Goal: Information Seeking & Learning: Learn about a topic

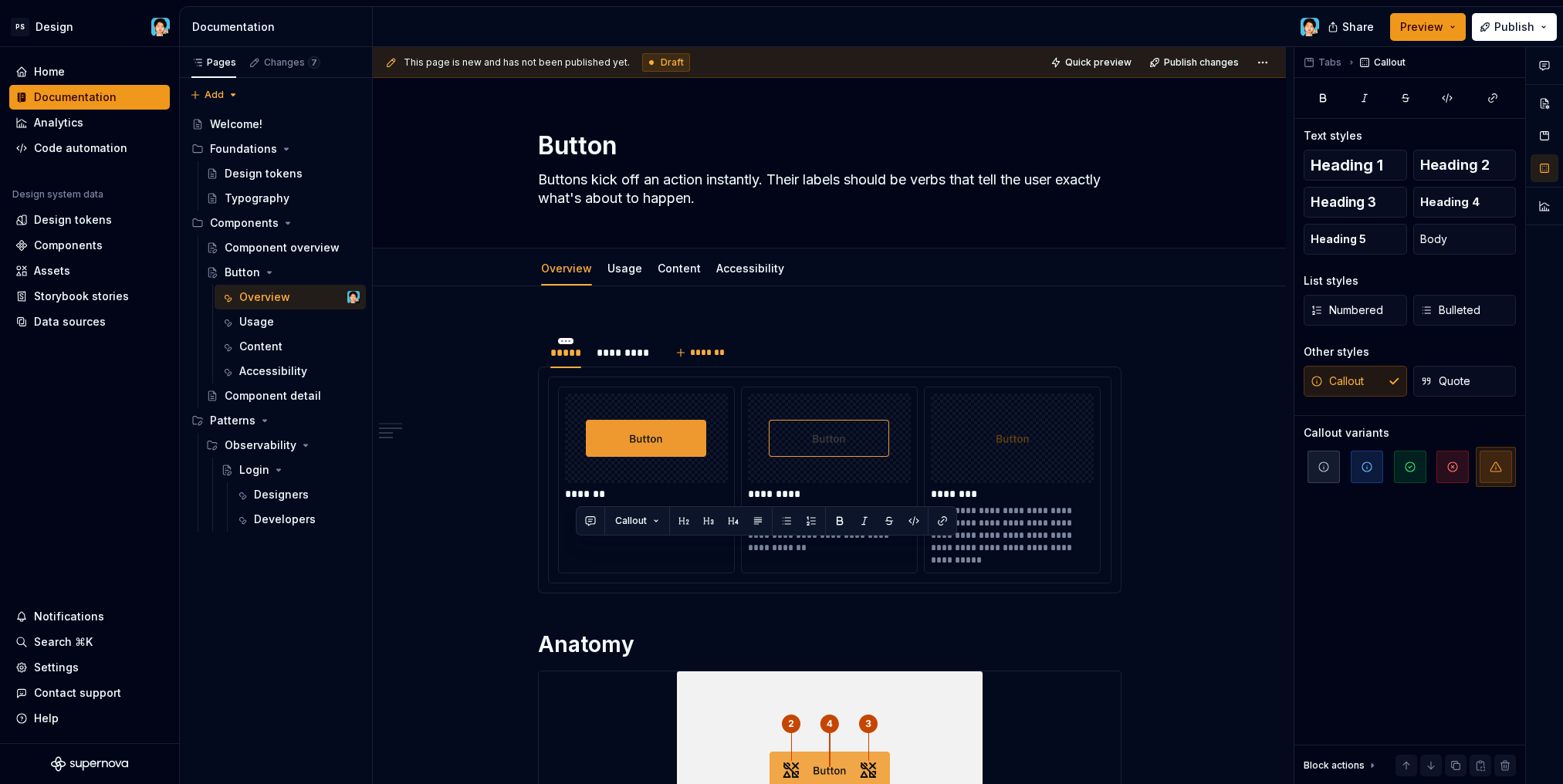
type textarea "*"
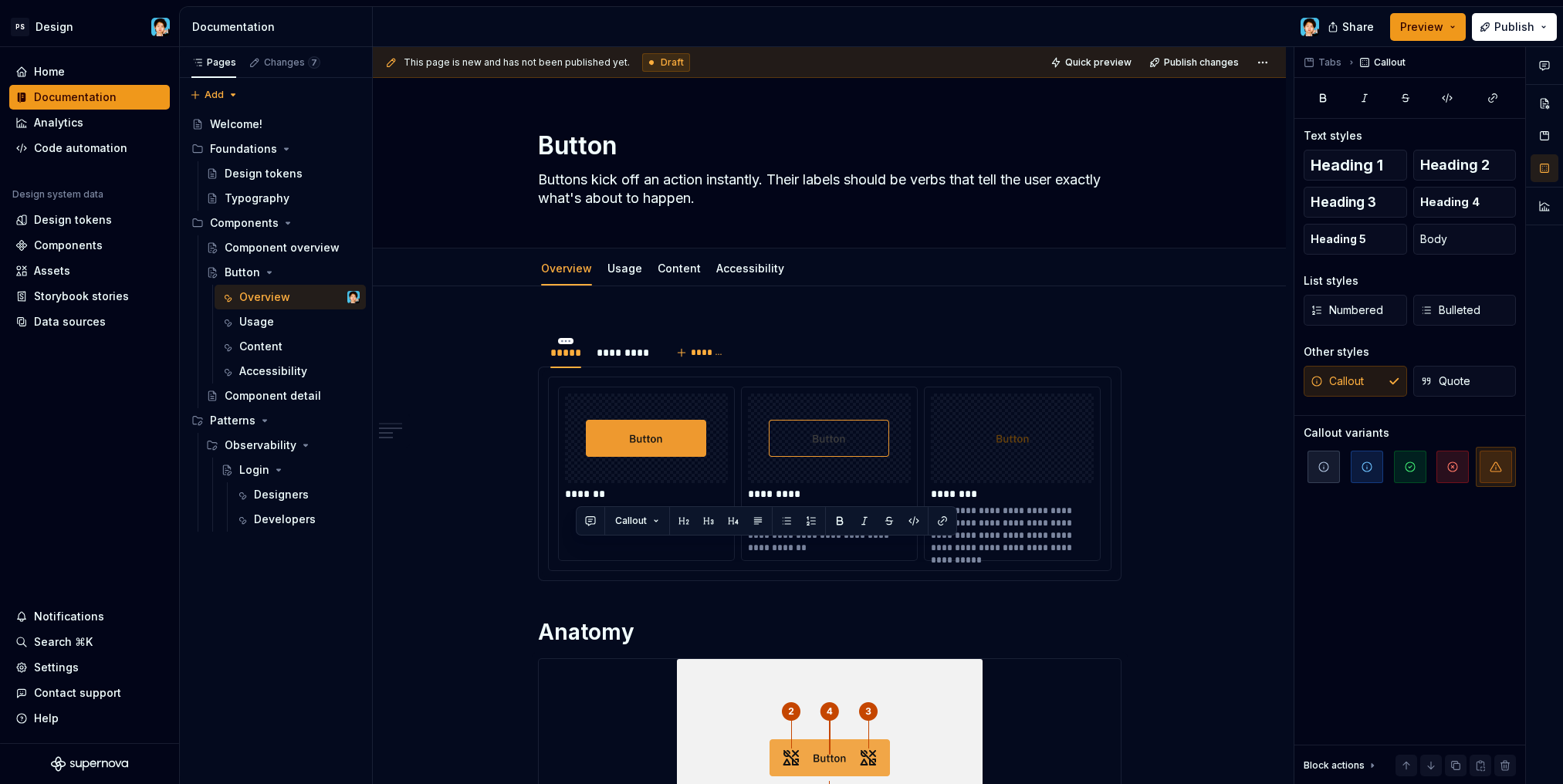
scroll to position [1189, 0]
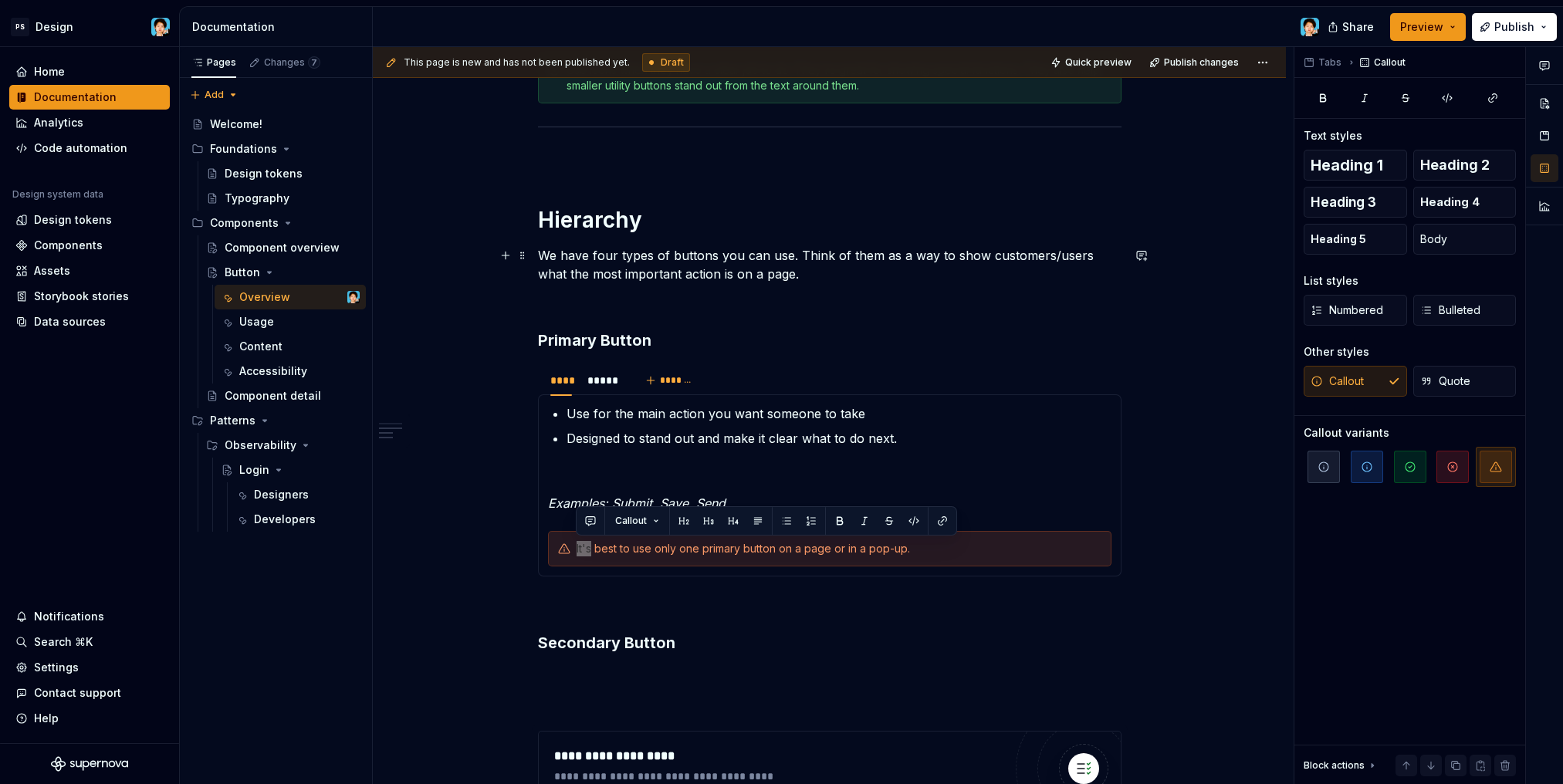
click at [457, 518] on div "**********" at bounding box center [829, 149] width 913 height 2104
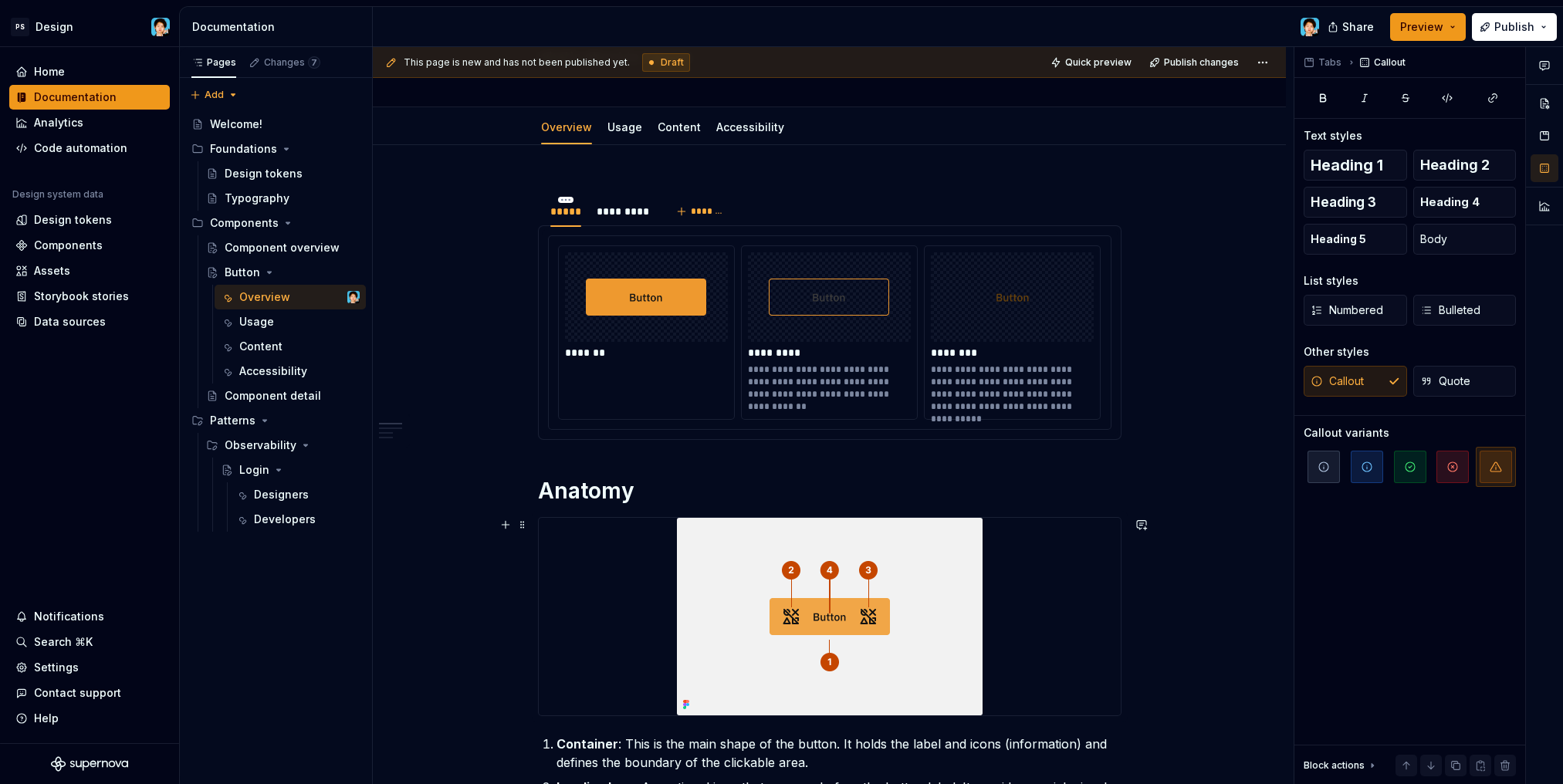
scroll to position [0, 0]
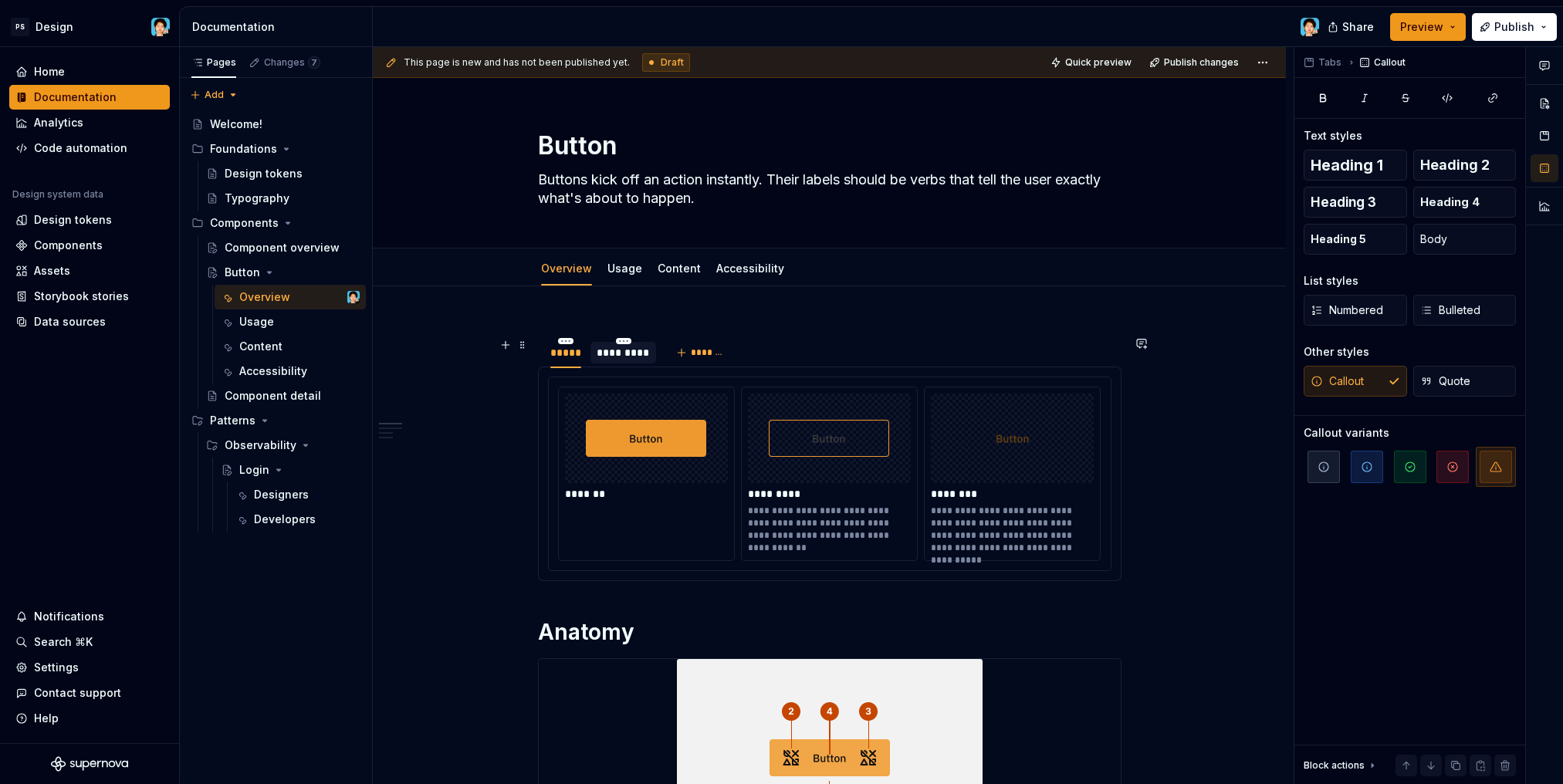
click at [621, 351] on div "*********" at bounding box center [623, 352] width 53 height 16
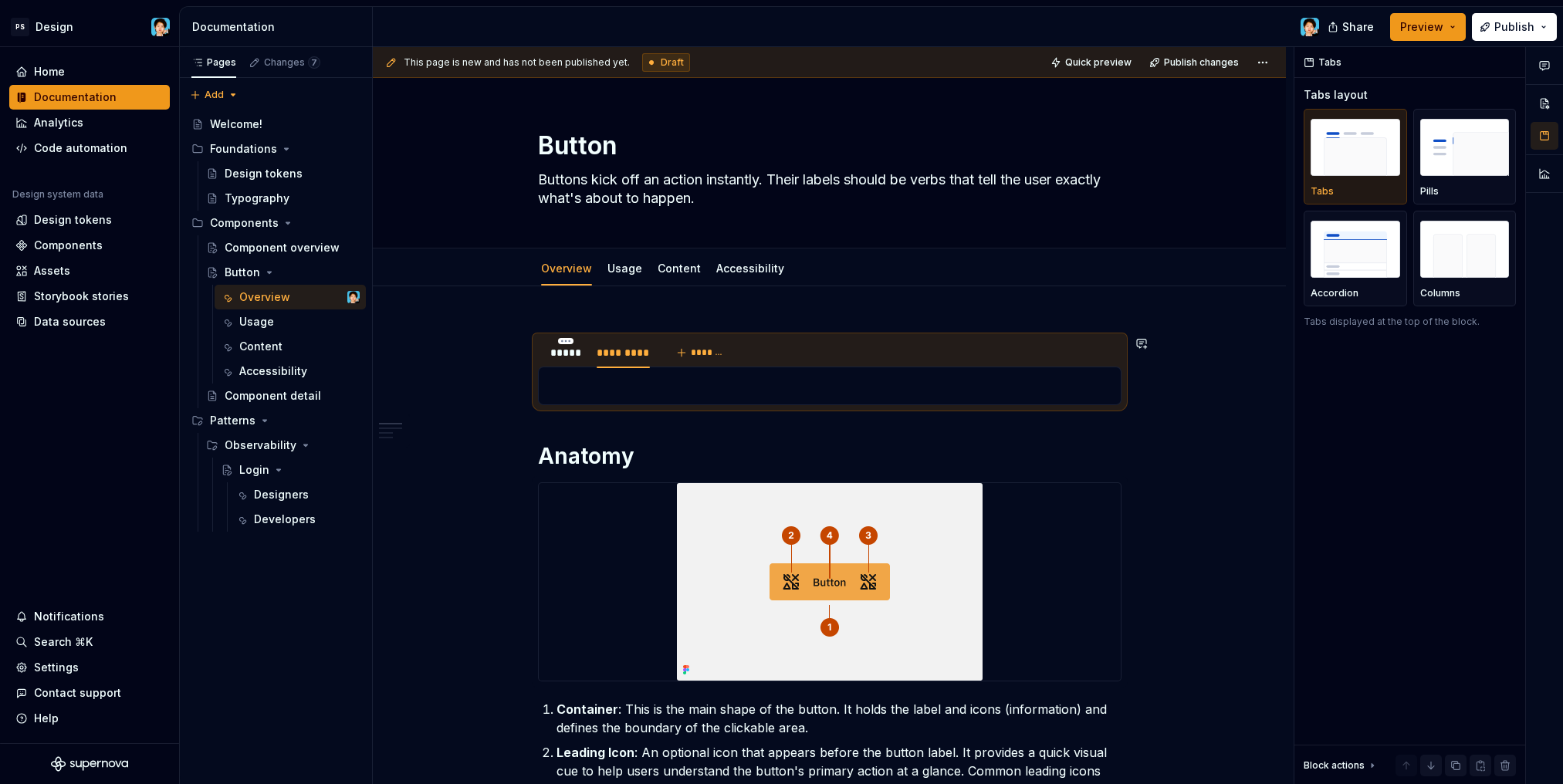
click at [688, 390] on p at bounding box center [829, 386] width 563 height 19
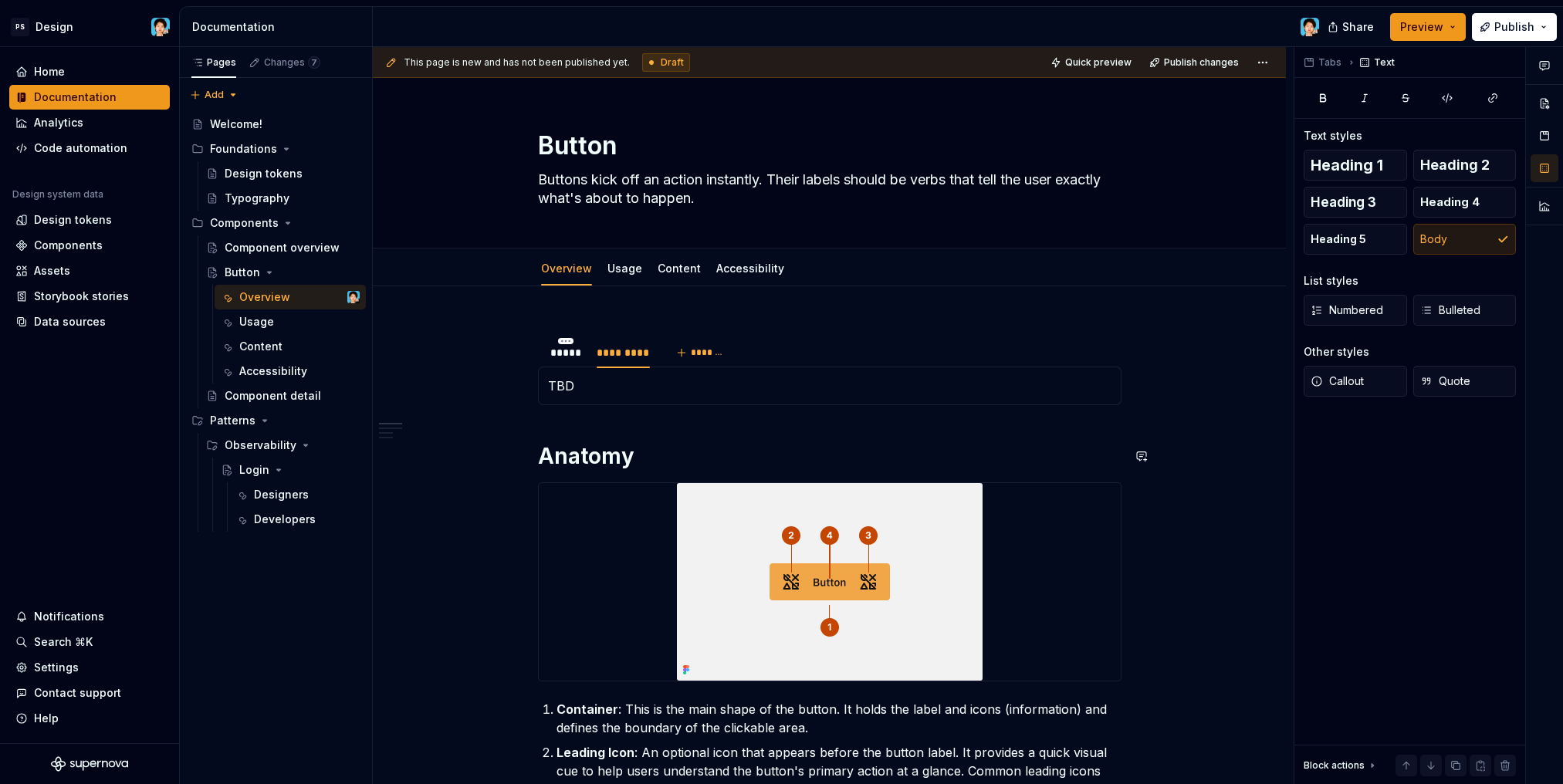
click at [563, 361] on div "*****" at bounding box center [565, 352] width 44 height 21
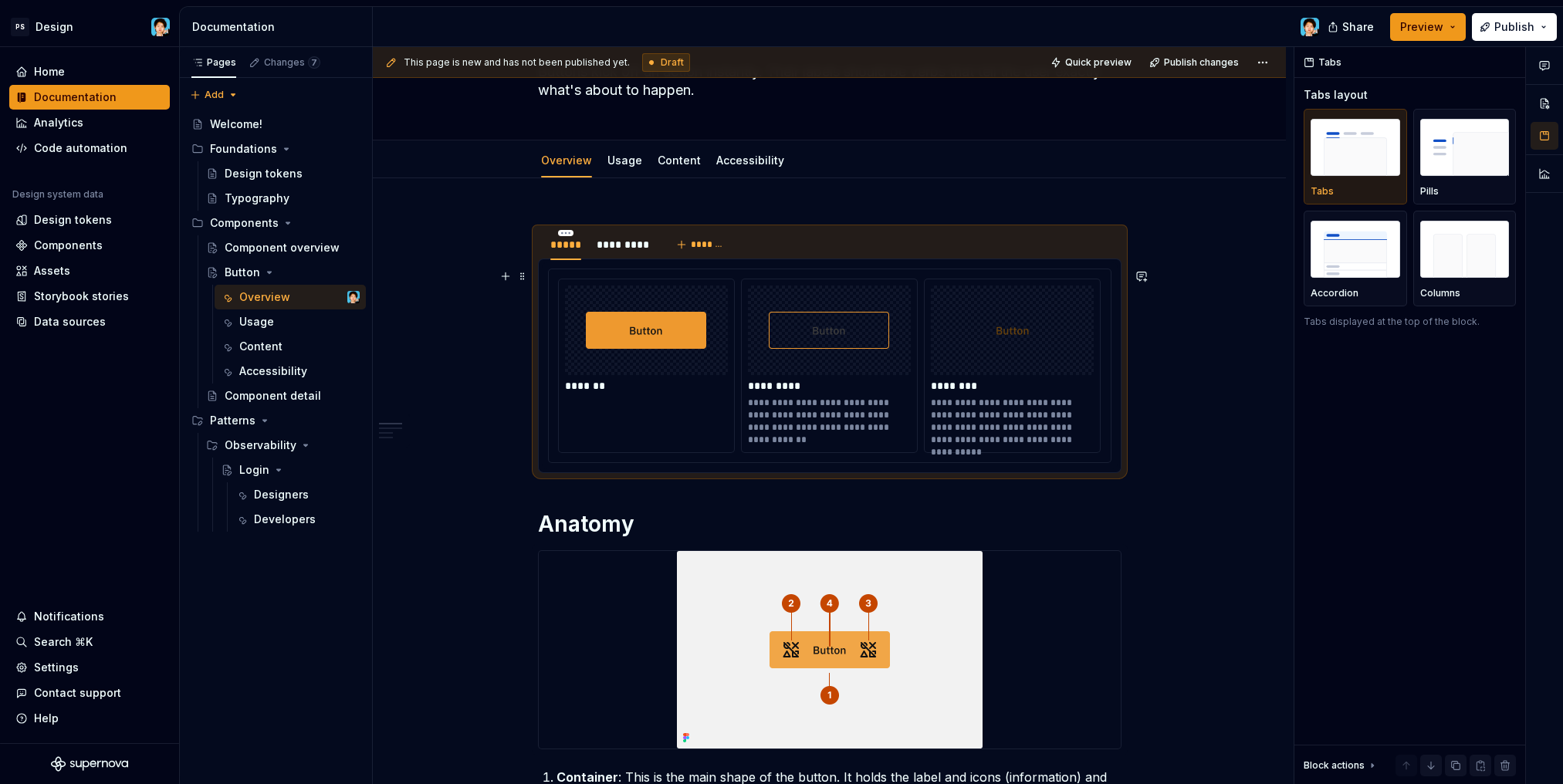
scroll to position [85, 0]
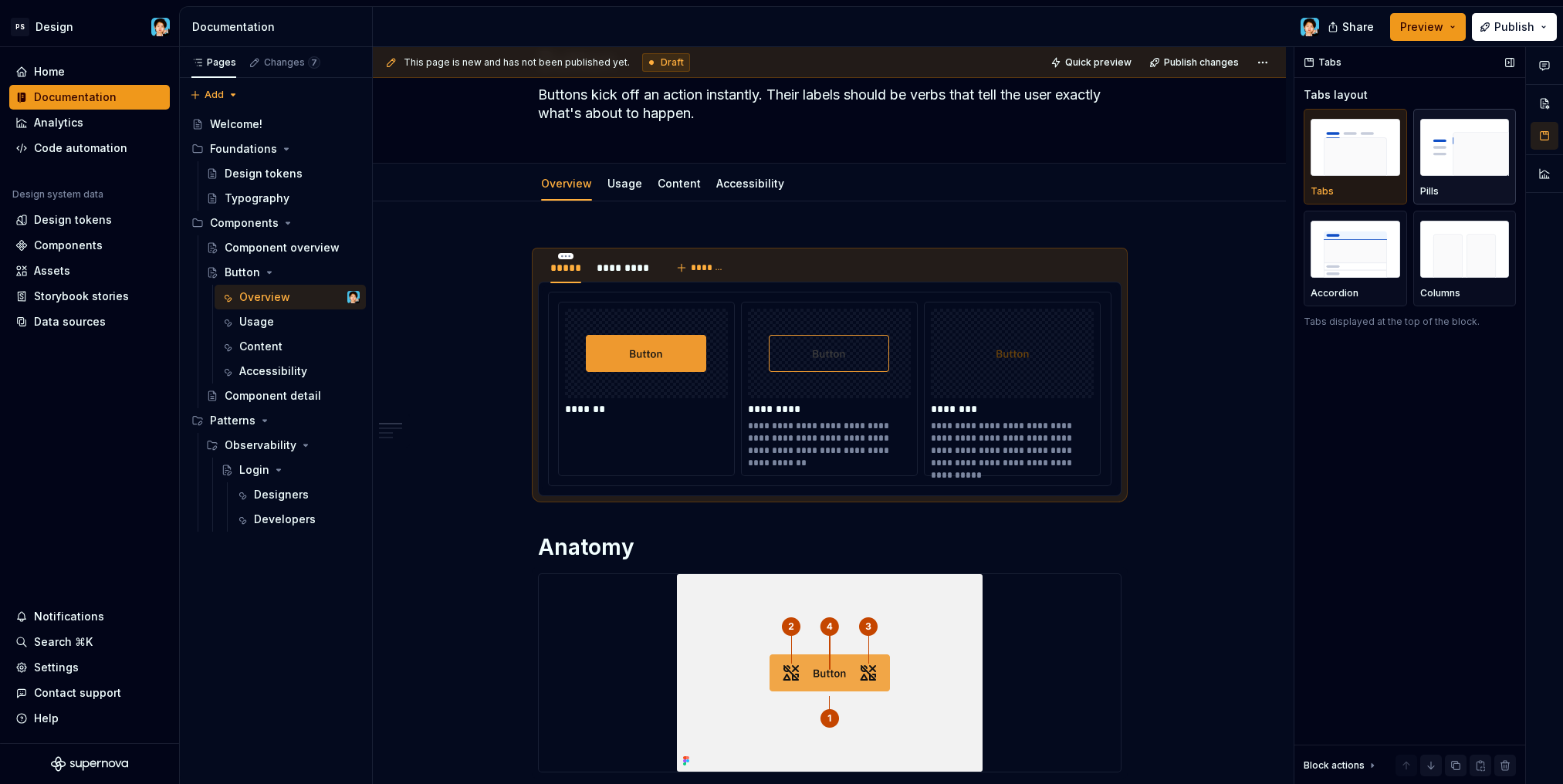
click at [1439, 162] on img "button" at bounding box center [1464, 146] width 90 height 56
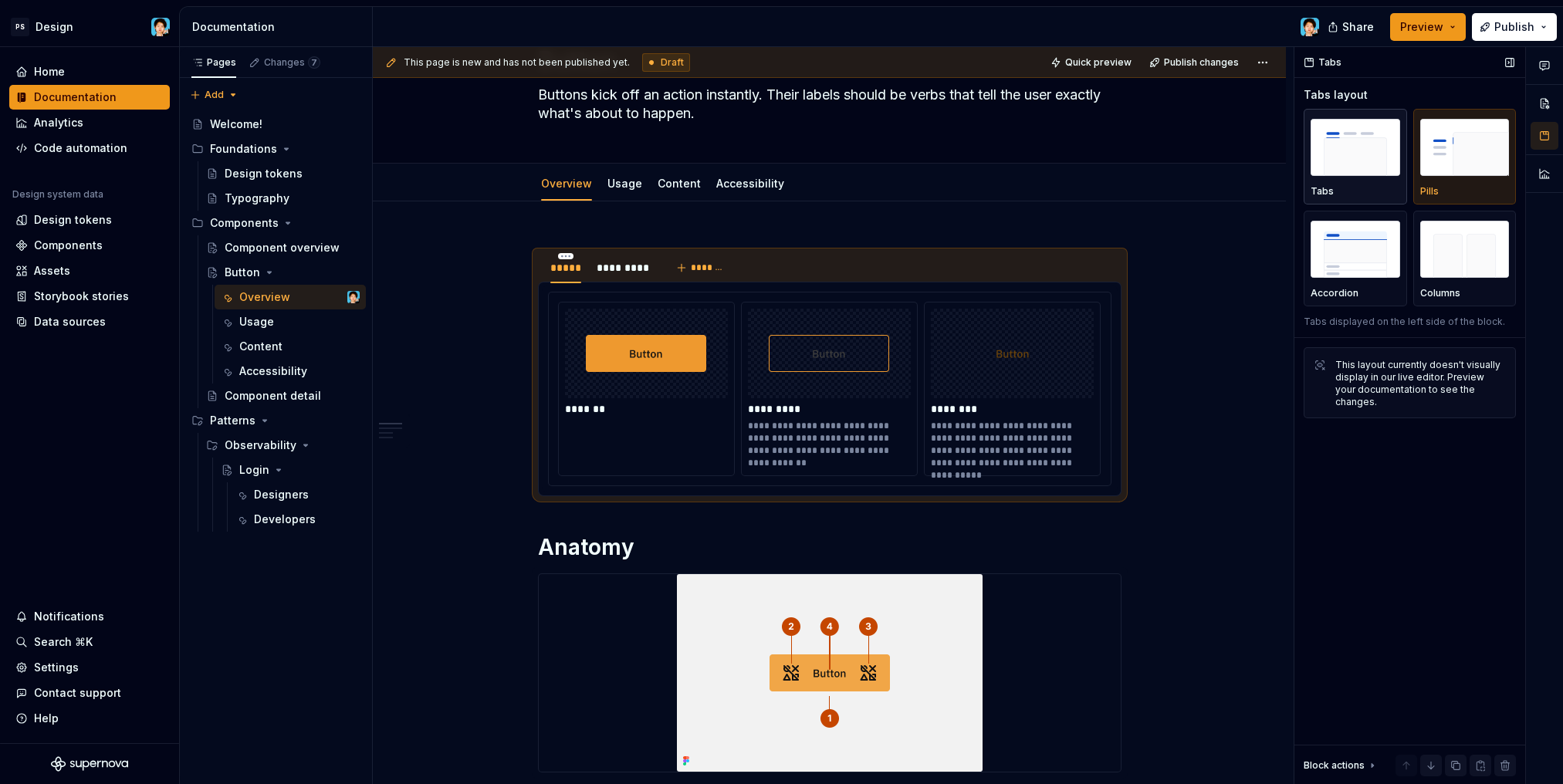
click at [1365, 158] on img "button" at bounding box center [1355, 146] width 90 height 56
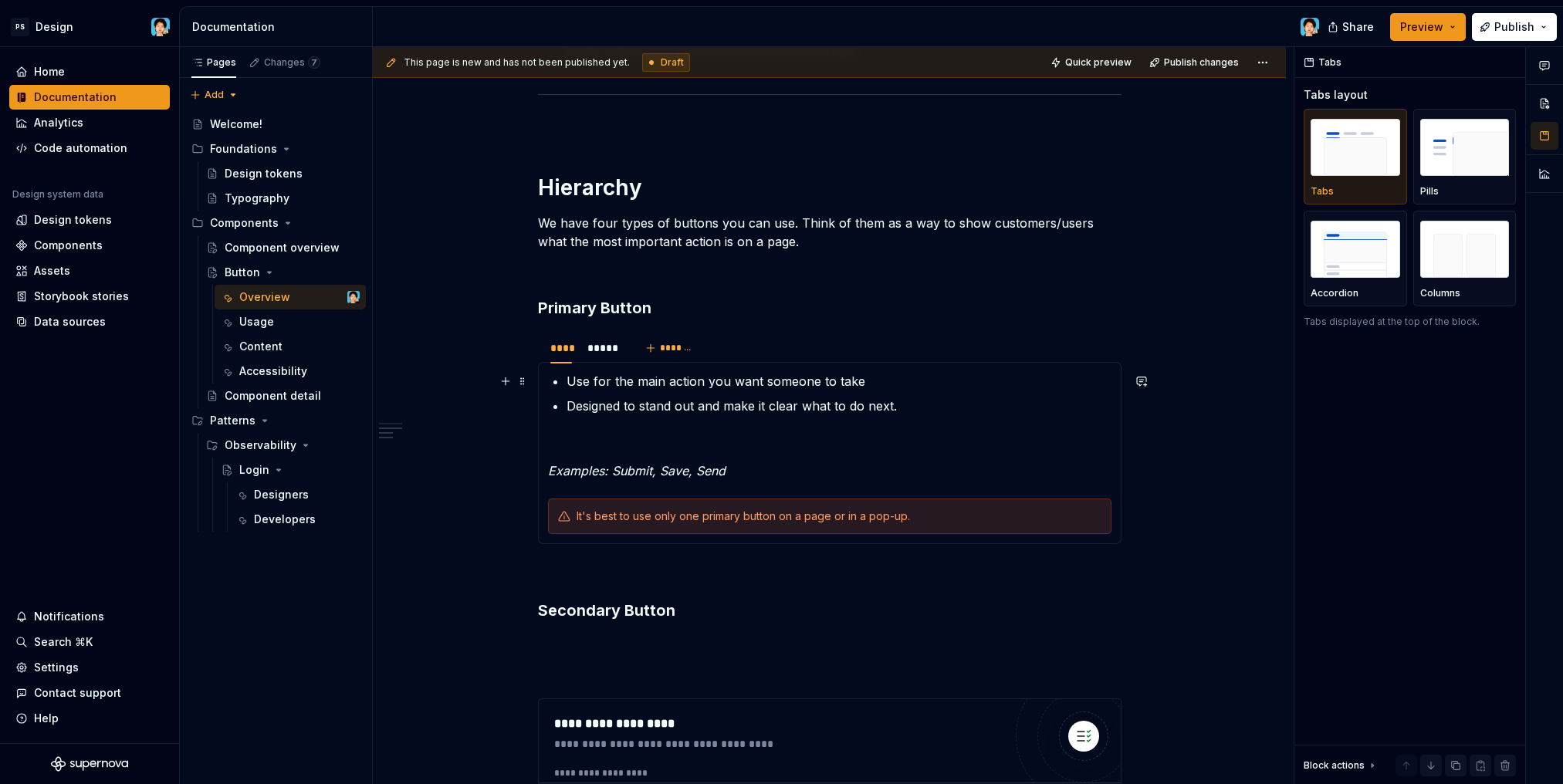
scroll to position [1294, 0]
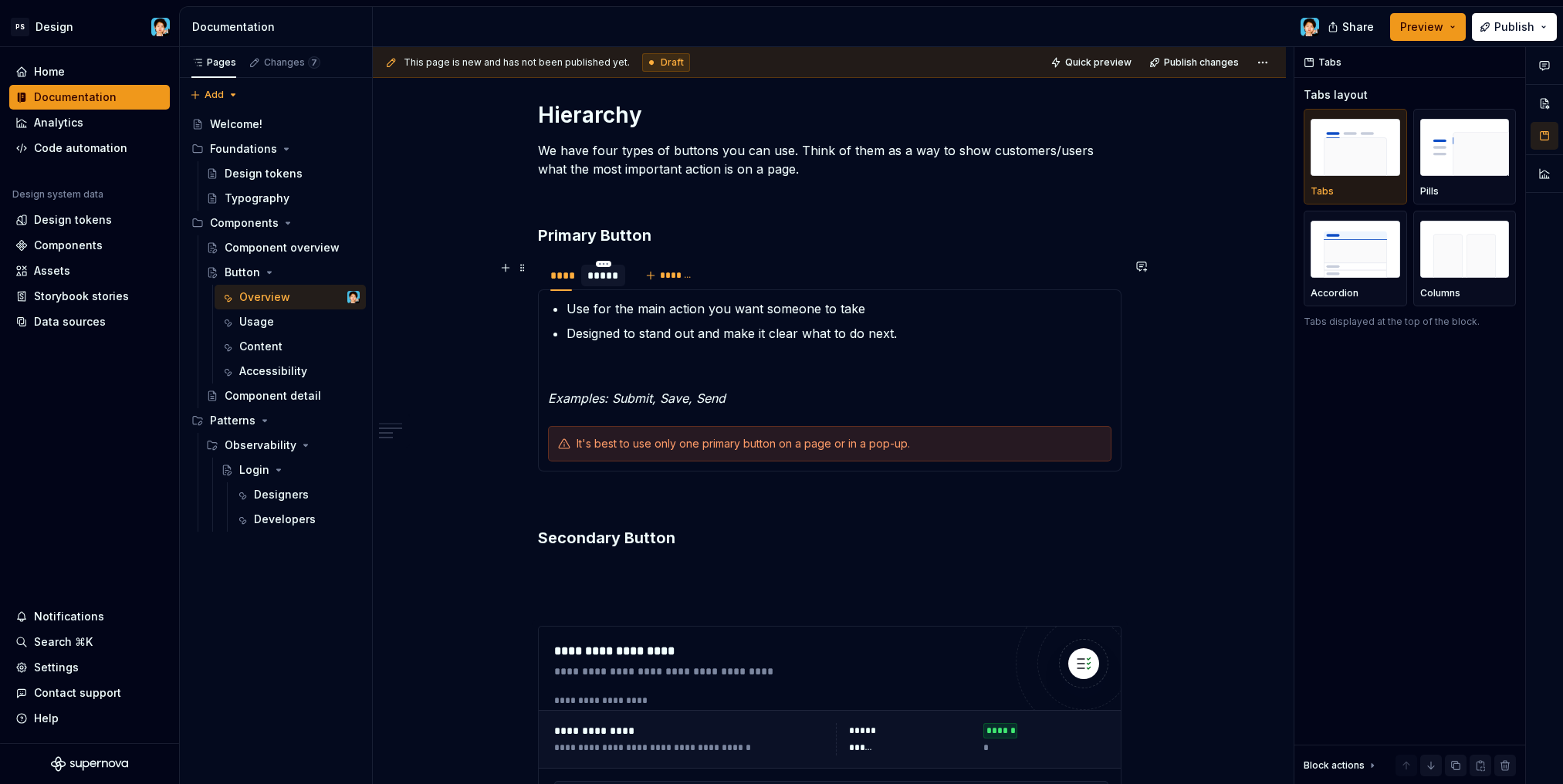
click at [598, 279] on div "*****" at bounding box center [603, 275] width 32 height 16
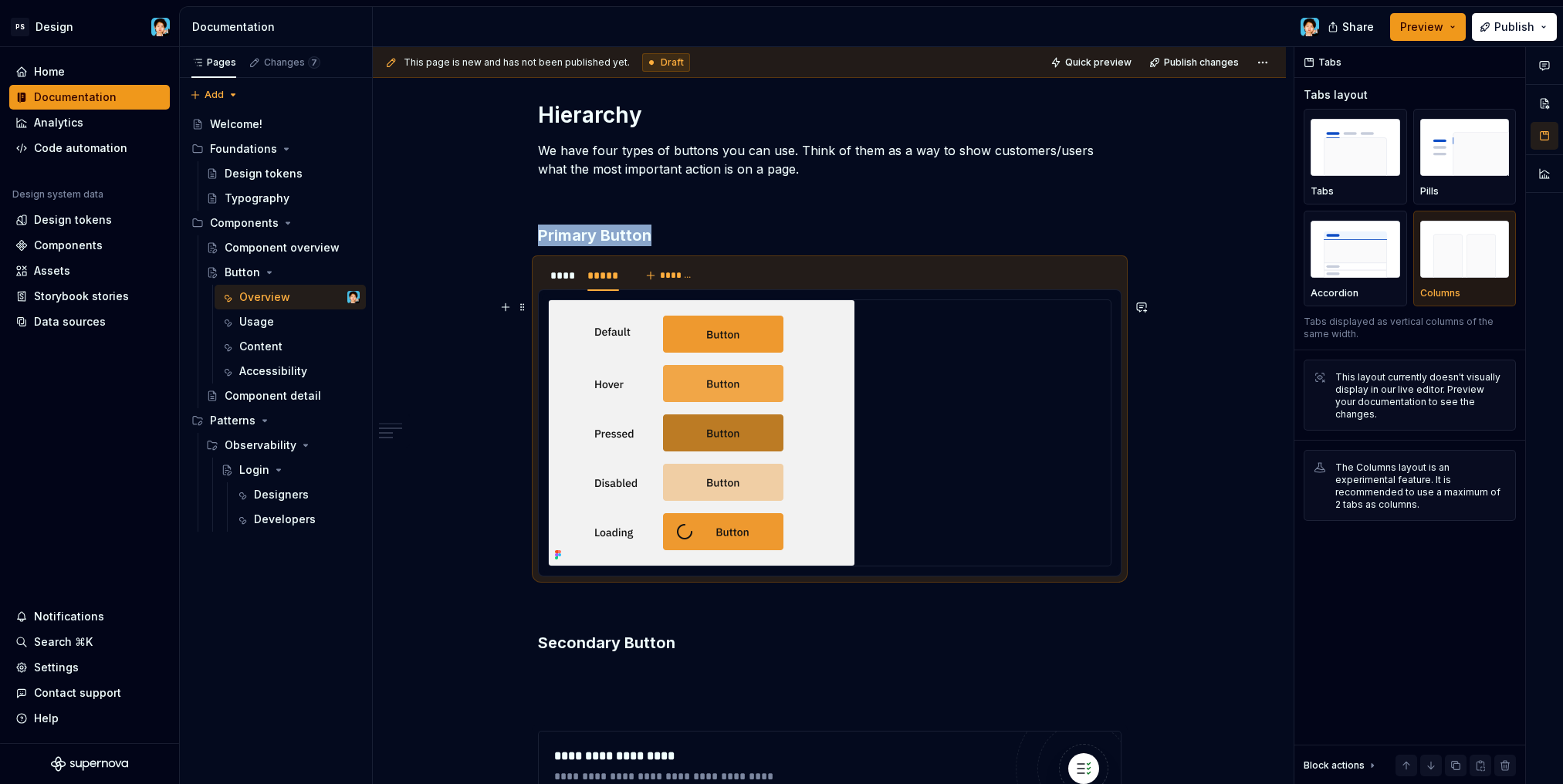
click at [928, 434] on div at bounding box center [829, 433] width 561 height 266
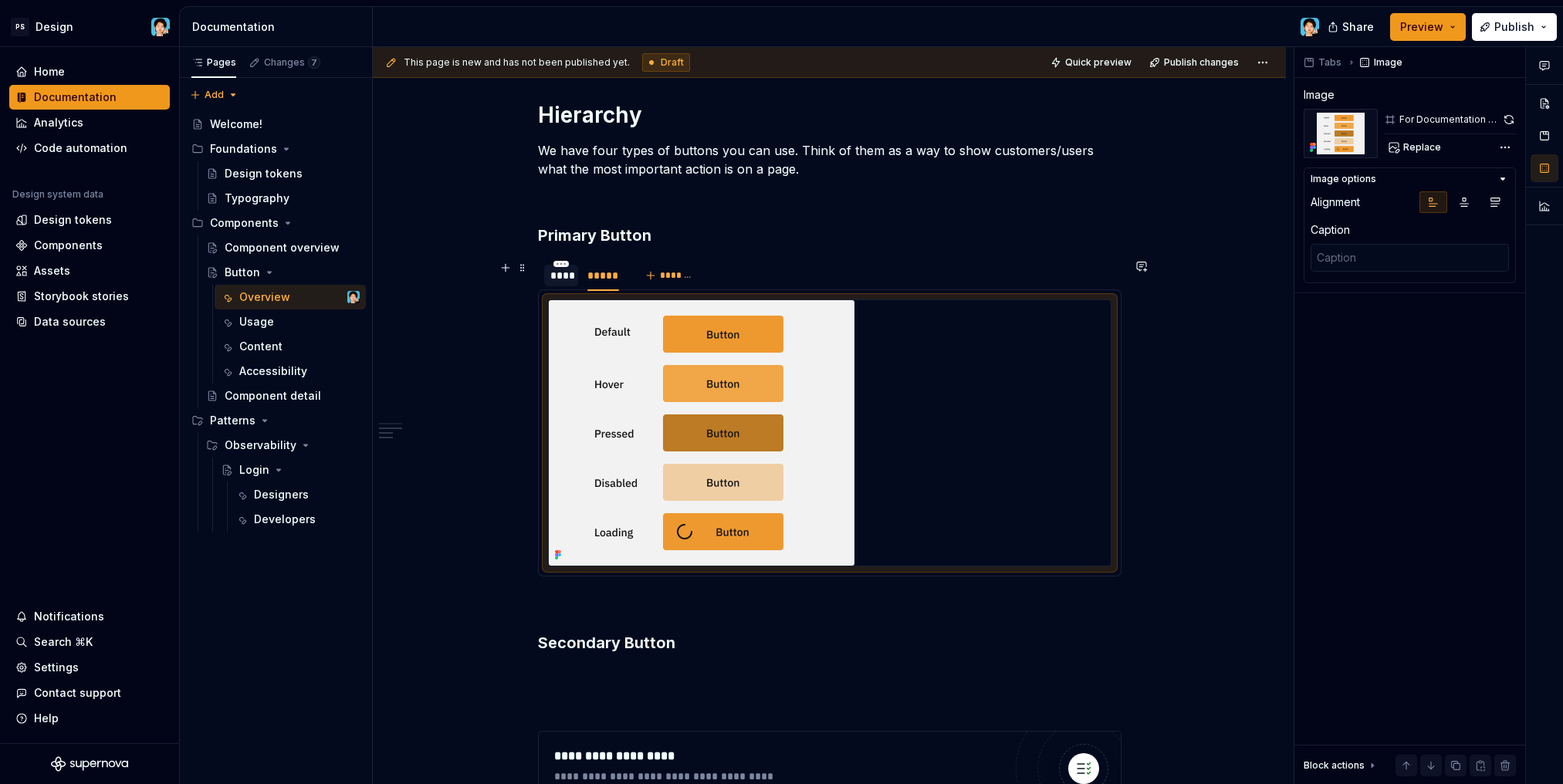
click at [559, 275] on div "****" at bounding box center [561, 275] width 22 height 16
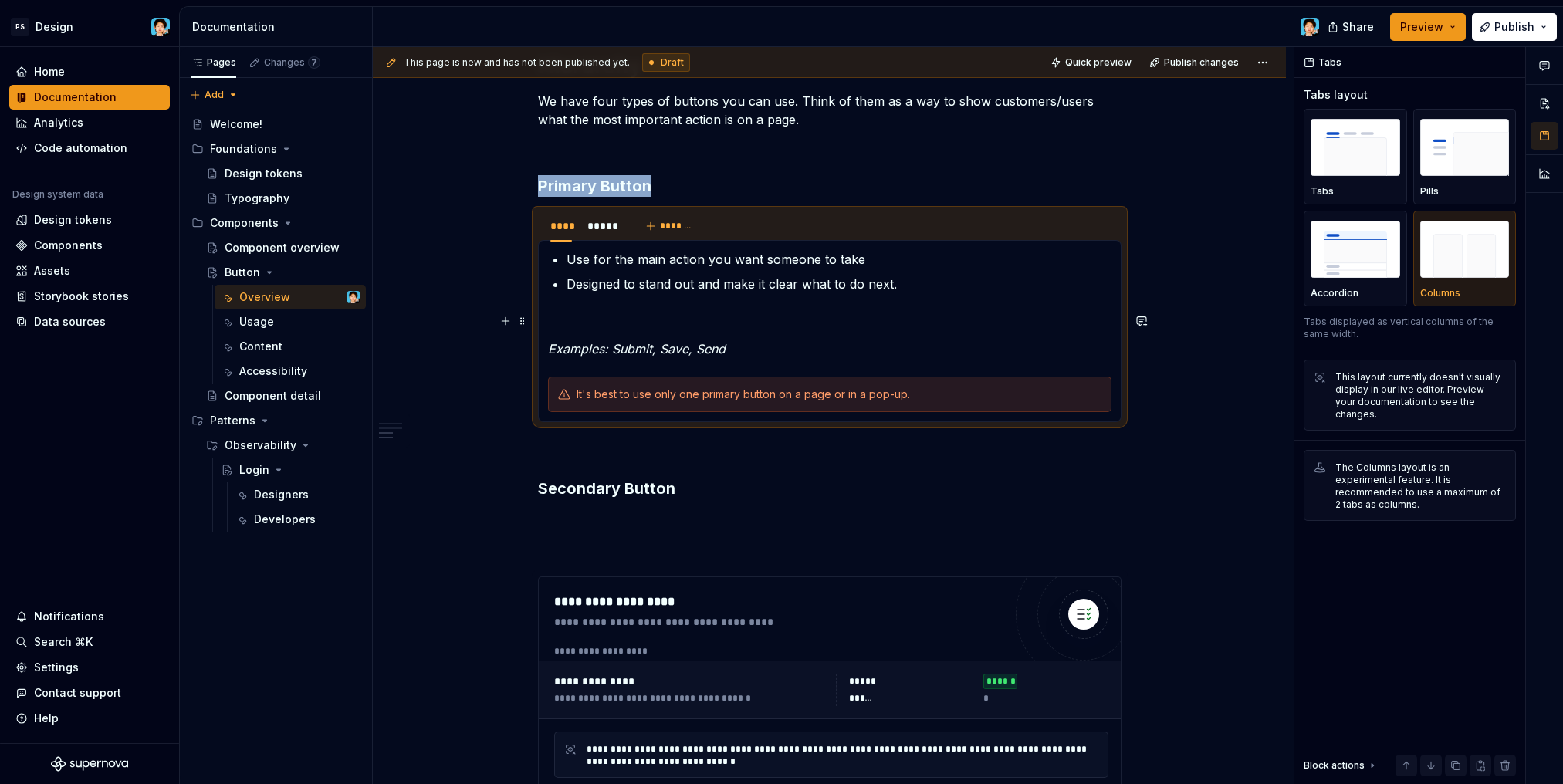
scroll to position [1478, 0]
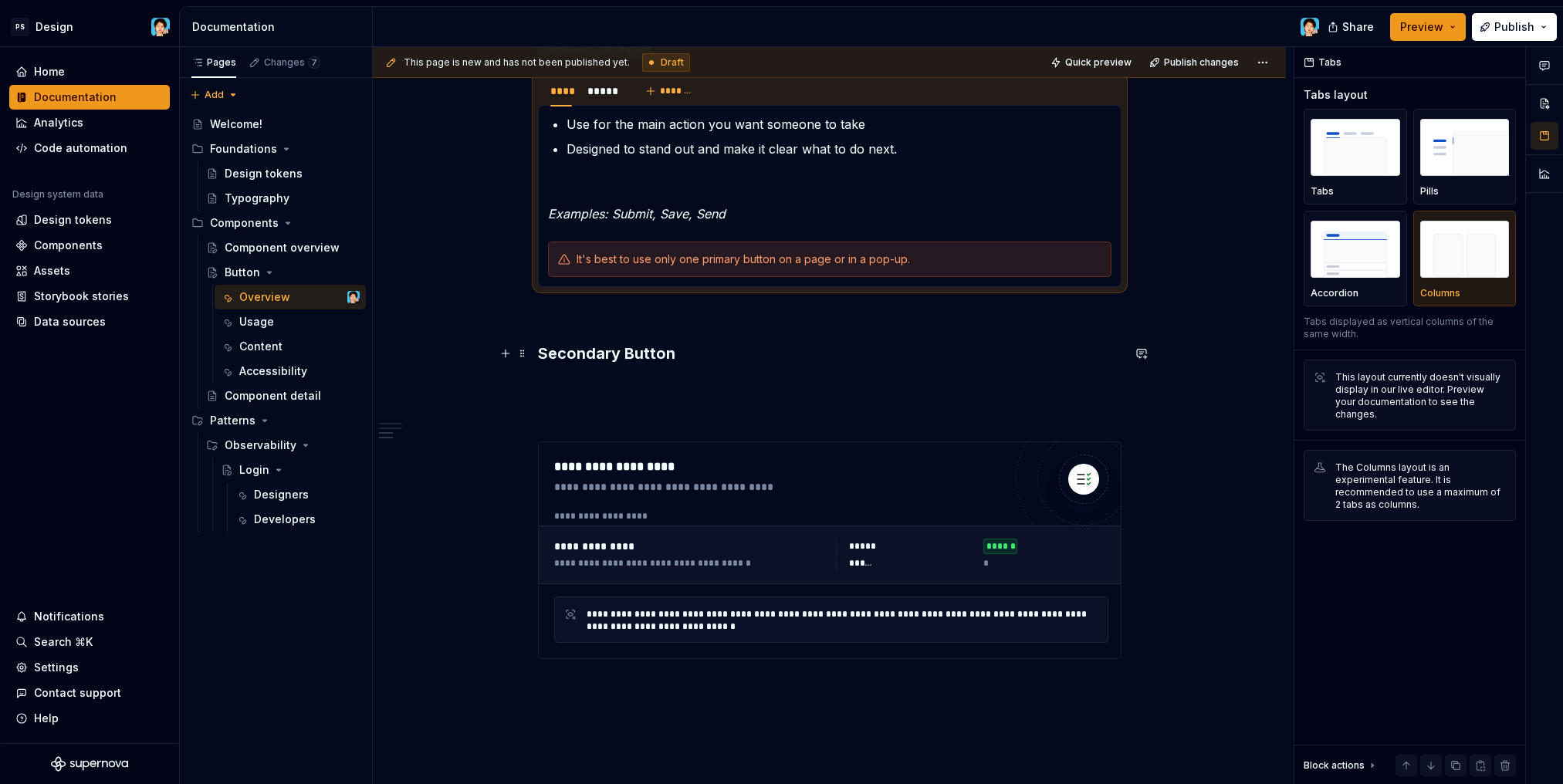
click at [688, 361] on h3 "Secondary Button" at bounding box center [830, 352] width 584 height 21
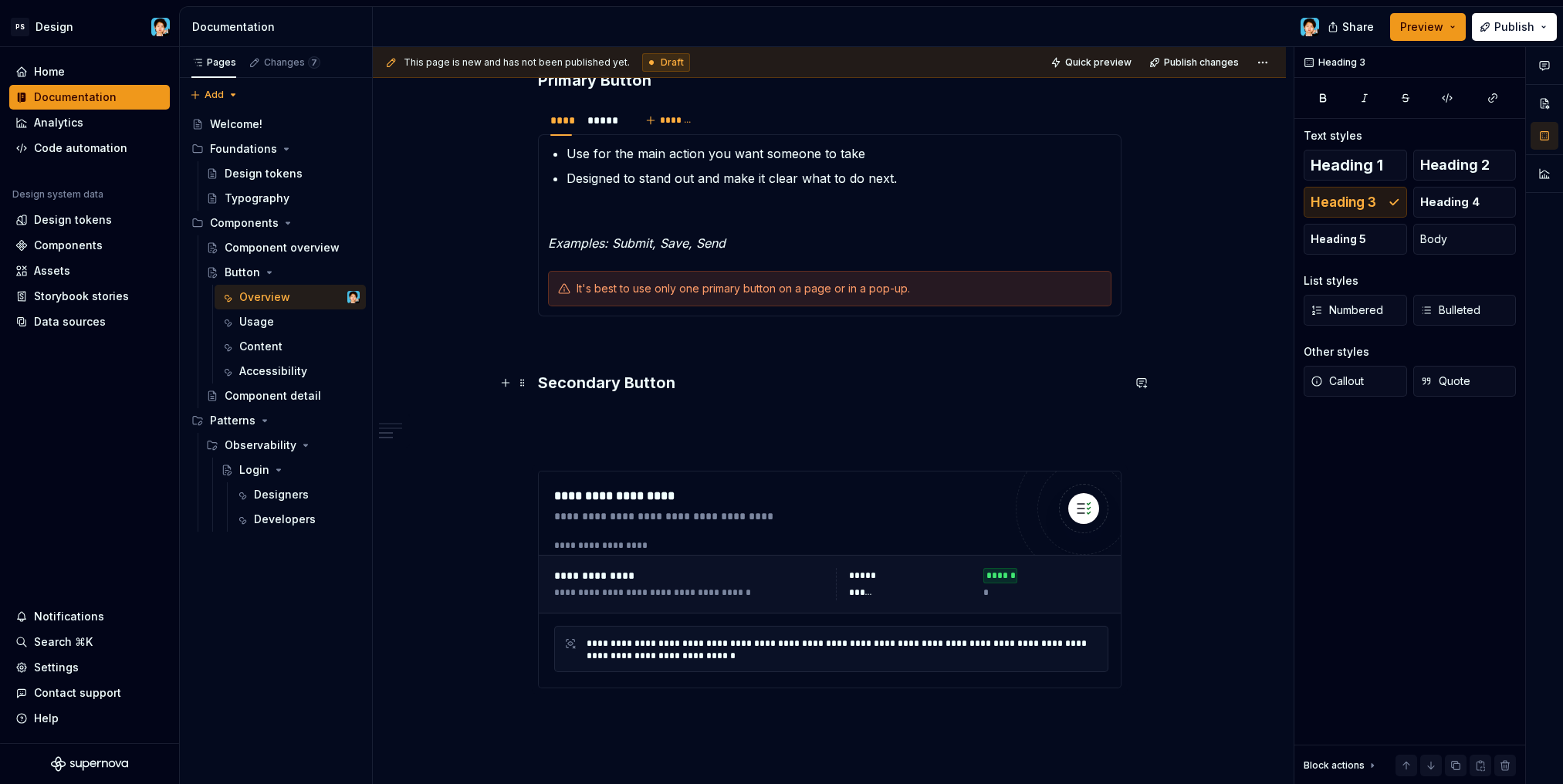
scroll to position [1353, 0]
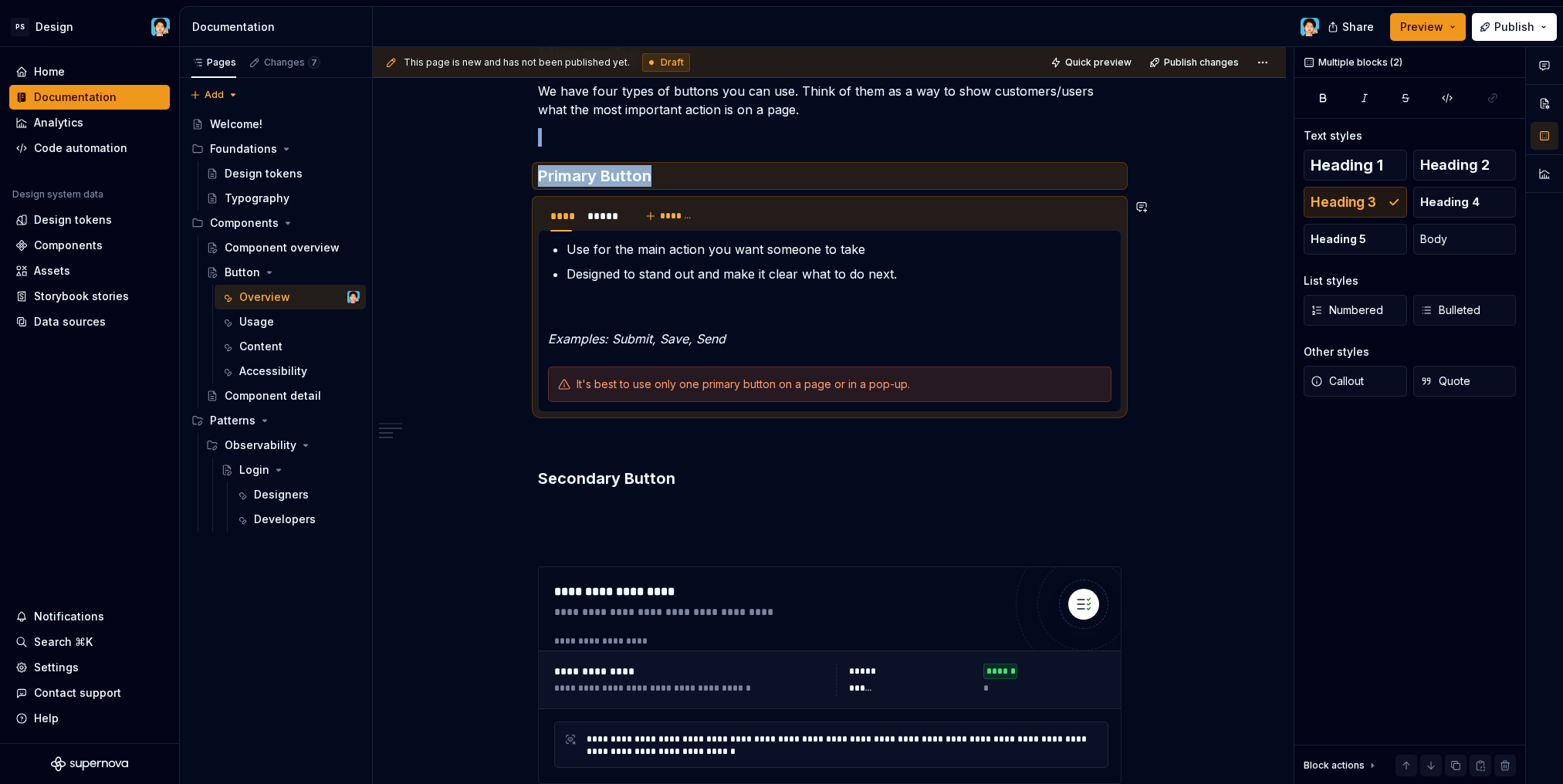
drag, startPoint x: 679, startPoint y: 181, endPoint x: 1142, endPoint y: 417, distance: 519.7
copy div "Primary Button"
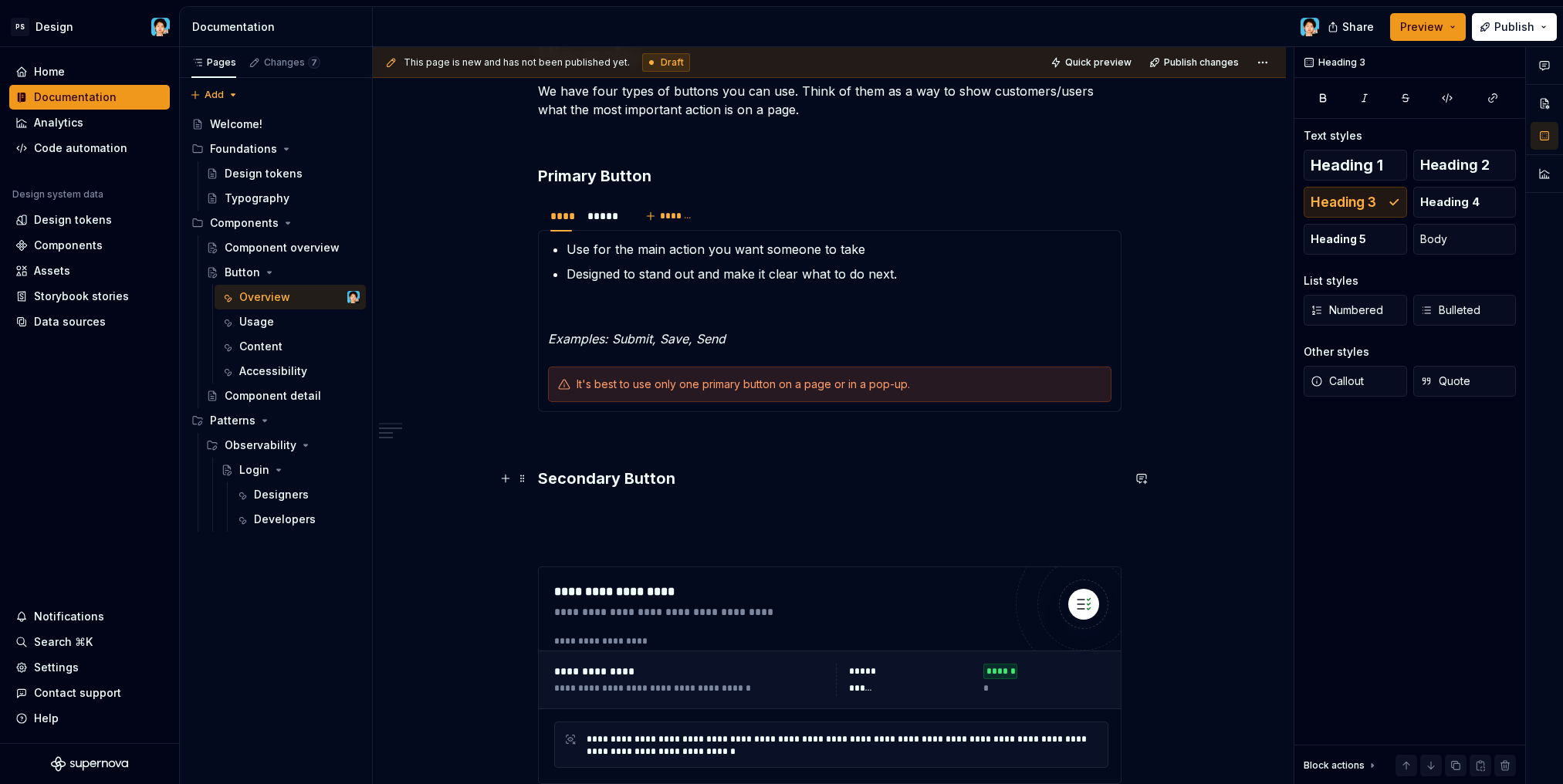
click at [712, 483] on h3 "Secondary Button" at bounding box center [830, 477] width 584 height 21
drag, startPoint x: 704, startPoint y: 482, endPoint x: 499, endPoint y: 485, distance: 205.0
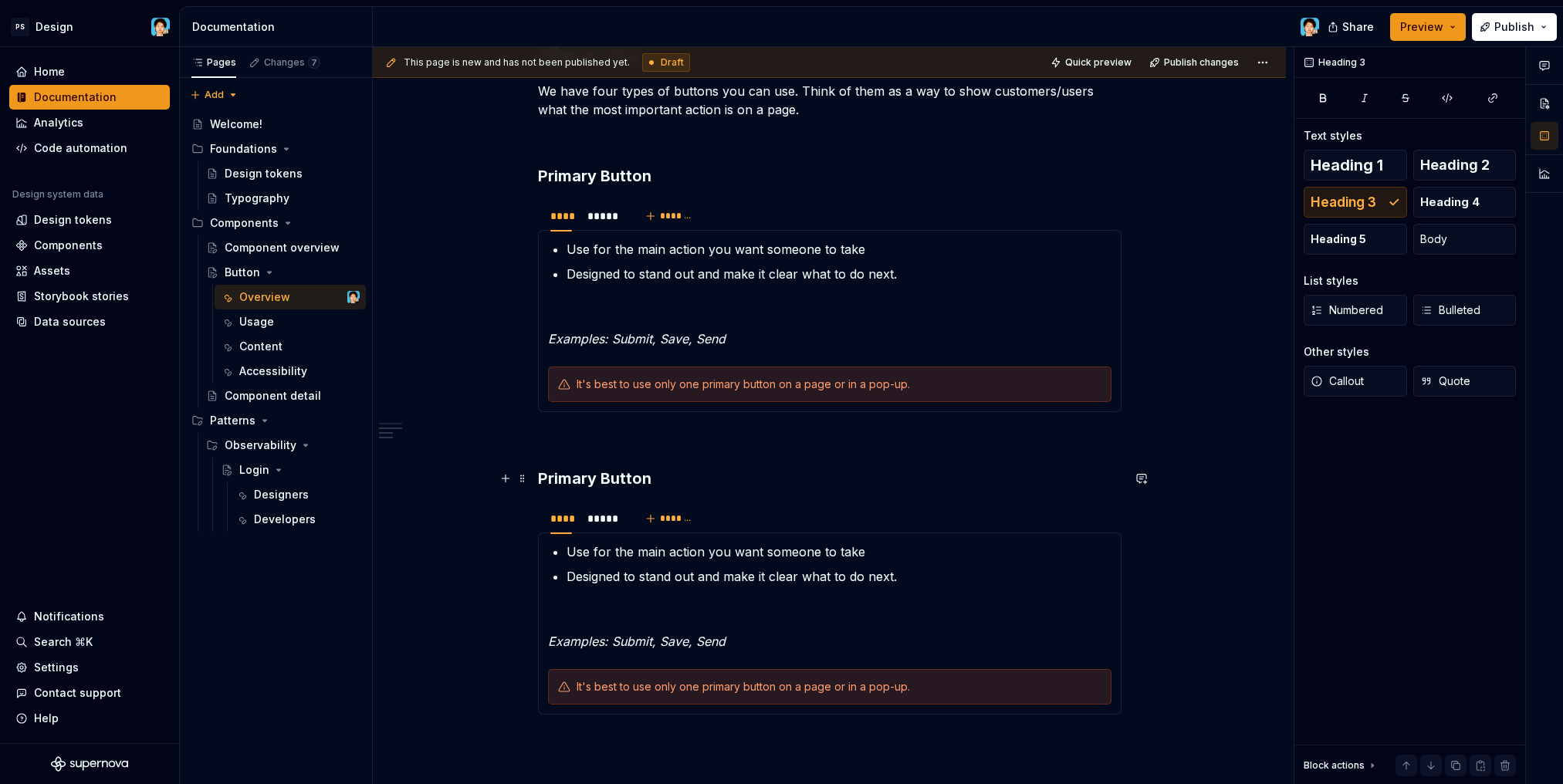
click at [591, 480] on h3 "Primary Button" at bounding box center [830, 477] width 584 height 21
drag, startPoint x: 572, startPoint y: 478, endPoint x: 517, endPoint y: 475, distance: 55.1
click at [538, 475] on div "**********" at bounding box center [830, 1] width 584 height 2063
click at [718, 555] on p "Use for the main action you want someone to take" at bounding box center [838, 552] width 545 height 19
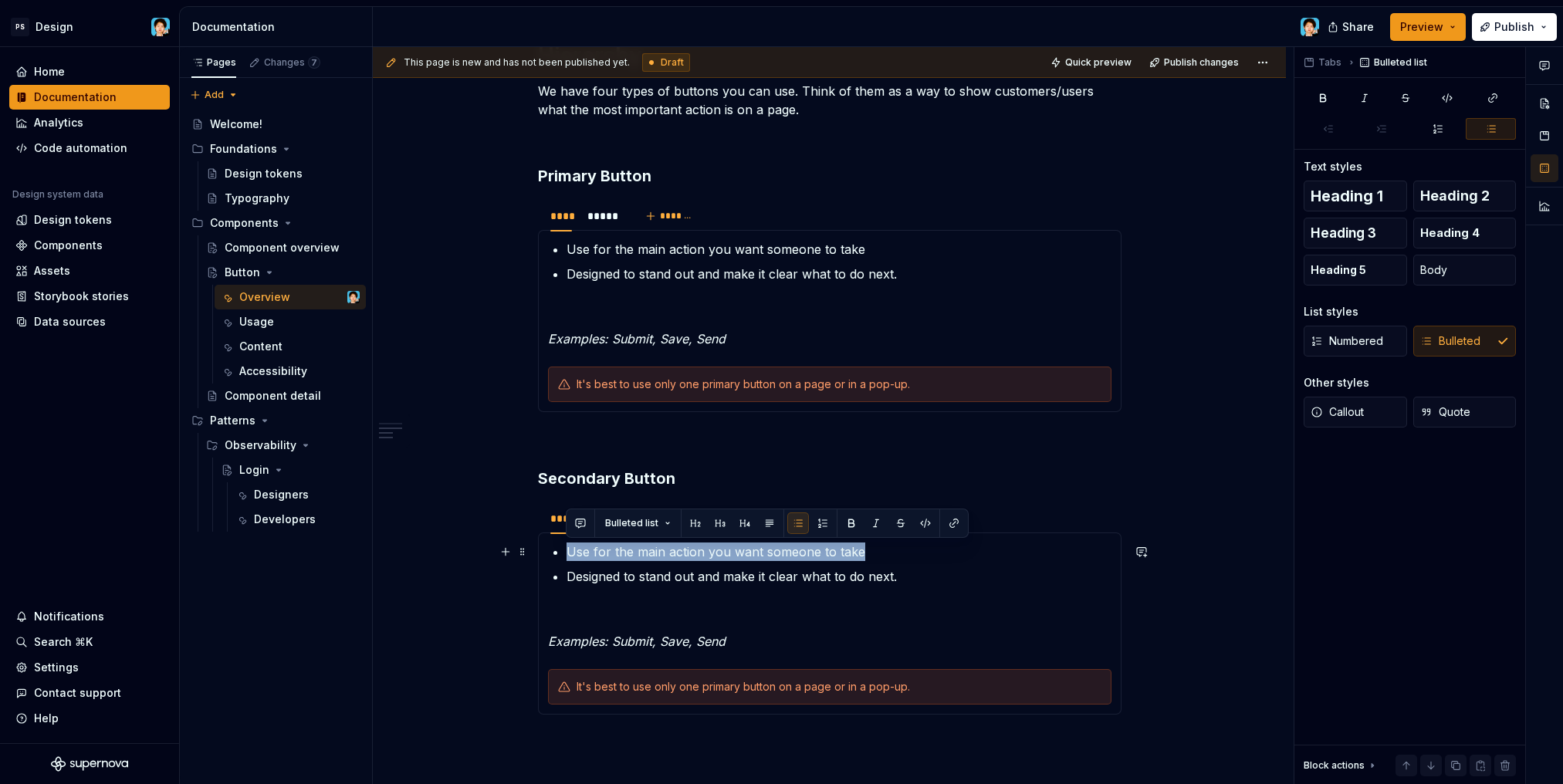
drag, startPoint x: 876, startPoint y: 552, endPoint x: 568, endPoint y: 551, distance: 308.0
click at [568, 551] on p "Use for the main action you want someone to take" at bounding box center [838, 552] width 545 height 19
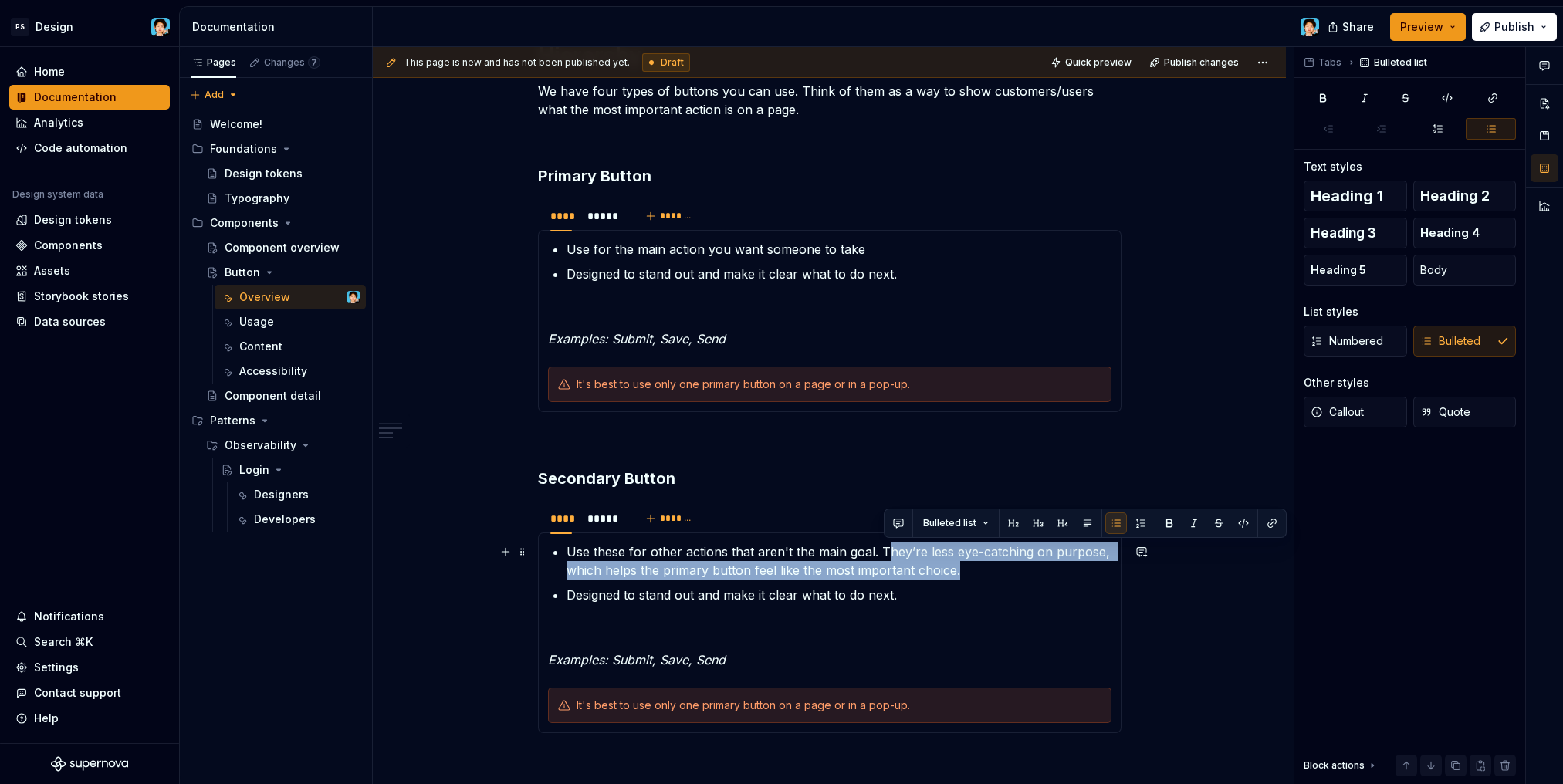
drag, startPoint x: 879, startPoint y: 547, endPoint x: 1000, endPoint y: 566, distance: 122.5
click at [1000, 566] on p "Use these for other actions that aren't the main goal. They’re less eye-catchin…" at bounding box center [838, 561] width 545 height 37
click at [894, 557] on p "Use these for other actions that aren't the main goal. They’re less eye-catchin…" at bounding box center [838, 561] width 545 height 37
drag, startPoint x: 877, startPoint y: 552, endPoint x: 978, endPoint y: 573, distance: 103.2
click at [978, 573] on p "Use these for other actions that aren't the main goal. They’re less eye-catchin…" at bounding box center [838, 561] width 545 height 37
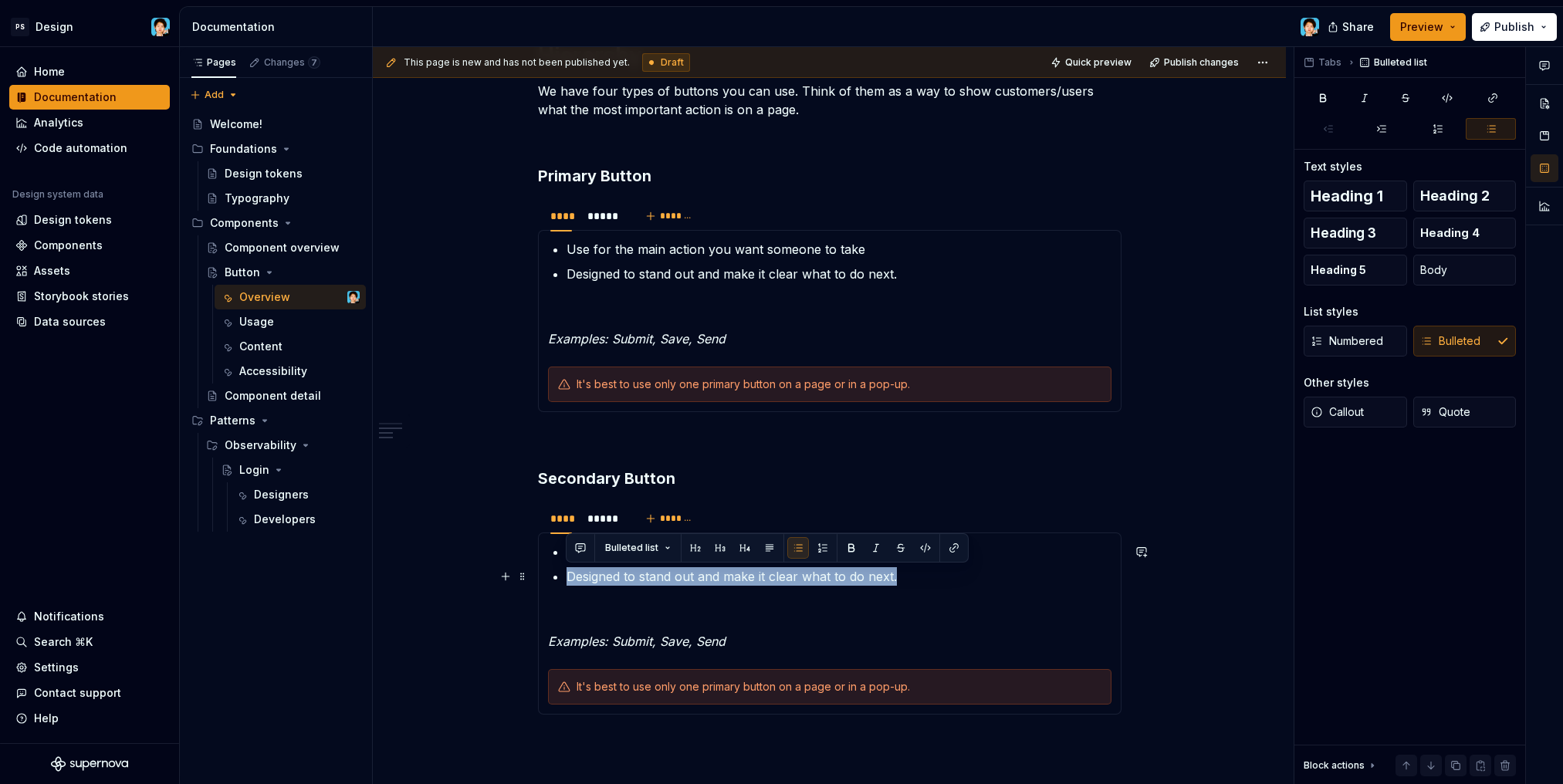
drag, startPoint x: 566, startPoint y: 577, endPoint x: 904, endPoint y: 571, distance: 338.1
click at [904, 571] on p "Designed to stand out and make it clear what to do next." at bounding box center [838, 576] width 545 height 19
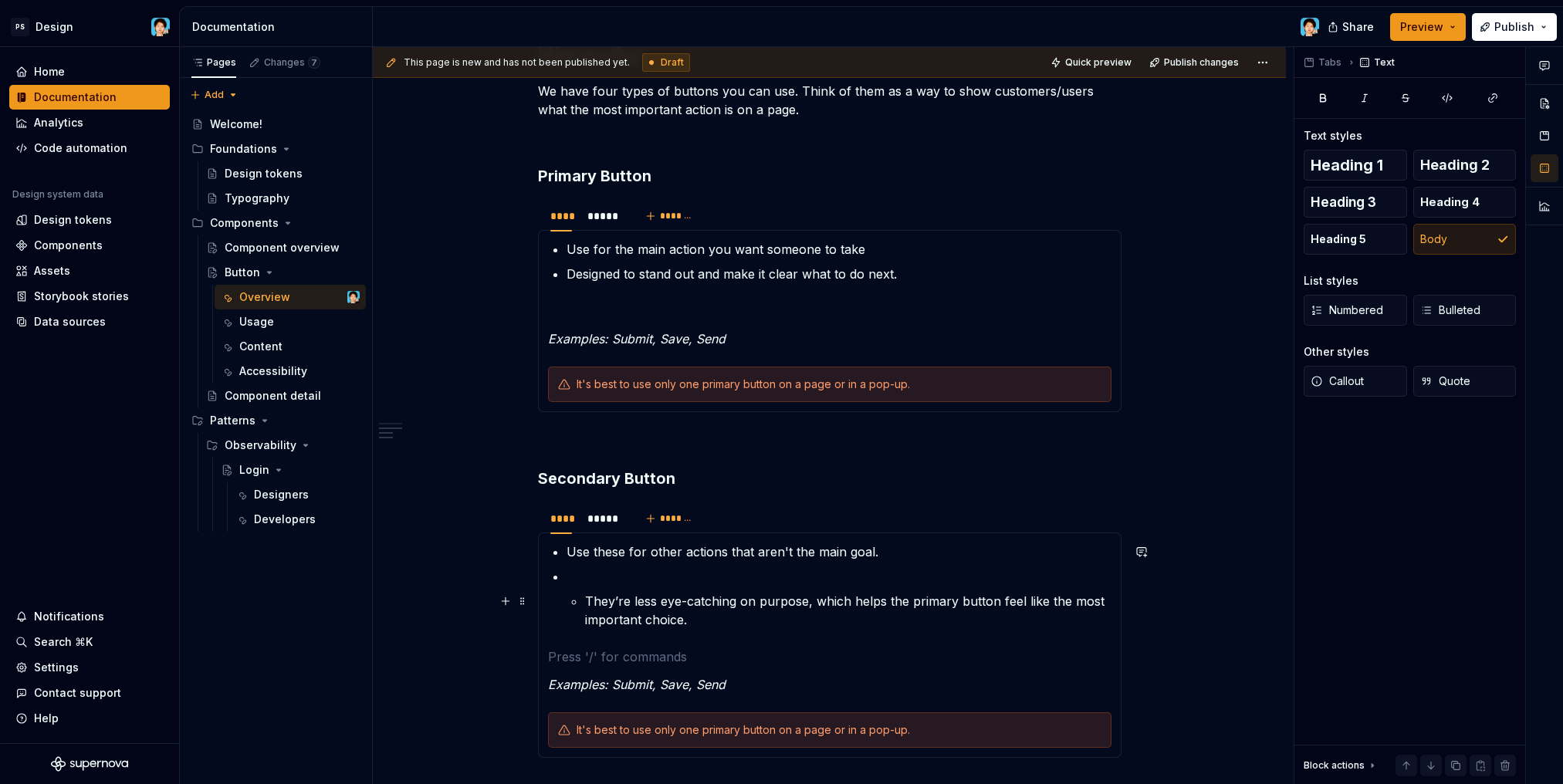
click at [588, 600] on p "They’re less eye-catching on purpose, which helps the primary button feel like …" at bounding box center [848, 611] width 526 height 37
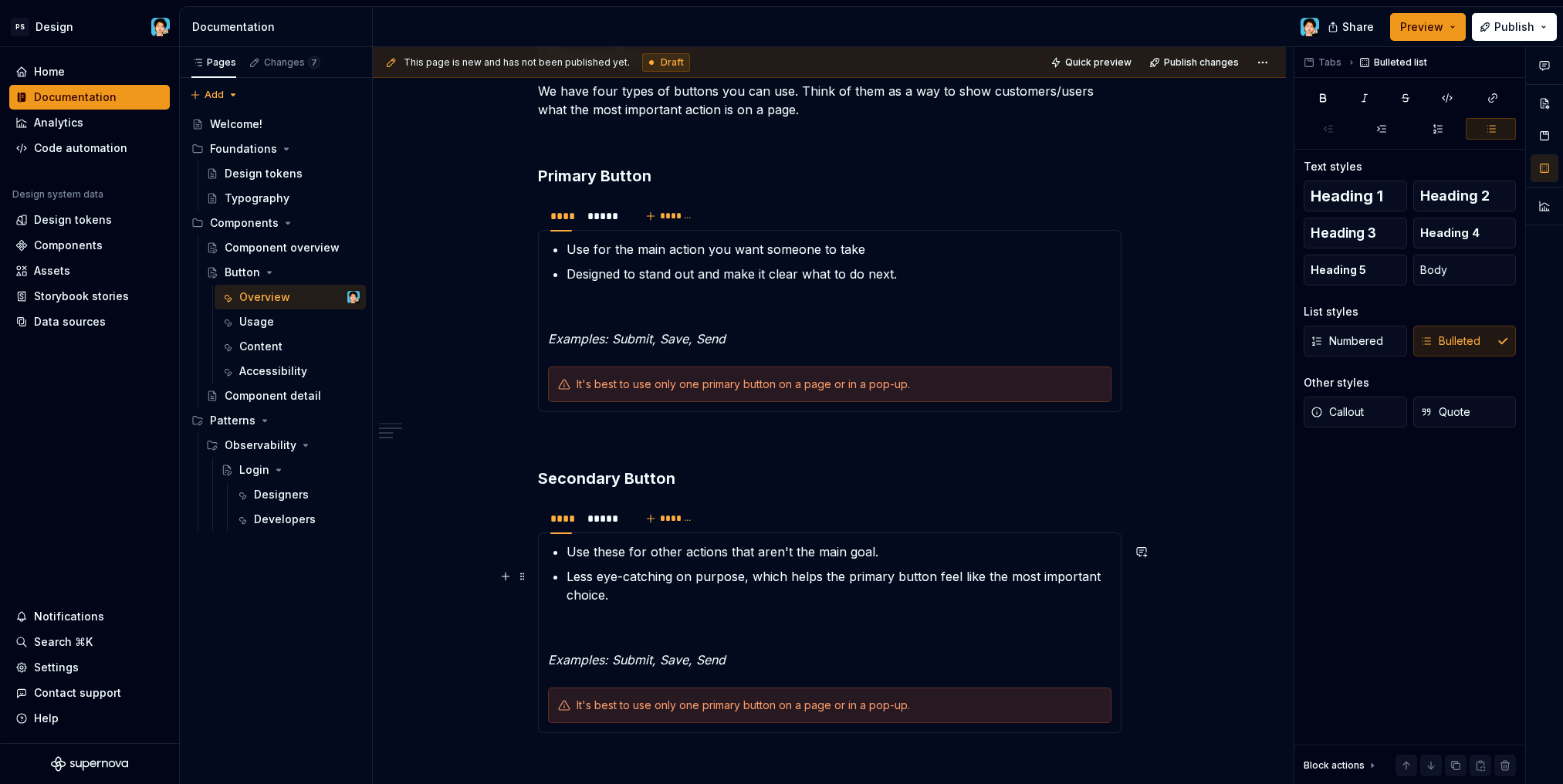
click at [769, 592] on p "Less eye-catching on purpose, which helps the primary button feel like the most…" at bounding box center [838, 585] width 545 height 37
click at [786, 577] on p "Less eye-catching on purpose, which helps the primary button feel like the most…" at bounding box center [838, 585] width 545 height 37
click at [875, 588] on p "Less eye-catching on purpose, which helps the primary button feel like the most…" at bounding box center [838, 585] width 545 height 37
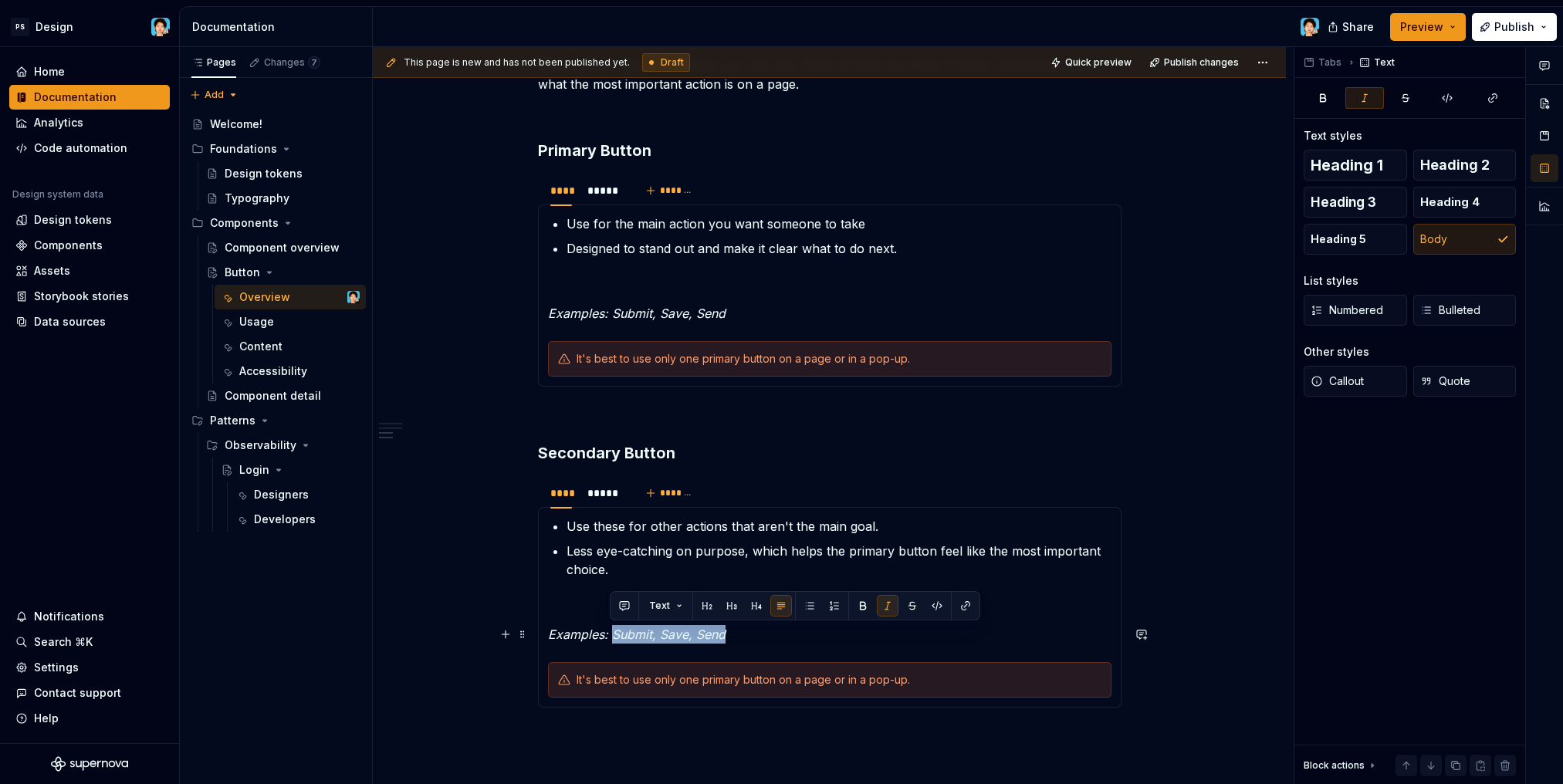
drag, startPoint x: 610, startPoint y: 636, endPoint x: 752, endPoint y: 634, distance: 142.0
click at [753, 634] on p "Examples: Submit, Save, Send" at bounding box center [829, 634] width 563 height 19
drag, startPoint x: 611, startPoint y: 632, endPoint x: 751, endPoint y: 630, distance: 140.0
click at [746, 631] on p "Examples: Cancel, Back, Later" at bounding box center [829, 634] width 563 height 19
drag, startPoint x: 887, startPoint y: 606, endPoint x: 867, endPoint y: 619, distance: 23.9
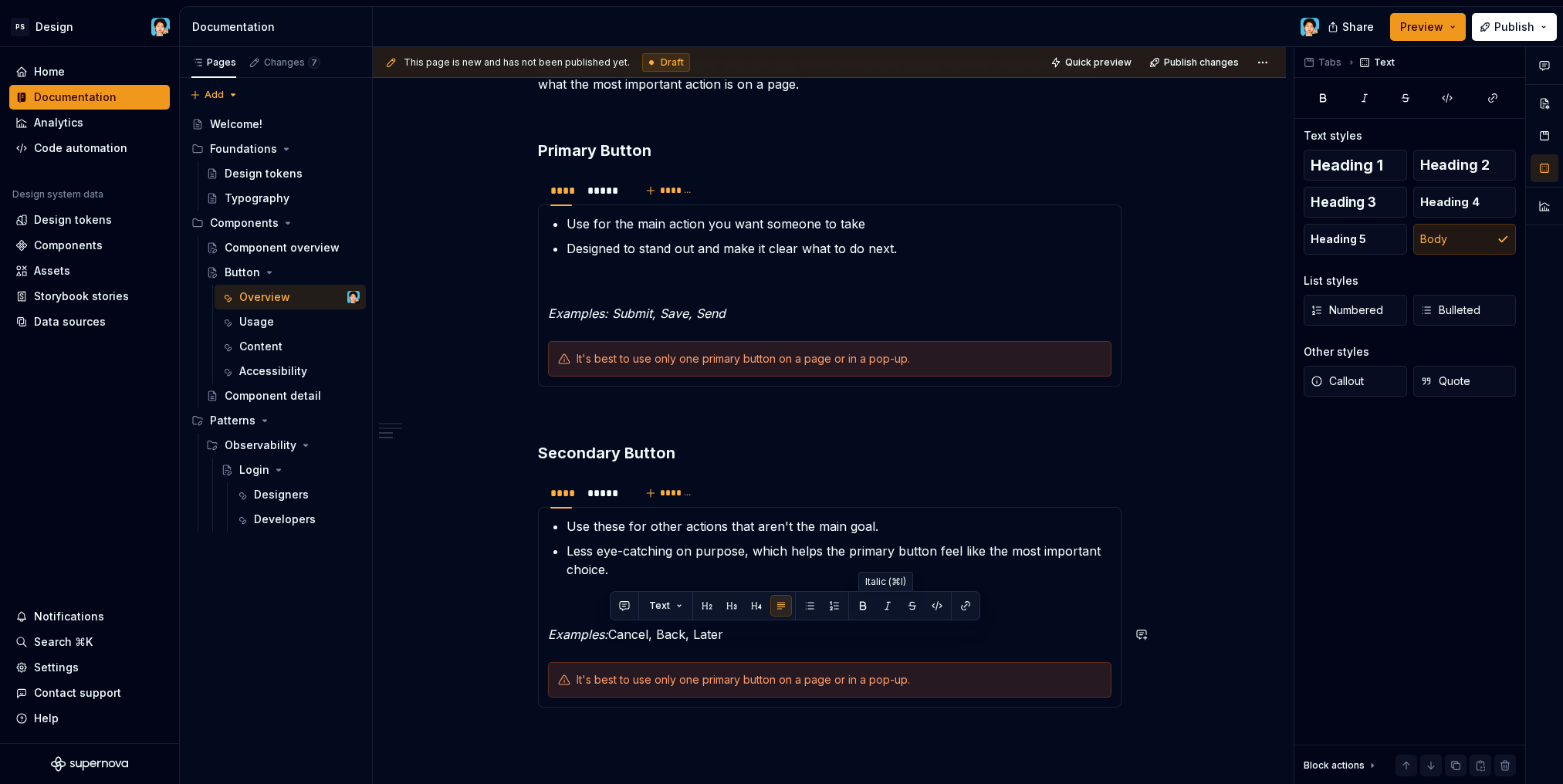
click at [887, 606] on button "button" at bounding box center [887, 605] width 21 height 21
click at [741, 642] on p "Examples: Cancel, Back, Later" at bounding box center [829, 634] width 563 height 19
click at [606, 491] on div "*****" at bounding box center [603, 492] width 32 height 16
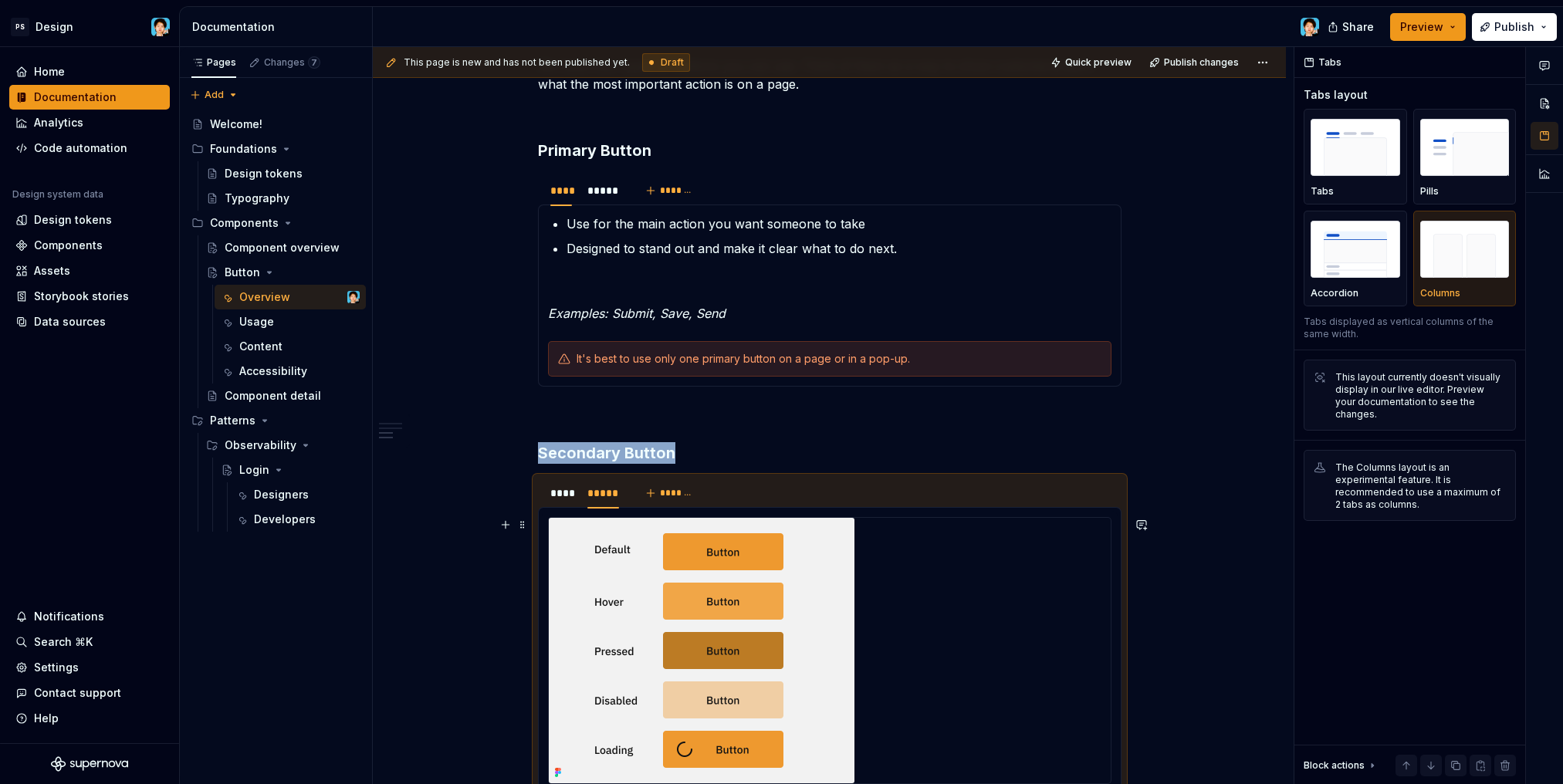
click at [934, 643] on div at bounding box center [829, 650] width 561 height 266
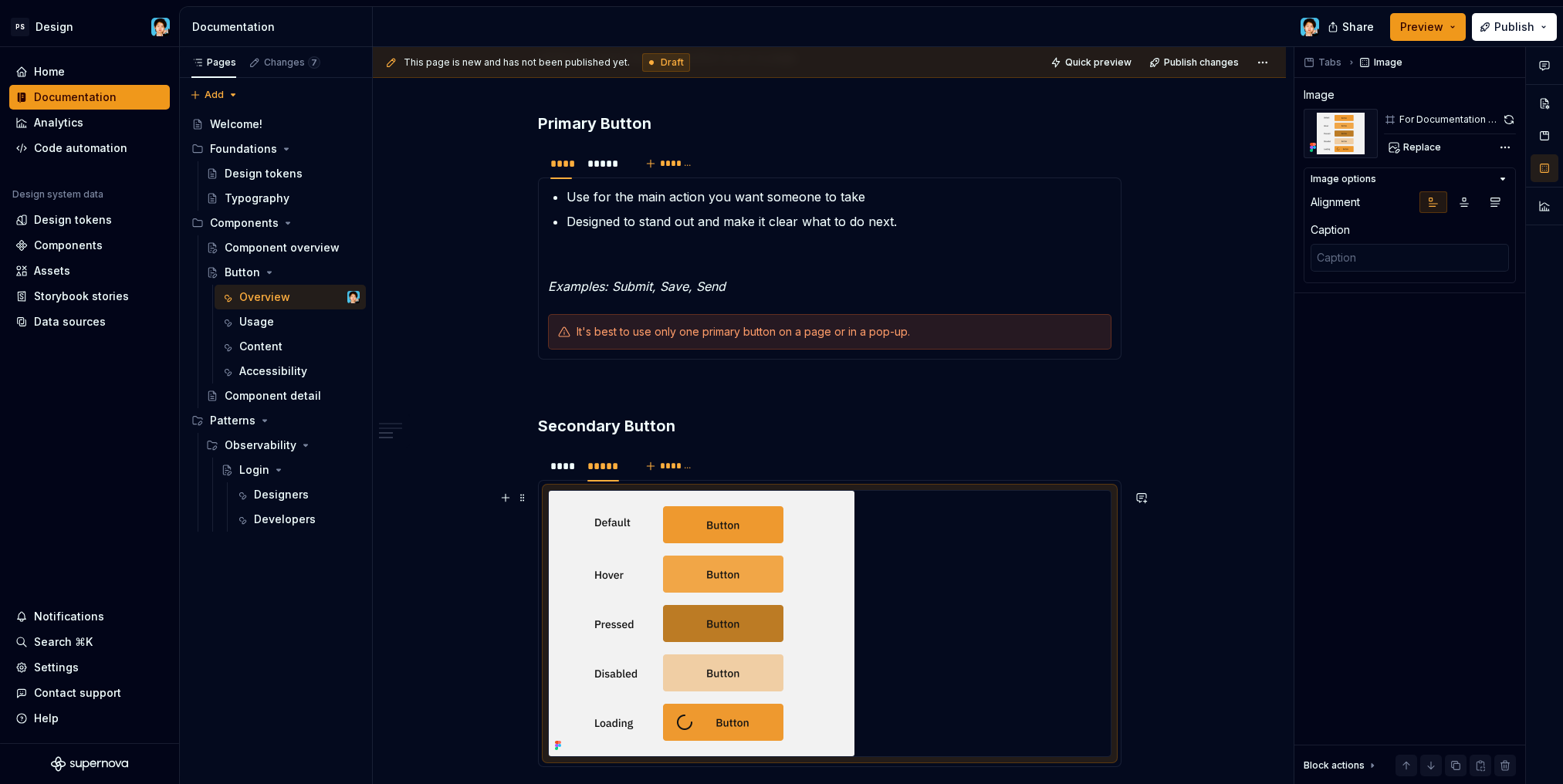
scroll to position [1584, 0]
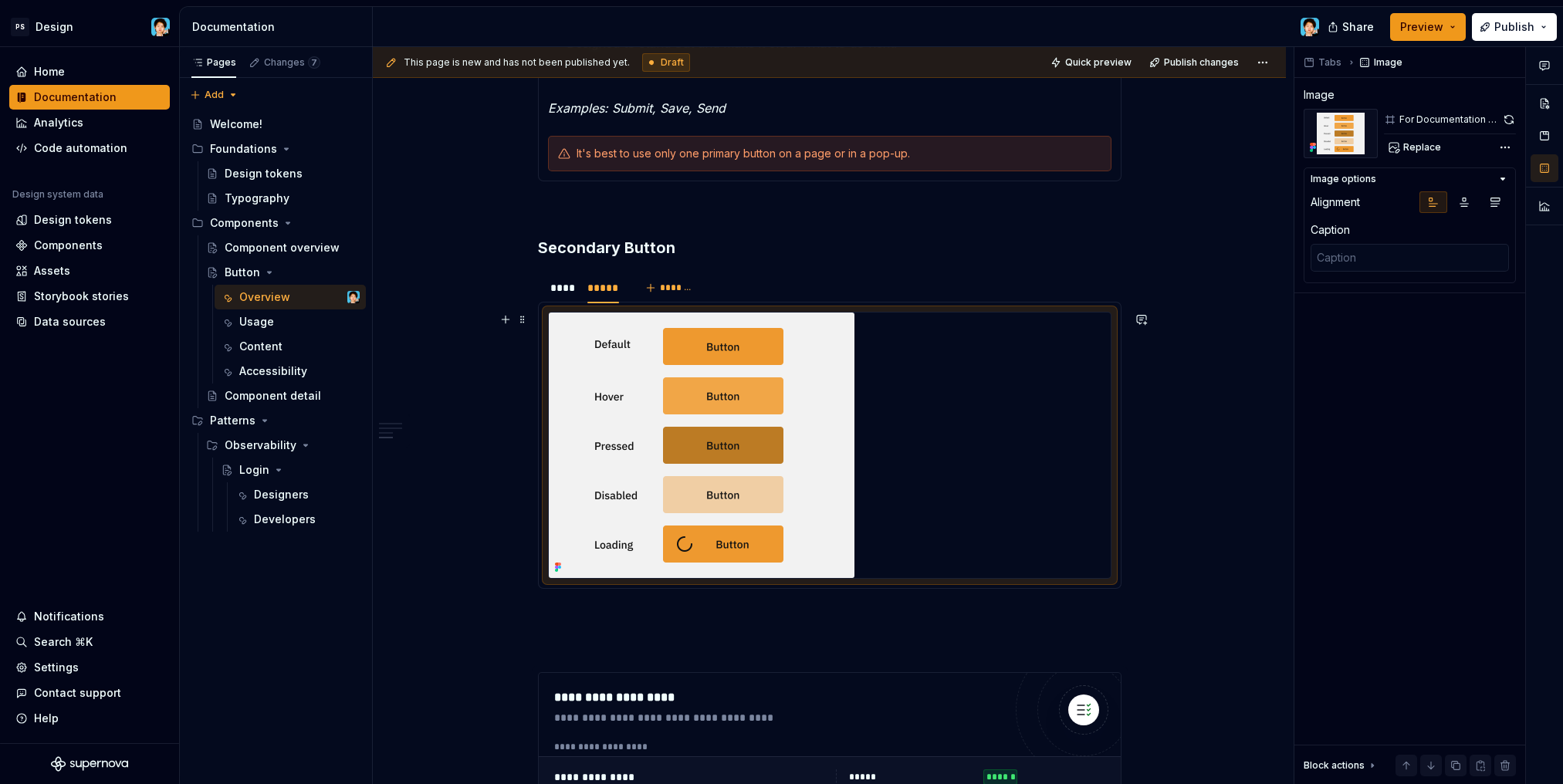
click at [891, 532] on div at bounding box center [829, 445] width 561 height 266
click at [1406, 145] on span "Replace" at bounding box center [1421, 146] width 38 height 12
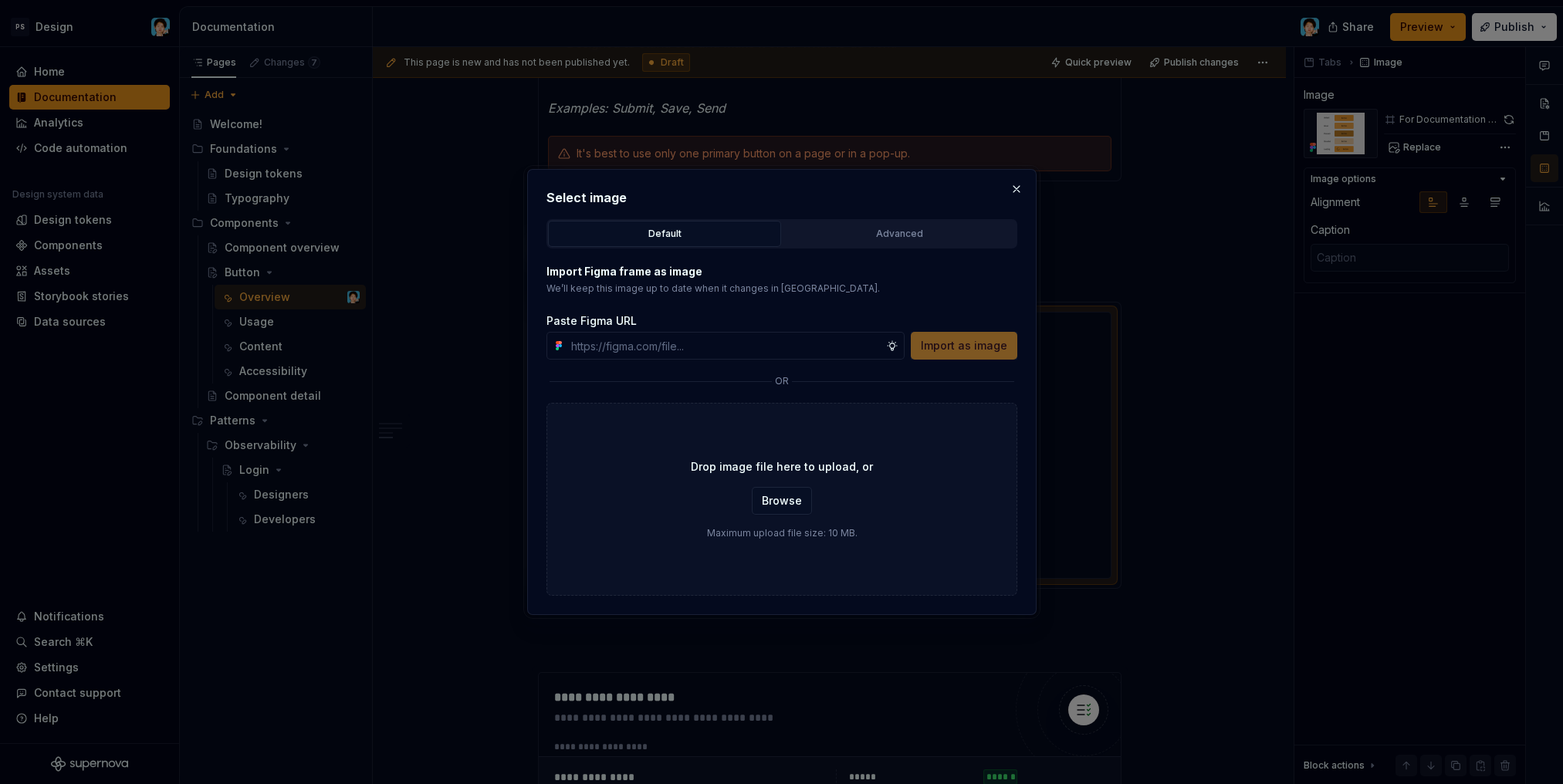
type textarea "*"
paste input "[URL][DOMAIN_NAME]"
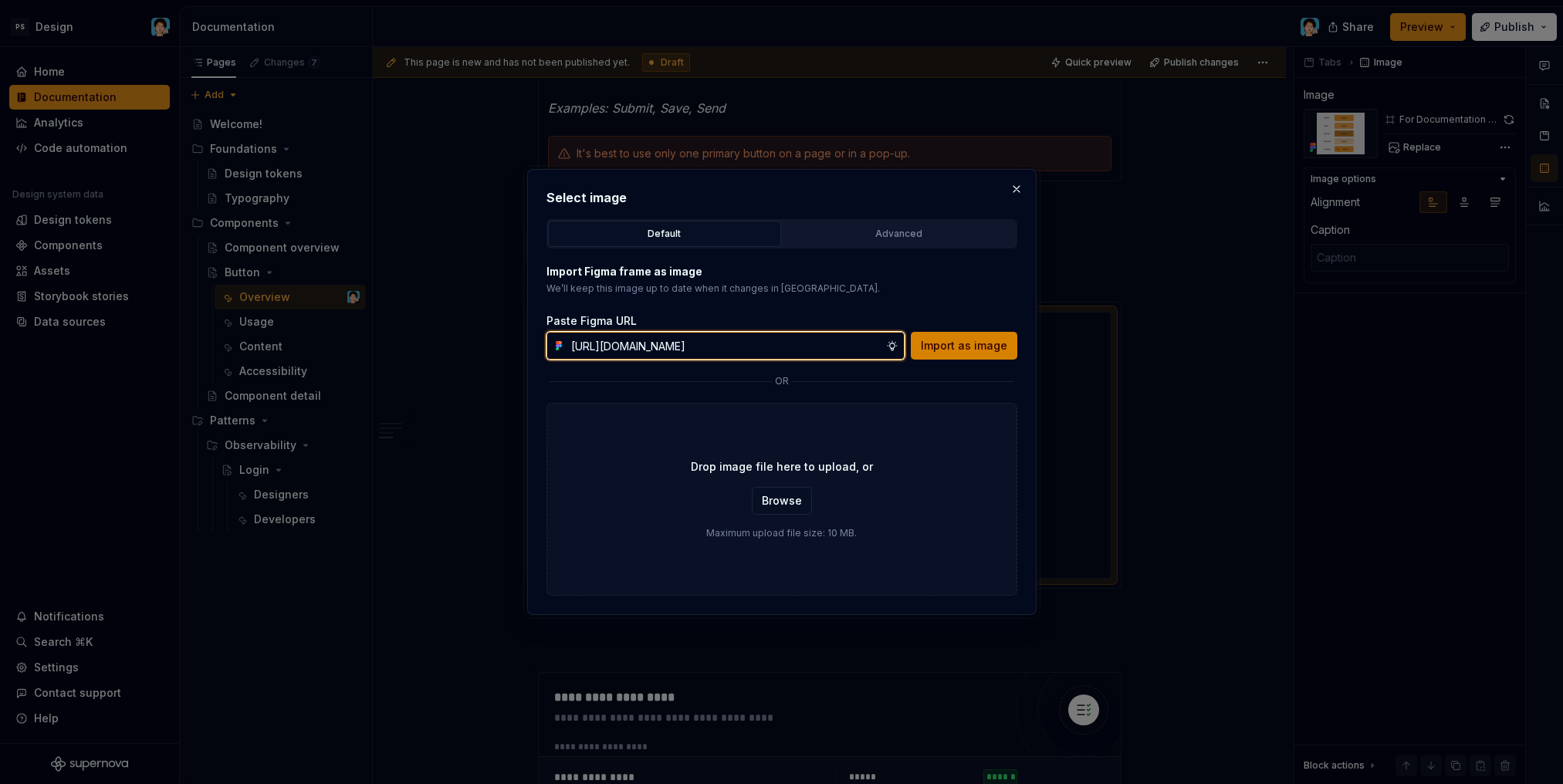
type input "[URL][DOMAIN_NAME]"
click at [954, 347] on span "Import as image" at bounding box center [963, 345] width 87 height 16
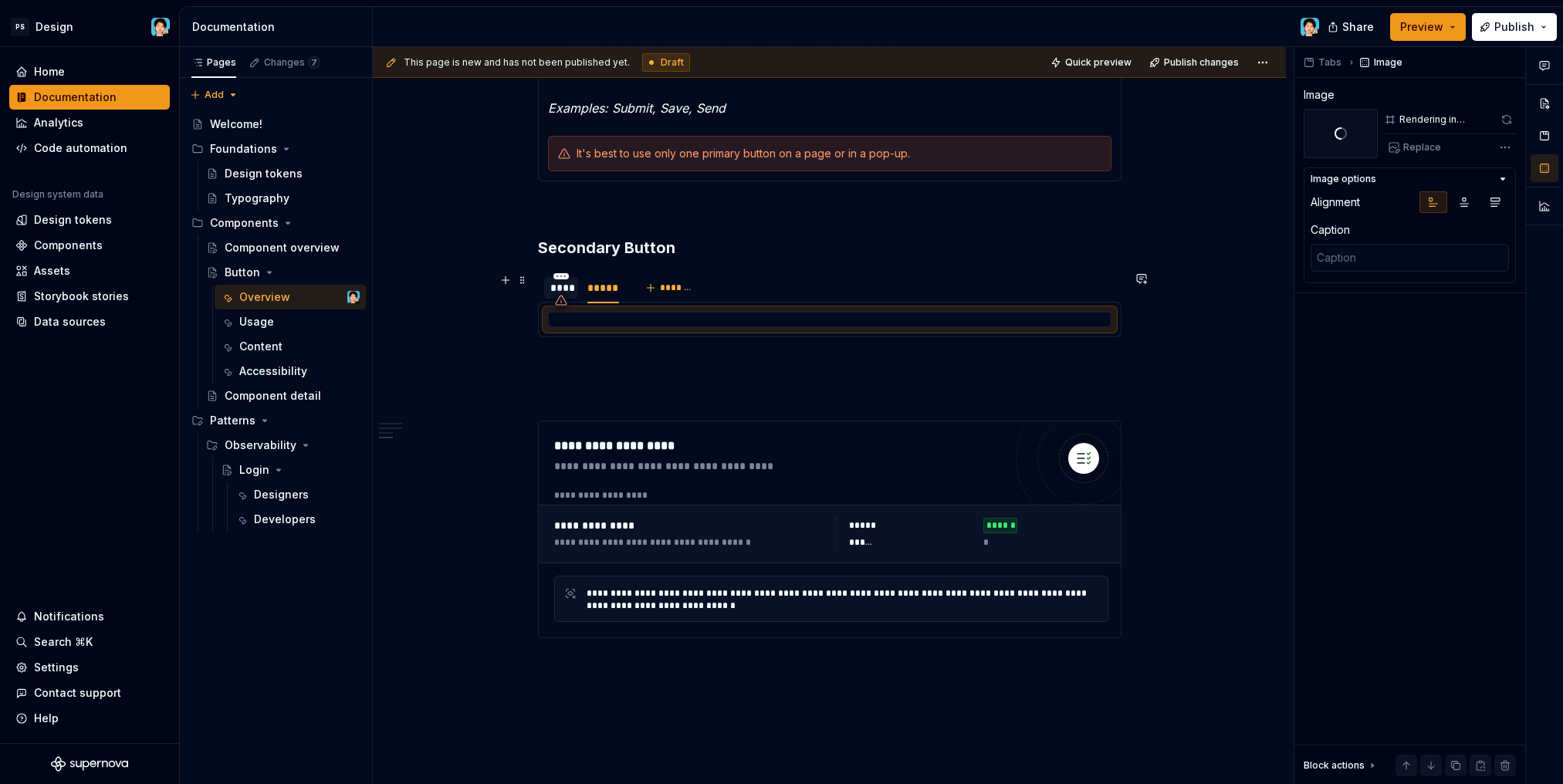
click at [567, 287] on div "****" at bounding box center [561, 287] width 22 height 16
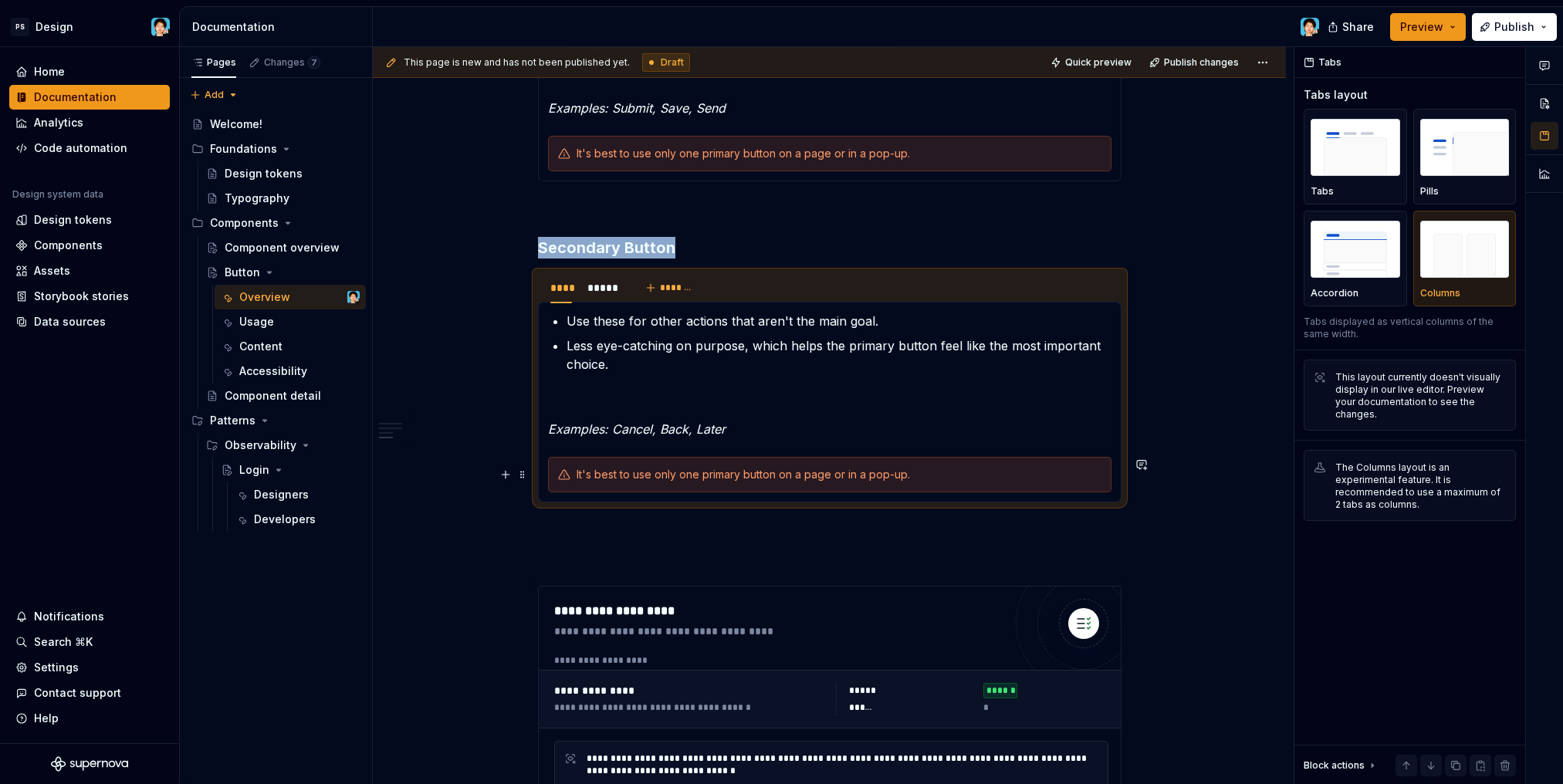
click at [833, 478] on div "It's best to use only one primary button on a page or in a pop-up." at bounding box center [838, 475] width 525 height 16
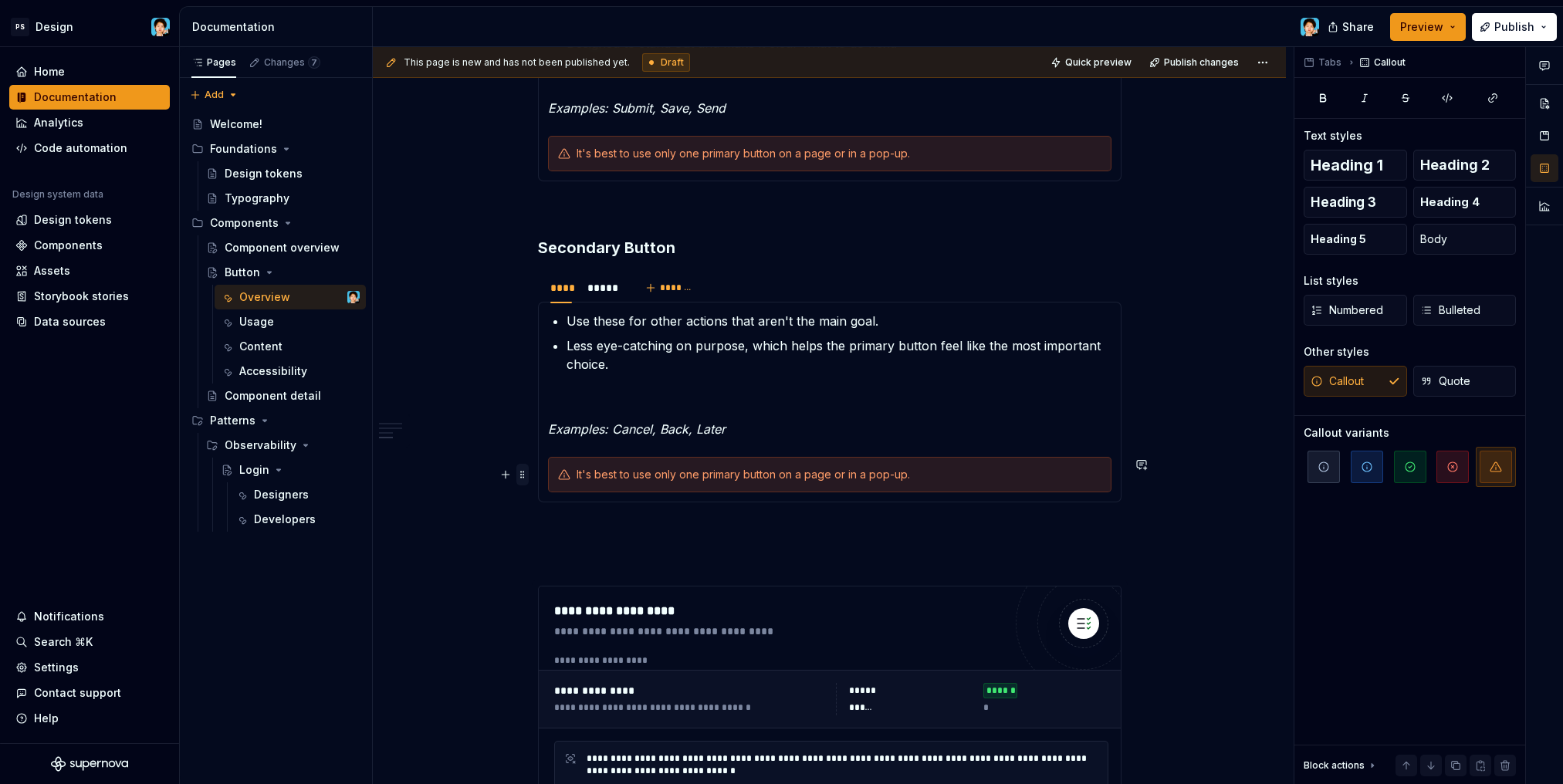
click at [522, 475] on span at bounding box center [522, 474] width 12 height 21
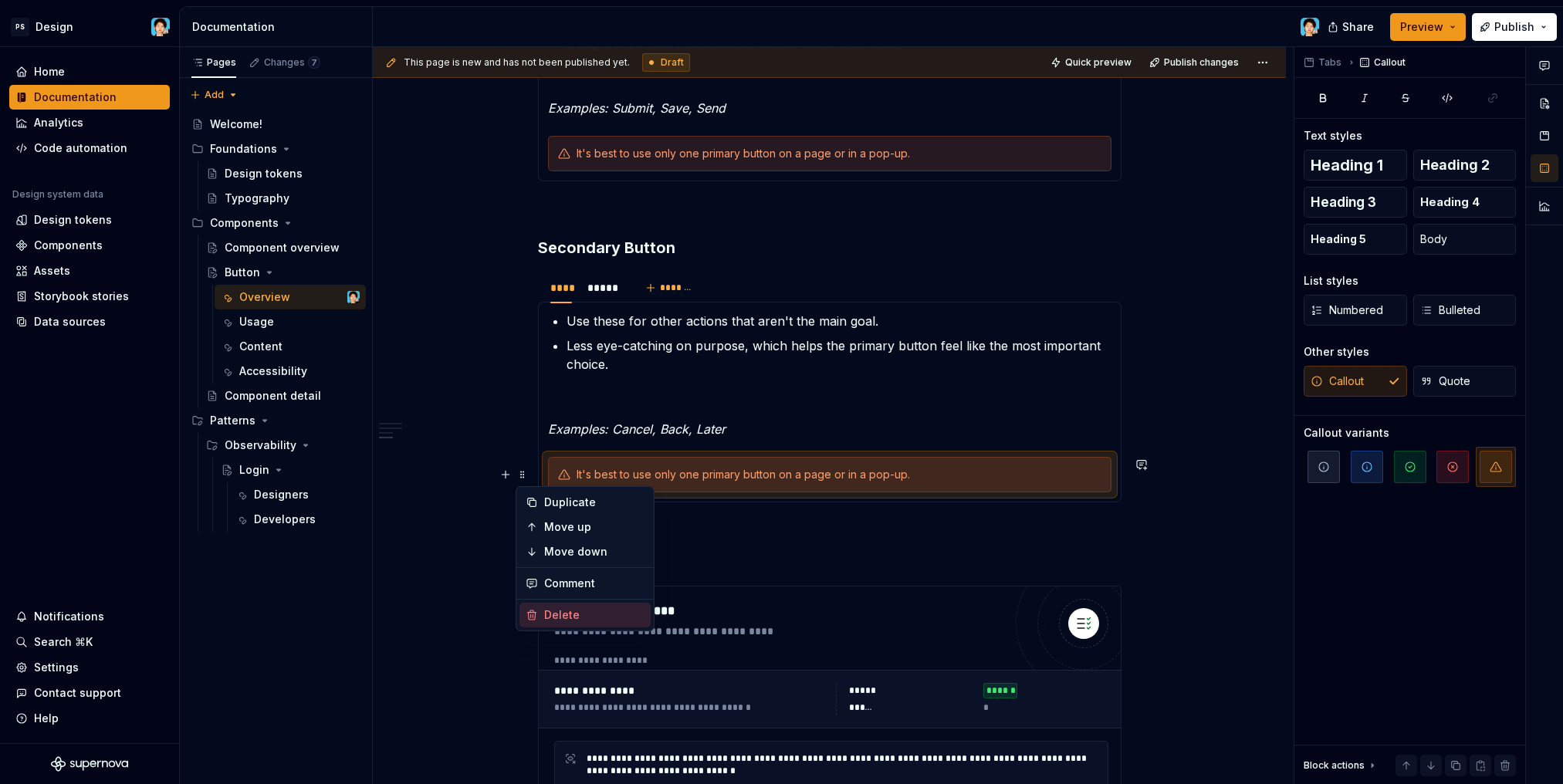
drag, startPoint x: 594, startPoint y: 612, endPoint x: 593, endPoint y: 586, distance: 26.0
click at [594, 612] on div "Delete" at bounding box center [594, 614] width 101 height 16
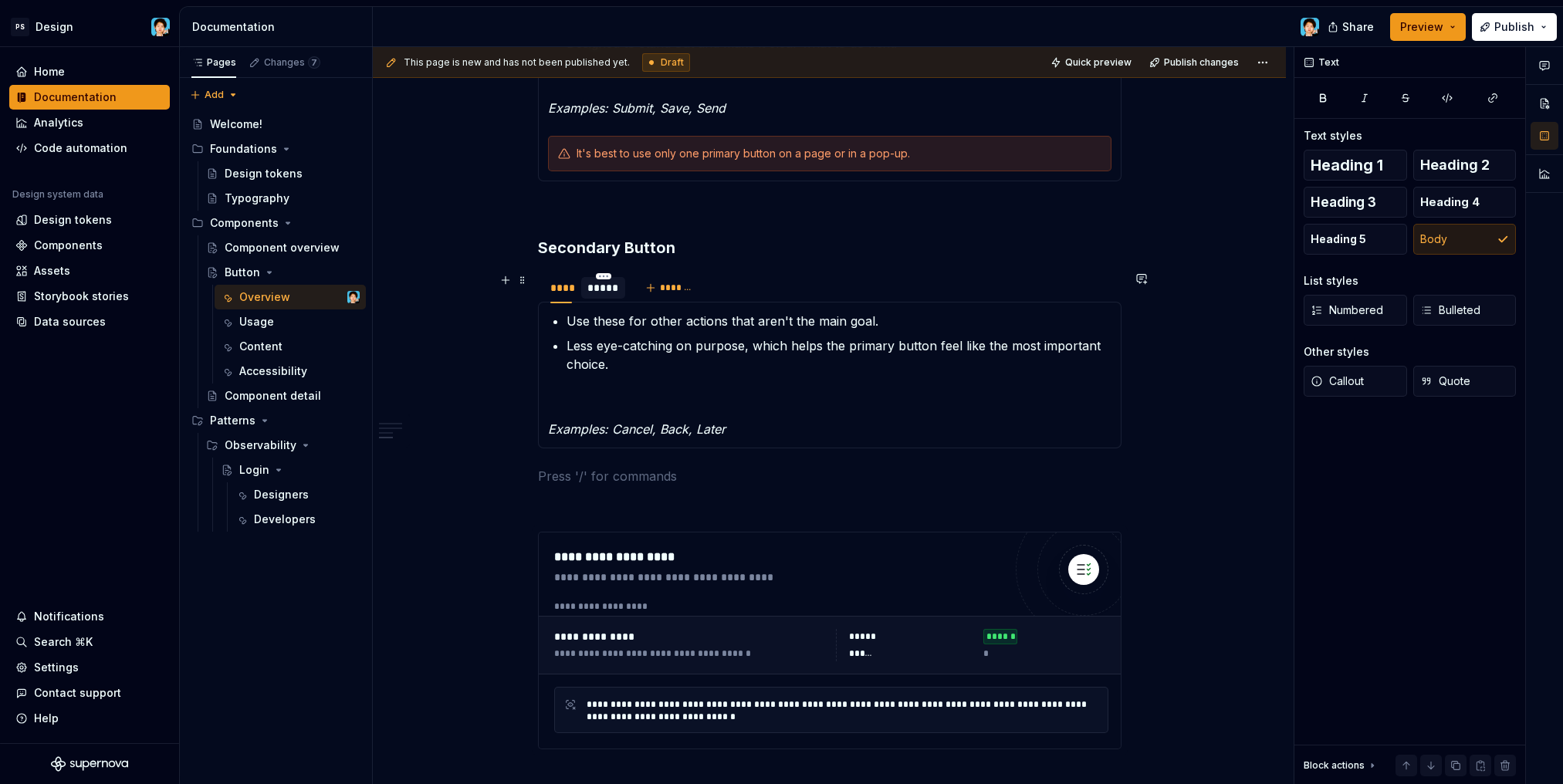
click at [614, 288] on div "*****" at bounding box center [603, 287] width 32 height 16
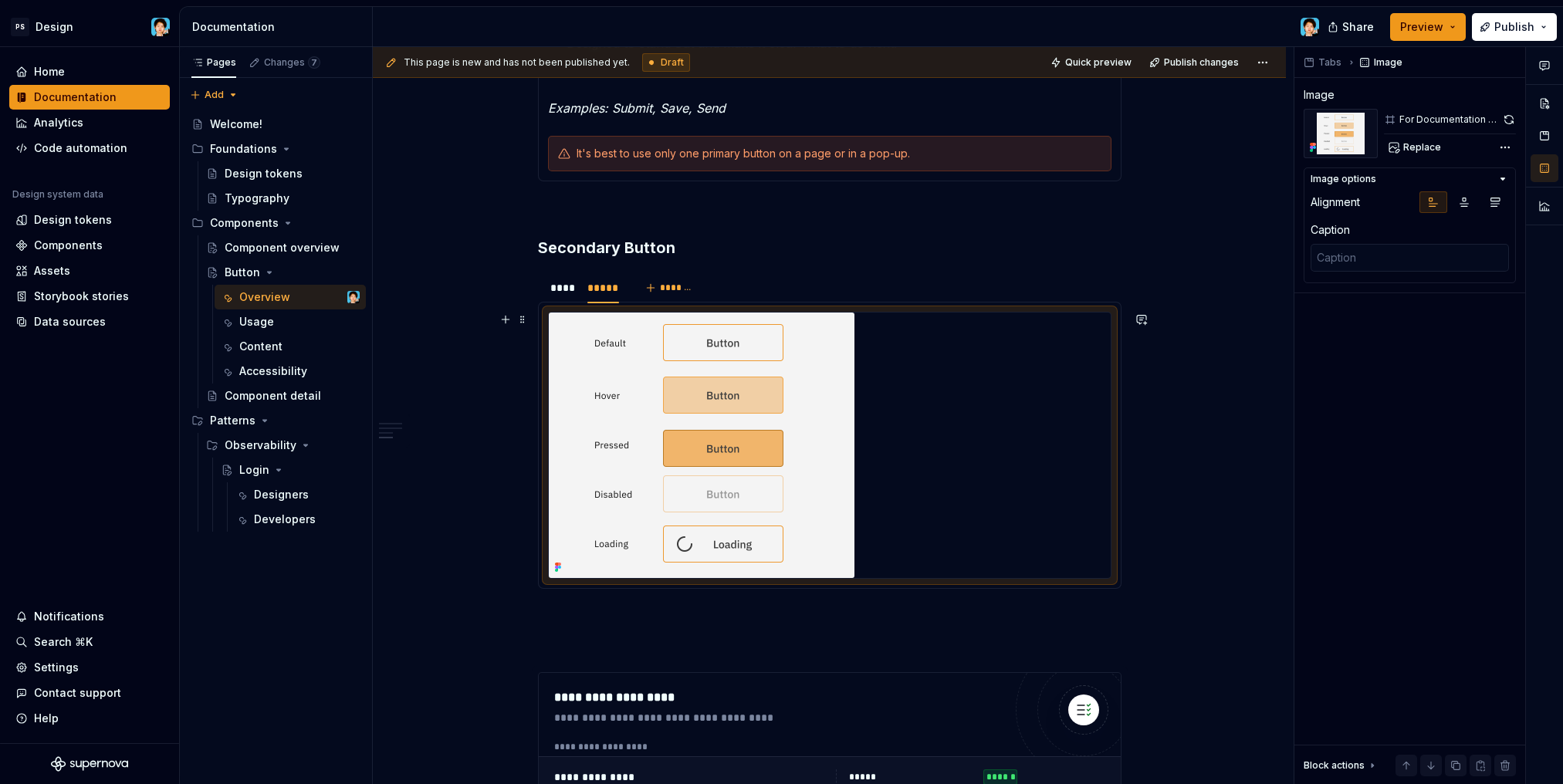
click at [892, 465] on div at bounding box center [829, 445] width 561 height 266
click at [566, 293] on div "****" at bounding box center [561, 287] width 22 height 16
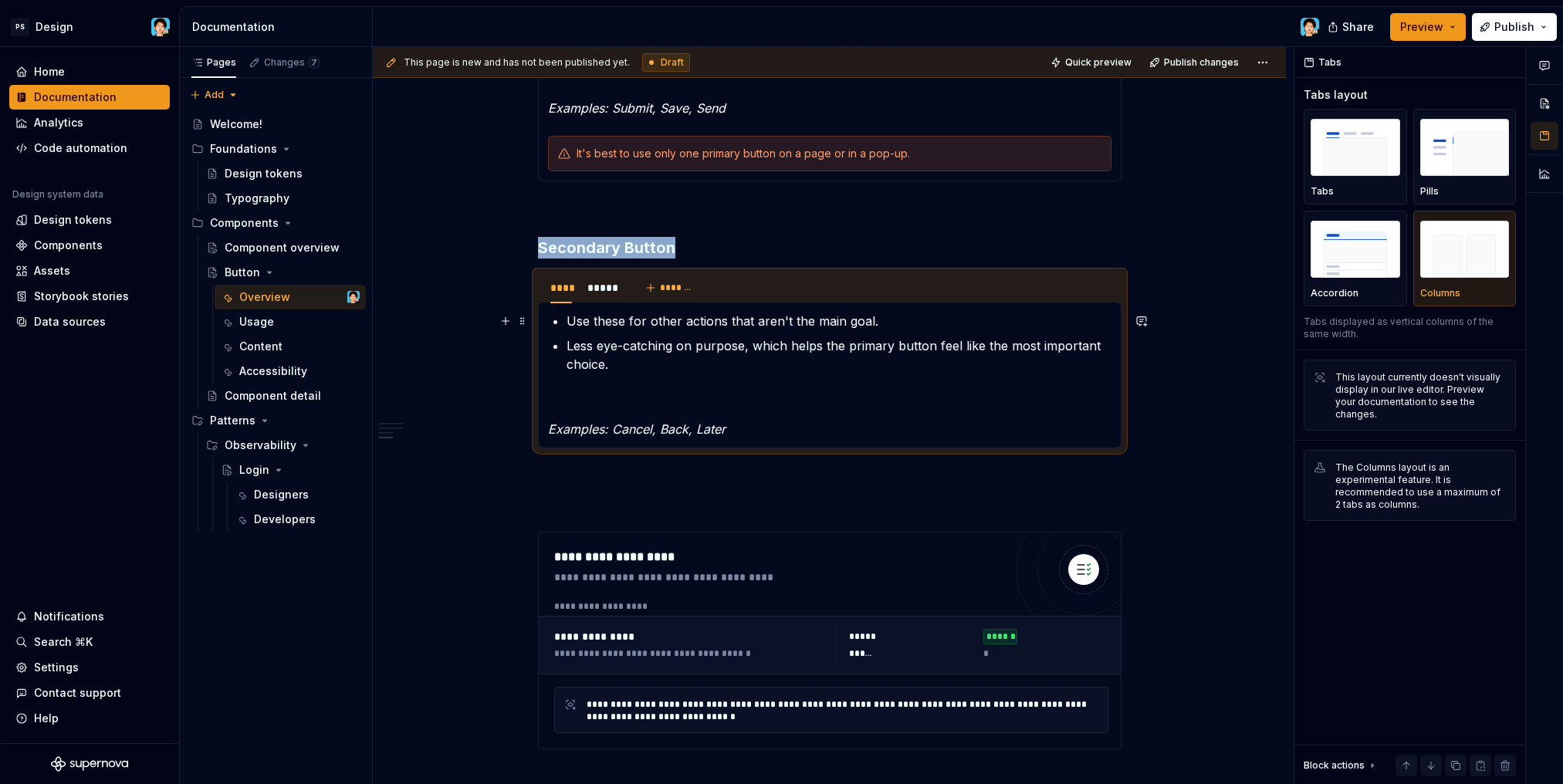
scroll to position [1683, 0]
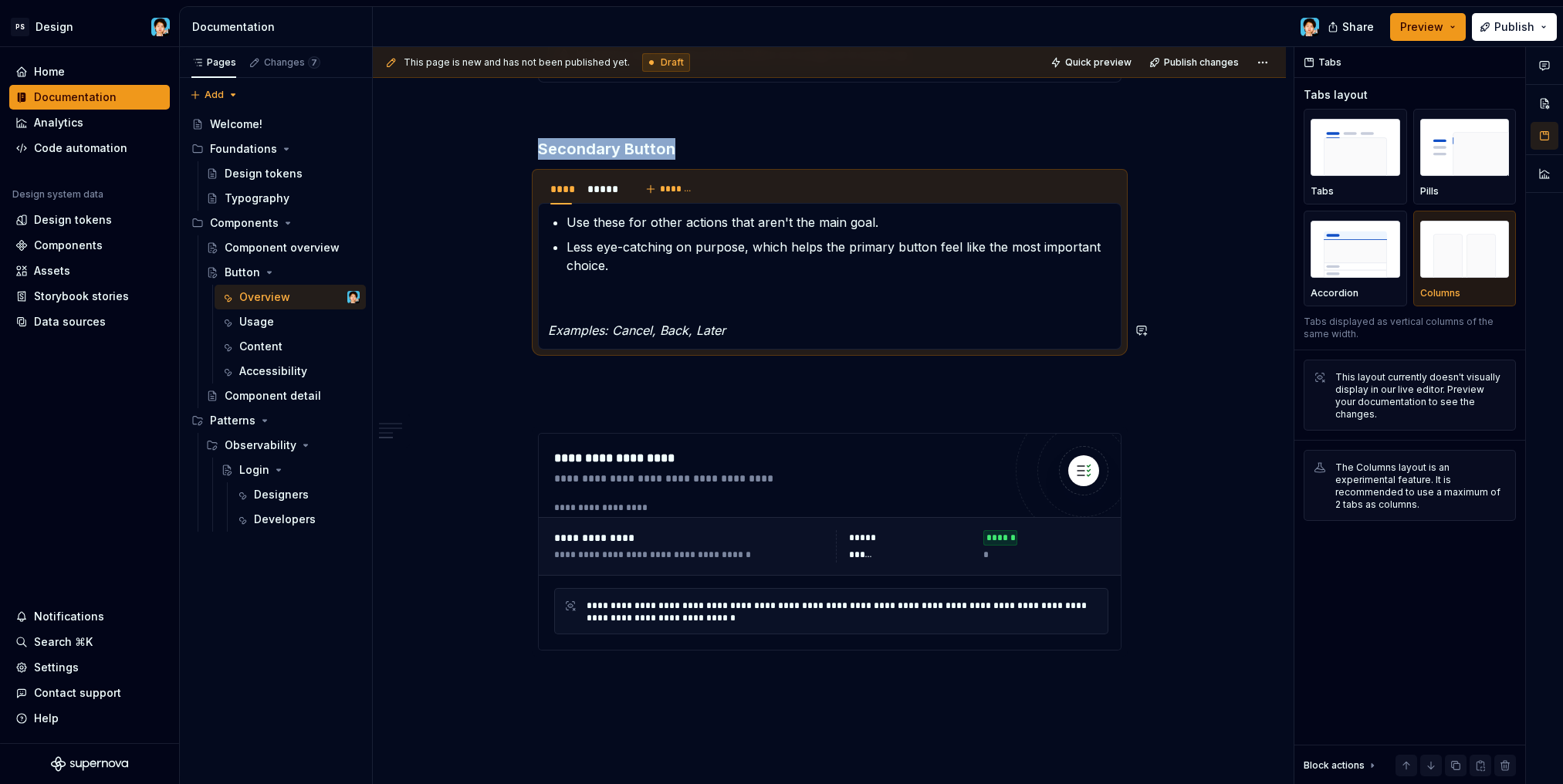
click at [669, 400] on p at bounding box center [830, 405] width 584 height 19
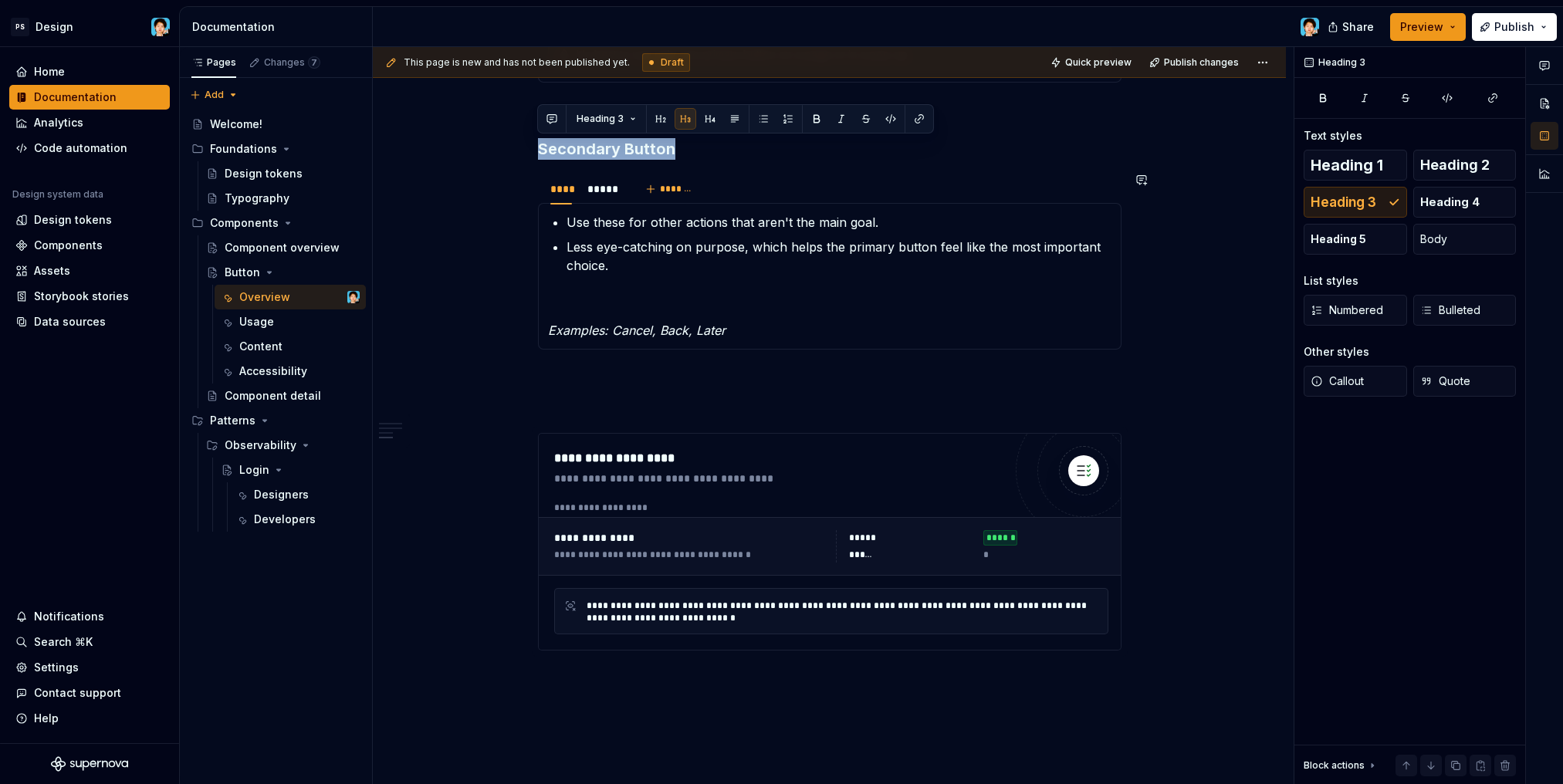
drag, startPoint x: 645, startPoint y: 377, endPoint x: 530, endPoint y: 164, distance: 242.1
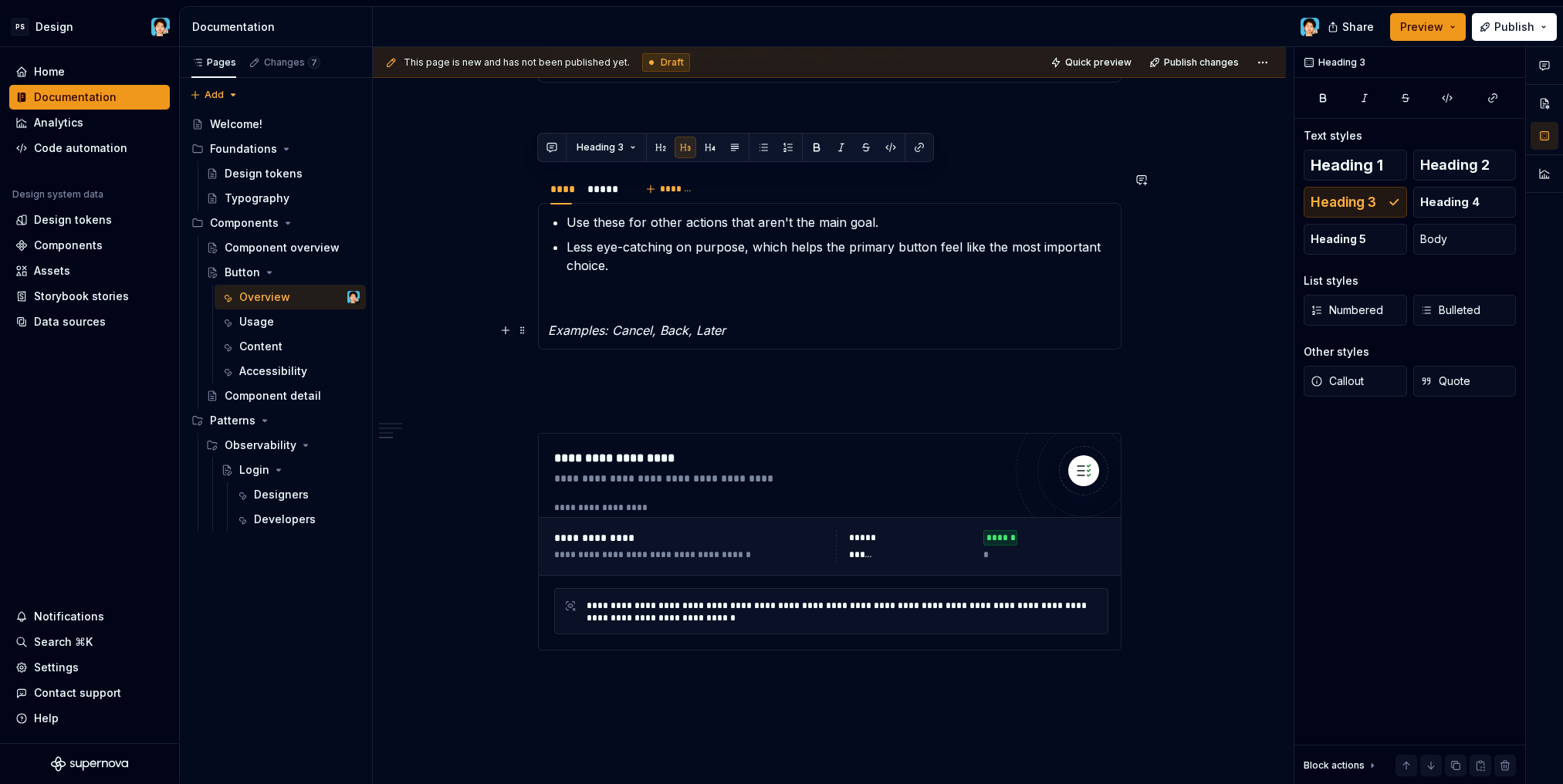
scroll to position [1553, 0]
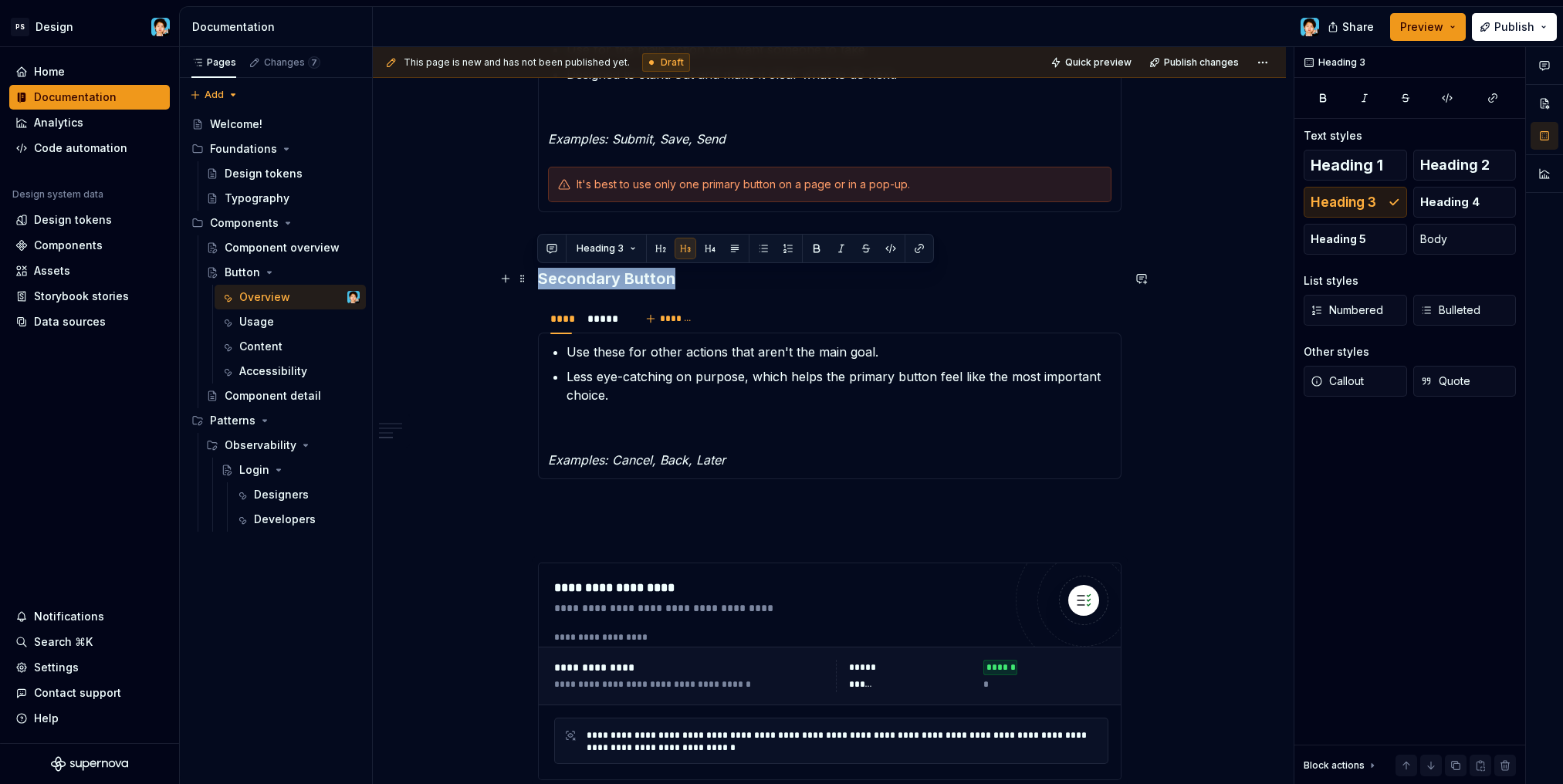
click at [611, 286] on h3 "Secondary Button" at bounding box center [830, 278] width 584 height 21
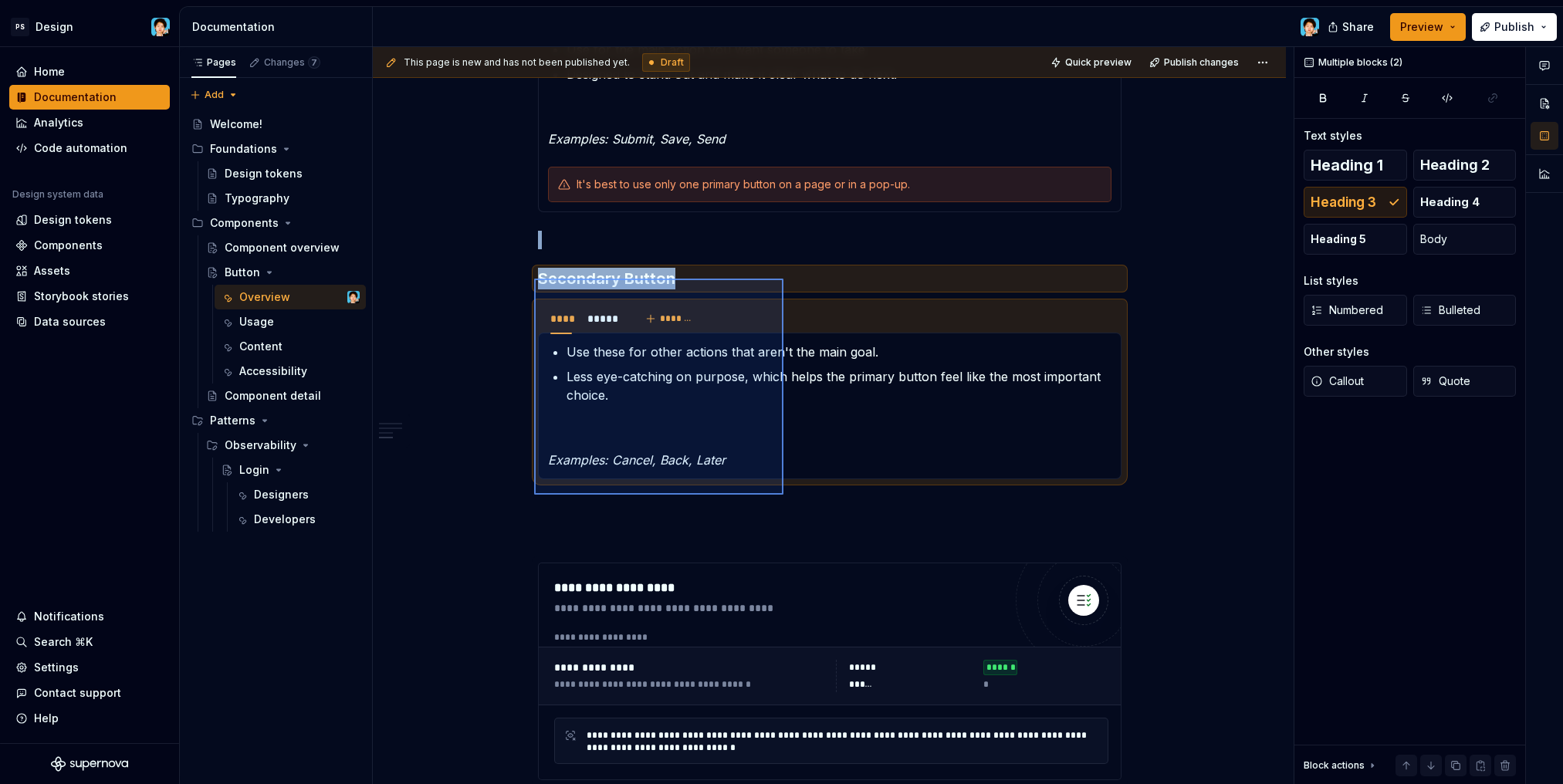
drag, startPoint x: 534, startPoint y: 279, endPoint x: 782, endPoint y: 494, distance: 328.2
click at [782, 494] on div "**********" at bounding box center [833, 415] width 920 height 737
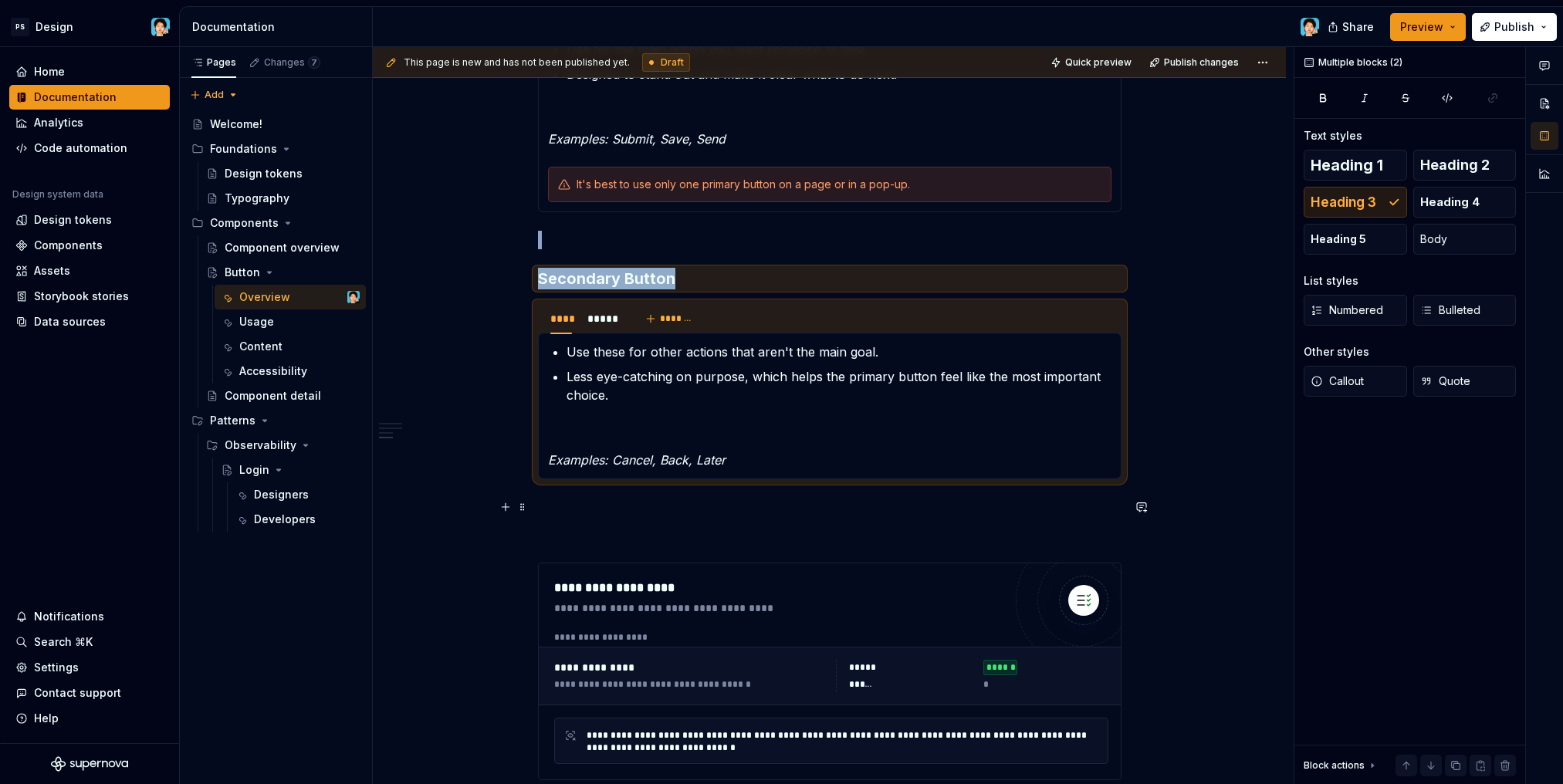
copy div "Secondary Button"
click at [724, 504] on p at bounding box center [830, 507] width 584 height 19
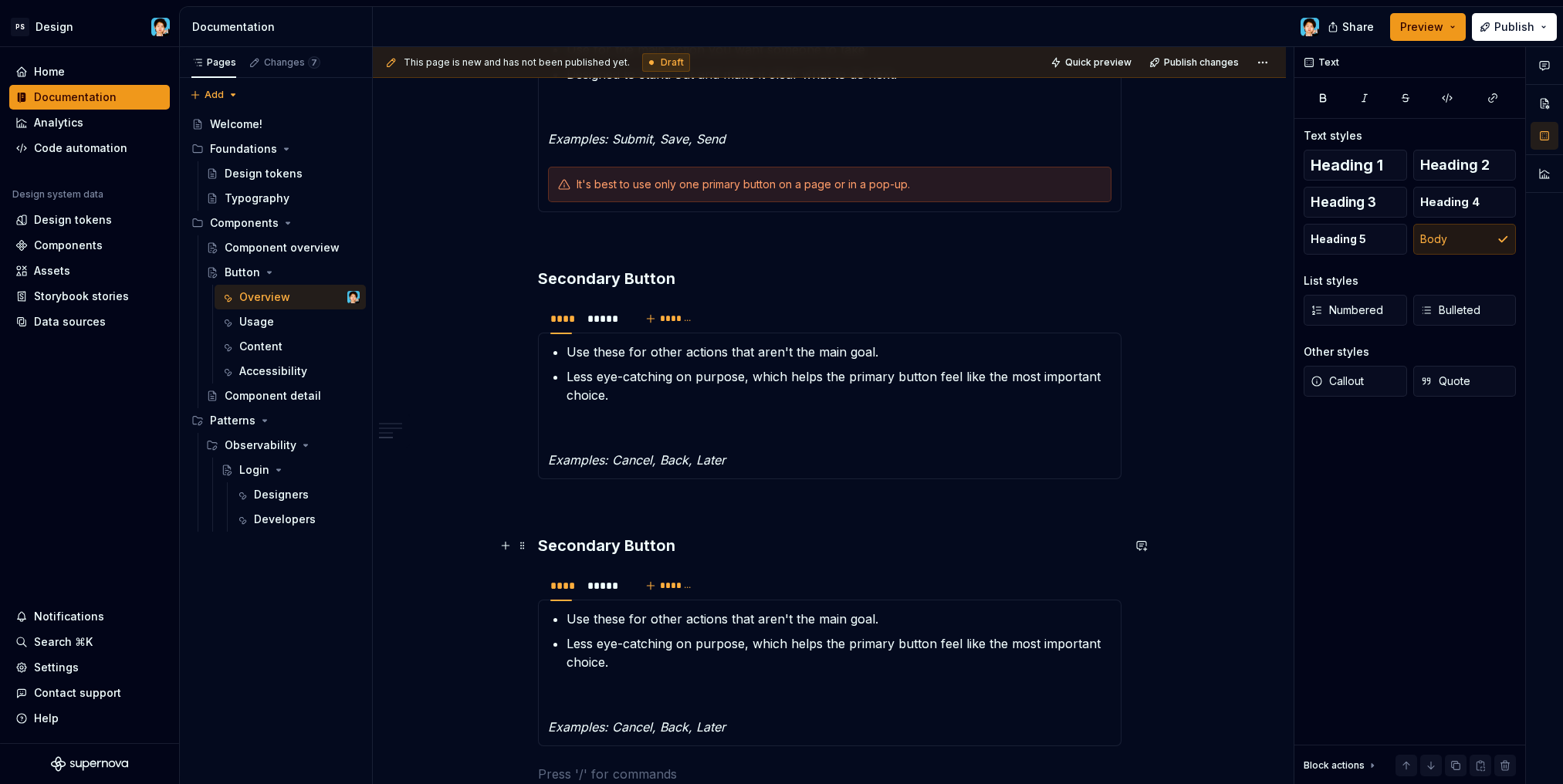
drag, startPoint x: 596, startPoint y: 543, endPoint x: 616, endPoint y: 543, distance: 20.0
click at [596, 543] on h3 "Secondary Button" at bounding box center [830, 544] width 584 height 21
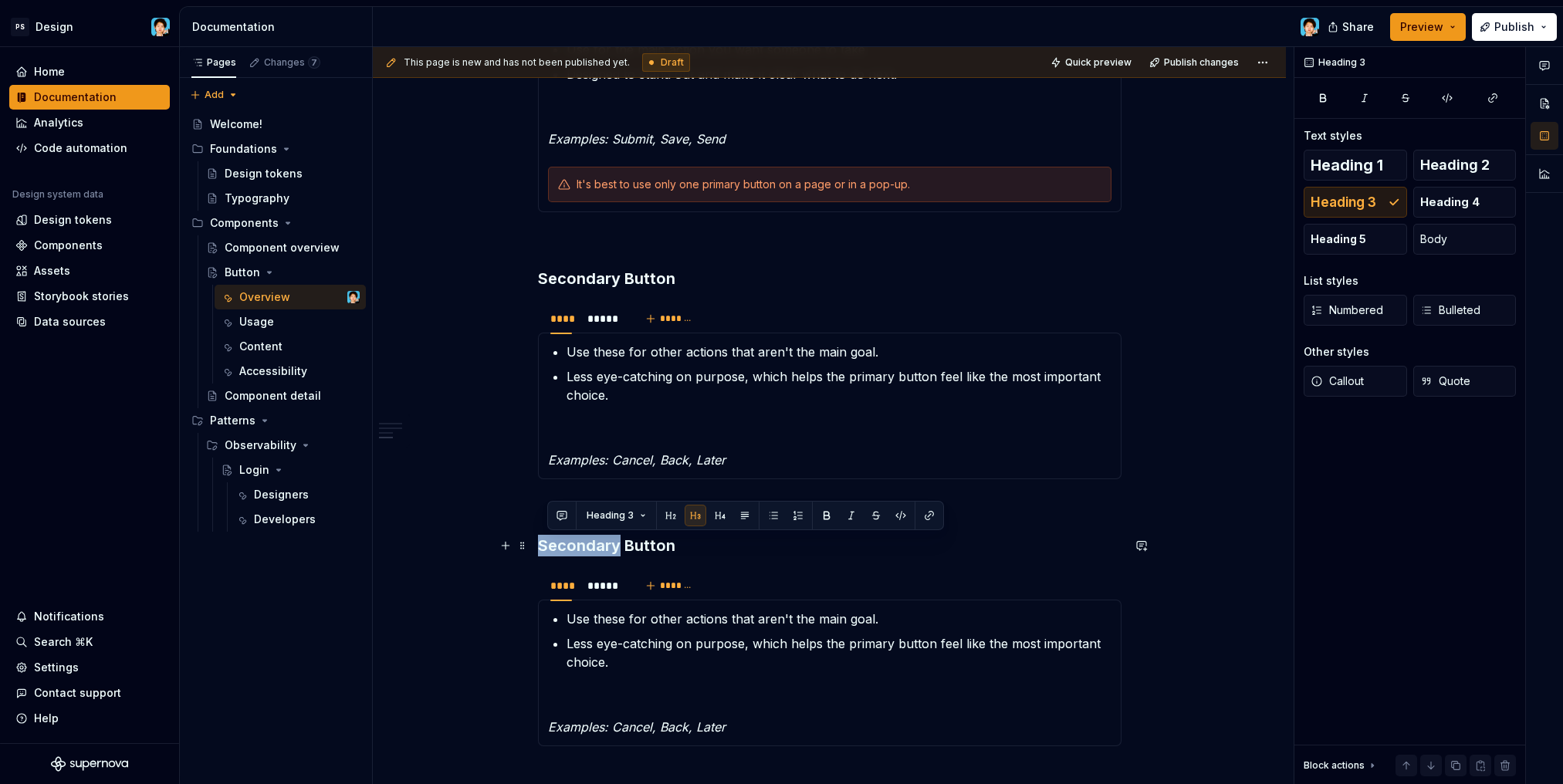
drag, startPoint x: 614, startPoint y: 543, endPoint x: 540, endPoint y: 544, distance: 74.0
click at [540, 544] on h3 "Secondary Button" at bounding box center [830, 544] width 584 height 21
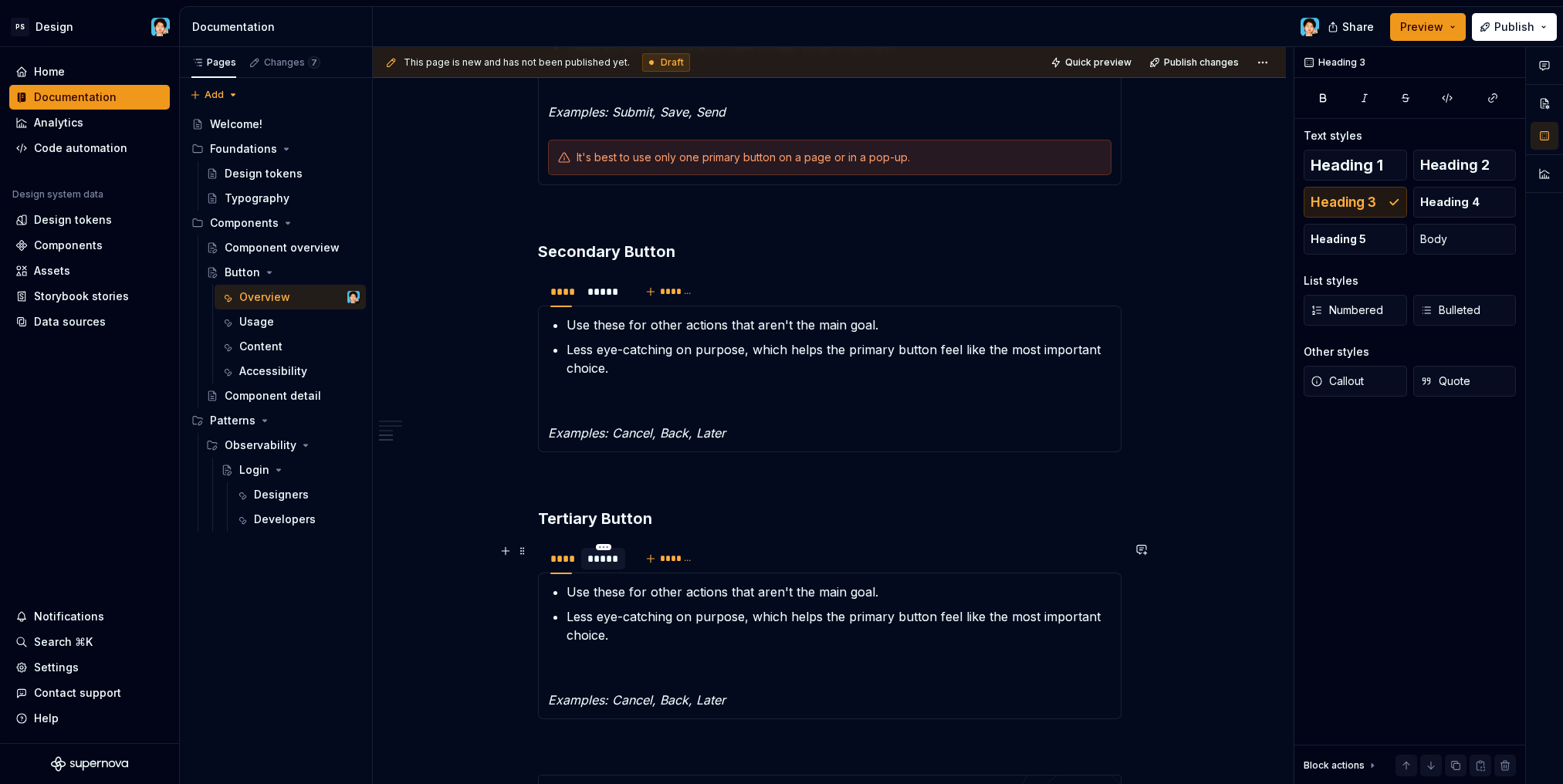
click at [608, 564] on div "*****" at bounding box center [603, 558] width 32 height 16
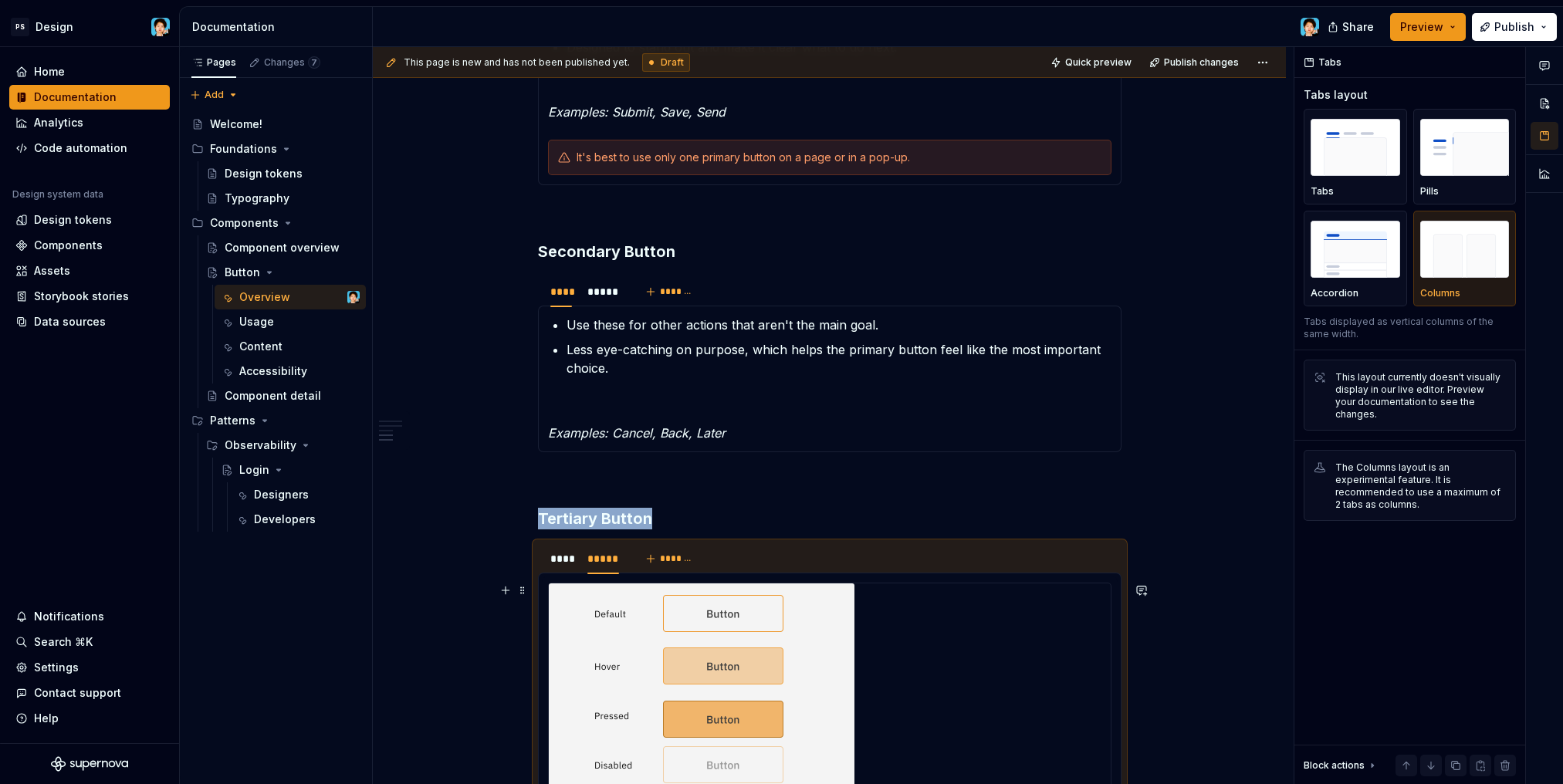
click at [725, 626] on img at bounding box center [701, 716] width 306 height 266
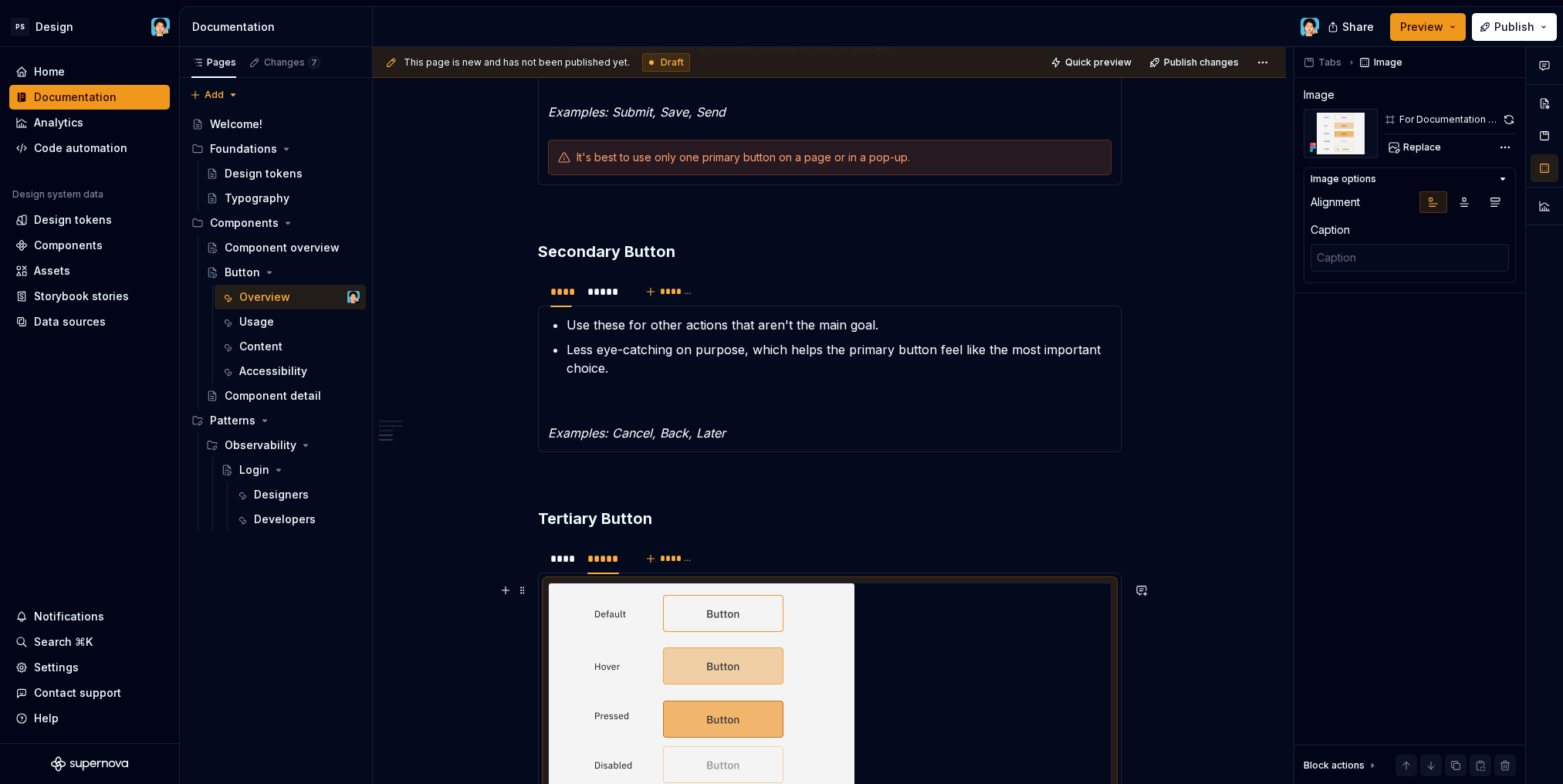
scroll to position [1697, 0]
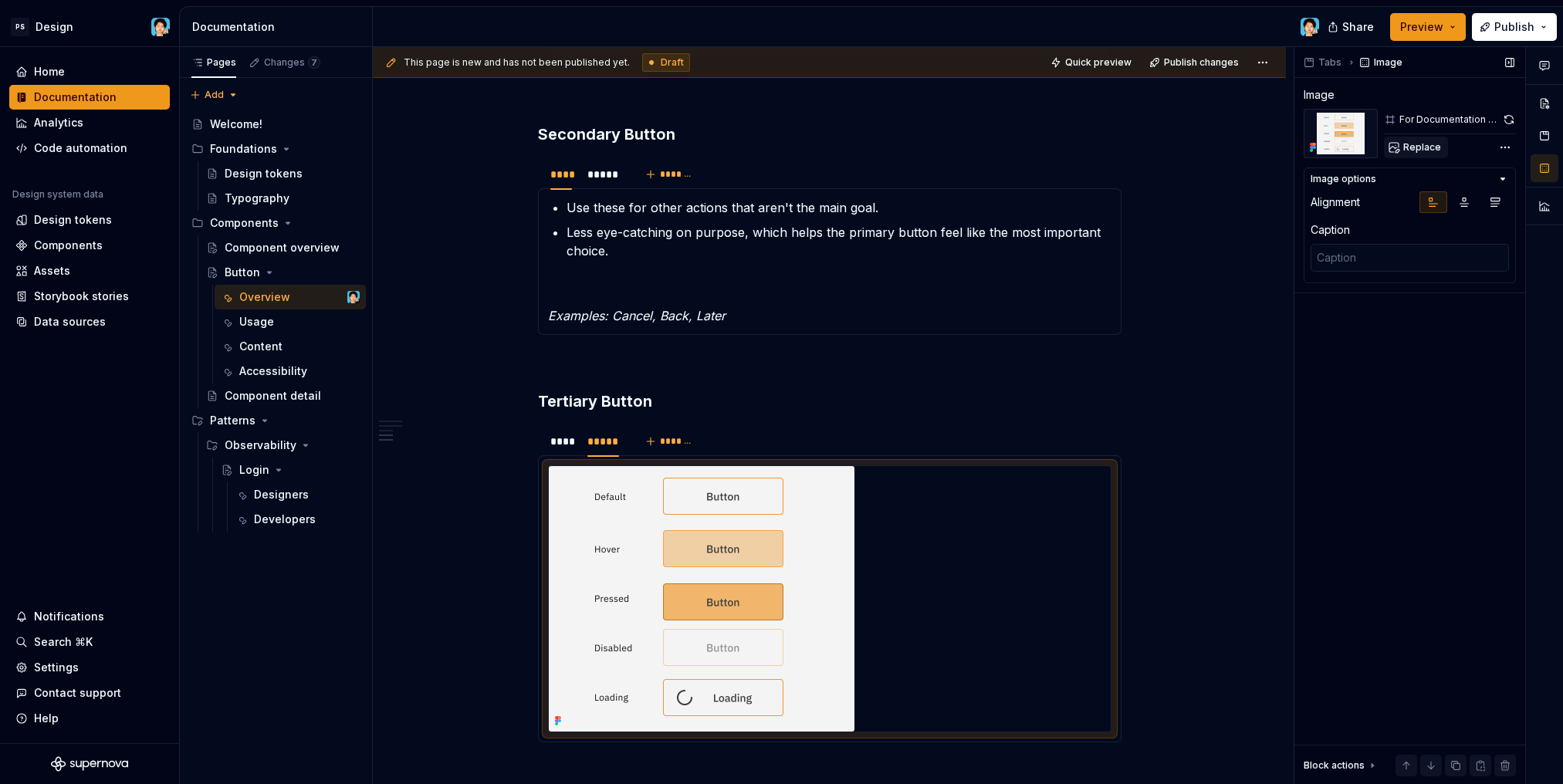
click at [1411, 146] on span "Replace" at bounding box center [1421, 146] width 38 height 12
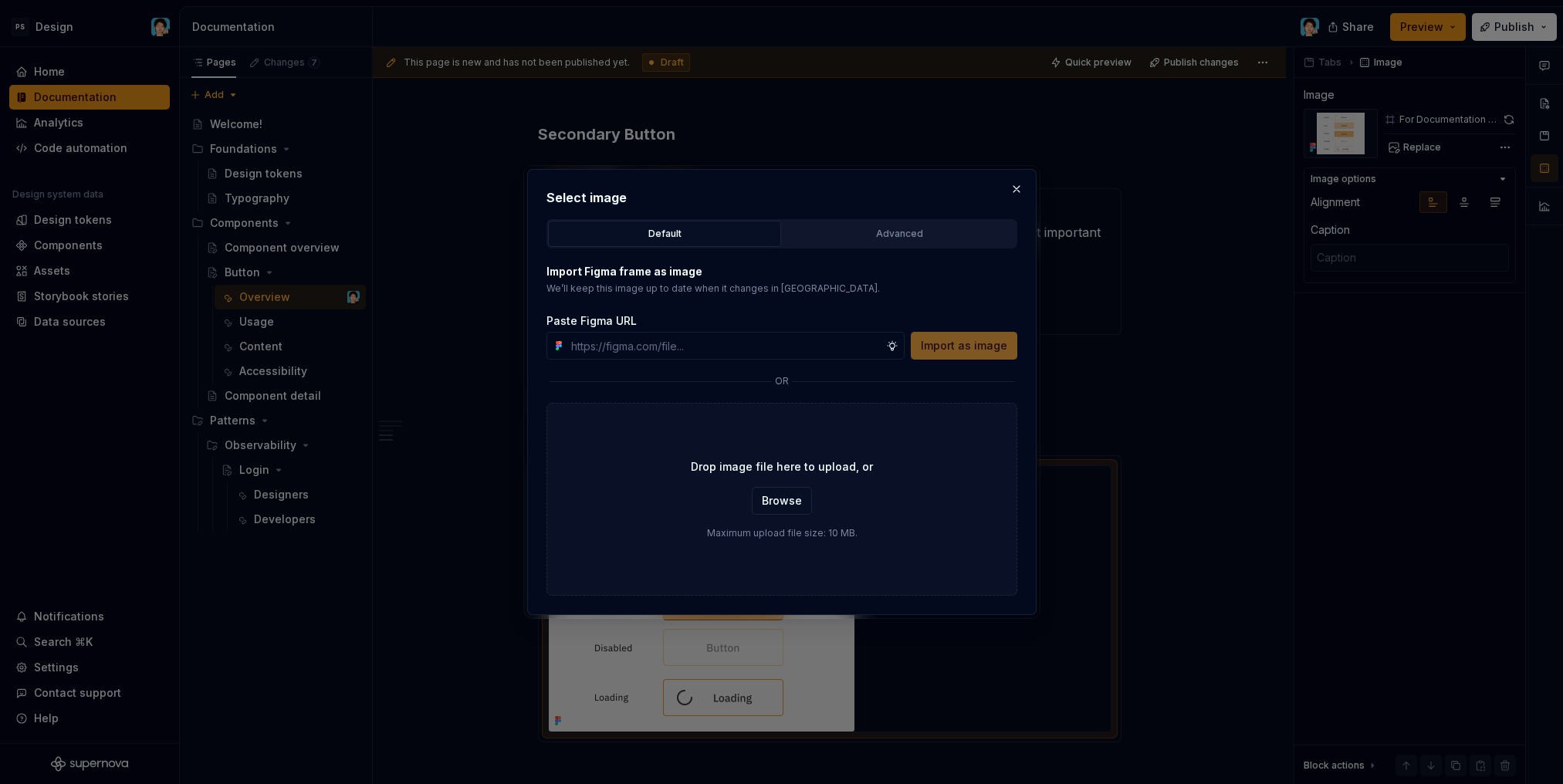
type textarea "*"
type input "[URL][DOMAIN_NAME]"
click at [964, 351] on span "Import as image" at bounding box center [963, 345] width 87 height 16
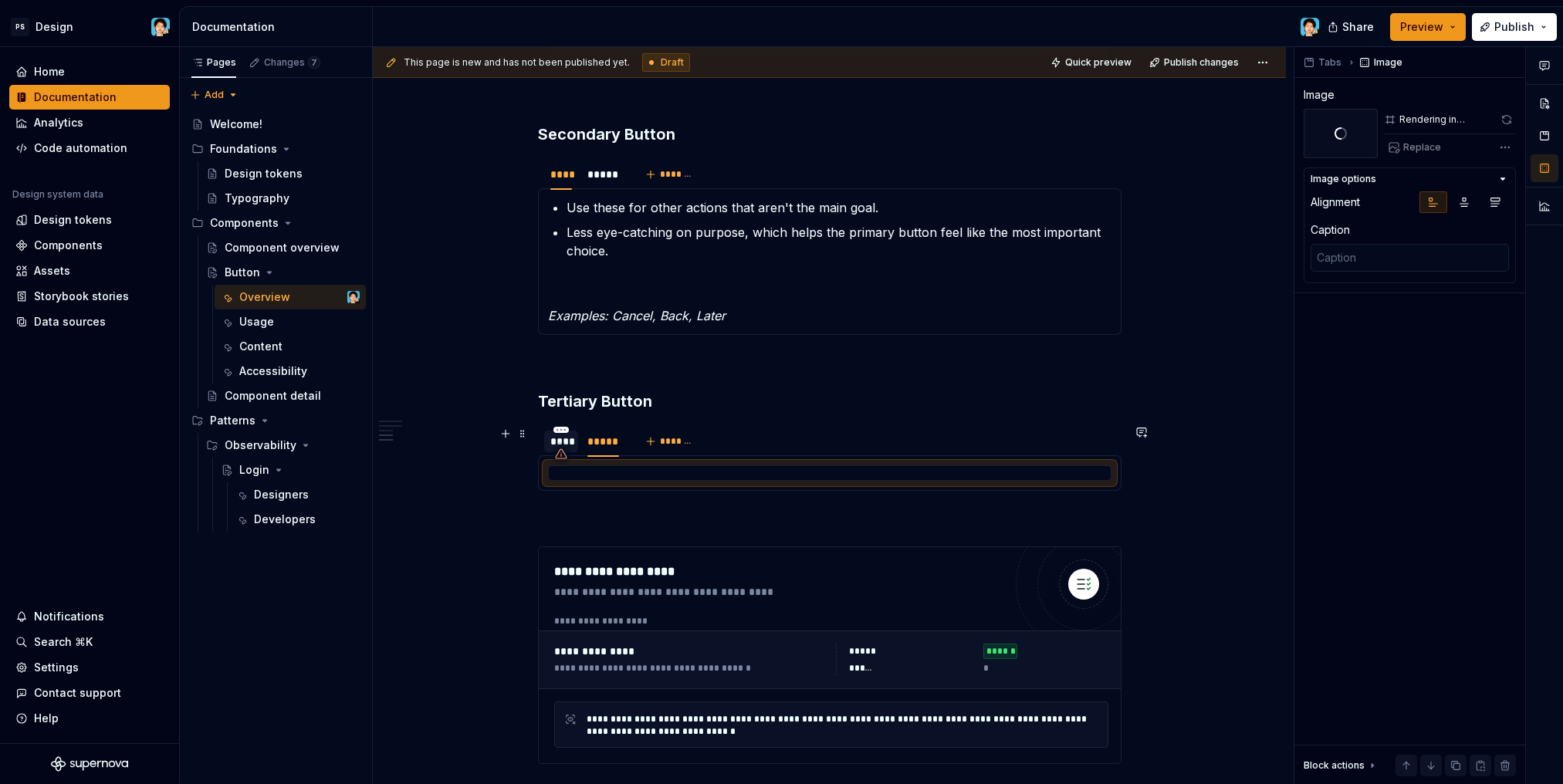
click at [560, 440] on div "****" at bounding box center [561, 441] width 22 height 16
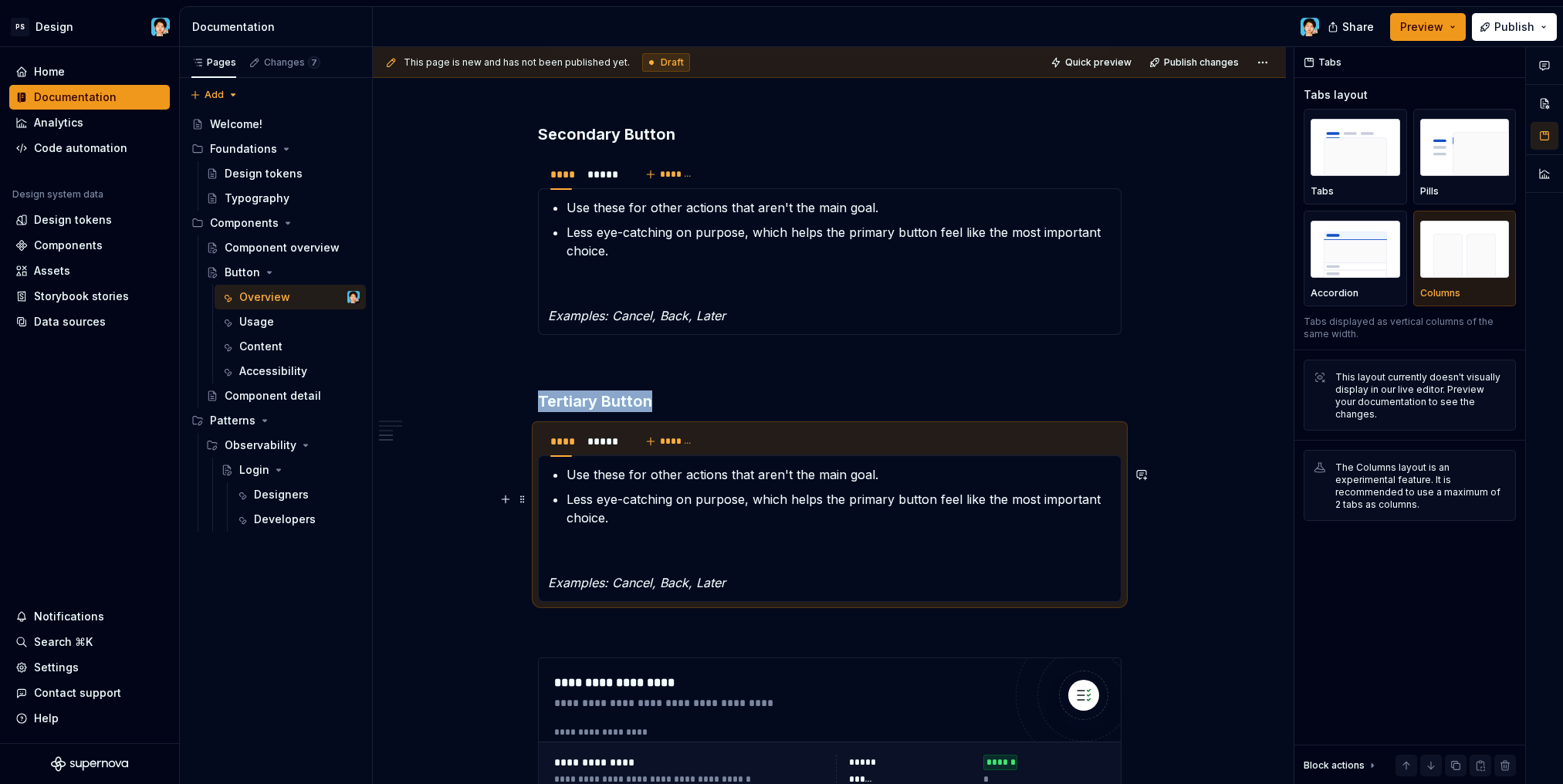
click at [715, 502] on p "Less eye-catching on purpose, which helps the primary button feel like the most…" at bounding box center [838, 508] width 545 height 37
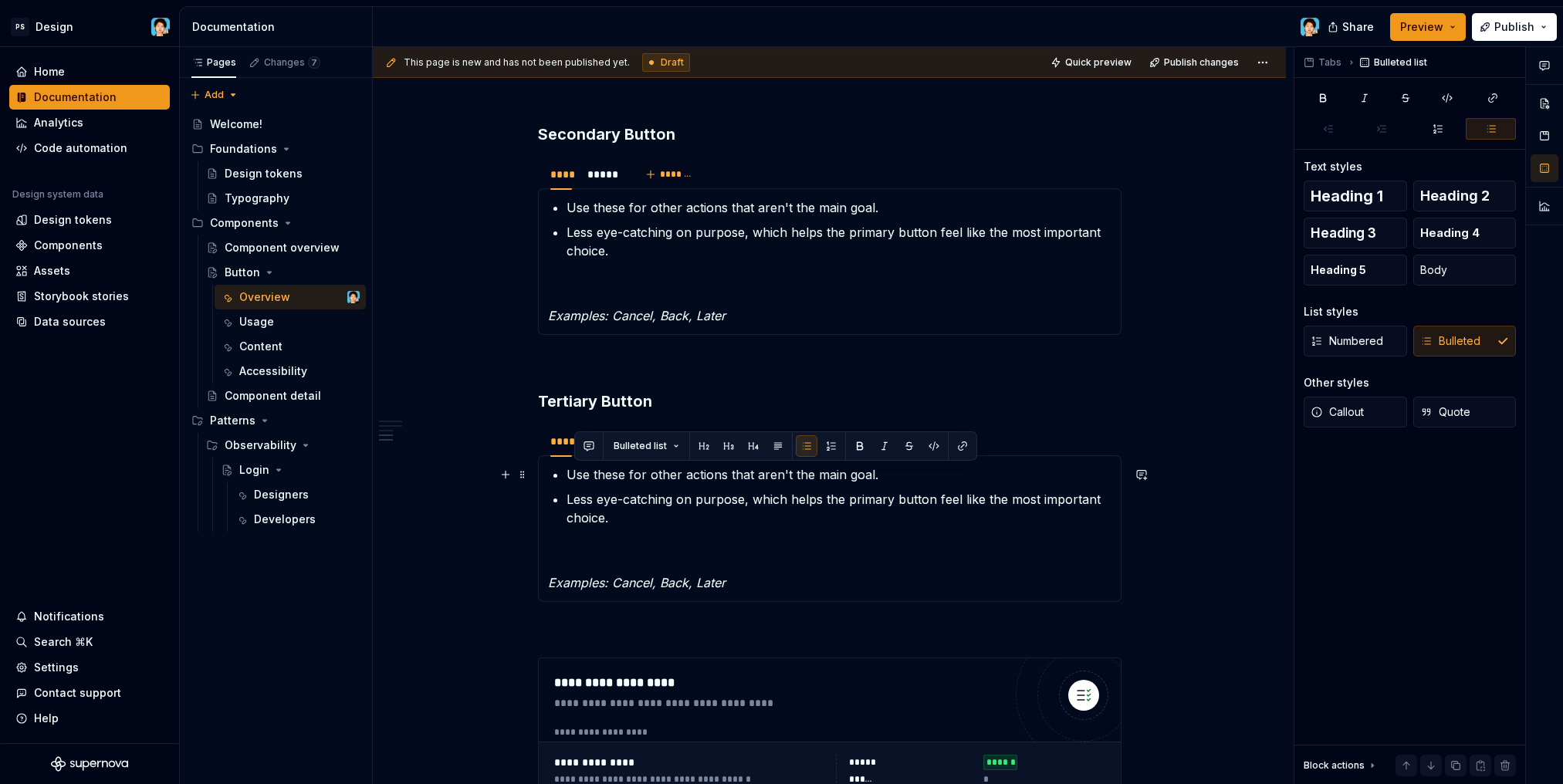
drag, startPoint x: 886, startPoint y: 474, endPoint x: 567, endPoint y: 475, distance: 319.0
click at [567, 475] on p "Use these for other actions that aren't the main goal." at bounding box center [838, 475] width 545 height 19
click at [646, 513] on p "Less eye-catching on purpose, which helps the primary button feel like the most…" at bounding box center [838, 508] width 545 height 37
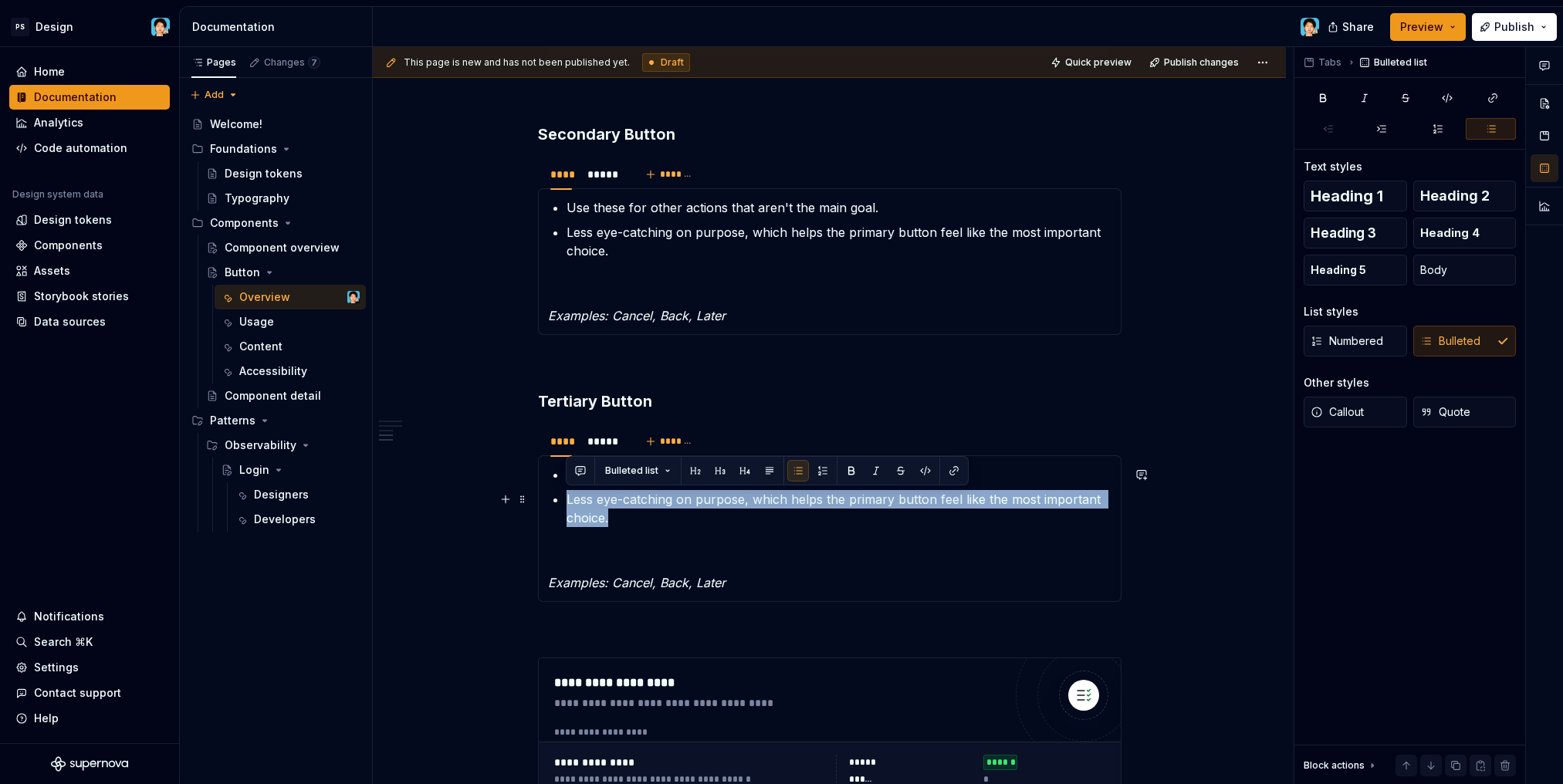
drag, startPoint x: 636, startPoint y: 511, endPoint x: 566, endPoint y: 496, distance: 71.6
click at [566, 496] on p "Less eye-catching on purpose, which helps the primary button feel like the most…" at bounding box center [838, 508] width 545 height 37
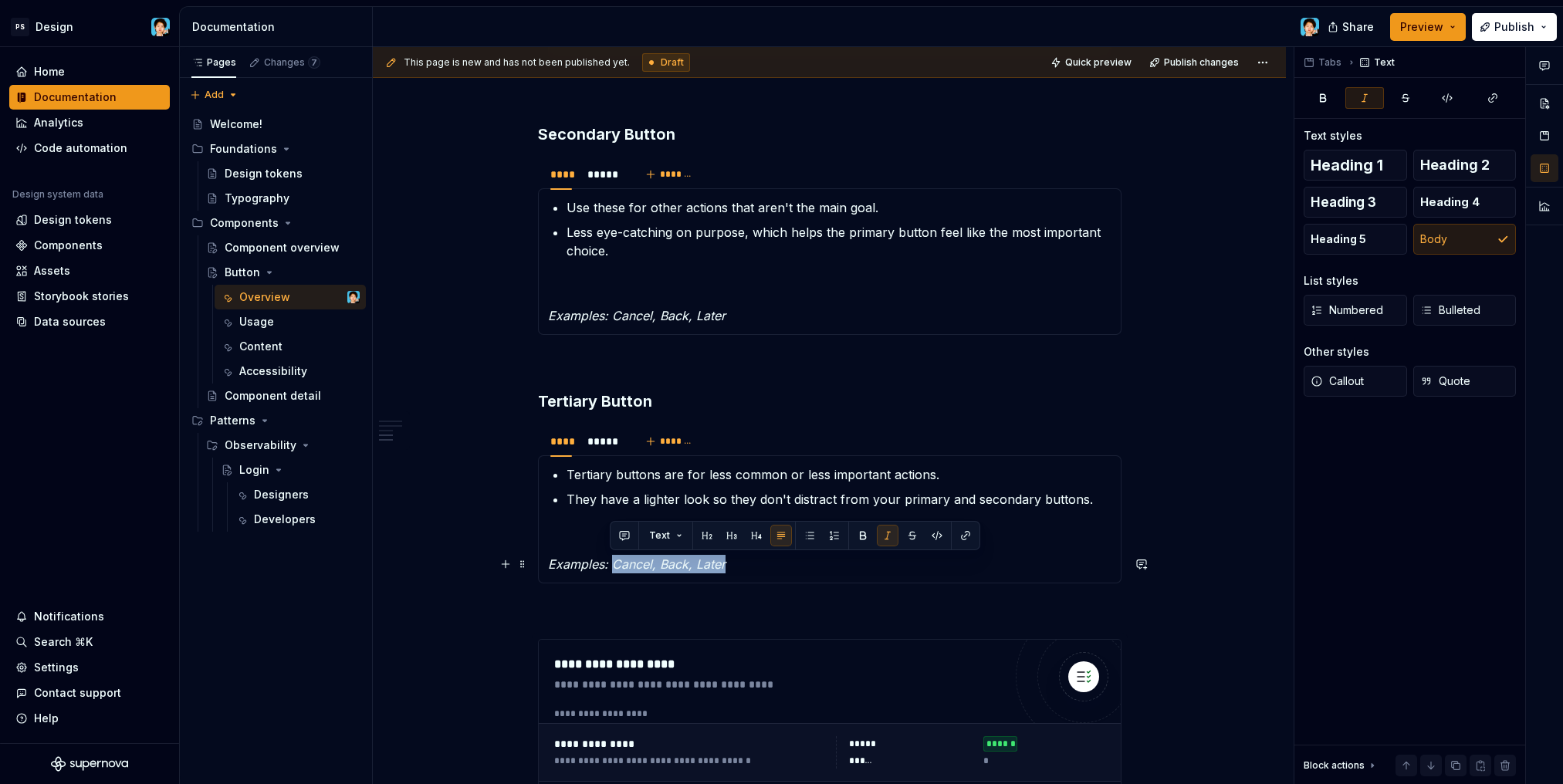
drag, startPoint x: 661, startPoint y: 559, endPoint x: 726, endPoint y: 561, distance: 65.0
click at [726, 561] on p "Examples: Cancel, Back, Later" at bounding box center [829, 564] width 563 height 19
drag, startPoint x: 717, startPoint y: 564, endPoint x: 613, endPoint y: 563, distance: 104.0
click at [613, 563] on p "Examples: Upload, View all" at bounding box center [829, 564] width 563 height 19
click at [889, 530] on button "button" at bounding box center [887, 535] width 21 height 21
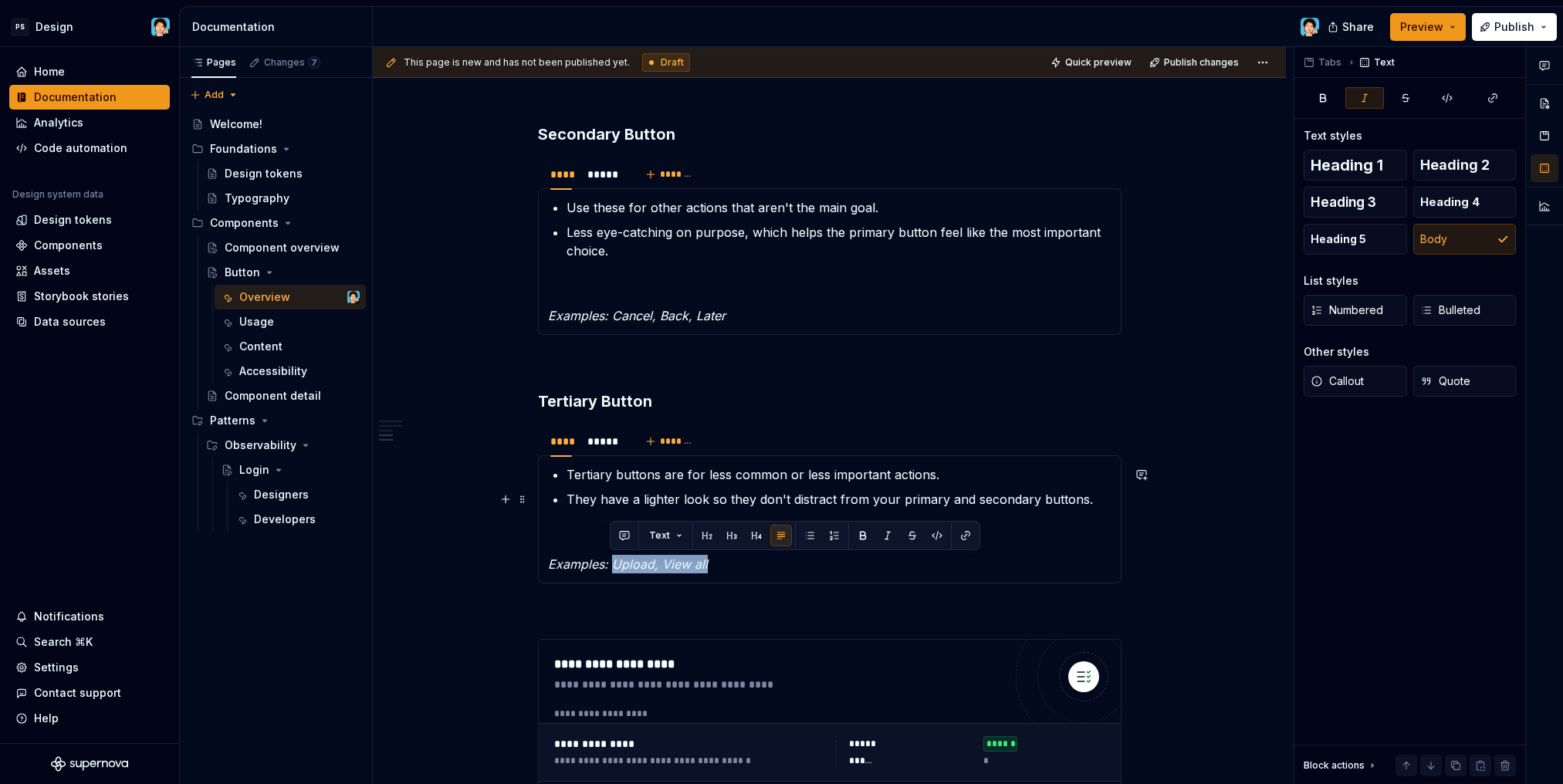
click at [781, 500] on p "They have a lighter look so they don't distract from your primary and secondary…" at bounding box center [838, 499] width 545 height 19
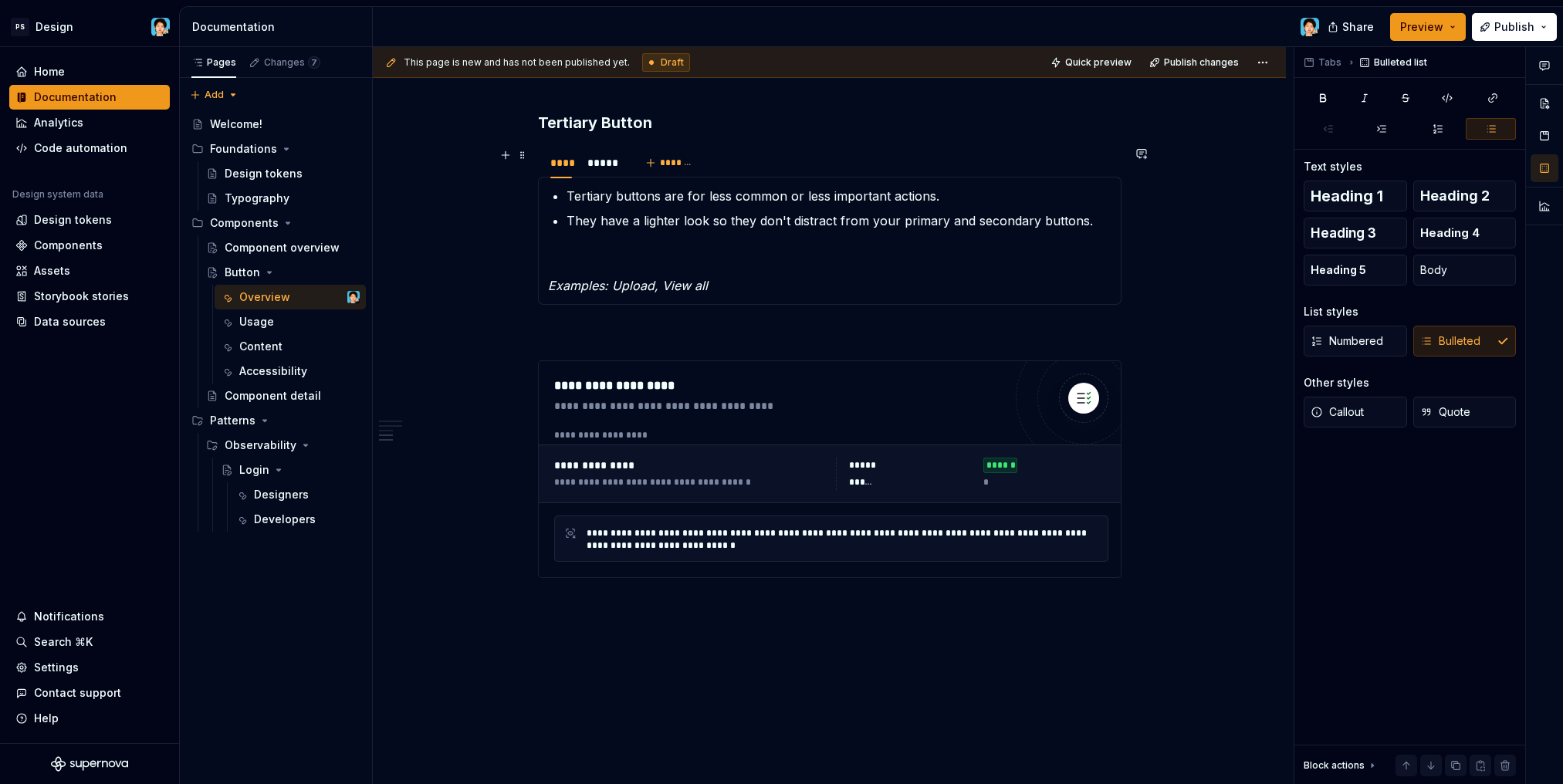
scroll to position [2023, 0]
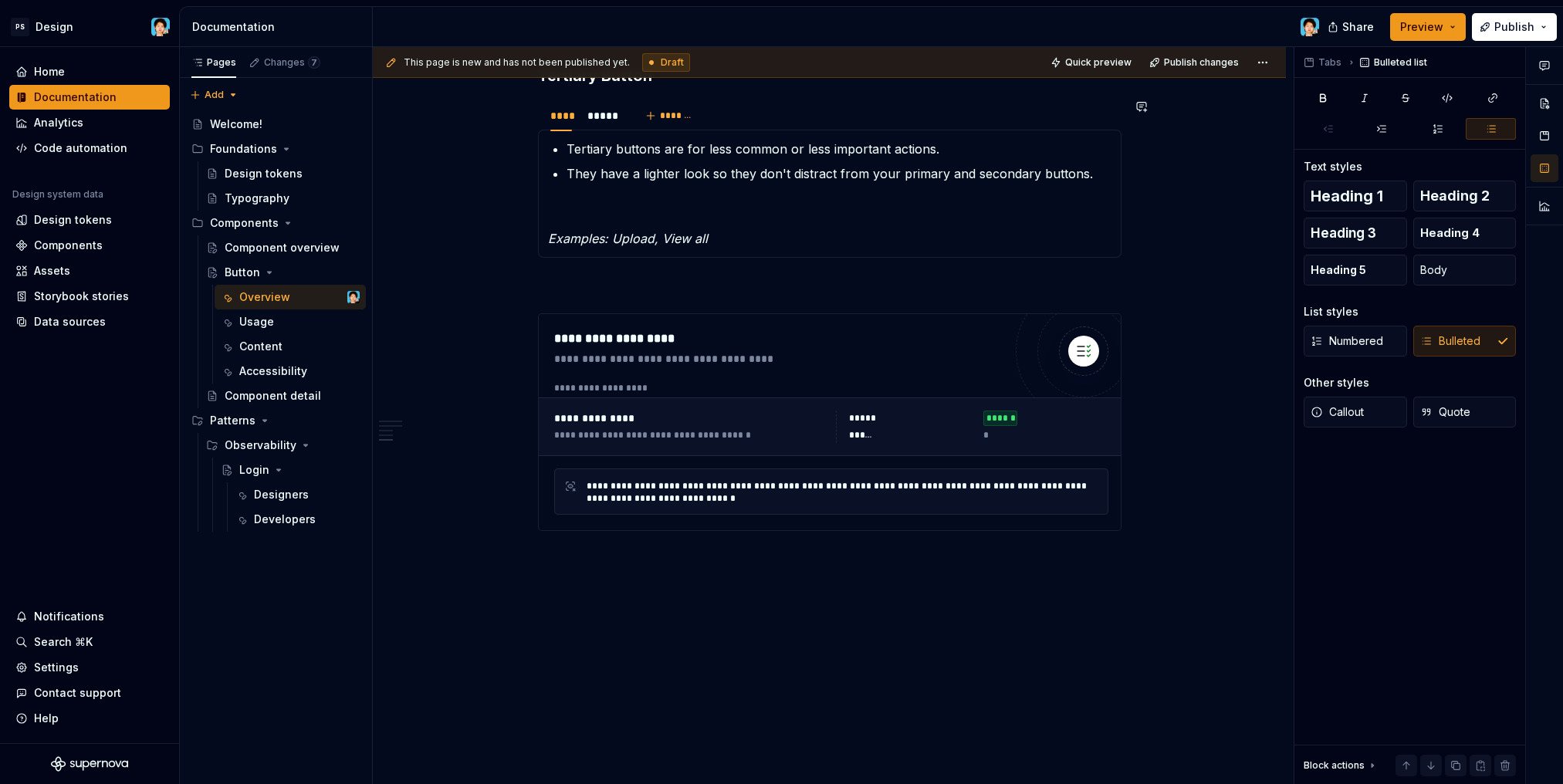
click at [966, 249] on div "Tertiary buttons are for less common or less important actions. They have a lig…" at bounding box center [830, 193] width 584 height 128
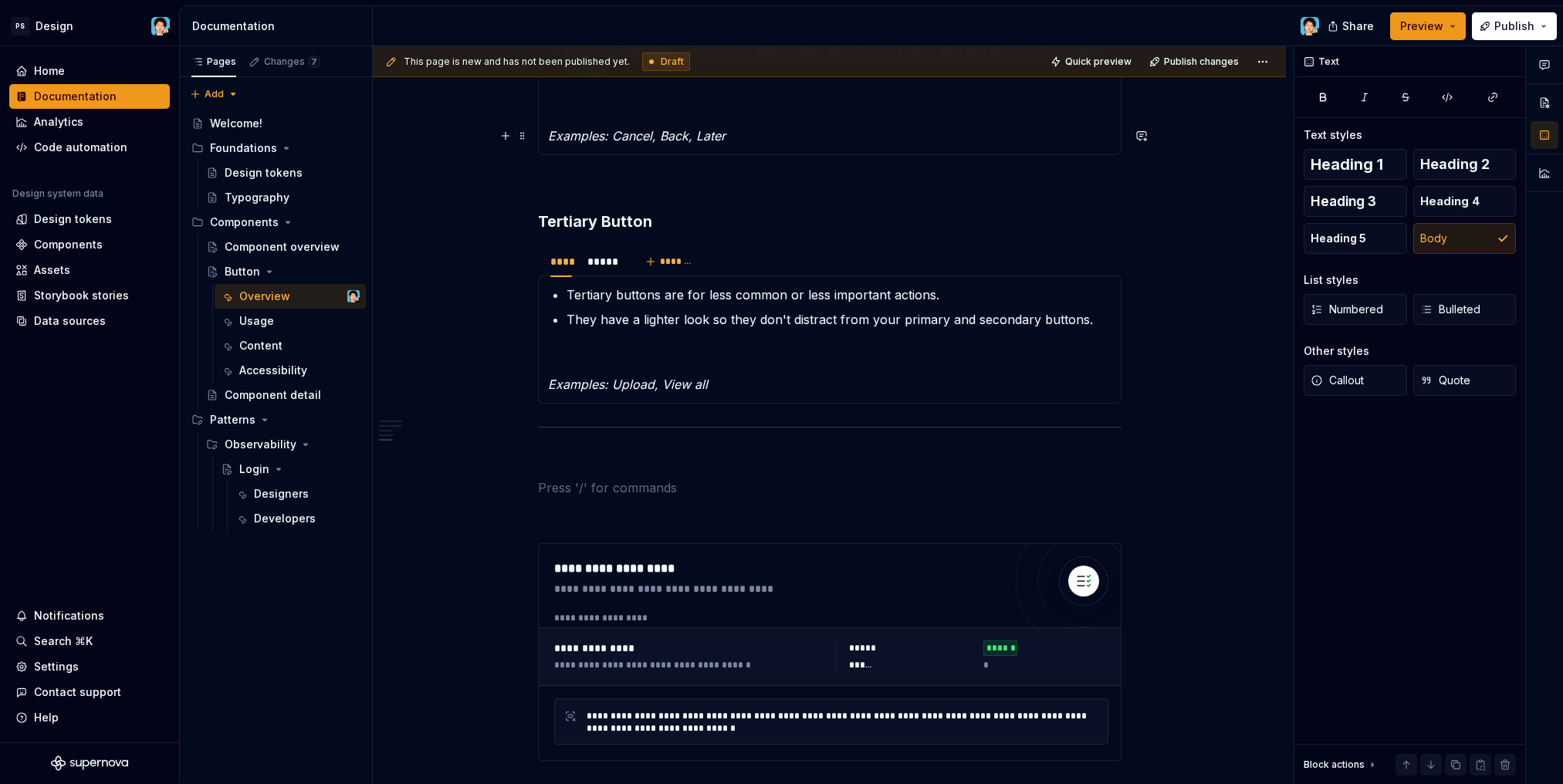
scroll to position [1876, 0]
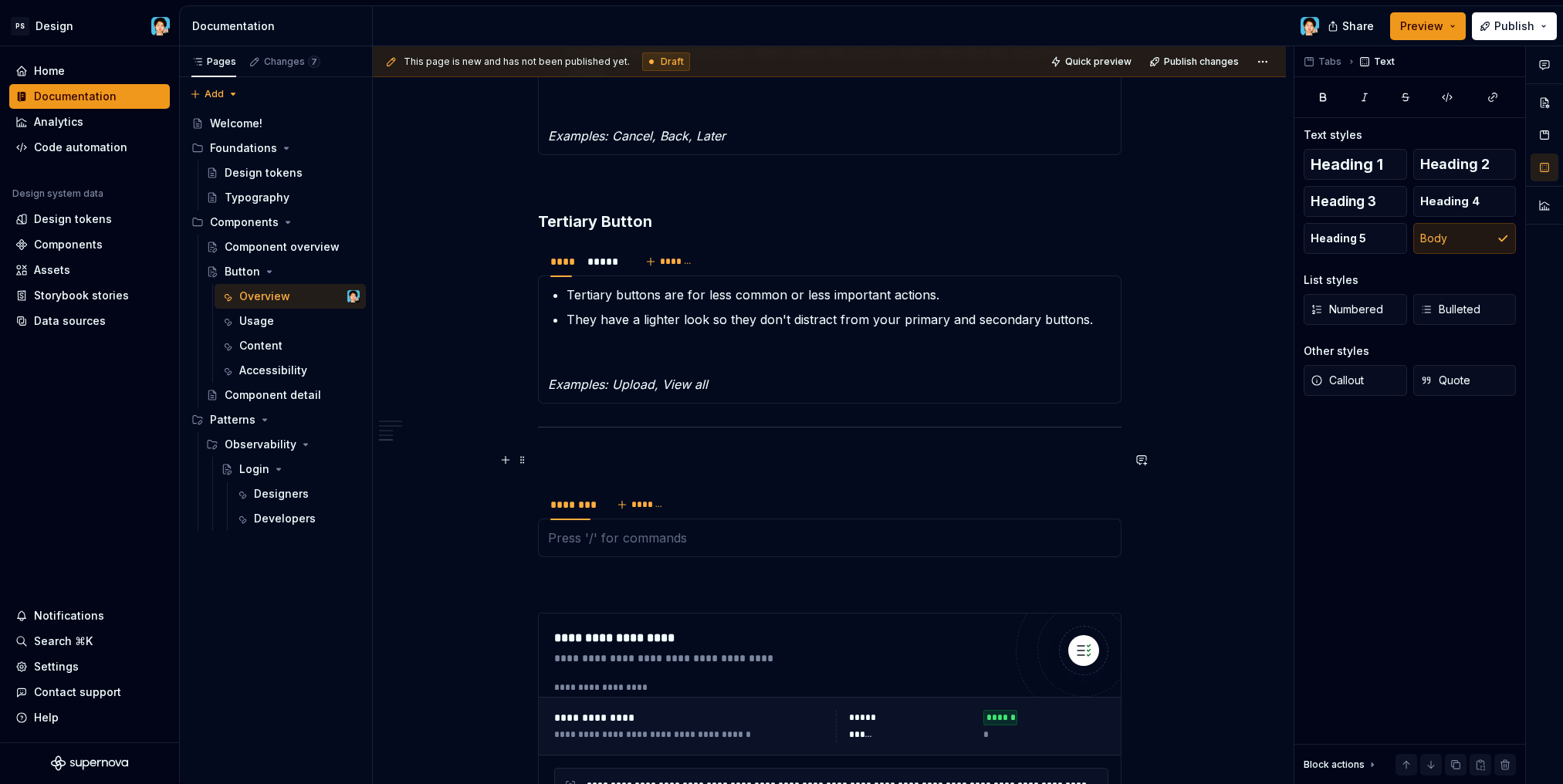
click at [644, 468] on p at bounding box center [830, 460] width 584 height 19
click at [1357, 168] on span "Heading 1" at bounding box center [1347, 164] width 73 height 16
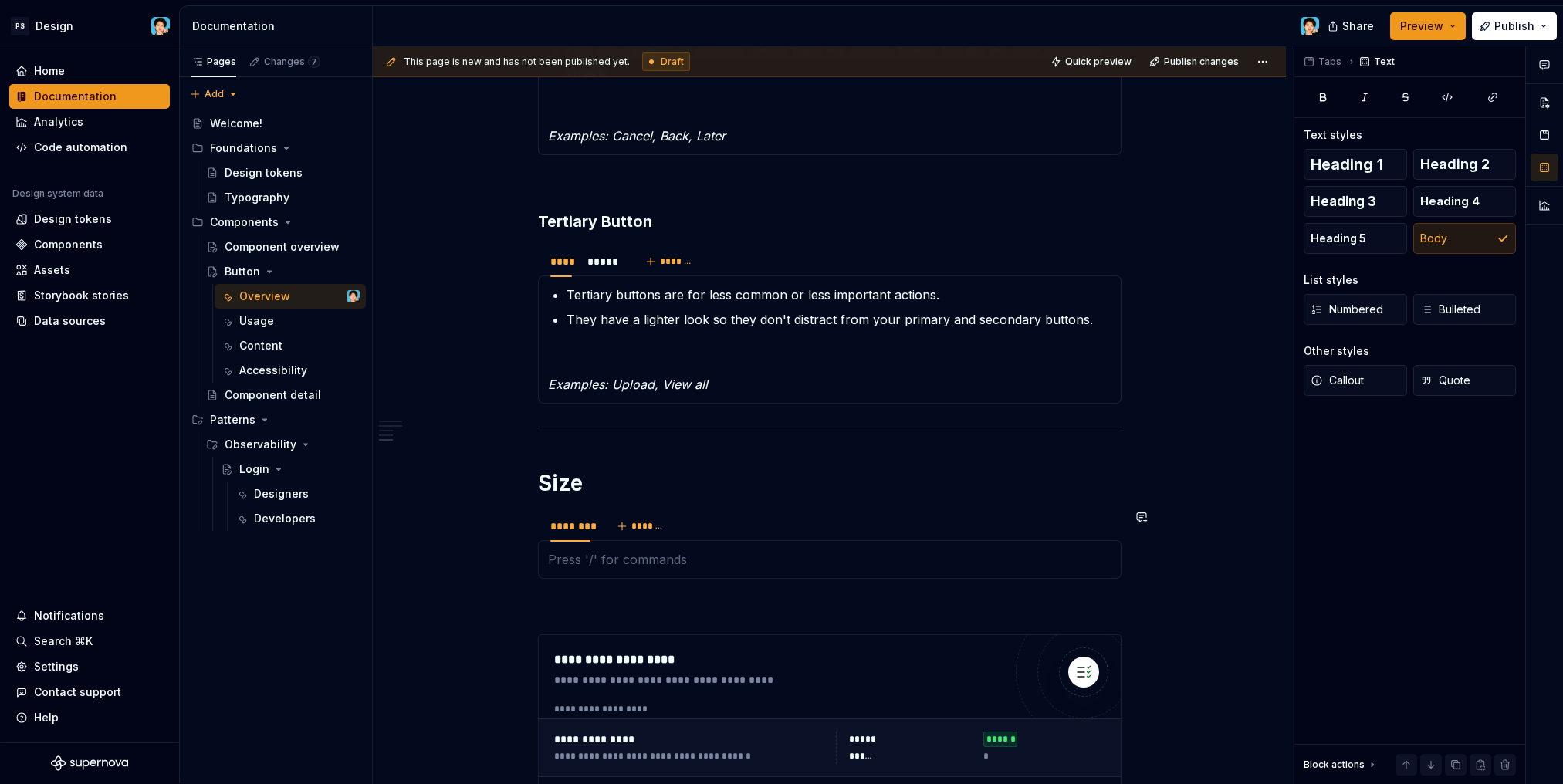
click at [593, 571] on div at bounding box center [830, 558] width 584 height 38
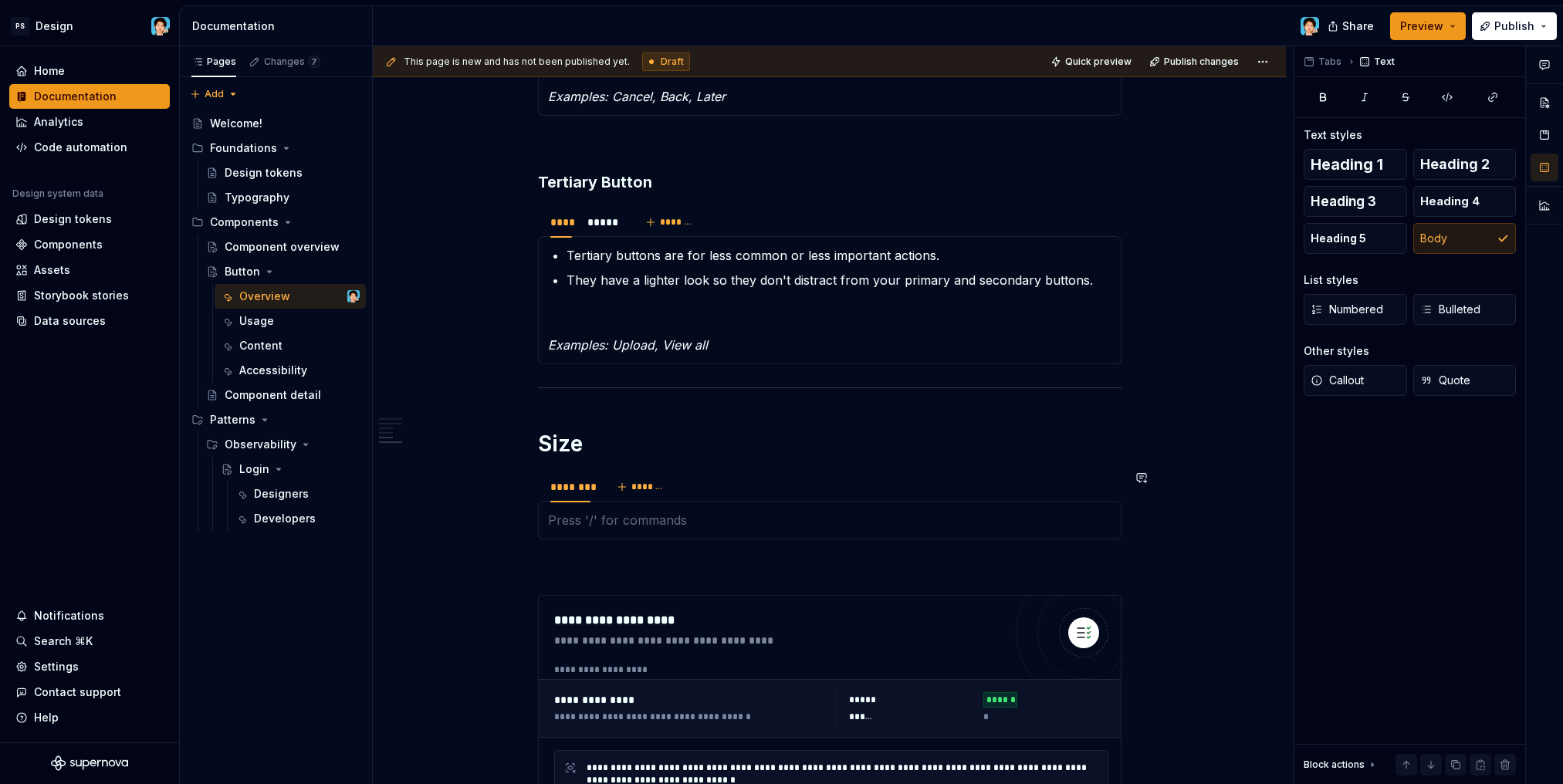
scroll to position [2046, 0]
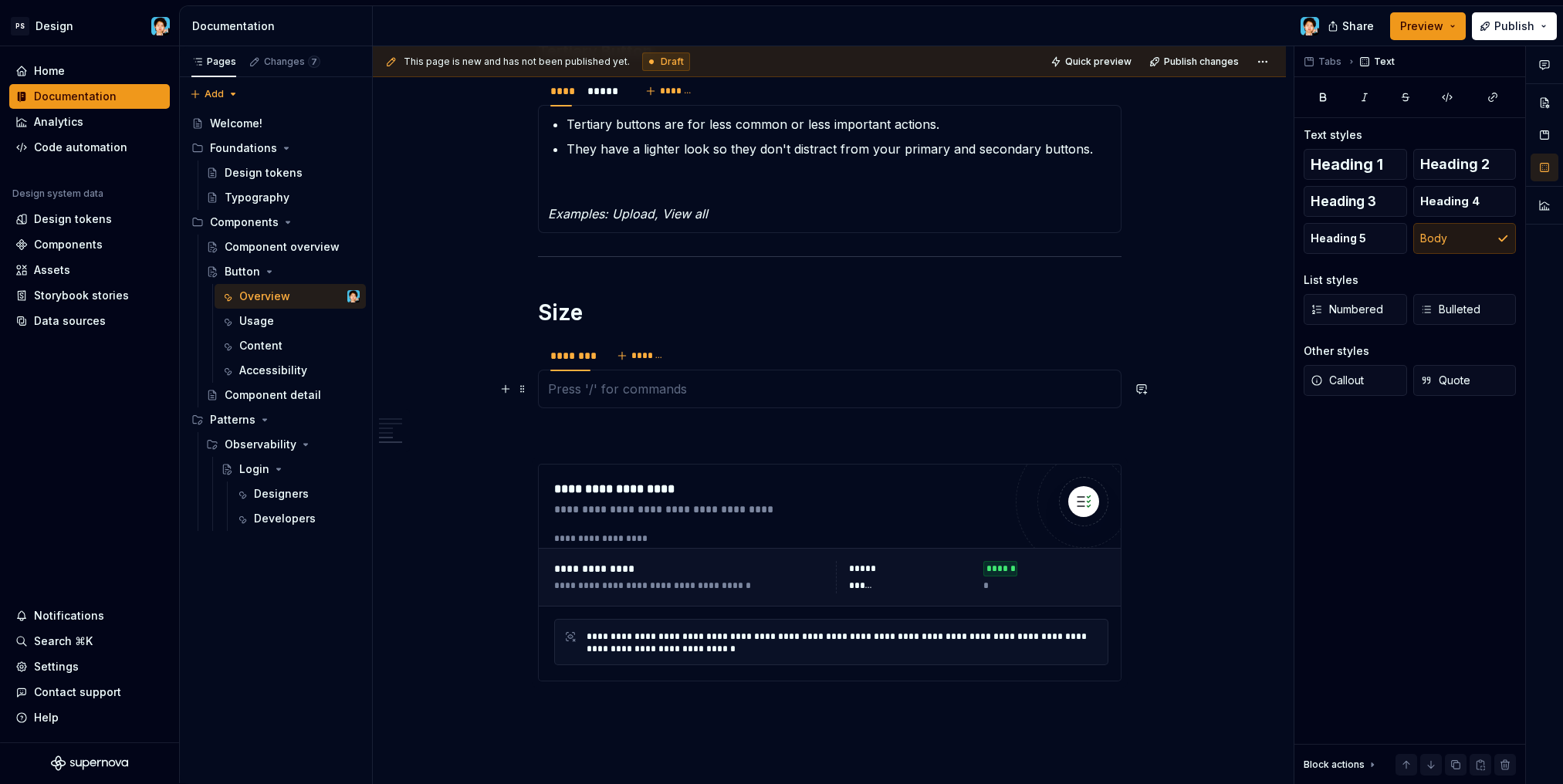
click at [643, 382] on p at bounding box center [829, 389] width 563 height 19
click at [557, 355] on div "********" at bounding box center [570, 355] width 40 height 16
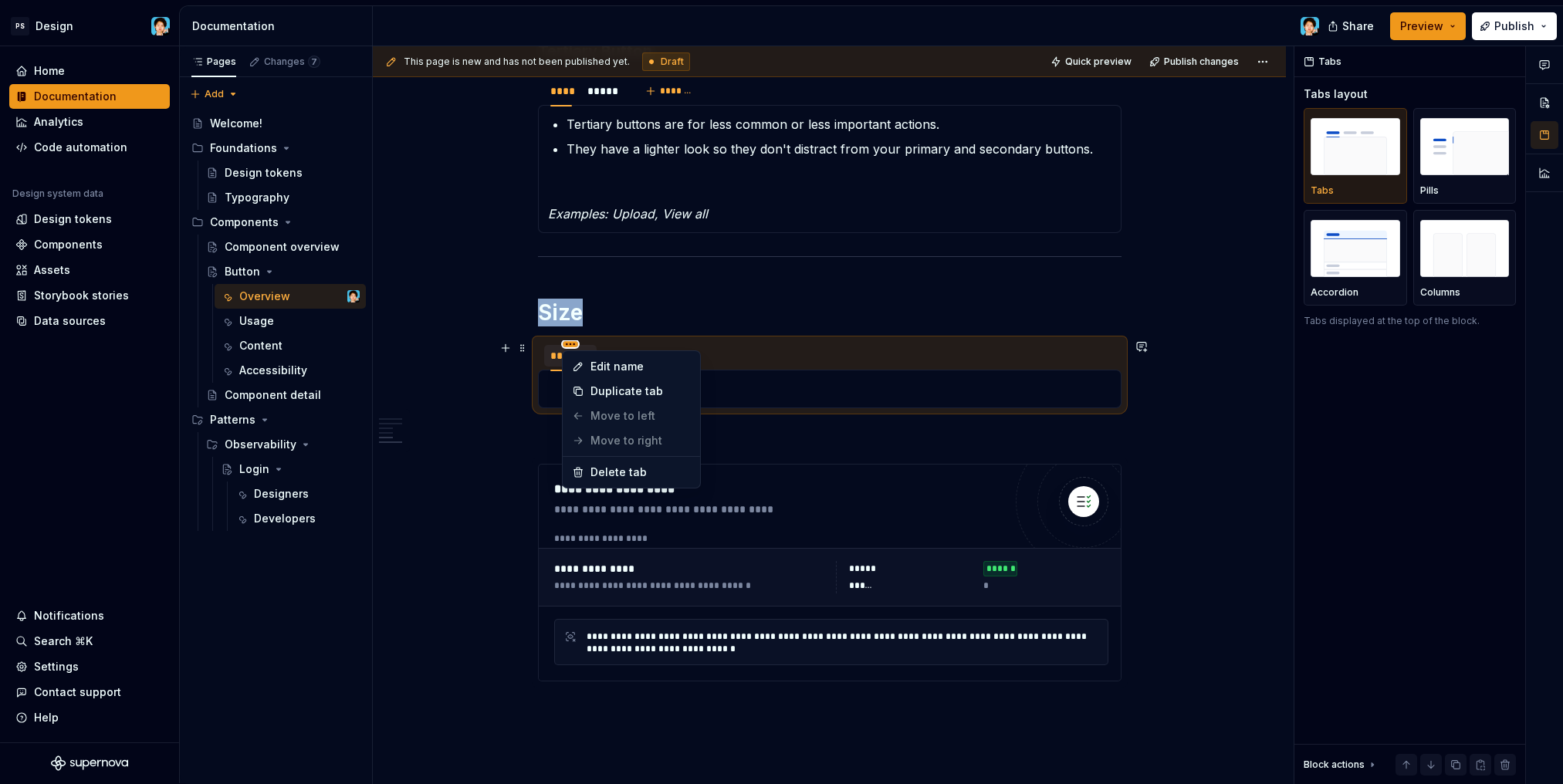
click at [567, 342] on html "PS Design Home Documentation Analytics Code automation Design system data Desig…" at bounding box center [782, 392] width 1563 height 784
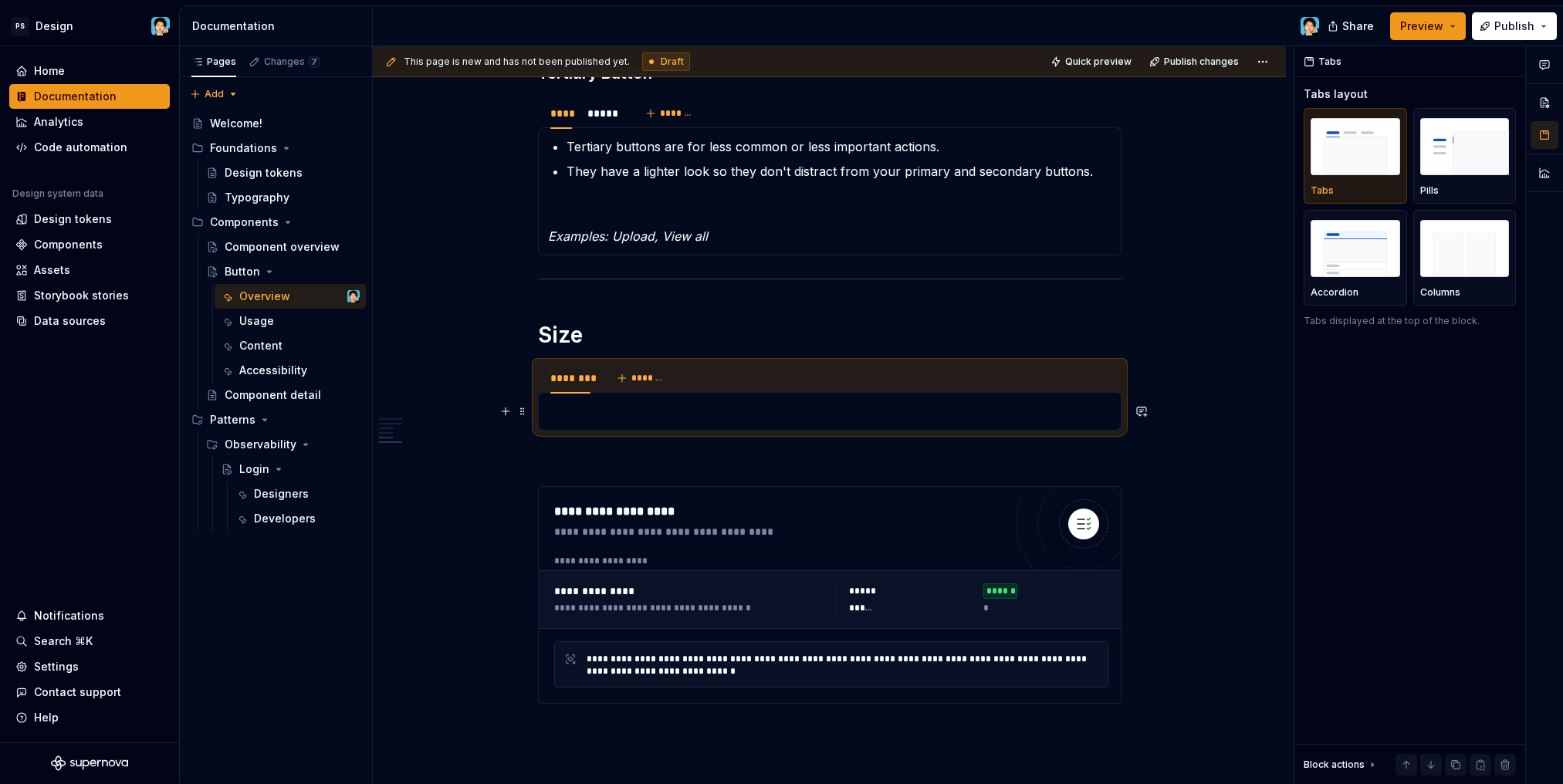
scroll to position [1991, 0]
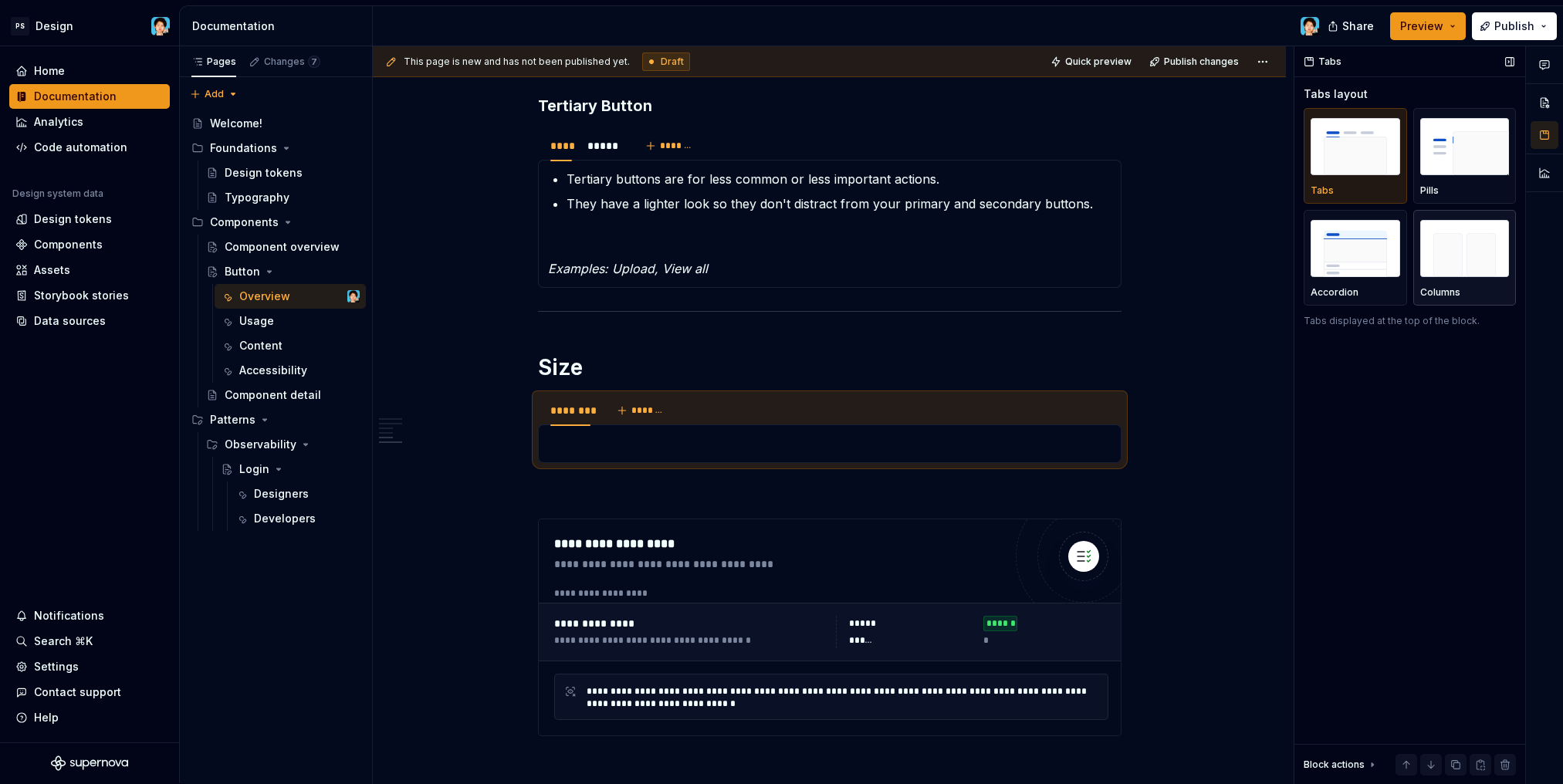
click at [1474, 248] on img "button" at bounding box center [1464, 248] width 90 height 56
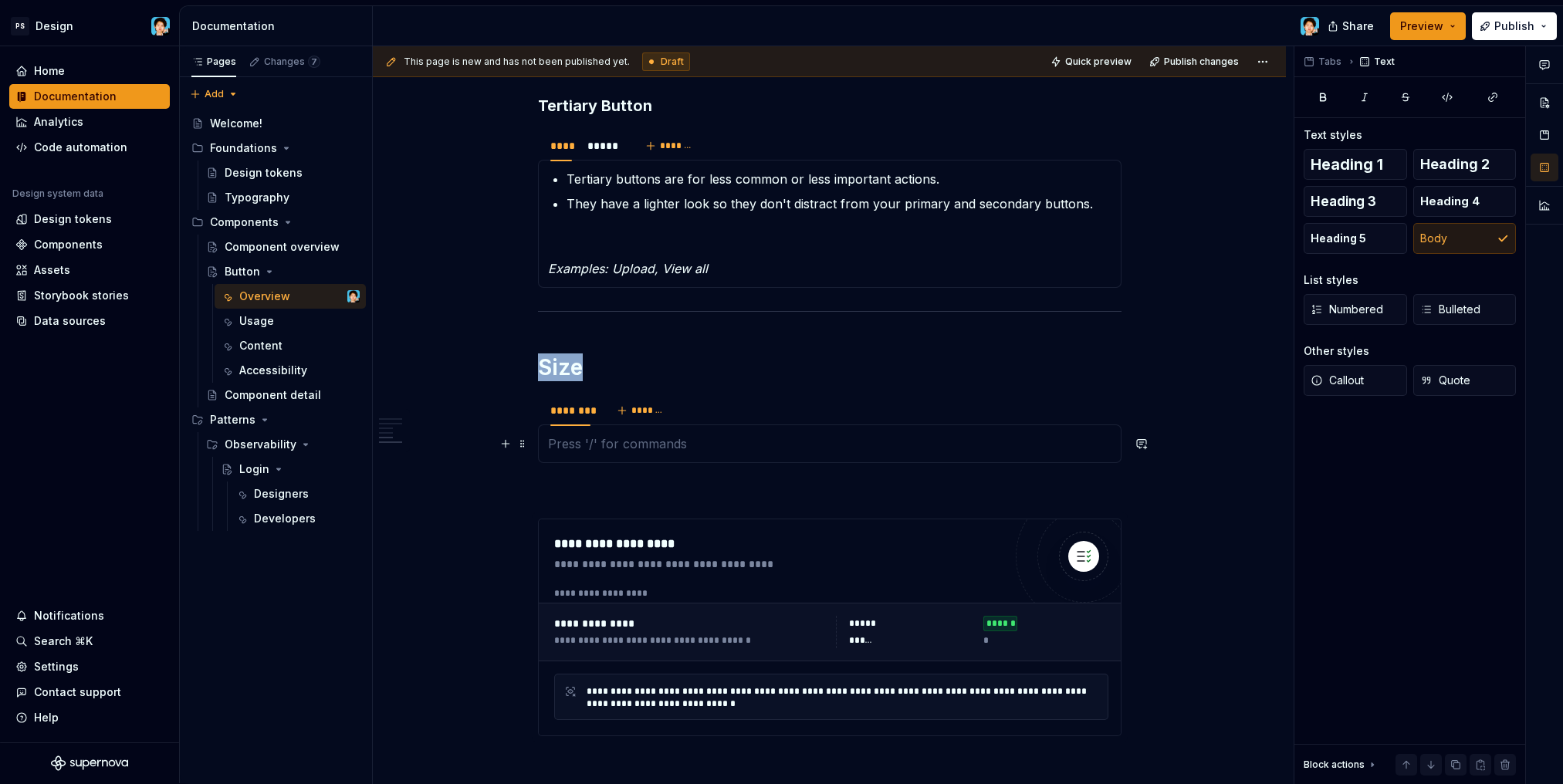
click at [607, 450] on p at bounding box center [829, 444] width 563 height 19
click at [636, 409] on span "*******" at bounding box center [648, 410] width 35 height 12
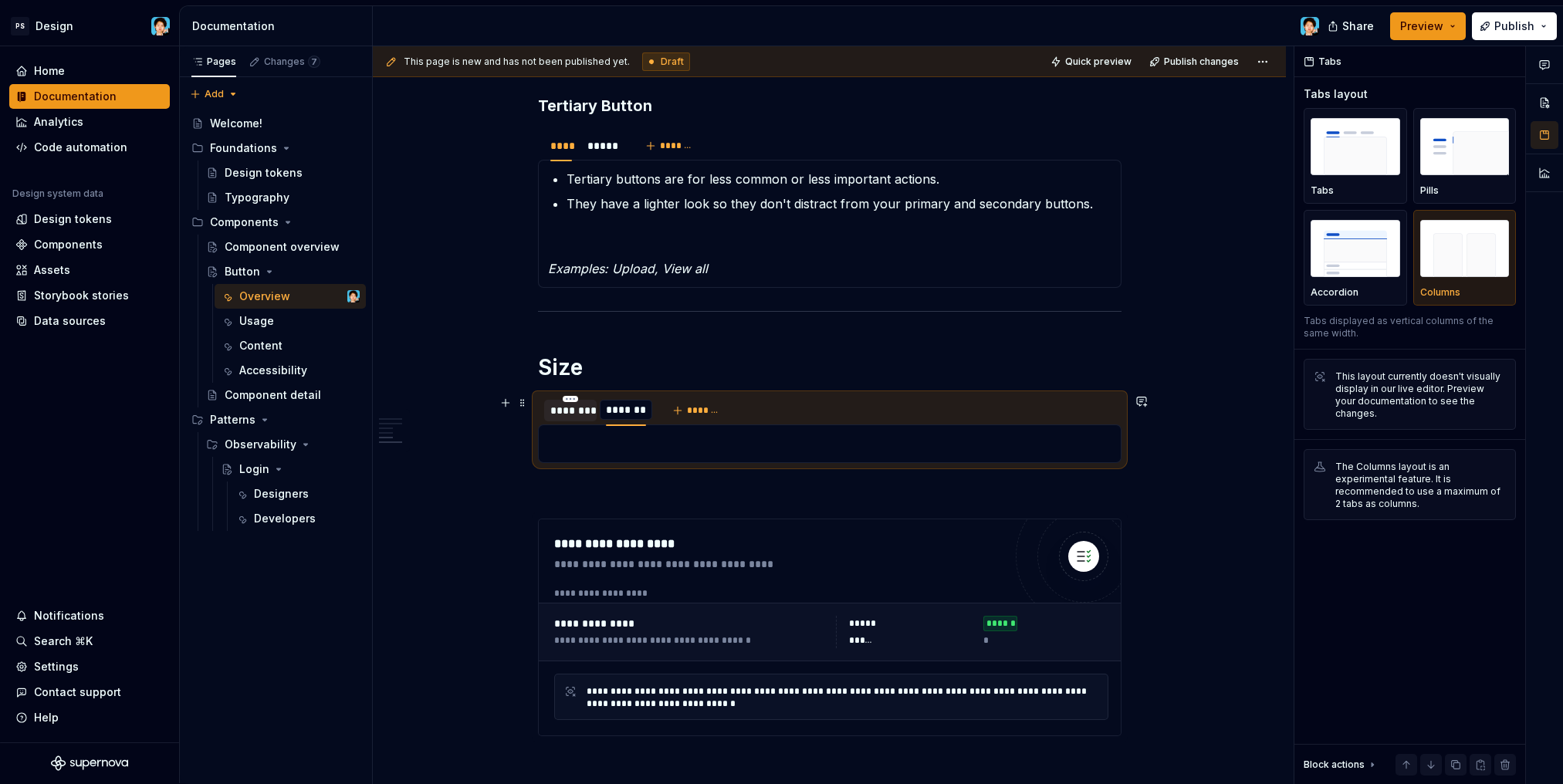
scroll to position [0, 1]
click at [572, 411] on div "********" at bounding box center [570, 410] width 40 height 16
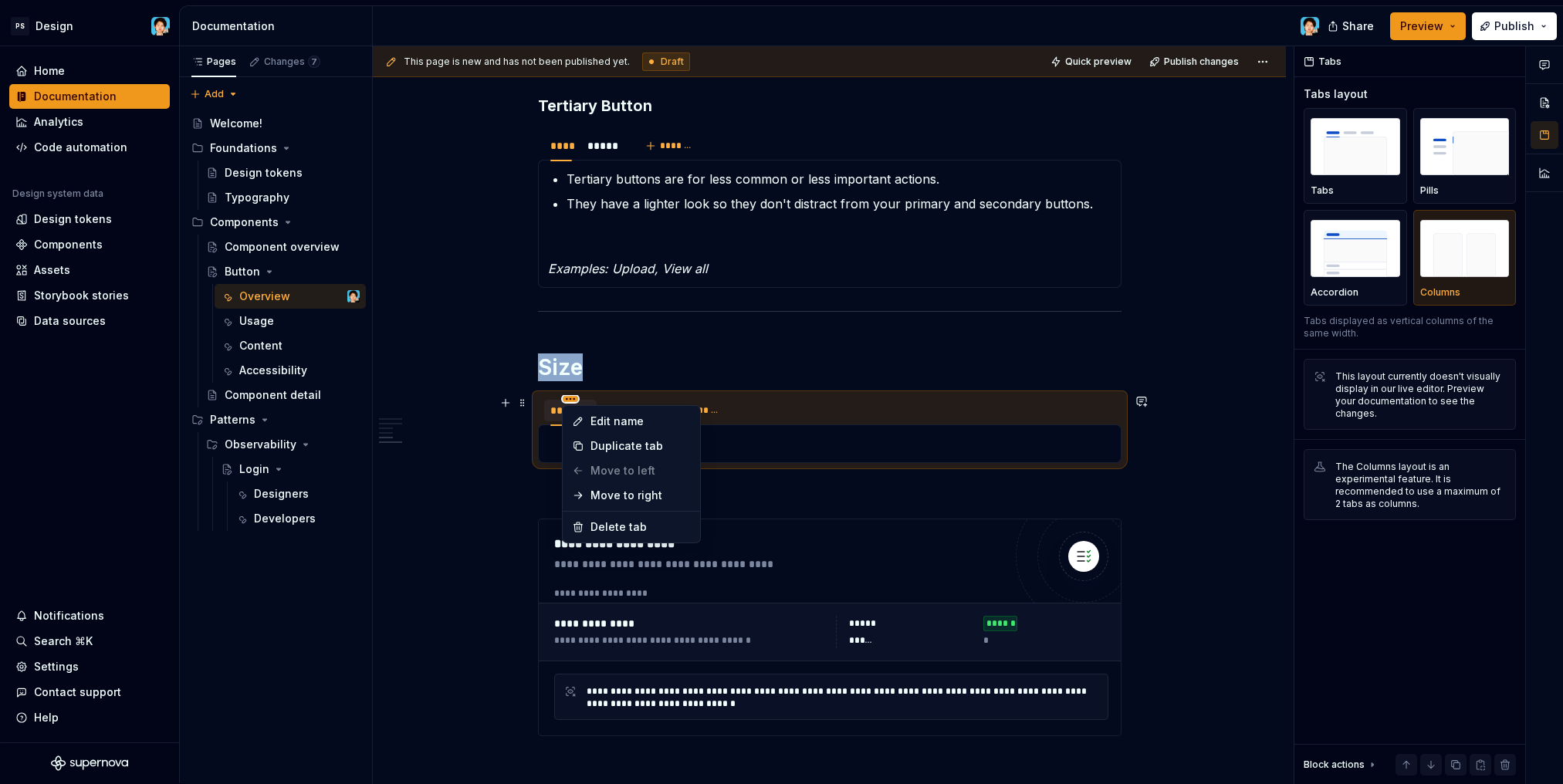
click at [572, 397] on html "PS Design Home Documentation Analytics Code automation Design system data Desig…" at bounding box center [782, 392] width 1563 height 784
click at [581, 420] on icon at bounding box center [578, 421] width 7 height 7
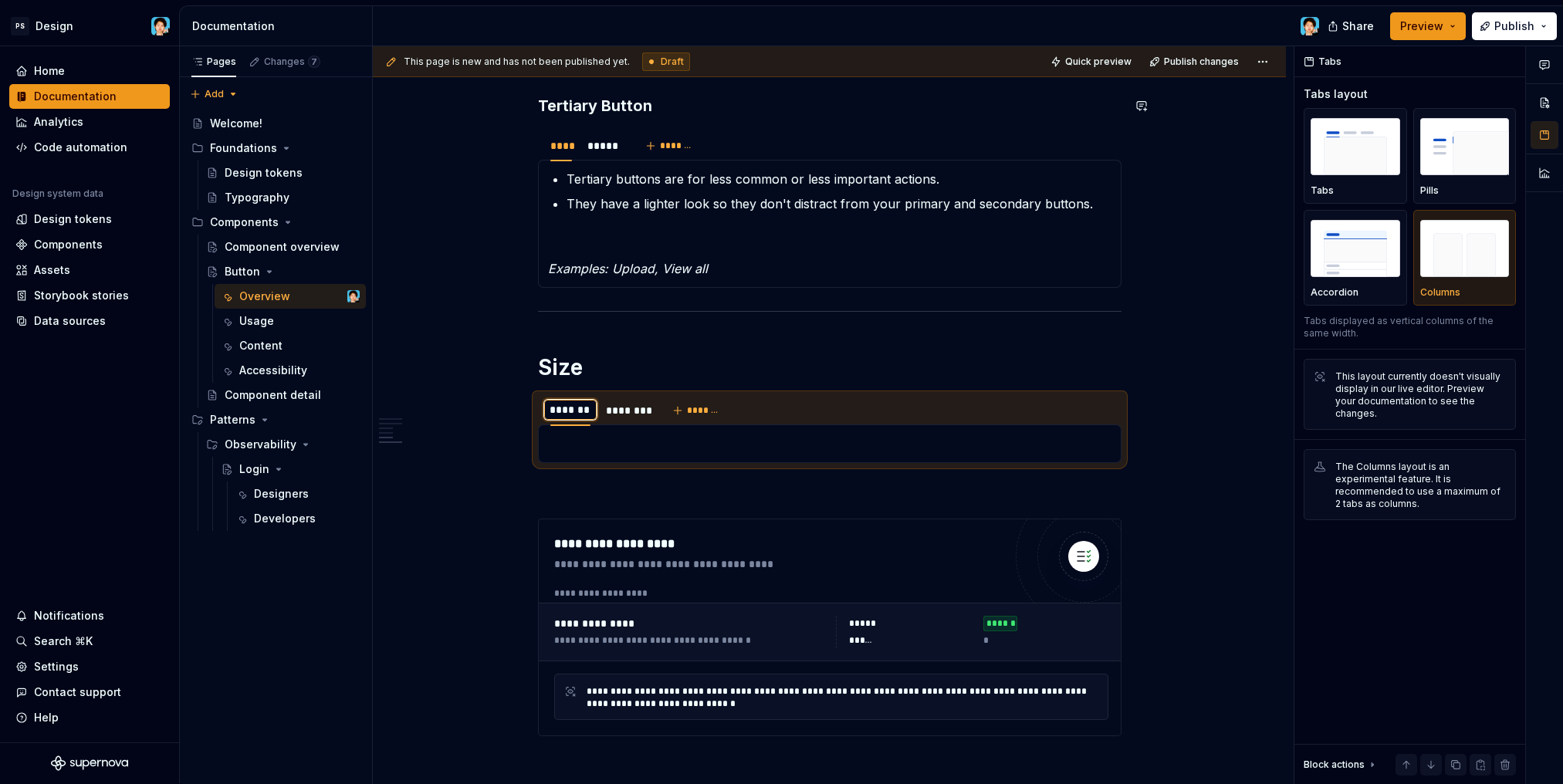
type textarea "*"
type input "****"
click at [613, 409] on div "********" at bounding box center [608, 410] width 40 height 16
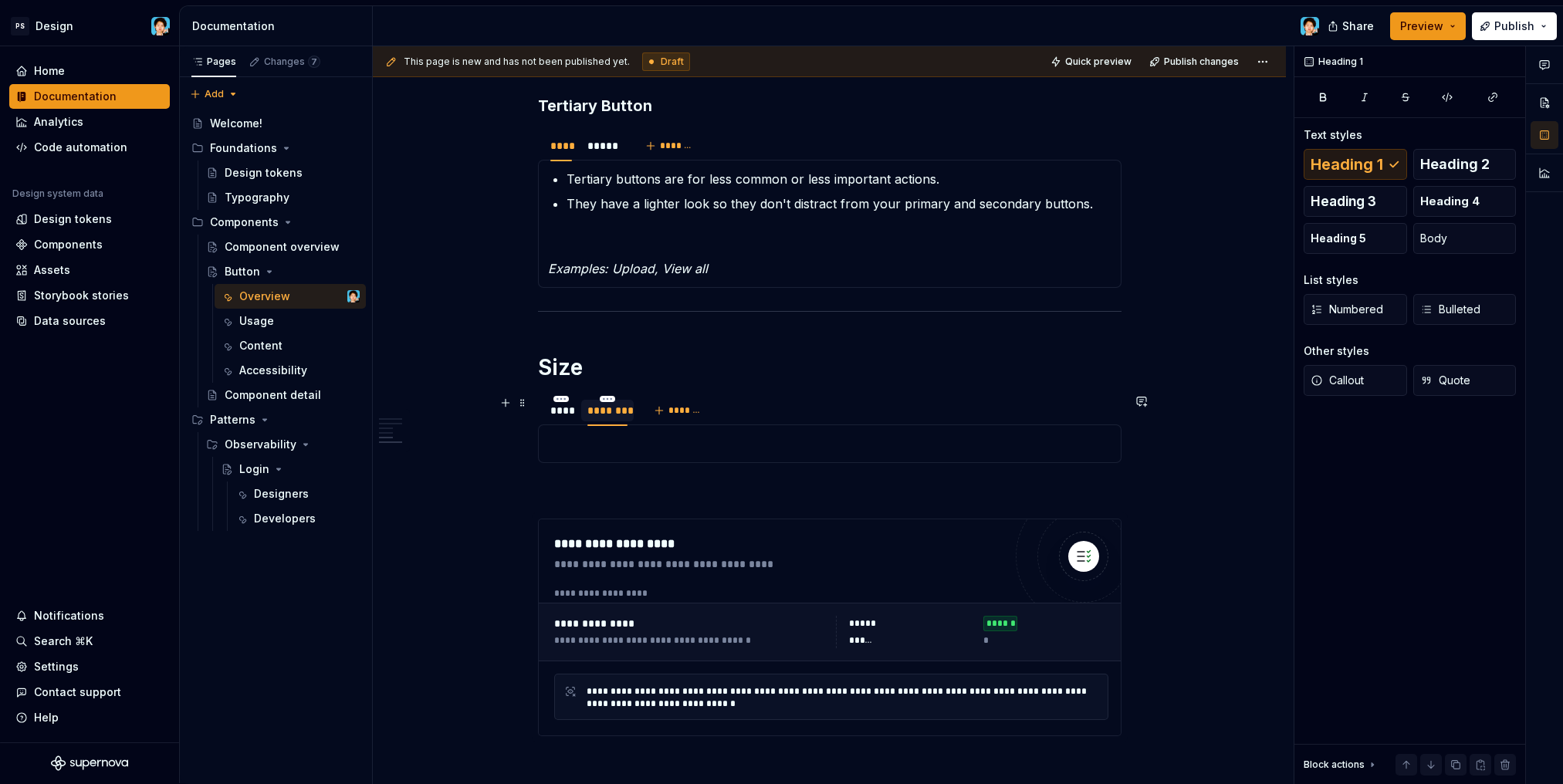
click at [613, 409] on div "********" at bounding box center [607, 410] width 40 height 16
type input "*****"
click at [560, 414] on div "****" at bounding box center [561, 410] width 22 height 16
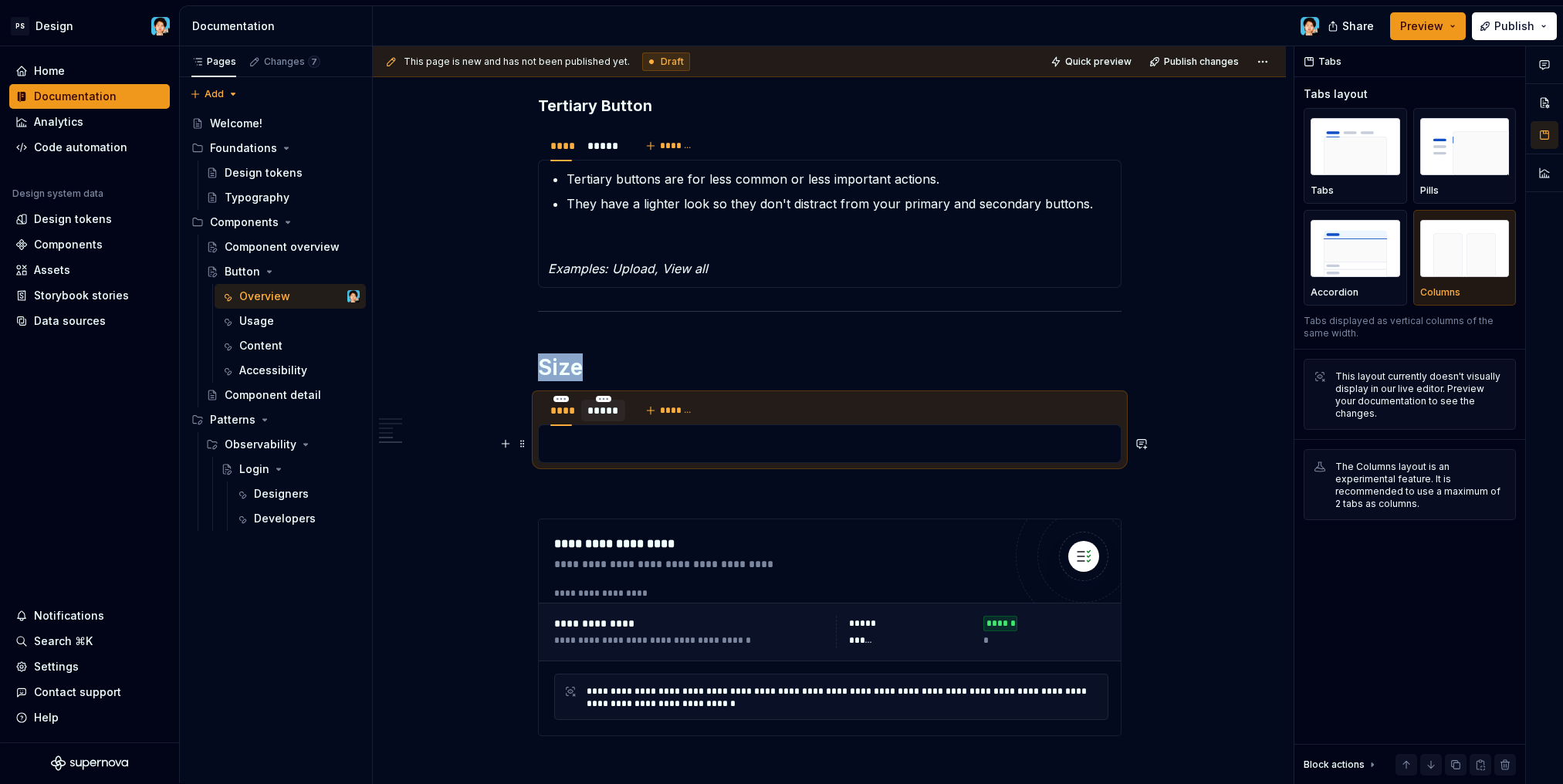
click at [589, 447] on p at bounding box center [829, 444] width 563 height 19
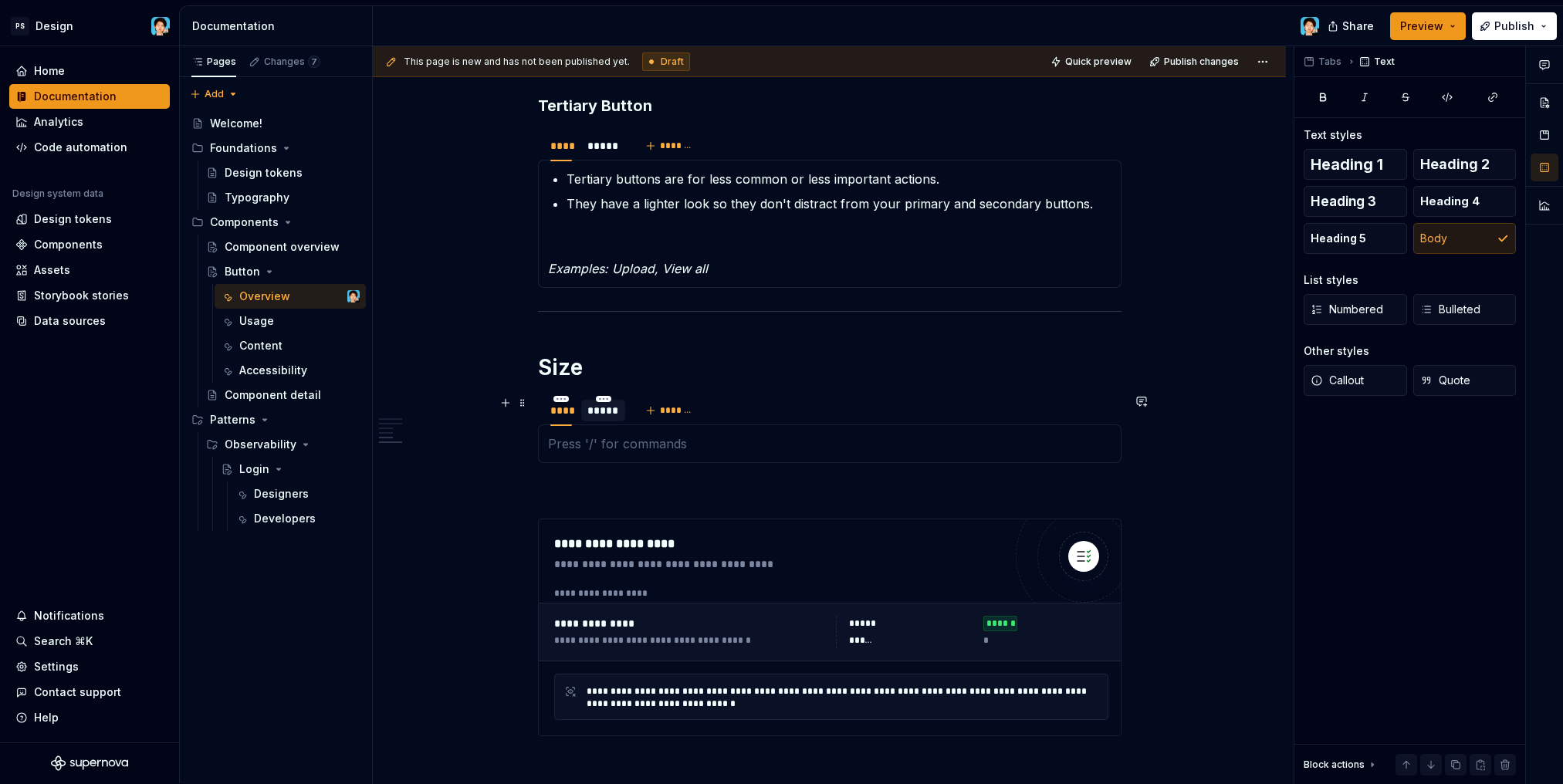
click at [614, 410] on div "*****" at bounding box center [603, 410] width 32 height 16
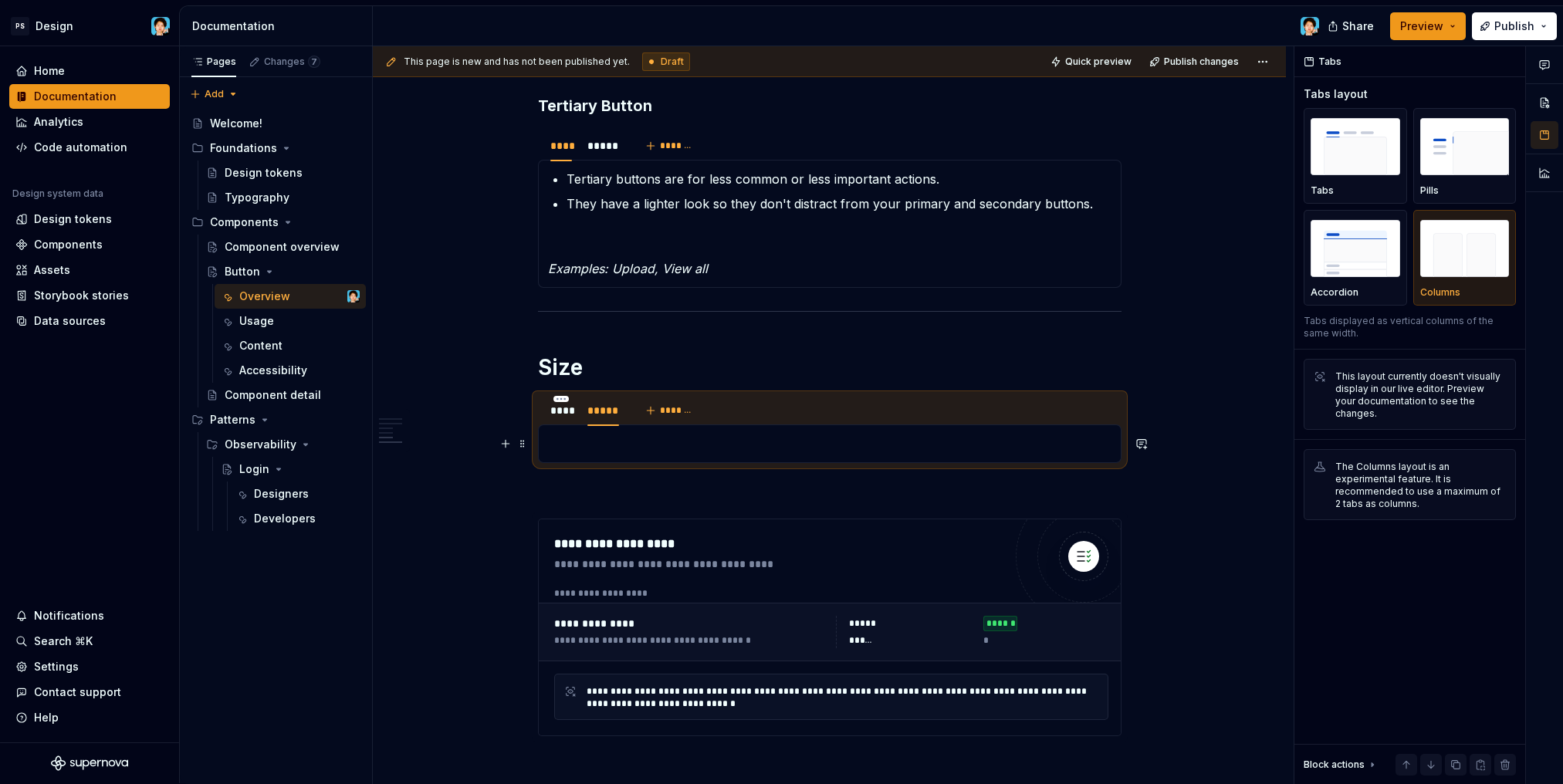
click at [635, 450] on p at bounding box center [829, 444] width 563 height 19
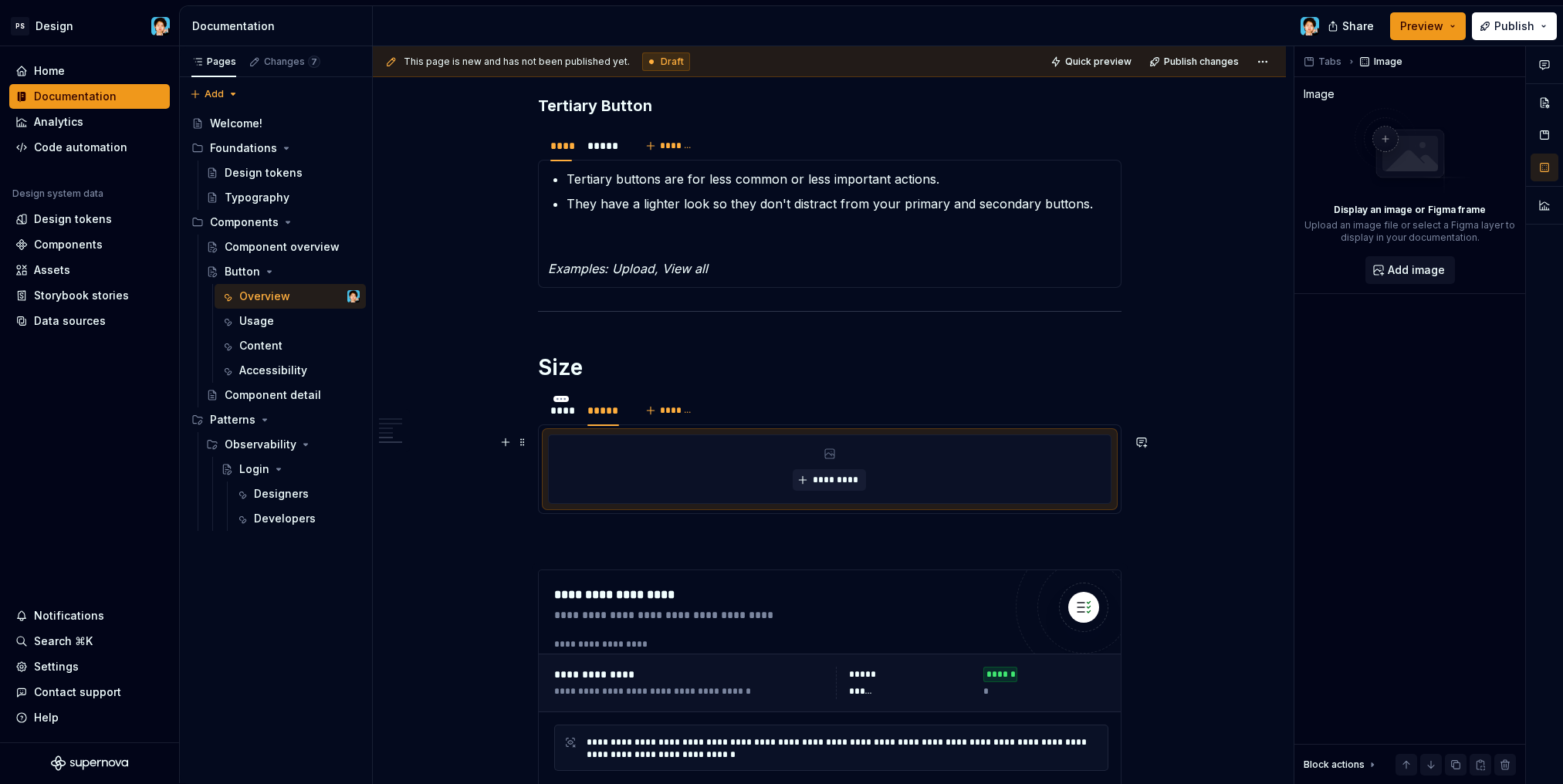
click at [766, 472] on div "*********" at bounding box center [829, 469] width 561 height 68
click at [839, 479] on span "*********" at bounding box center [835, 479] width 47 height 12
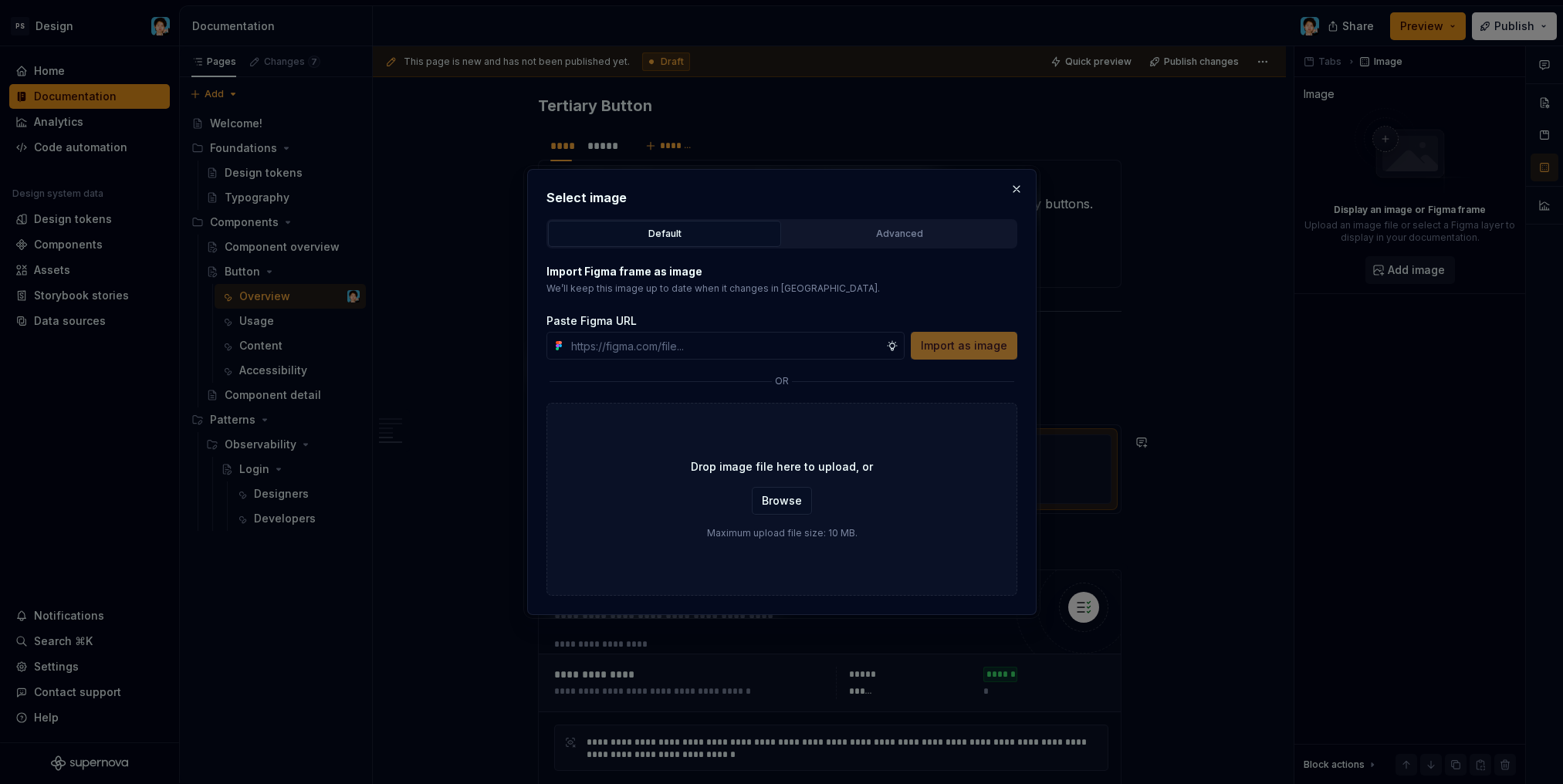
type textarea "*"
click at [763, 347] on input "text" at bounding box center [726, 346] width 321 height 28
type input "[URL][DOMAIN_NAME]"
click at [966, 344] on span "Import as image" at bounding box center [963, 345] width 87 height 16
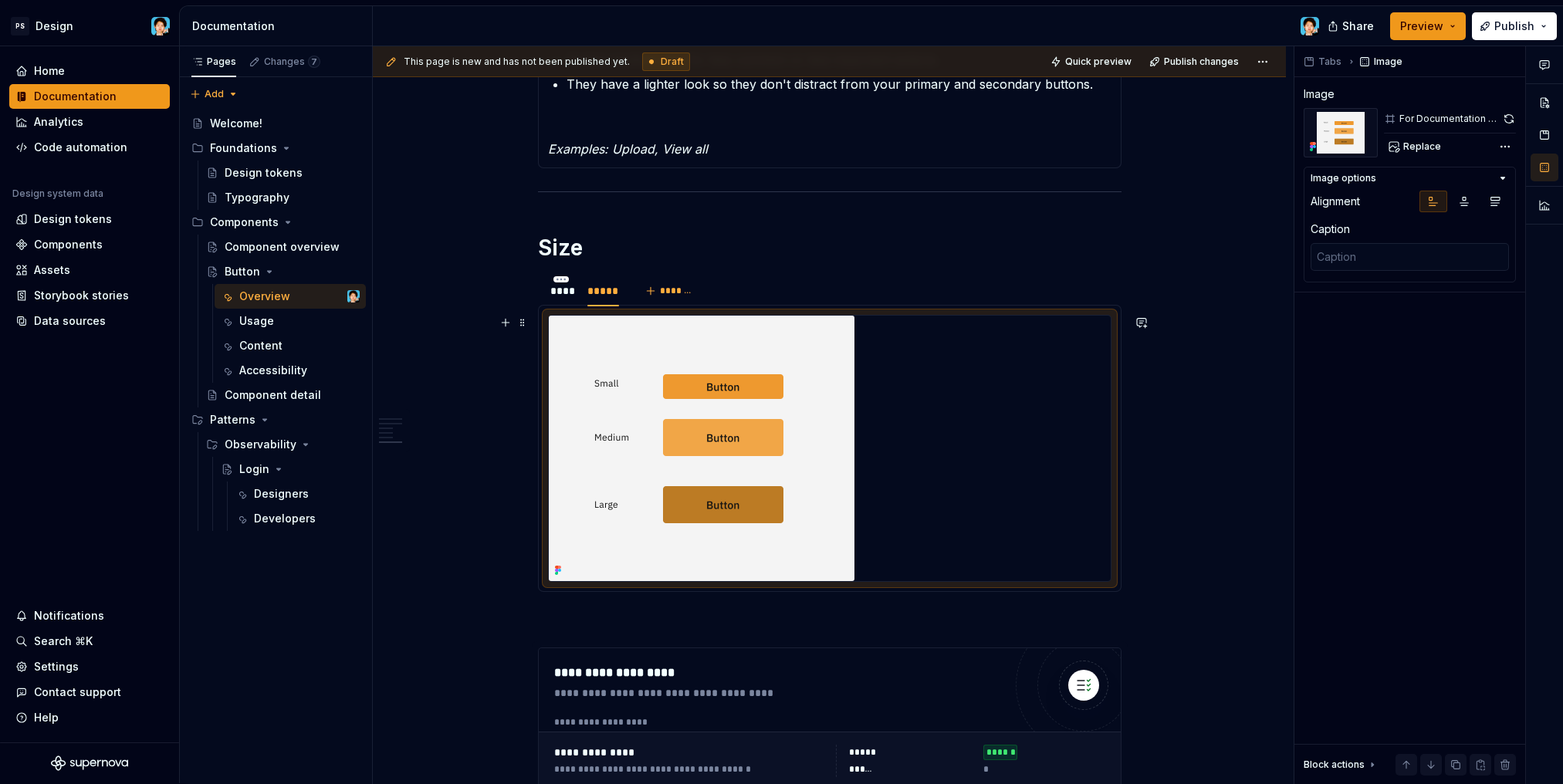
scroll to position [1988, 0]
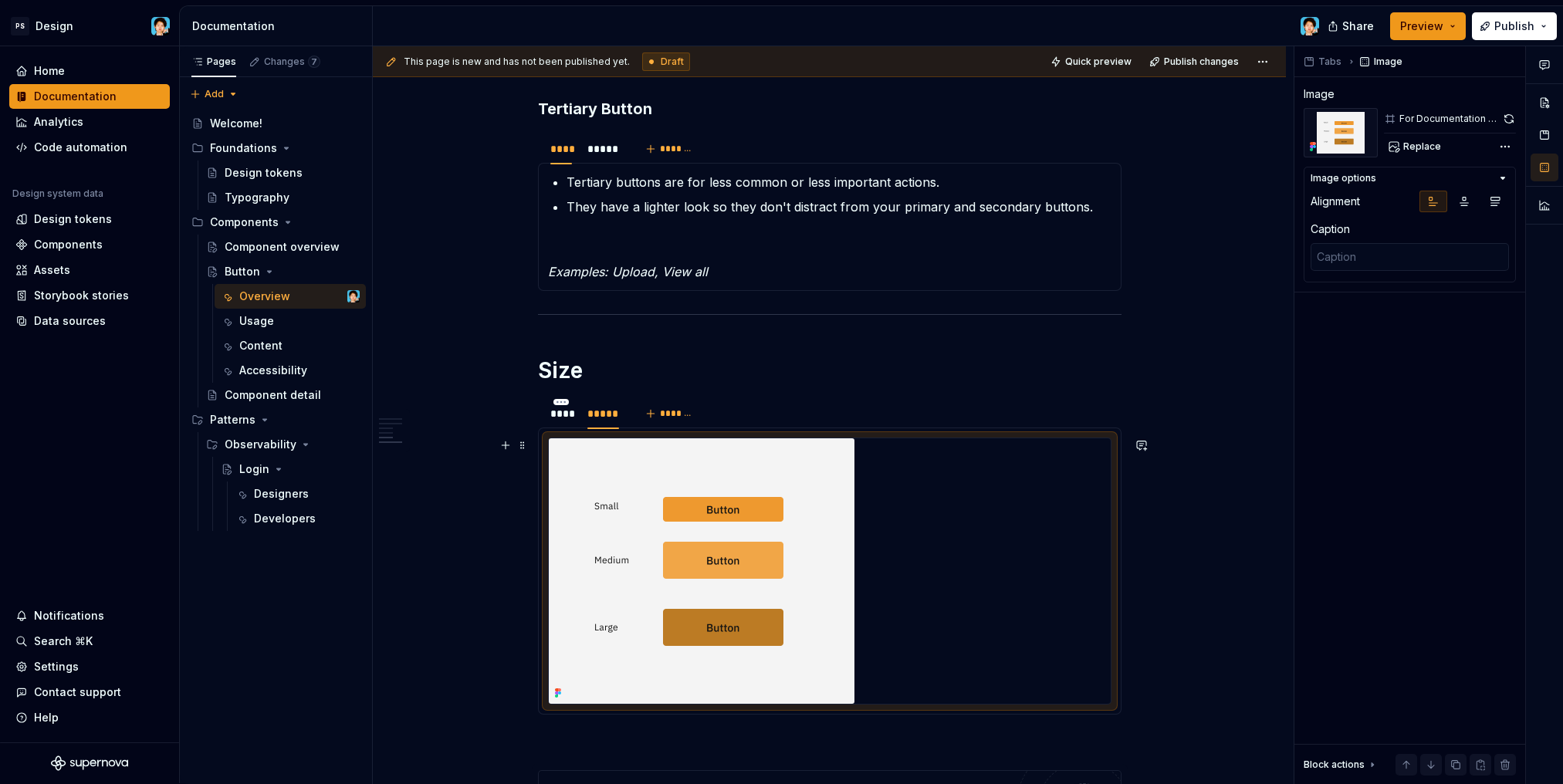
click at [740, 483] on img at bounding box center [701, 571] width 306 height 266
click at [566, 418] on div "****" at bounding box center [561, 413] width 22 height 16
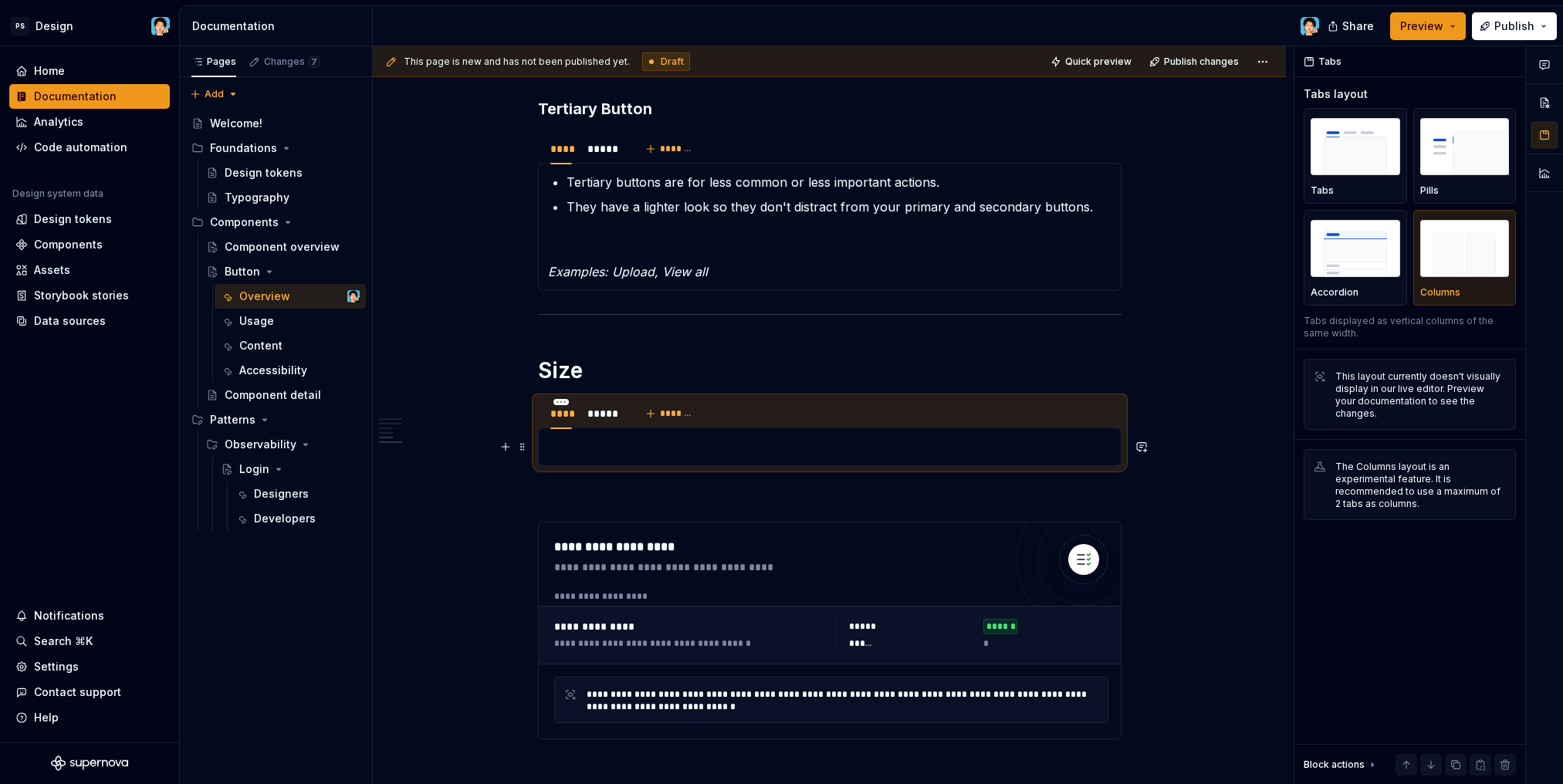
click at [642, 448] on p at bounding box center [829, 447] width 563 height 19
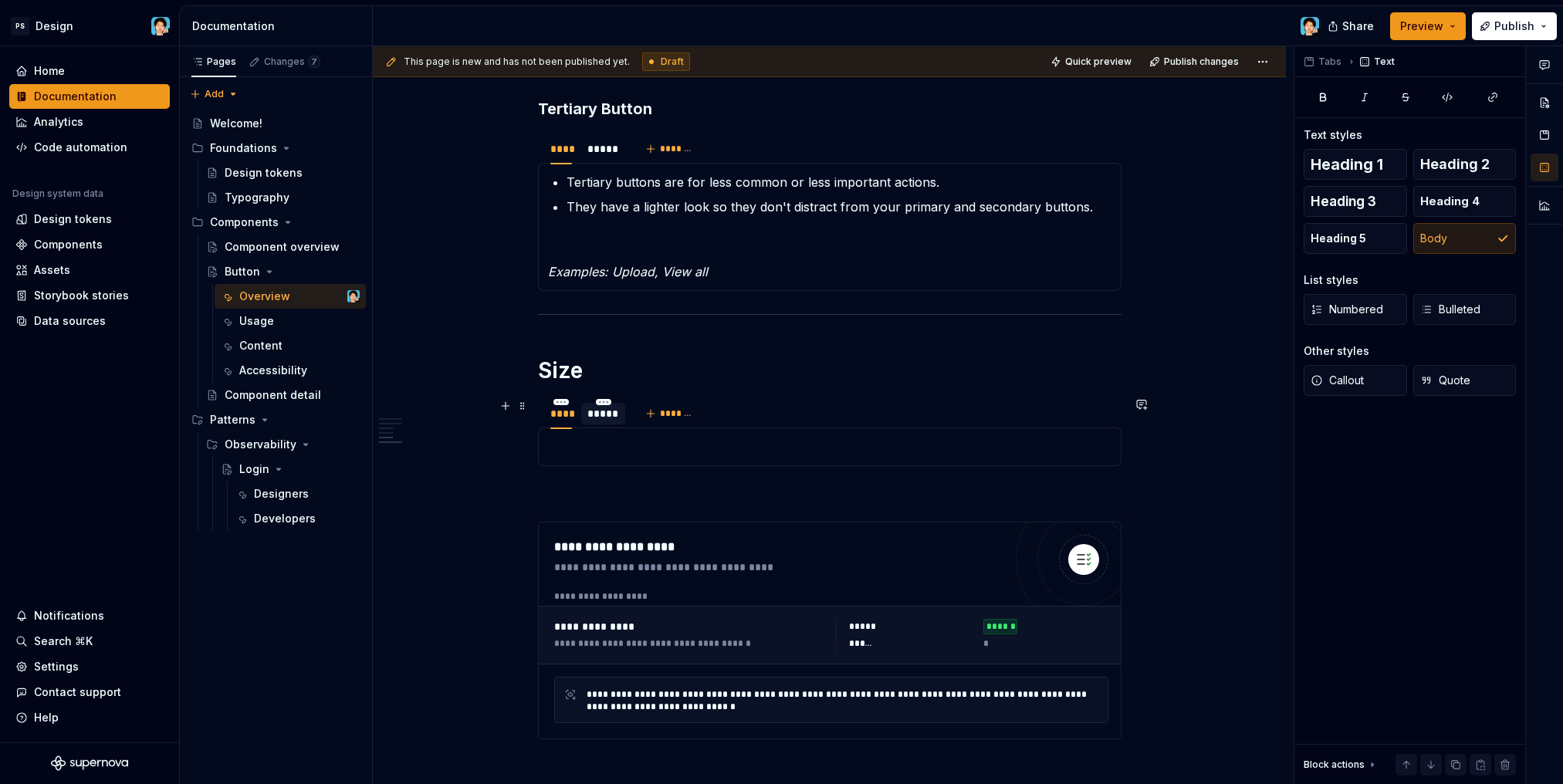
click at [613, 422] on div "*****" at bounding box center [602, 413] width 44 height 21
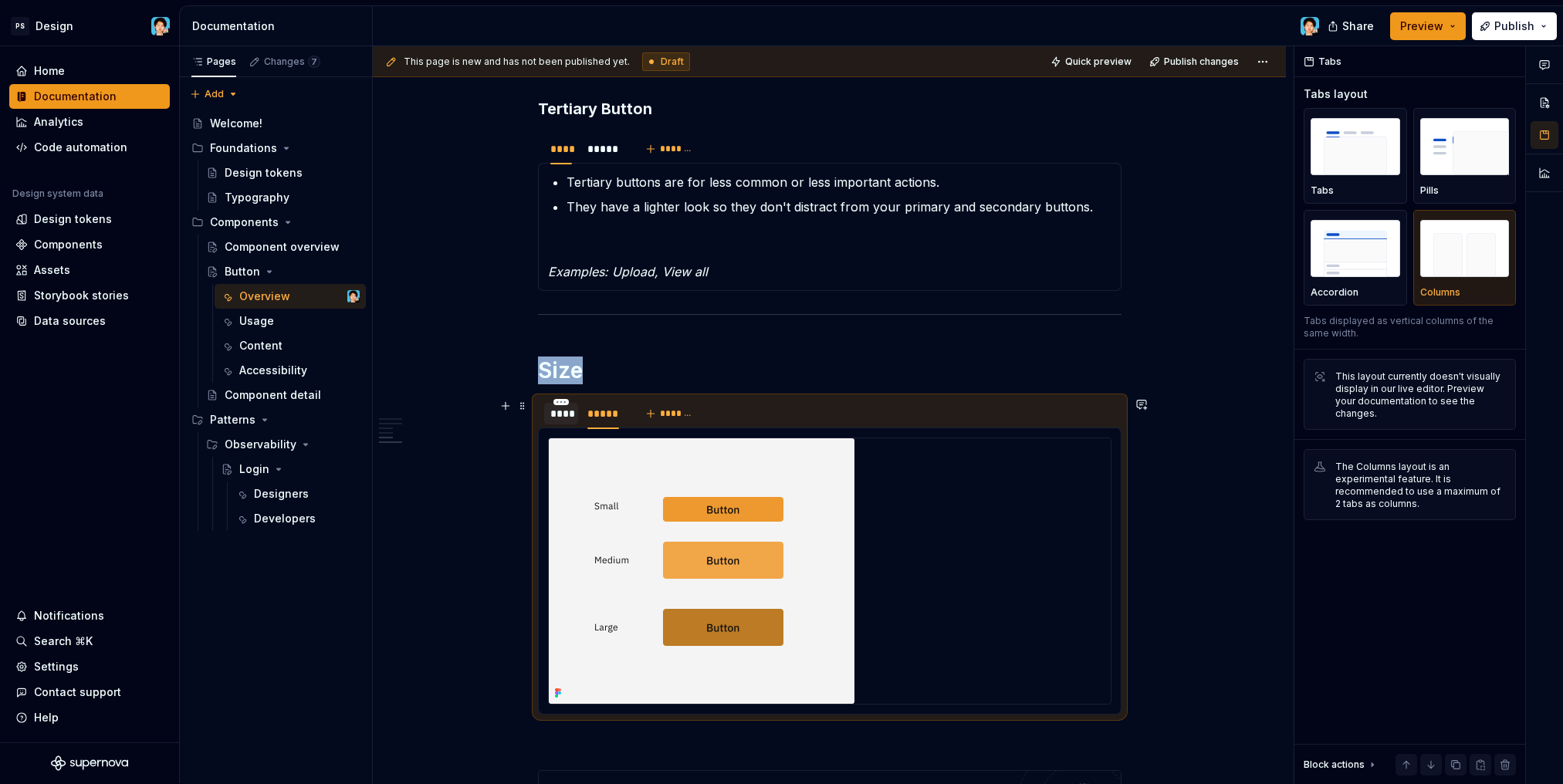
click at [564, 422] on div "****" at bounding box center [560, 413] width 35 height 21
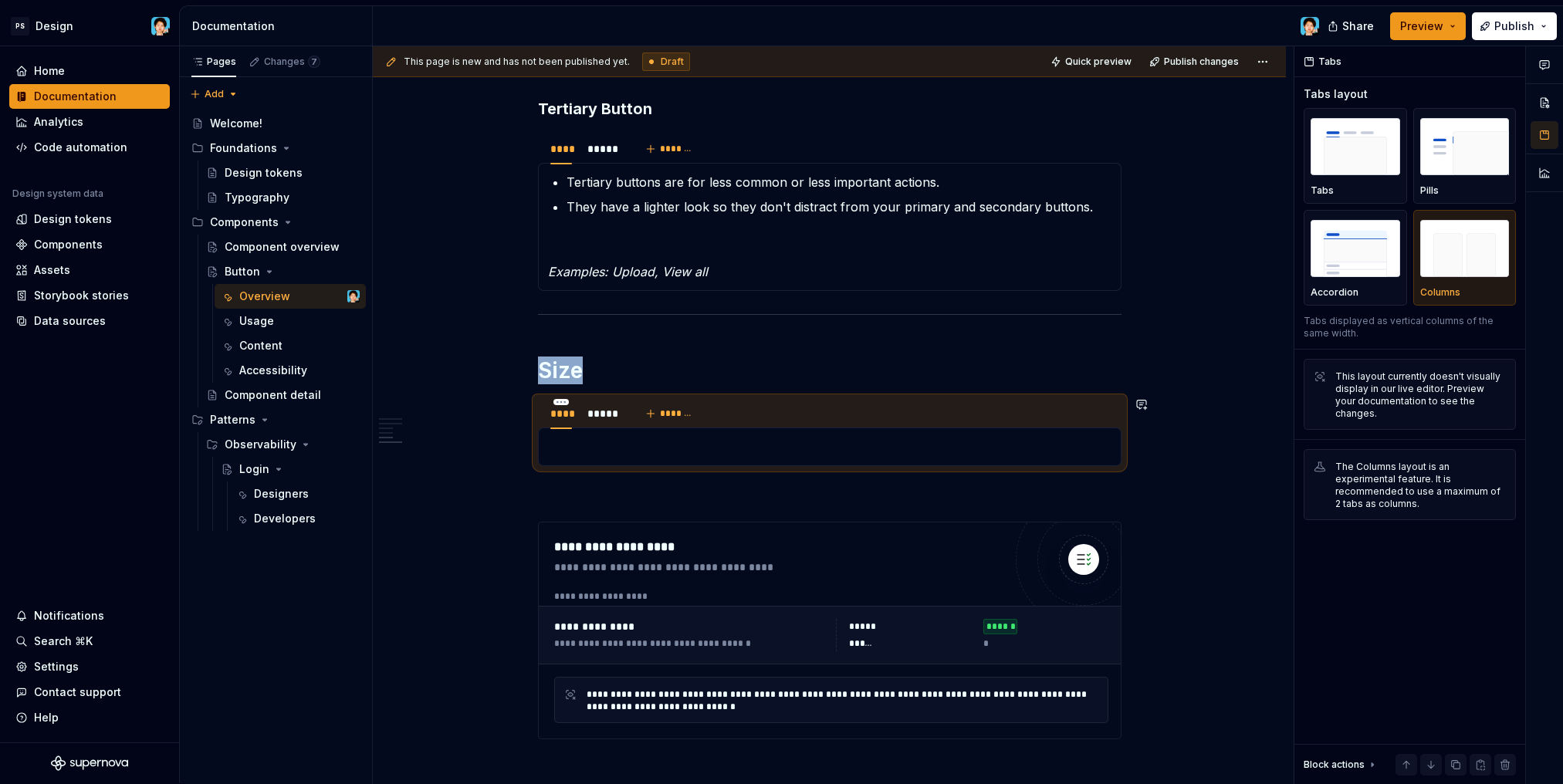
click at [619, 457] on div at bounding box center [830, 446] width 584 height 38
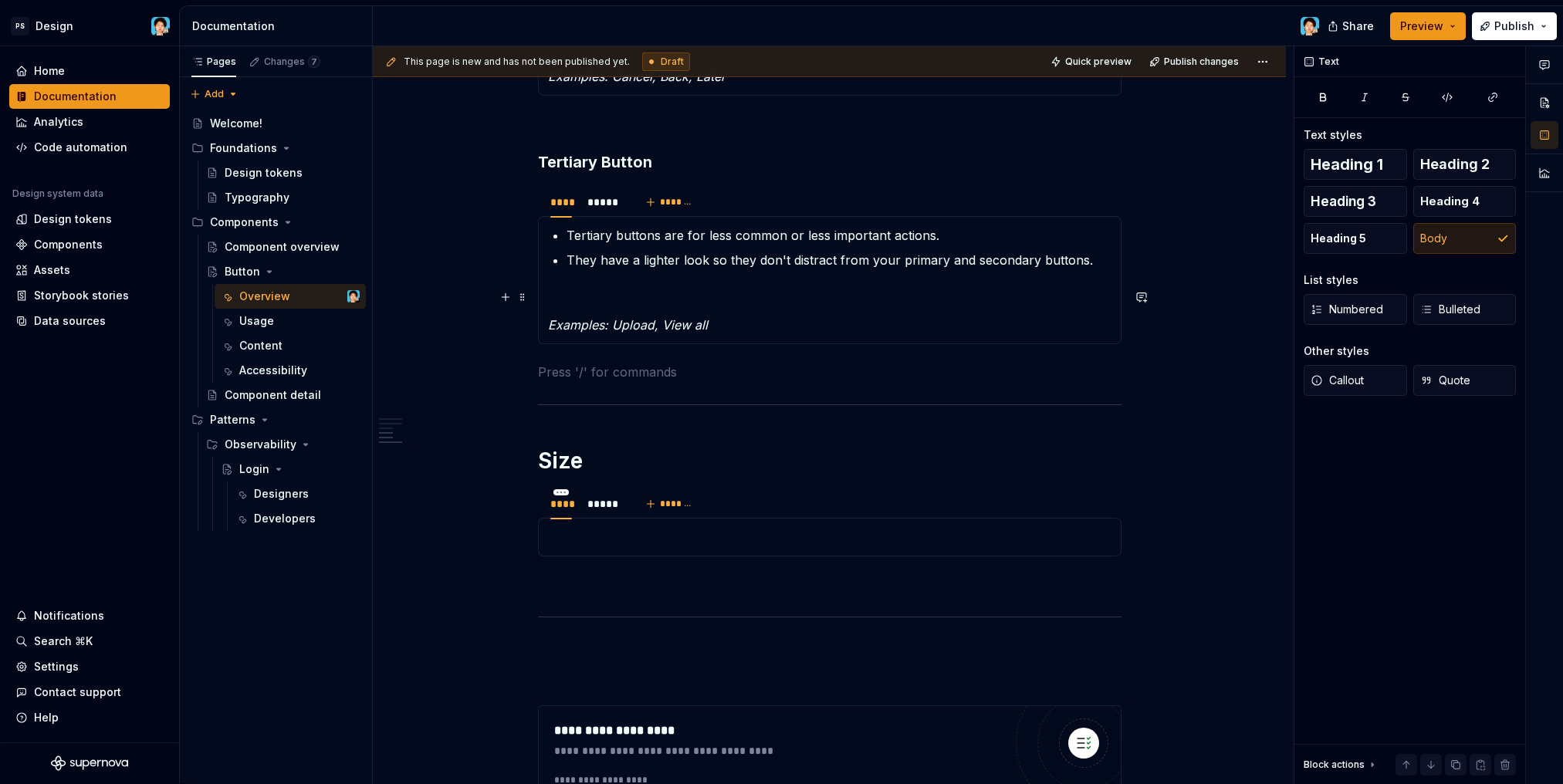
scroll to position [1529, 0]
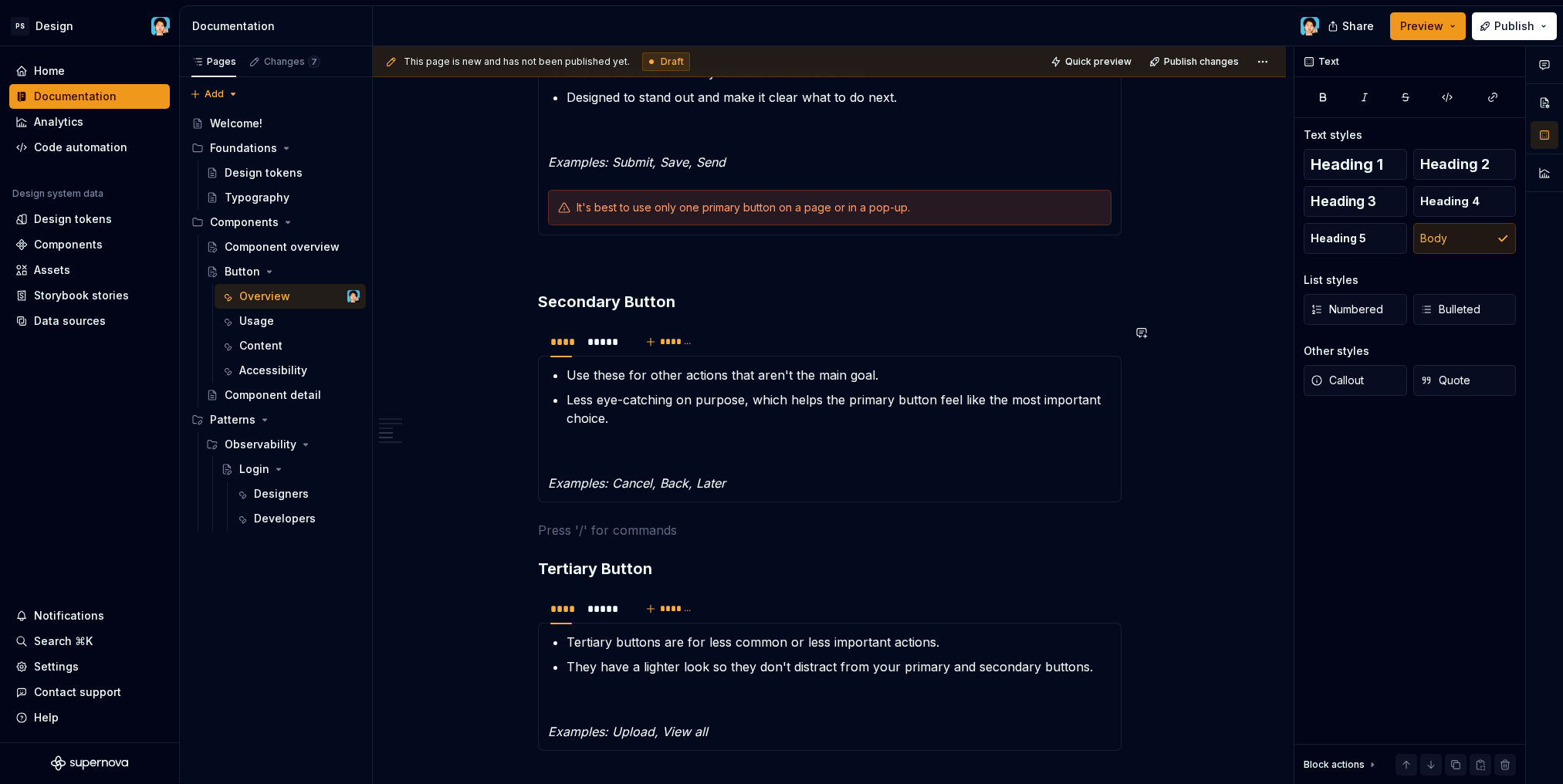
click at [582, 509] on div "**********" at bounding box center [830, 62] width 584 height 2536
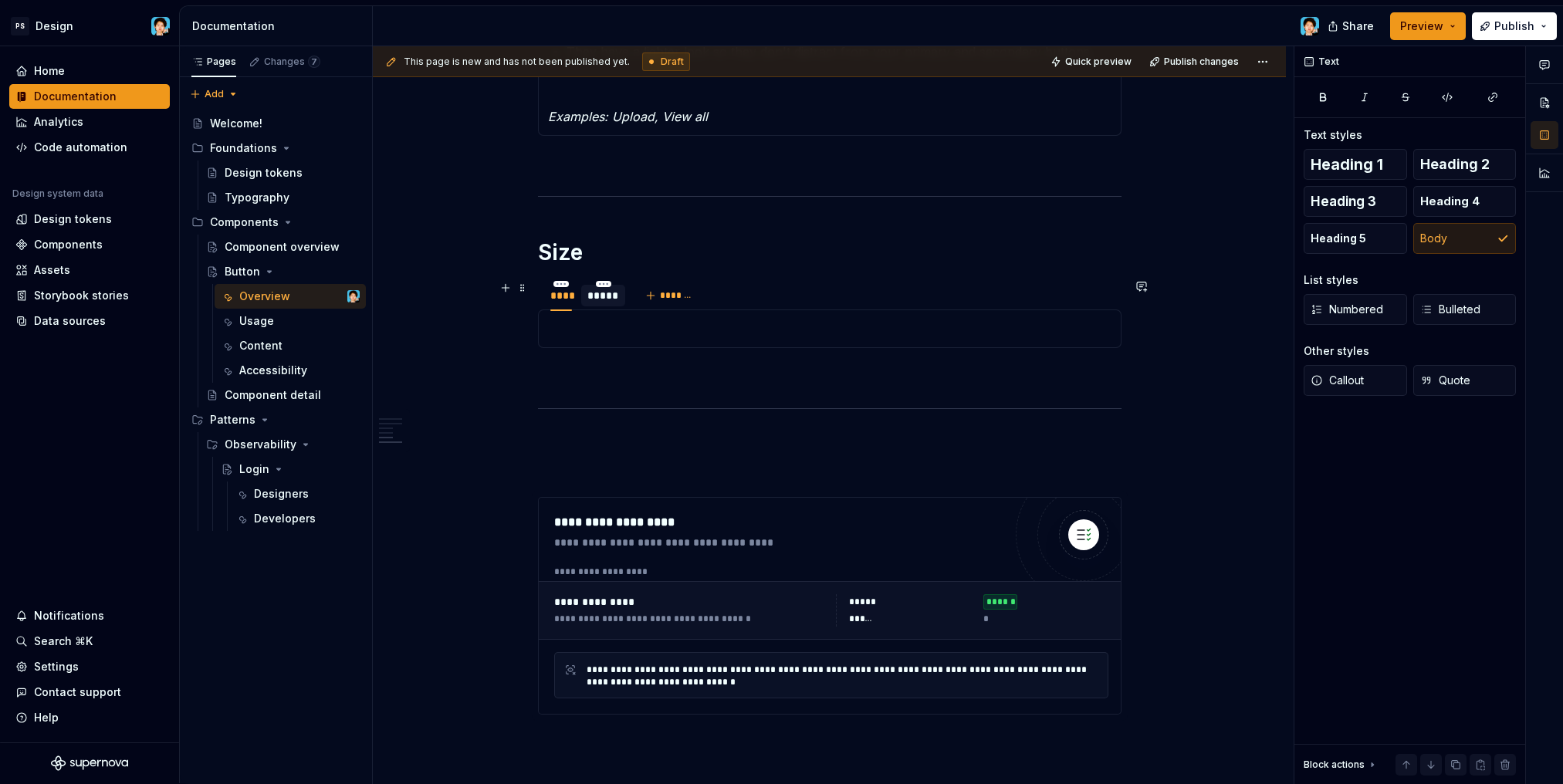
scroll to position [2143, 0]
click at [605, 255] on h1 "Size" at bounding box center [830, 253] width 584 height 28
click at [635, 326] on p at bounding box center [829, 329] width 563 height 19
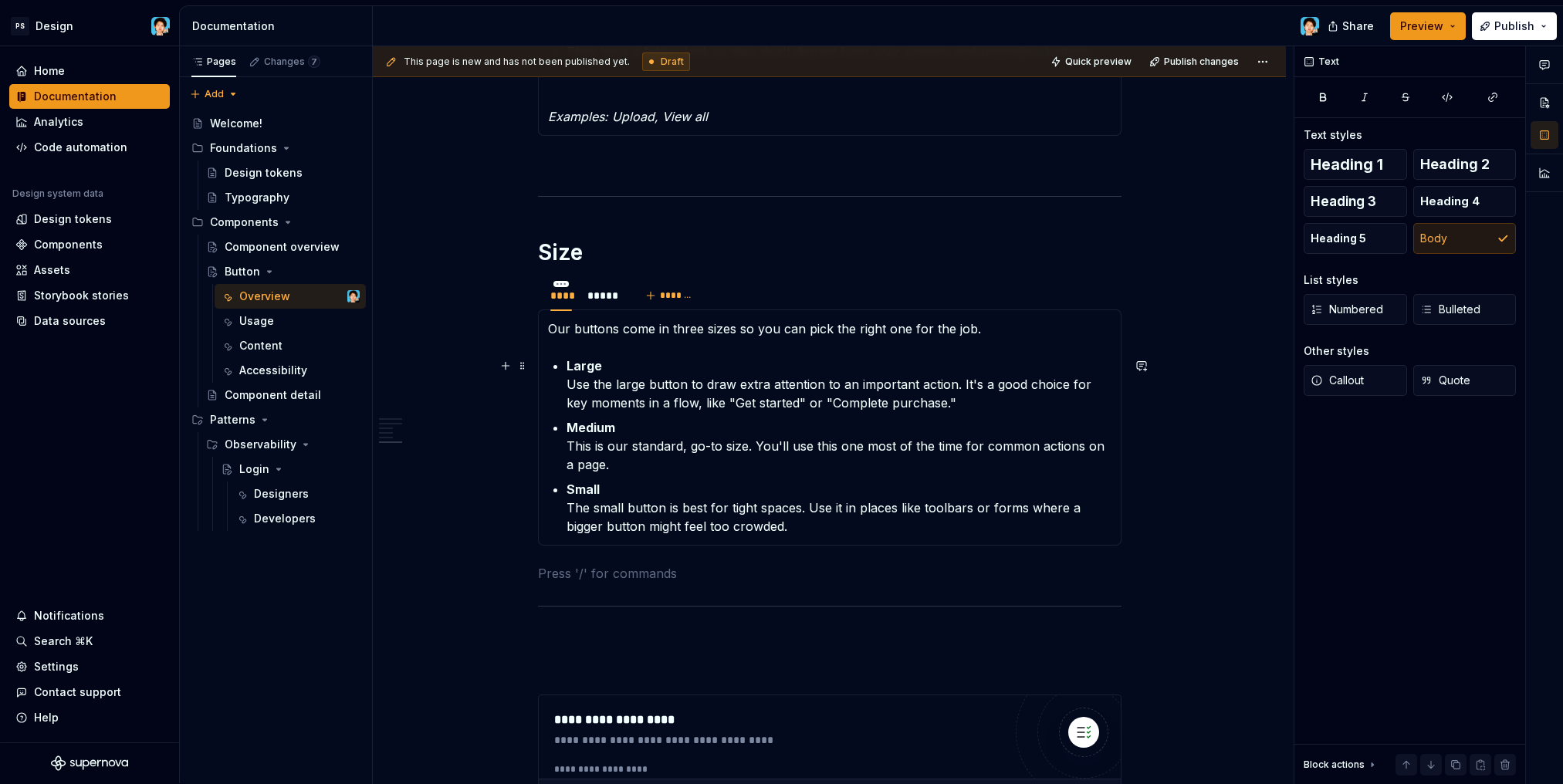
click at [625, 386] on p "Large Use the large button to draw extra attention to an important action. It's…" at bounding box center [838, 384] width 545 height 56
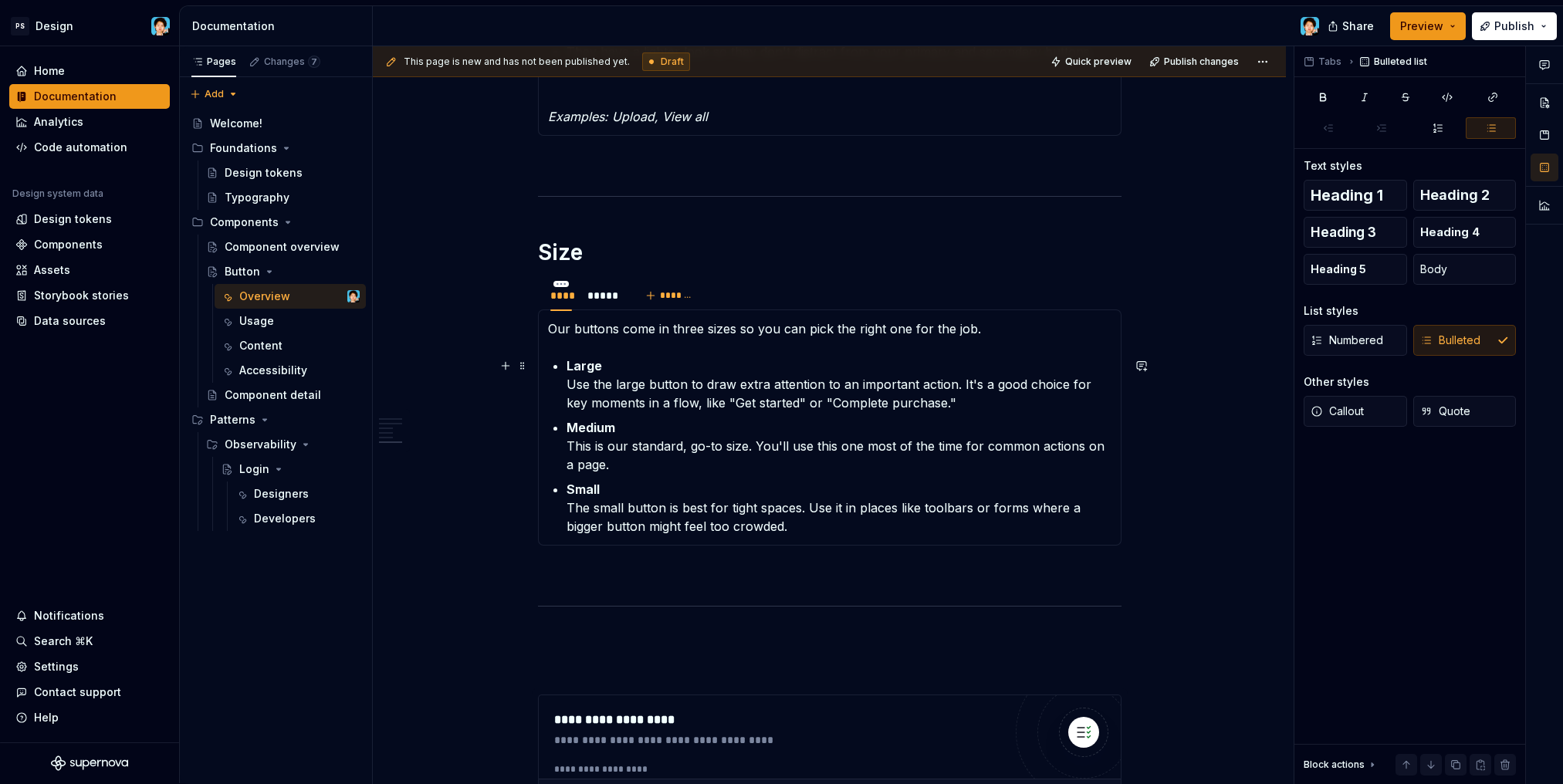
click at [939, 405] on p "Large Use the large button to draw extra attention to an important action. It's…" at bounding box center [838, 384] width 545 height 56
click at [851, 461] on p "Medium This is our standard, go-to size. You'll use this one most of the time f…" at bounding box center [838, 446] width 545 height 56
click at [845, 530] on p "Small The small button is best for tight spaces. Use it in places like toolbars…" at bounding box center [838, 508] width 545 height 56
click at [945, 400] on p "Large Use the large button to draw extra attention to an important action. It's…" at bounding box center [838, 384] width 545 height 56
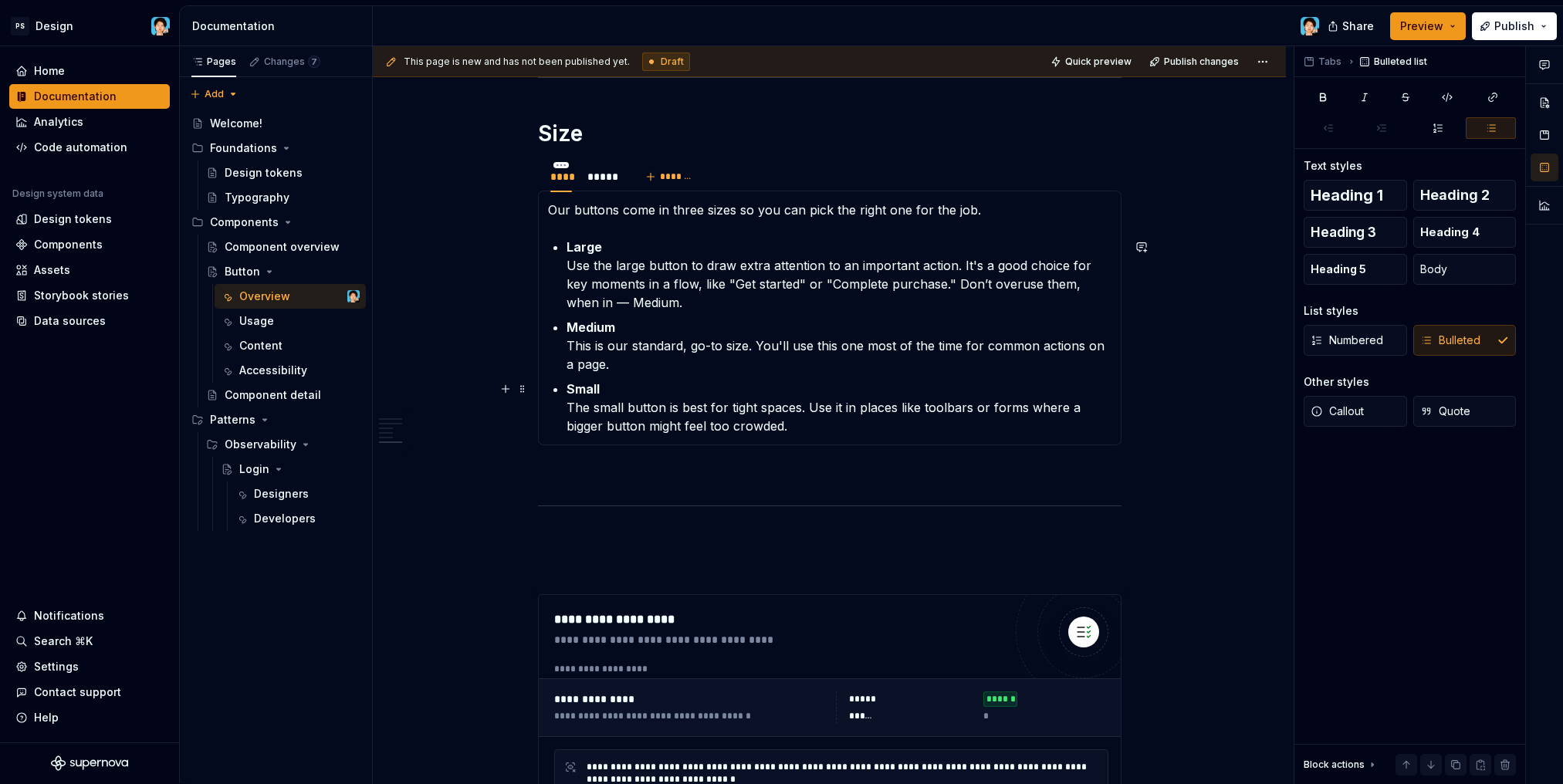
scroll to position [2165, 0]
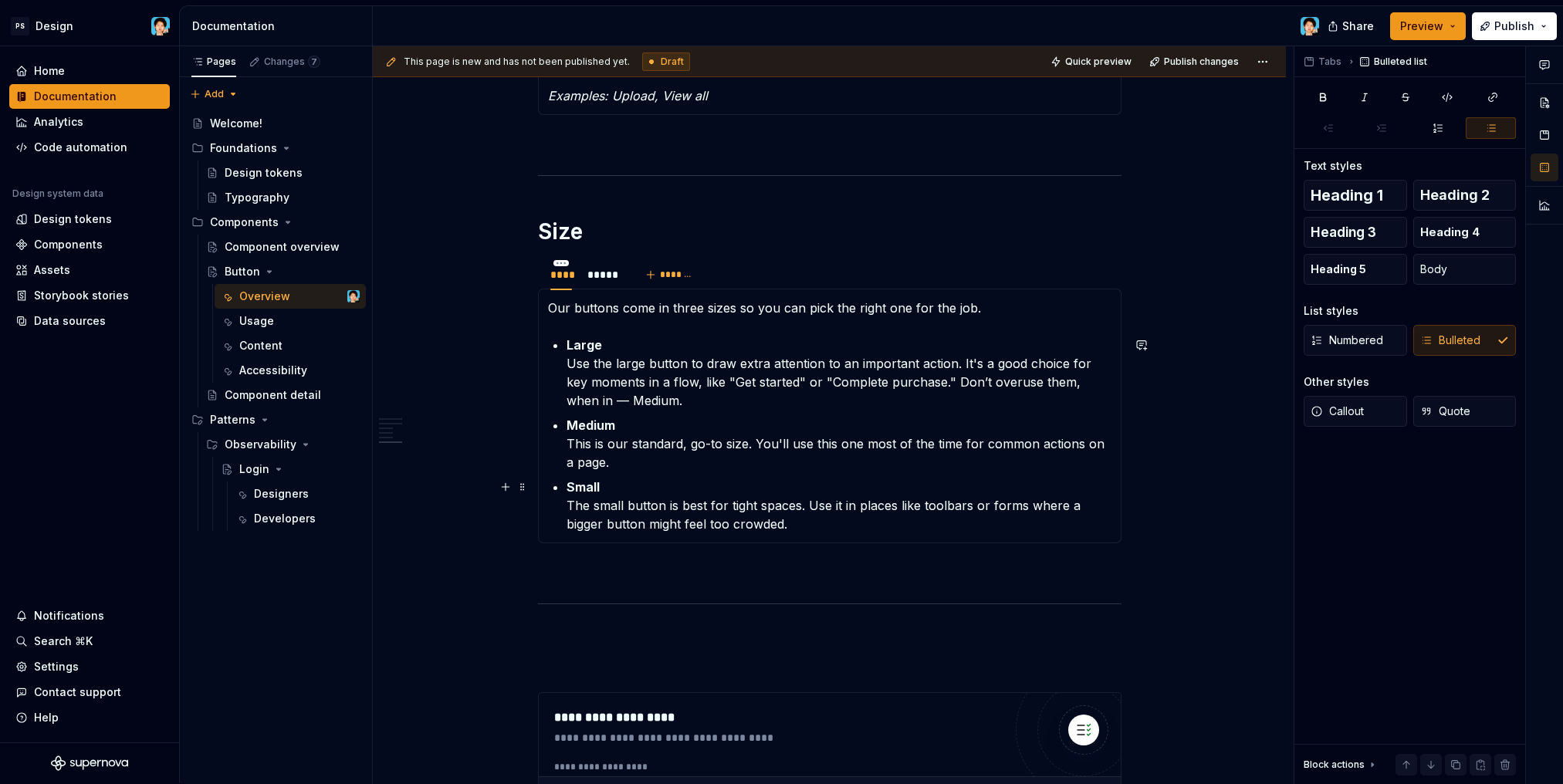
click at [795, 494] on p "Small The small button is best for tight spaces. Use it in places like toolbars…" at bounding box center [838, 505] width 545 height 56
click at [597, 278] on div "*****" at bounding box center [603, 274] width 32 height 16
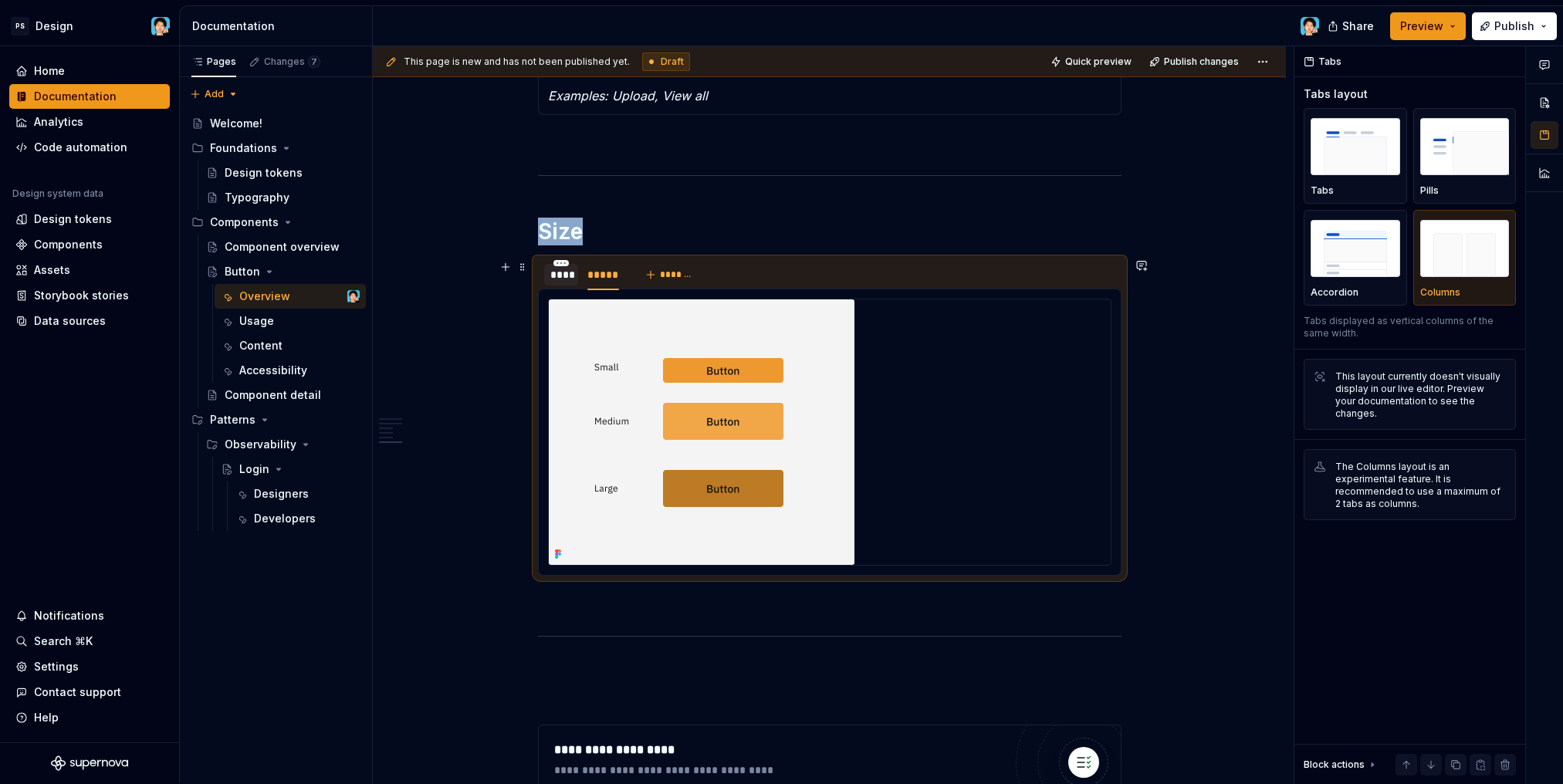
click at [558, 284] on div "****" at bounding box center [560, 274] width 35 height 21
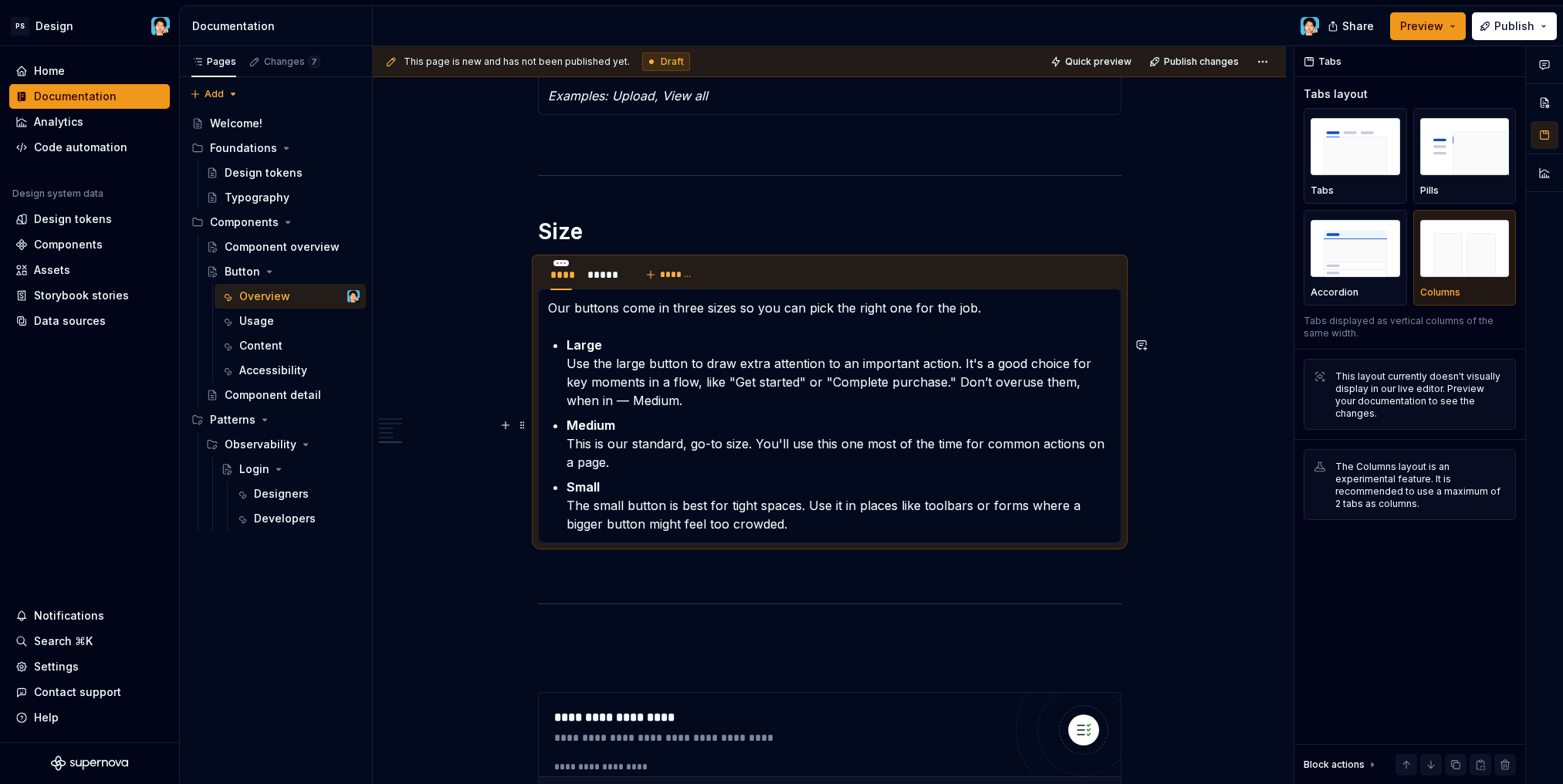
click at [782, 478] on p "Small The small button is best for tight spaces. Use it in places like toolbars…" at bounding box center [838, 505] width 545 height 56
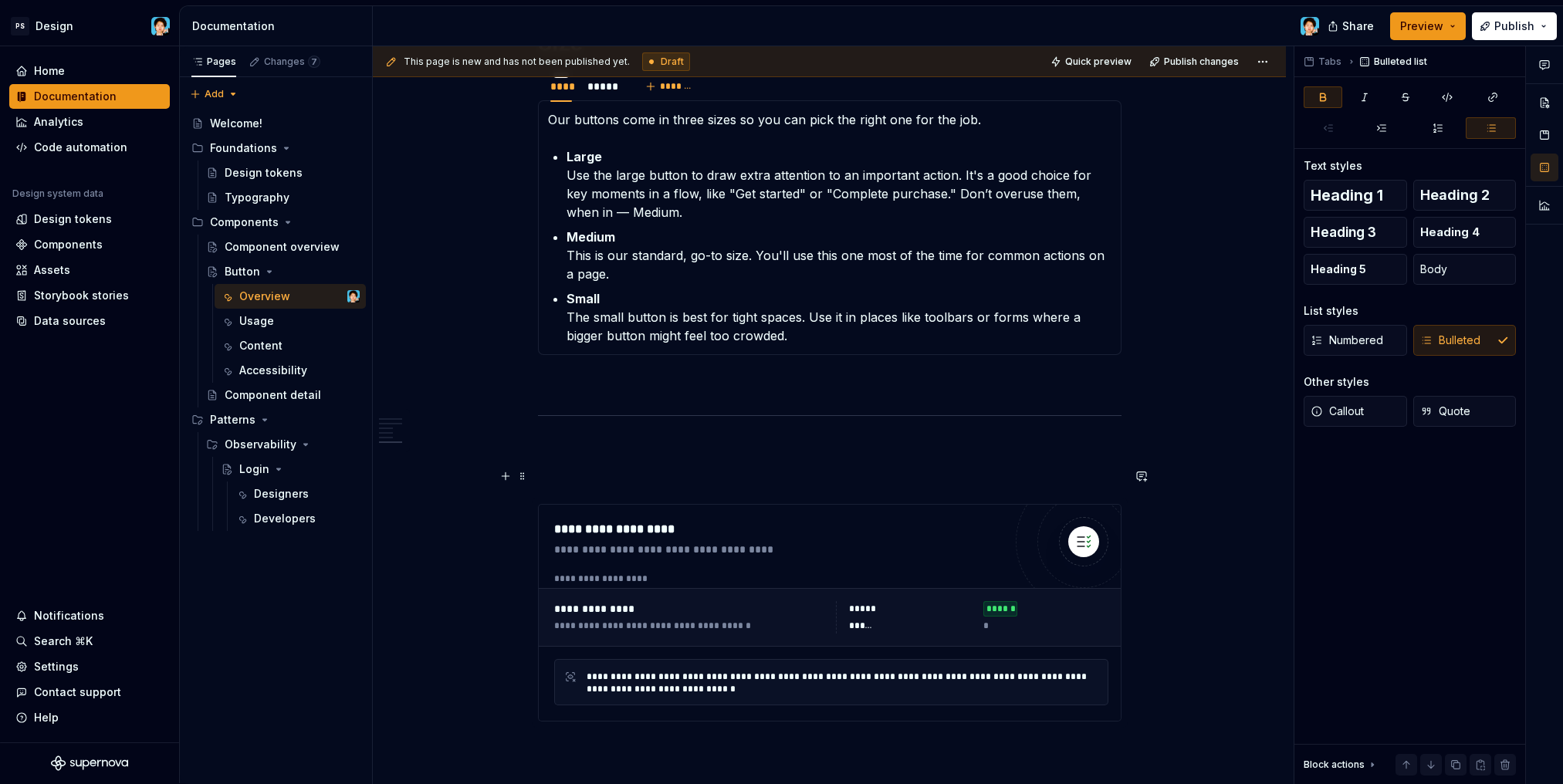
scroll to position [2373, 0]
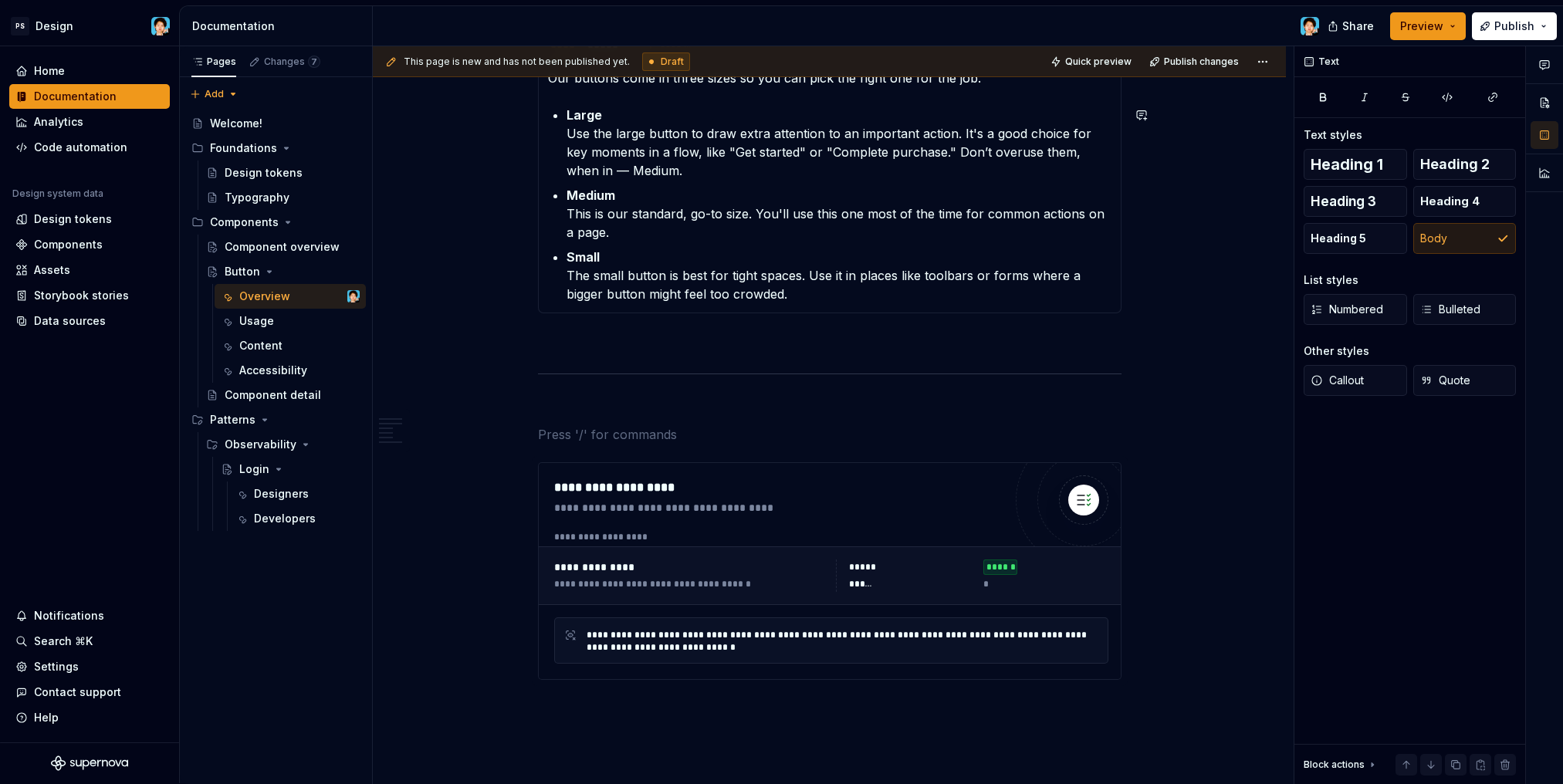
scroll to position [2421, 0]
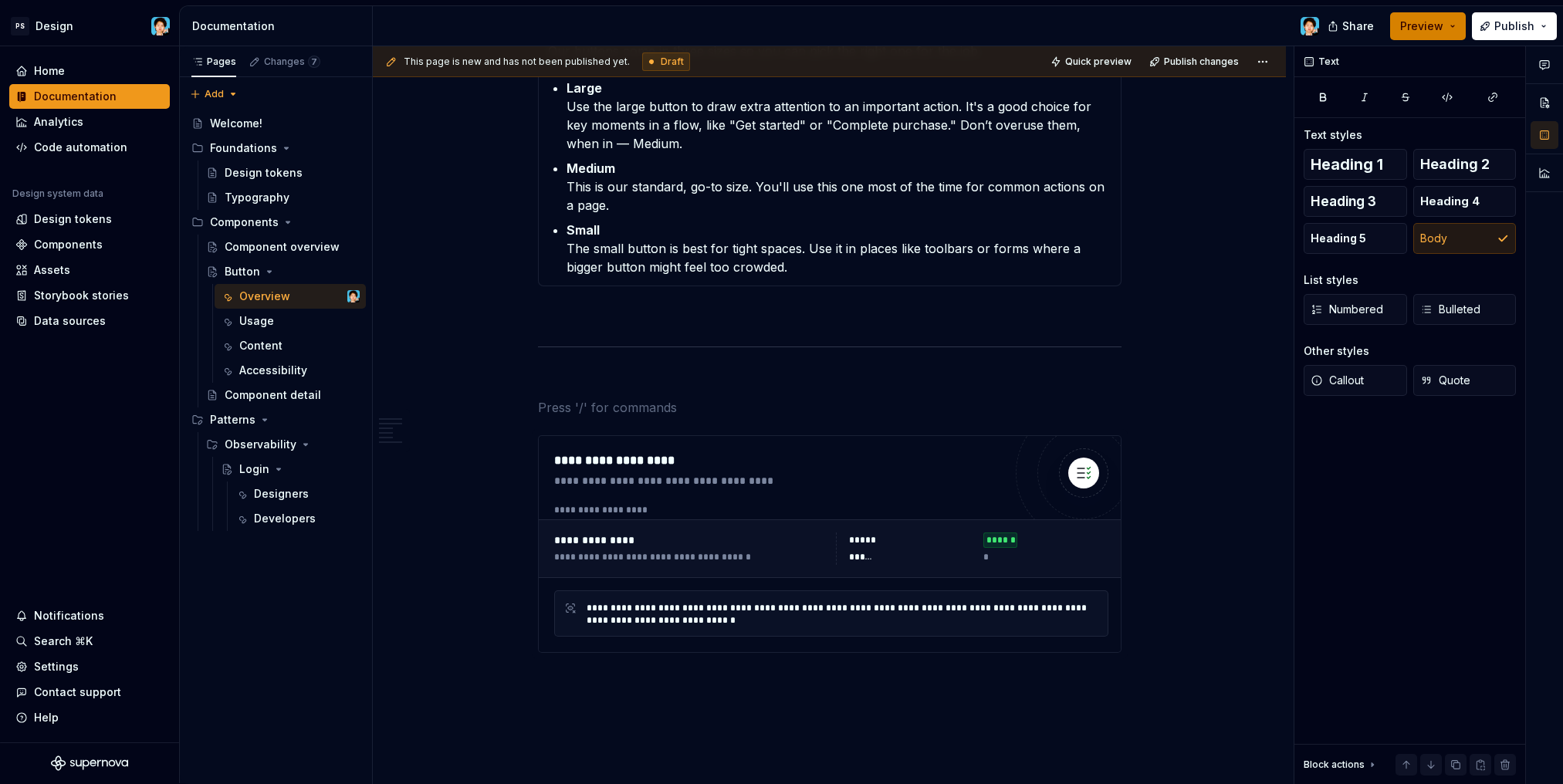
click at [1433, 25] on span "Preview" at bounding box center [1421, 26] width 43 height 16
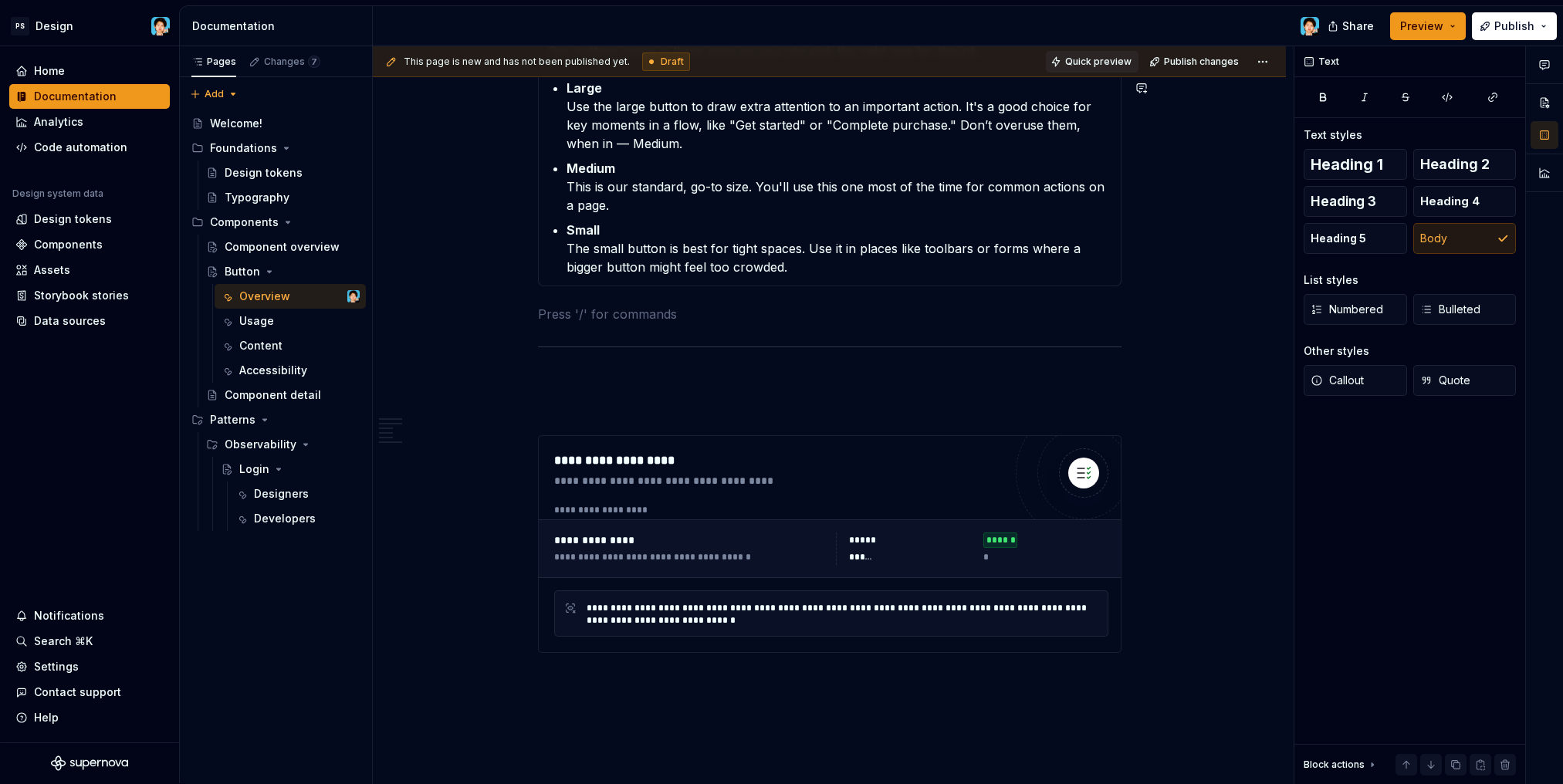
click at [1097, 57] on span "Quick preview" at bounding box center [1098, 62] width 66 height 12
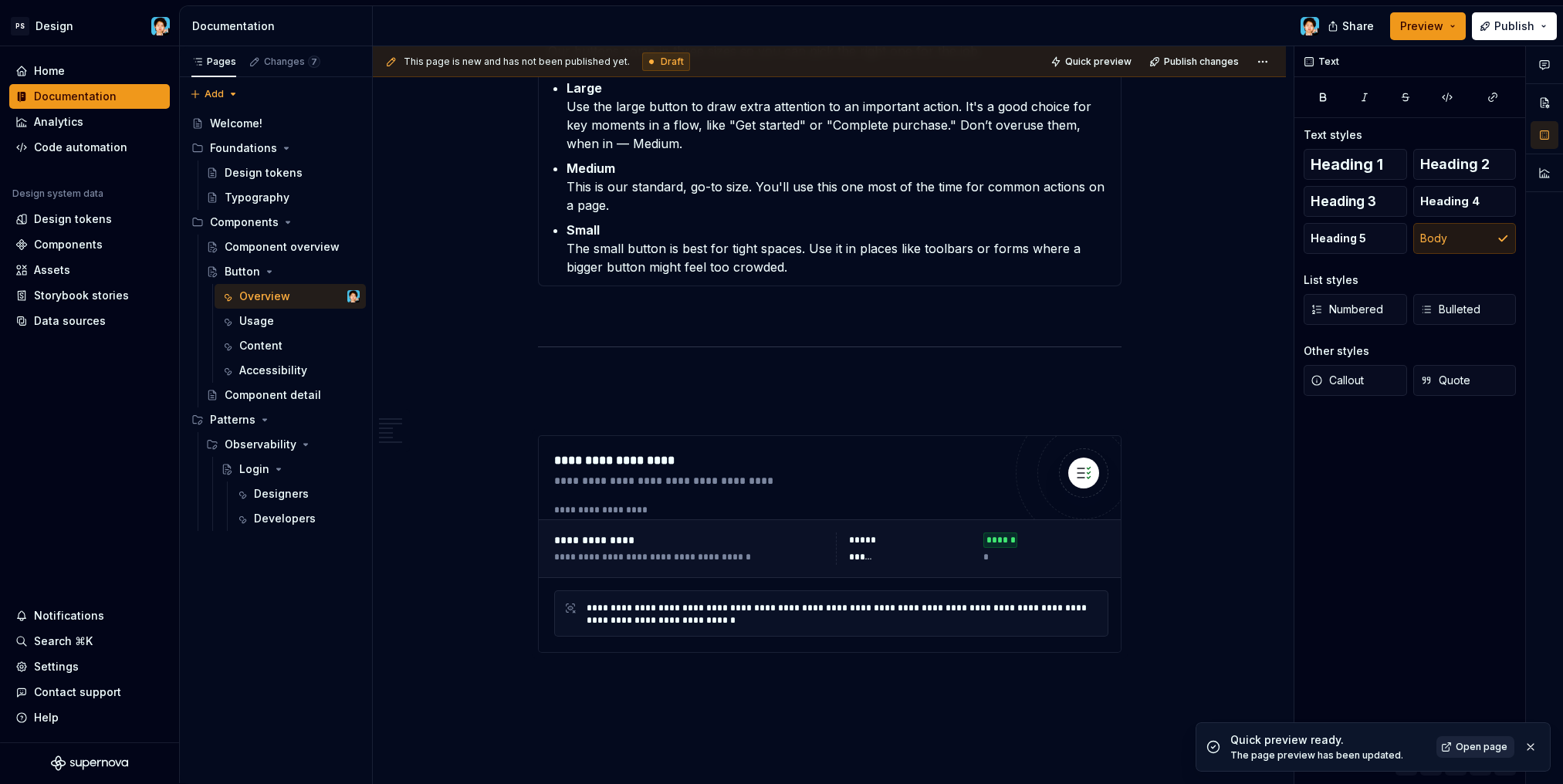
click at [1475, 740] on link "Open page" at bounding box center [1475, 746] width 78 height 21
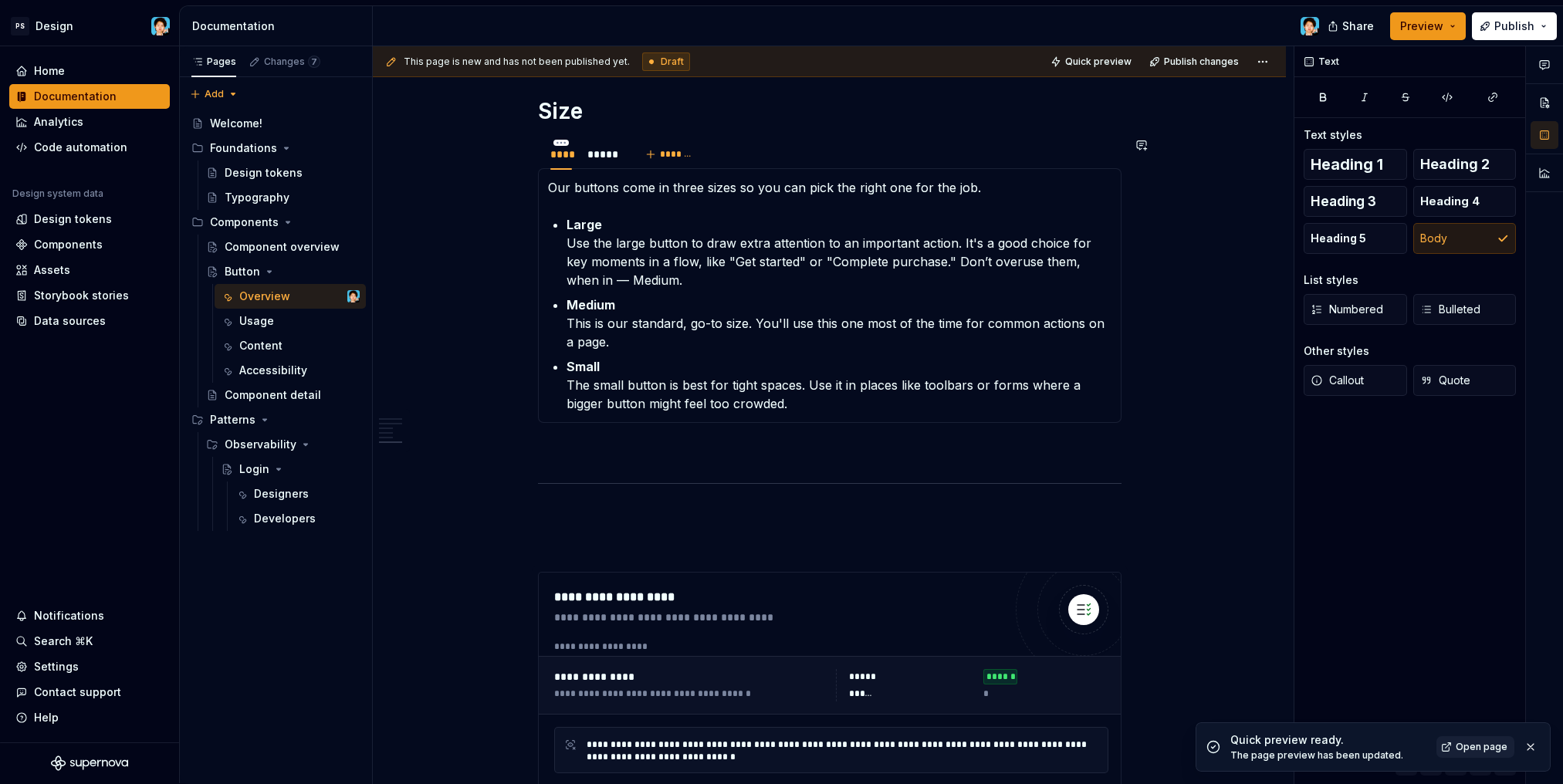
scroll to position [2155, 0]
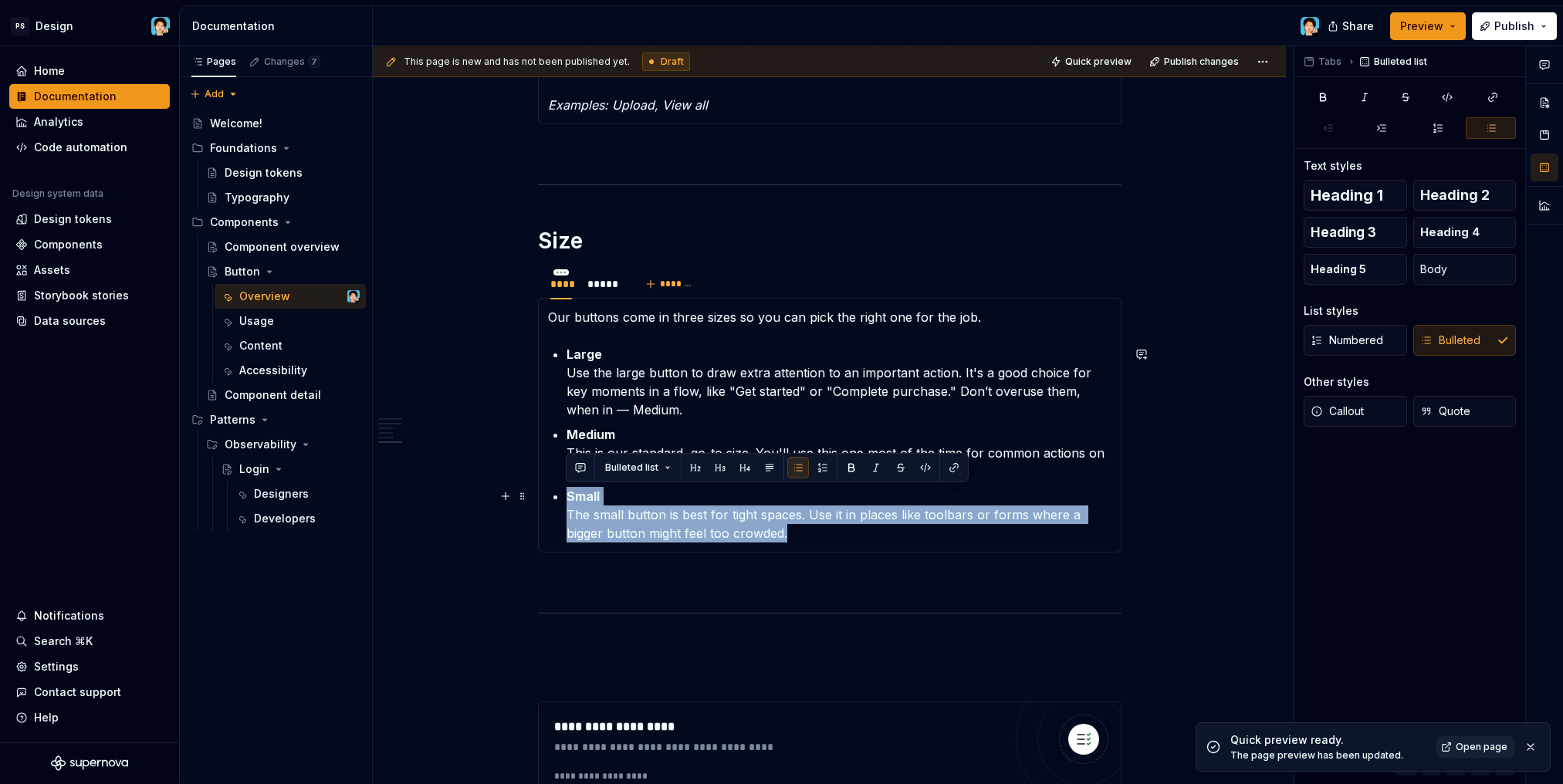
drag, startPoint x: 699, startPoint y: 513, endPoint x: 570, endPoint y: 488, distance: 131.4
click at [566, 497] on p "Small The small button is best for tight spaces. Use it in places like toolbars…" at bounding box center [838, 515] width 545 height 56
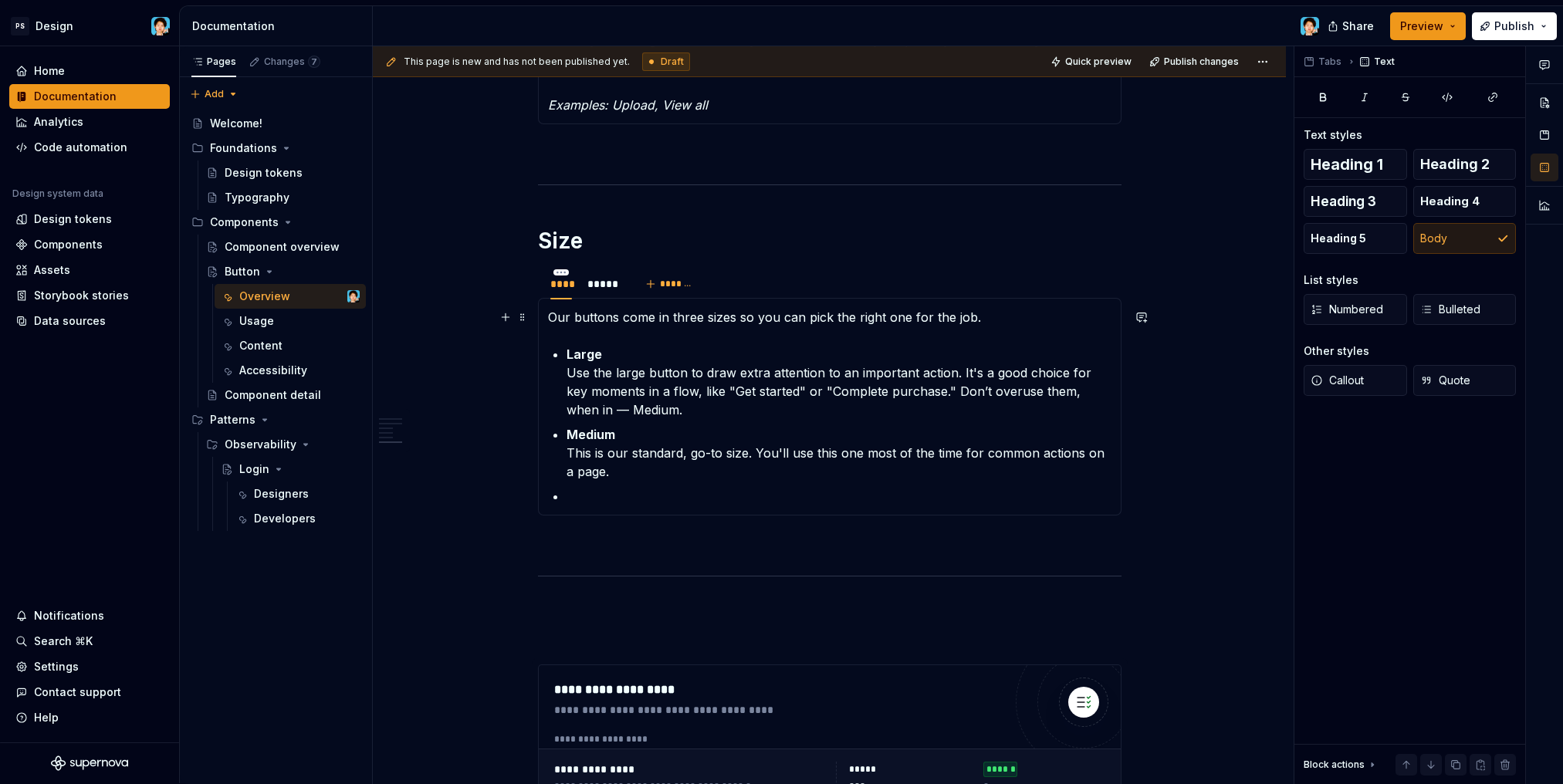
click at [979, 317] on p "Our buttons come in three sizes so you can pick the right one for the job." at bounding box center [829, 317] width 563 height 19
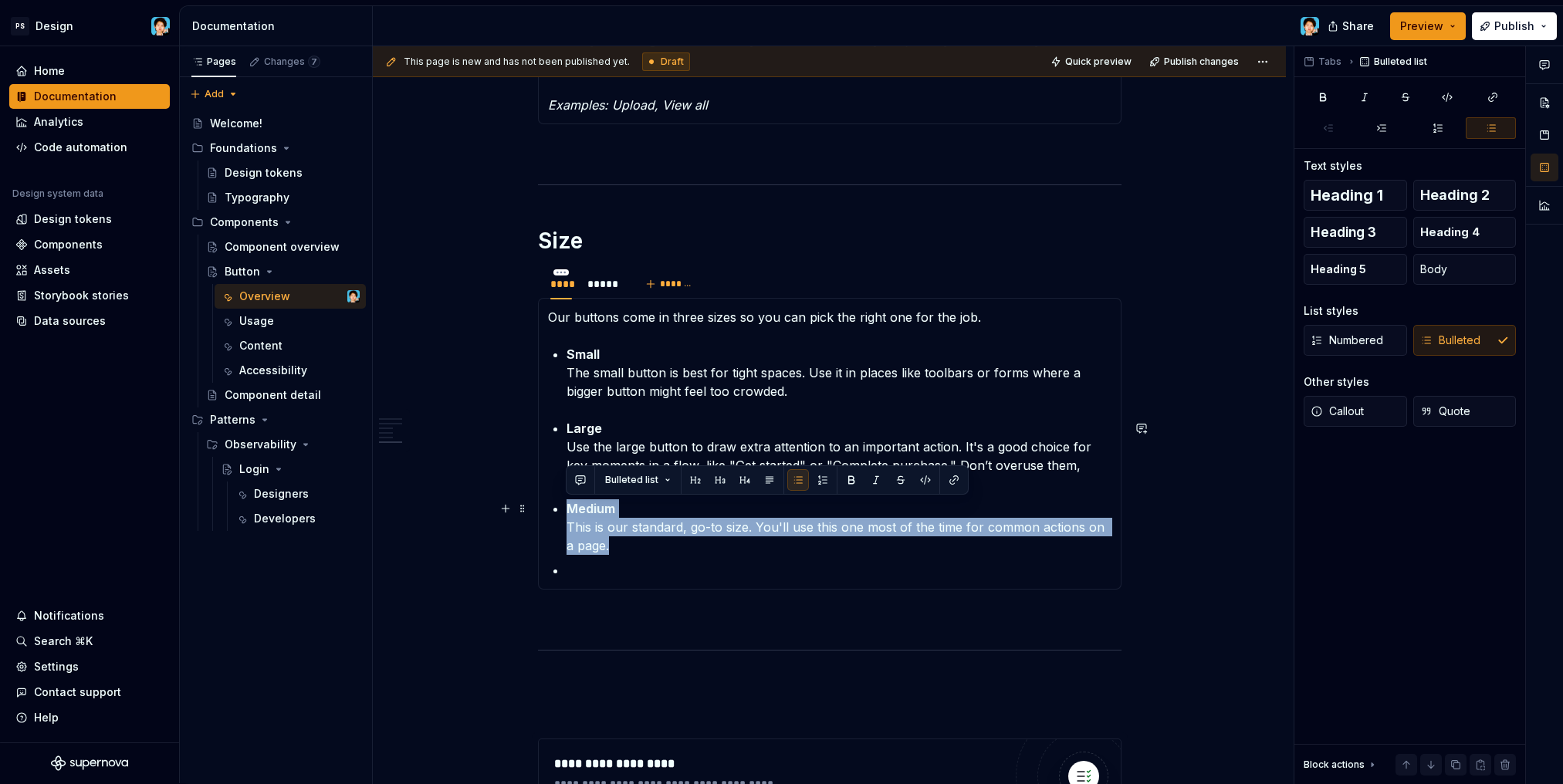
drag, startPoint x: 612, startPoint y: 546, endPoint x: 562, endPoint y: 509, distance: 62.2
click at [562, 509] on section-item-column "Our buttons come in three sizes so you can pick the right one for the job. Smal…" at bounding box center [829, 443] width 563 height 271
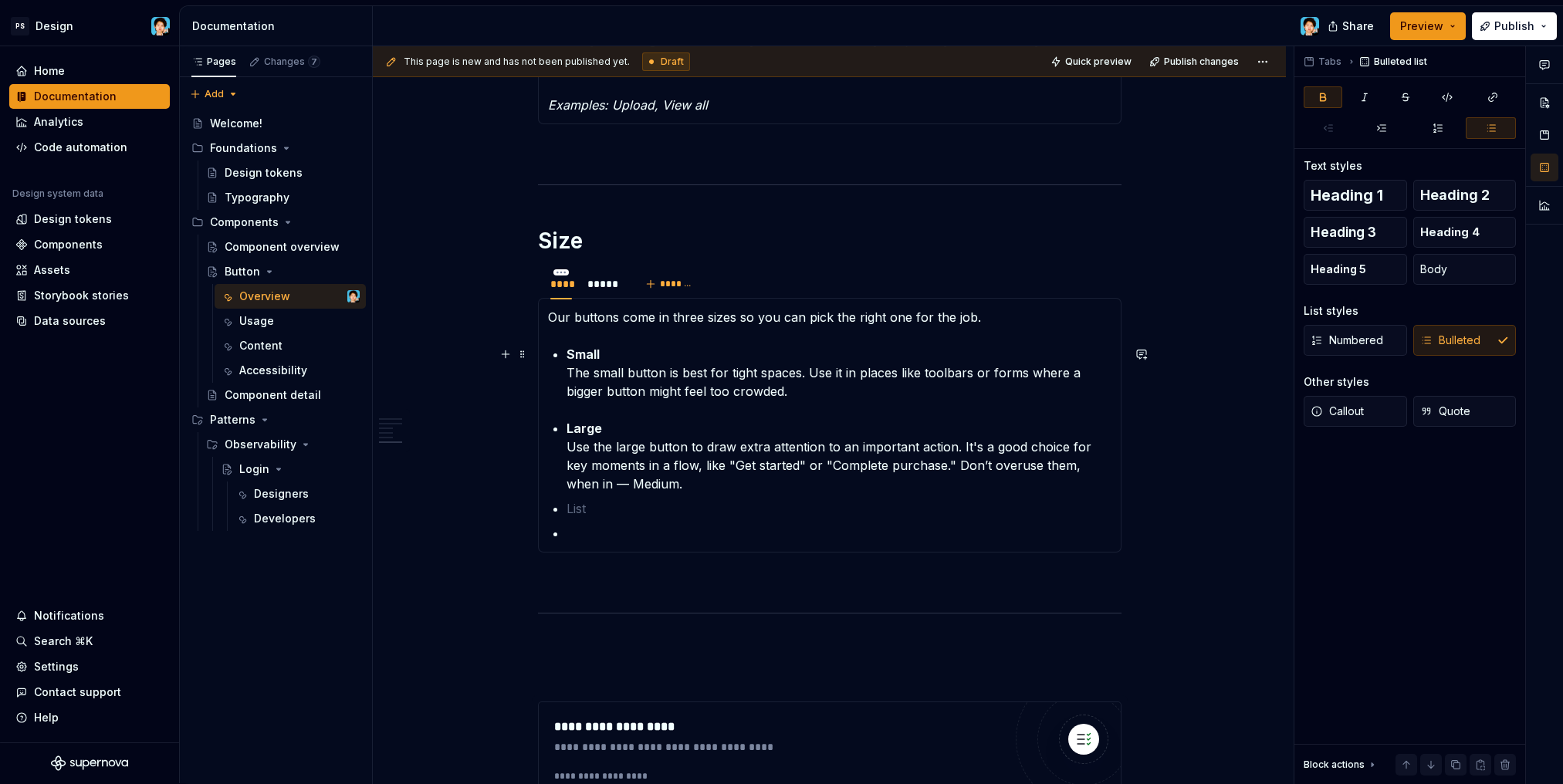
click at [851, 391] on p "Small The small button is best for tight spaces. Use it in places like toolbars…" at bounding box center [838, 373] width 545 height 56
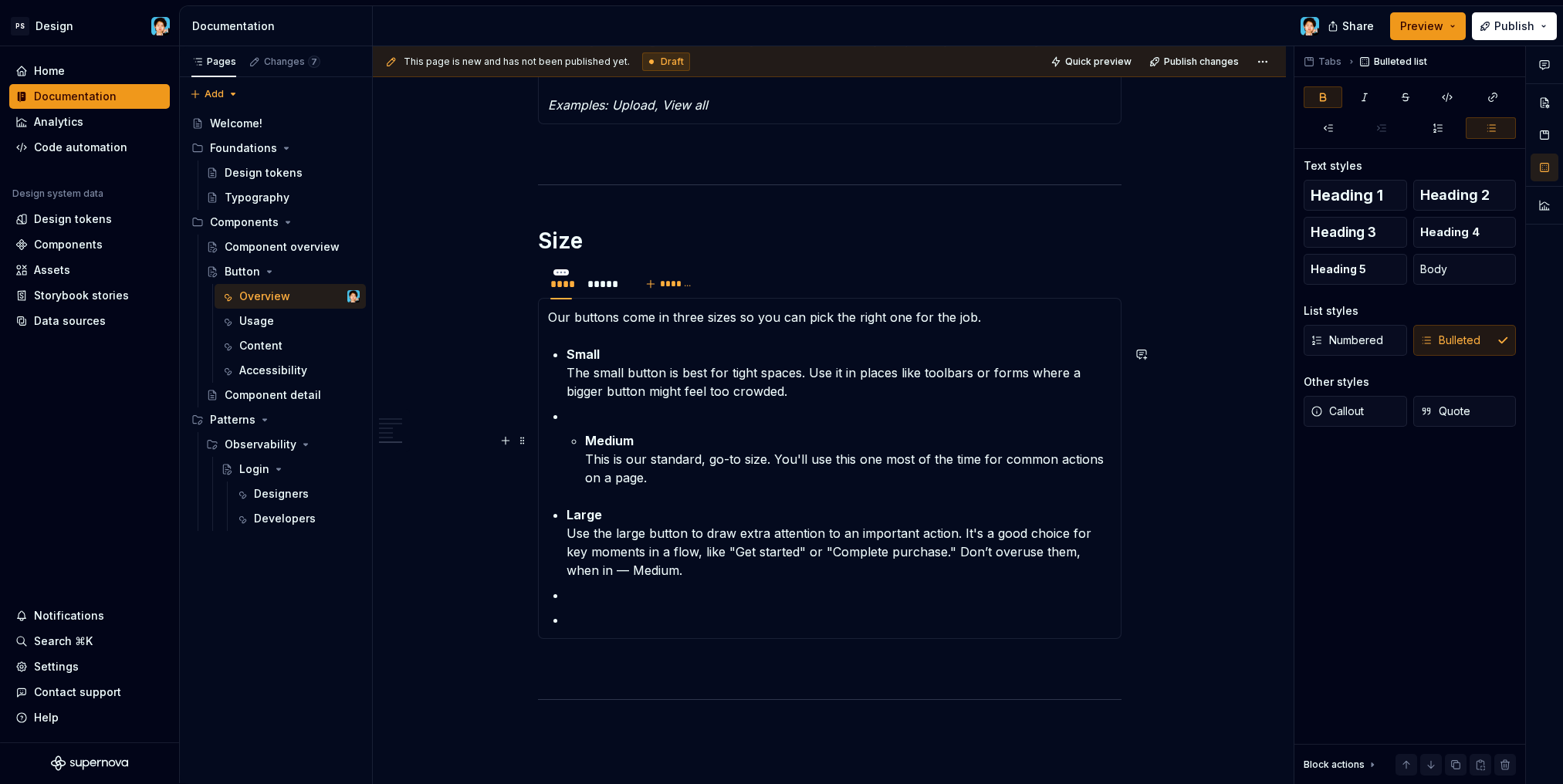
click at [582, 433] on li "Medium This is our standard, go-to size. You'll use this one most of the time f…" at bounding box center [838, 447] width 545 height 80
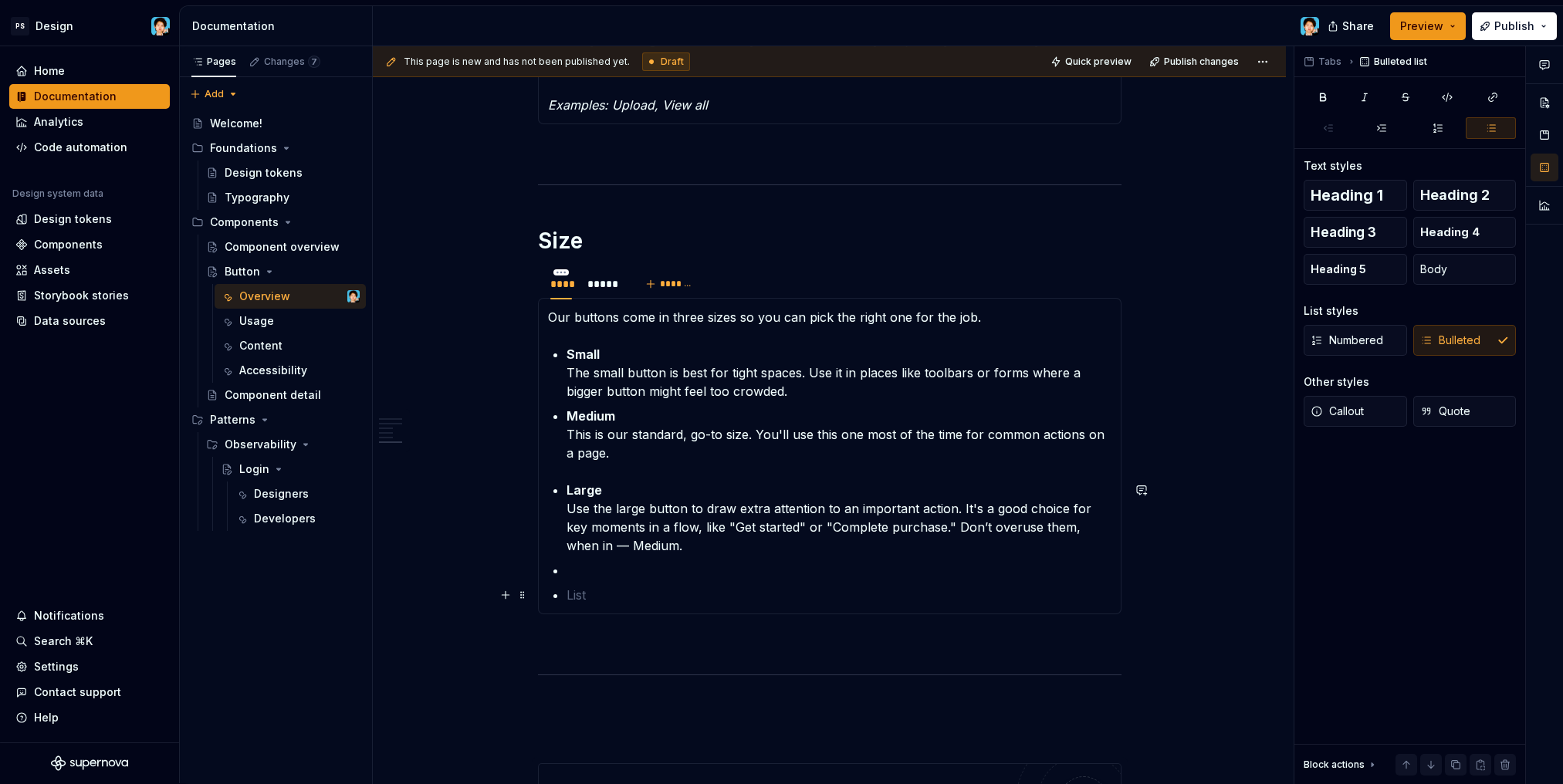
drag, startPoint x: 579, startPoint y: 598, endPoint x: 560, endPoint y: 584, distance: 23.6
click at [560, 584] on section-item-column "Our buttons come in three sizes so you can pick the right one for the job. Smal…" at bounding box center [829, 456] width 563 height 296
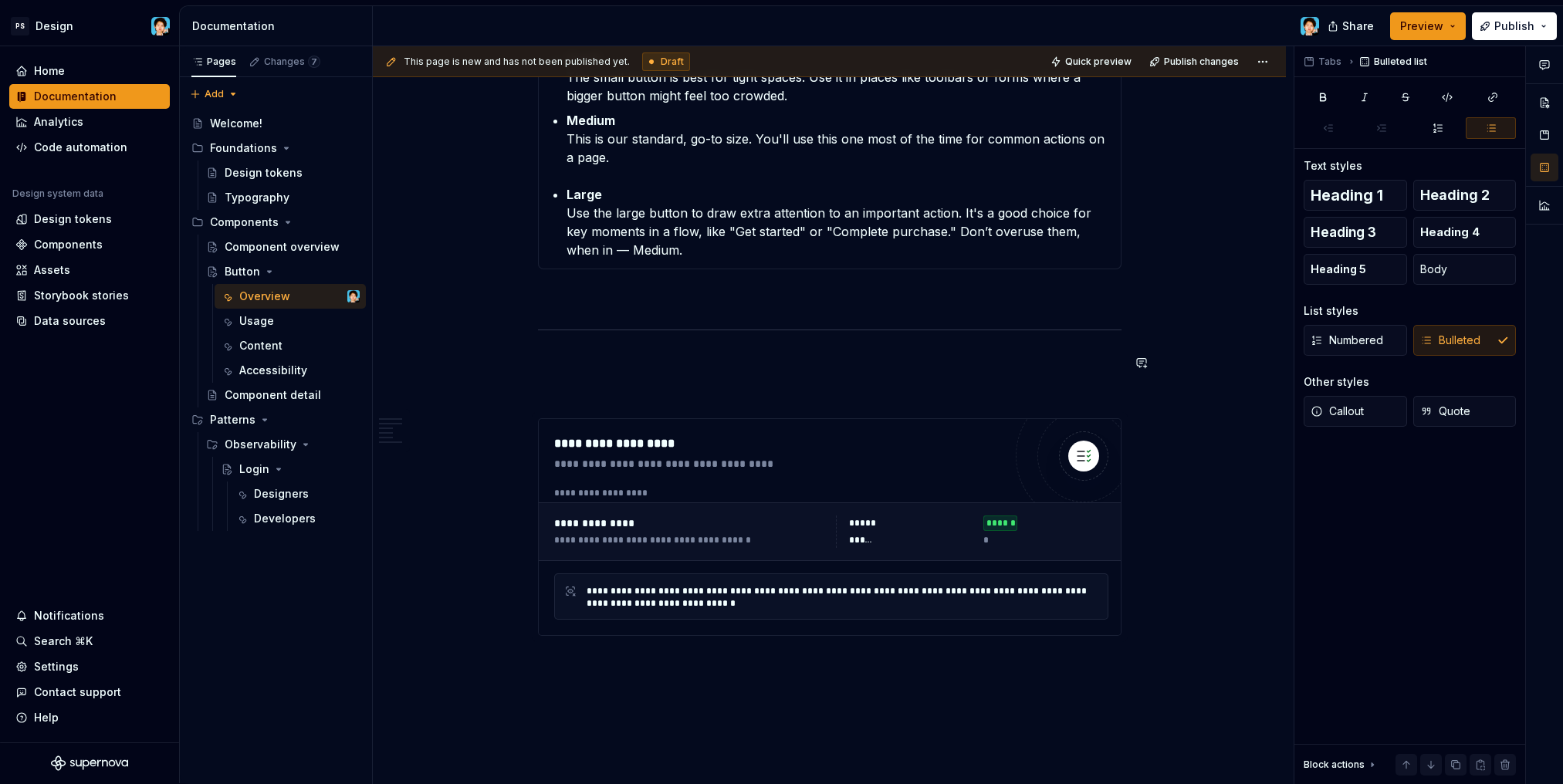
scroll to position [2320, 0]
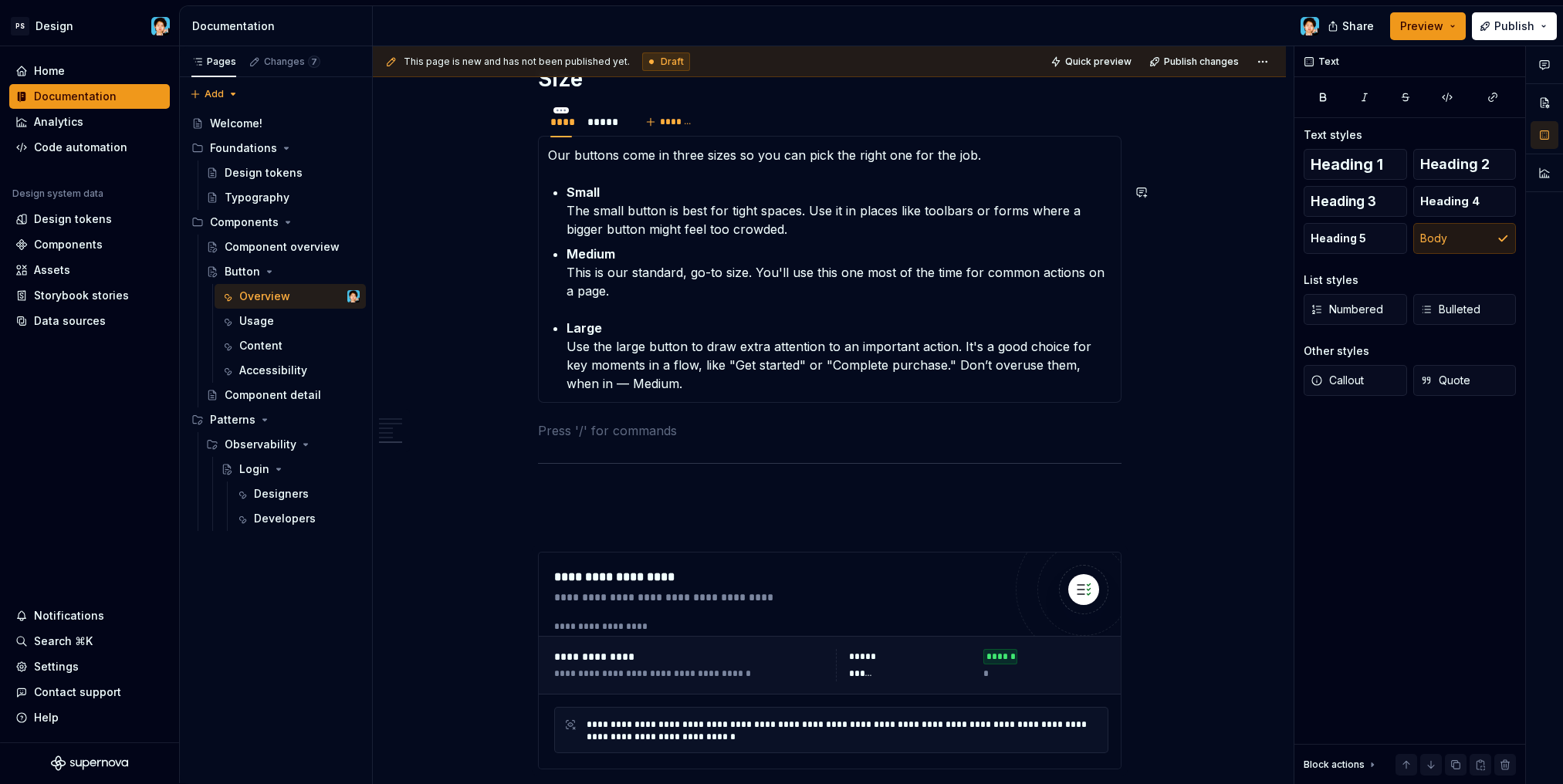
scroll to position [2195, 0]
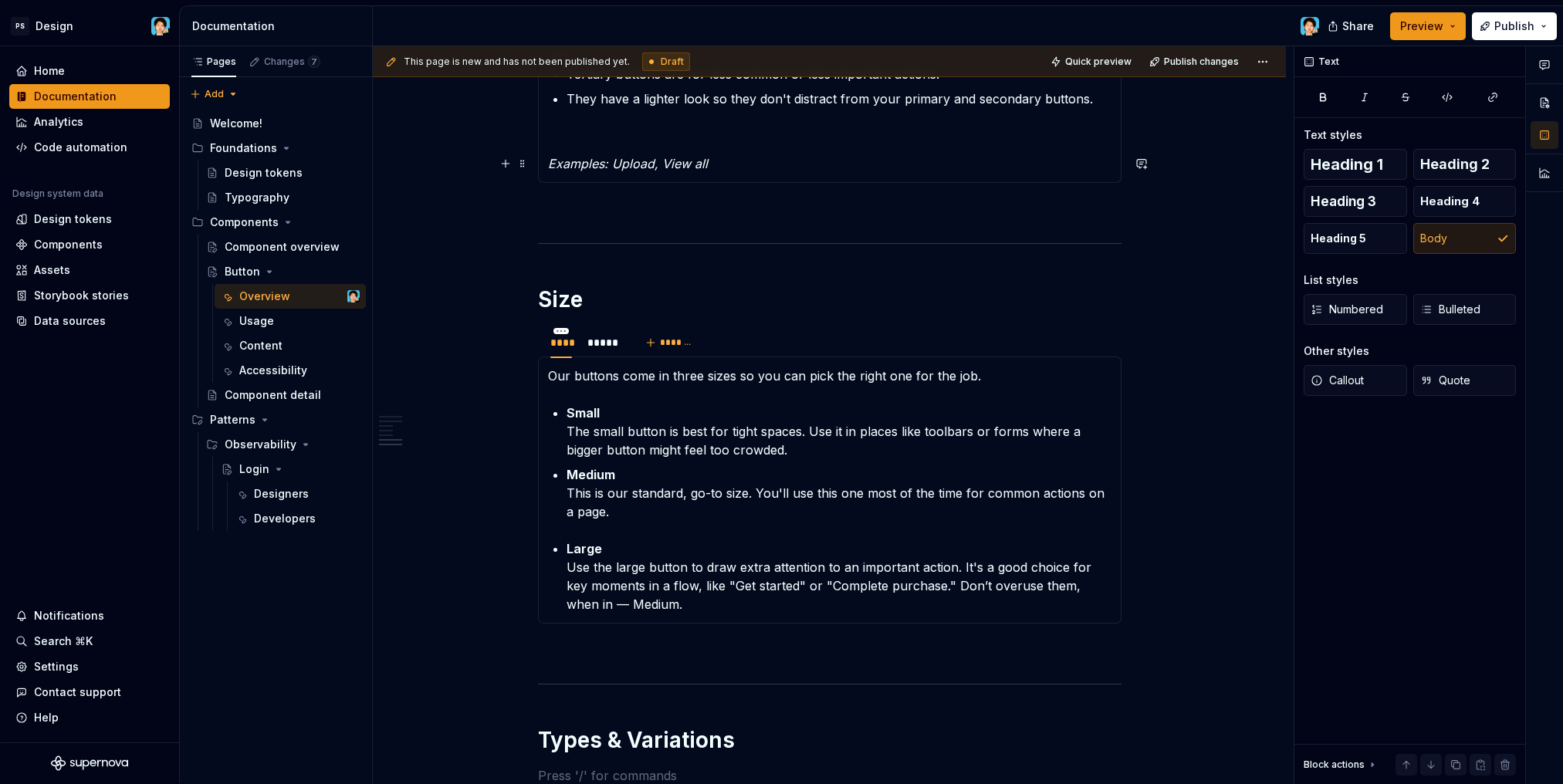
scroll to position [2399, 0]
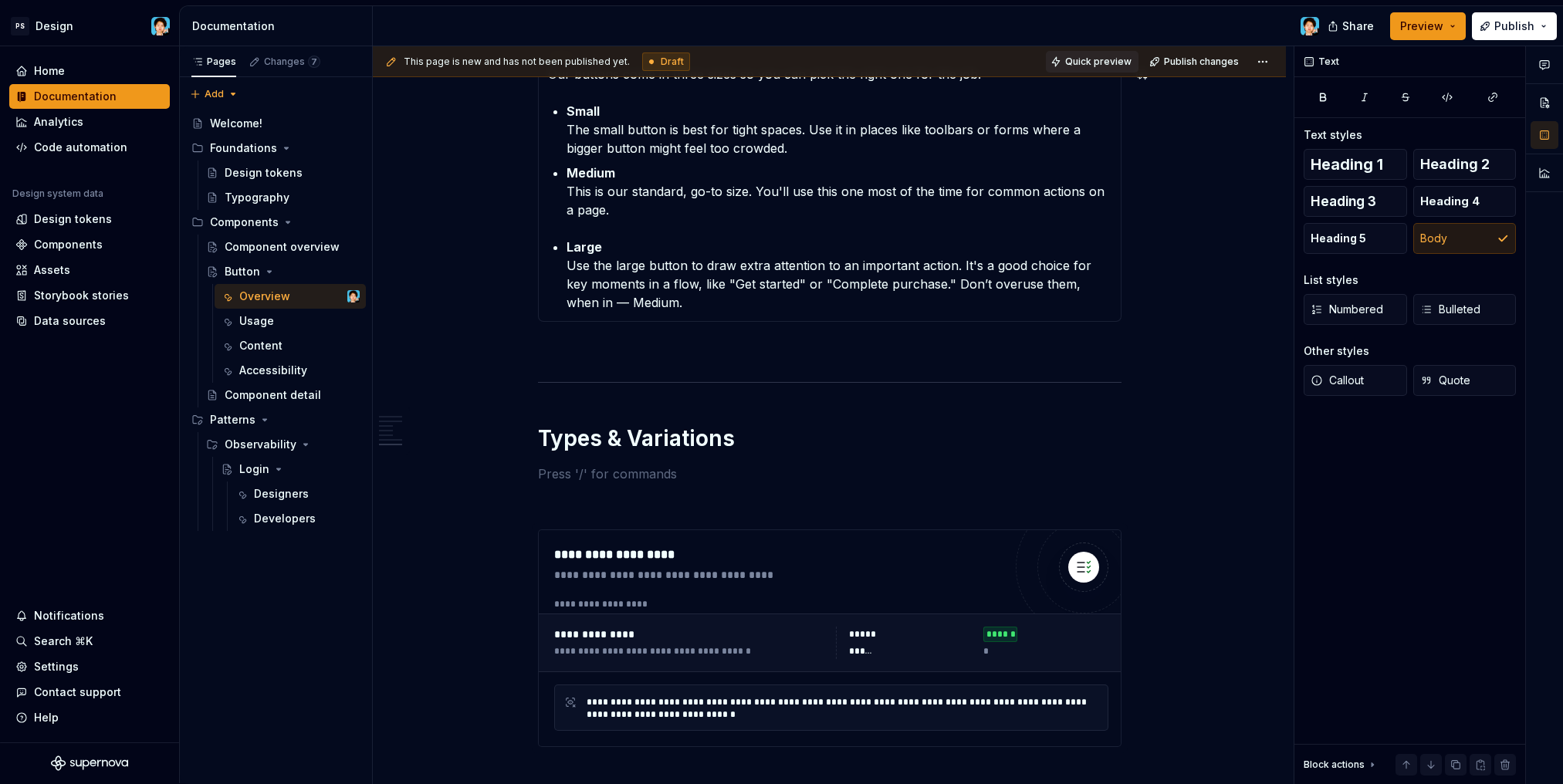
click at [1101, 60] on span "Quick preview" at bounding box center [1098, 62] width 66 height 12
click at [584, 482] on p at bounding box center [830, 474] width 584 height 19
click at [602, 470] on p at bounding box center [830, 474] width 584 height 19
click at [1346, 213] on button "Heading 3" at bounding box center [1355, 200] width 104 height 31
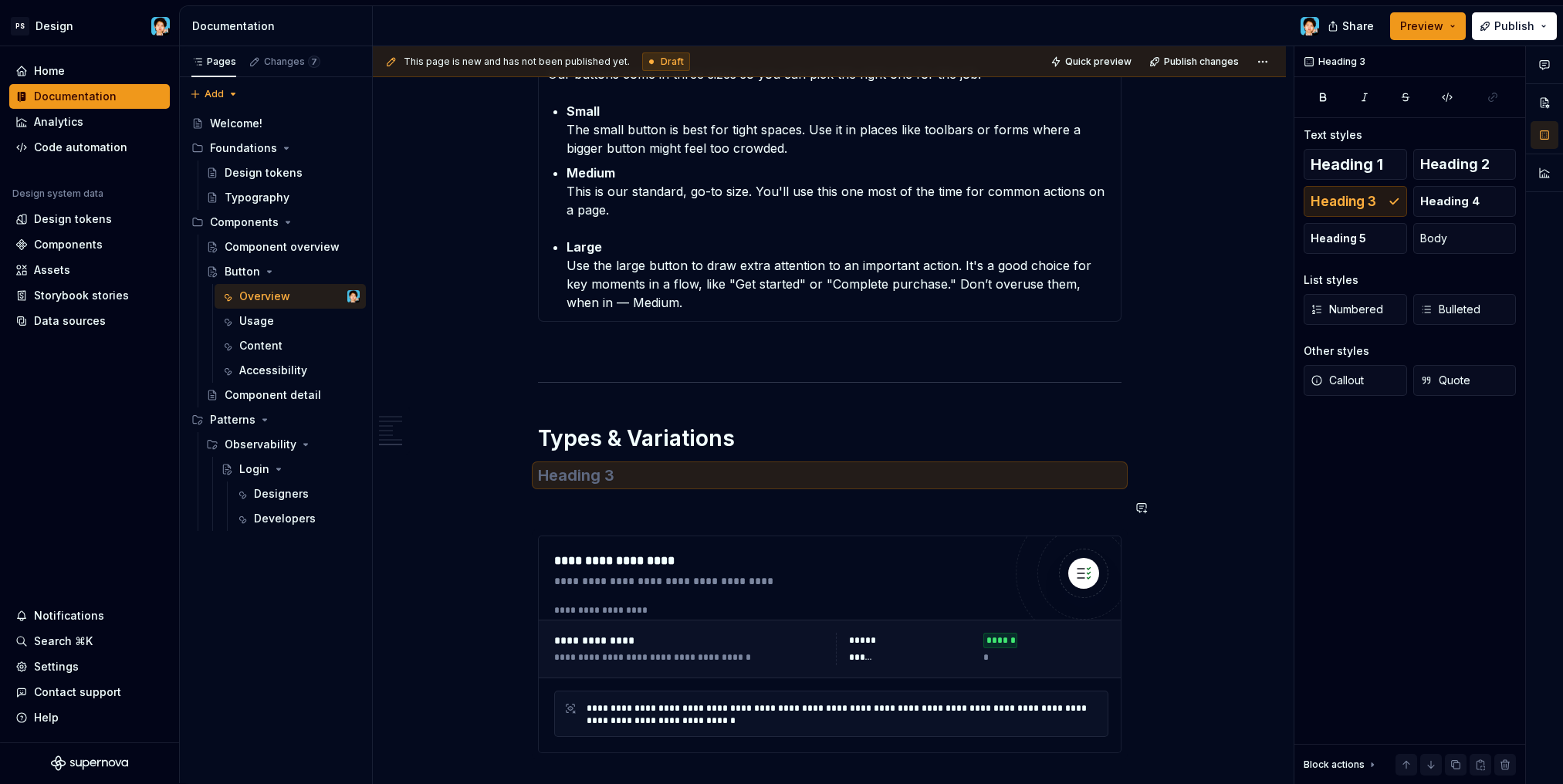
click at [606, 480] on h3 at bounding box center [830, 475] width 584 height 21
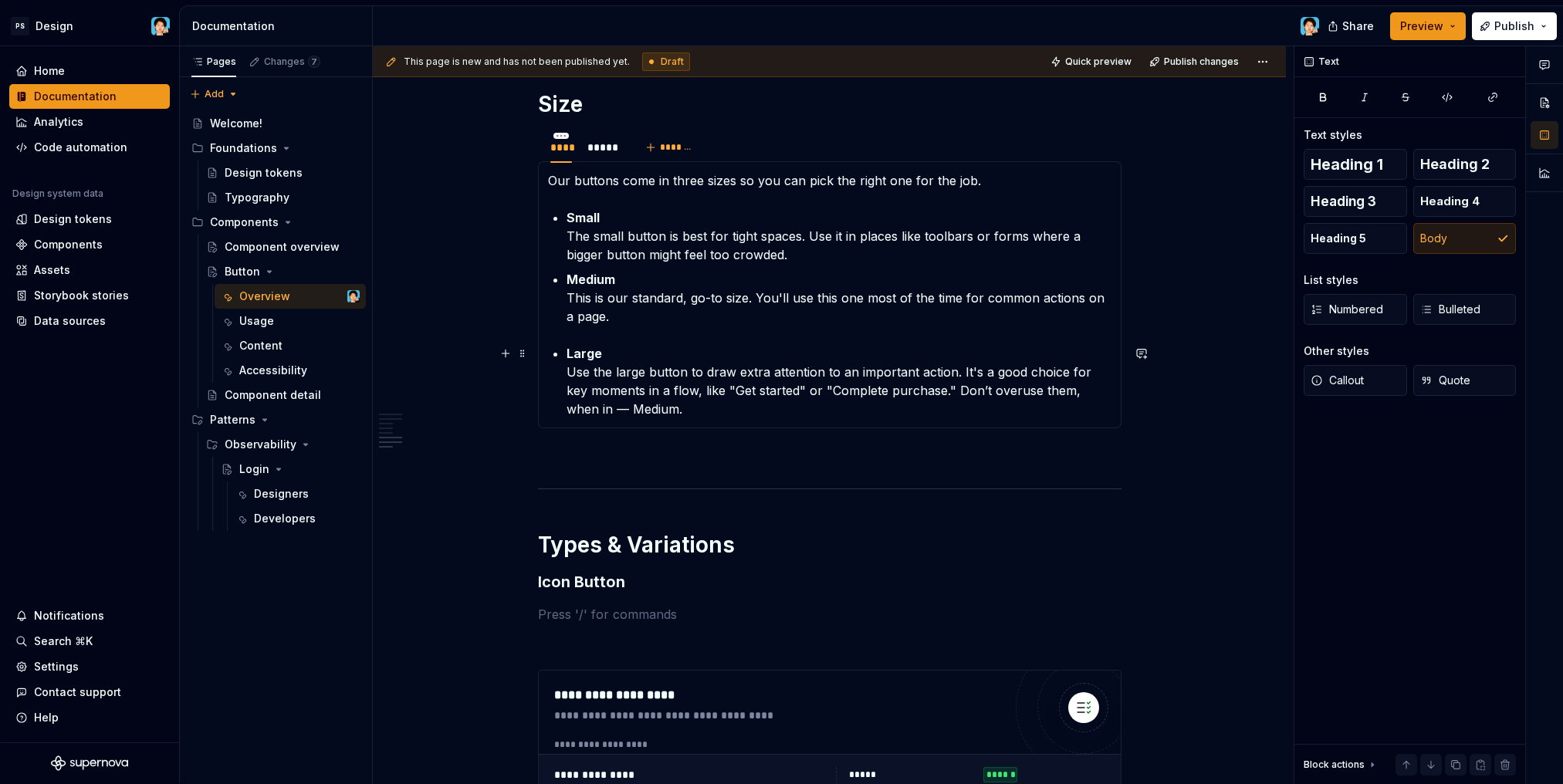
scroll to position [2424, 0]
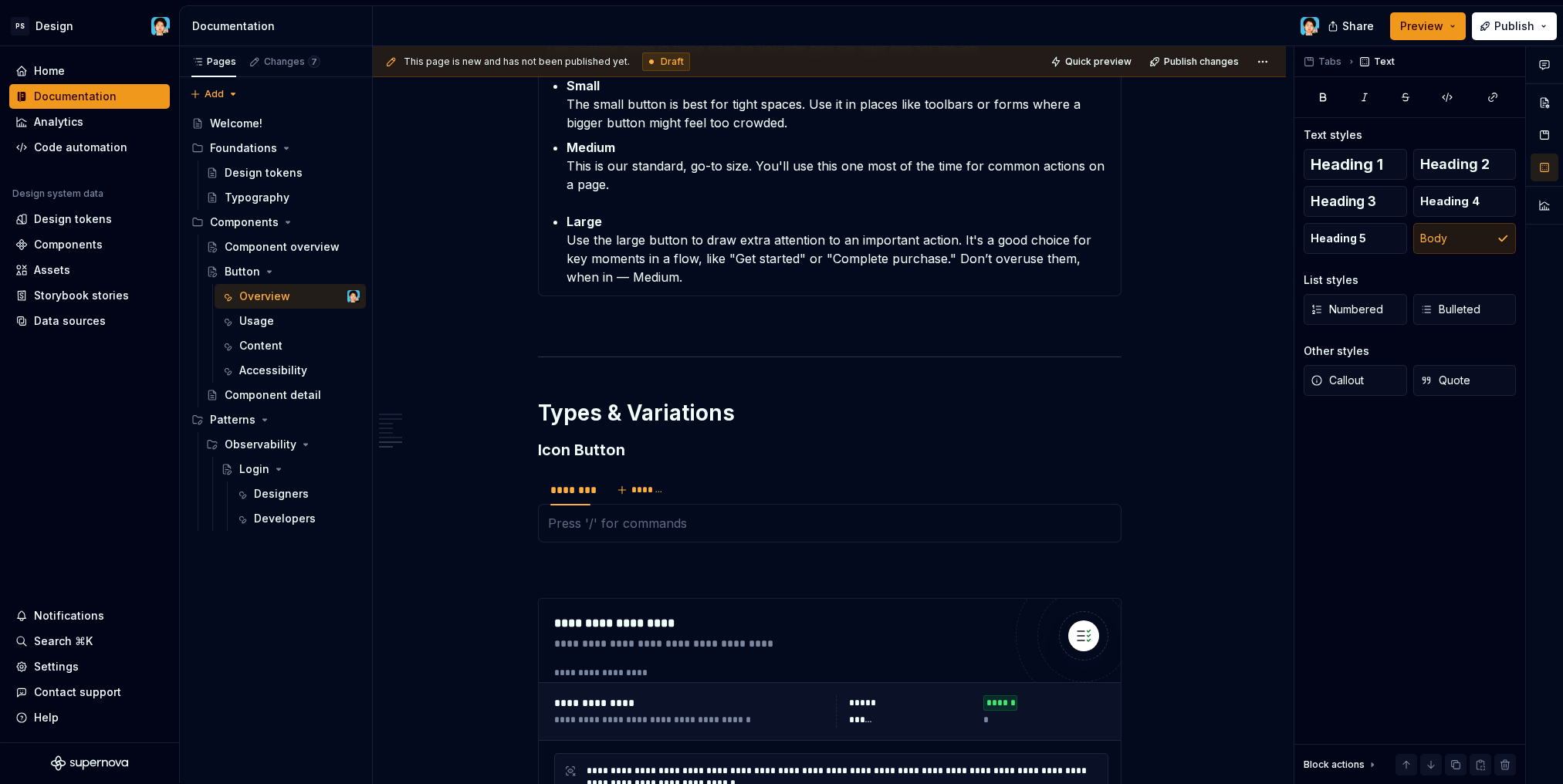
type textarea "*"
click at [568, 489] on div "********" at bounding box center [570, 489] width 40 height 16
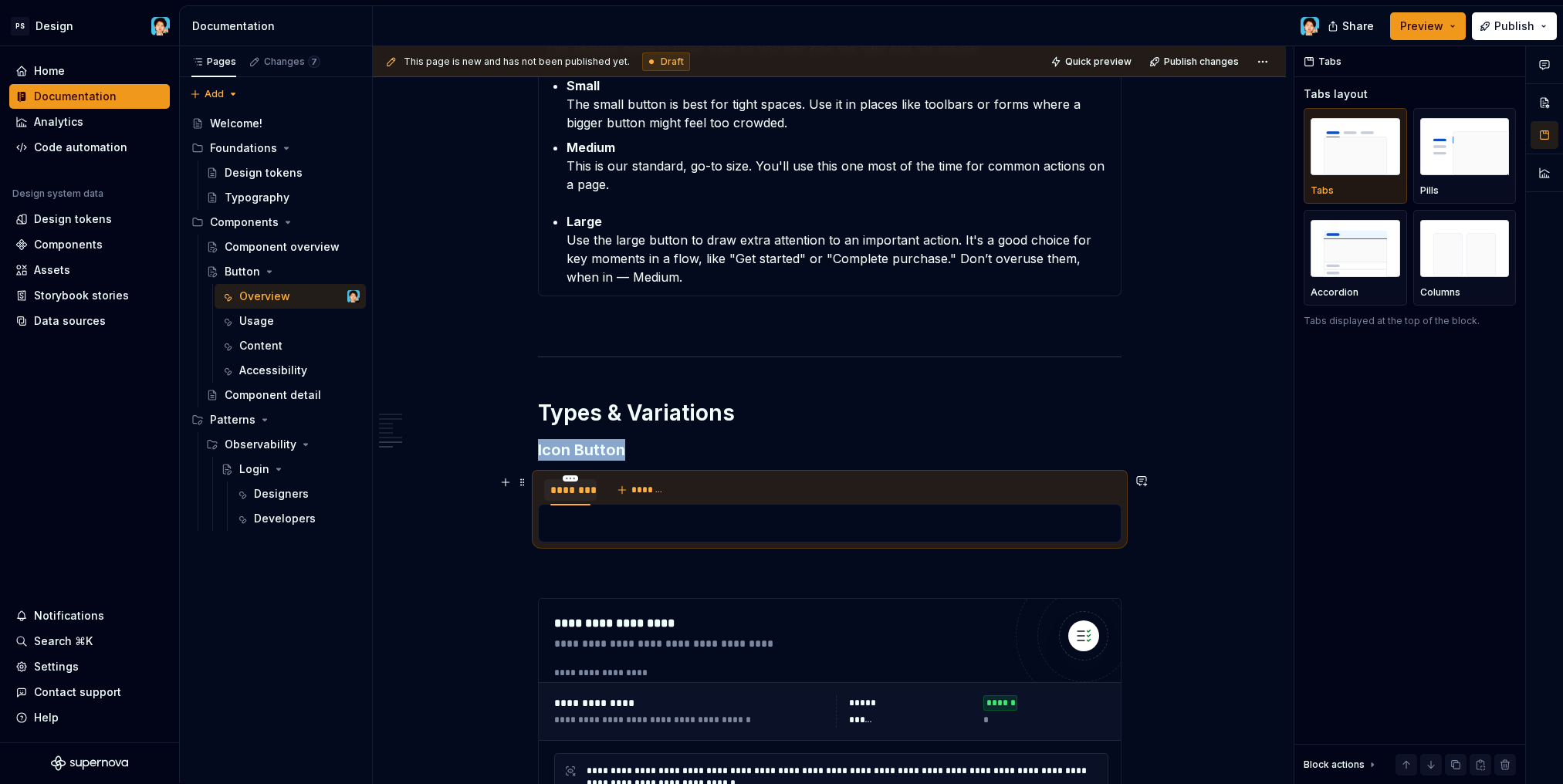
click at [569, 488] on div "********" at bounding box center [570, 489] width 40 height 16
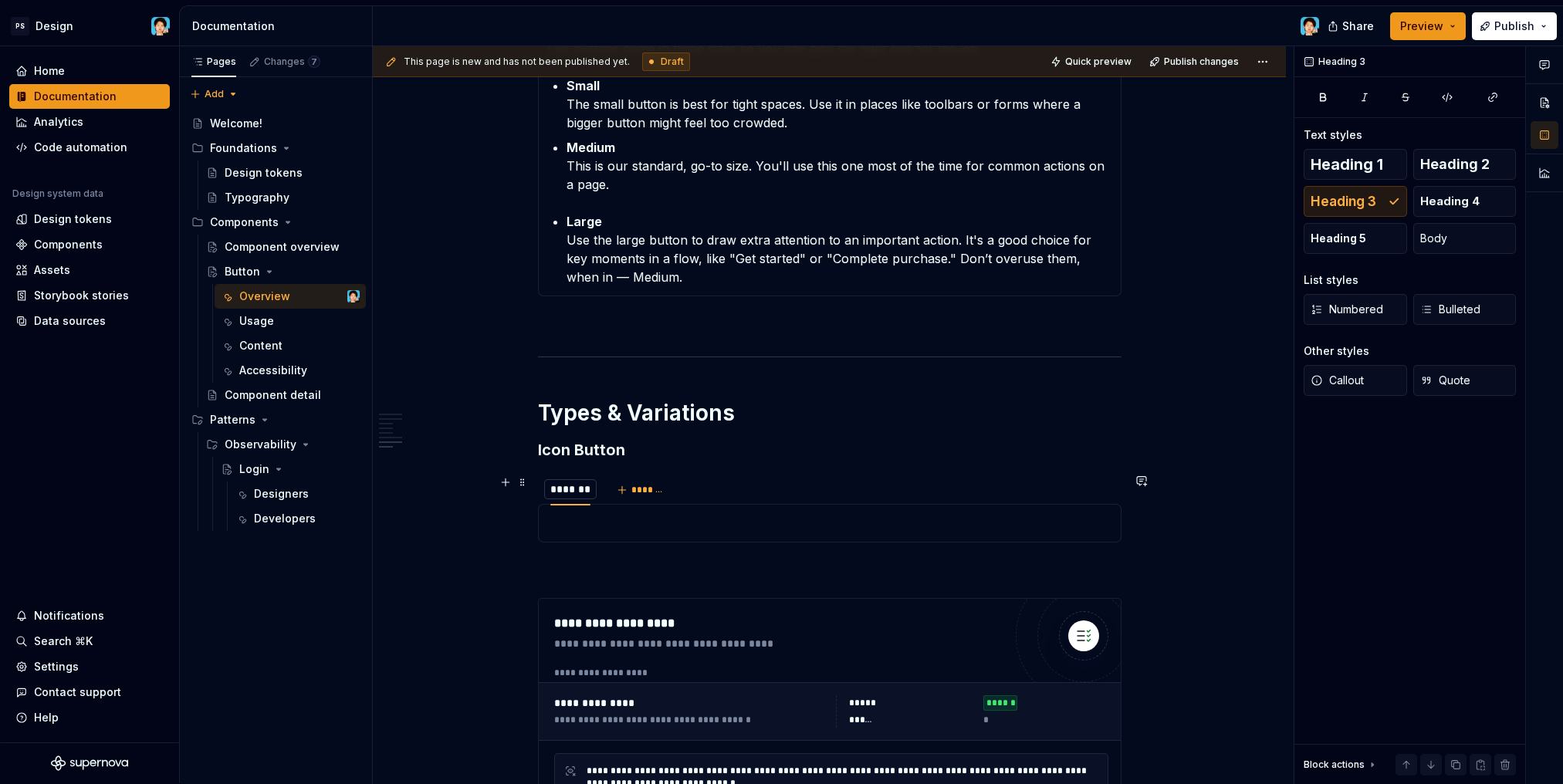
scroll to position [0, 1]
type input "****"
click at [631, 482] on button "*******" at bounding box center [623, 489] width 61 height 21
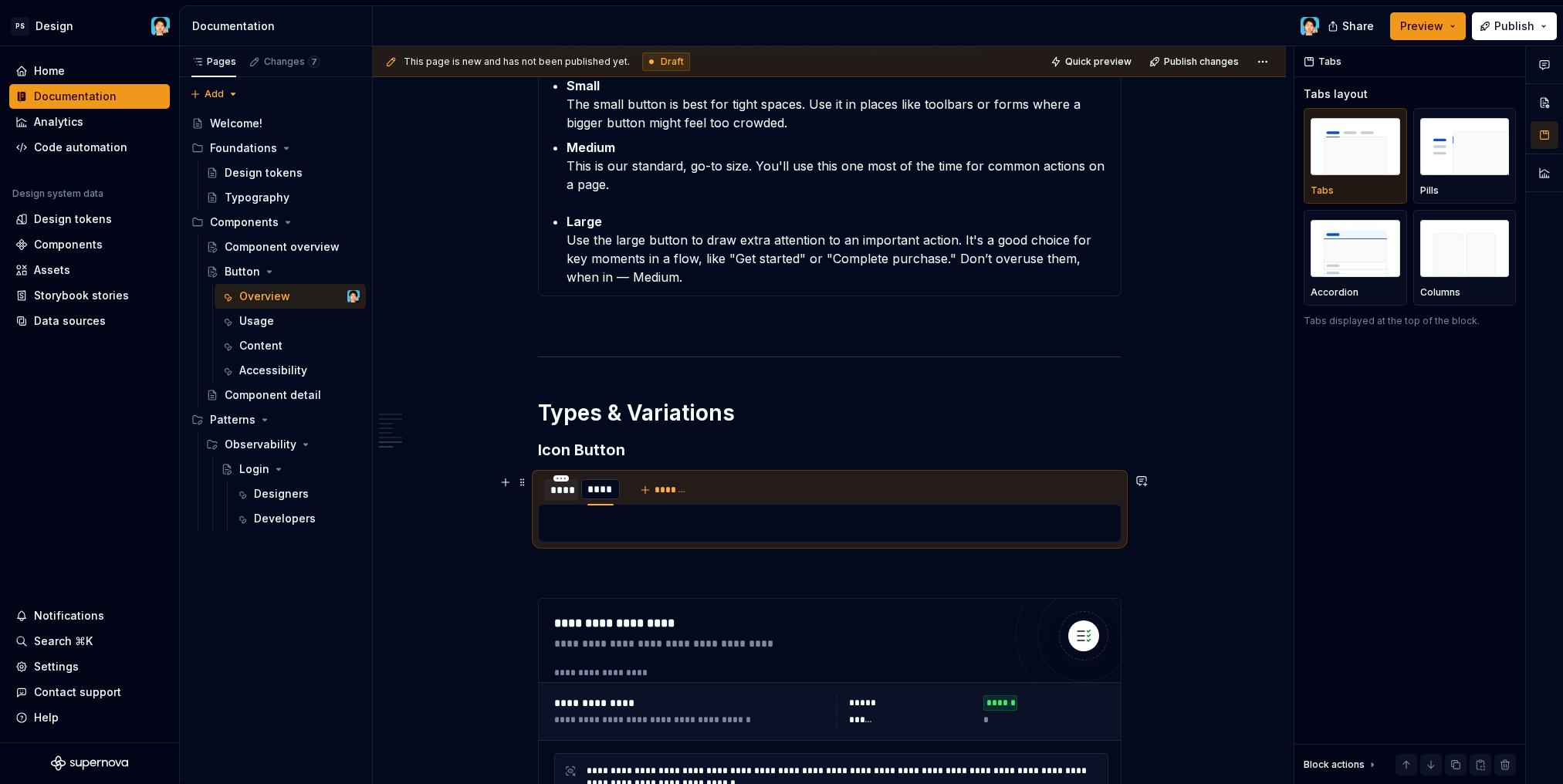
type input "*****"
click at [557, 488] on div "****" at bounding box center [561, 489] width 22 height 16
click at [1442, 253] on img "button" at bounding box center [1464, 248] width 90 height 56
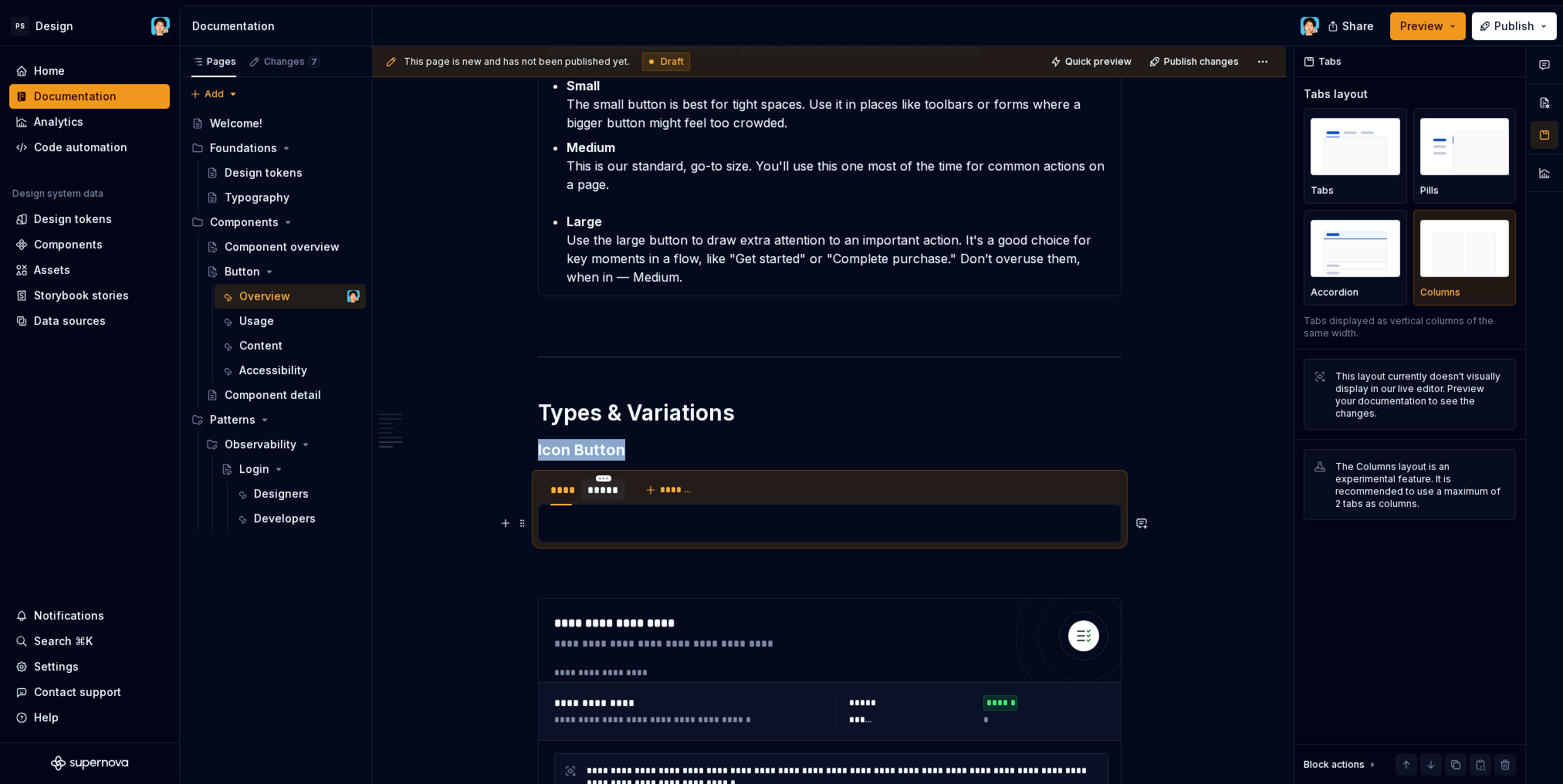
click at [669, 525] on p at bounding box center [829, 523] width 563 height 19
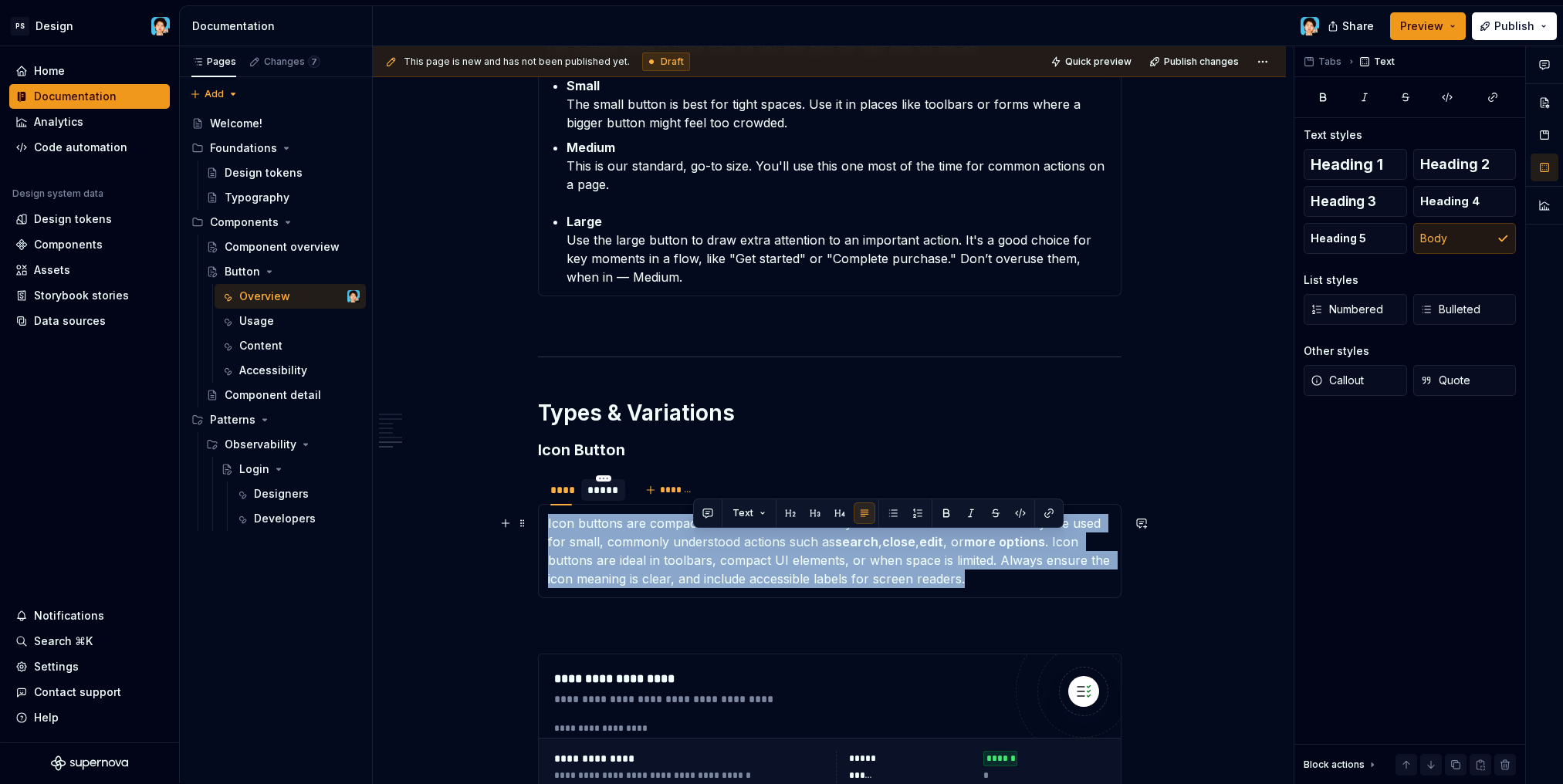
drag, startPoint x: 984, startPoint y: 584, endPoint x: 514, endPoint y: 505, distance: 476.6
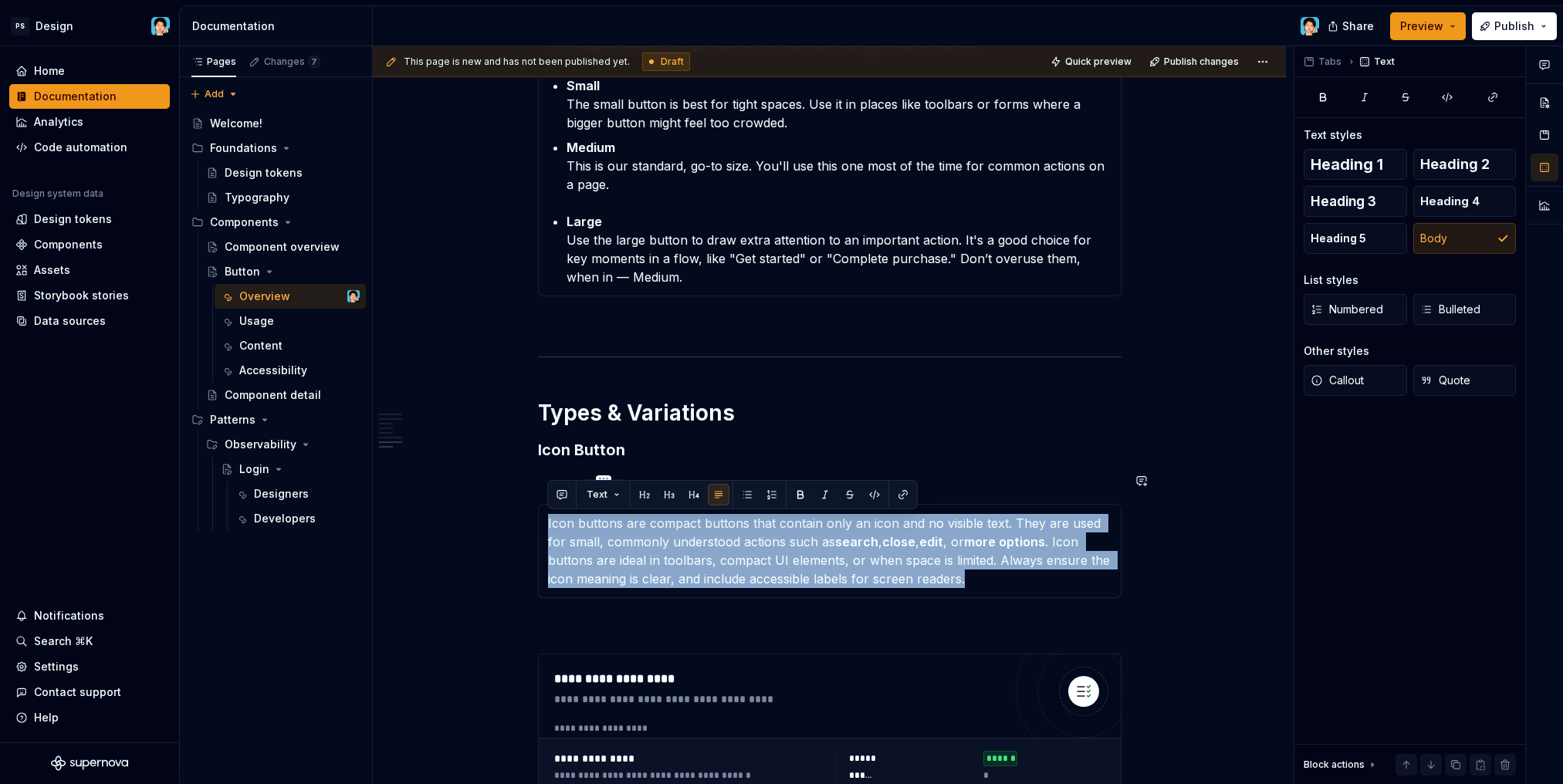
copy p "Icon buttons are compact buttons that contain only an icon and no visible text.…"
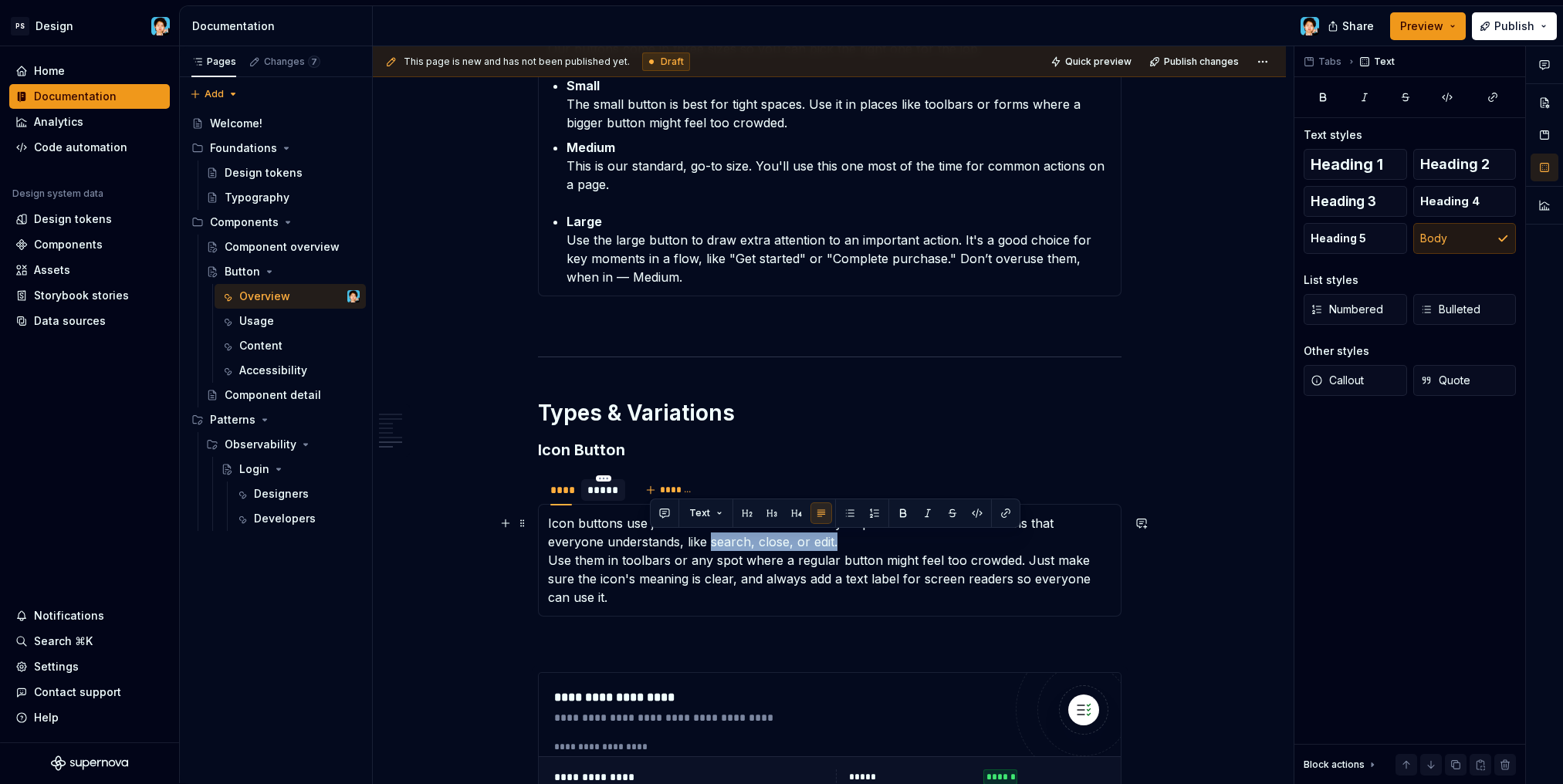
drag, startPoint x: 651, startPoint y: 542, endPoint x: 797, endPoint y: 543, distance: 146.0
click at [797, 543] on p "Icon buttons use just an icon instead of text. They're perfect for common actio…" at bounding box center [829, 559] width 563 height 92
click at [927, 512] on button "button" at bounding box center [927, 513] width 21 height 21
click at [680, 579] on p "Icon buttons use just an icon instead of text. They're perfect for common actio…" at bounding box center [829, 559] width 563 height 92
click at [1005, 561] on p "Icon buttons use just an icon instead of text. They're perfect for common actio…" at bounding box center [829, 559] width 563 height 92
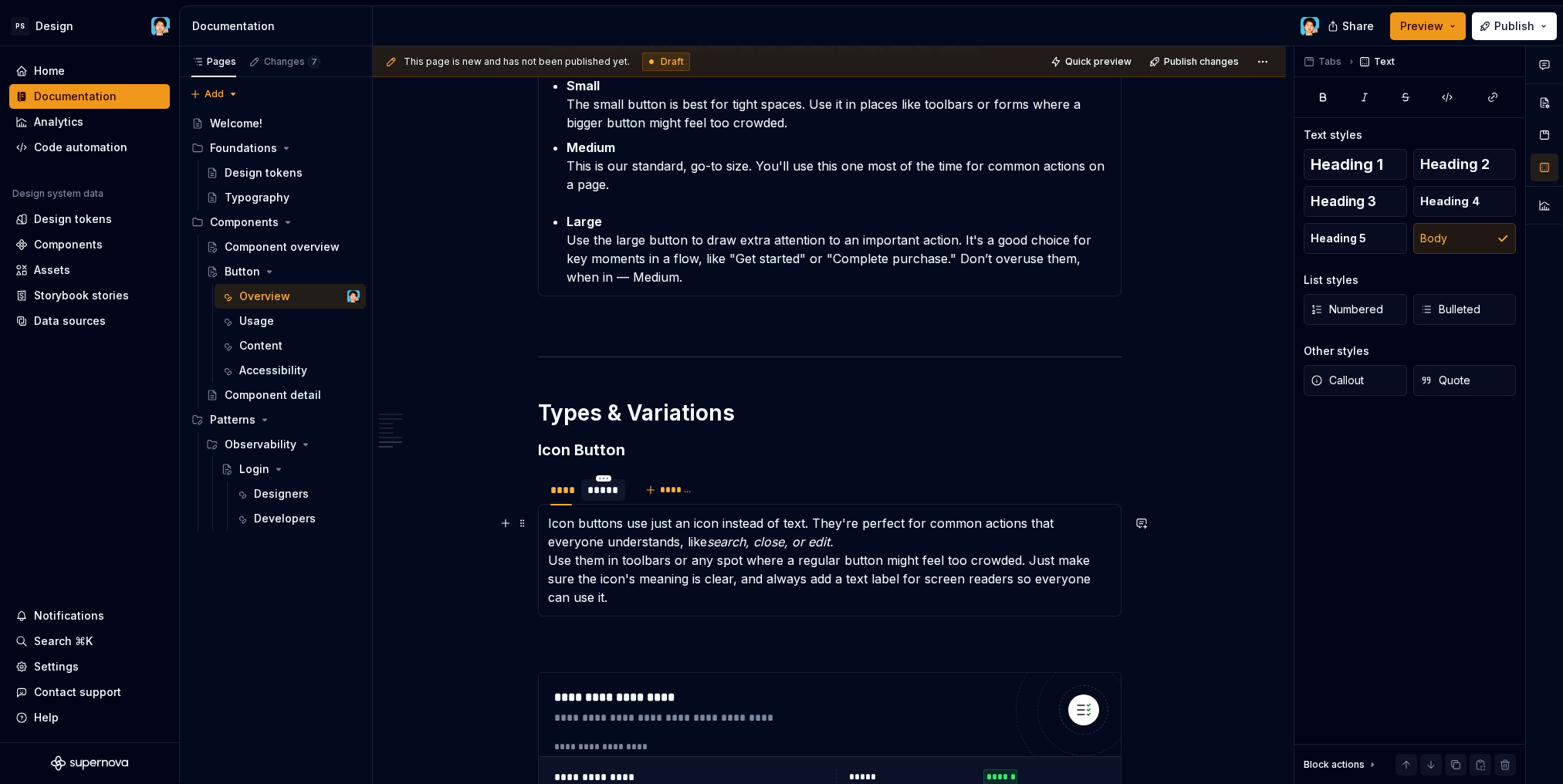
click at [1044, 563] on p "Icon buttons use just an icon instead of text. They're perfect for common actio…" at bounding box center [829, 559] width 563 height 92
click at [726, 600] on p "Icon buttons use just an icon instead of text. They're perfect for common actio…" at bounding box center [829, 559] width 563 height 92
click at [622, 586] on p "Icon buttons use just an icon instead of text. They're perfect for common actio…" at bounding box center [829, 559] width 563 height 92
click at [726, 573] on p "Icon buttons use just an icon instead of text. They're perfect for common actio…" at bounding box center [829, 559] width 563 height 92
click at [719, 597] on p "Icon buttons use just an icon instead of text. They're perfect for common actio…" at bounding box center [829, 559] width 563 height 92
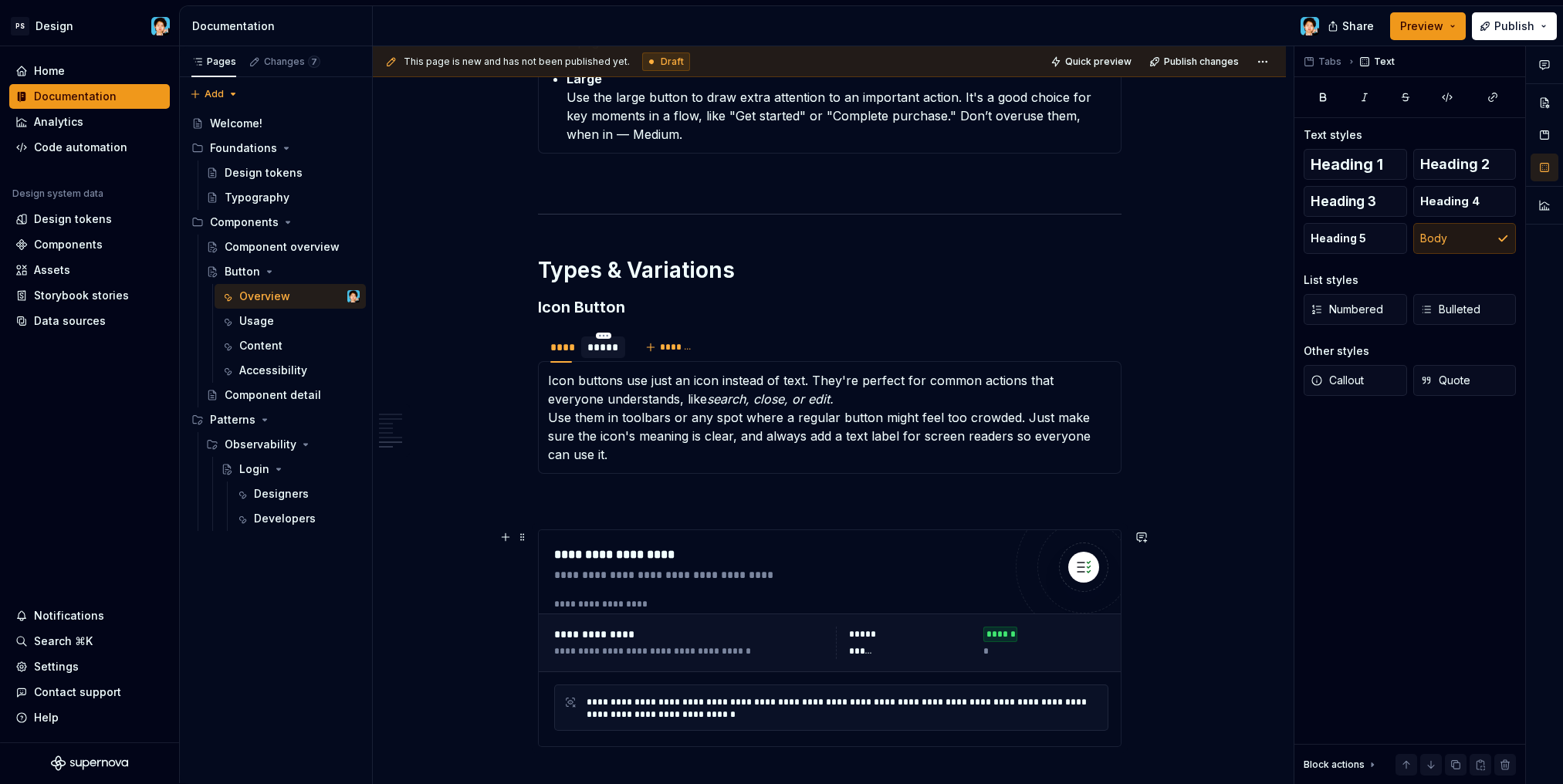
scroll to position [2439, 0]
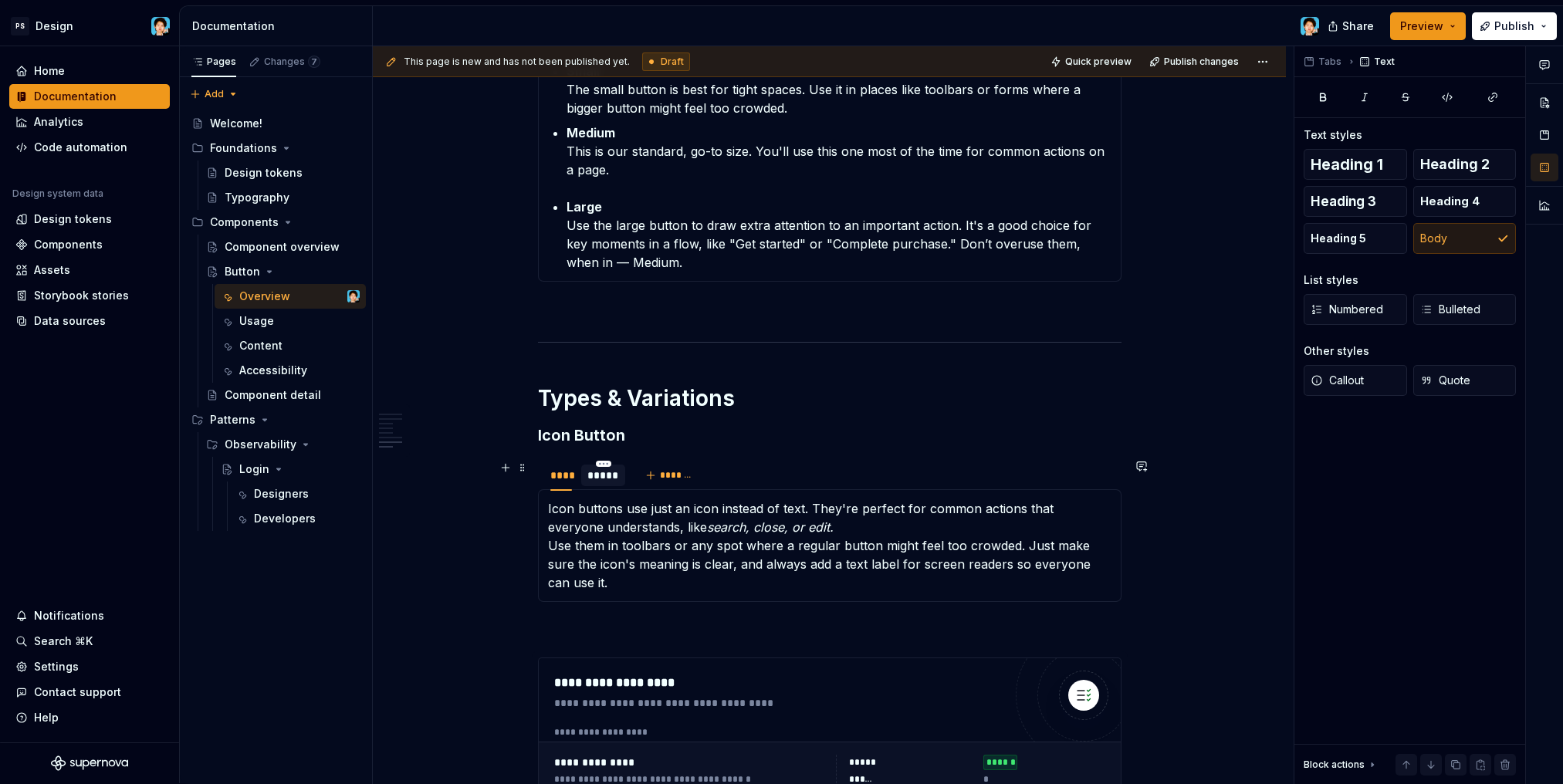
click at [604, 485] on div "*****" at bounding box center [602, 475] width 44 height 21
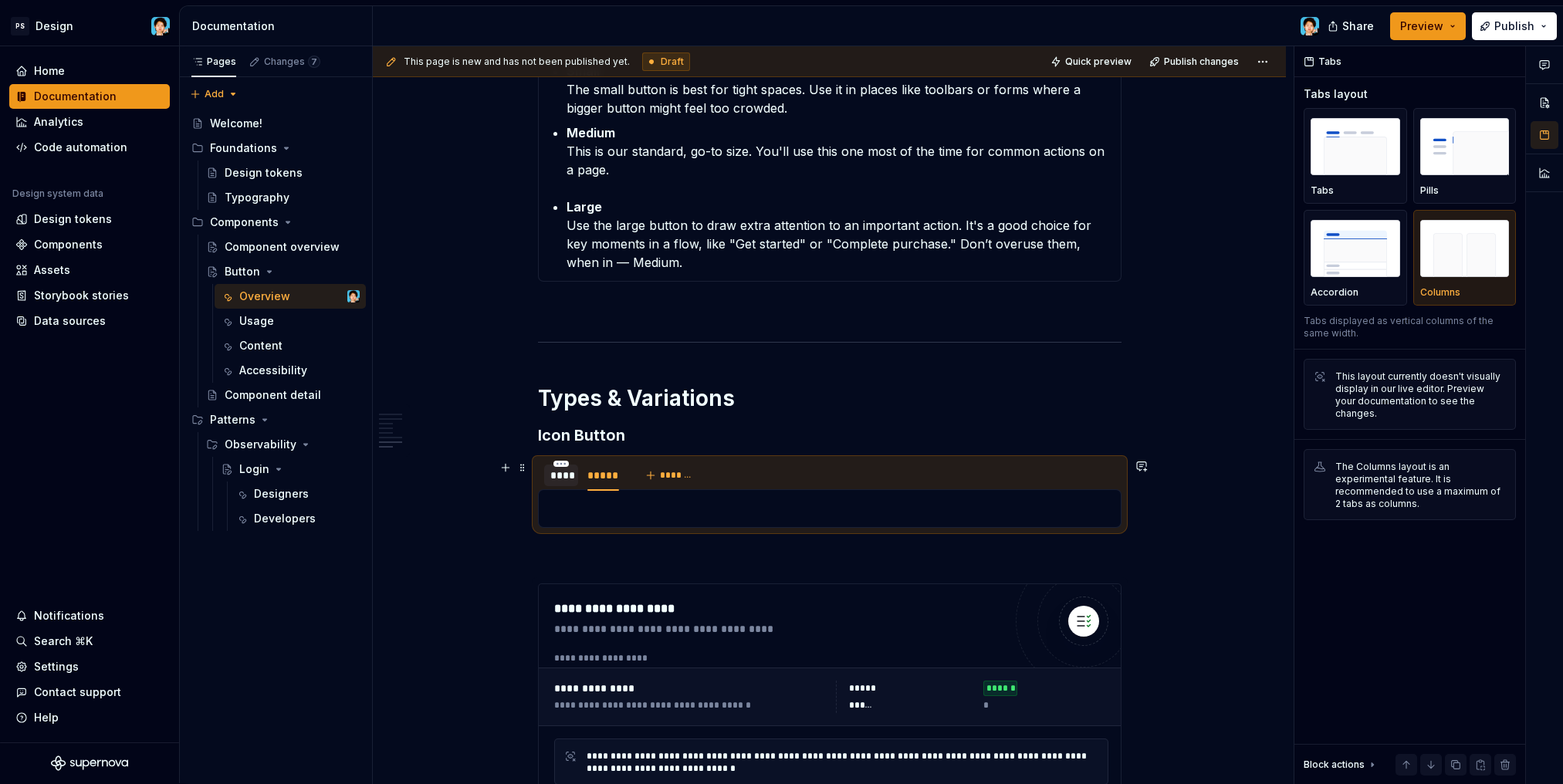
click at [566, 480] on div "****" at bounding box center [561, 475] width 22 height 16
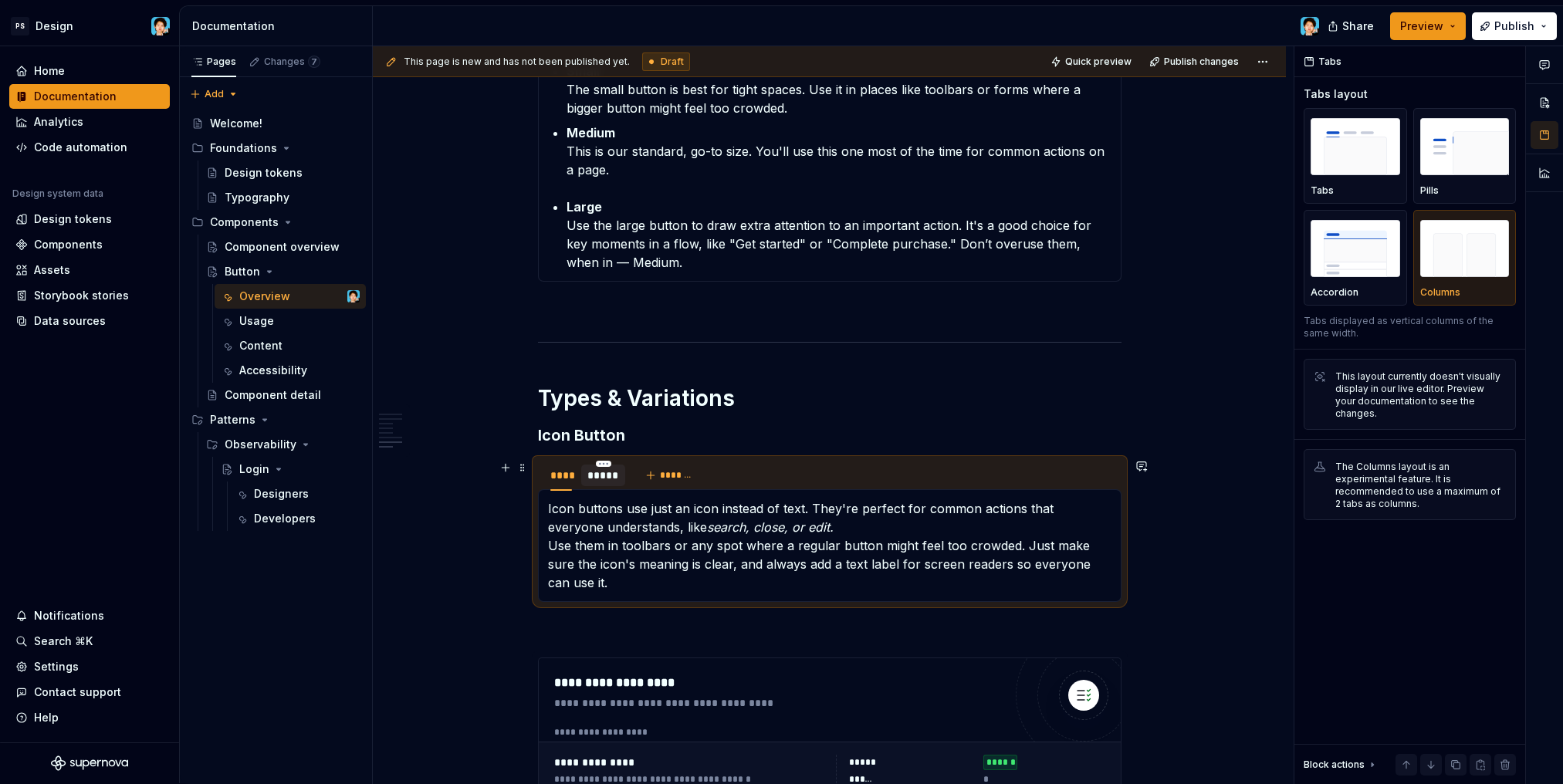
click at [603, 478] on div "*****" at bounding box center [603, 475] width 32 height 16
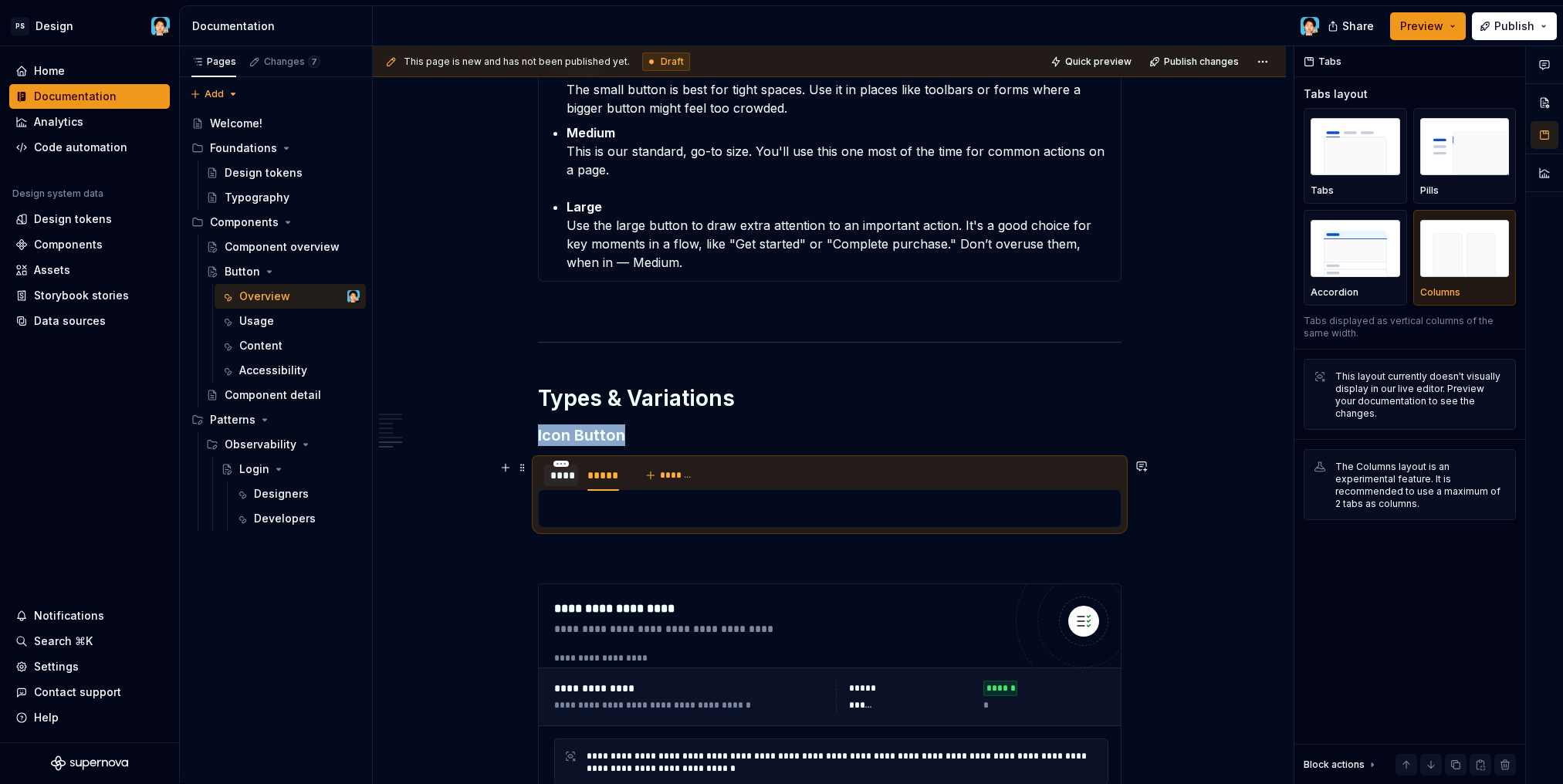
click at [566, 478] on div "****" at bounding box center [561, 475] width 22 height 16
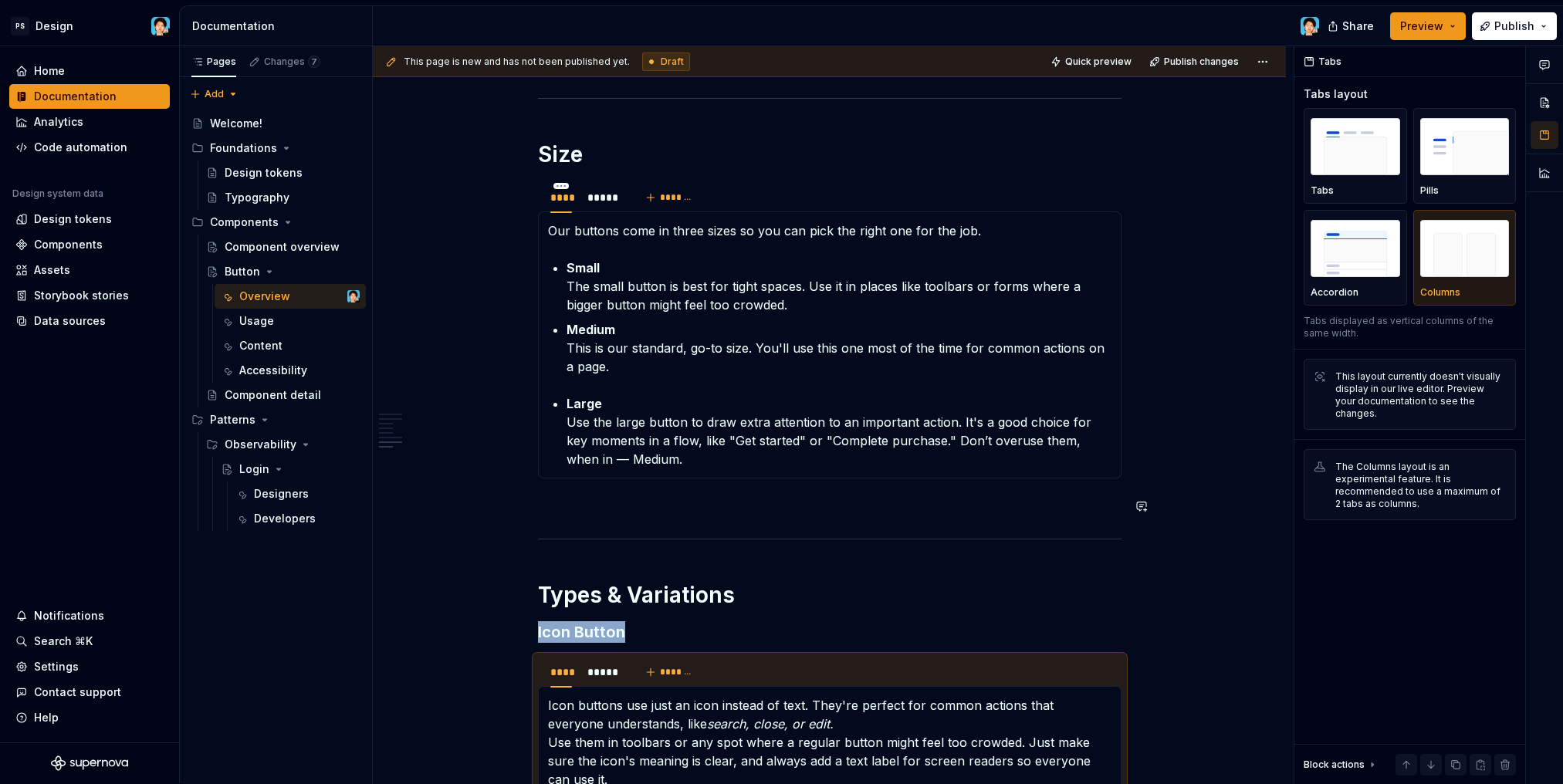
scroll to position [2546, 0]
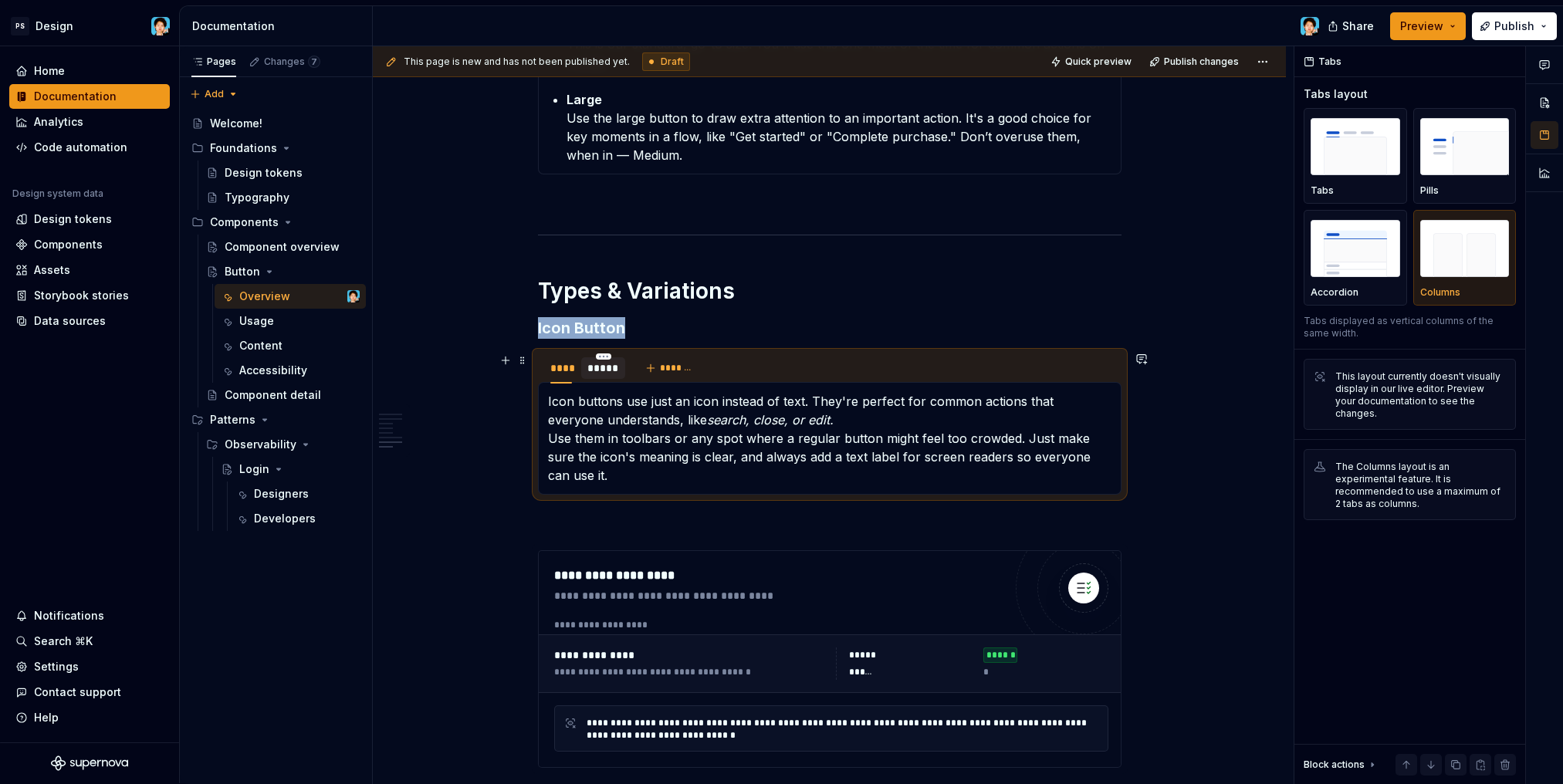
click at [591, 373] on div "*****" at bounding box center [603, 367] width 32 height 16
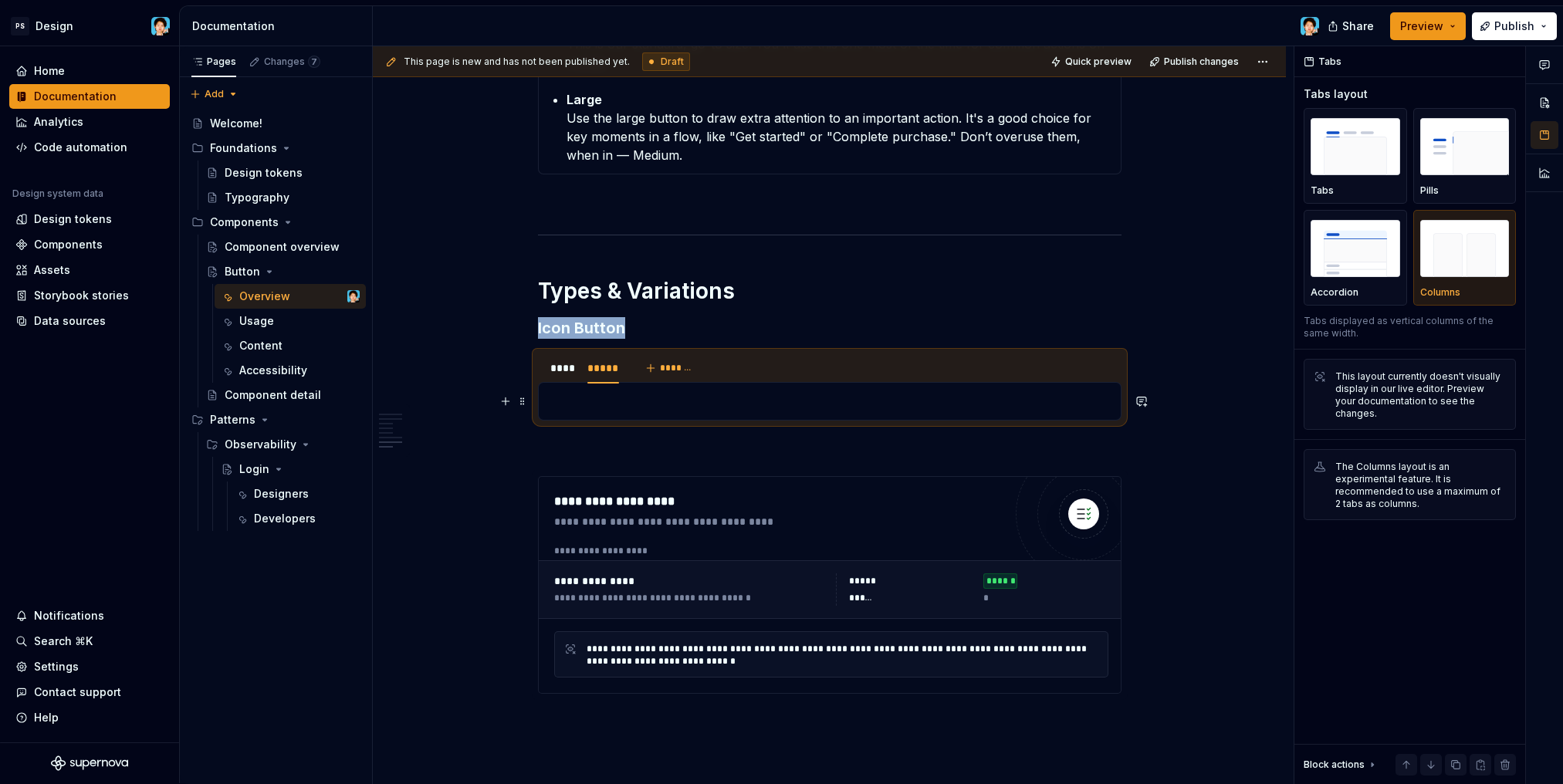
click at [601, 396] on p at bounding box center [829, 401] width 563 height 19
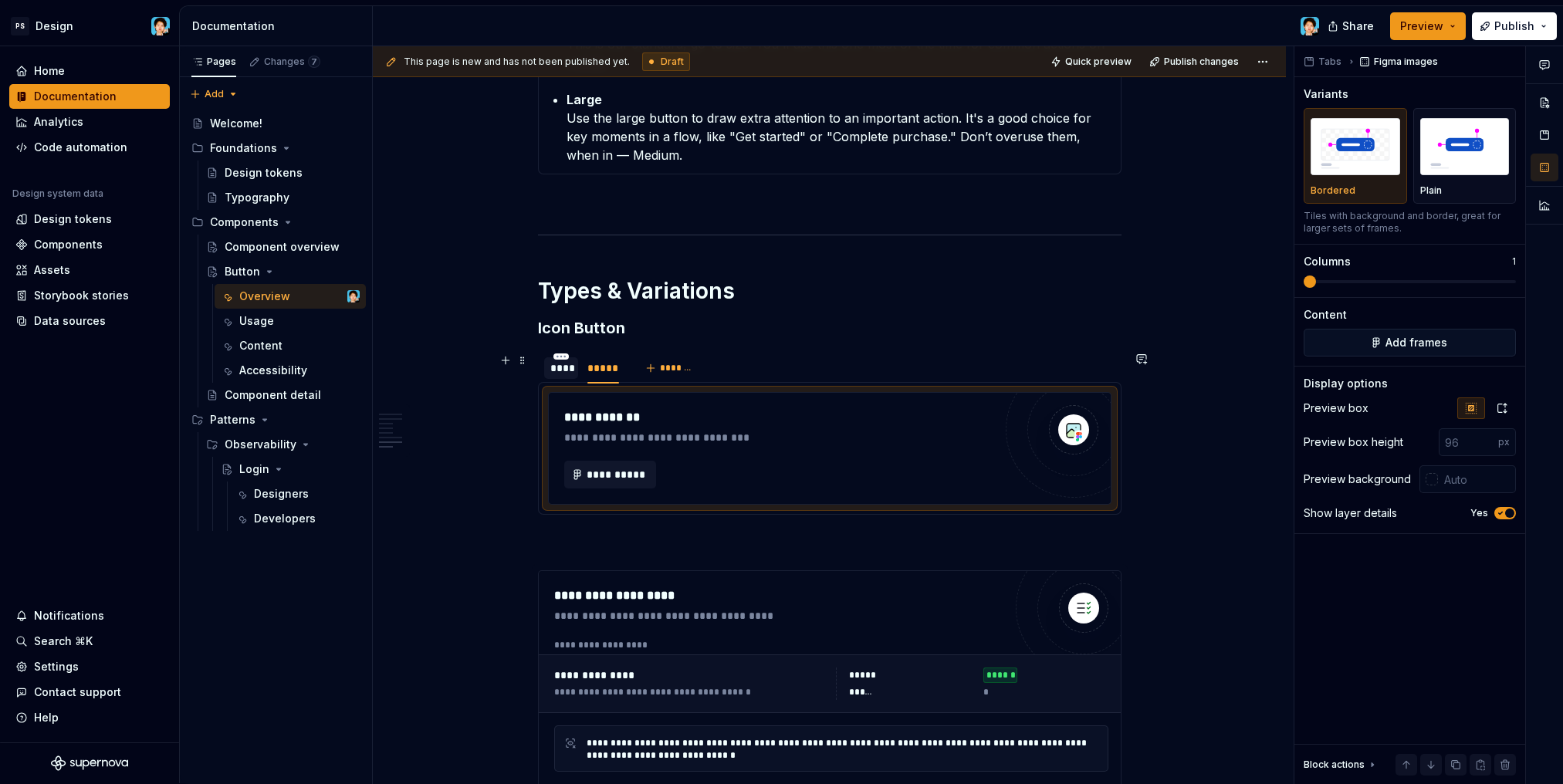
click at [565, 372] on div "****" at bounding box center [561, 367] width 22 height 16
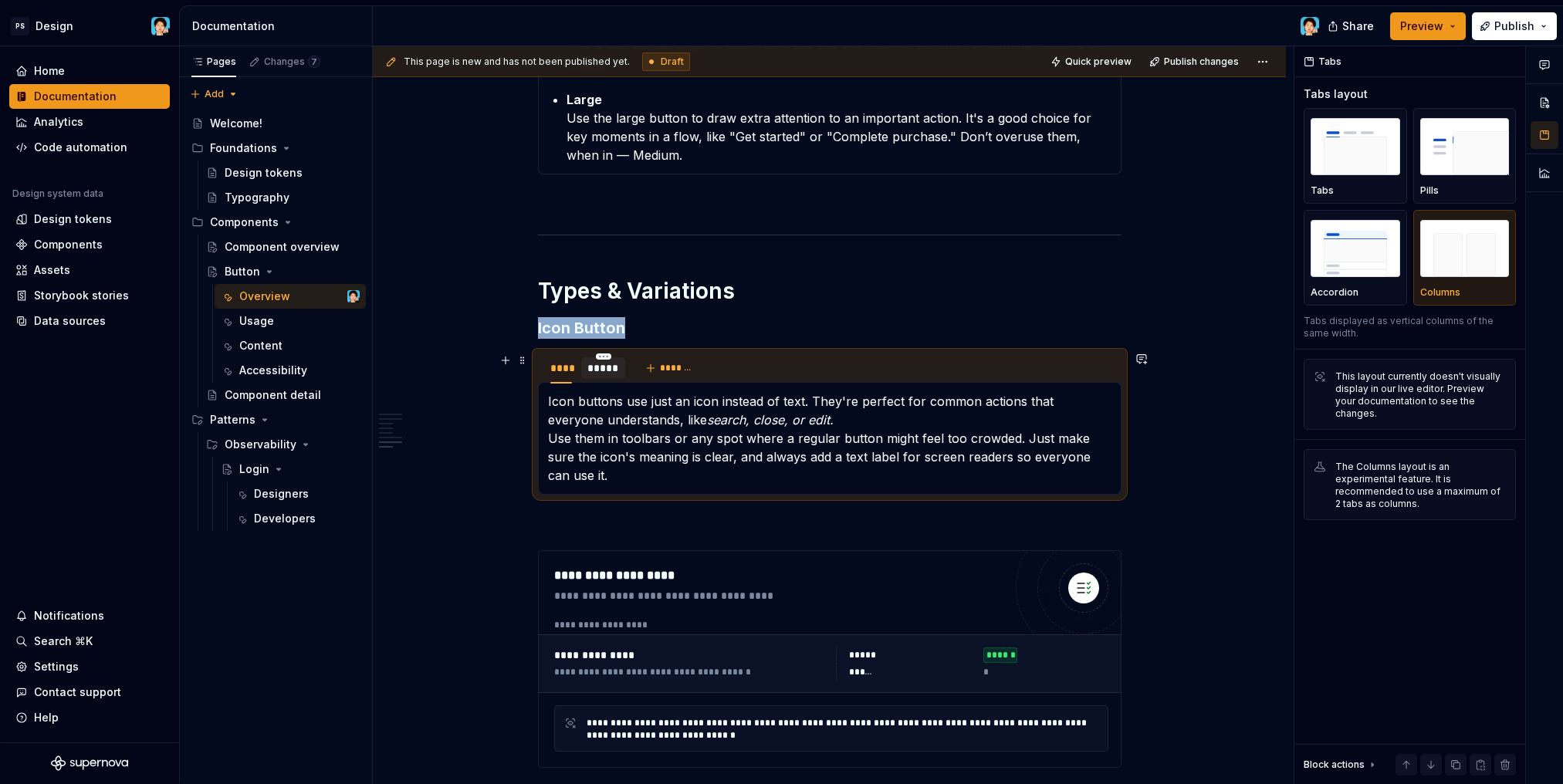
click at [602, 371] on div "*****" at bounding box center [603, 367] width 32 height 16
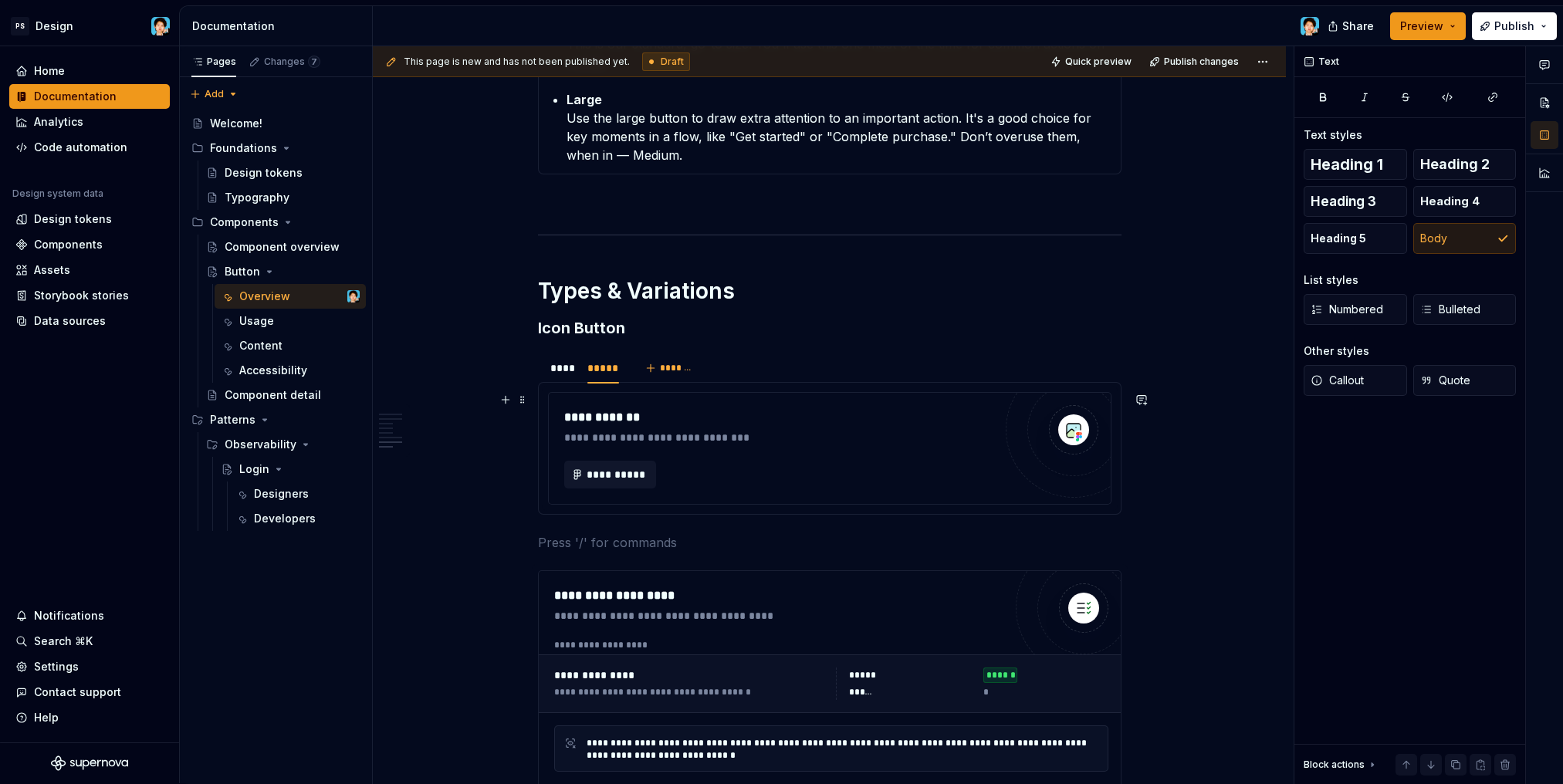
click at [791, 467] on div "**********" at bounding box center [779, 475] width 429 height 28
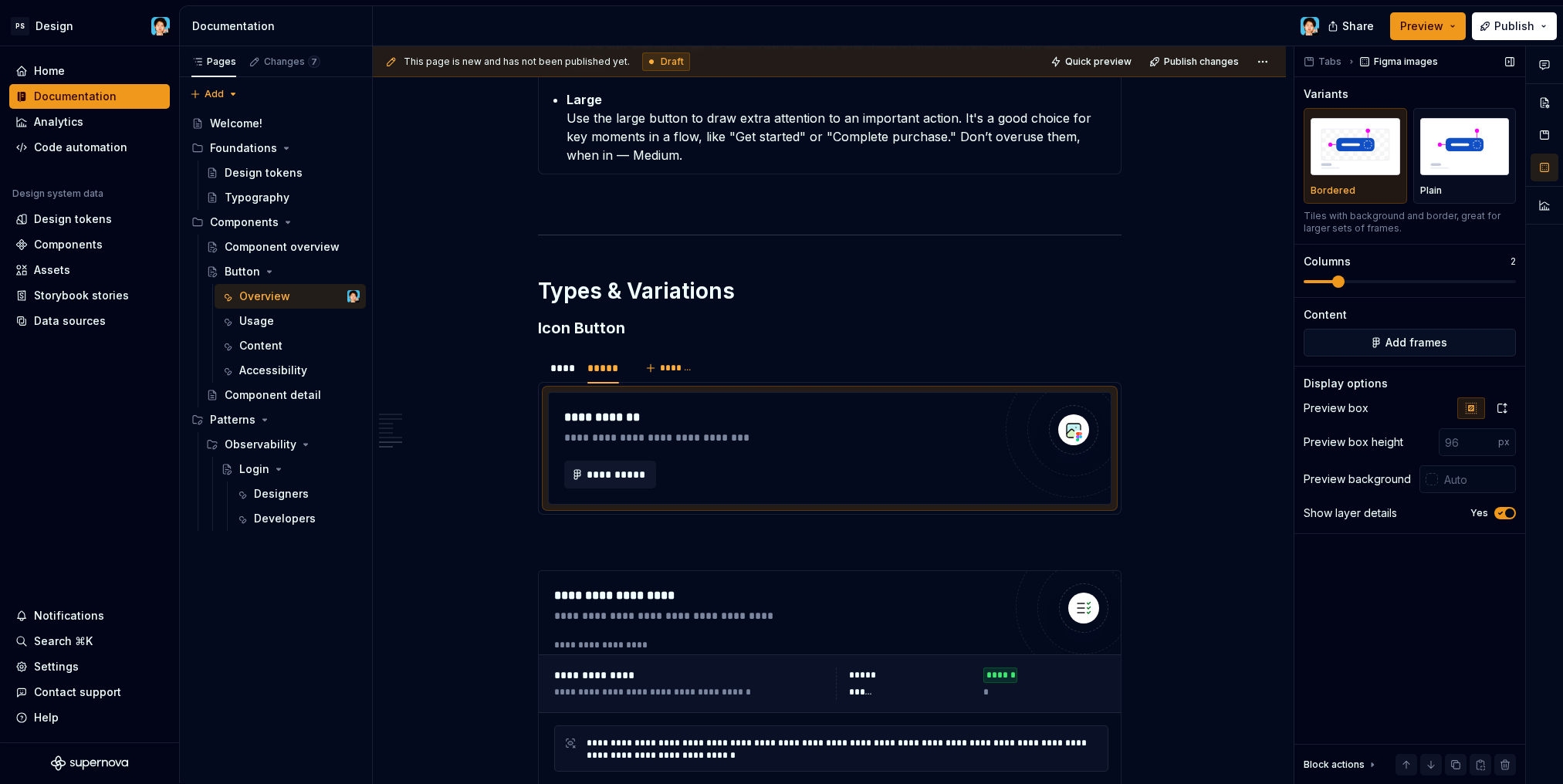
click at [1335, 282] on span at bounding box center [1337, 281] width 12 height 12
click at [633, 471] on span "**********" at bounding box center [616, 475] width 61 height 16
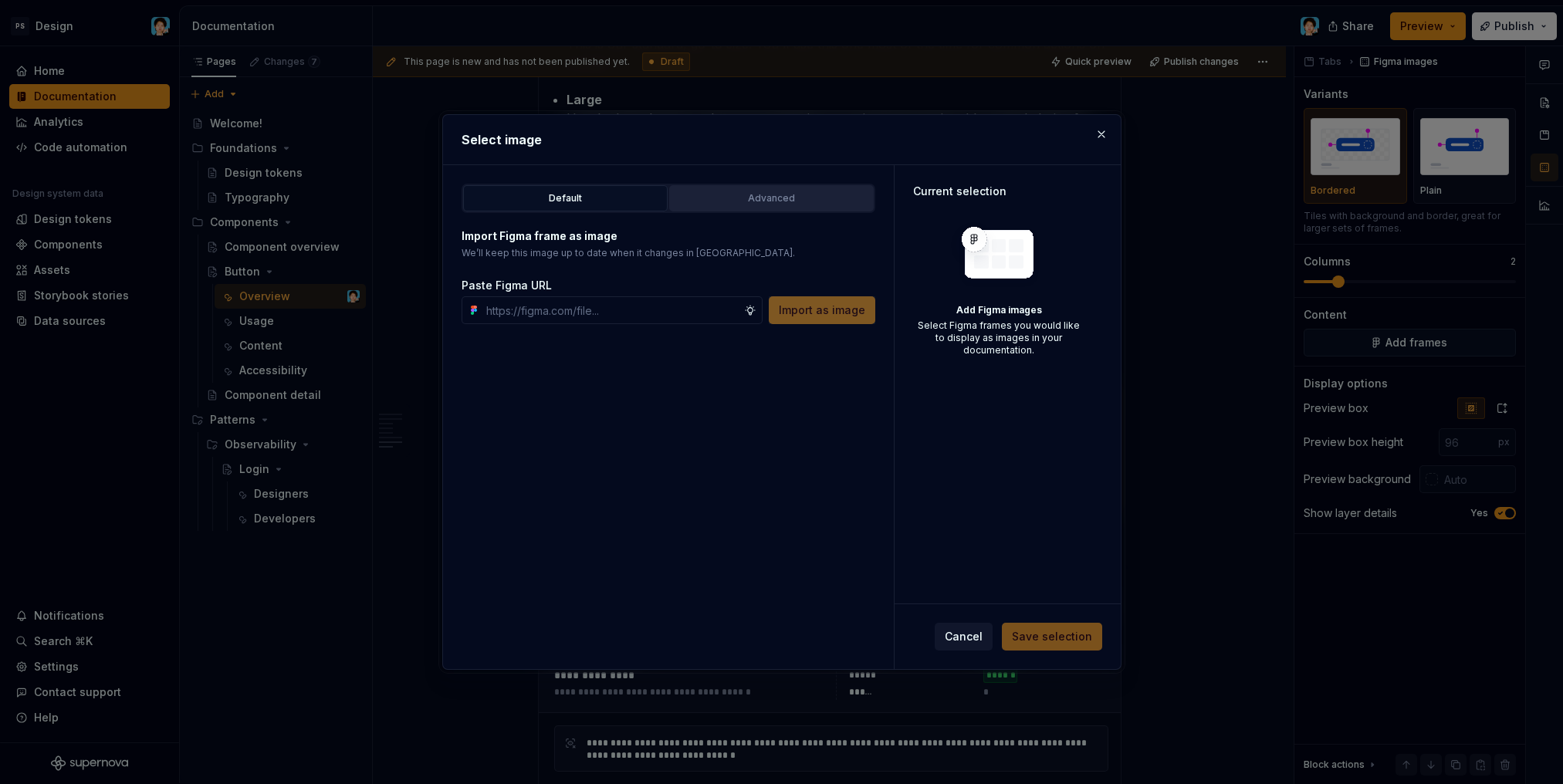
click at [753, 201] on div "Advanced" at bounding box center [771, 198] width 194 height 16
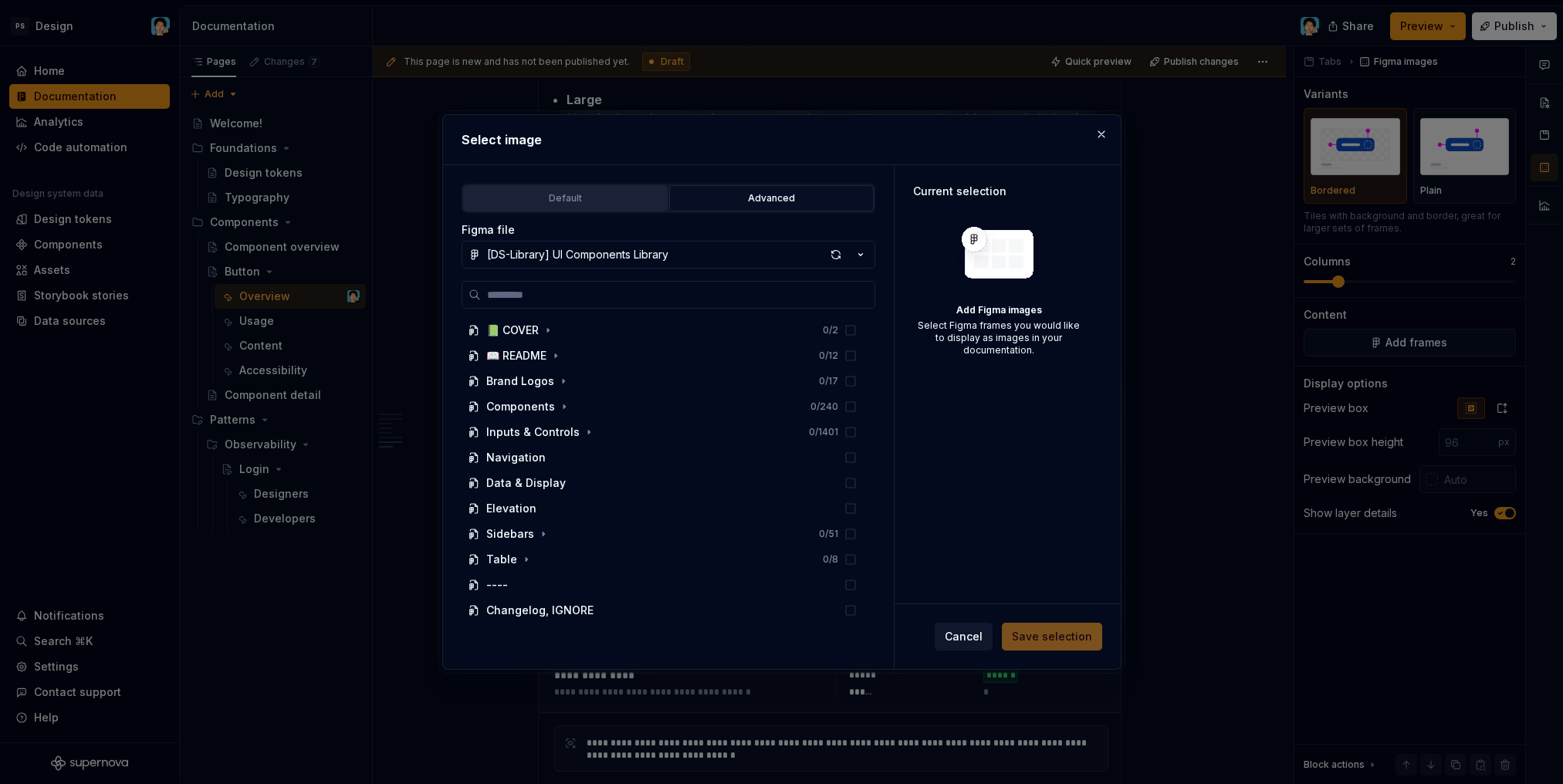
click at [602, 206] on button "Default" at bounding box center [564, 199] width 204 height 26
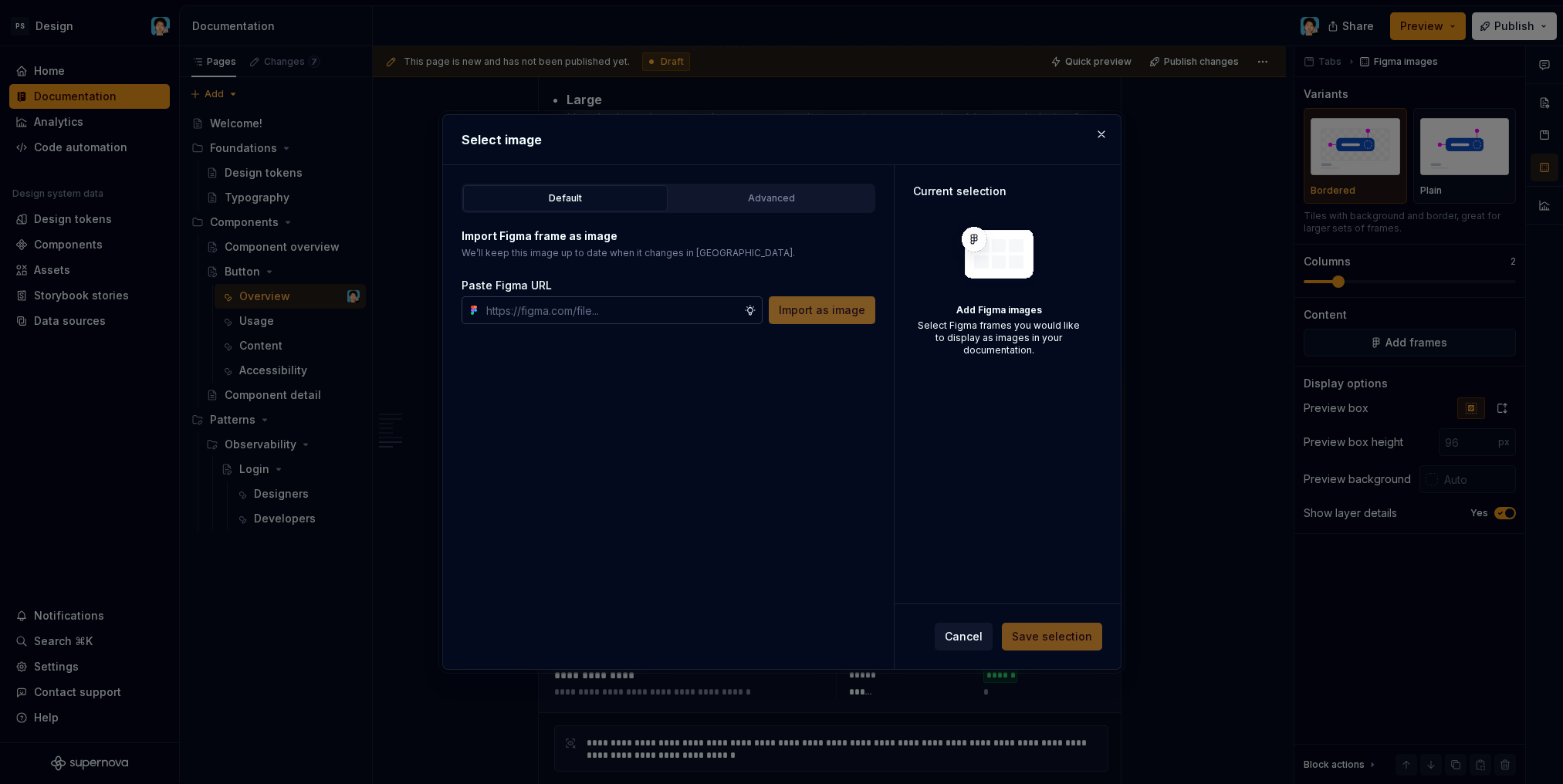
click at [592, 310] on input "text" at bounding box center [612, 310] width 264 height 28
click at [1110, 131] on button "button" at bounding box center [1100, 133] width 21 height 21
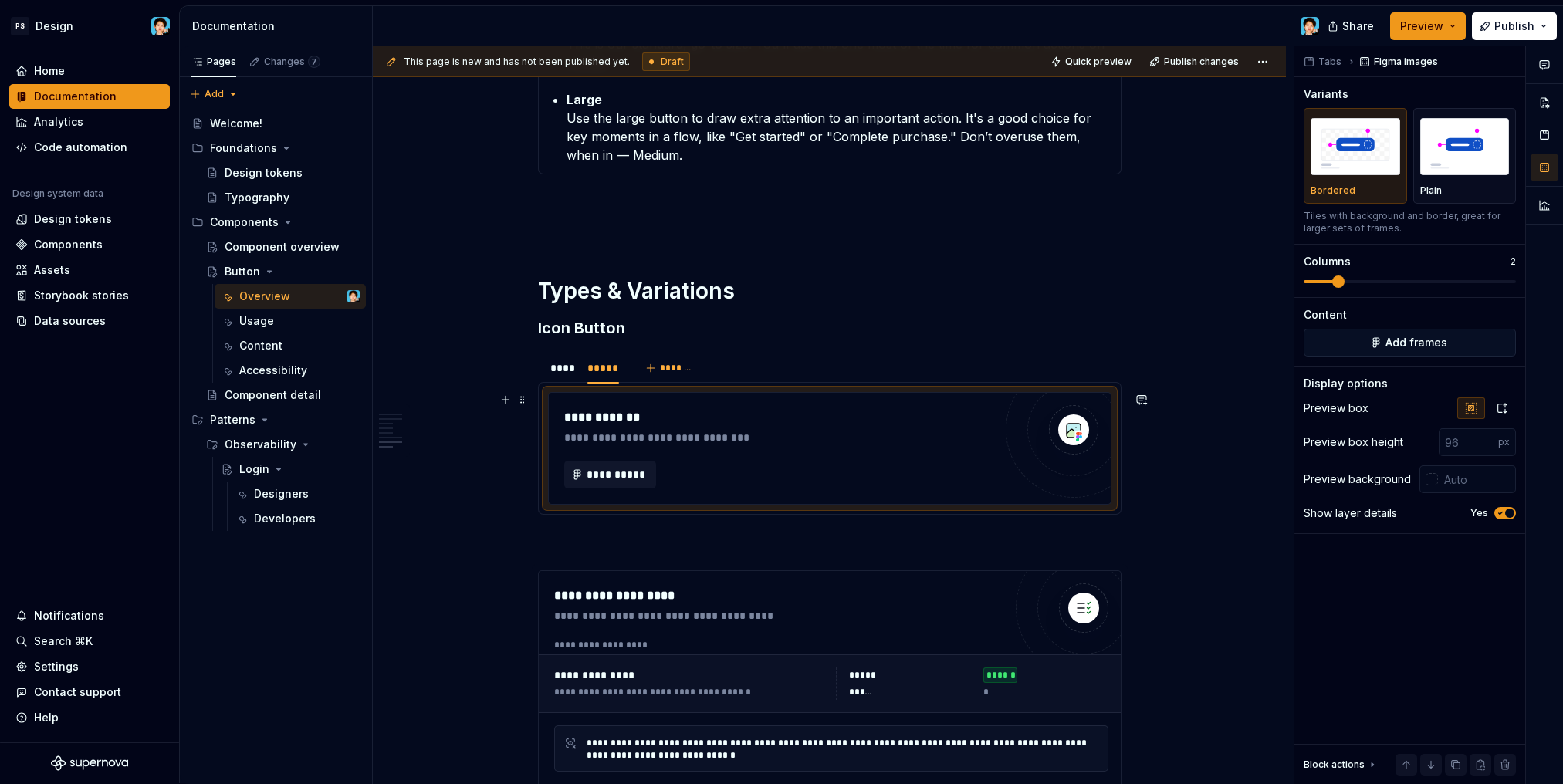
click at [807, 454] on div "**********" at bounding box center [779, 448] width 429 height 80
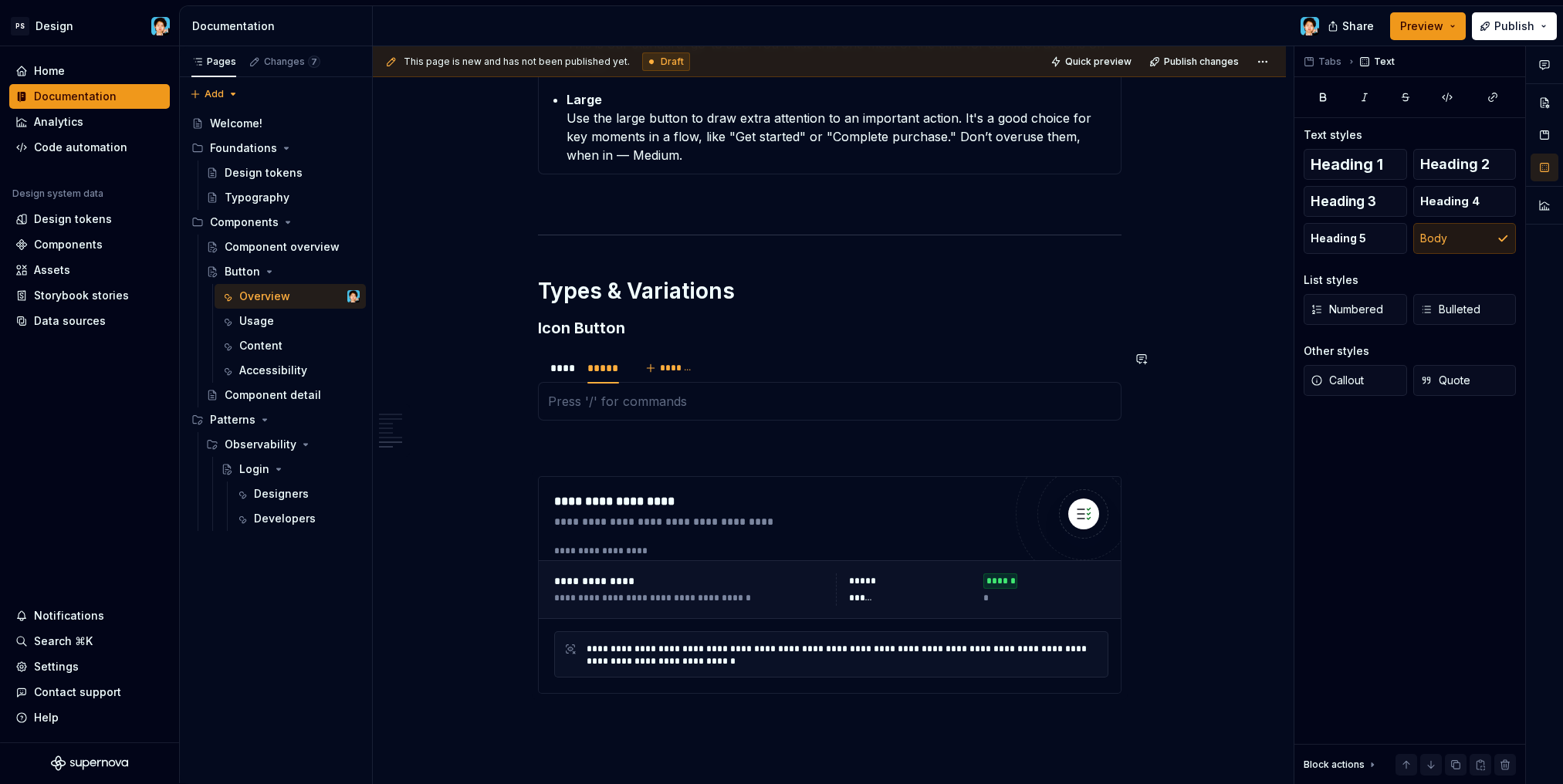
click at [819, 410] on div "Icon buttons use just an icon instead of text. They're perfect for common actio…" at bounding box center [830, 401] width 584 height 38
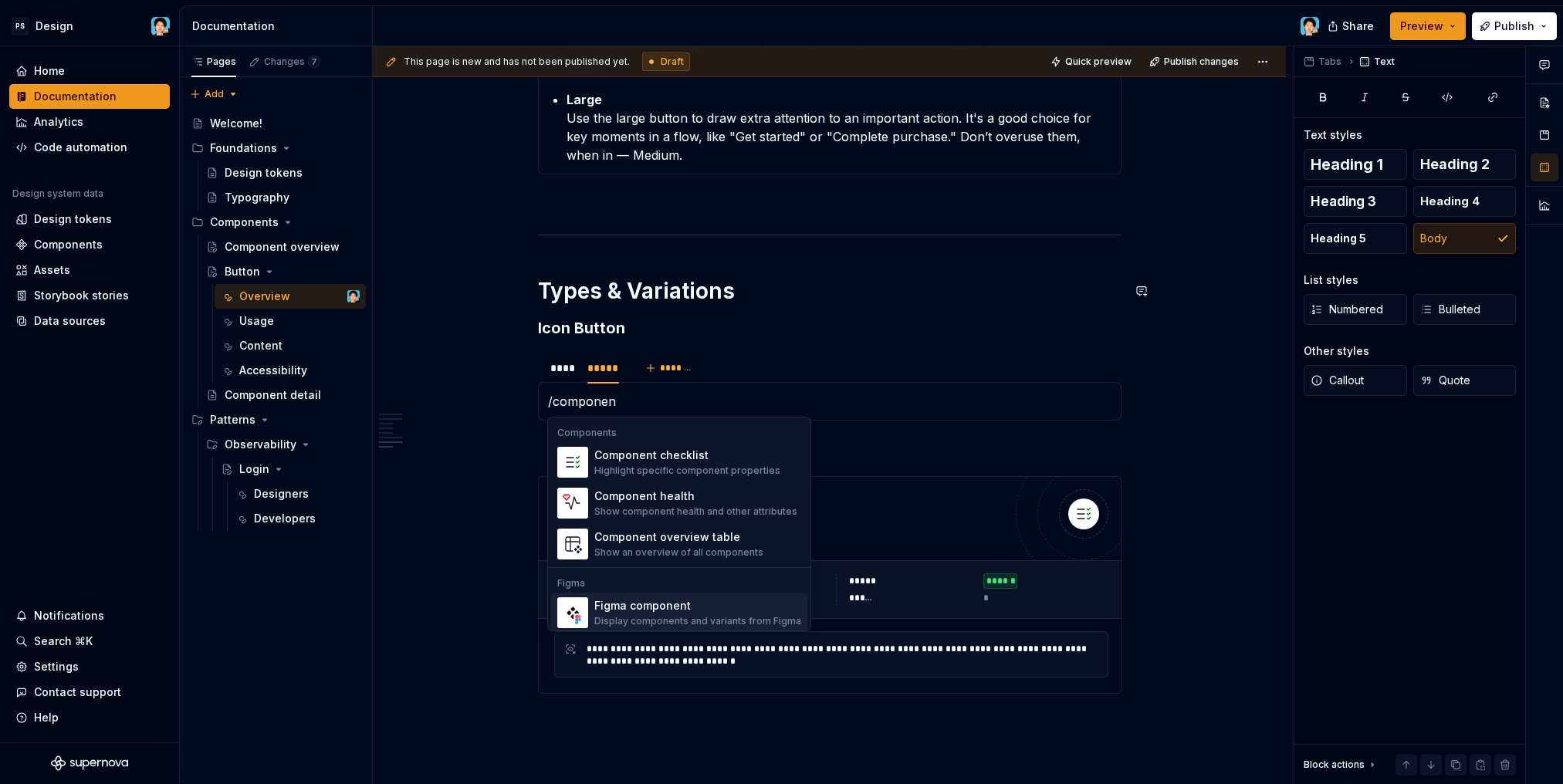
click at [738, 611] on div "Figma component" at bounding box center [698, 605] width 207 height 16
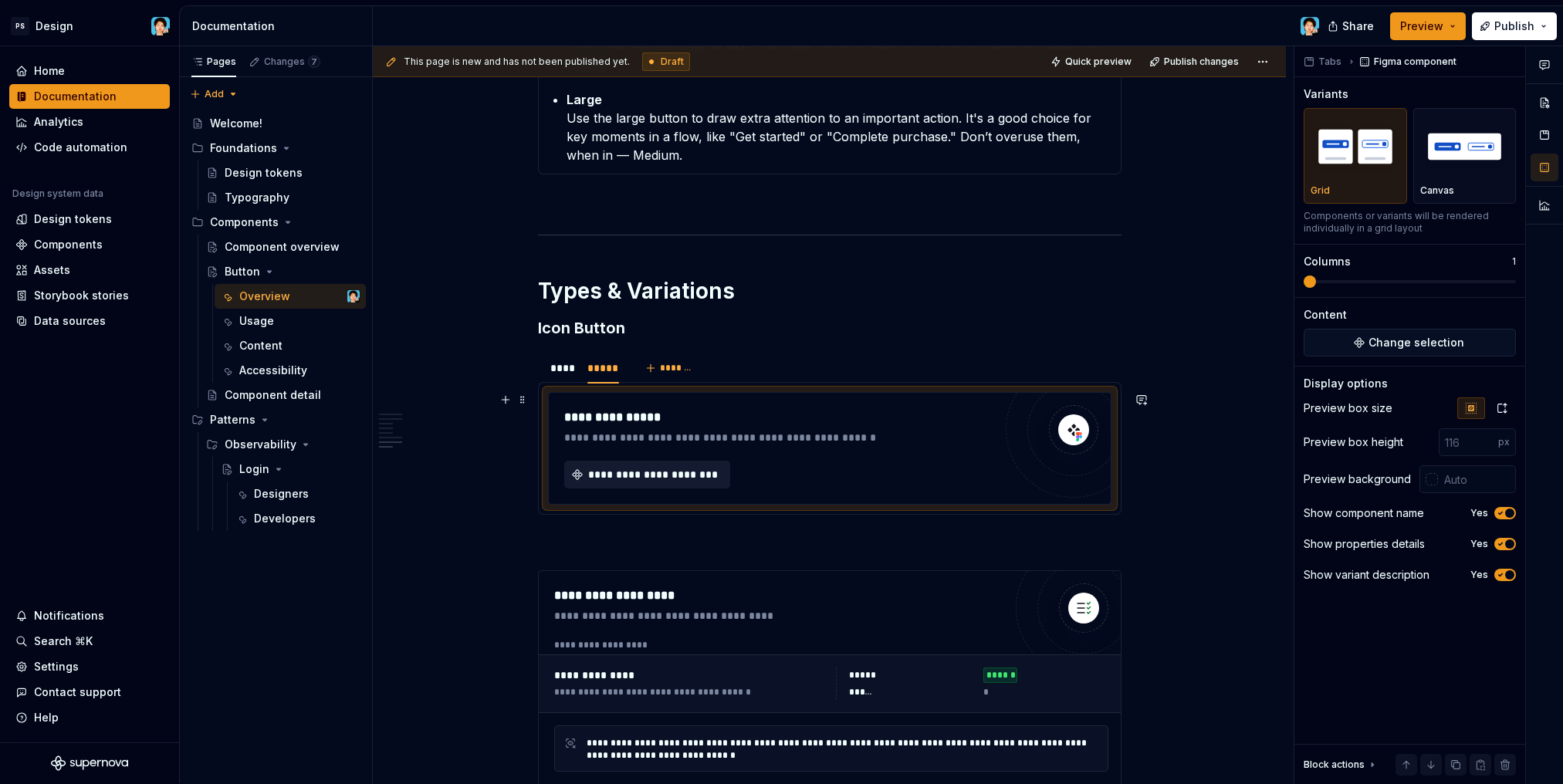
click at [708, 480] on span "**********" at bounding box center [653, 475] width 133 height 16
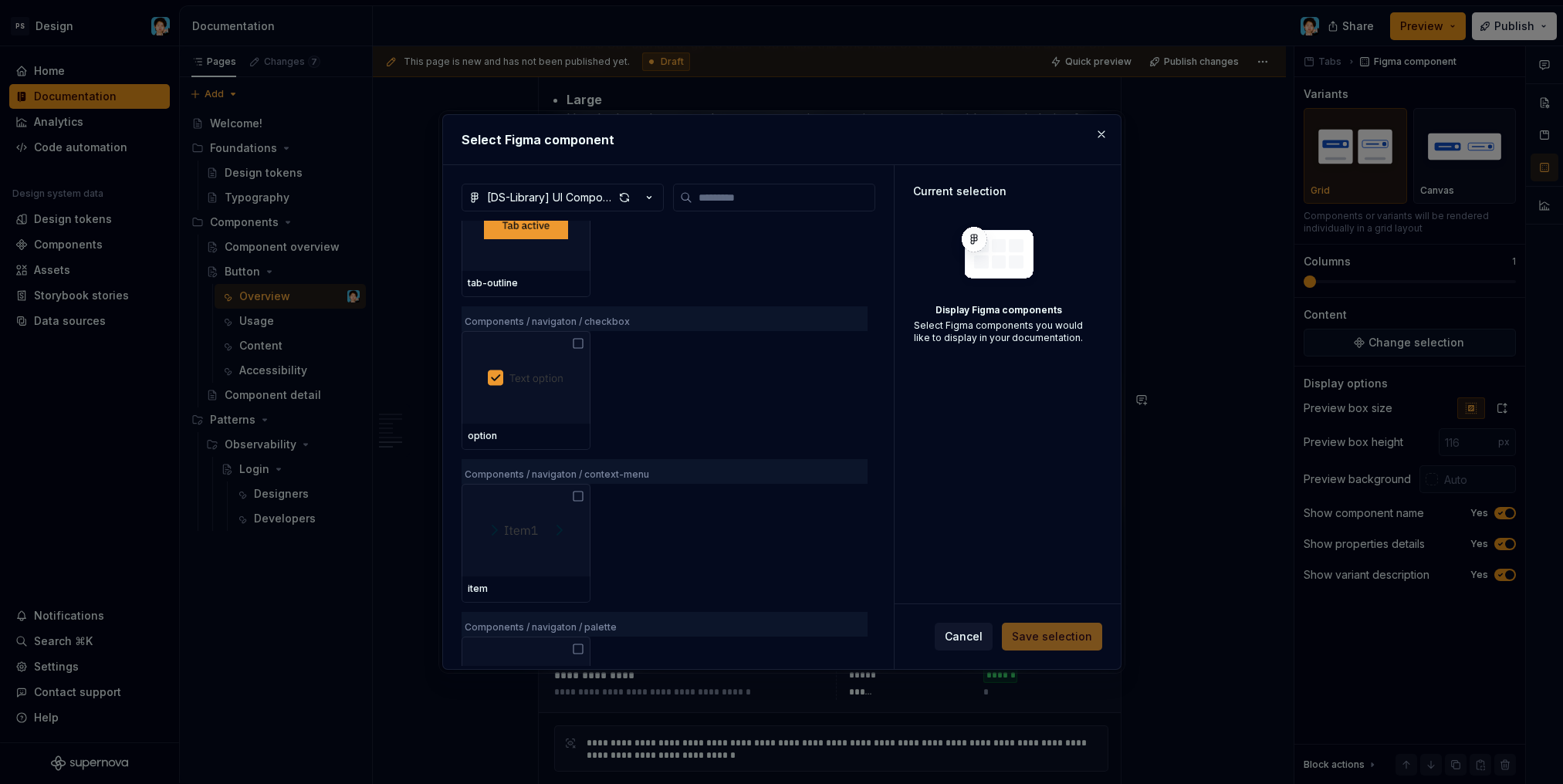
scroll to position [0, 0]
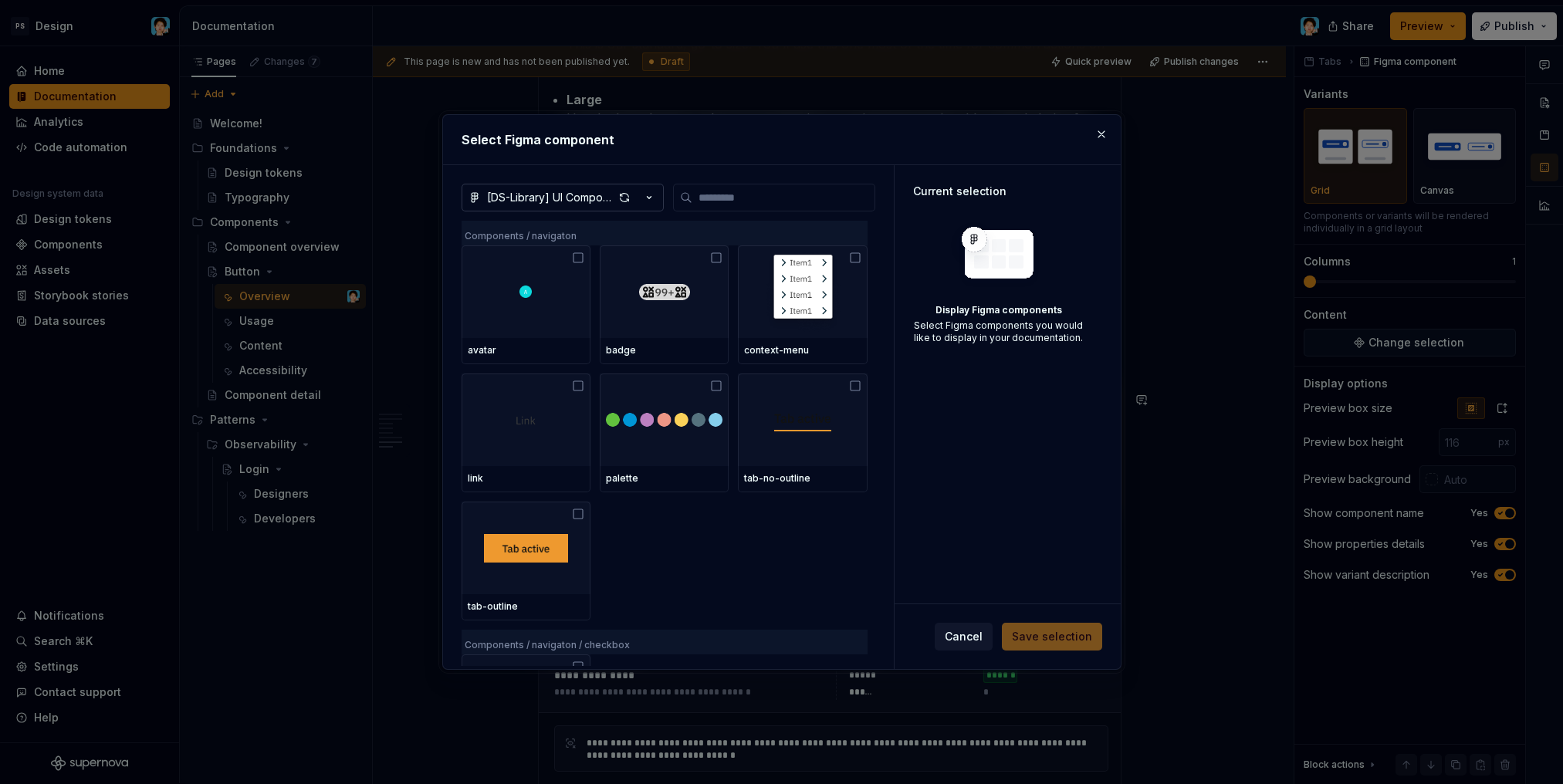
click at [584, 194] on div "[DS-Library] UI Components Library" at bounding box center [550, 198] width 127 height 16
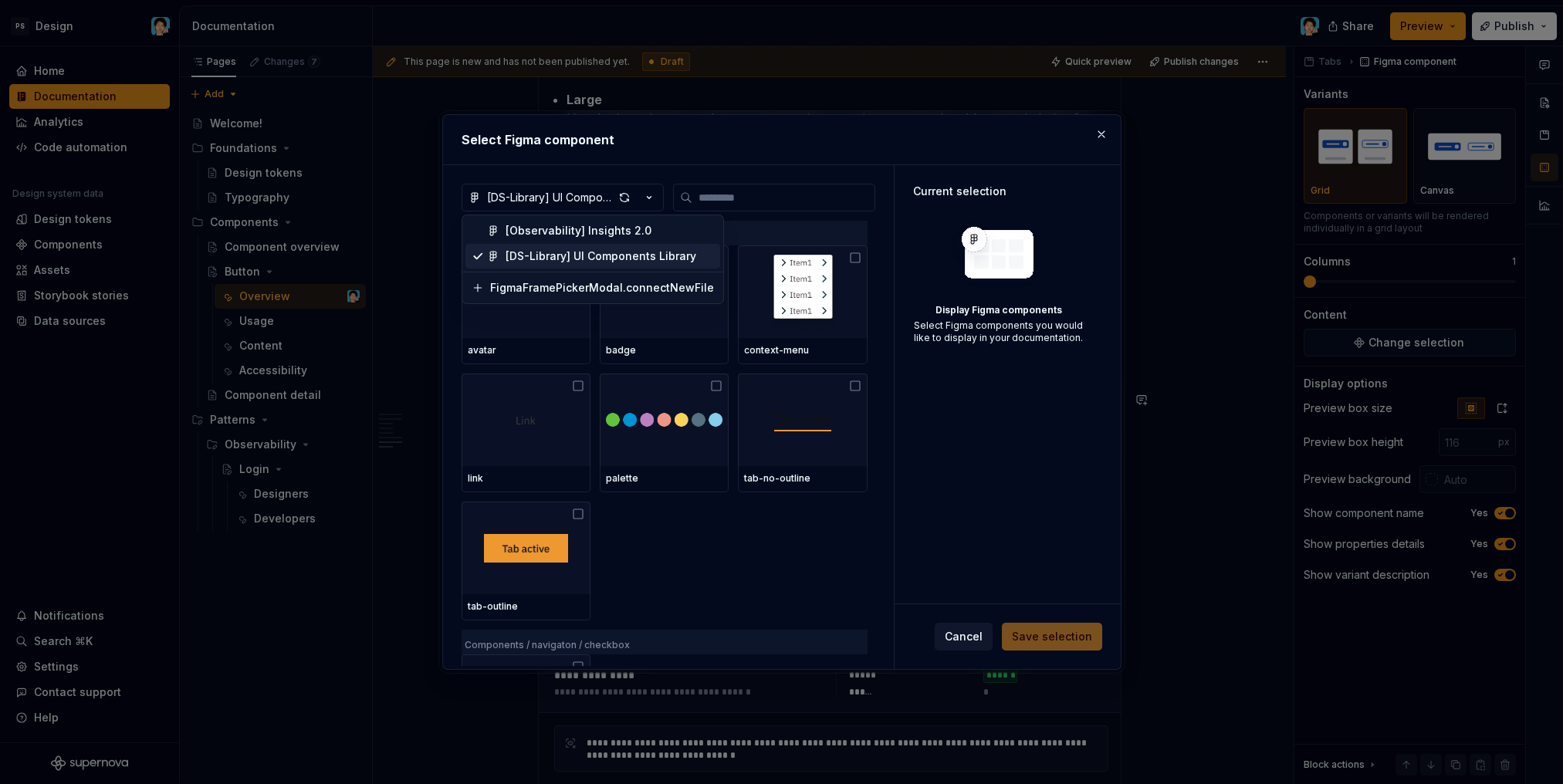
click at [584, 229] on div "[Observability] Insights 2.0" at bounding box center [578, 230] width 145 height 16
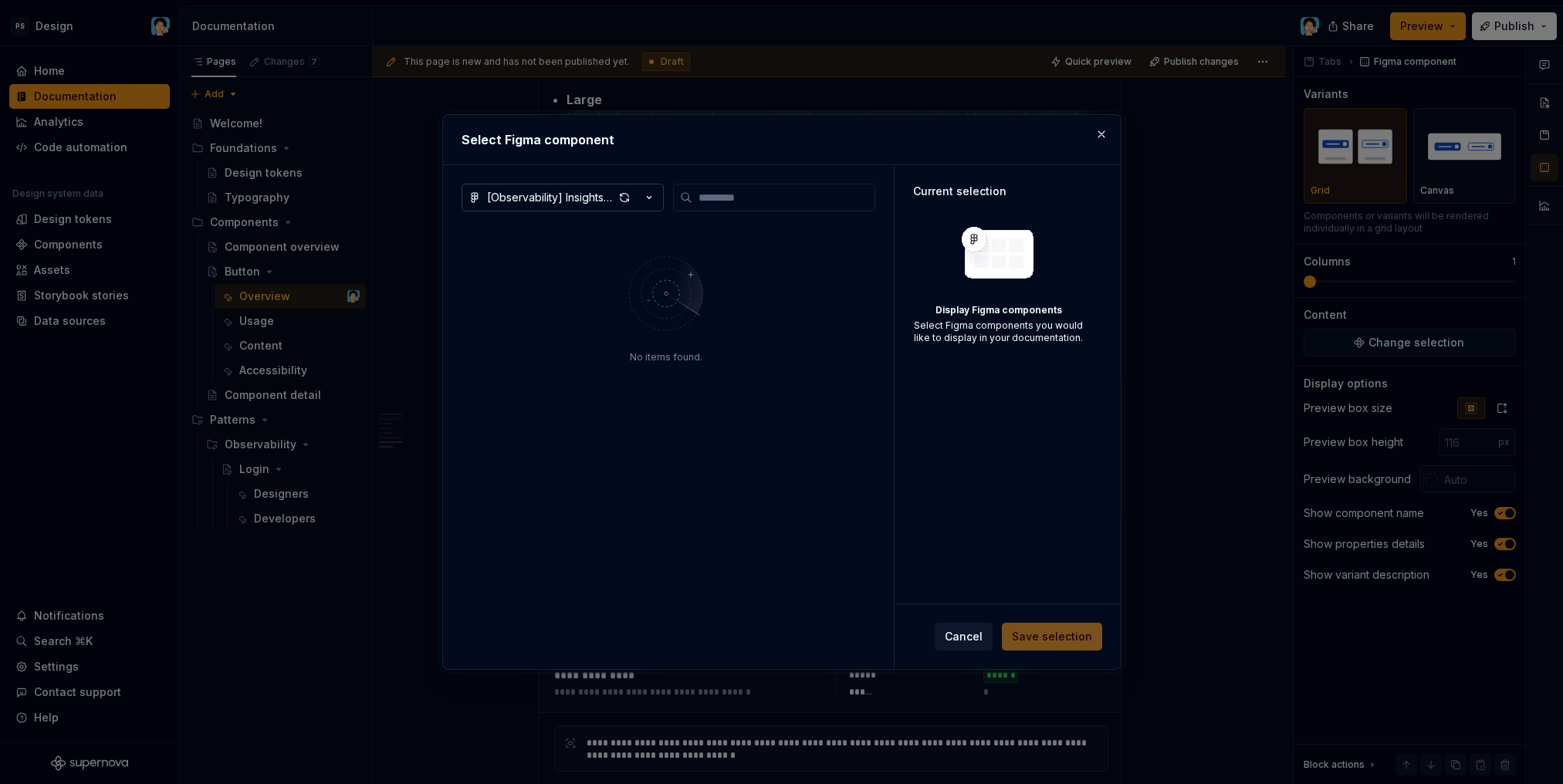
click at [567, 199] on div "[Observability] Insights 2.0" at bounding box center [550, 198] width 127 height 16
click at [838, 357] on div "Select Figma component [Observability] Insights 2.0 No items found. Current sel…" at bounding box center [782, 392] width 1563 height 784
click at [651, 196] on icon "button" at bounding box center [649, 198] width 16 height 16
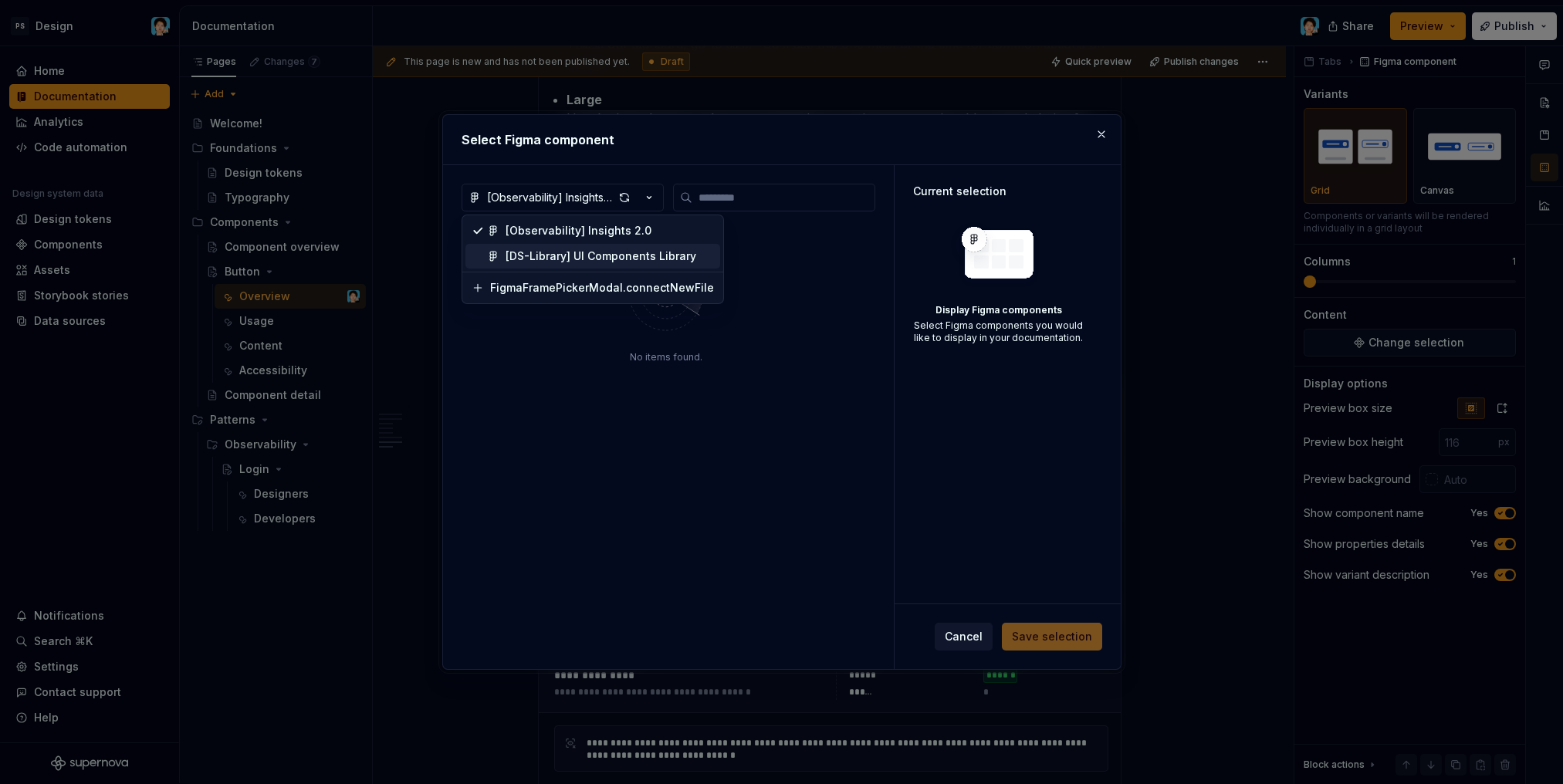
click at [602, 257] on div "[DS-Library] UI Components Library" at bounding box center [601, 255] width 190 height 16
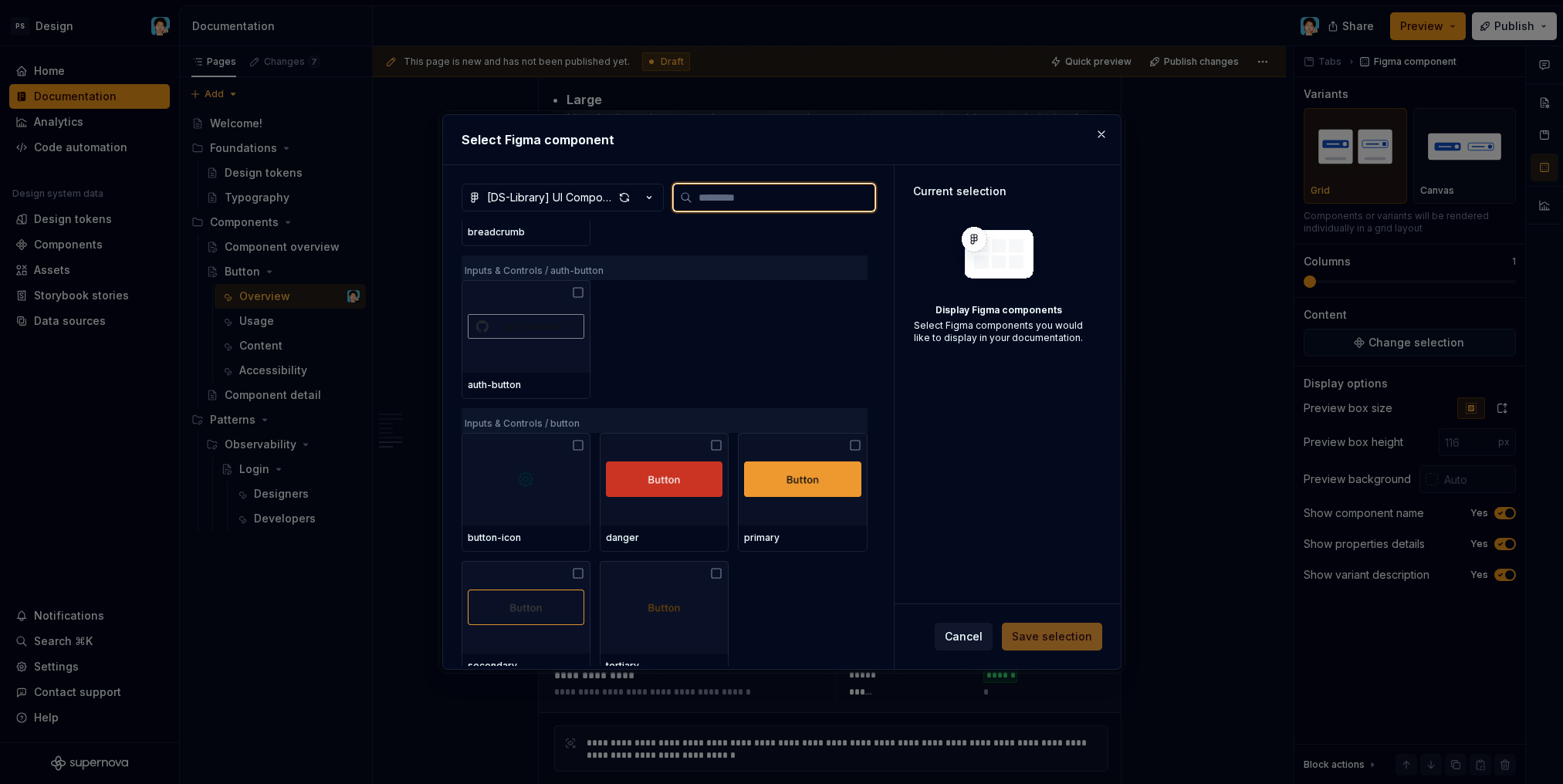
scroll to position [1905, 0]
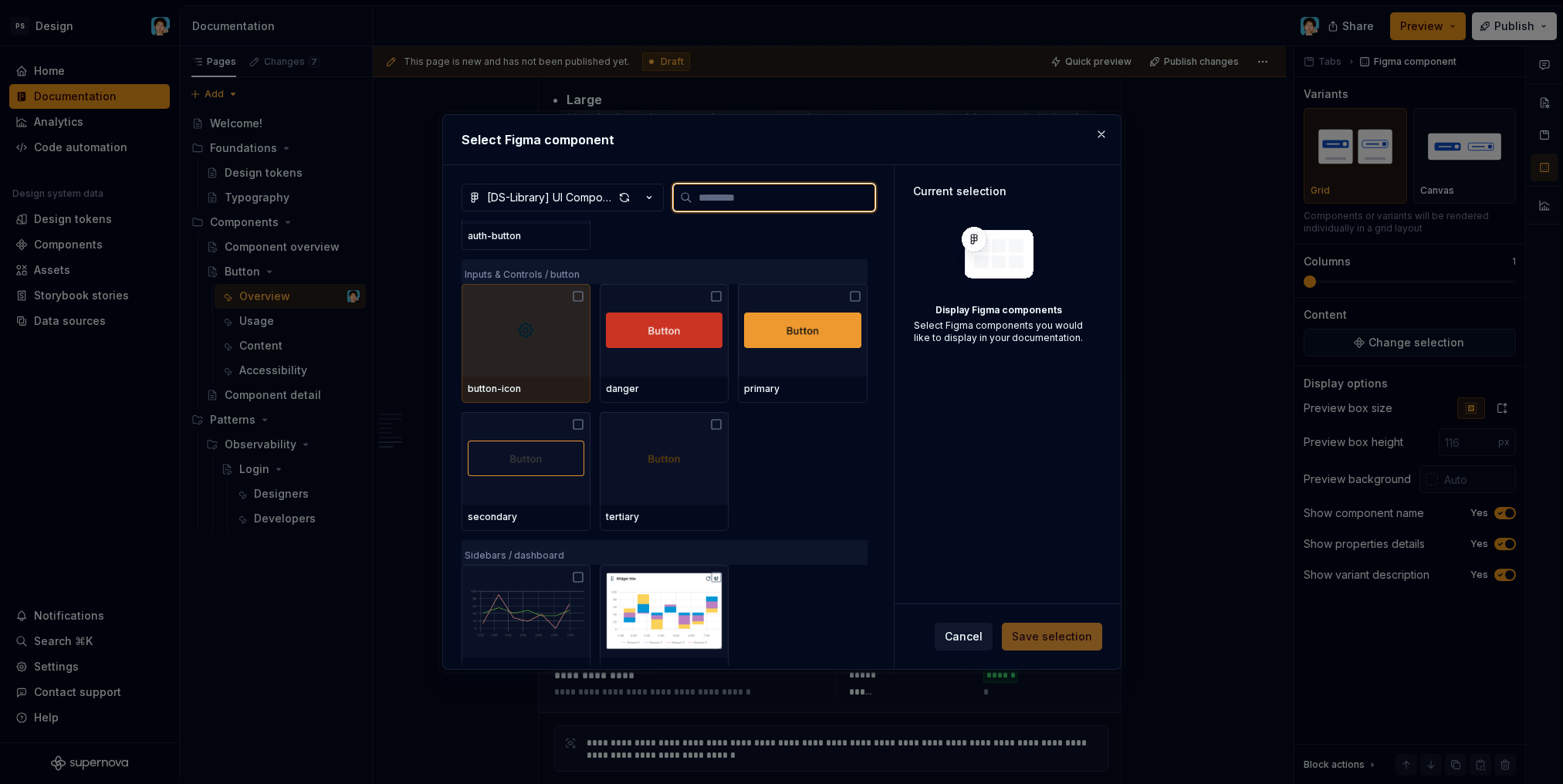
click at [518, 366] on div at bounding box center [526, 329] width 129 height 92
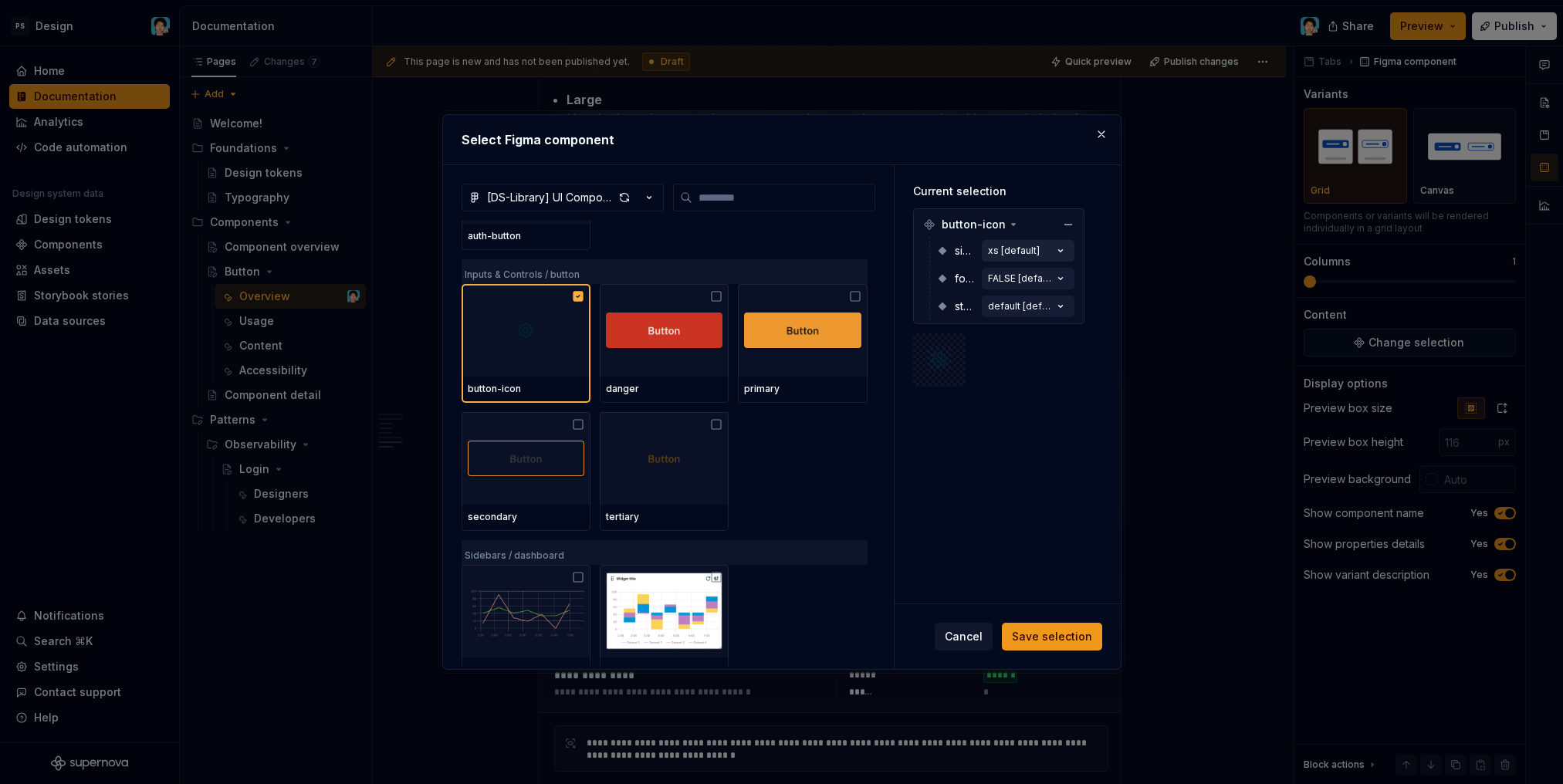
click at [1016, 253] on div "xs [default]" at bounding box center [1013, 250] width 51 height 12
click at [1040, 251] on button "xs [default]" at bounding box center [1028, 250] width 92 height 21
click at [1083, 275] on div "button-icon size xs [default] focus FALSE [default] state default [default]" at bounding box center [999, 266] width 172 height 116
click at [1044, 281] on div "FALSE [default]" at bounding box center [1020, 278] width 65 height 12
click at [1058, 270] on button "FALSE [default]" at bounding box center [1028, 278] width 92 height 21
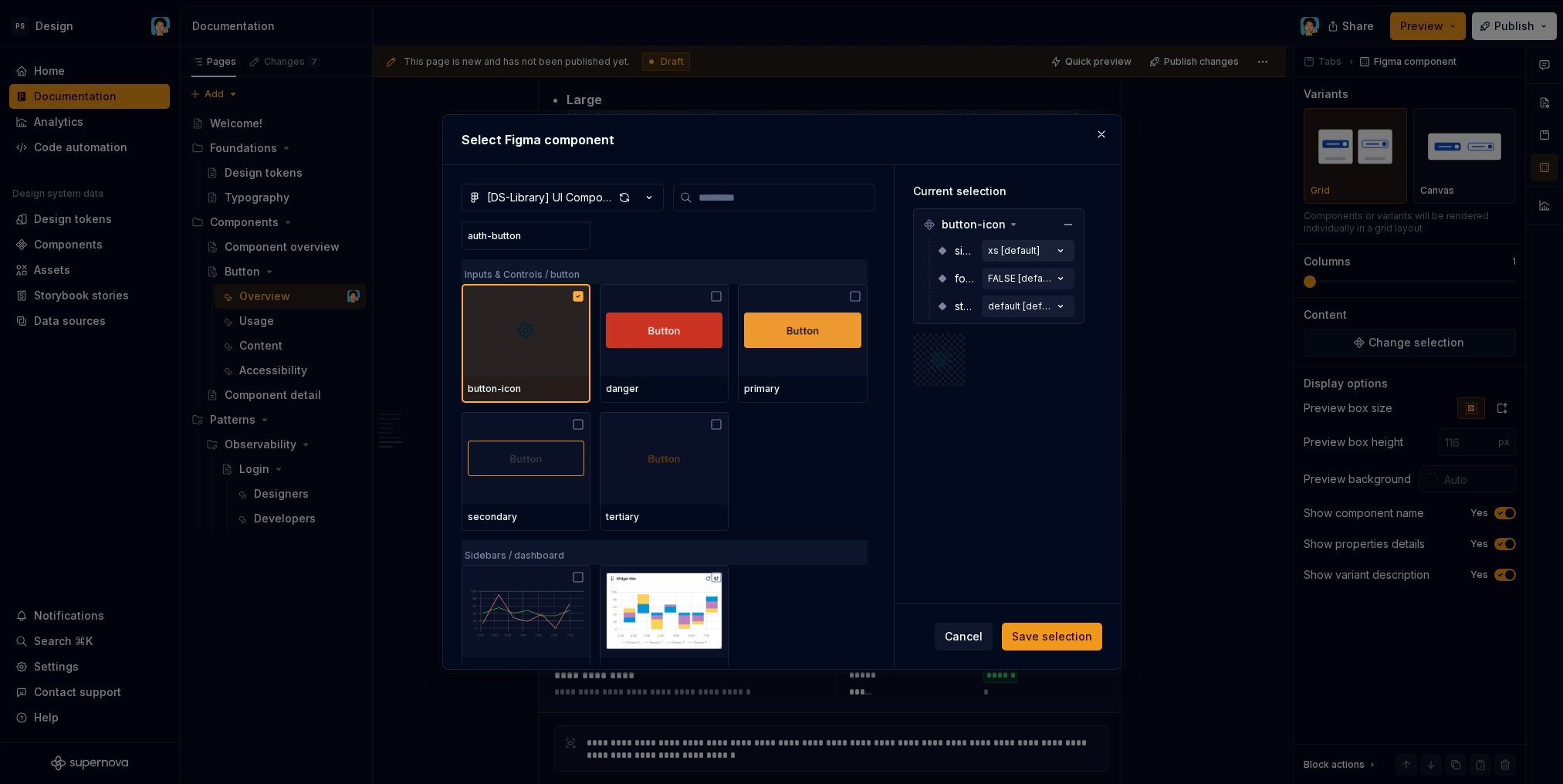
click at [1053, 248] on icon "button" at bounding box center [1060, 251] width 16 height 16
click at [1044, 341] on div at bounding box center [999, 359] width 172 height 53
click at [948, 349] on img at bounding box center [939, 359] width 24 height 24
click at [1013, 309] on div "default [default]" at bounding box center [1020, 306] width 65 height 12
click at [927, 348] on img at bounding box center [939, 359] width 24 height 24
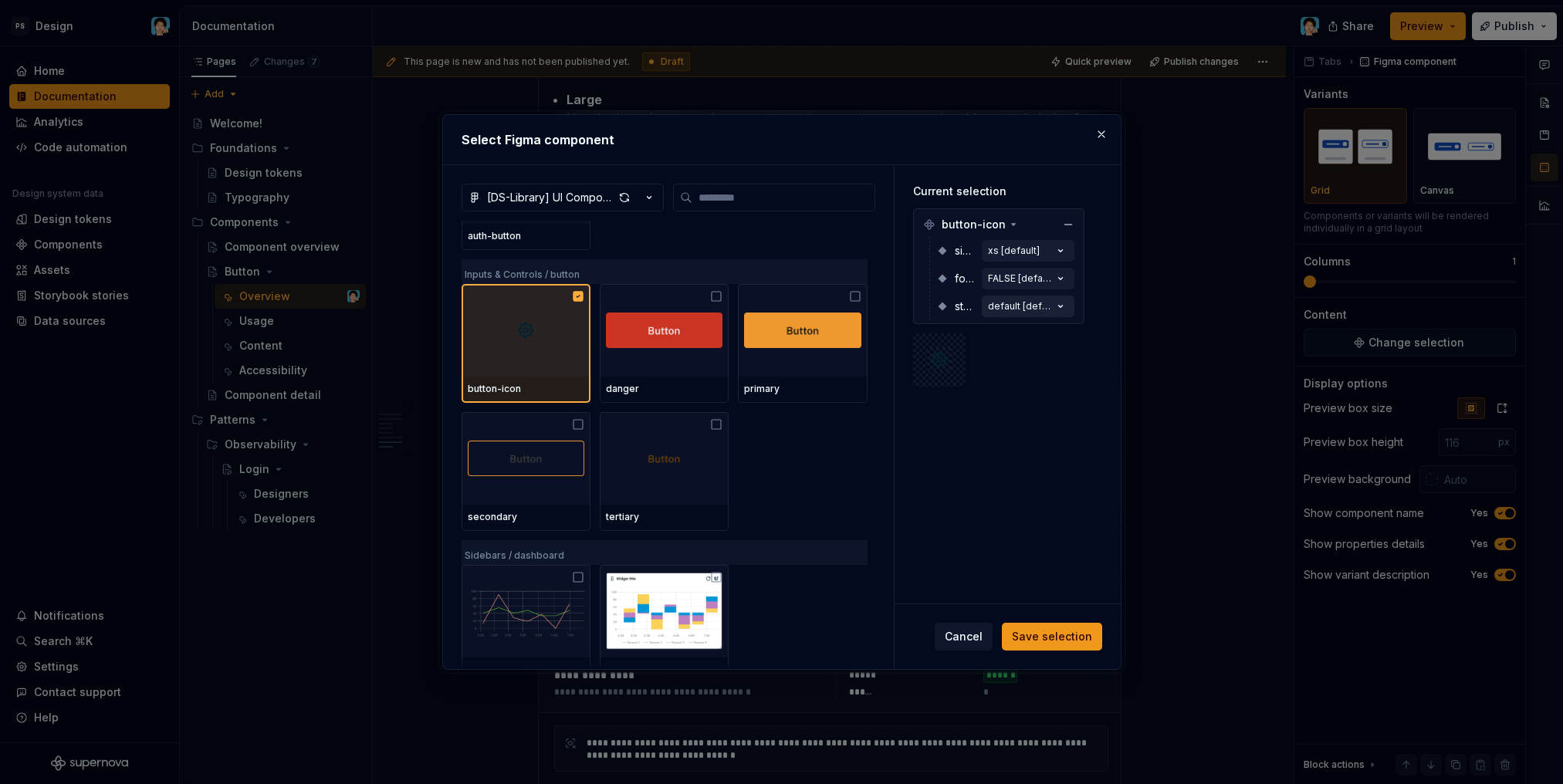
click at [1028, 301] on div "default [default]" at bounding box center [1020, 306] width 65 height 12
click at [1018, 259] on button "xs [default]" at bounding box center [1028, 250] width 92 height 21
click at [1019, 251] on div "xs [default]" at bounding box center [1013, 250] width 51 height 12
click at [1001, 225] on span "button-icon" at bounding box center [973, 225] width 64 height 16
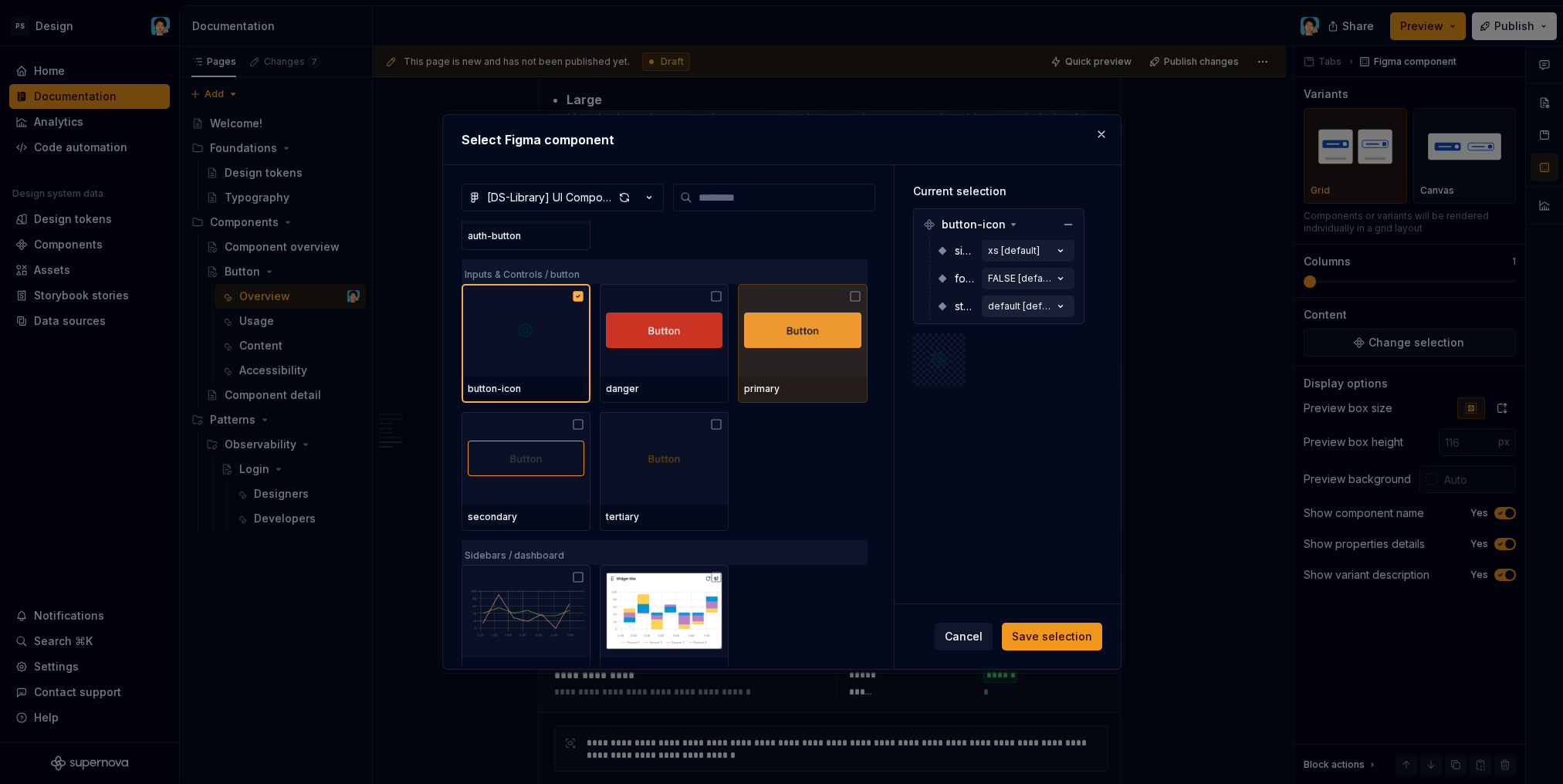
click at [1053, 303] on icon "button" at bounding box center [1060, 306] width 16 height 16
click at [1045, 281] on div "FALSE [default]" at bounding box center [1020, 278] width 65 height 12
click at [1071, 636] on span "Save selection" at bounding box center [1052, 636] width 80 height 16
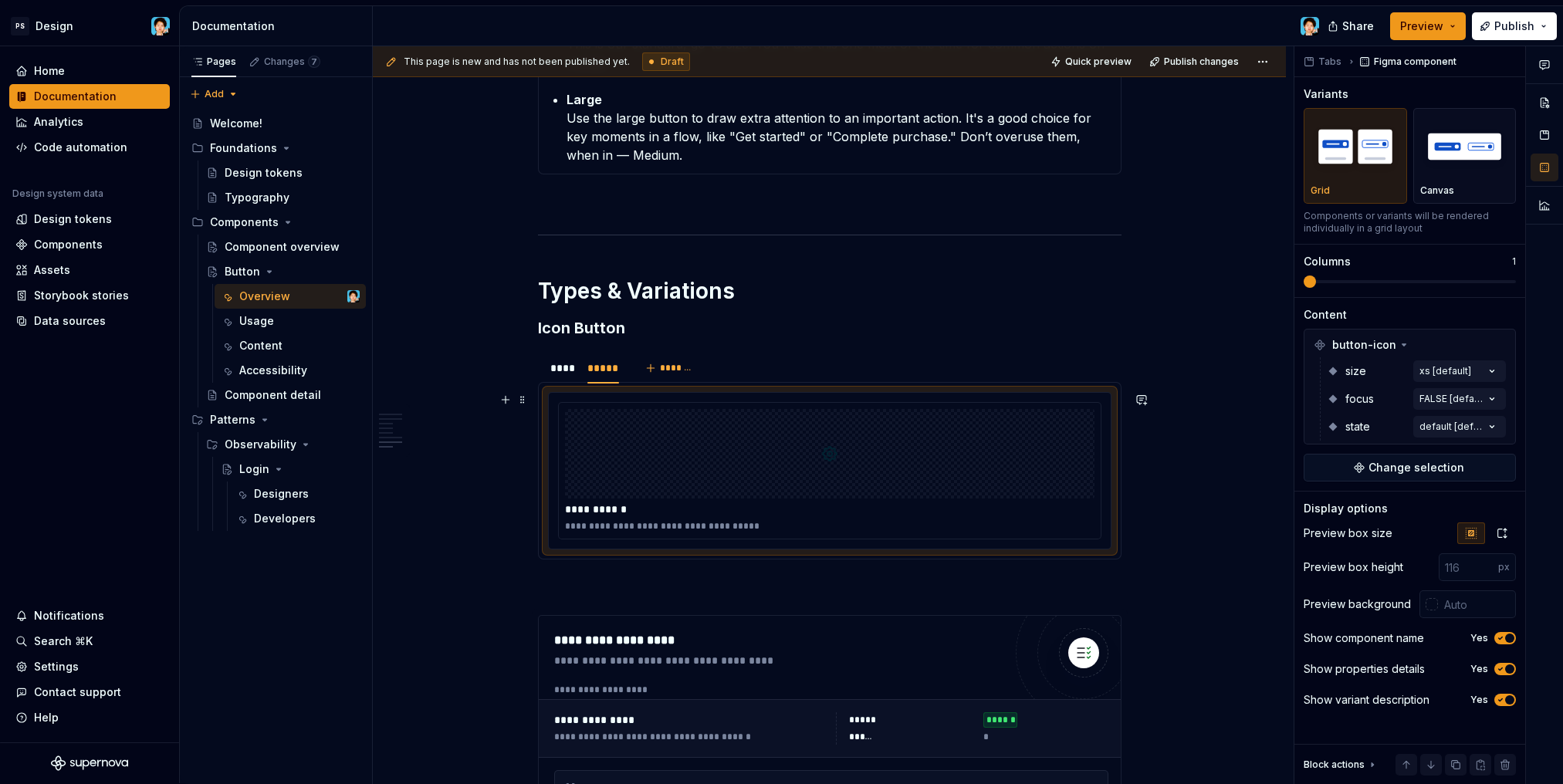
click at [842, 475] on div at bounding box center [830, 454] width 530 height 89
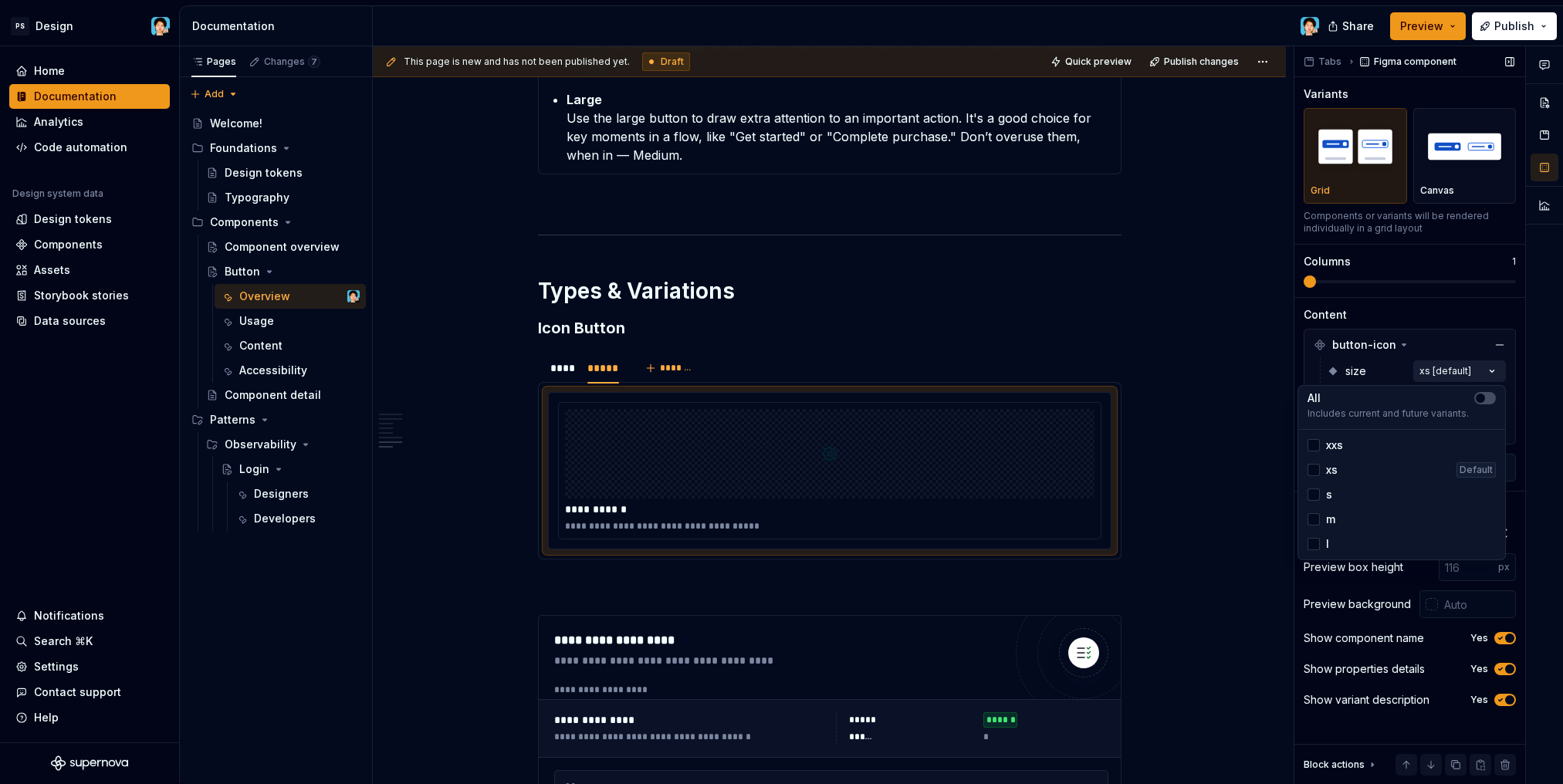
click at [1436, 376] on div "Comments Open comments No comments yet Select ‘Comment’ from the block context …" at bounding box center [1429, 415] width 269 height 737
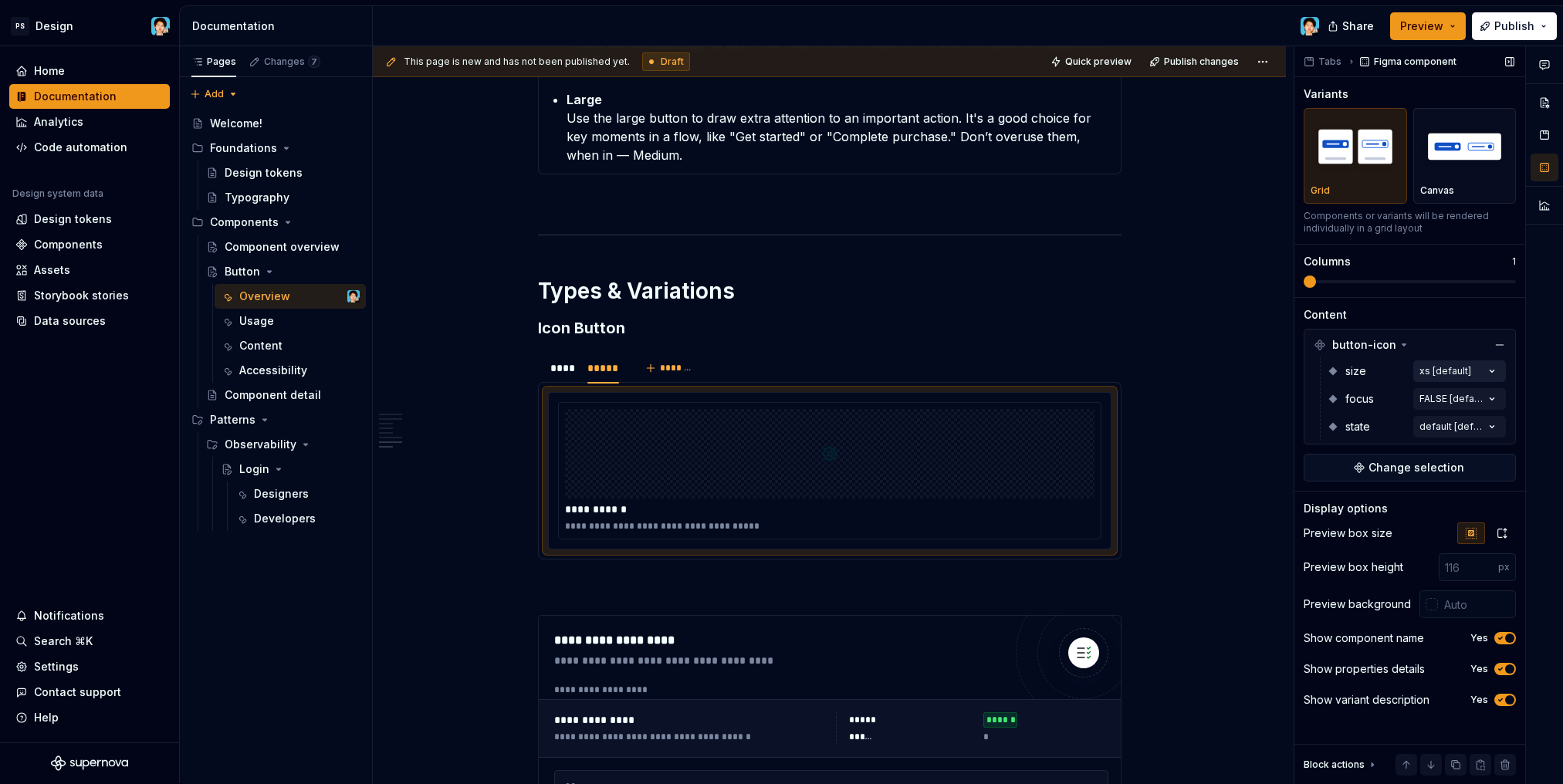
click at [1436, 376] on div "Comments Open comments No comments yet Select ‘Comment’ from the block context …" at bounding box center [1429, 415] width 269 height 737
click at [1337, 280] on span at bounding box center [1410, 281] width 213 height 12
click at [1360, 284] on span at bounding box center [1410, 281] width 213 height 12
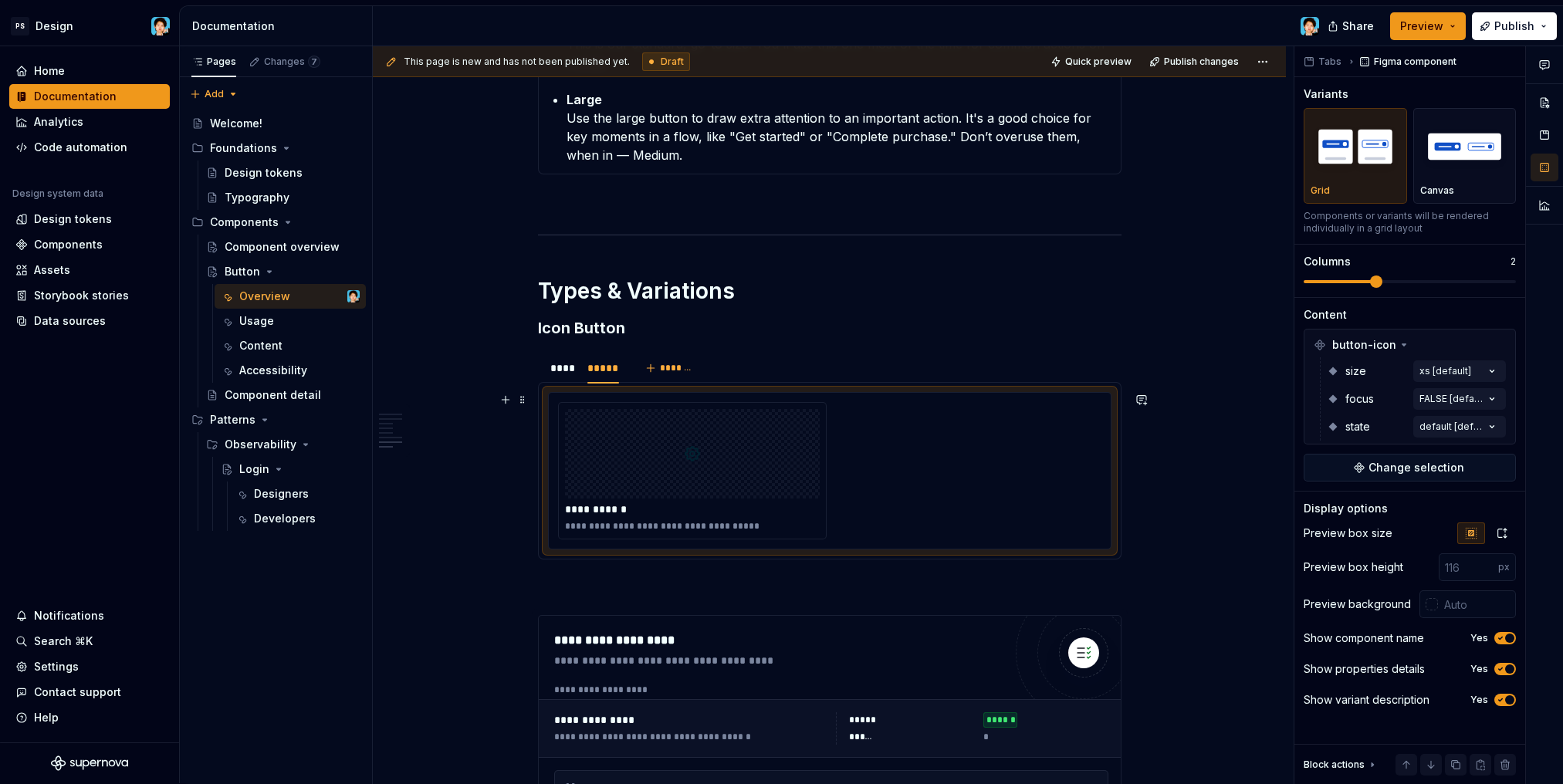
click at [798, 484] on div at bounding box center [692, 454] width 255 height 89
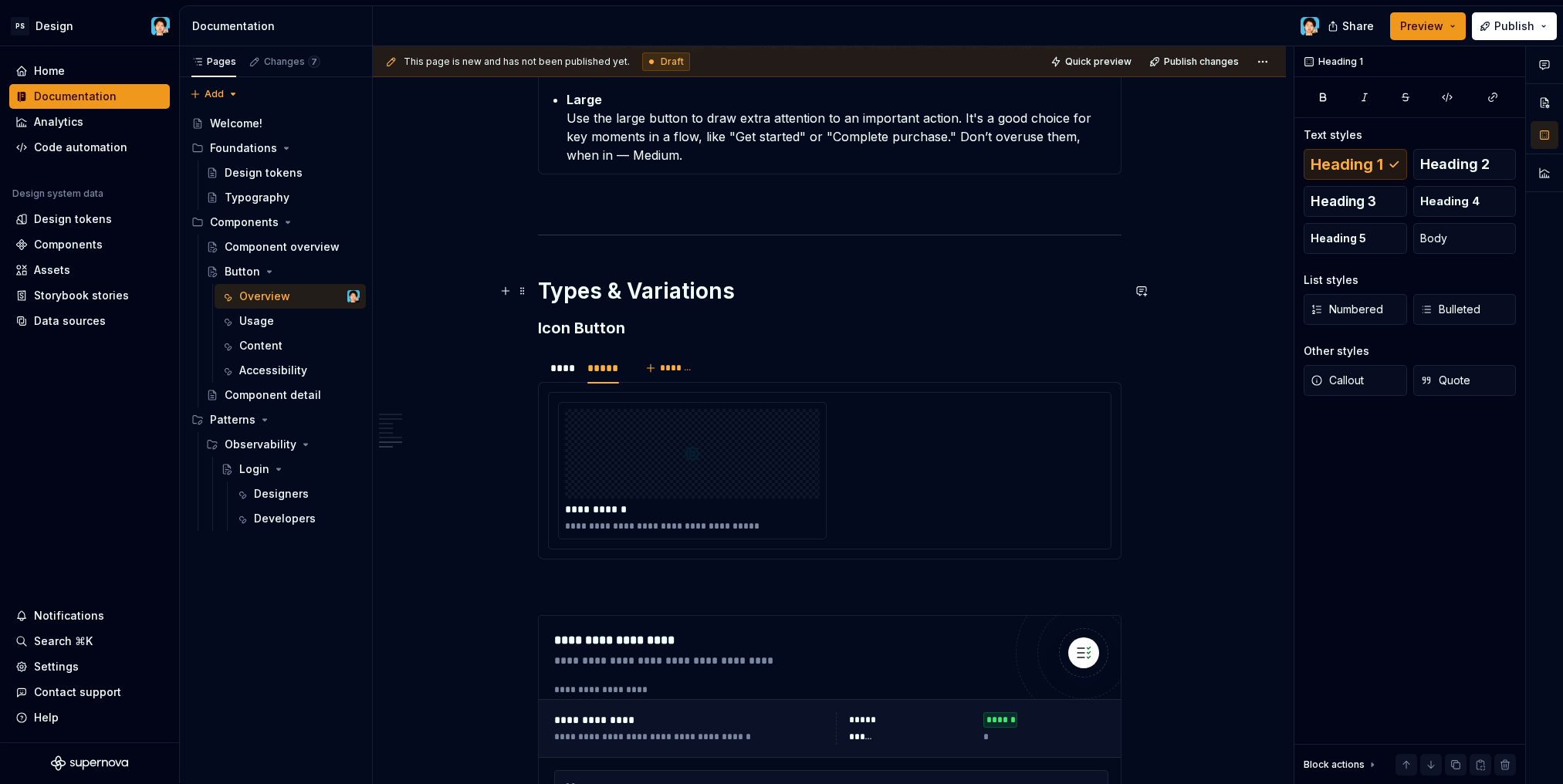
click at [695, 289] on h1 "Types & Variations" at bounding box center [830, 291] width 584 height 28
click at [740, 452] on div at bounding box center [692, 454] width 255 height 89
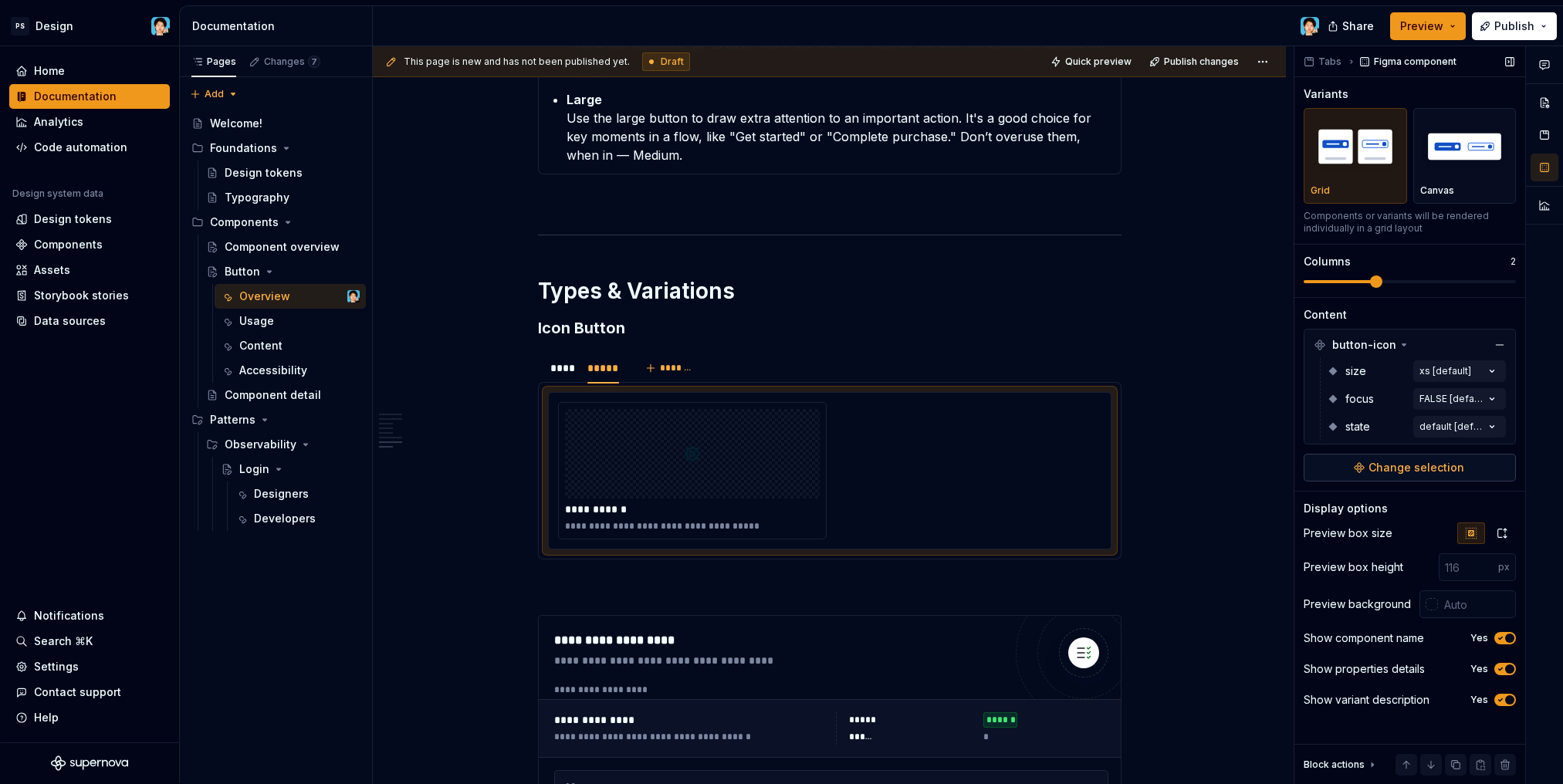
click at [1374, 464] on span "Change selection" at bounding box center [1416, 467] width 96 height 16
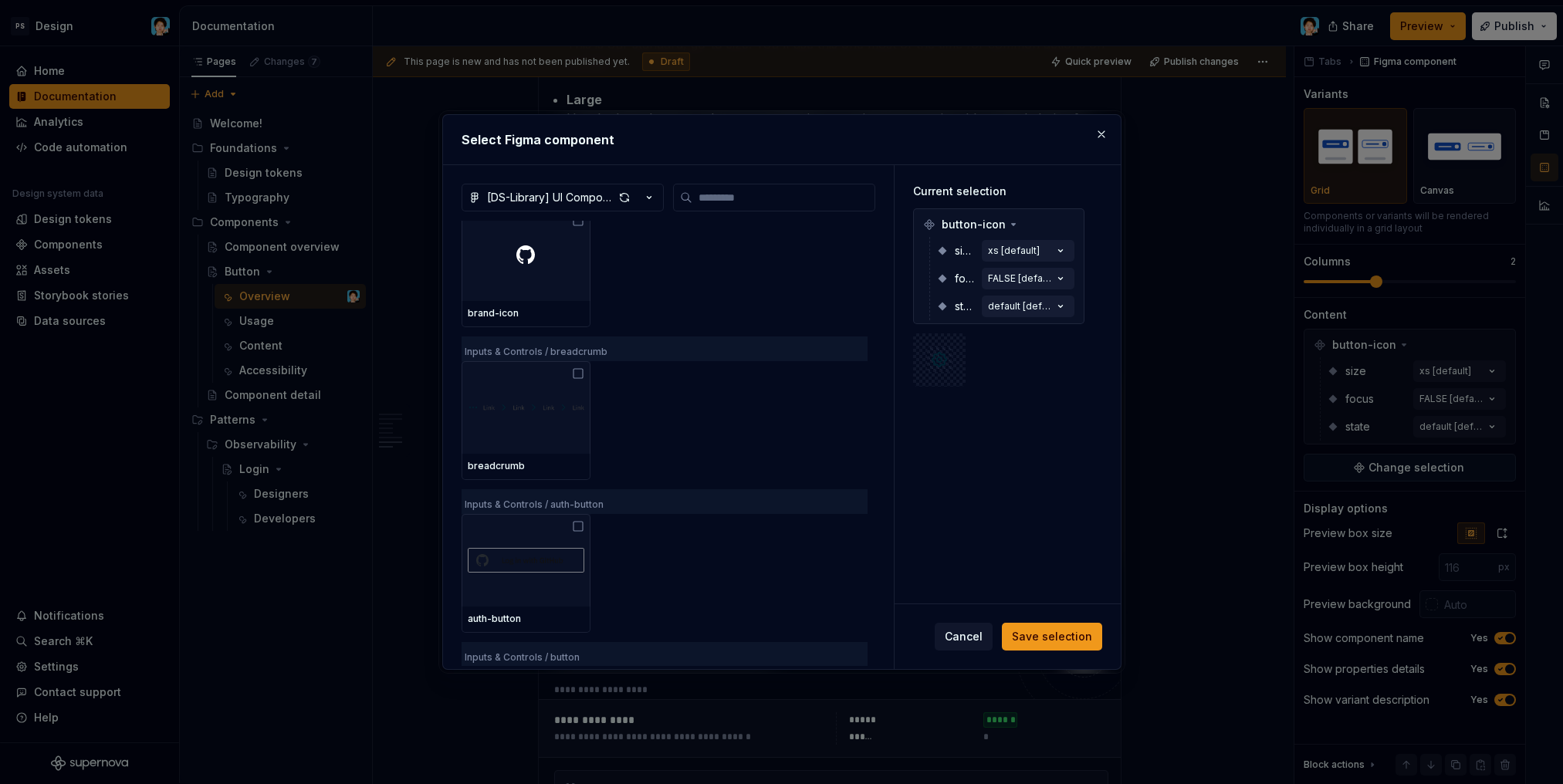
scroll to position [1841, 0]
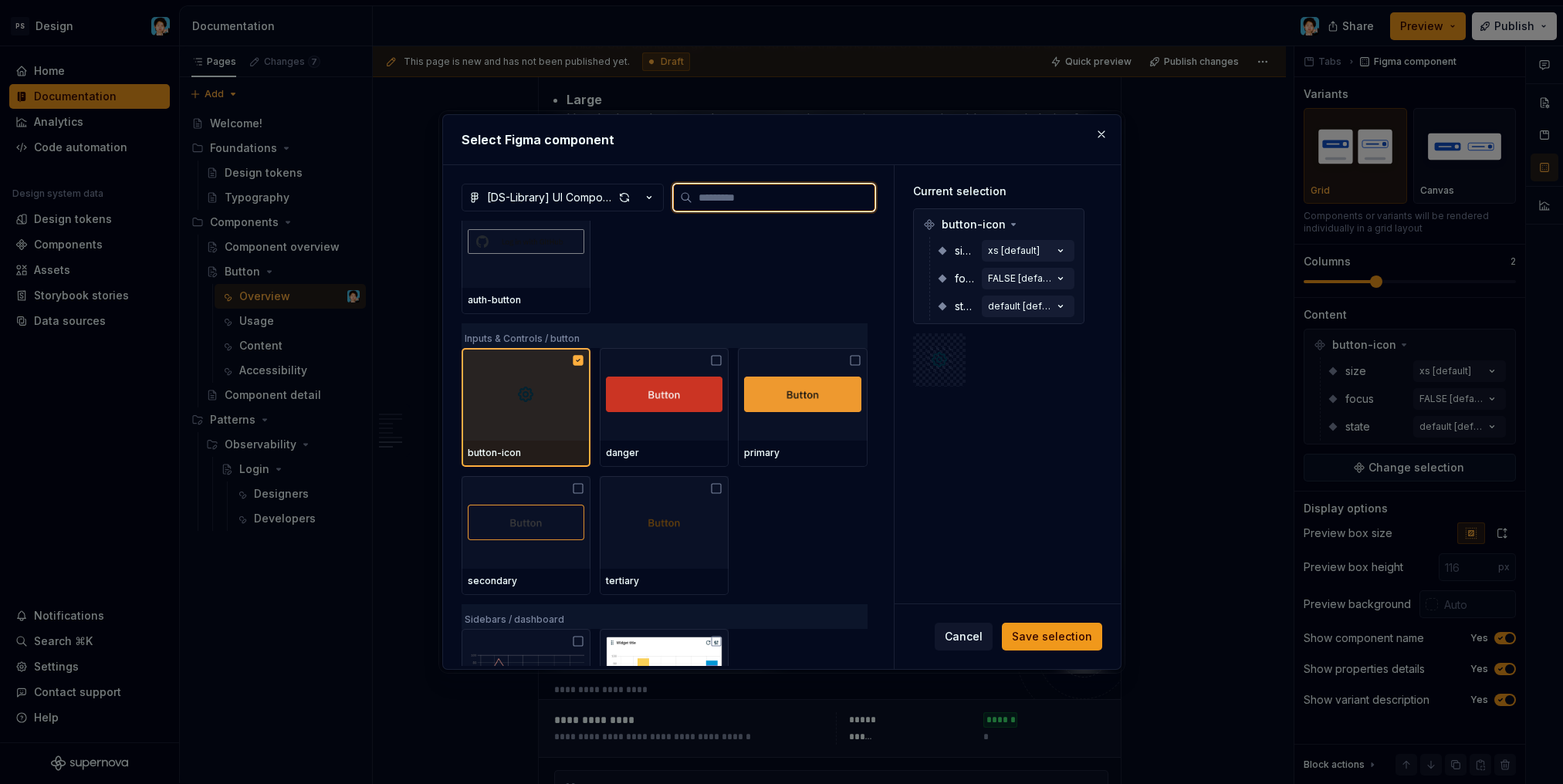
click at [541, 440] on div "button-icon" at bounding box center [526, 453] width 129 height 26
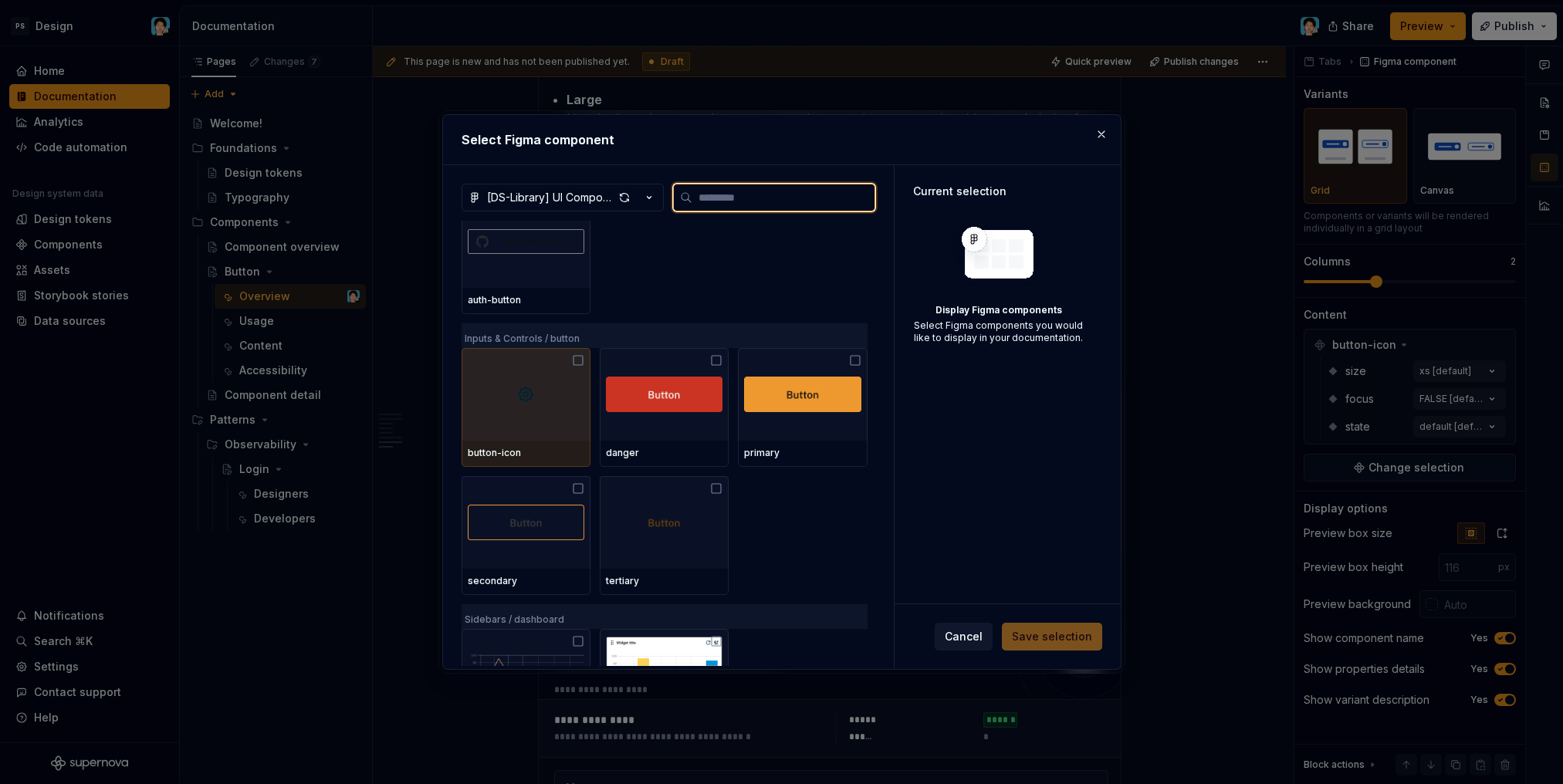
click at [541, 440] on div "button-icon" at bounding box center [526, 453] width 129 height 26
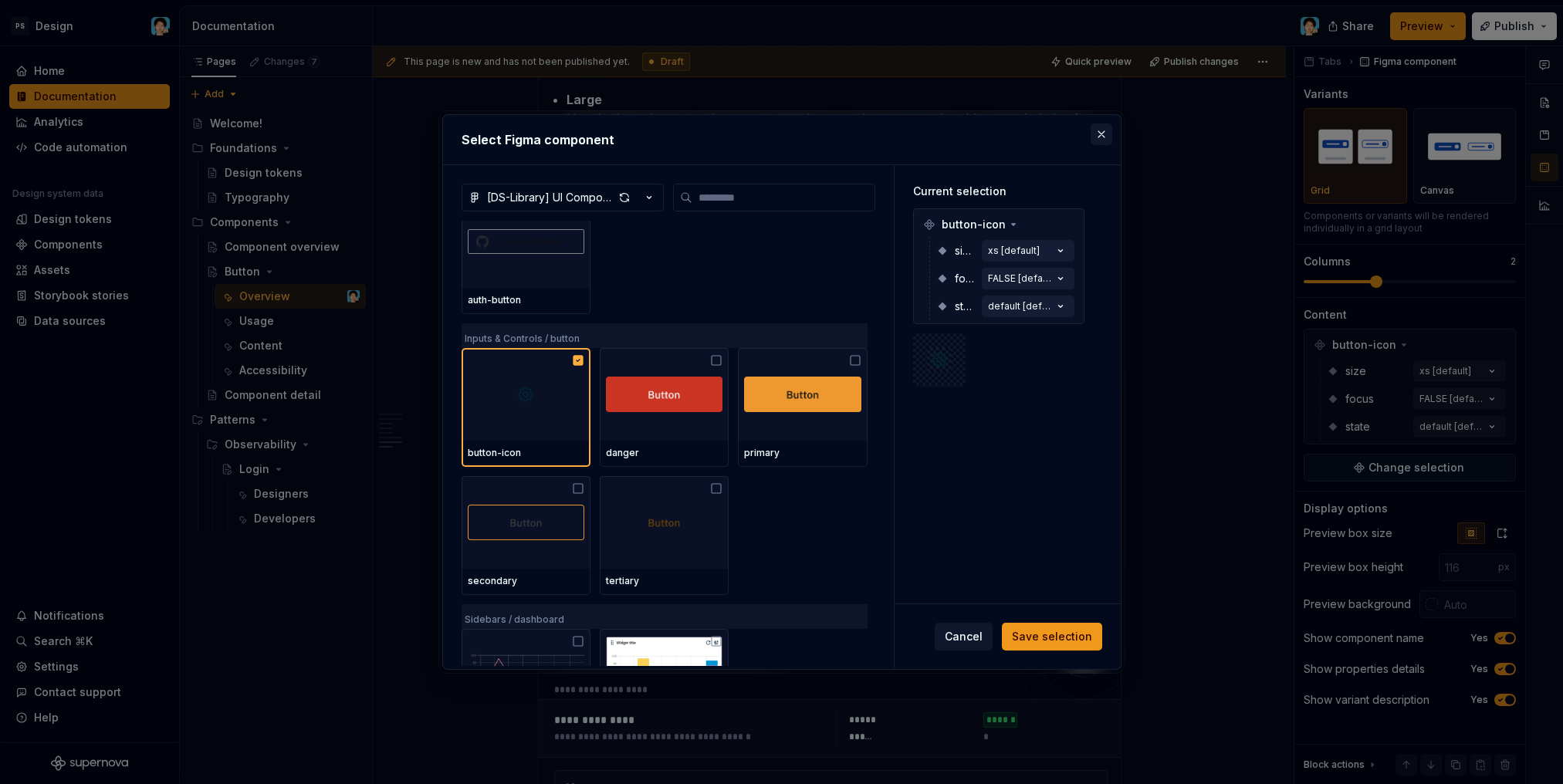
click at [1095, 131] on button "button" at bounding box center [1100, 133] width 21 height 21
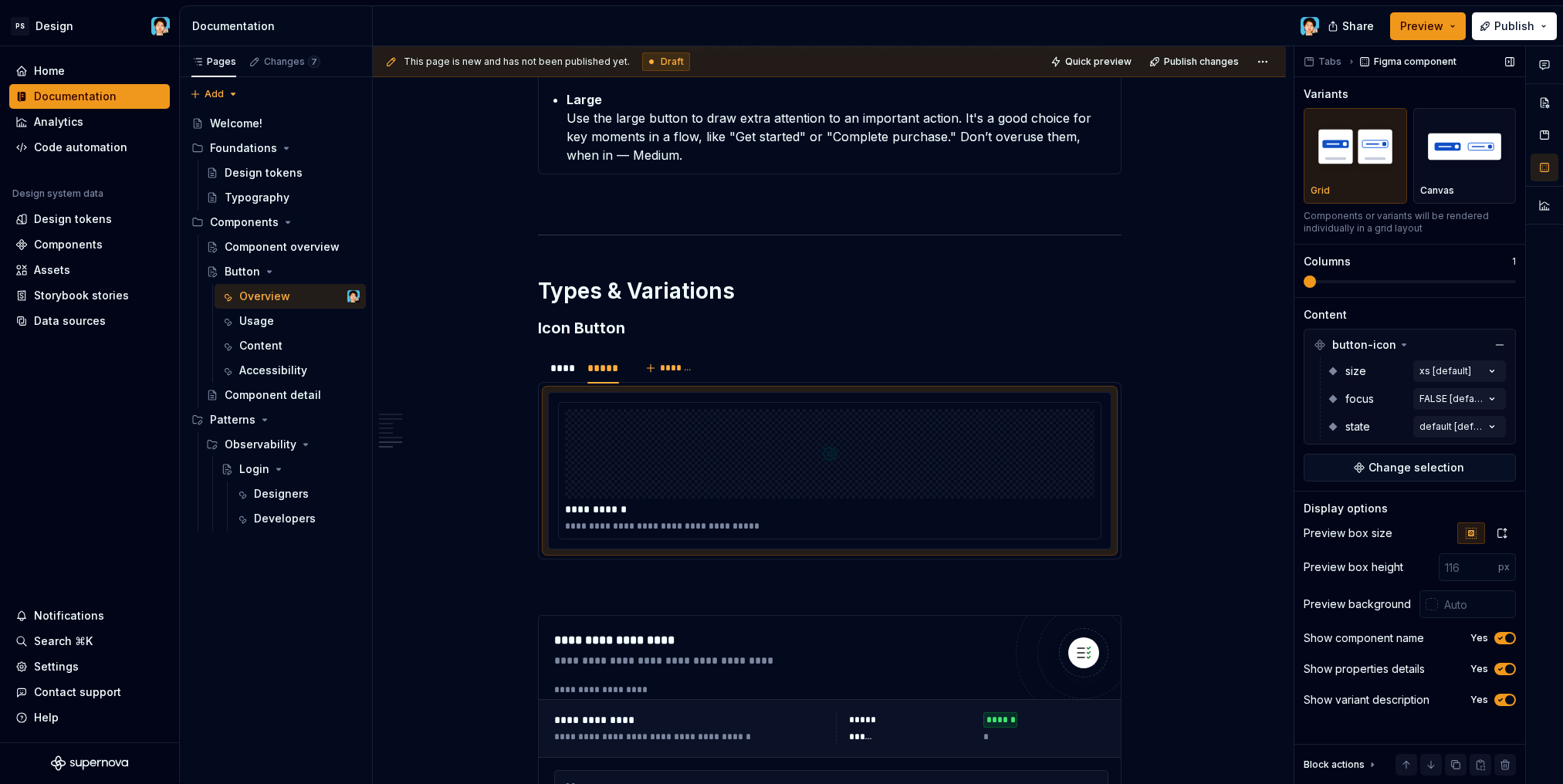
click at [1317, 282] on span at bounding box center [1410, 281] width 213 height 12
click at [1373, 288] on div "Variants Grid Canvas Components or variants will be rendered individually in a …" at bounding box center [1410, 192] width 213 height 211
click at [924, 478] on div "**********" at bounding box center [829, 470] width 544 height 137
click at [1434, 181] on div "Canvas" at bounding box center [1464, 156] width 90 height 82
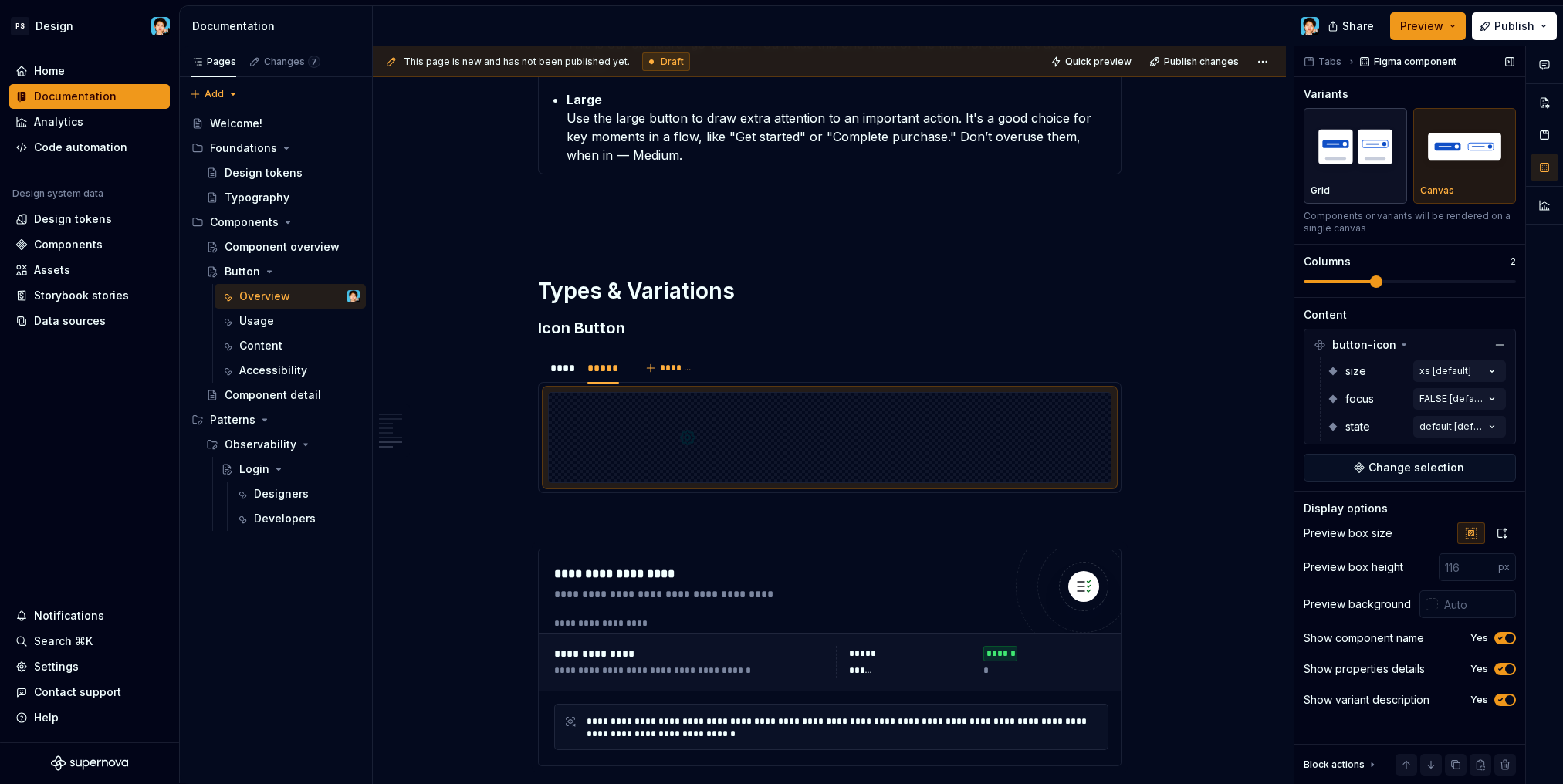
click at [1364, 182] on div "Grid" at bounding box center [1355, 156] width 90 height 82
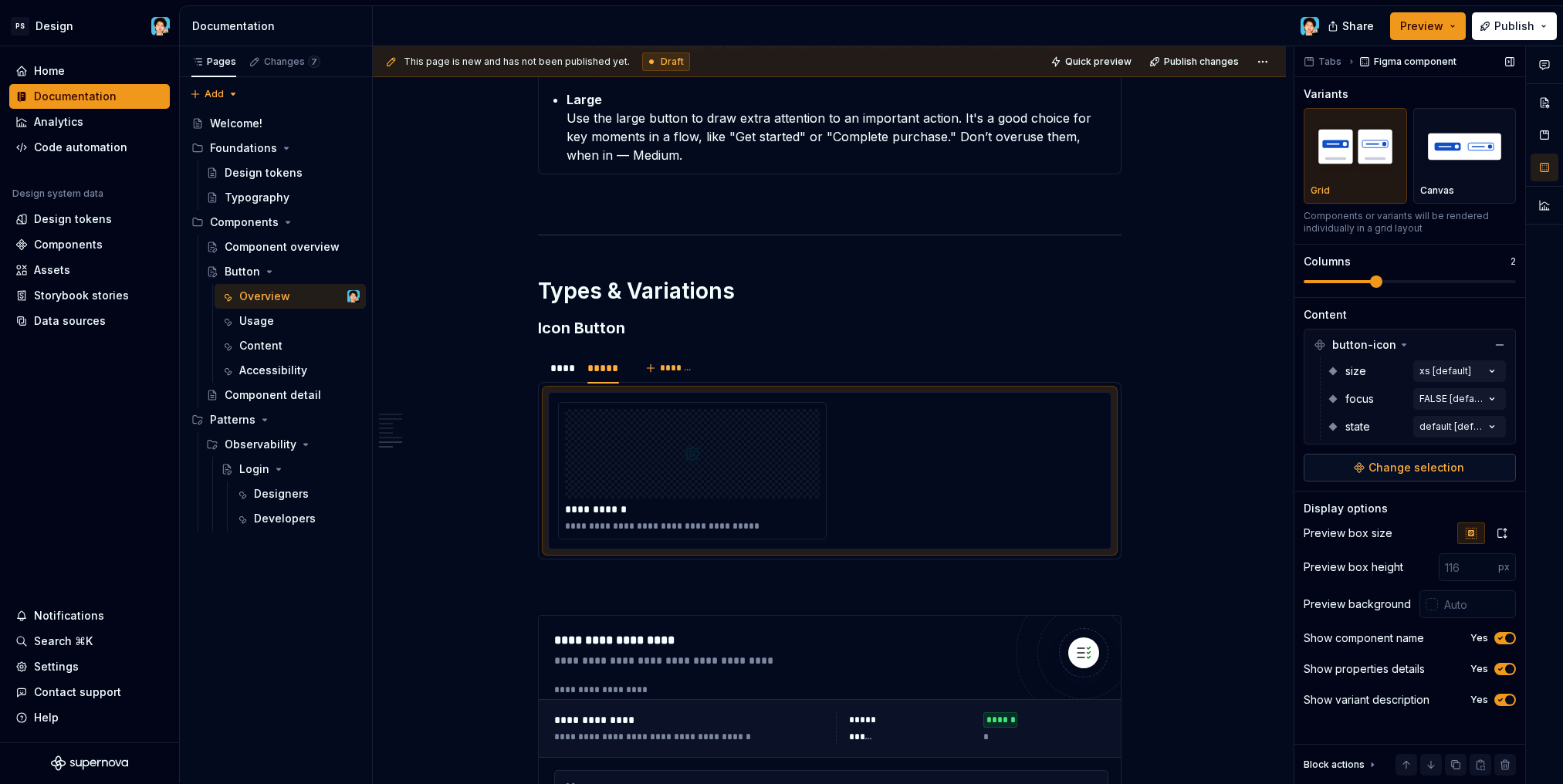
click at [1393, 474] on span "Change selection" at bounding box center [1416, 467] width 96 height 16
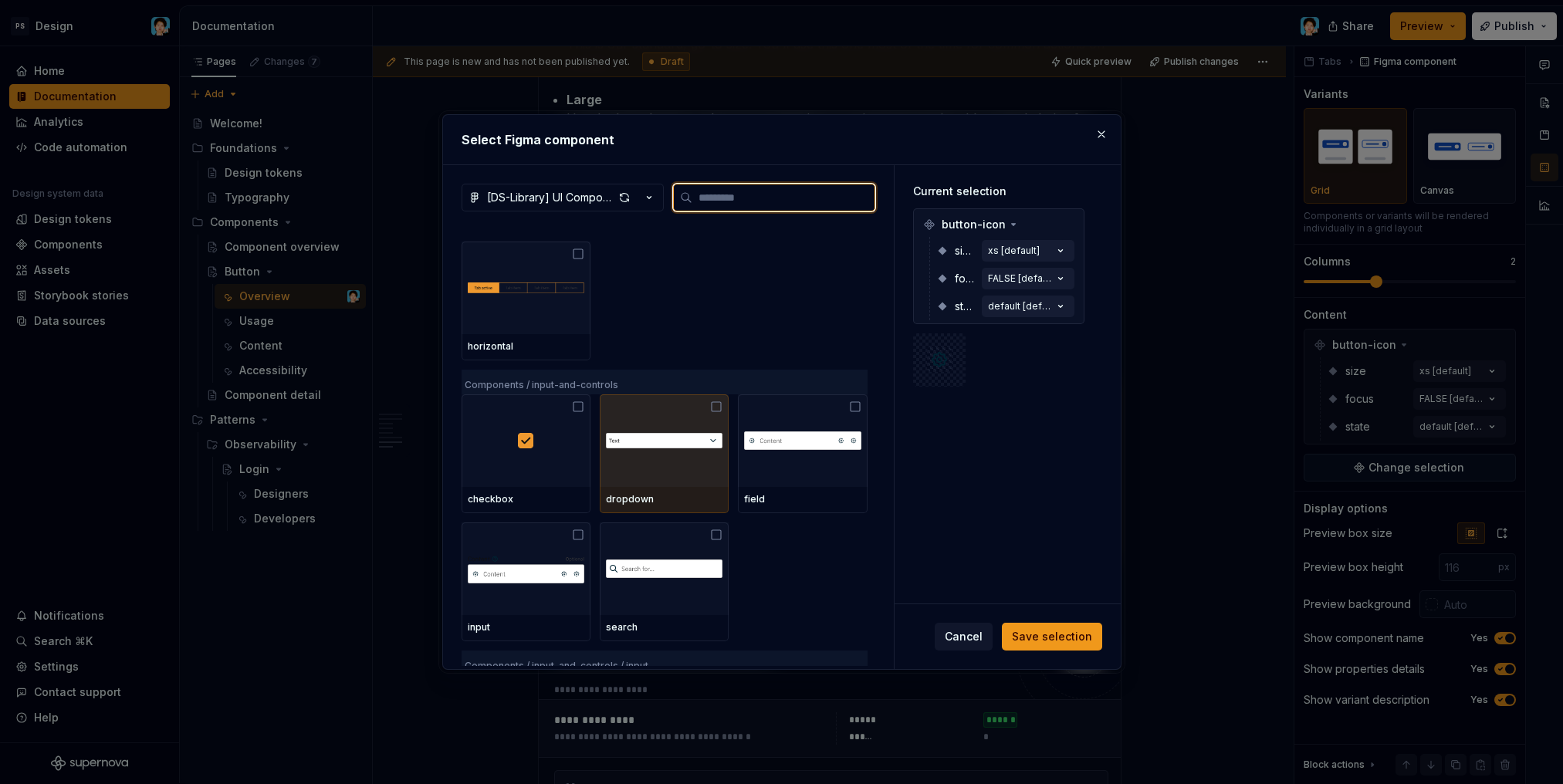
scroll to position [1029, 0]
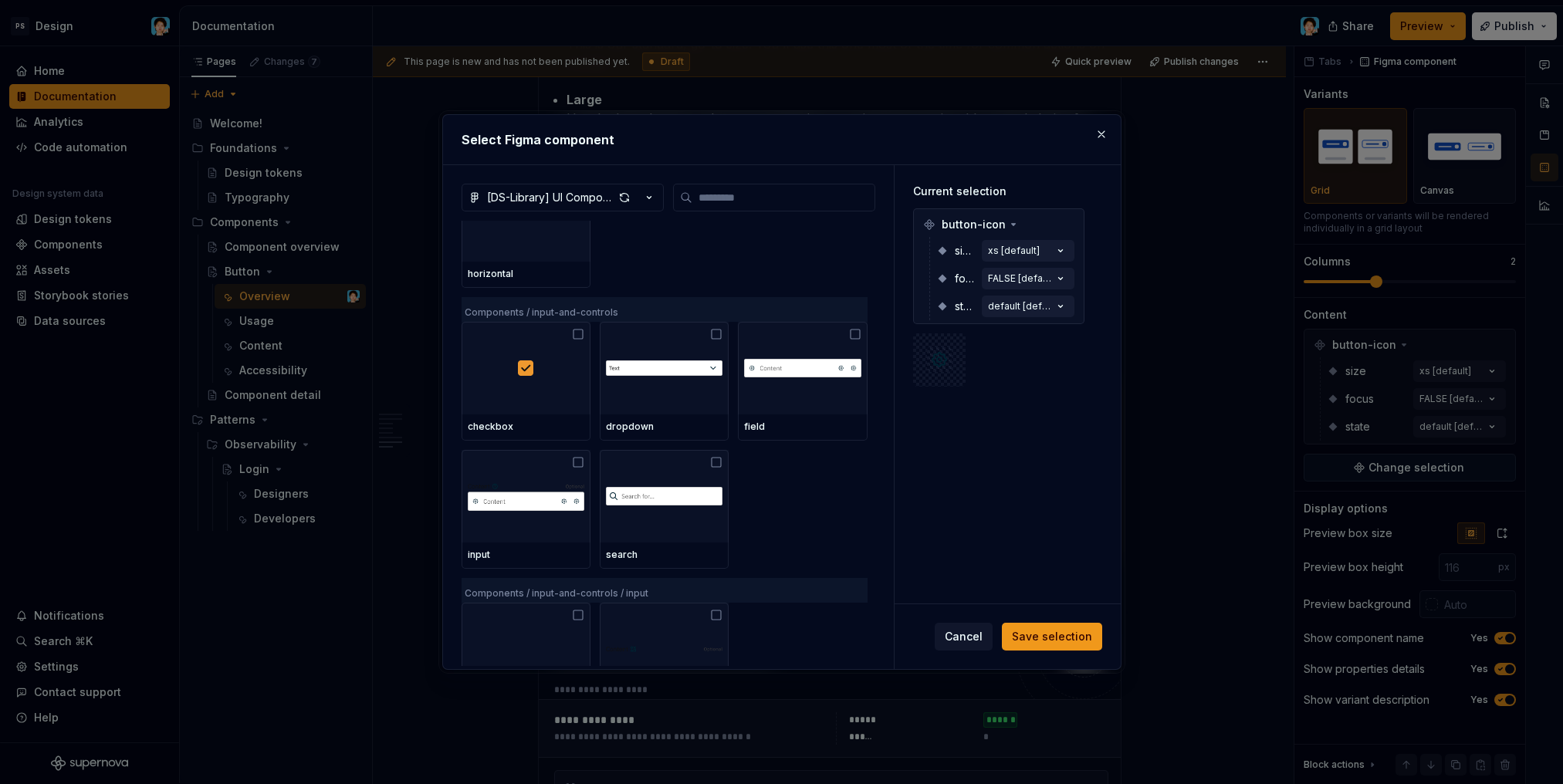
click at [1003, 373] on div at bounding box center [999, 359] width 172 height 53
click at [916, 359] on span at bounding box center [939, 359] width 53 height 53
click at [968, 642] on span "Cancel" at bounding box center [963, 636] width 38 height 16
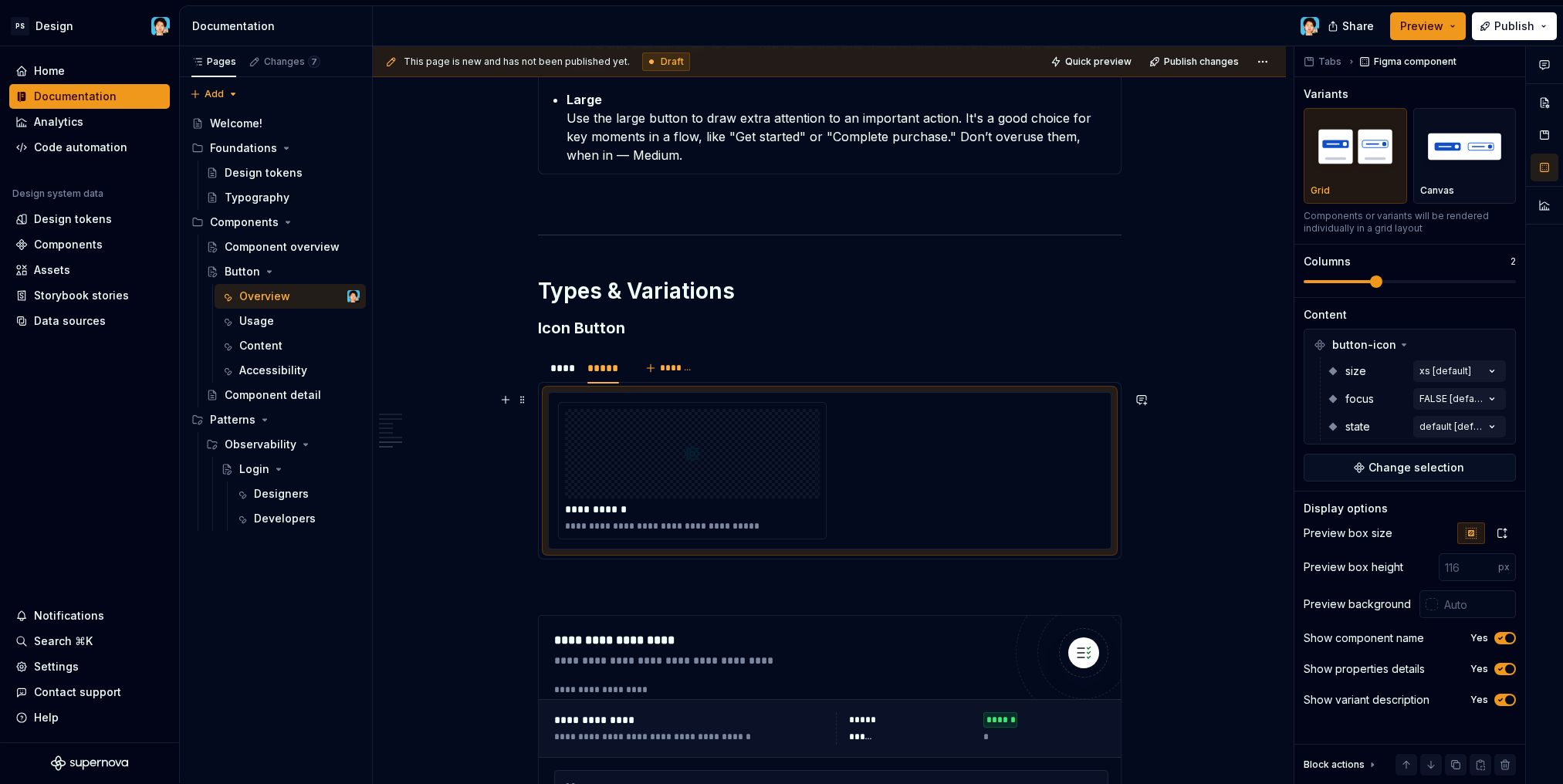
click at [945, 509] on div "**********" at bounding box center [829, 470] width 544 height 137
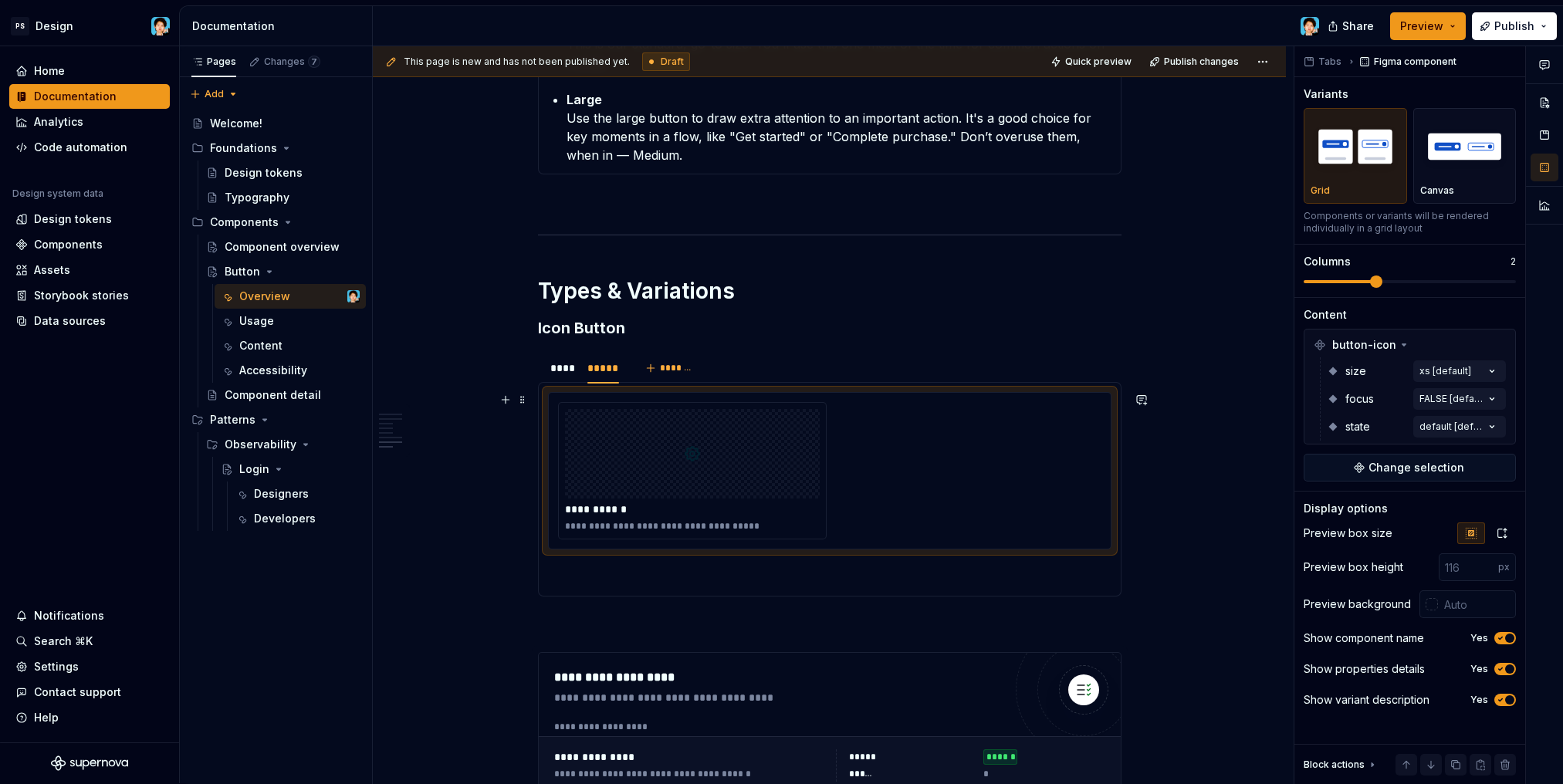
click at [968, 488] on div "**********" at bounding box center [829, 470] width 544 height 137
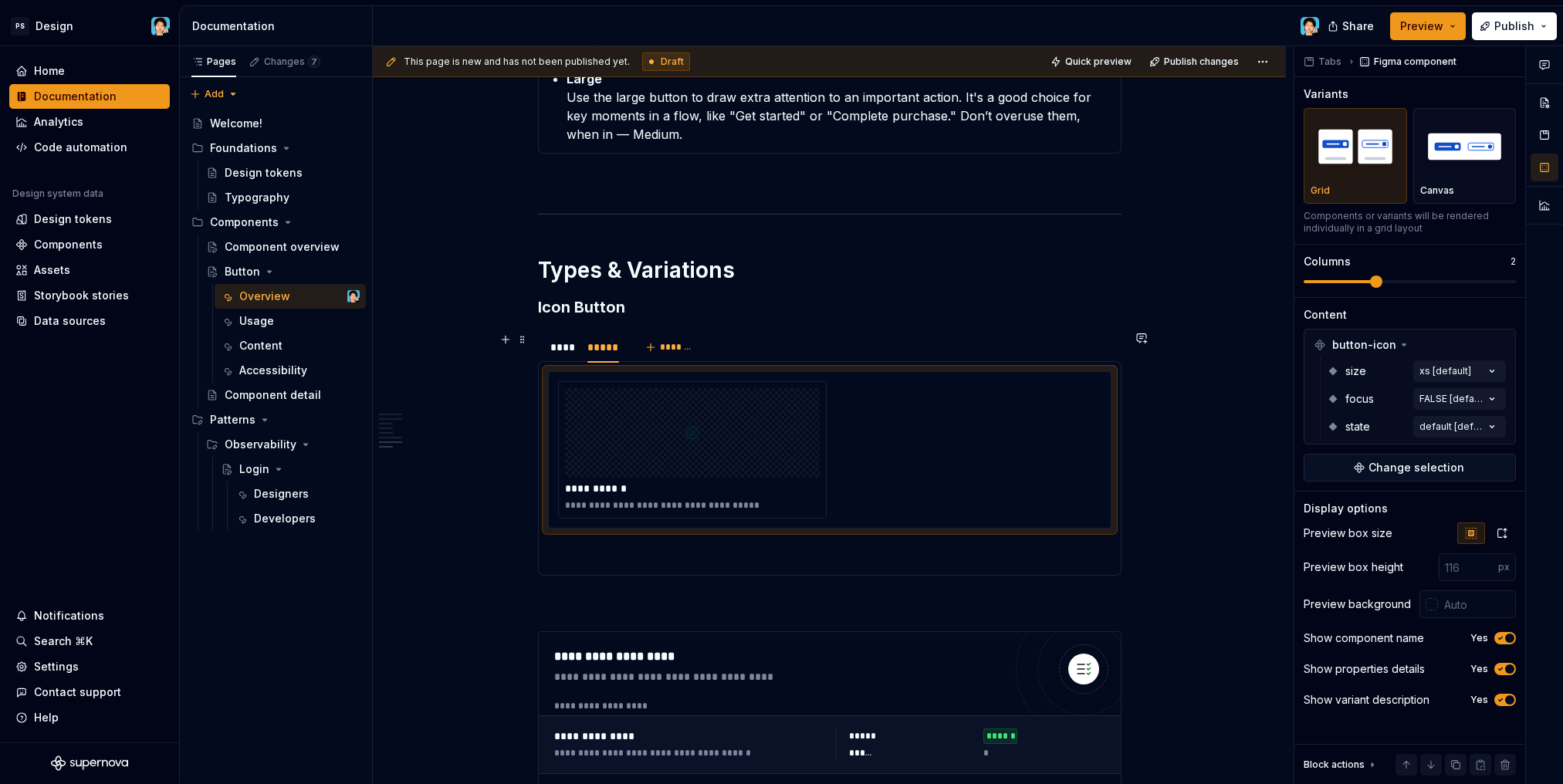
scroll to position [2653, 0]
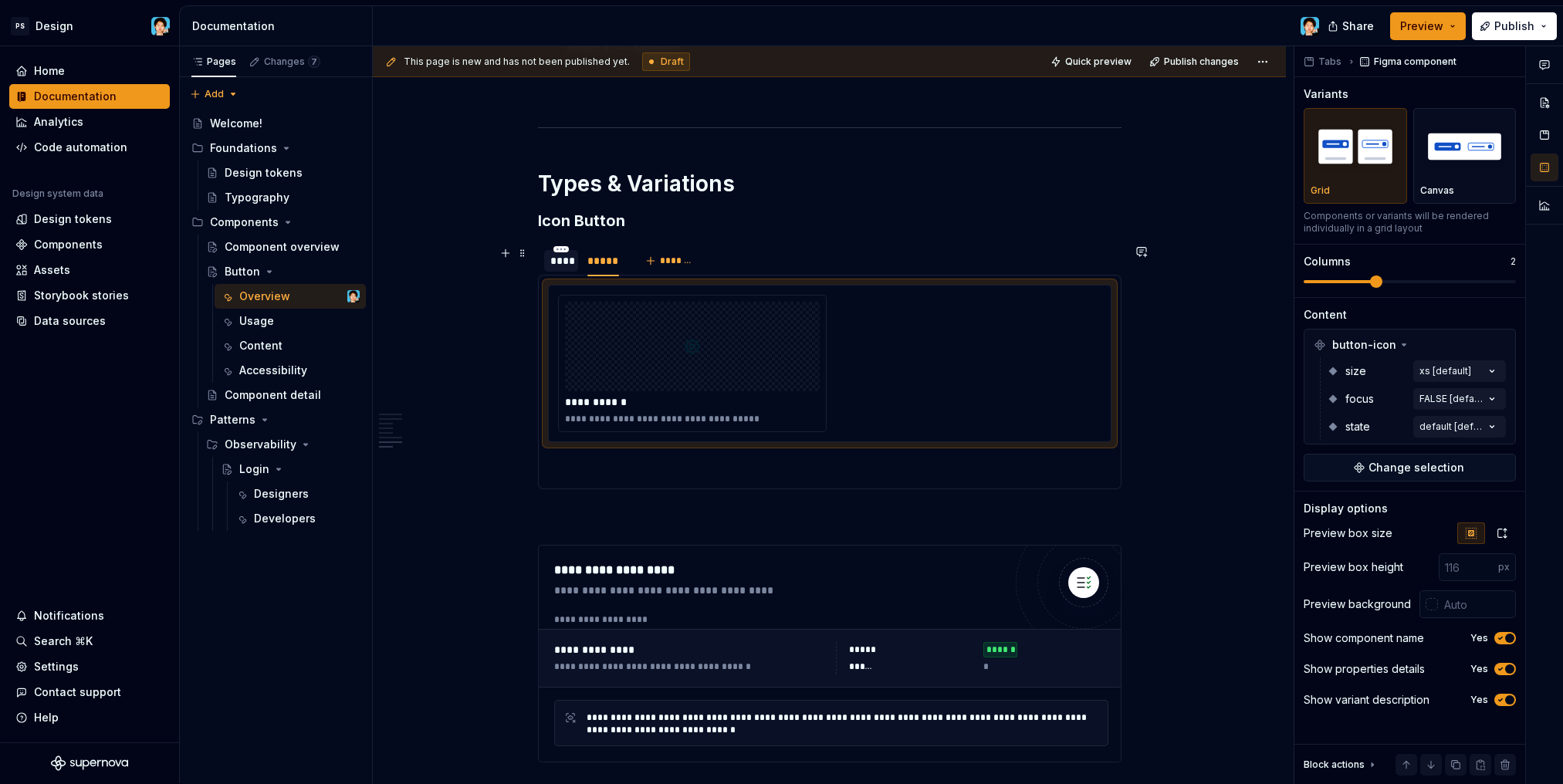
click at [557, 261] on div "****" at bounding box center [561, 260] width 22 height 16
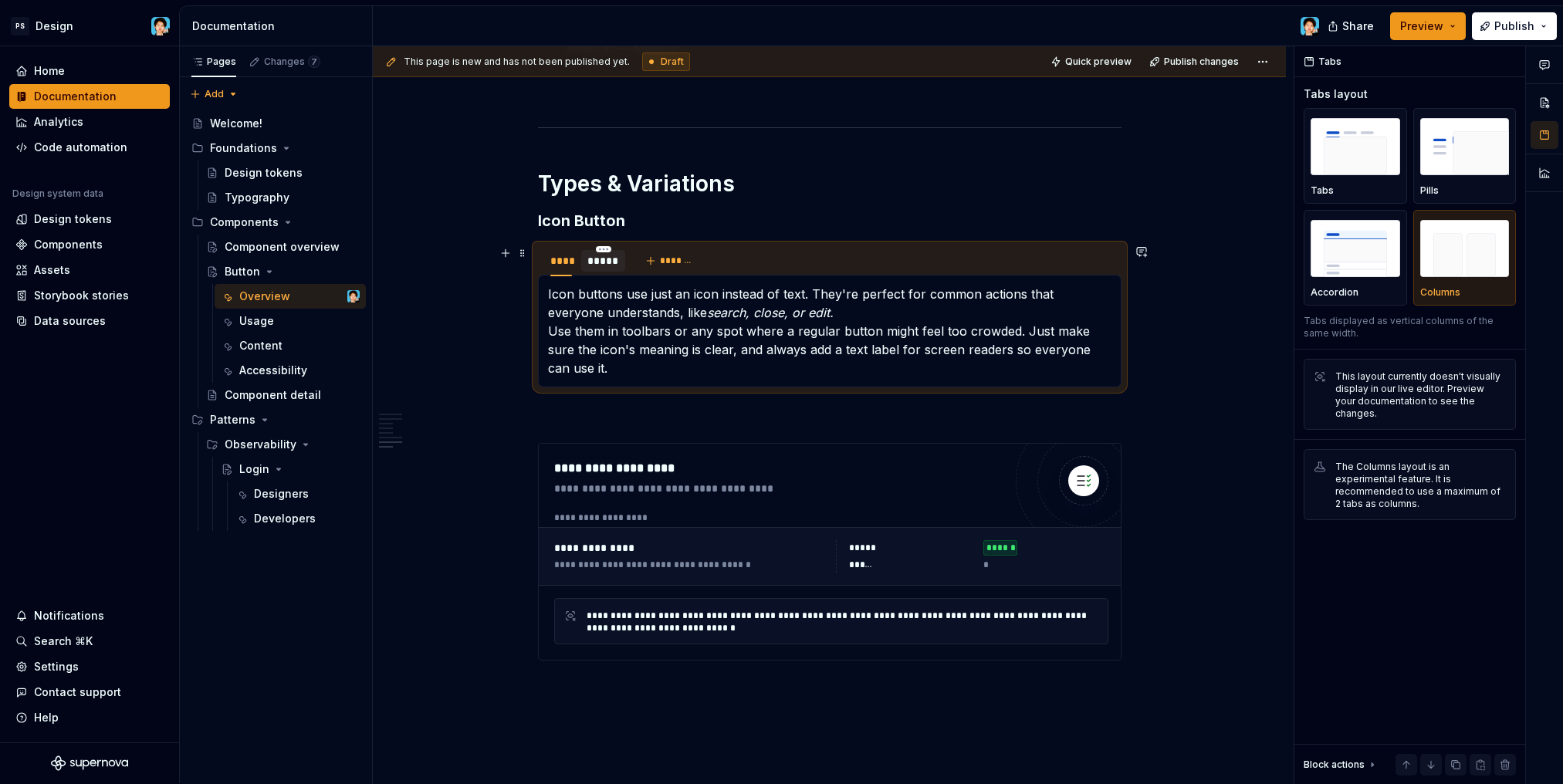
click at [602, 264] on div "*****" at bounding box center [603, 260] width 32 height 16
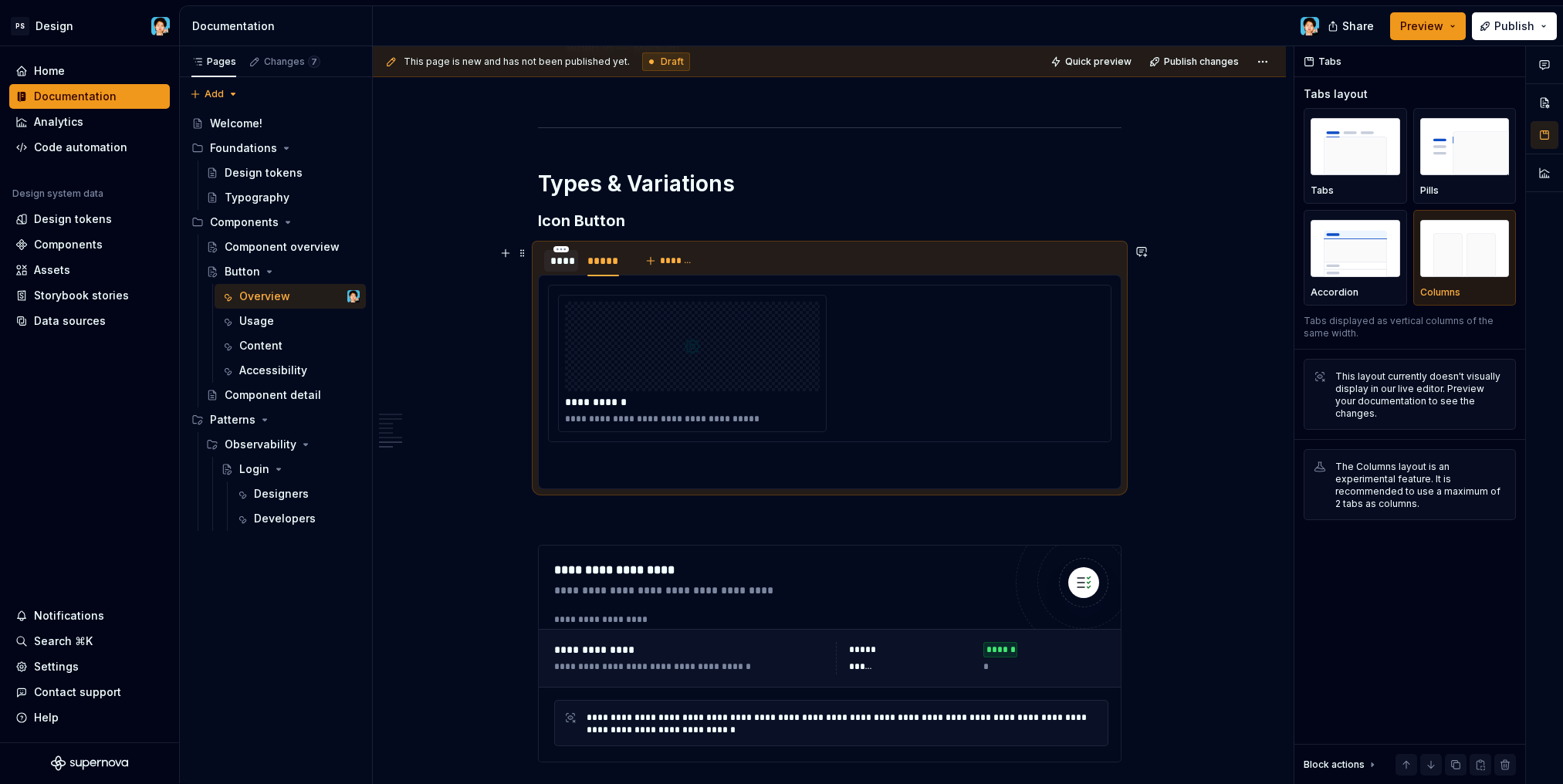
click at [566, 263] on div "****" at bounding box center [561, 260] width 22 height 16
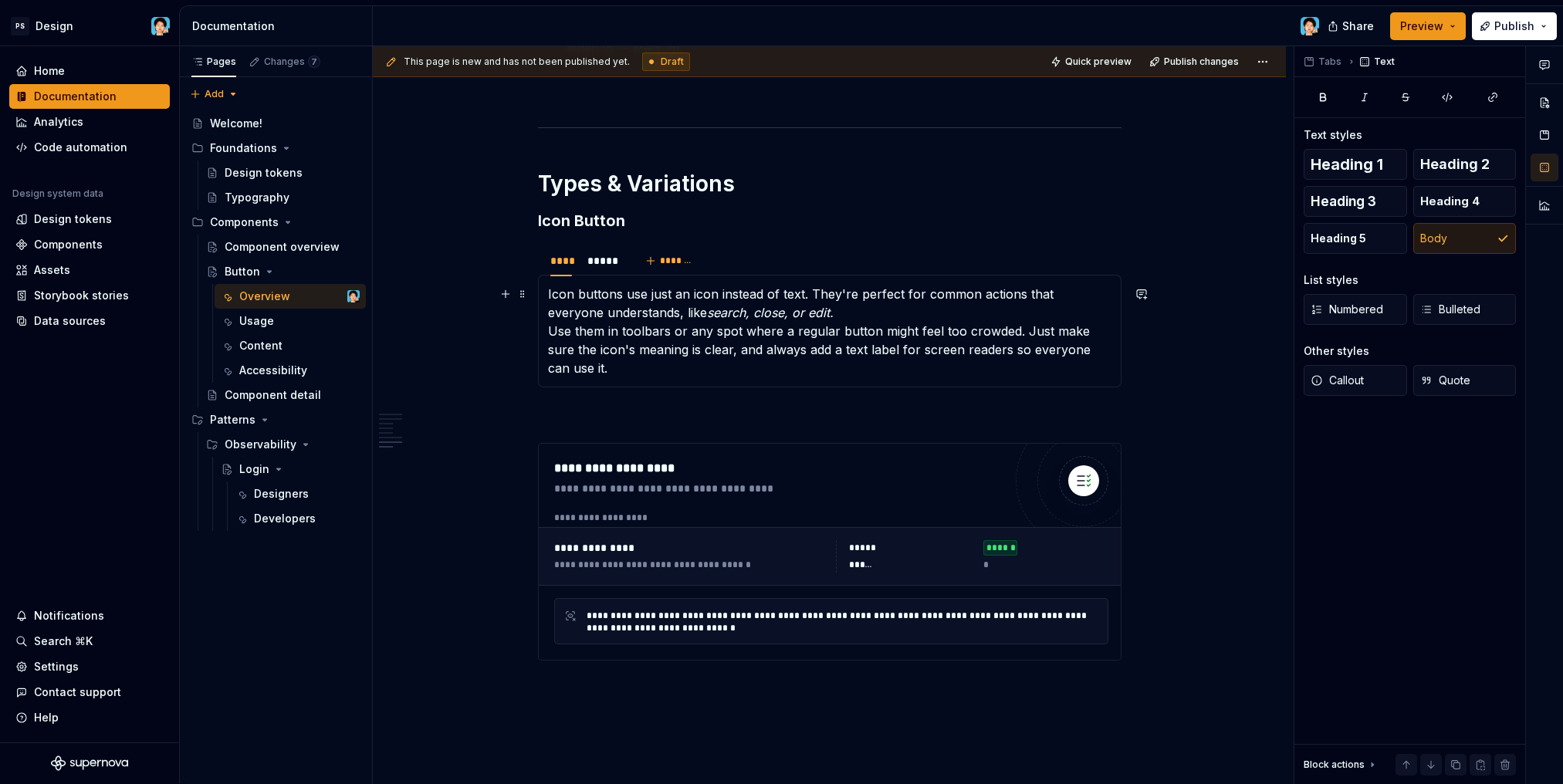
click at [726, 323] on p "Icon buttons use just an icon instead of text. They're perfect for common actio…" at bounding box center [829, 330] width 563 height 92
click at [602, 264] on div "*****" at bounding box center [603, 260] width 32 height 16
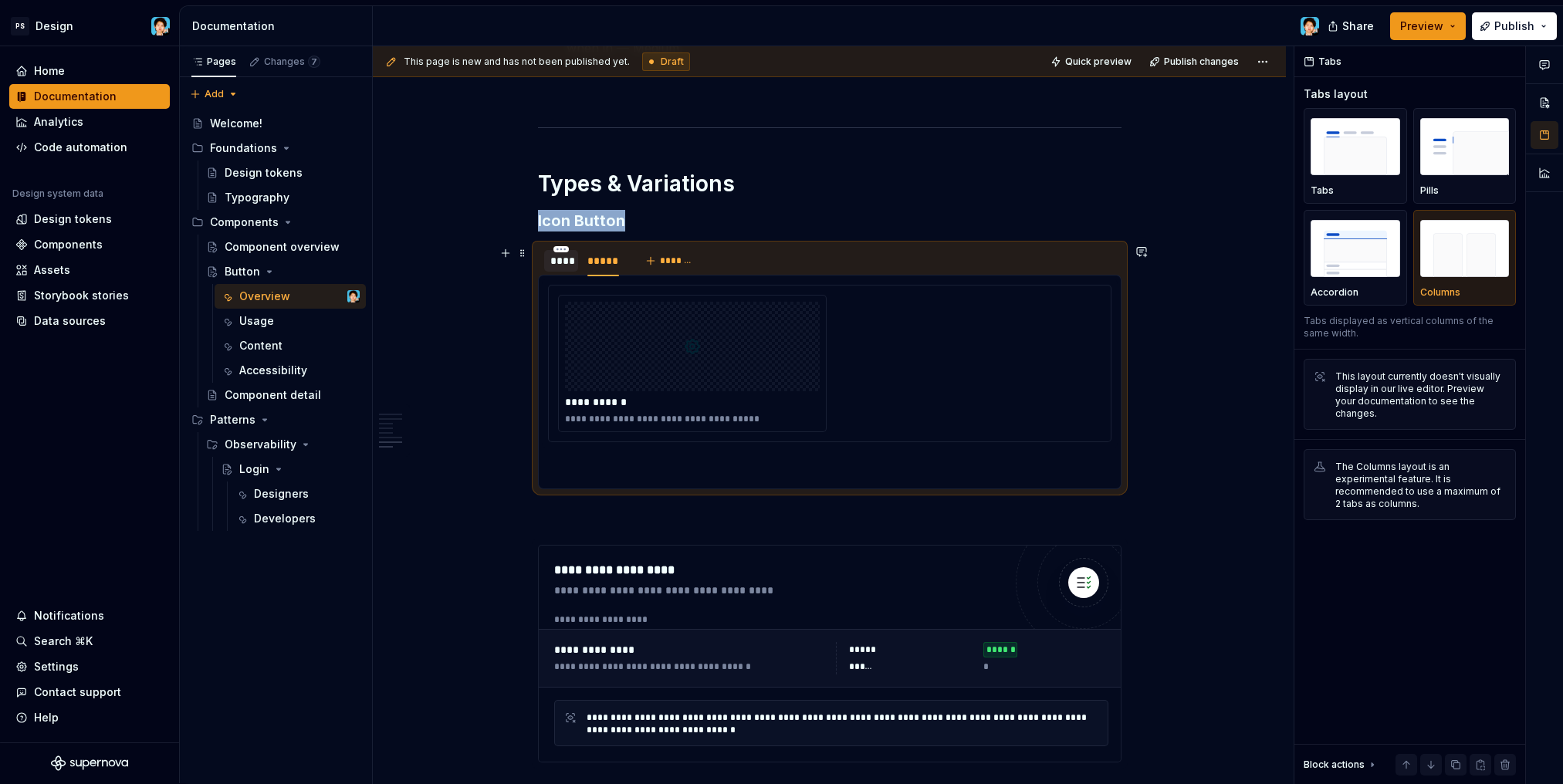
click at [567, 267] on div "****" at bounding box center [561, 260] width 22 height 16
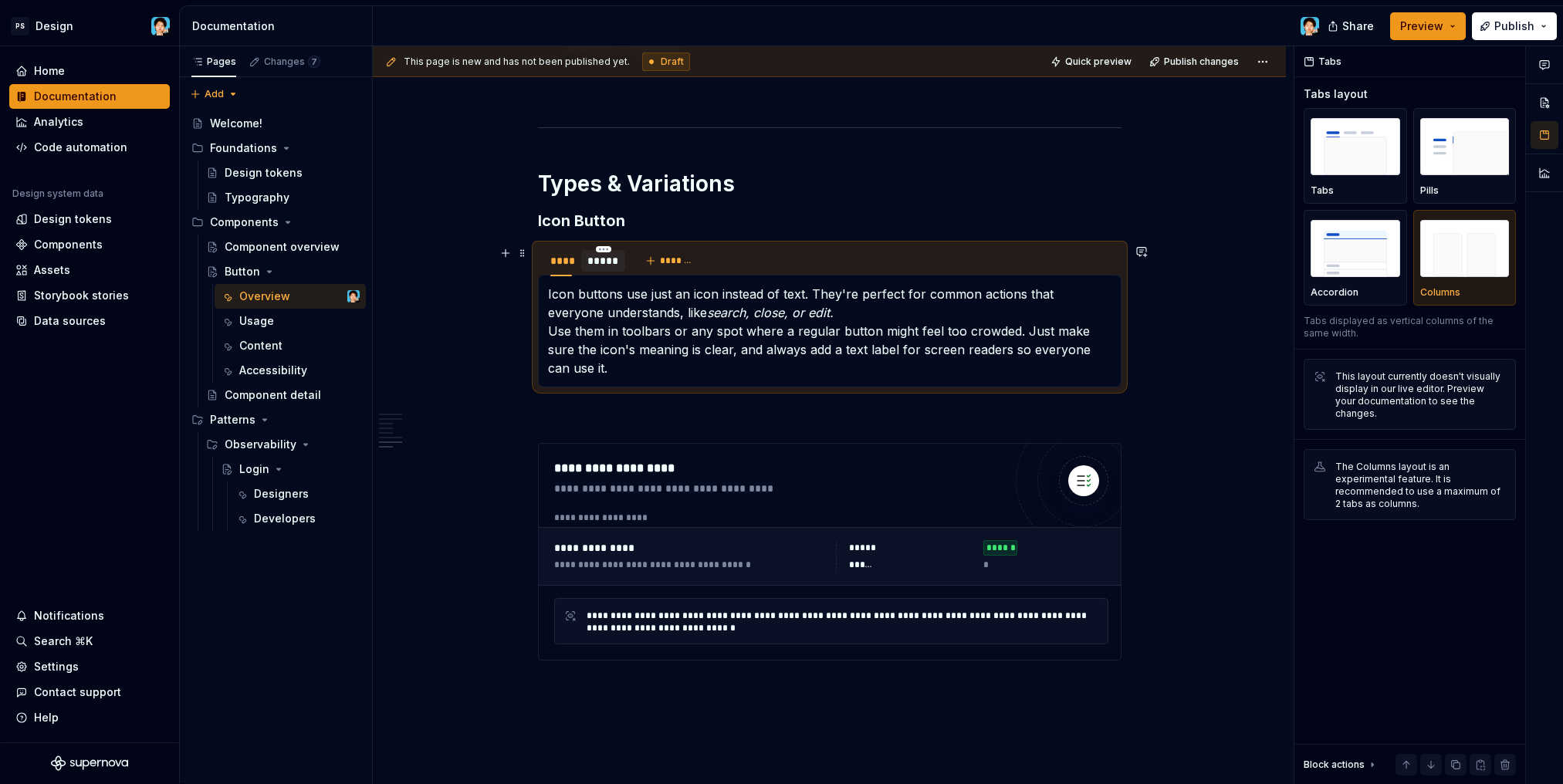
click at [611, 263] on div "*****" at bounding box center [603, 260] width 32 height 16
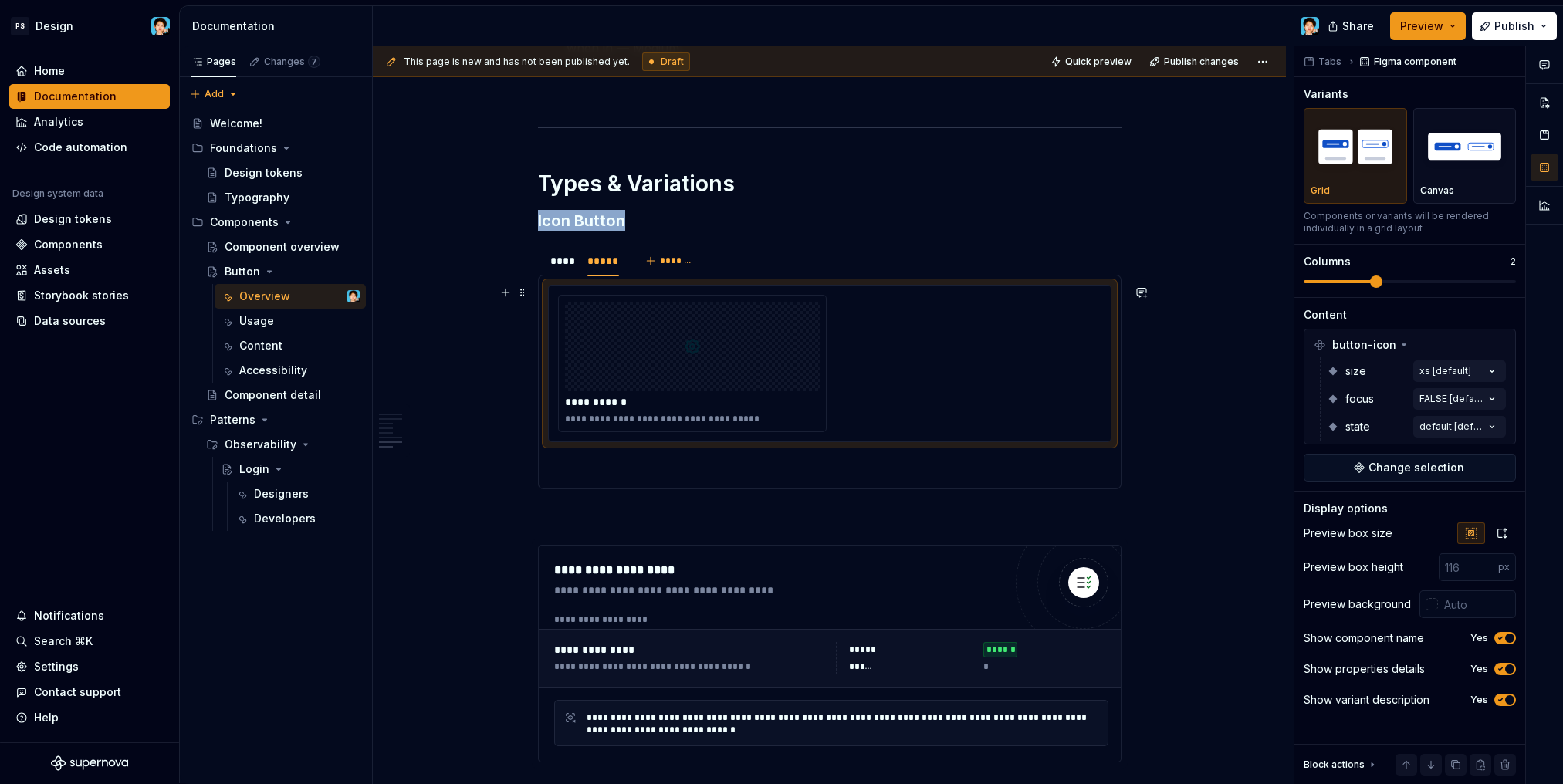
click at [657, 348] on div at bounding box center [692, 347] width 255 height 89
click at [1175, 270] on div "**********" at bounding box center [968, 415] width 1190 height 737
click at [683, 361] on div at bounding box center [830, 347] width 530 height 89
drag, startPoint x: 811, startPoint y: 452, endPoint x: 811, endPoint y: 462, distance: 10.0
click at [811, 452] on section-item-column "**********" at bounding box center [829, 381] width 563 height 195
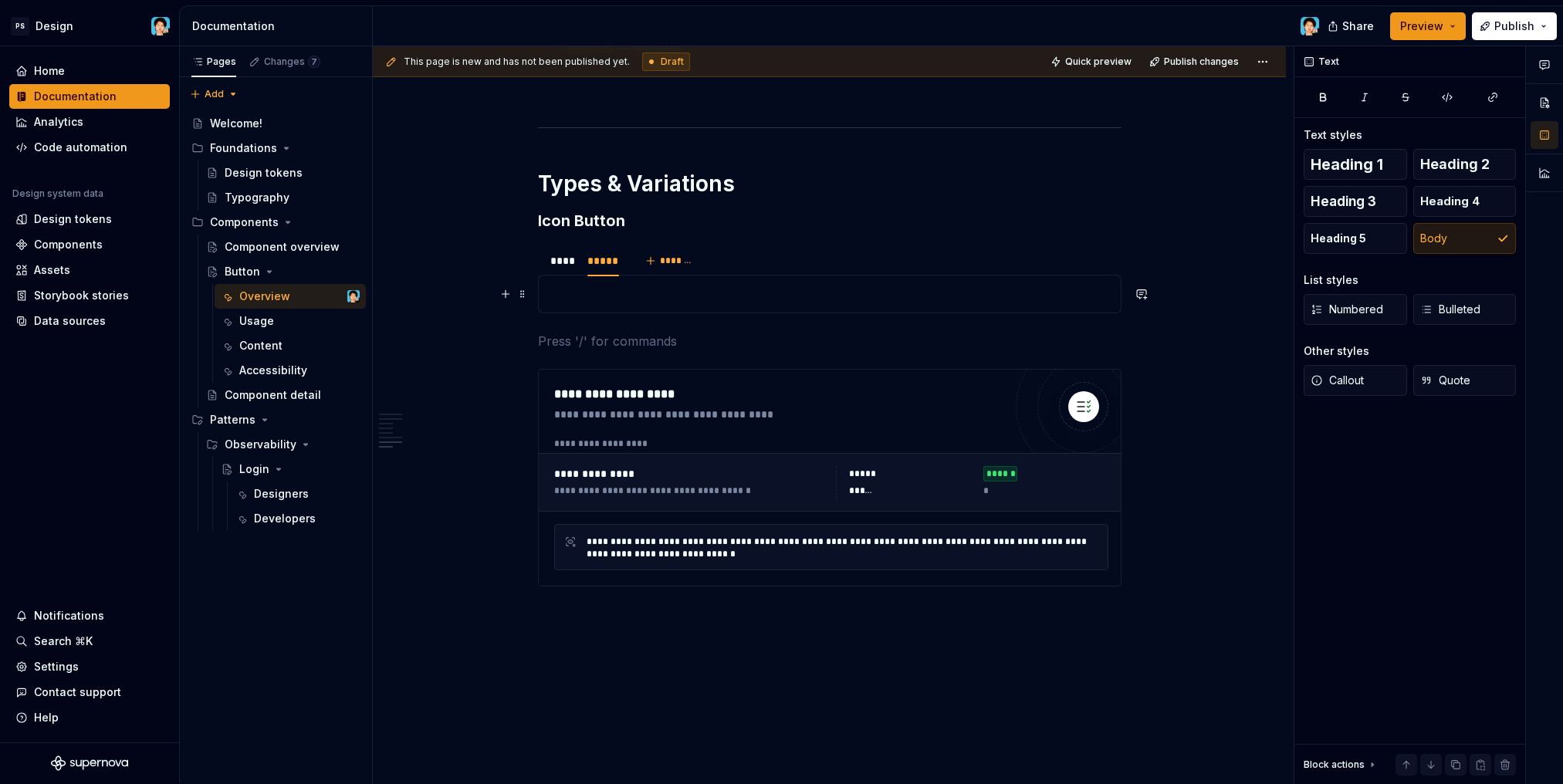
click at [634, 292] on p at bounding box center [829, 294] width 563 height 19
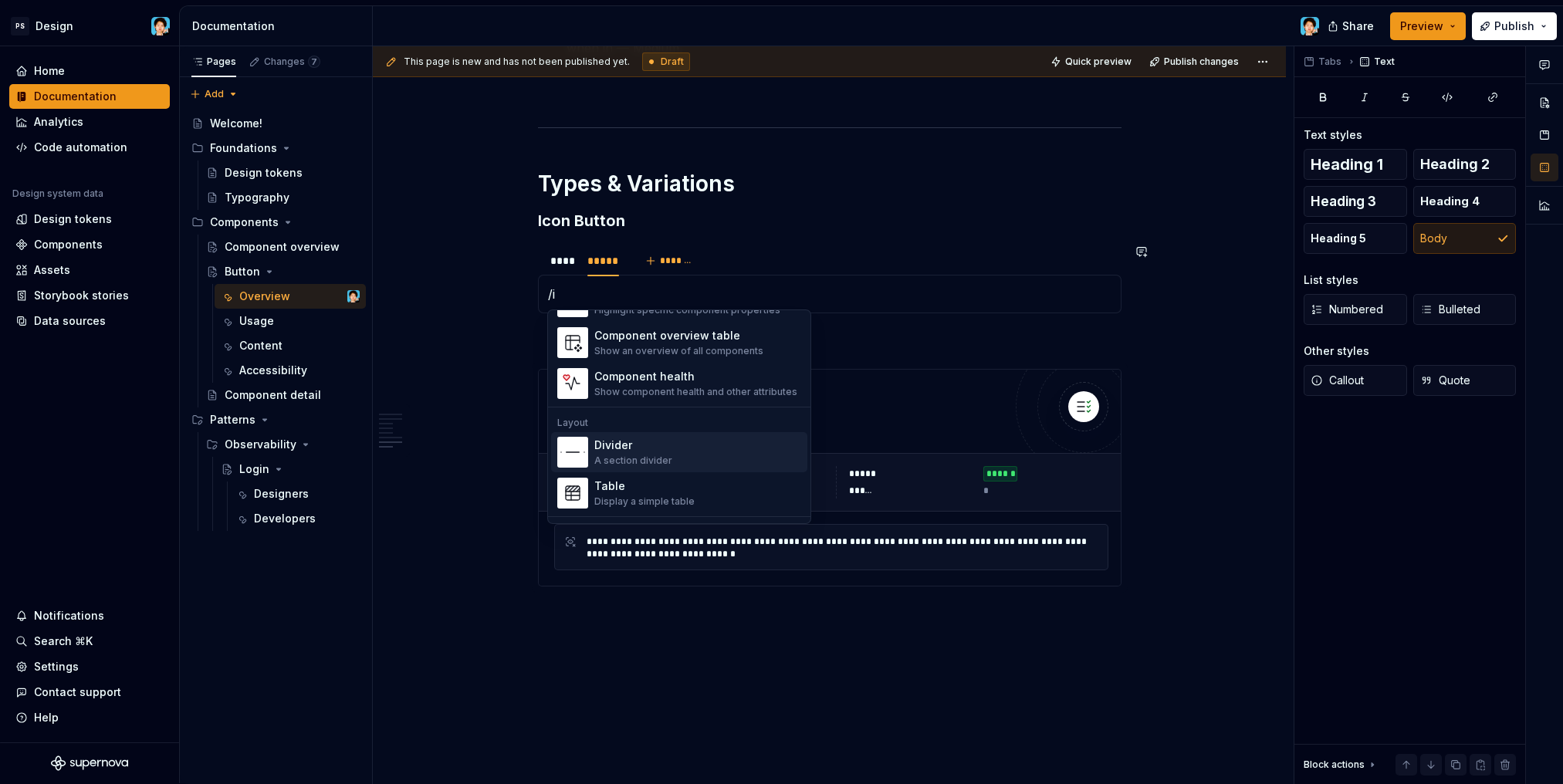
scroll to position [231, 0]
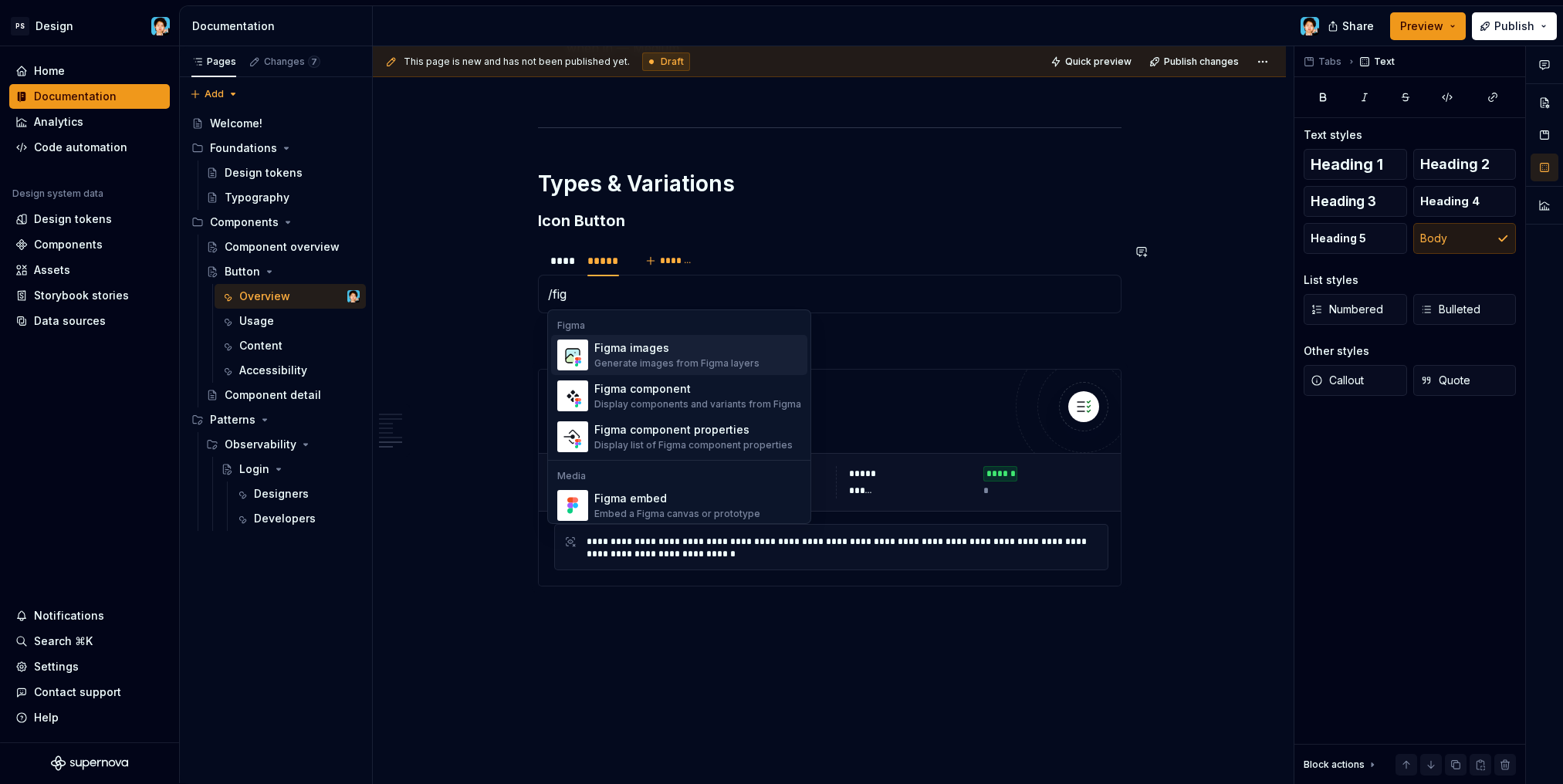
click at [676, 350] on div "Figma images" at bounding box center [676, 348] width 165 height 16
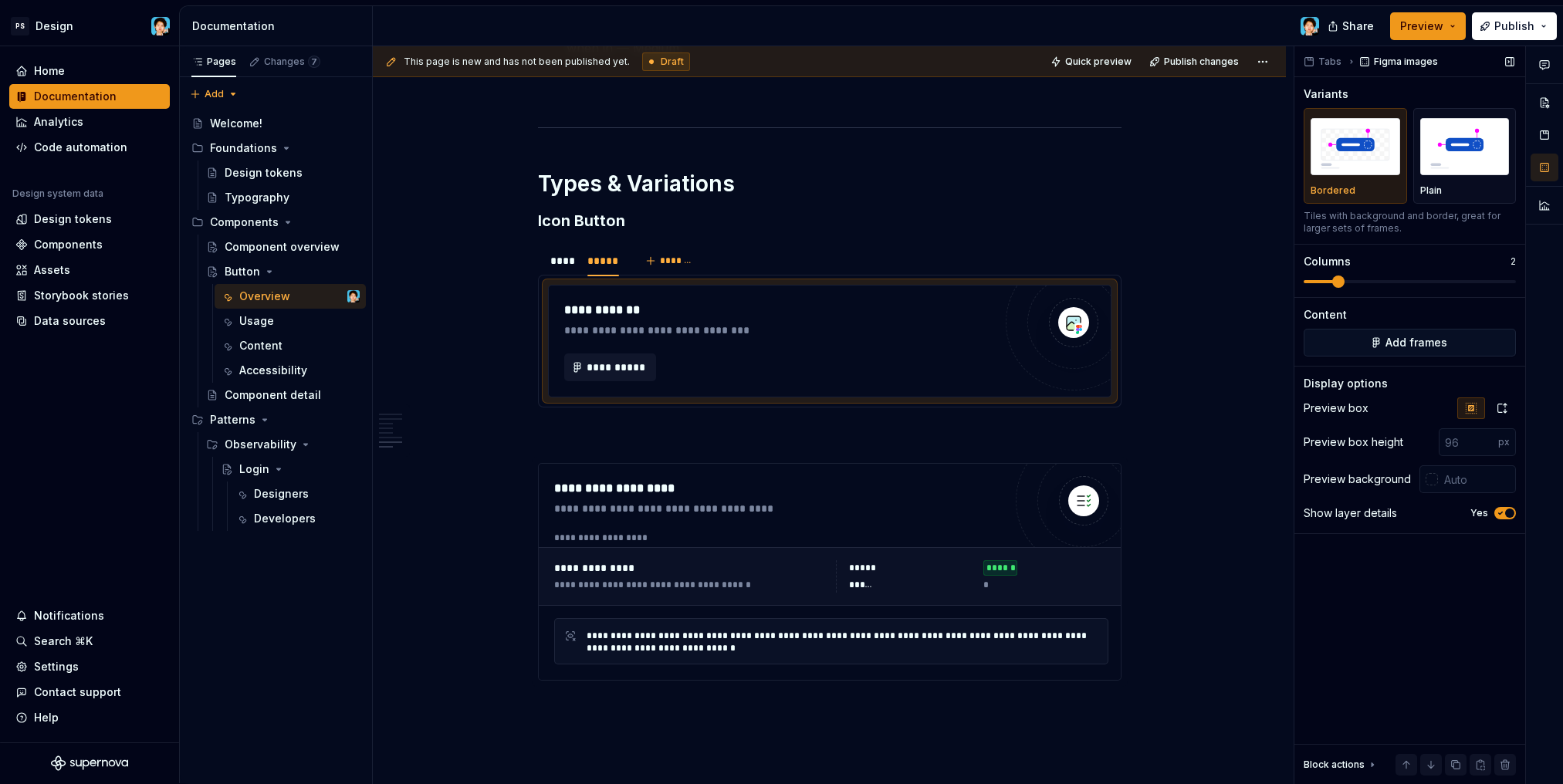
click at [1348, 284] on span at bounding box center [1410, 281] width 213 height 12
click at [1388, 351] on button "Add frames" at bounding box center [1410, 342] width 213 height 28
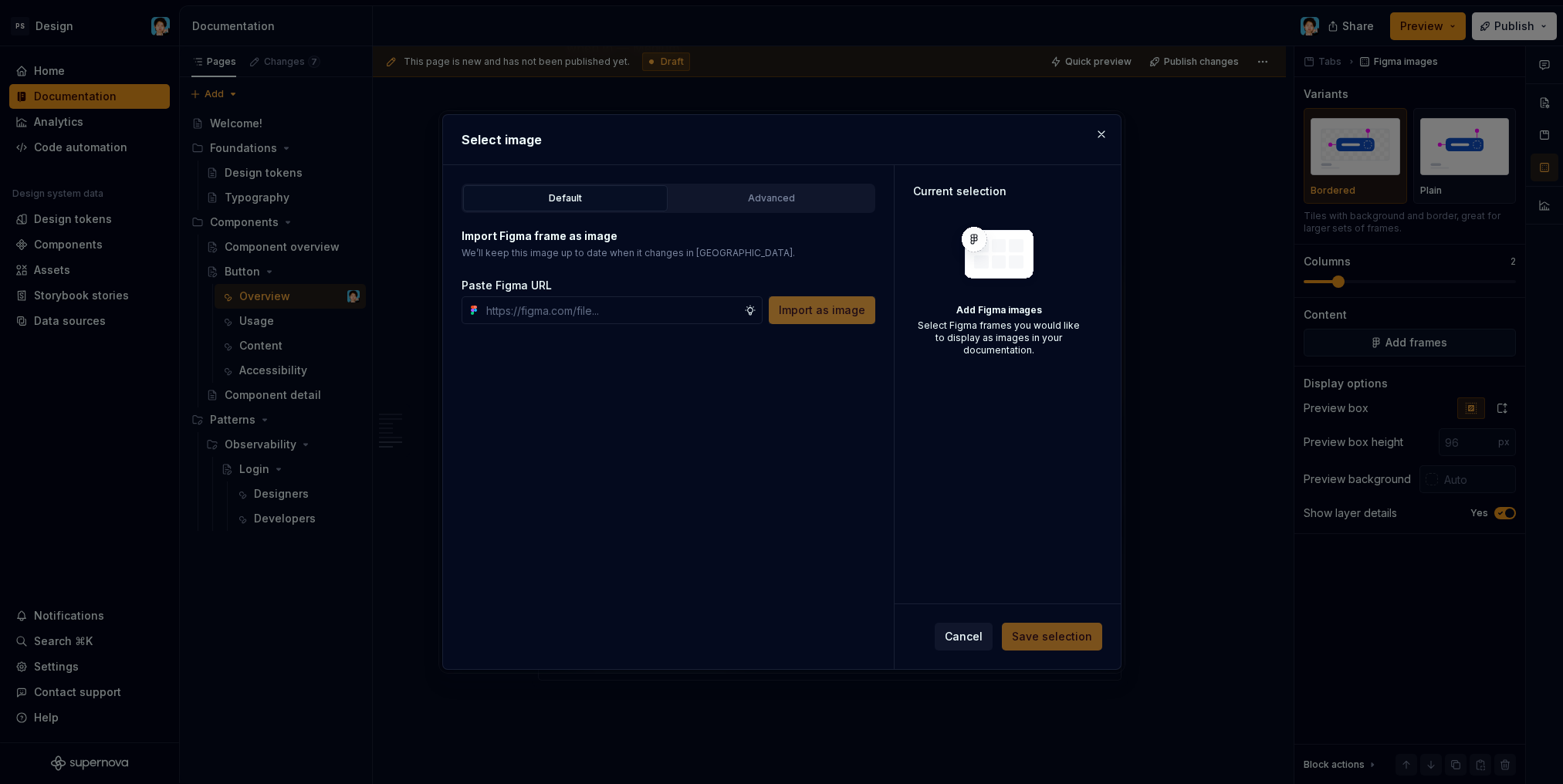
type textarea "*"
type input "[URL][DOMAIN_NAME]"
type textarea "*"
type input "[URL][DOMAIN_NAME]"
click at [829, 312] on span "Import as image" at bounding box center [822, 309] width 87 height 16
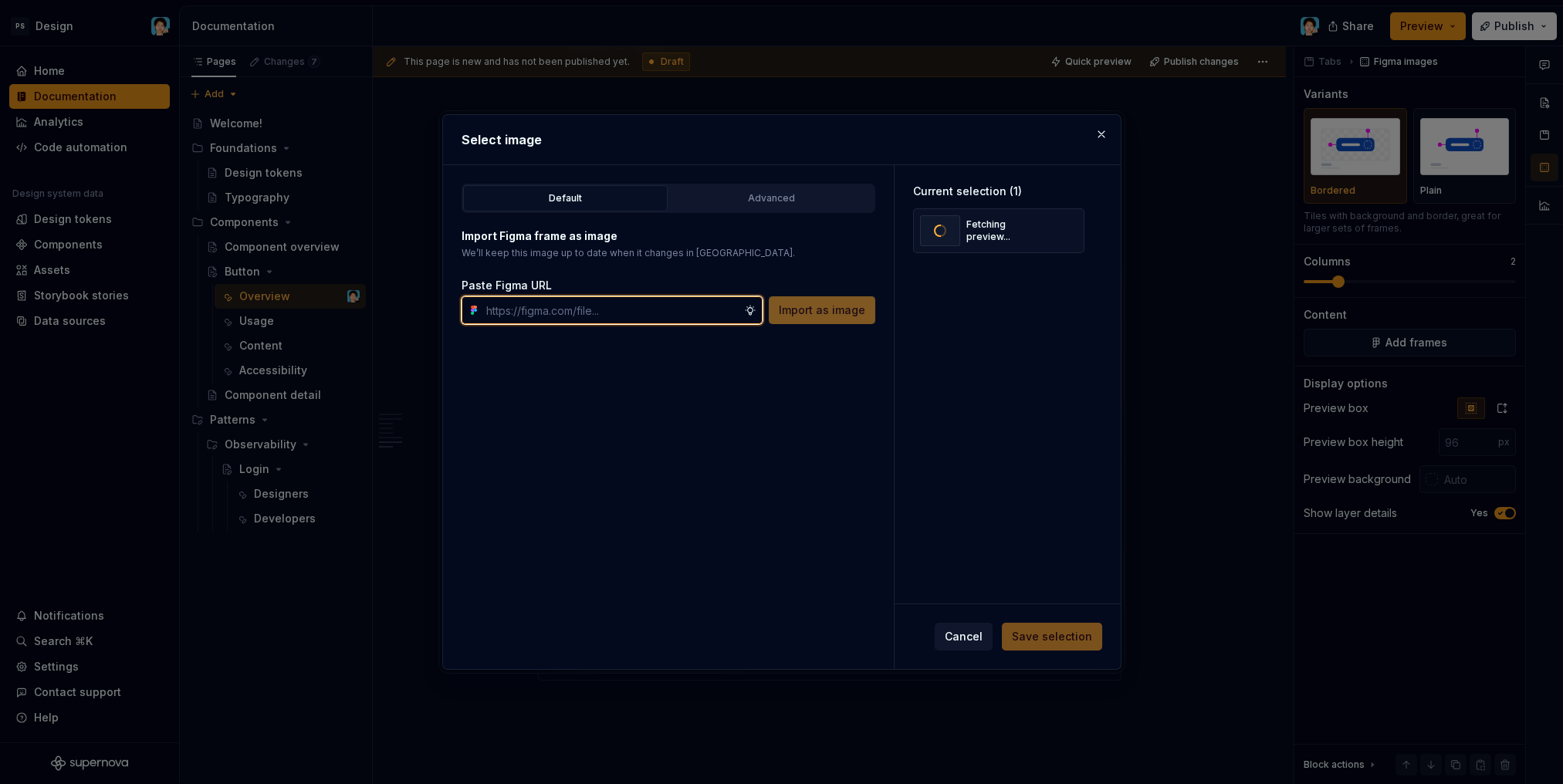
click at [629, 319] on input "text" at bounding box center [612, 310] width 264 height 28
paste input "[URL][DOMAIN_NAME]"
type input "[URL][DOMAIN_NAME]"
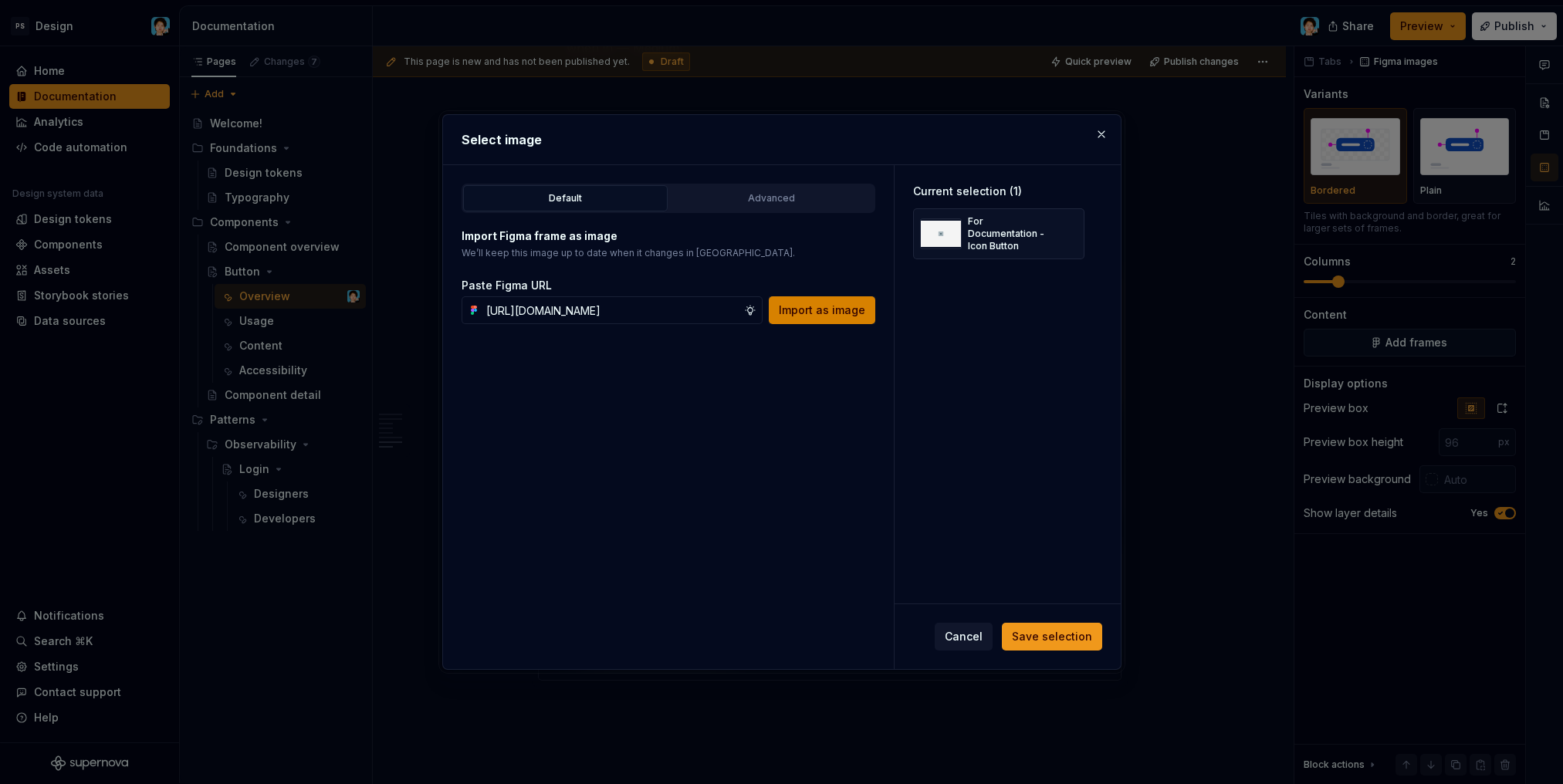
click at [808, 308] on span "Import as image" at bounding box center [822, 309] width 87 height 16
click at [1049, 637] on span "Save selection" at bounding box center [1052, 636] width 80 height 16
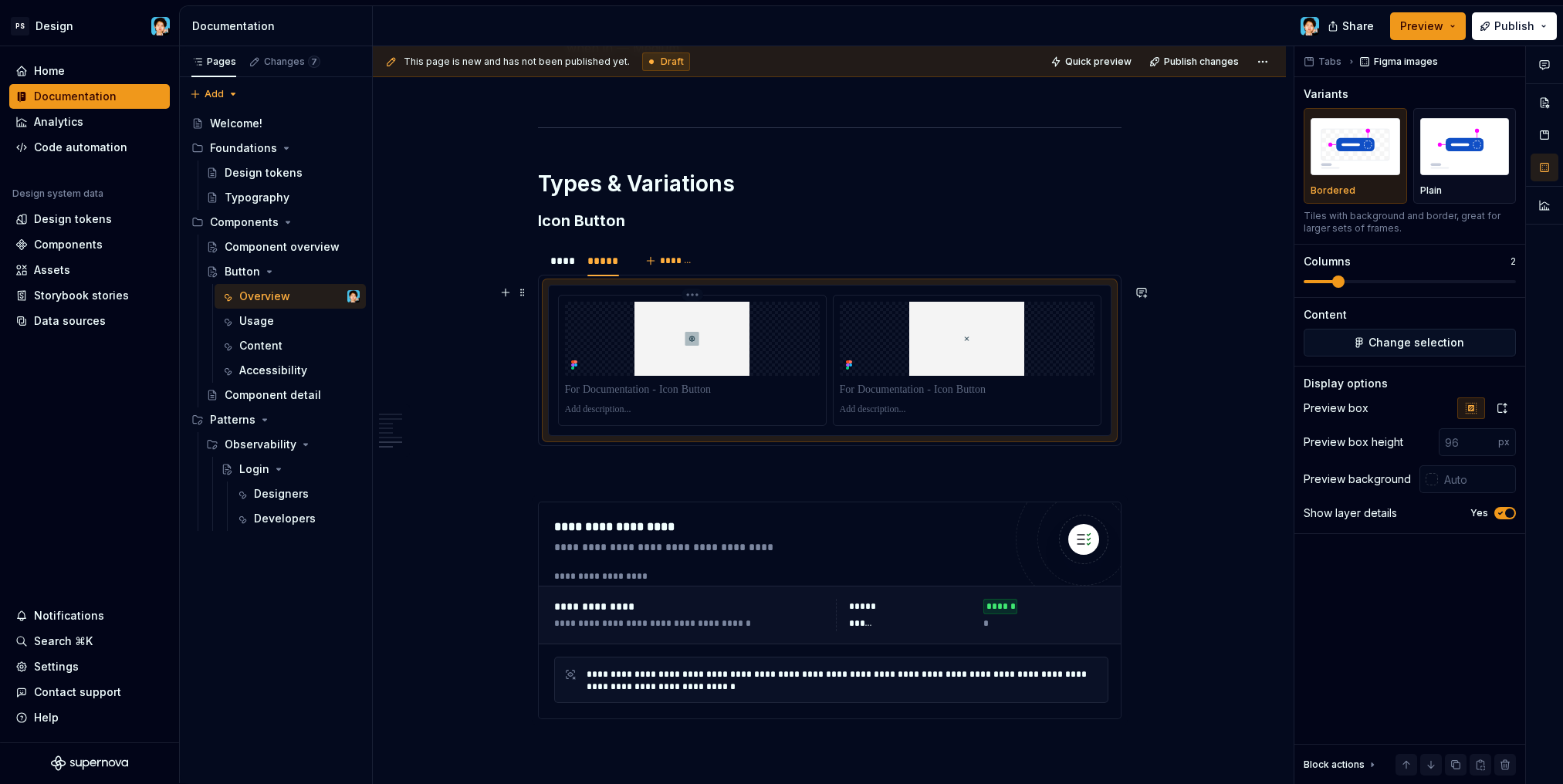
click at [641, 392] on p at bounding box center [692, 390] width 255 height 16
click at [621, 405] on p at bounding box center [692, 409] width 255 height 12
click at [633, 392] on p at bounding box center [692, 390] width 255 height 16
click at [921, 389] on p at bounding box center [966, 390] width 255 height 16
click at [740, 402] on div at bounding box center [692, 409] width 255 height 19
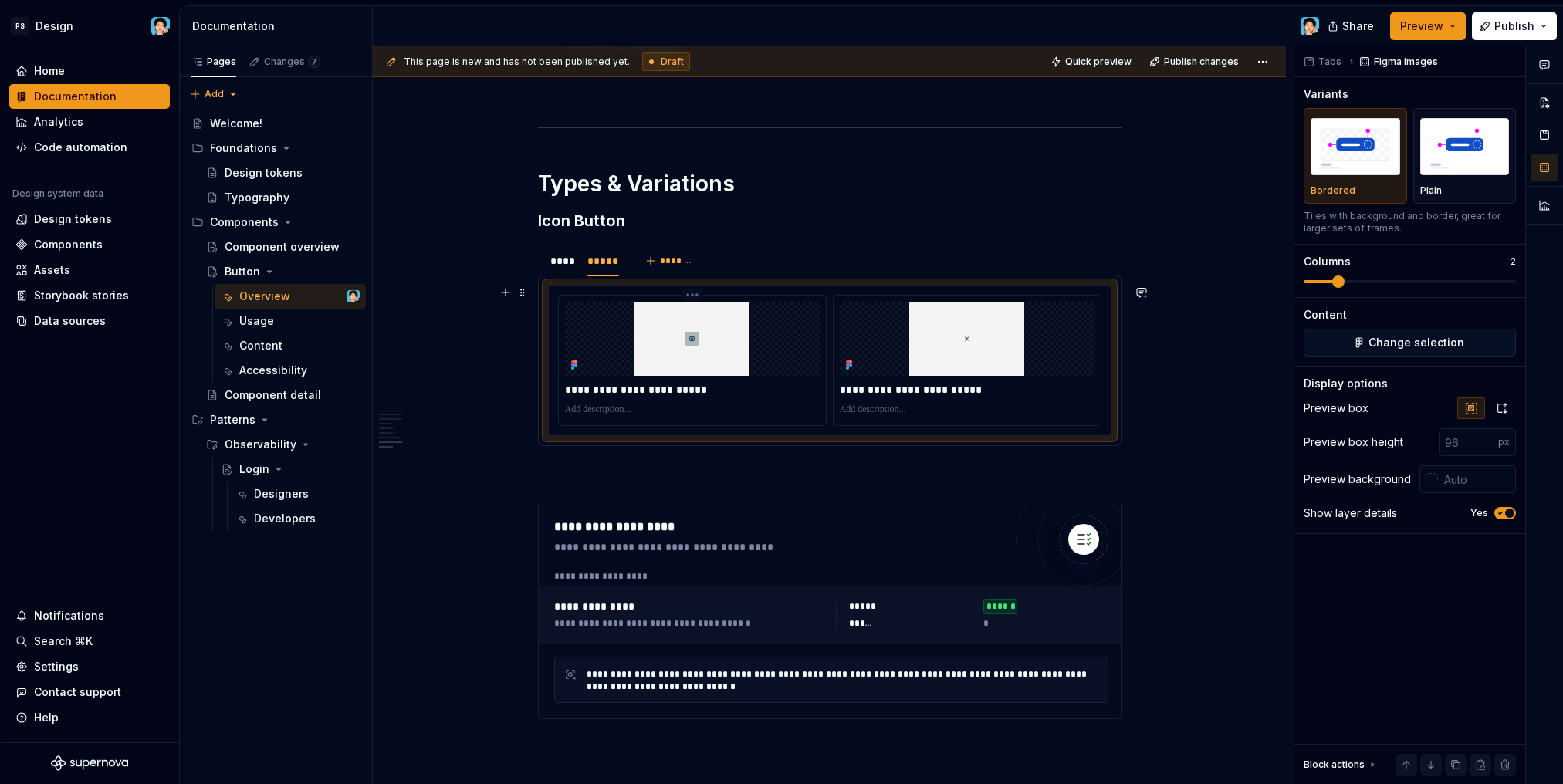
click at [664, 412] on p at bounding box center [692, 409] width 255 height 12
type textarea "*"
click at [874, 410] on p at bounding box center [966, 409] width 255 height 12
click at [876, 409] on p "**********" at bounding box center [966, 409] width 255 height 12
click at [1422, 147] on img "button" at bounding box center [1464, 146] width 90 height 56
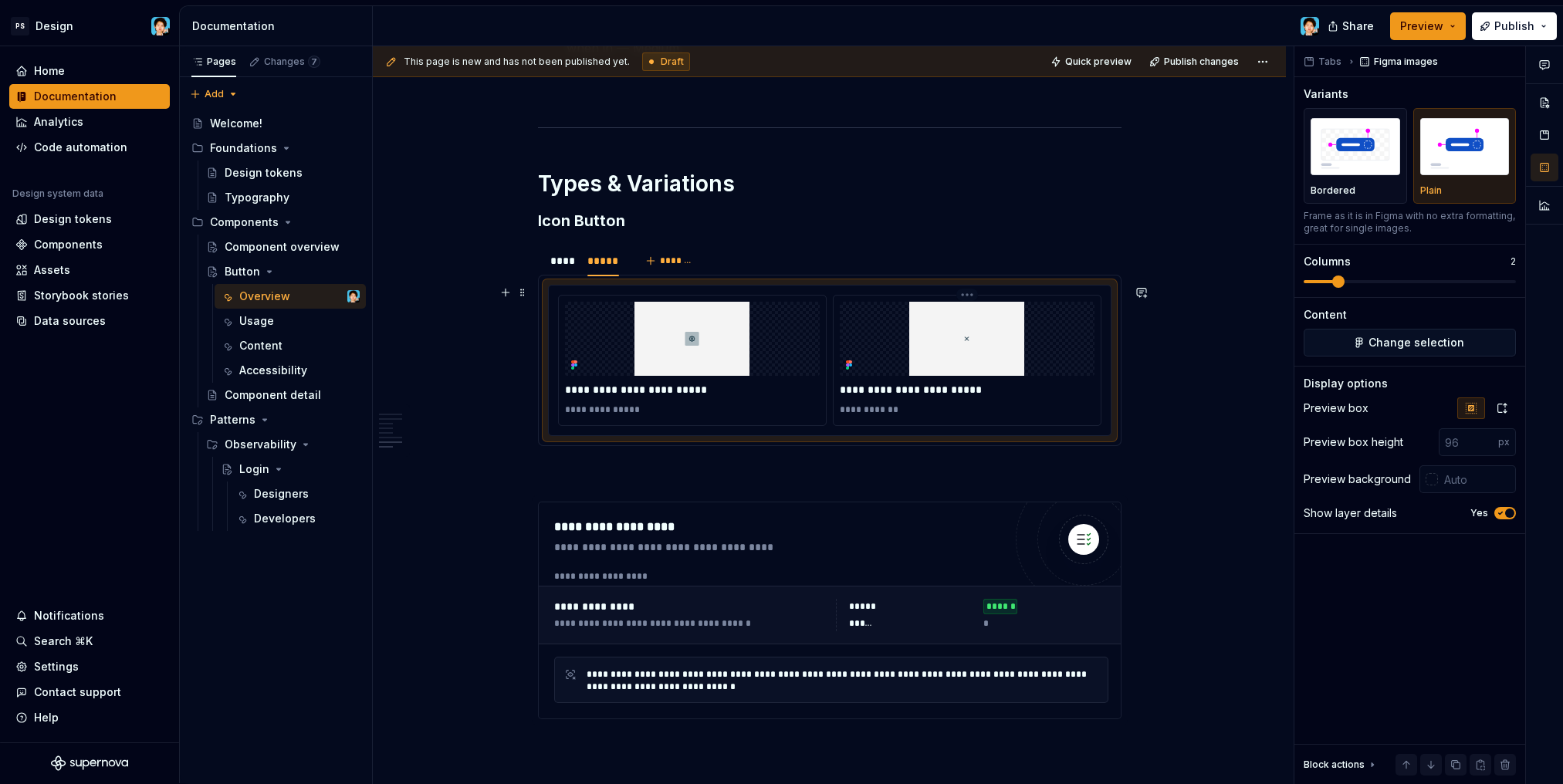
click at [858, 408] on p "**********" at bounding box center [966, 409] width 255 height 12
click at [568, 268] on div "****" at bounding box center [560, 260] width 35 height 21
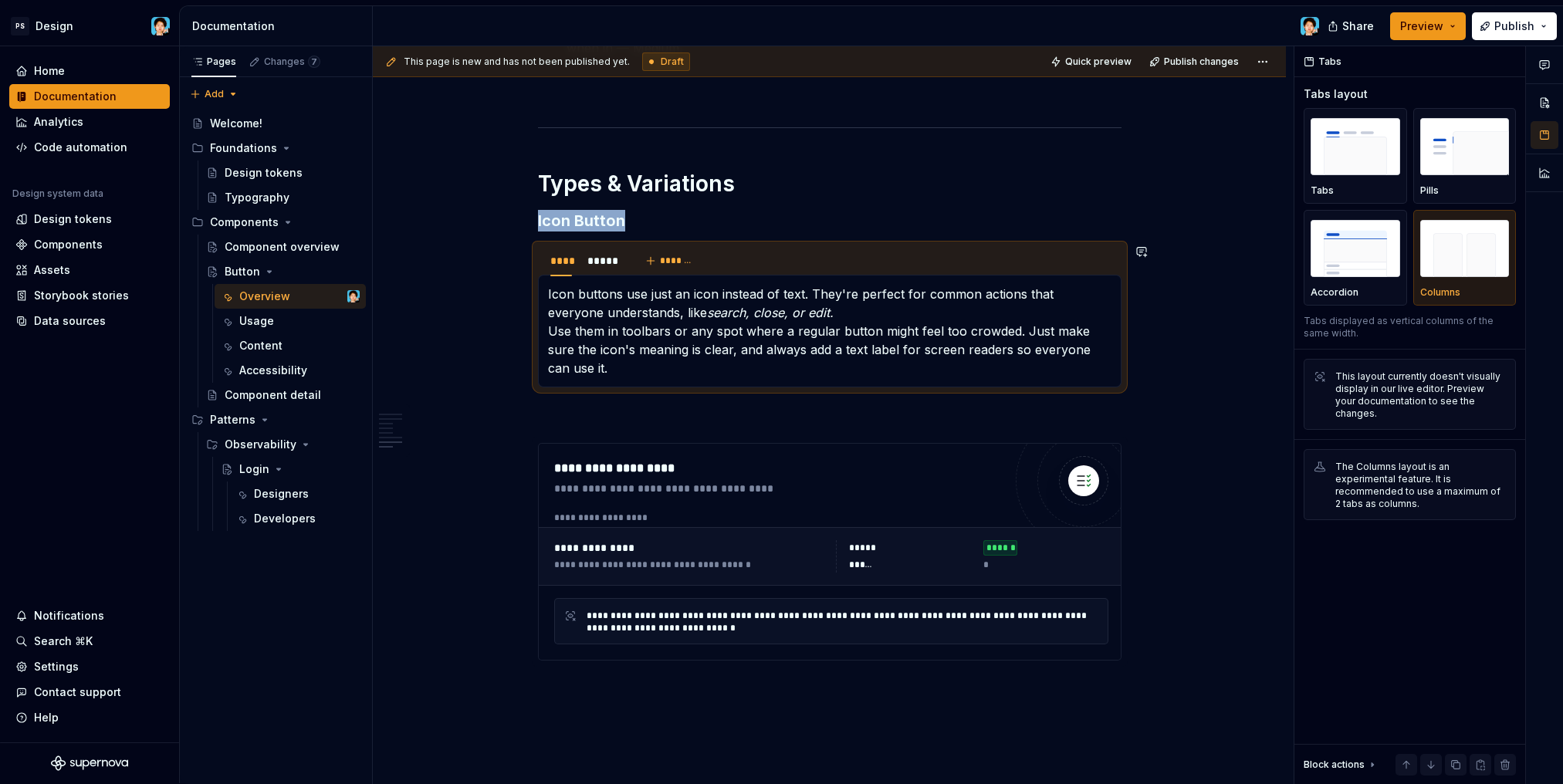
click at [756, 378] on div "**********" at bounding box center [830, 331] width 584 height 113
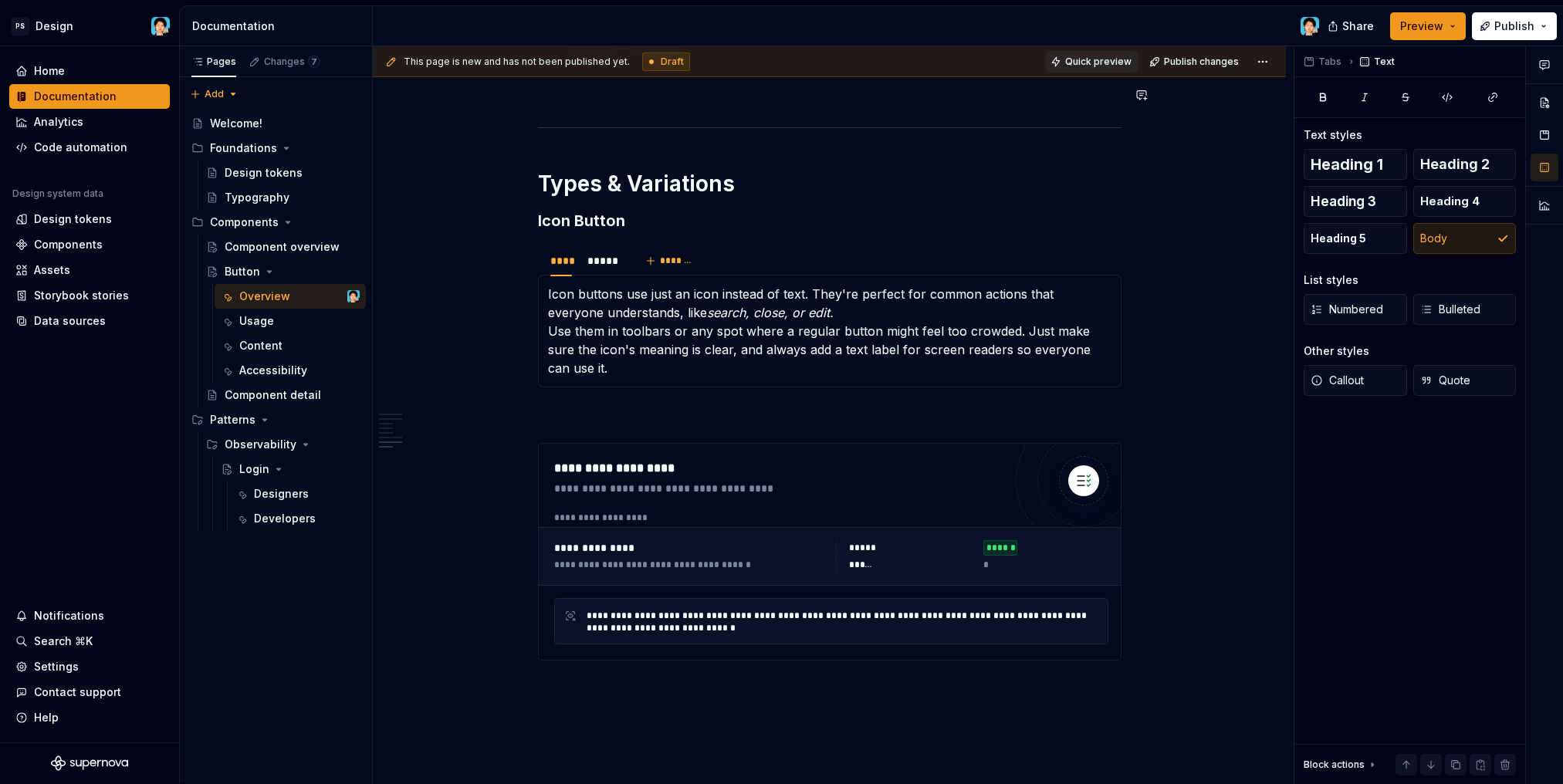
click at [1075, 64] on span "Quick preview" at bounding box center [1098, 62] width 66 height 12
click at [610, 259] on div "*****" at bounding box center [603, 260] width 32 height 16
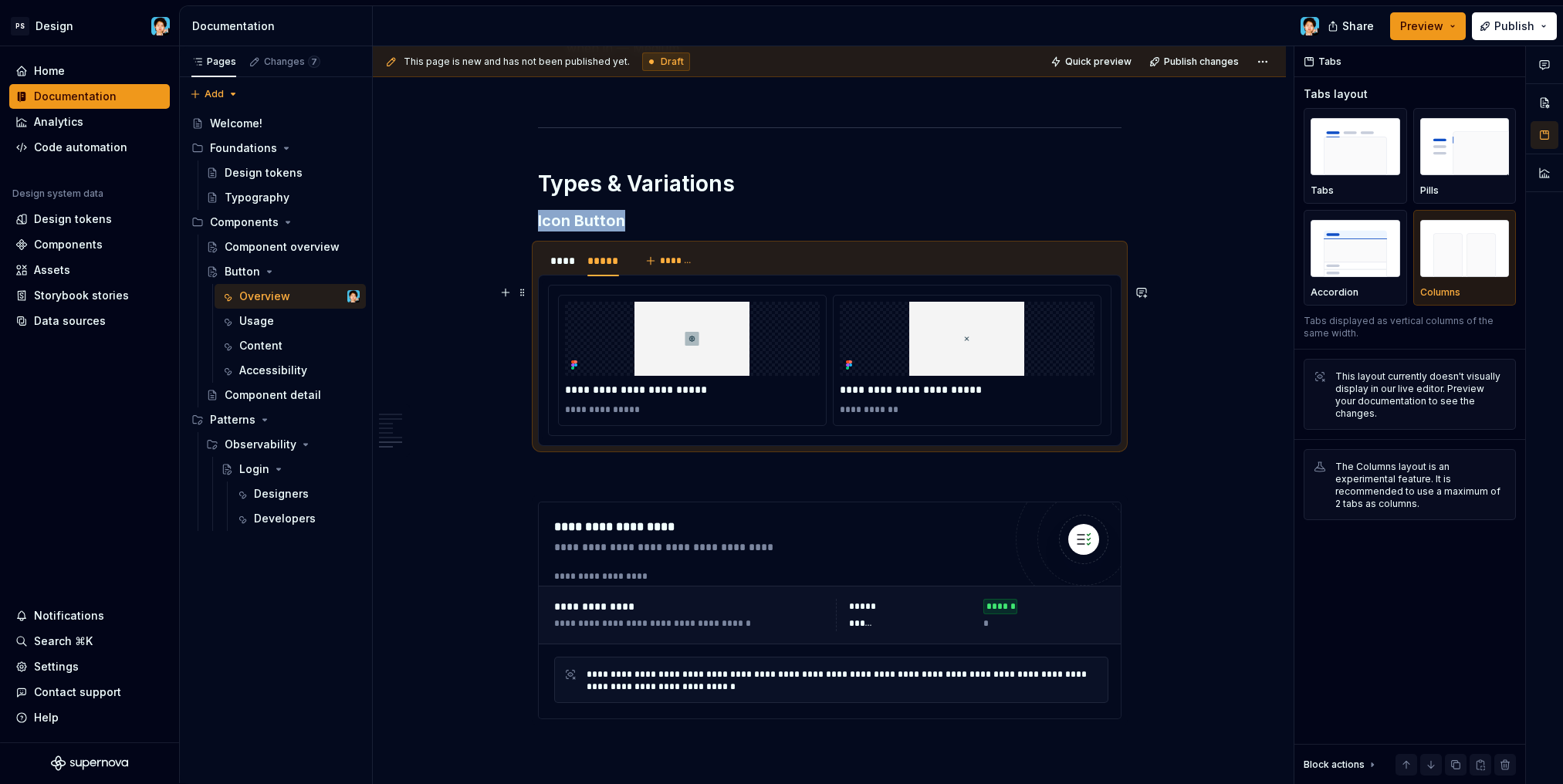
click at [838, 431] on div "**********" at bounding box center [829, 360] width 561 height 150
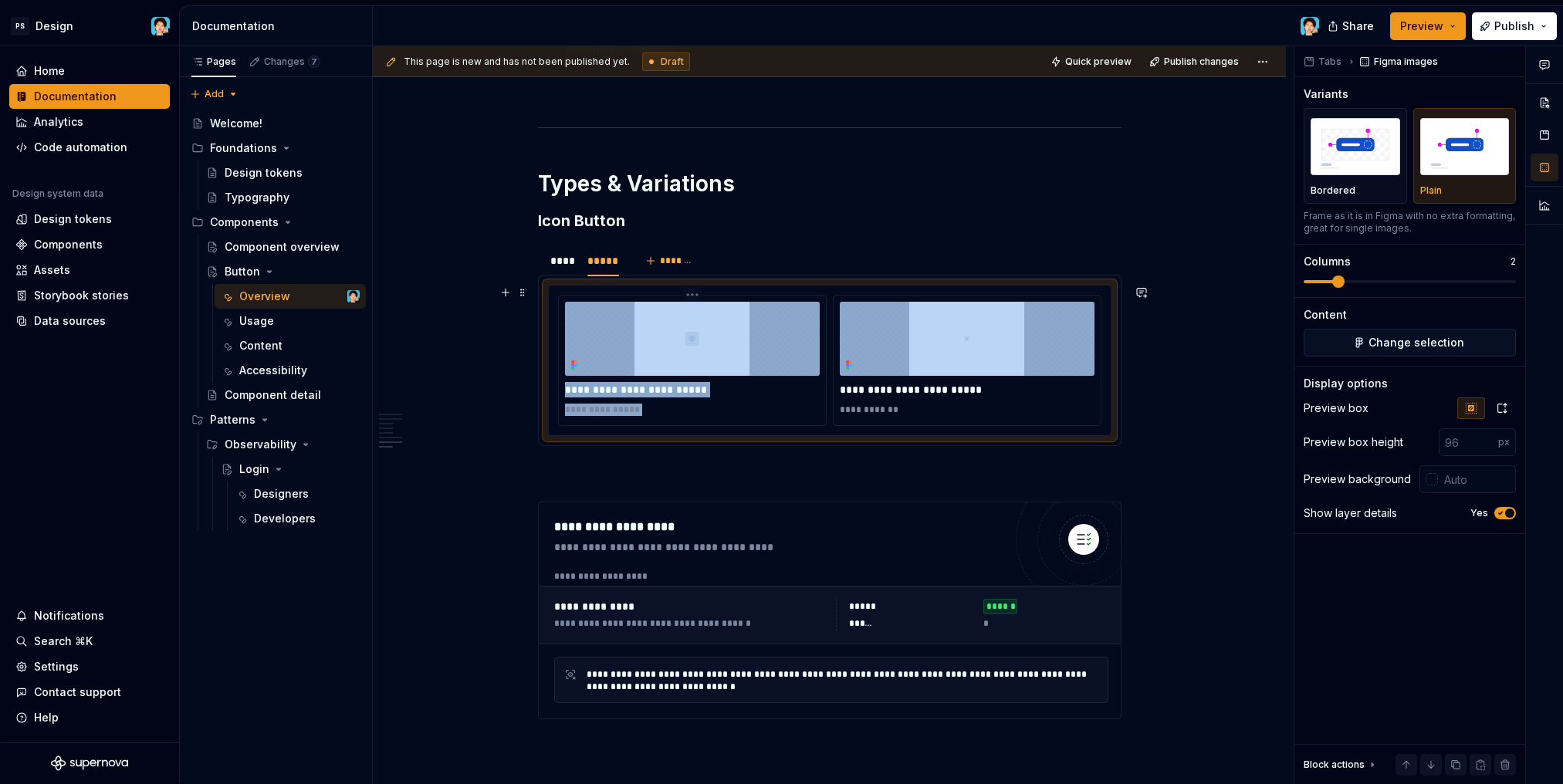
drag, startPoint x: 839, startPoint y: 432, endPoint x: 565, endPoint y: 320, distance: 296.0
click at [568, 321] on div "**********" at bounding box center [829, 360] width 561 height 150
click at [552, 294] on div "**********" at bounding box center [829, 360] width 561 height 150
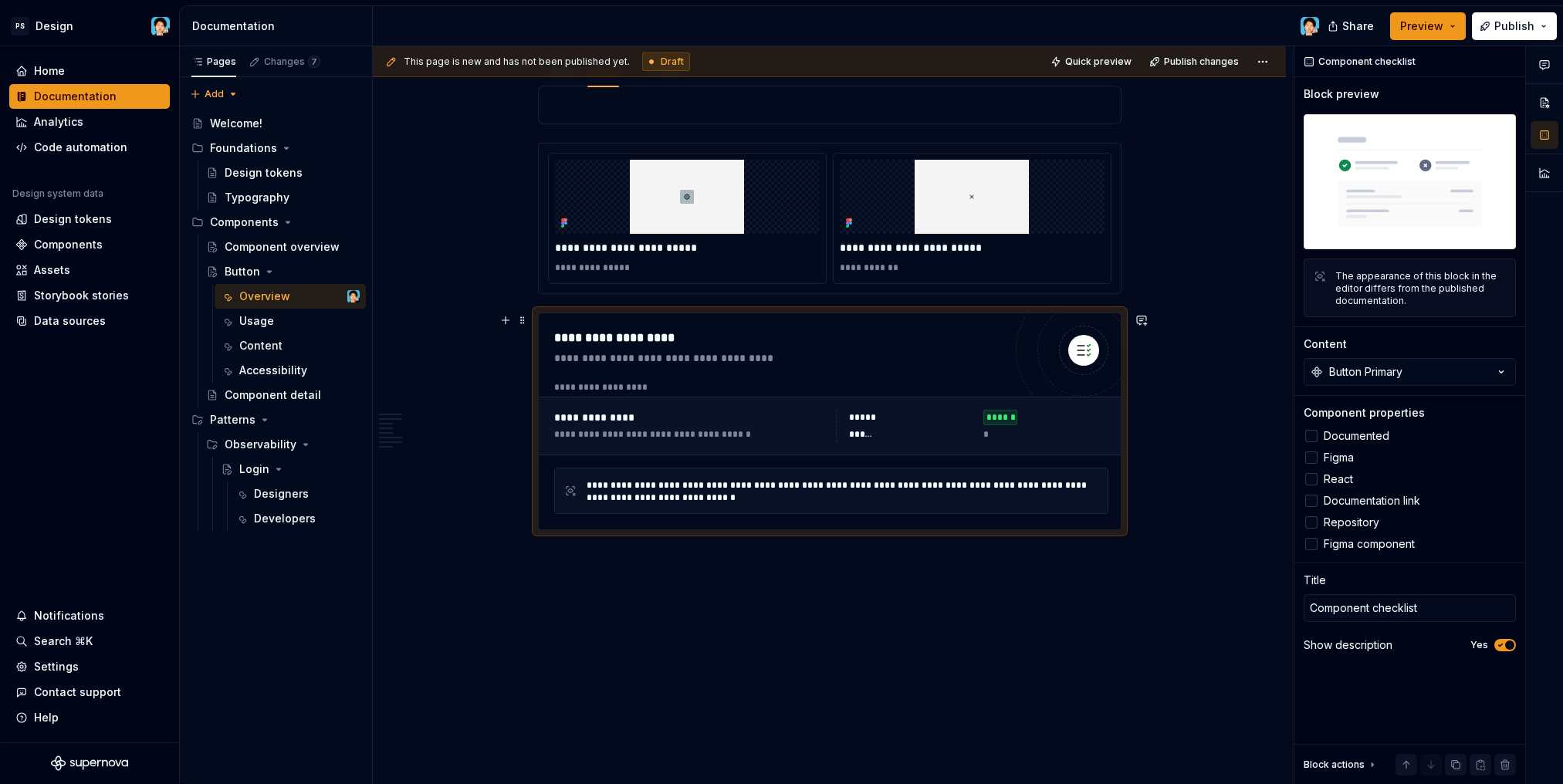
scroll to position [2720, 0]
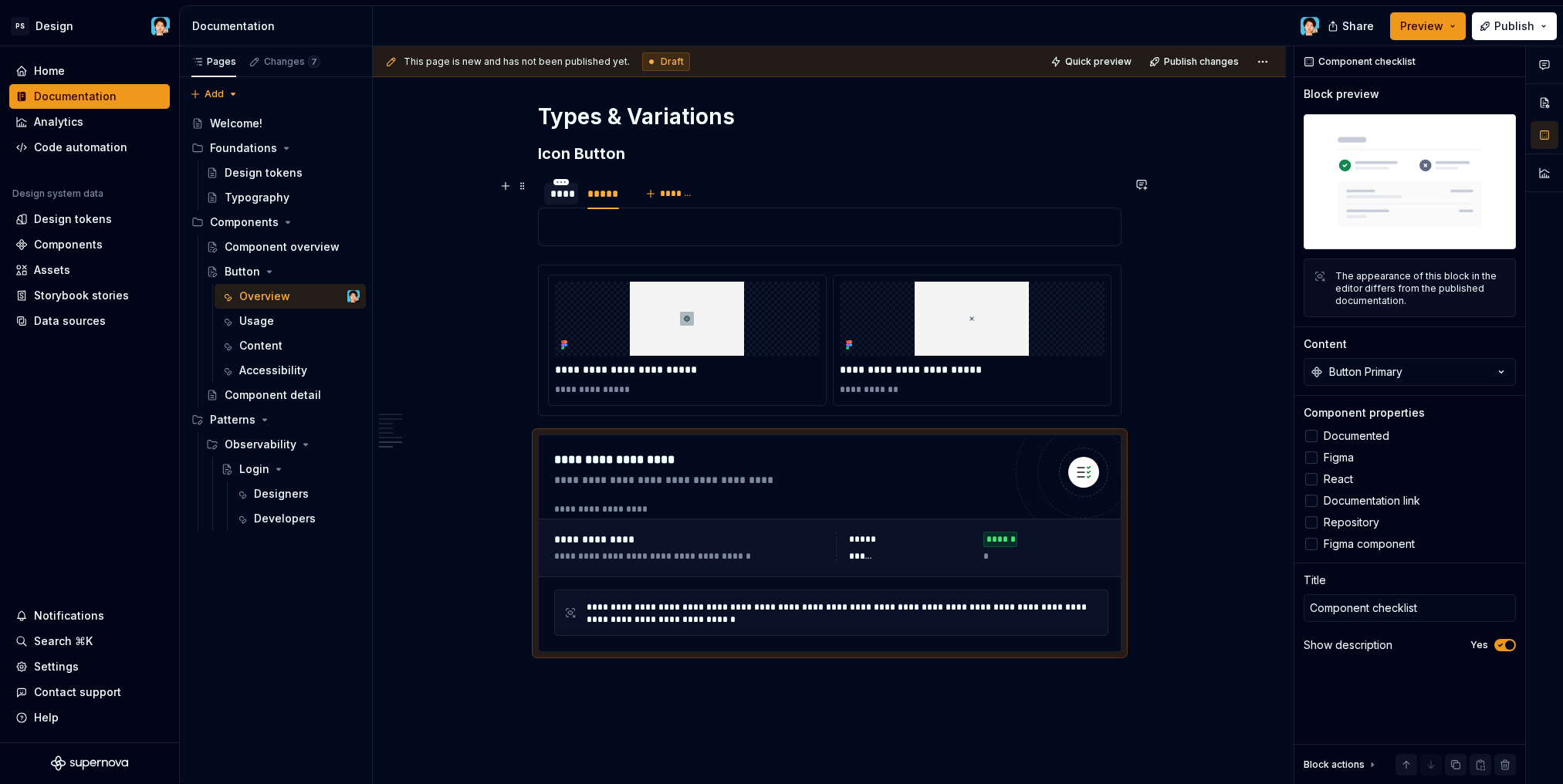
click at [566, 198] on div "****" at bounding box center [561, 193] width 22 height 16
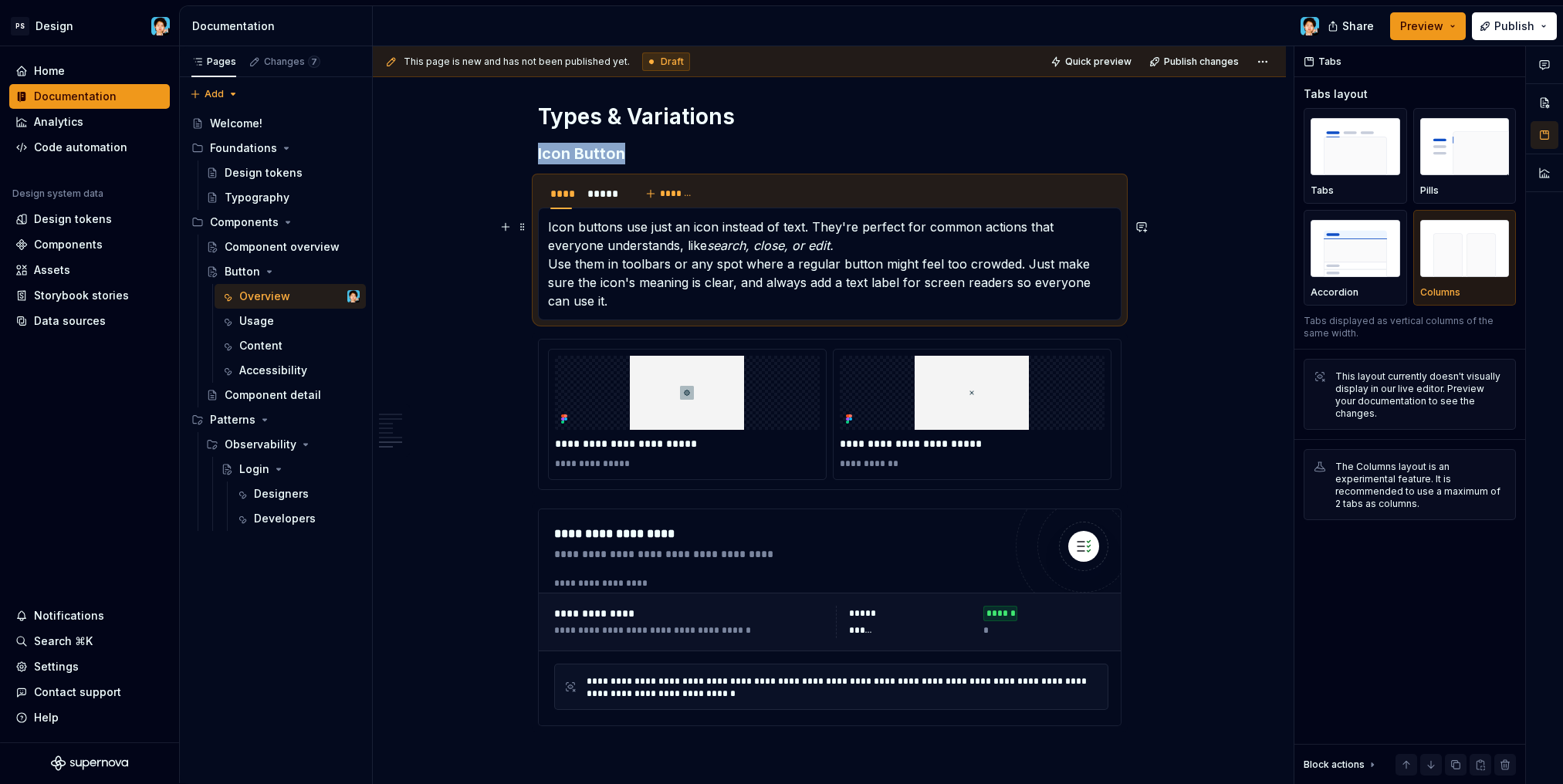
click at [599, 239] on p "Icon buttons use just an icon instead of text. They're perfect for common actio…" at bounding box center [829, 263] width 563 height 92
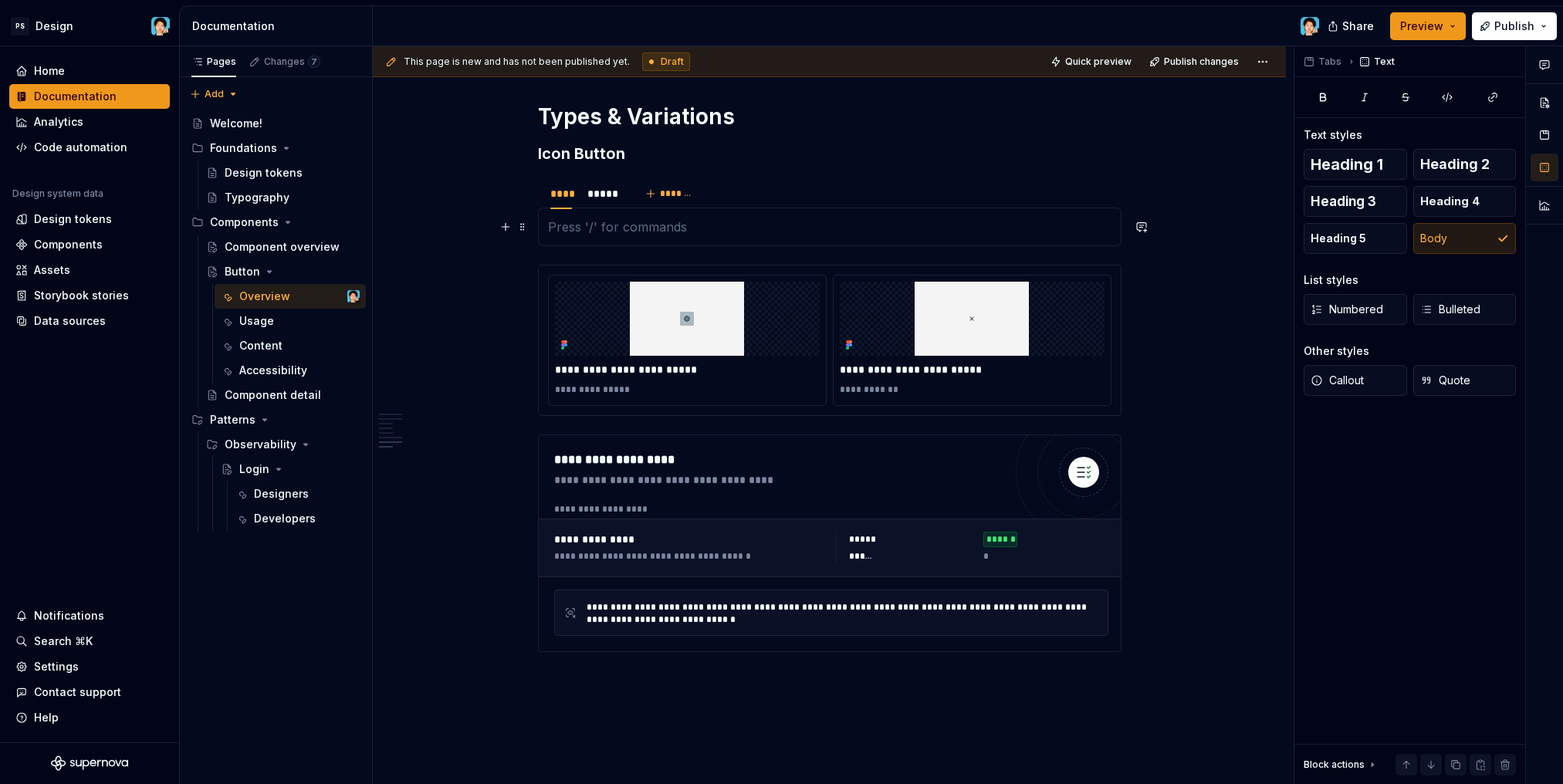
click at [600, 221] on p at bounding box center [829, 227] width 563 height 19
click at [523, 228] on span at bounding box center [522, 227] width 12 height 21
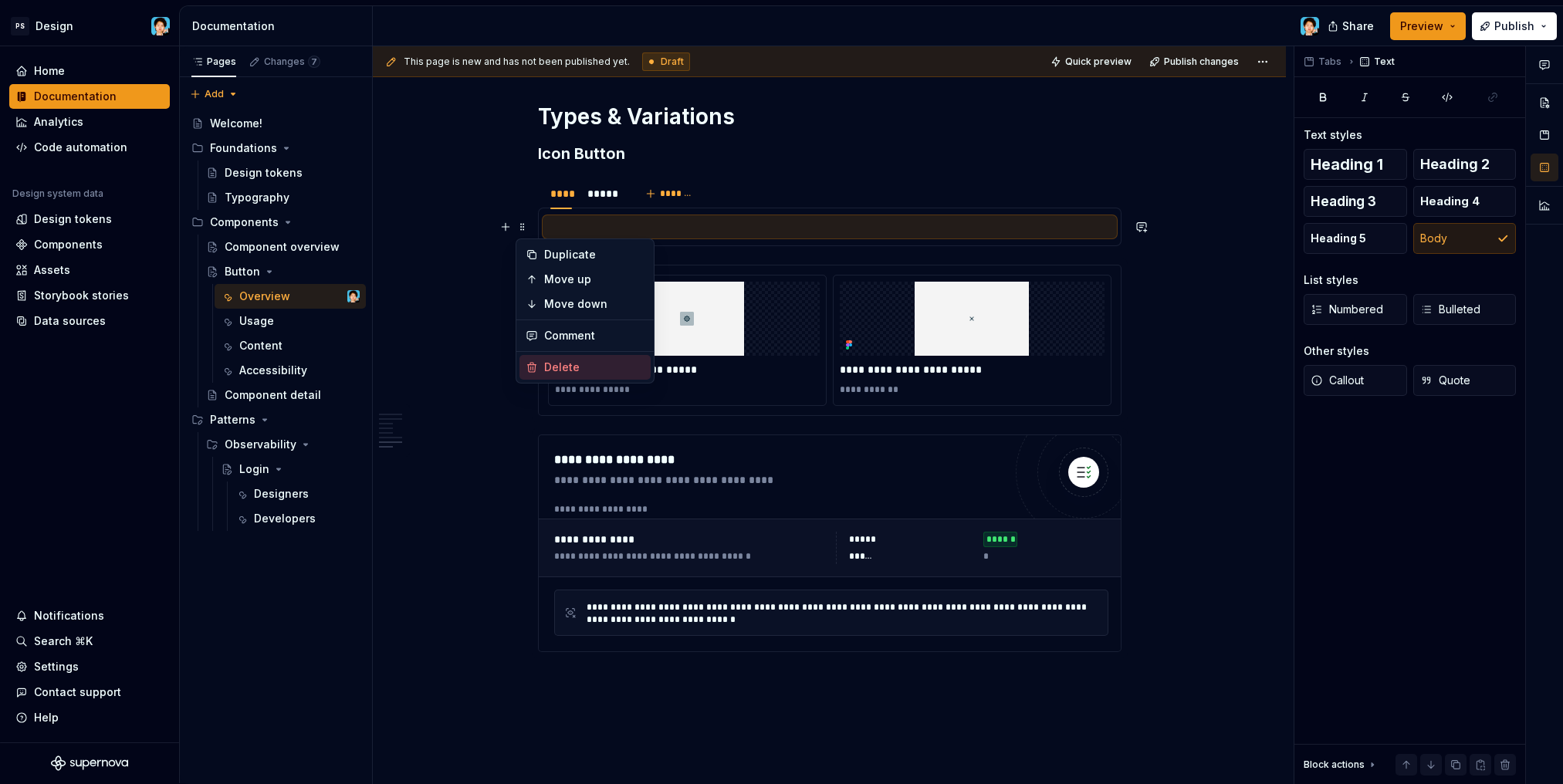
click at [581, 372] on div "Delete" at bounding box center [594, 367] width 101 height 16
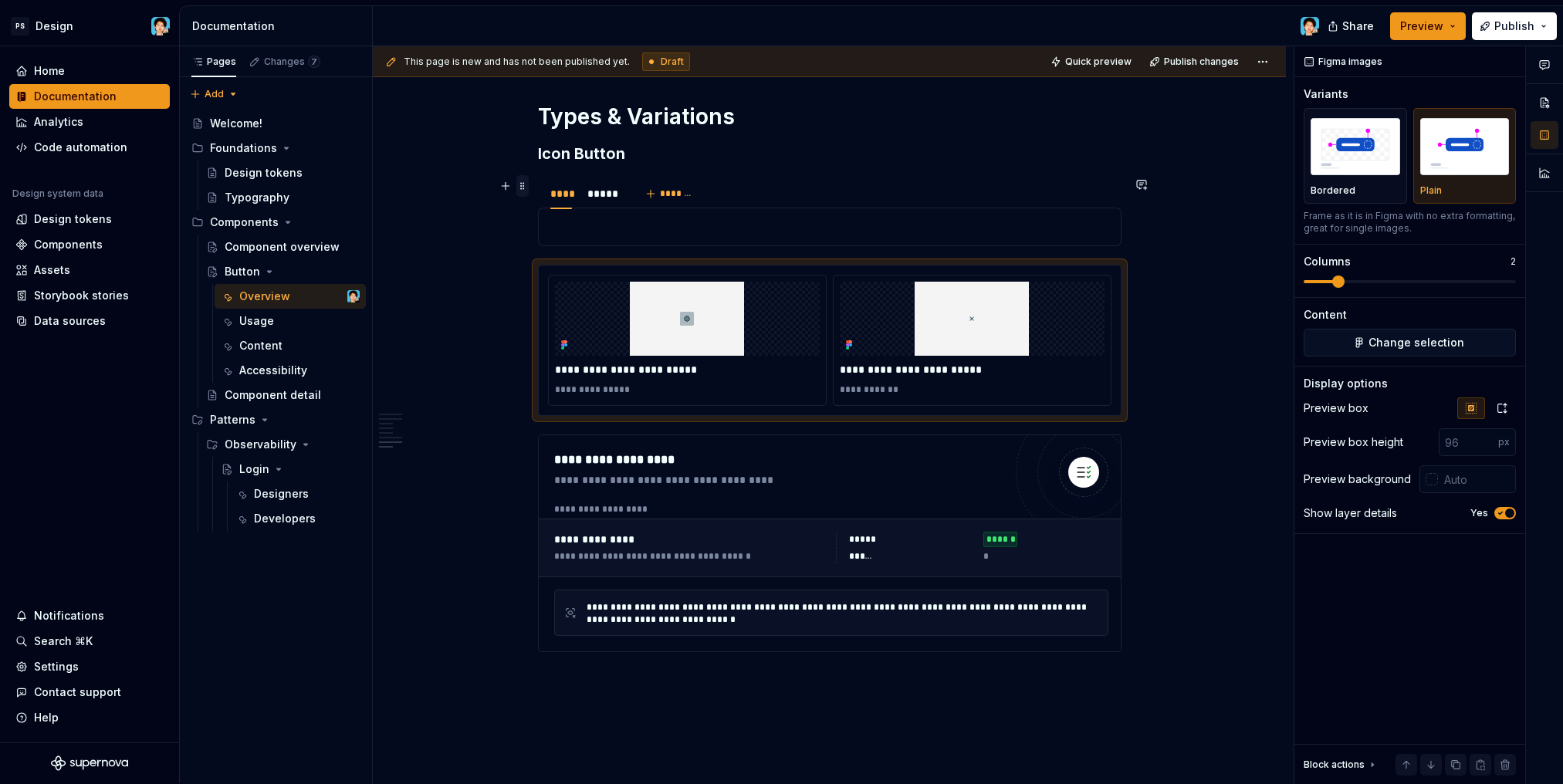
click at [517, 183] on span at bounding box center [522, 183] width 12 height 16
click at [521, 185] on span at bounding box center [522, 186] width 12 height 21
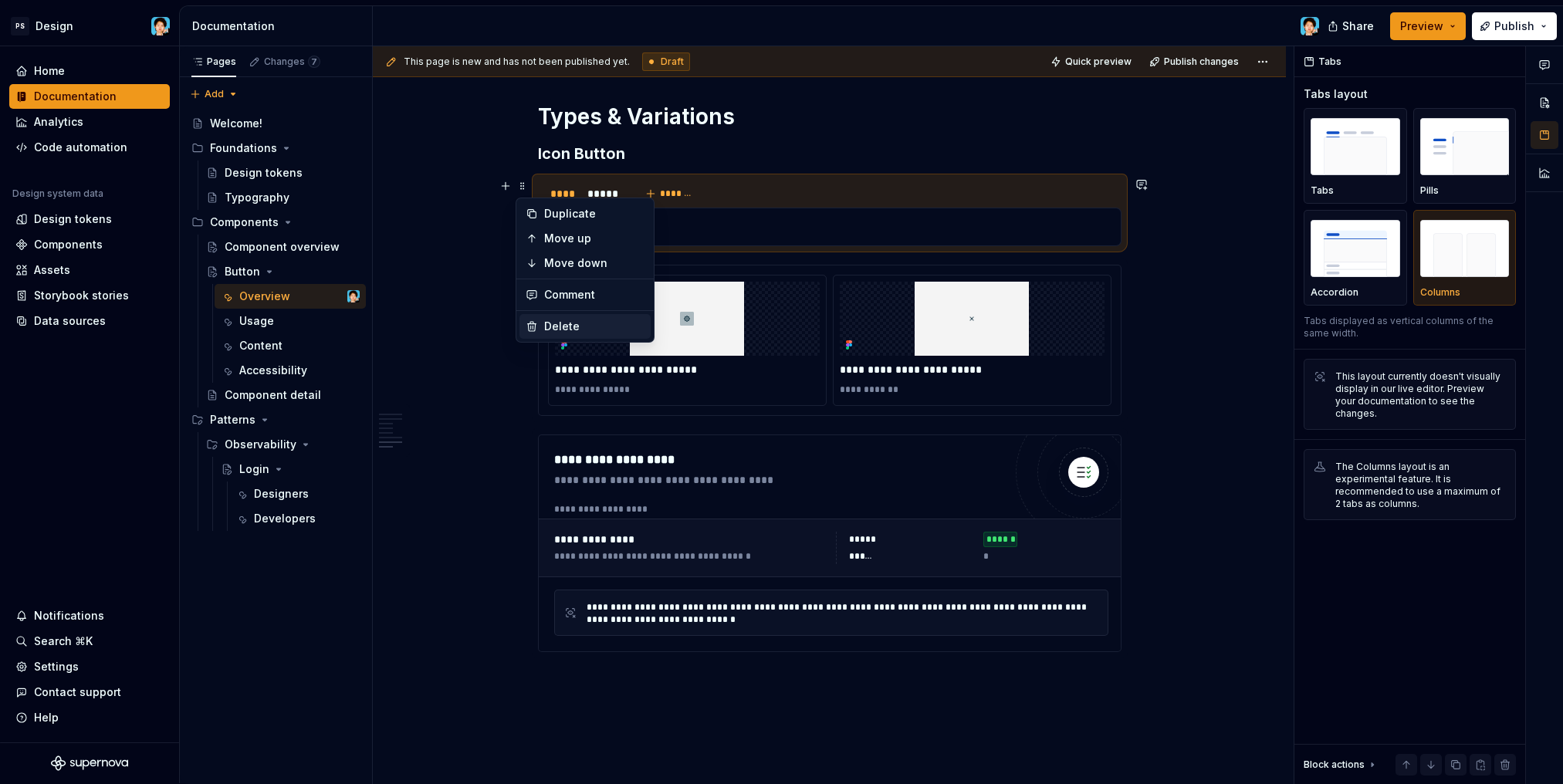
click at [567, 323] on div "Delete" at bounding box center [594, 326] width 101 height 16
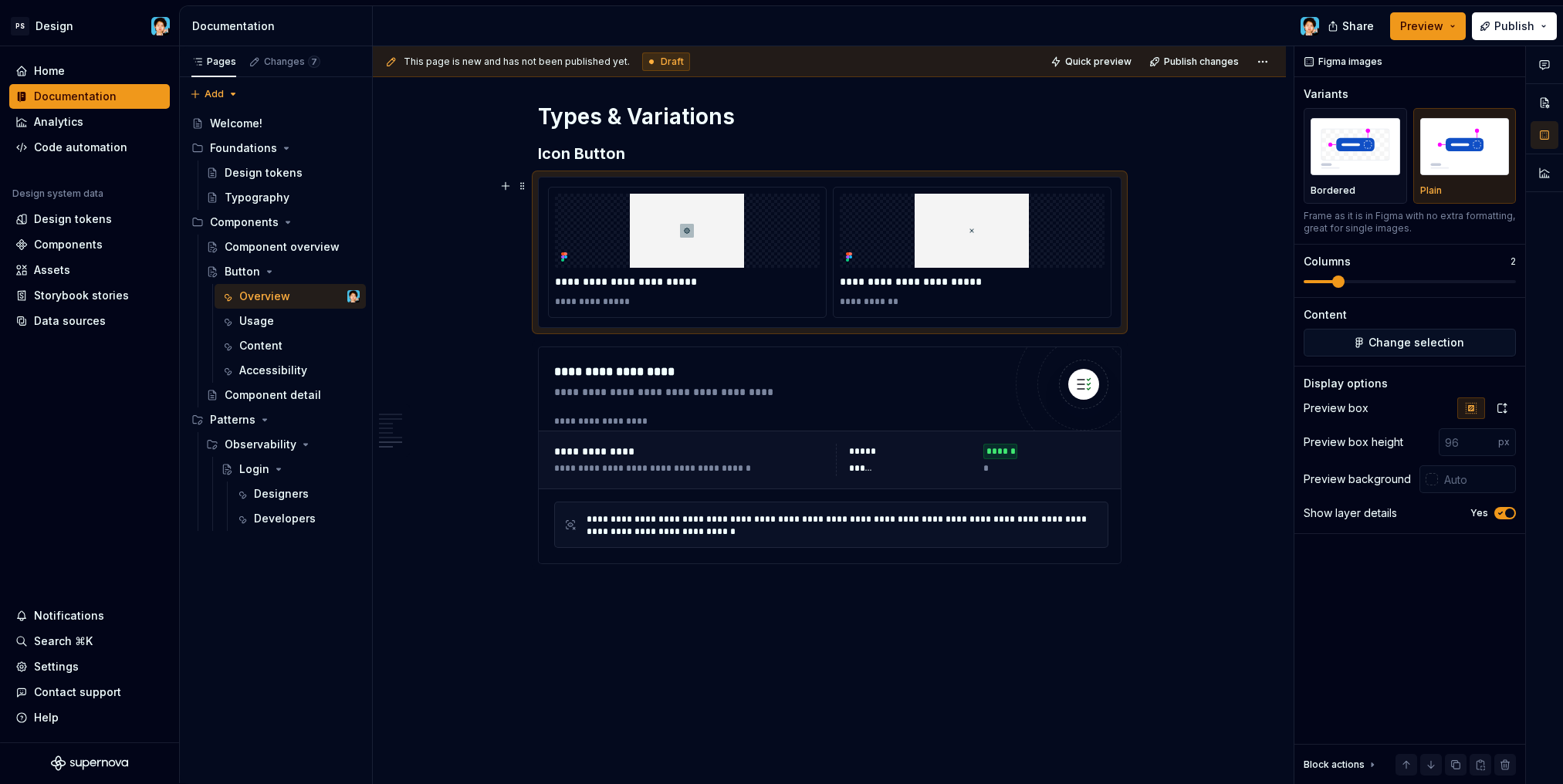
scroll to position [2591, 0]
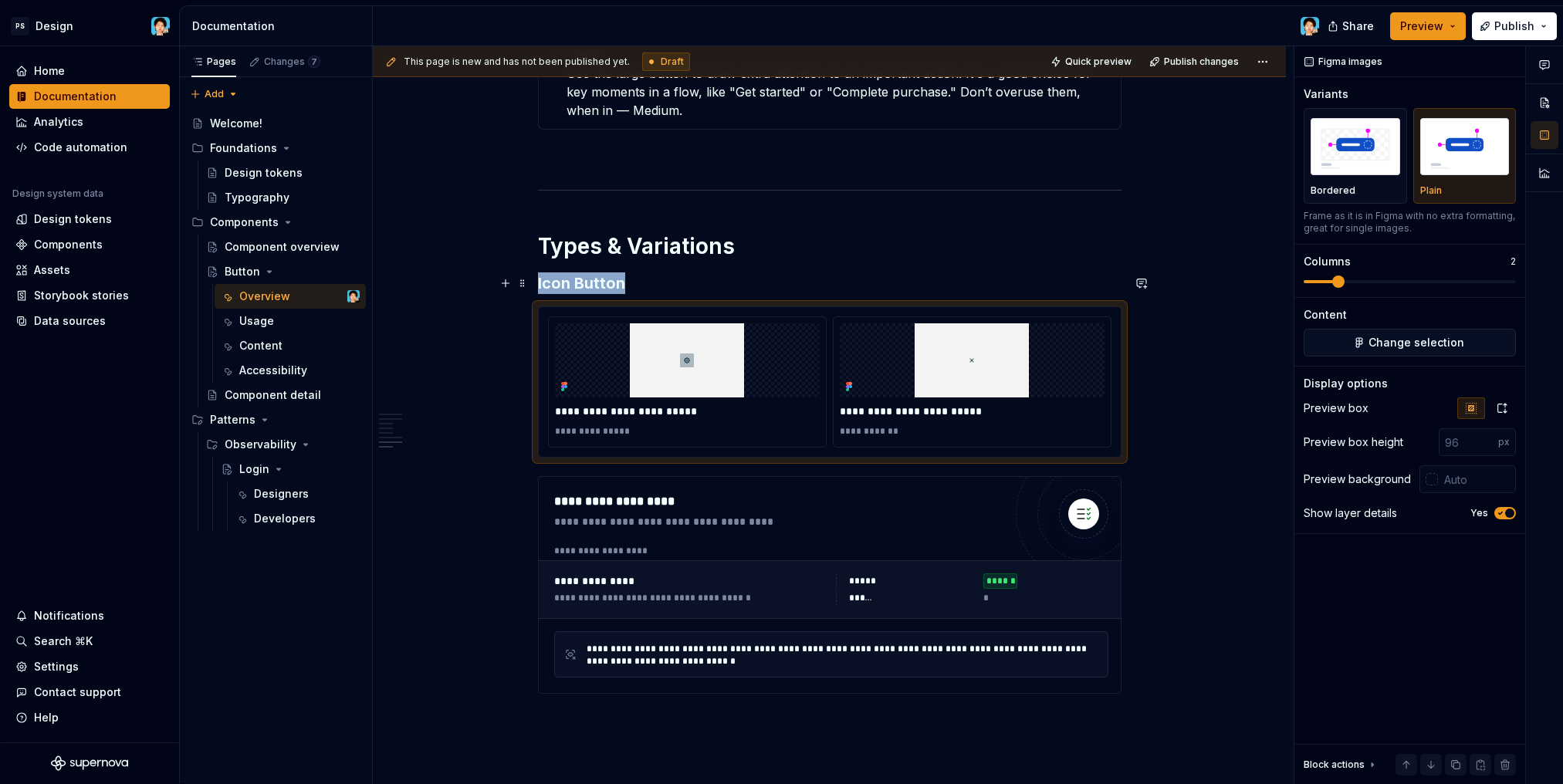
click at [654, 283] on h3 "Icon Button" at bounding box center [830, 282] width 584 height 21
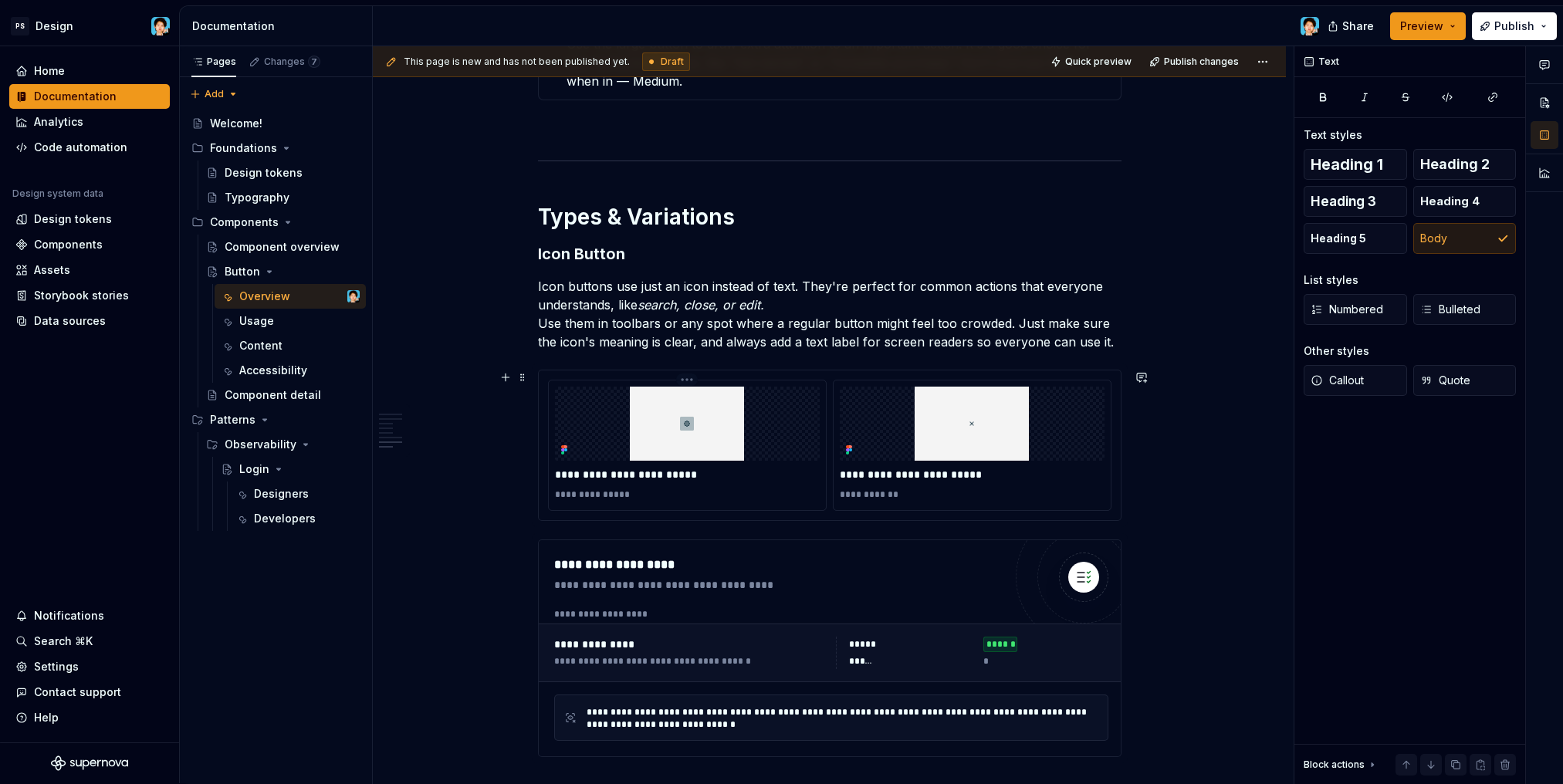
scroll to position [2689, 0]
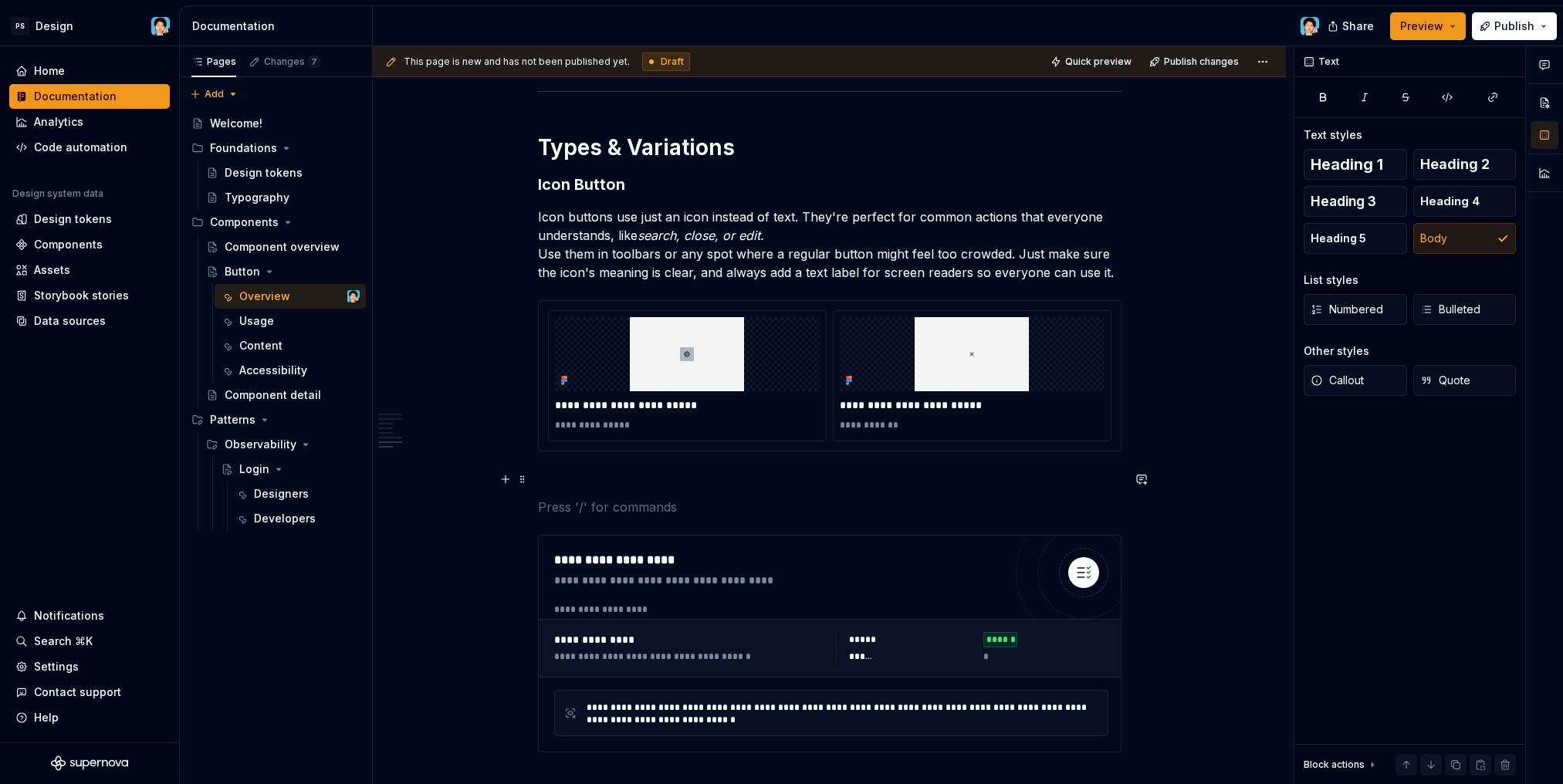
click at [696, 479] on p at bounding box center [830, 479] width 584 height 19
click at [722, 395] on div "**********" at bounding box center [687, 405] width 265 height 21
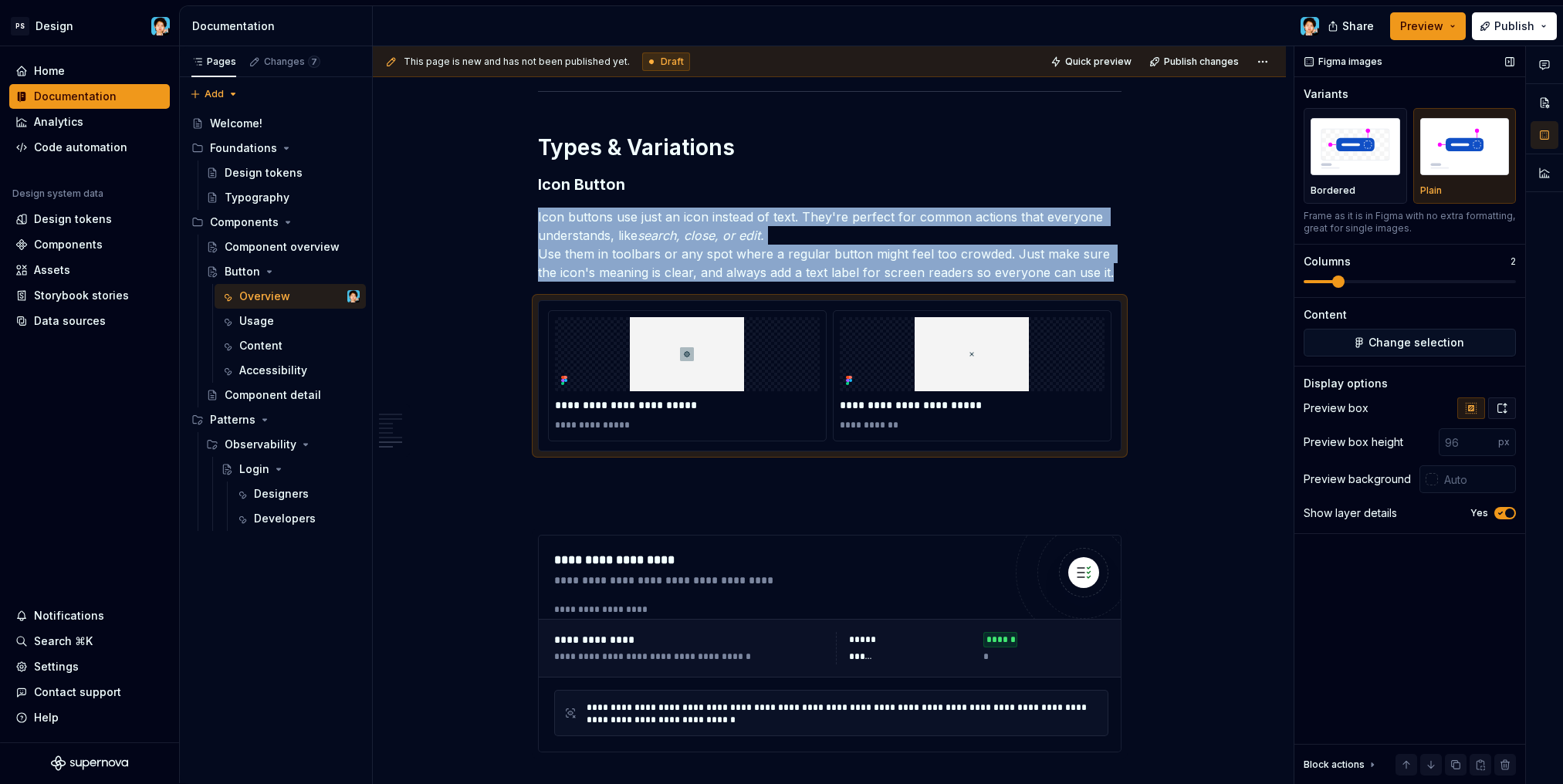
click at [1501, 409] on icon "button" at bounding box center [1501, 407] width 12 height 12
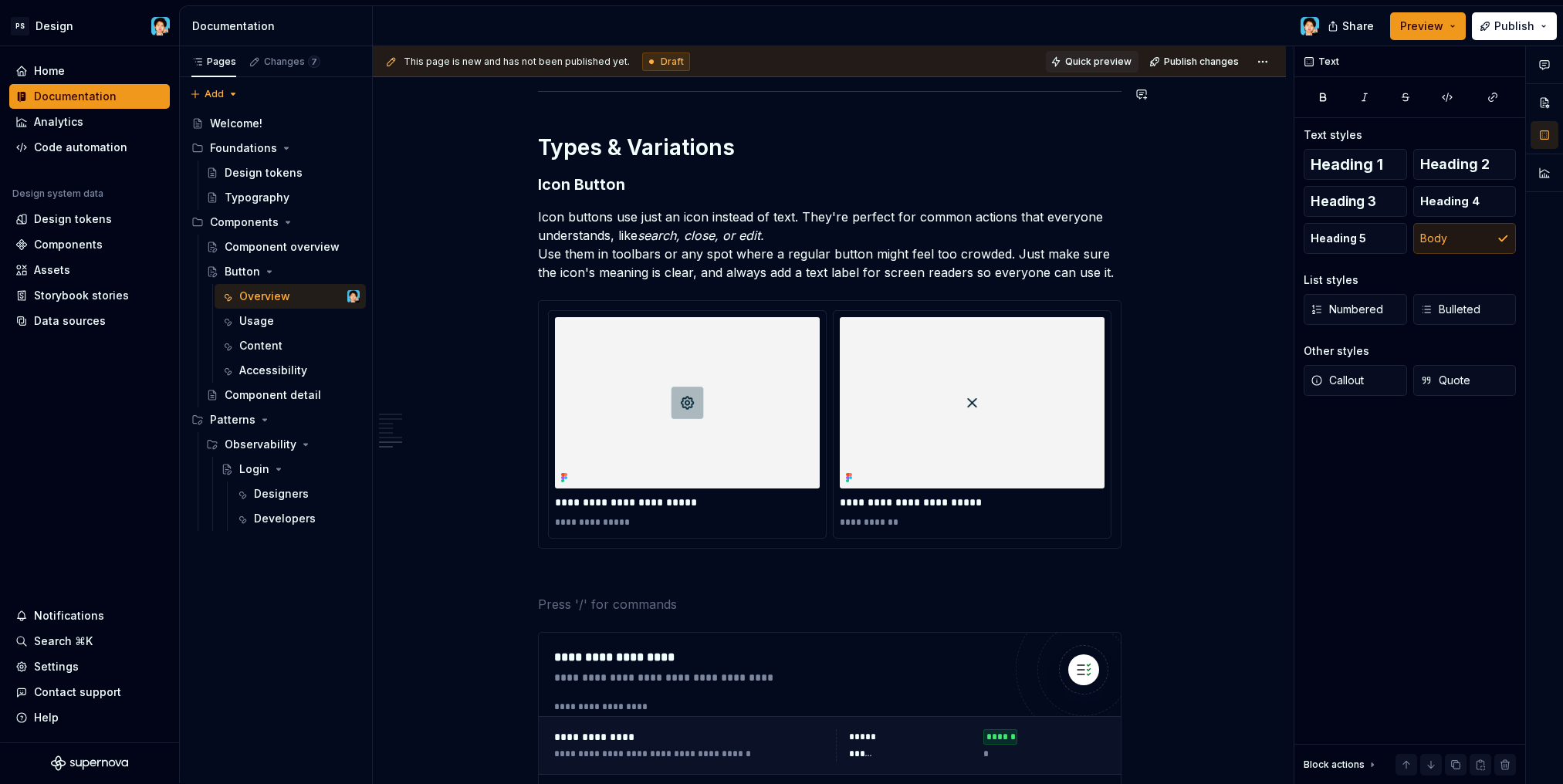
click at [1100, 66] on span "Quick preview" at bounding box center [1098, 62] width 66 height 12
click at [1000, 248] on p "Icon buttons use just an icon instead of text. They're perfect for common actio…" at bounding box center [830, 244] width 584 height 74
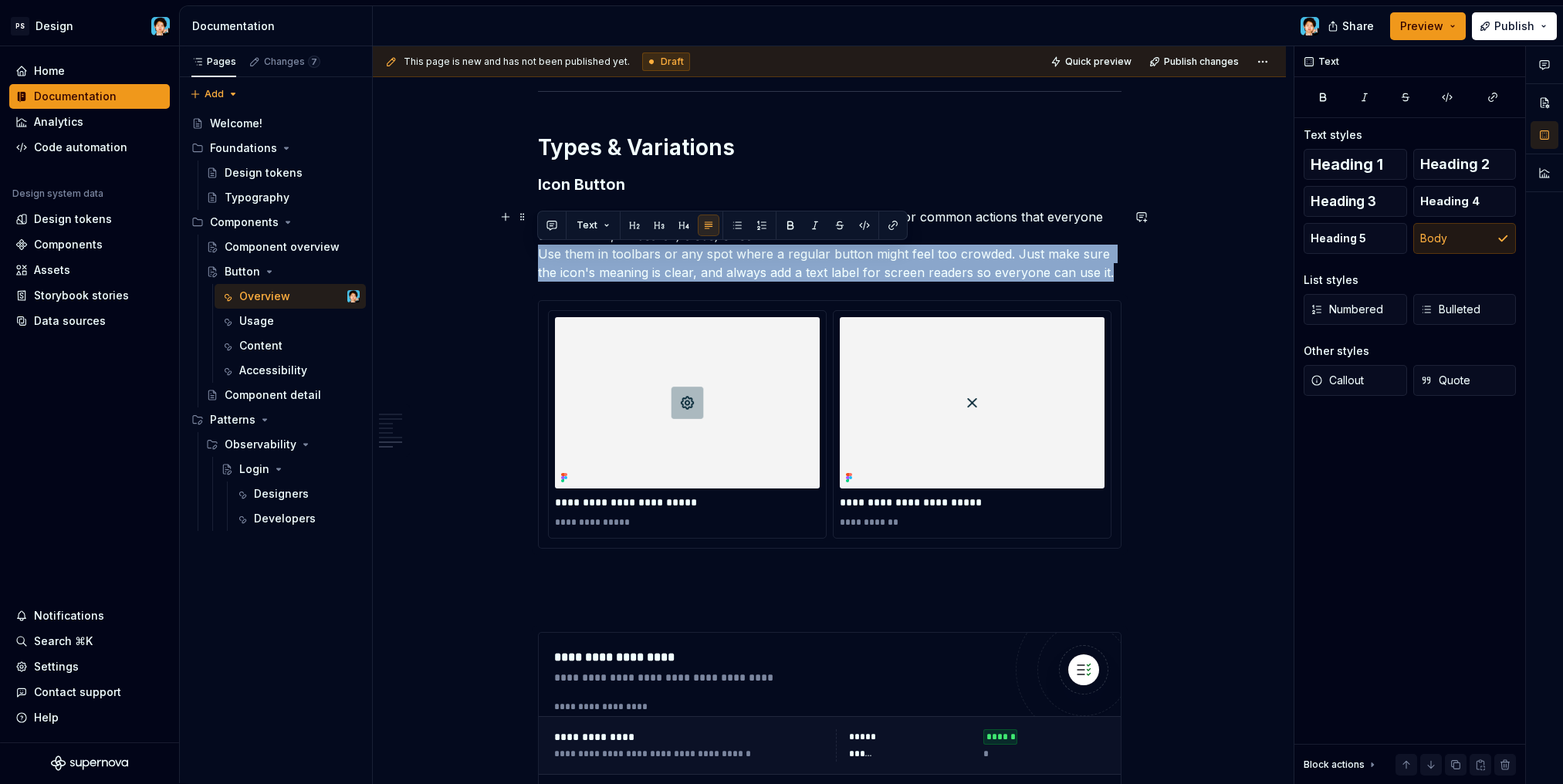
drag, startPoint x: 1112, startPoint y: 270, endPoint x: 523, endPoint y: 247, distance: 589.4
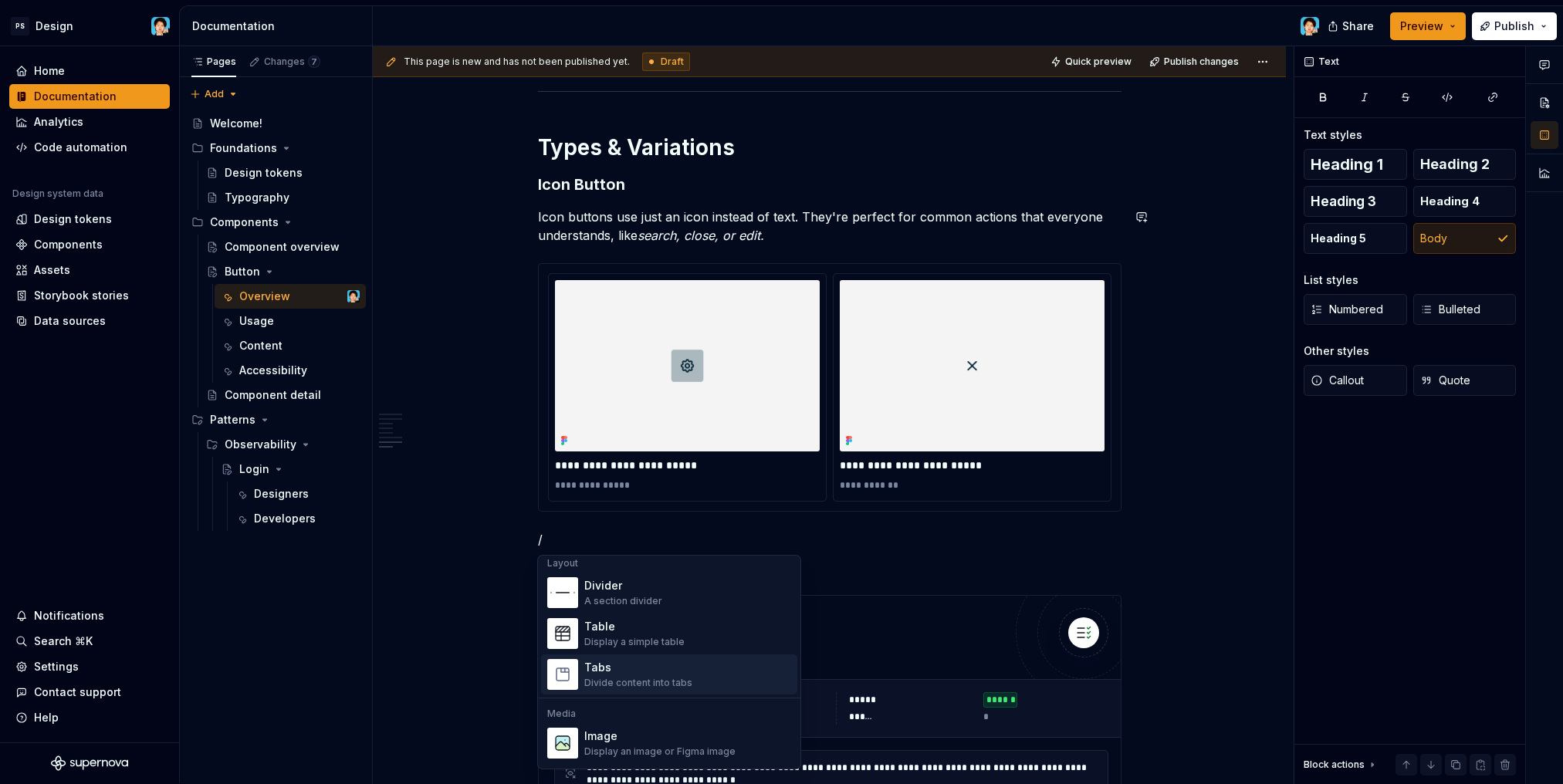
scroll to position [600, 0]
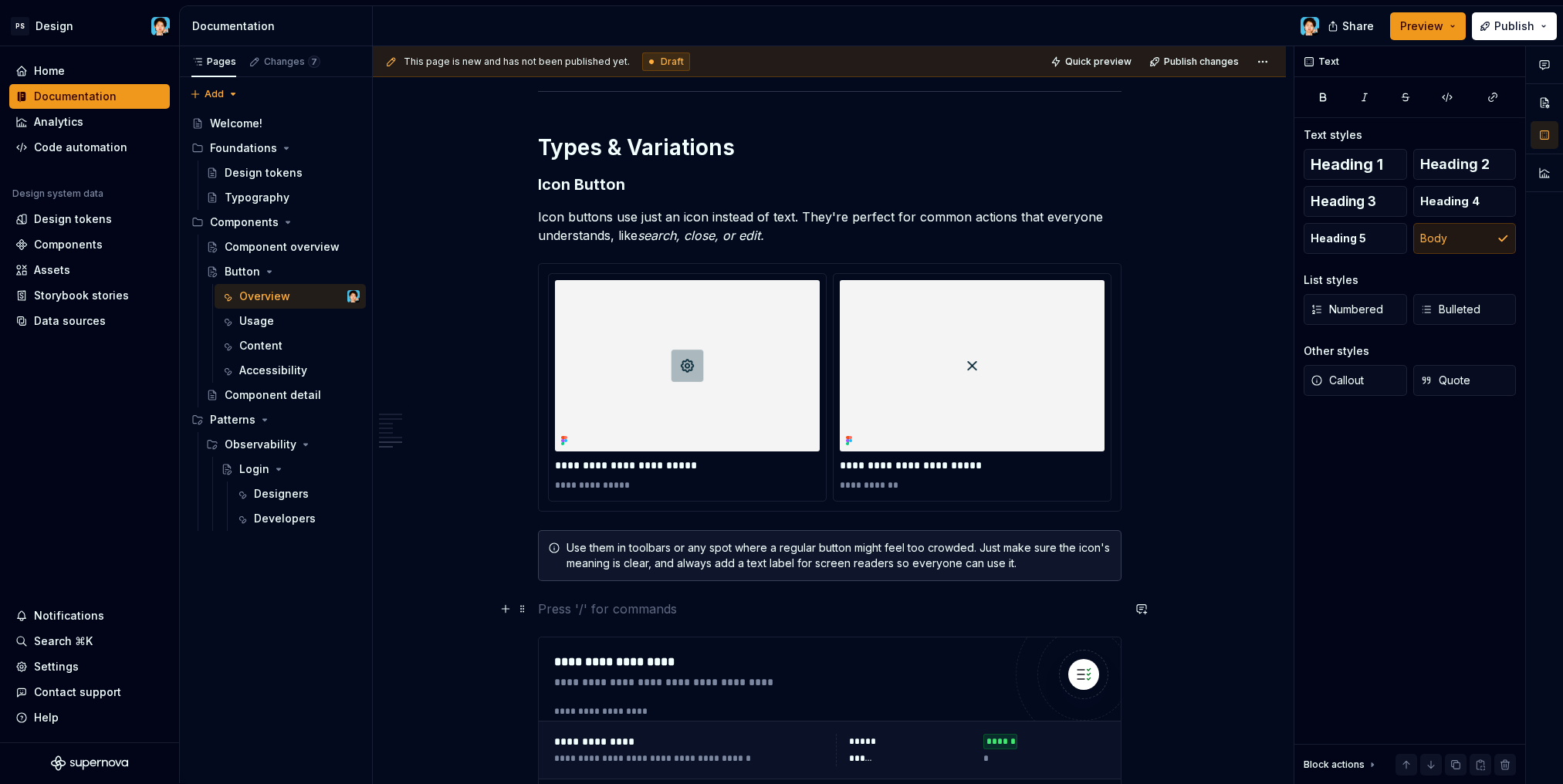
click at [797, 601] on p at bounding box center [830, 609] width 584 height 19
click at [851, 566] on div "Use them in toolbars or any spot where a regular button might feel too crowded.…" at bounding box center [838, 555] width 545 height 31
click at [843, 599] on p at bounding box center [830, 609] width 584 height 19
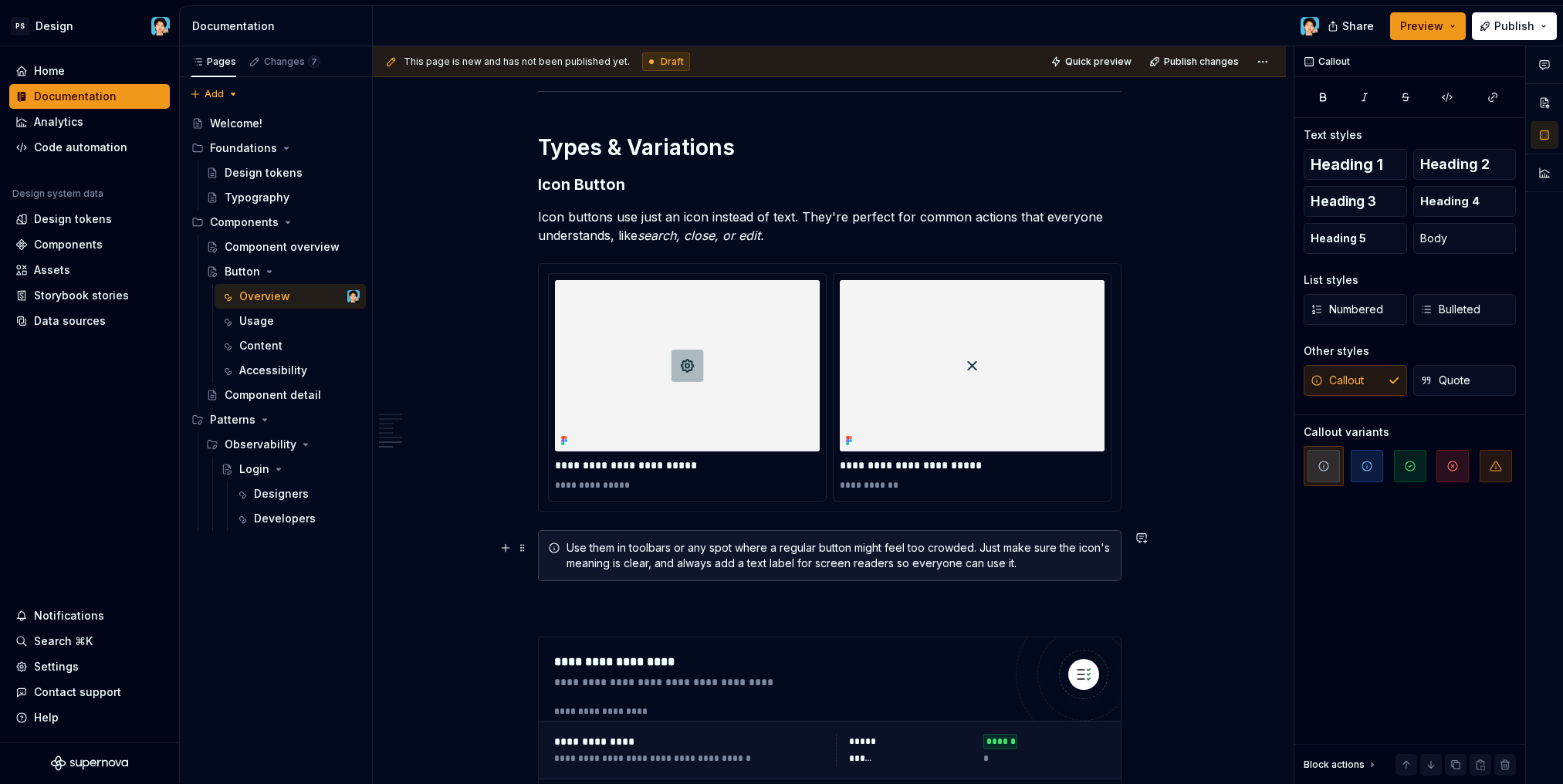
click at [855, 563] on div "Use them in toolbars or any spot where a regular button might feel too crowded.…" at bounding box center [838, 555] width 545 height 31
click at [1373, 469] on span "button" at bounding box center [1366, 465] width 33 height 33
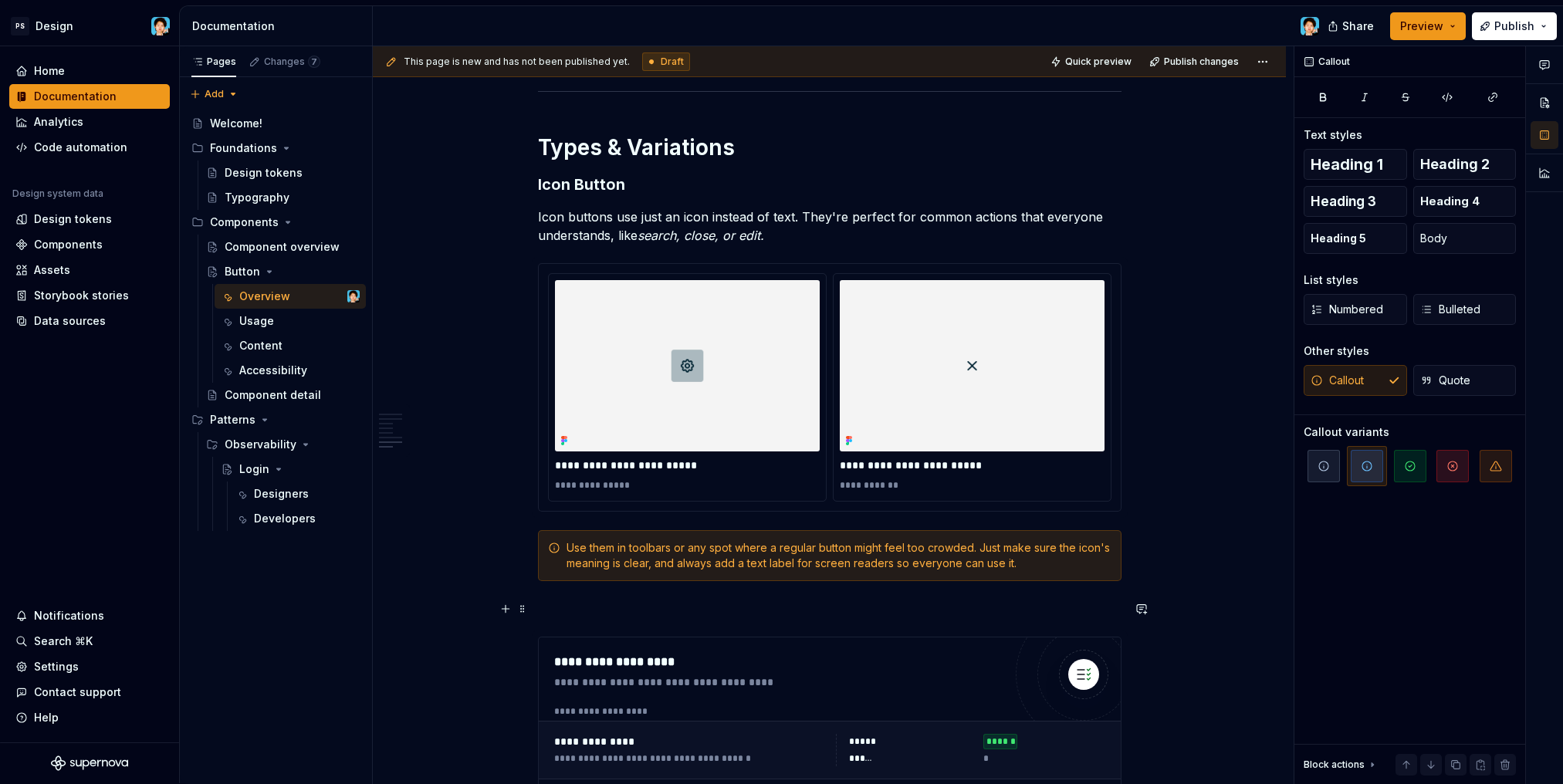
click at [868, 603] on p at bounding box center [830, 609] width 584 height 19
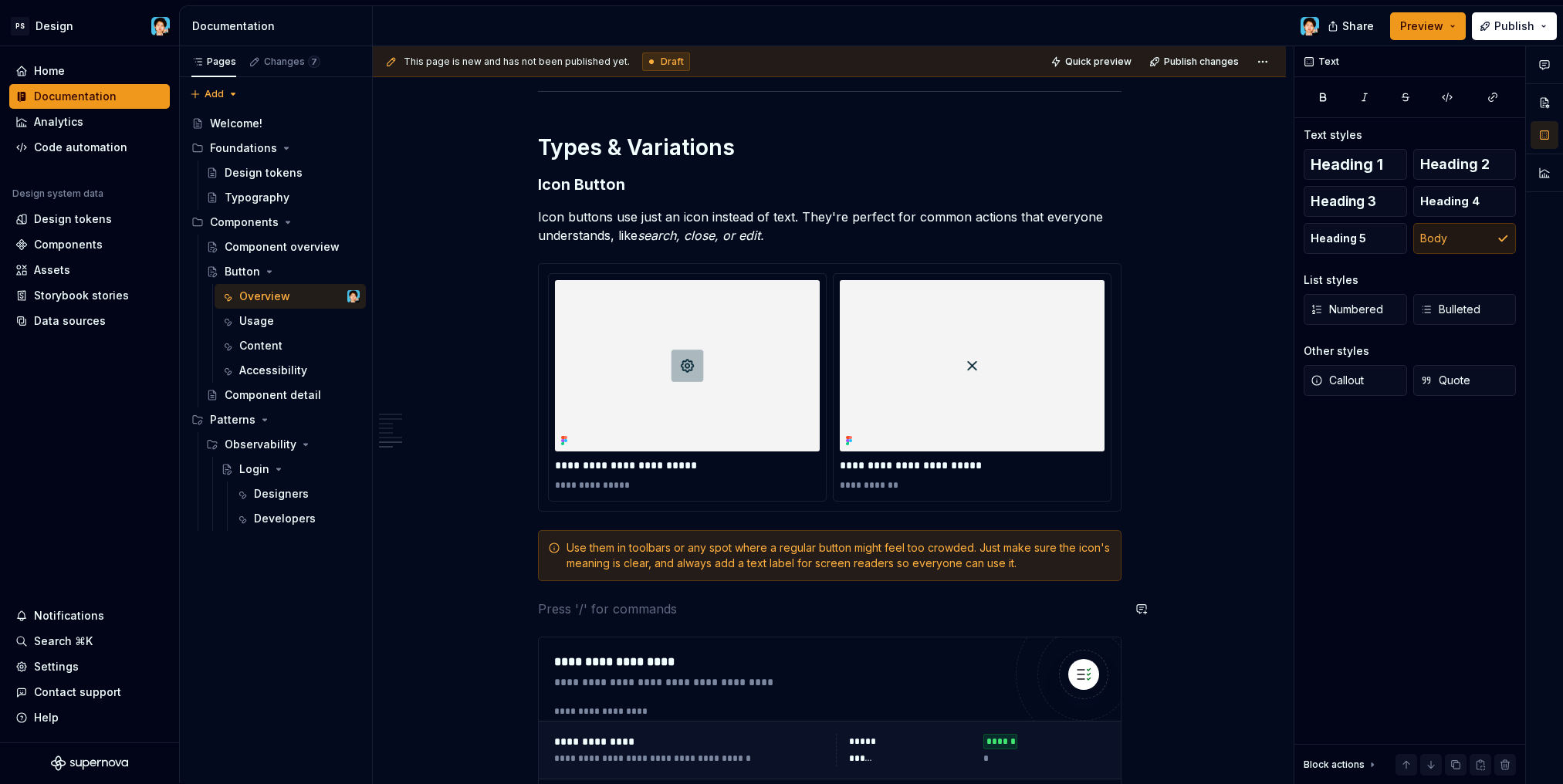
click at [899, 571] on div "Use them in toolbars or any spot where a regular button might feel too crowded.…" at bounding box center [830, 555] width 584 height 51
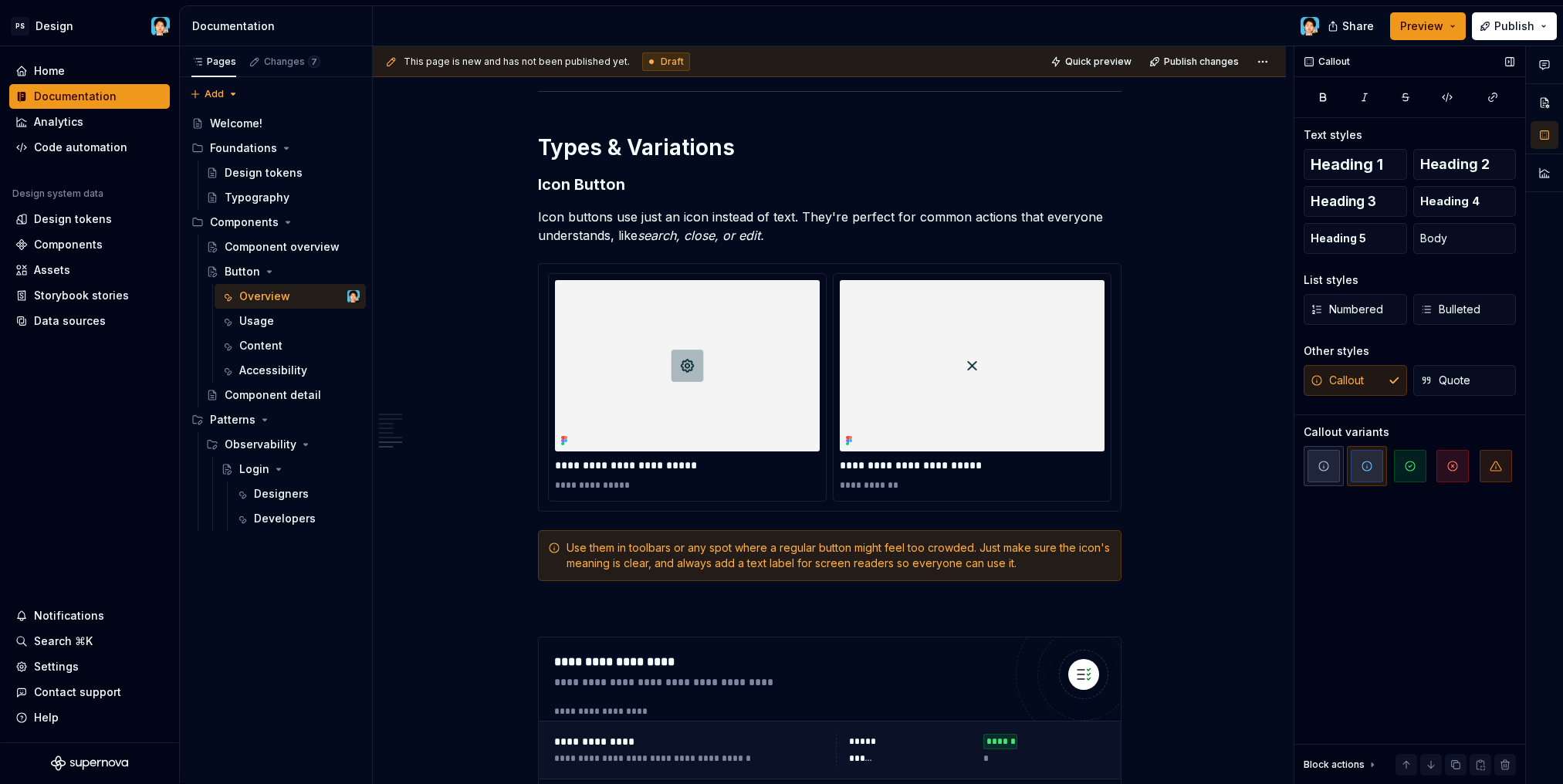
click at [1310, 472] on span "button" at bounding box center [1323, 465] width 33 height 33
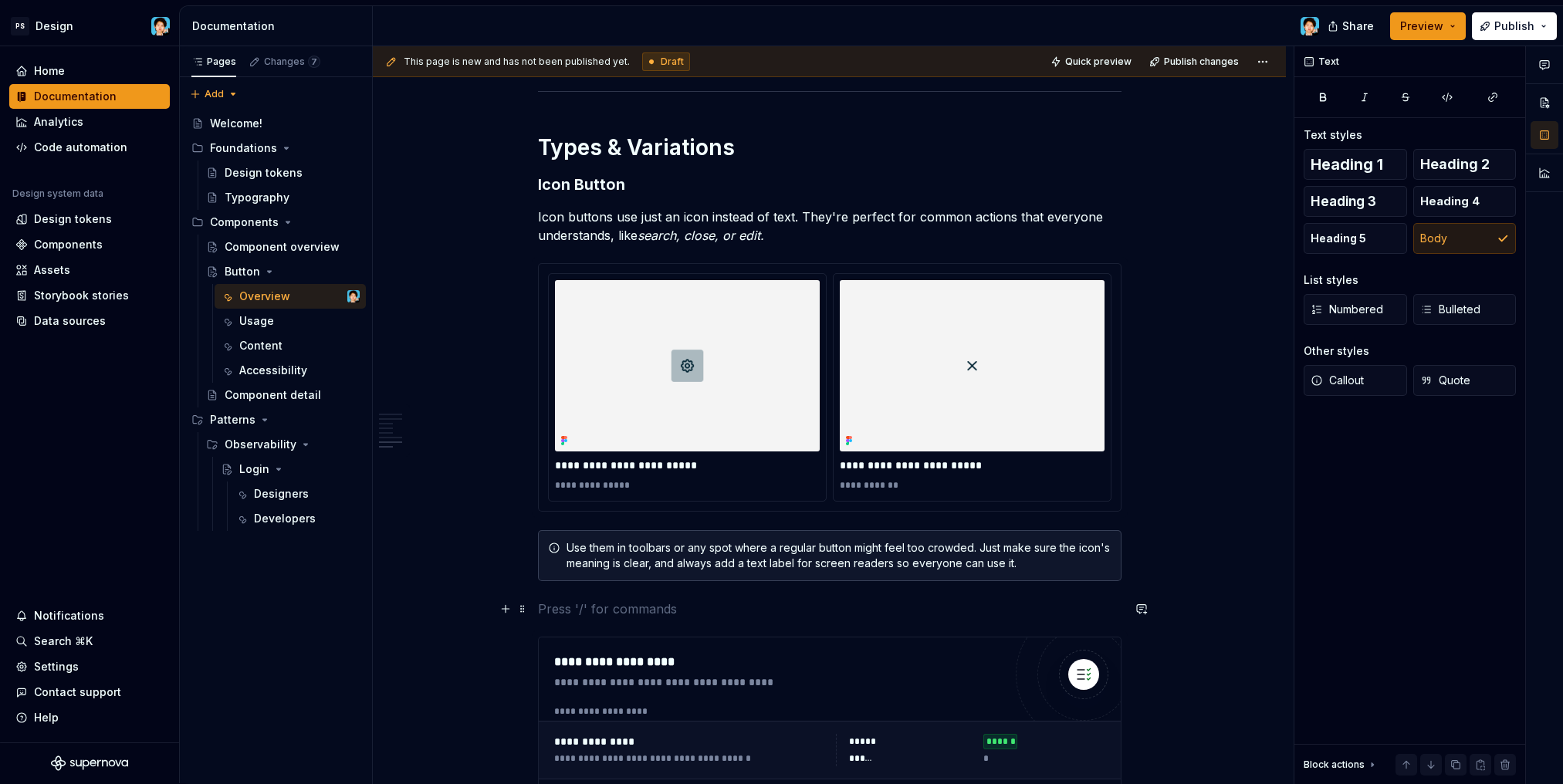
click at [777, 604] on p at bounding box center [830, 609] width 584 height 19
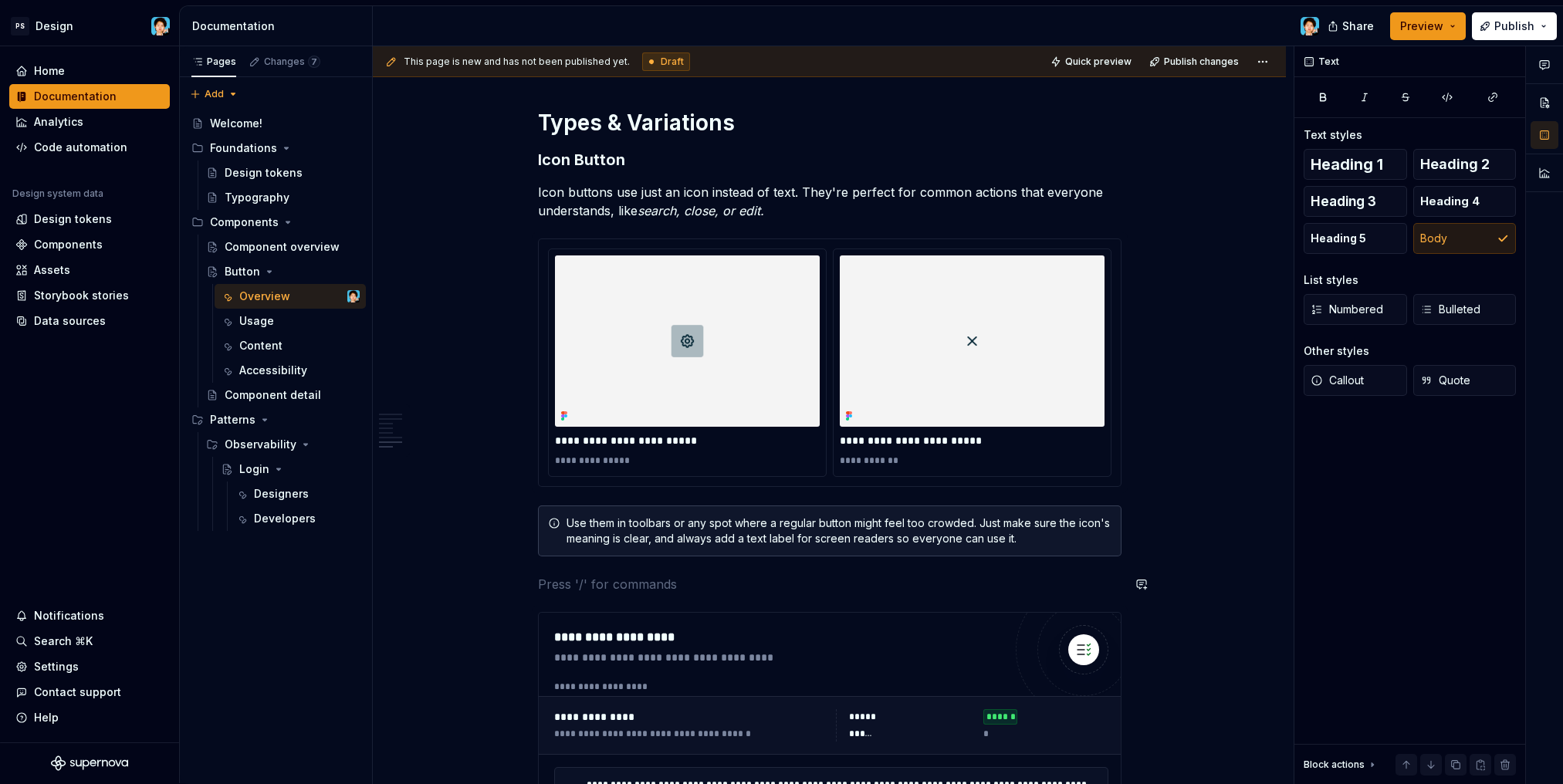
scroll to position [2779, 0]
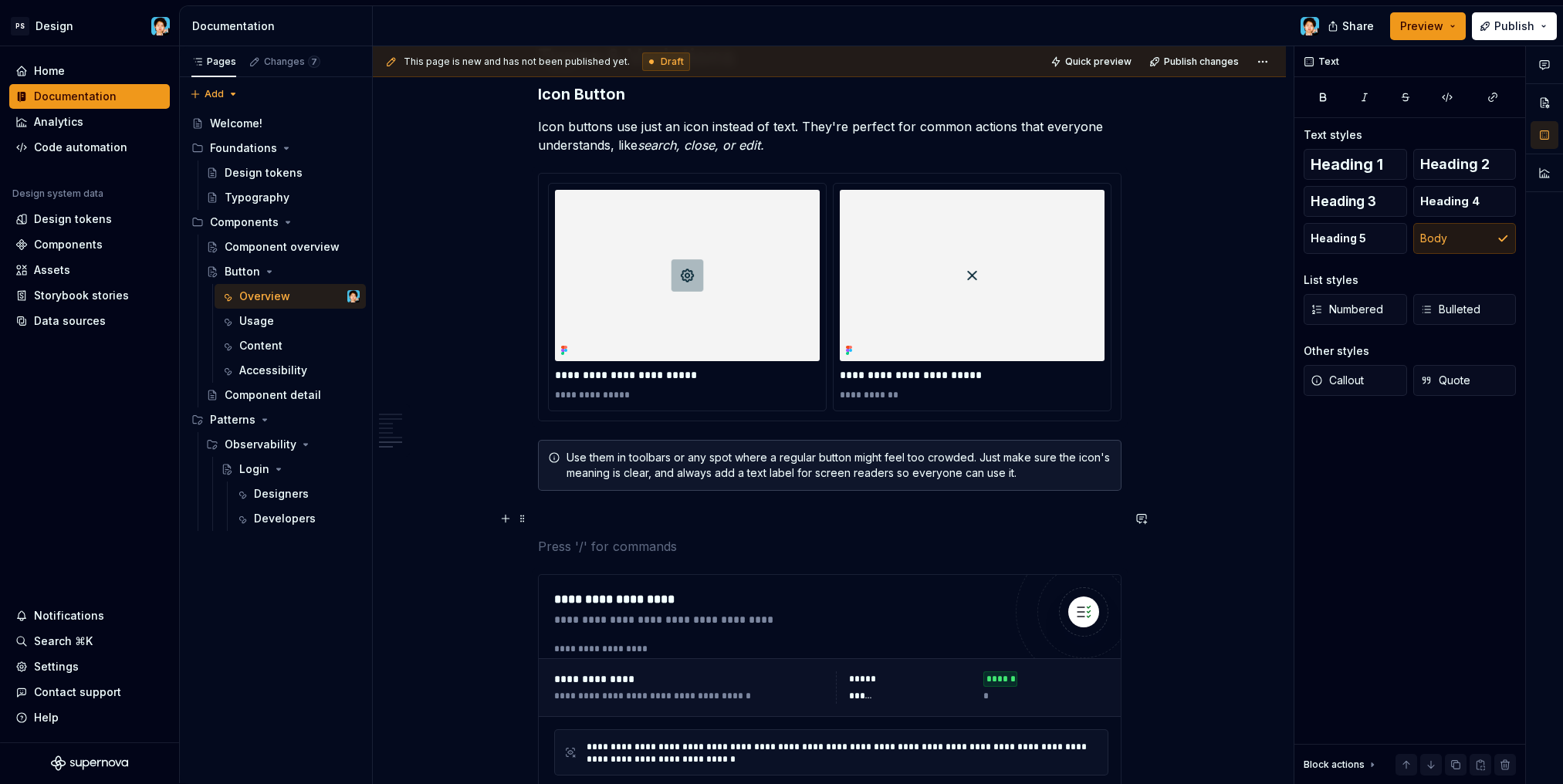
click at [789, 513] on p at bounding box center [830, 518] width 584 height 19
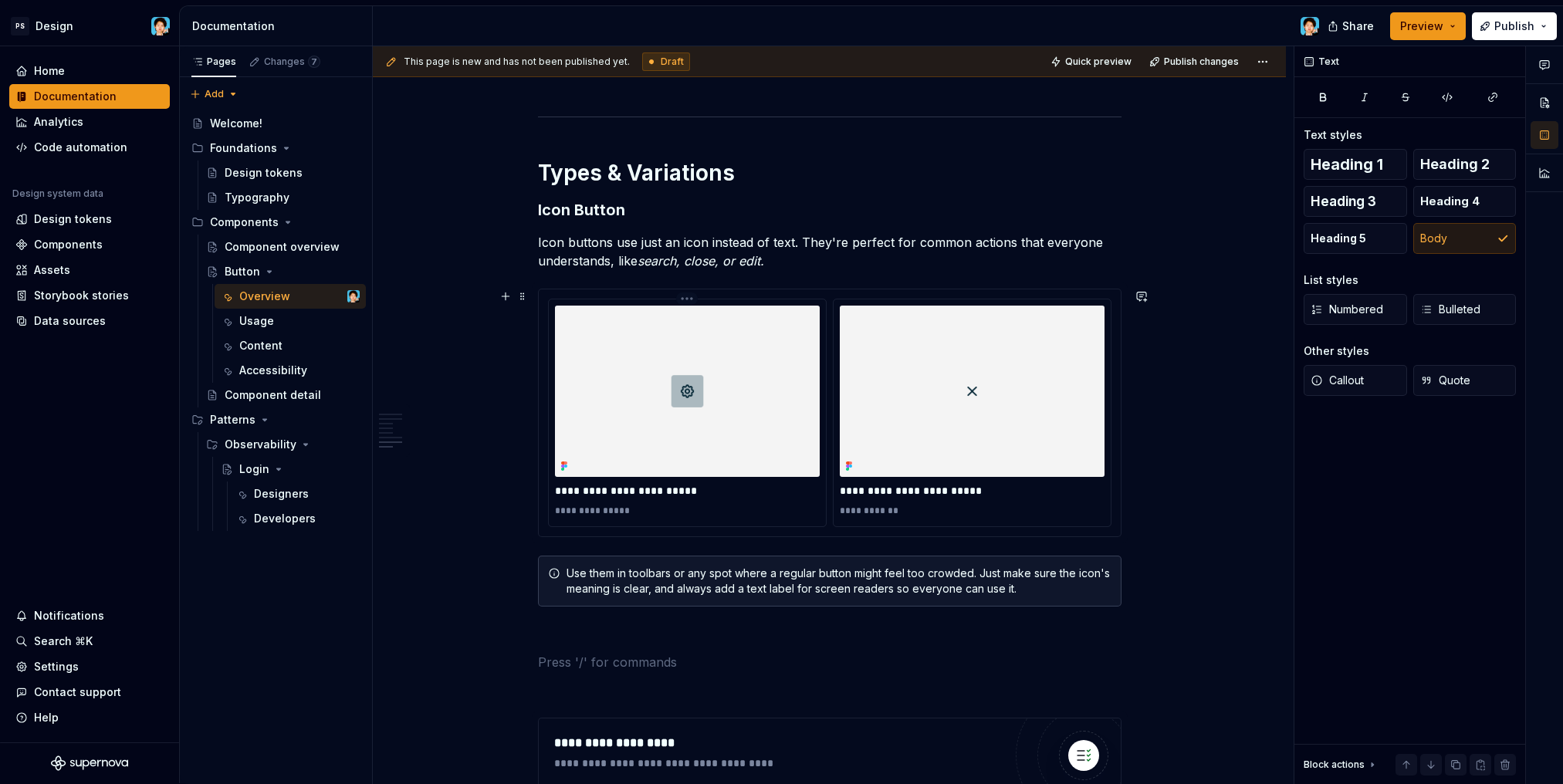
scroll to position [2800, 0]
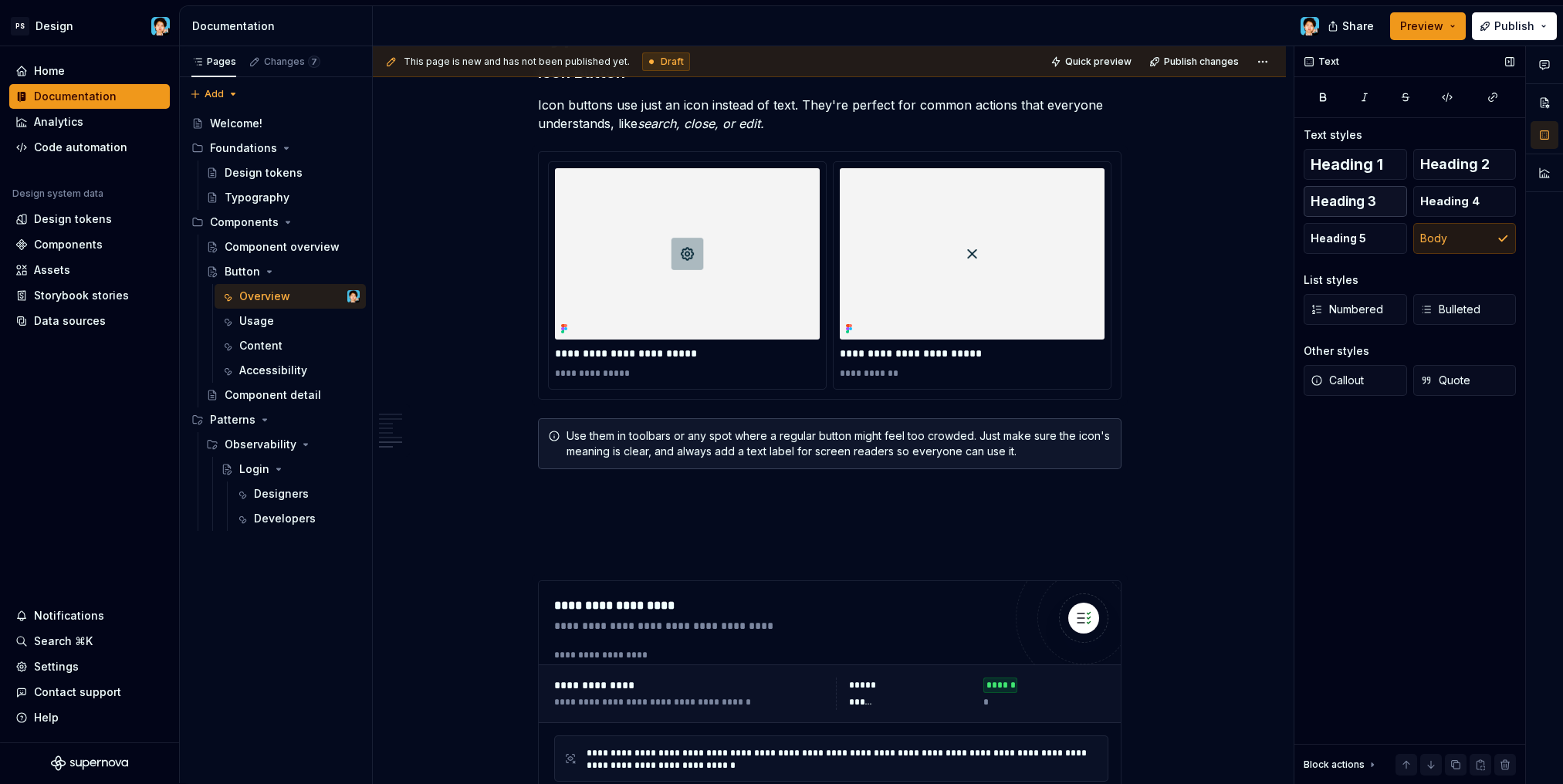
click at [1326, 202] on span "Heading 3" at bounding box center [1343, 201] width 65 height 16
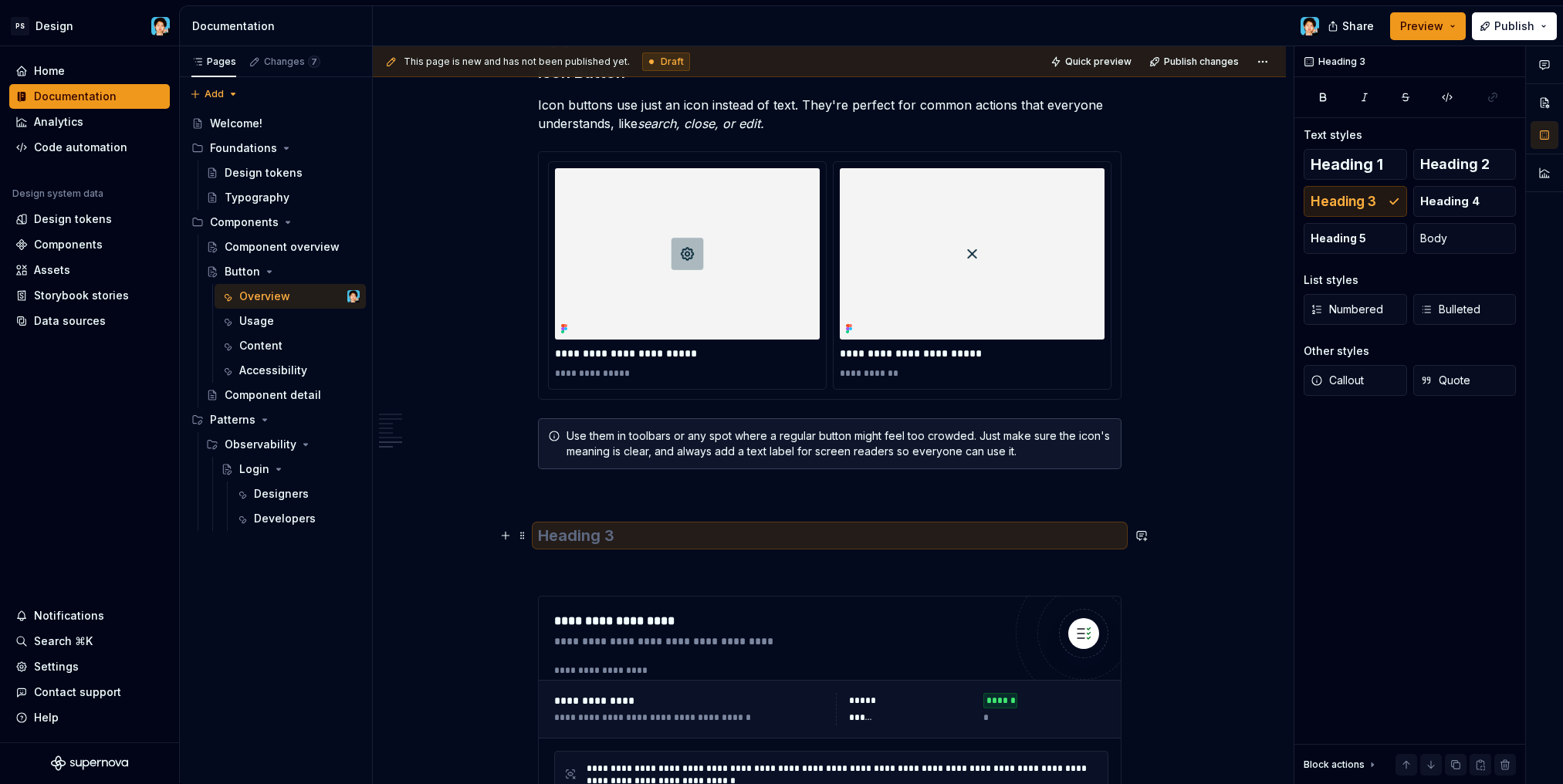
click at [576, 537] on h3 at bounding box center [830, 535] width 584 height 21
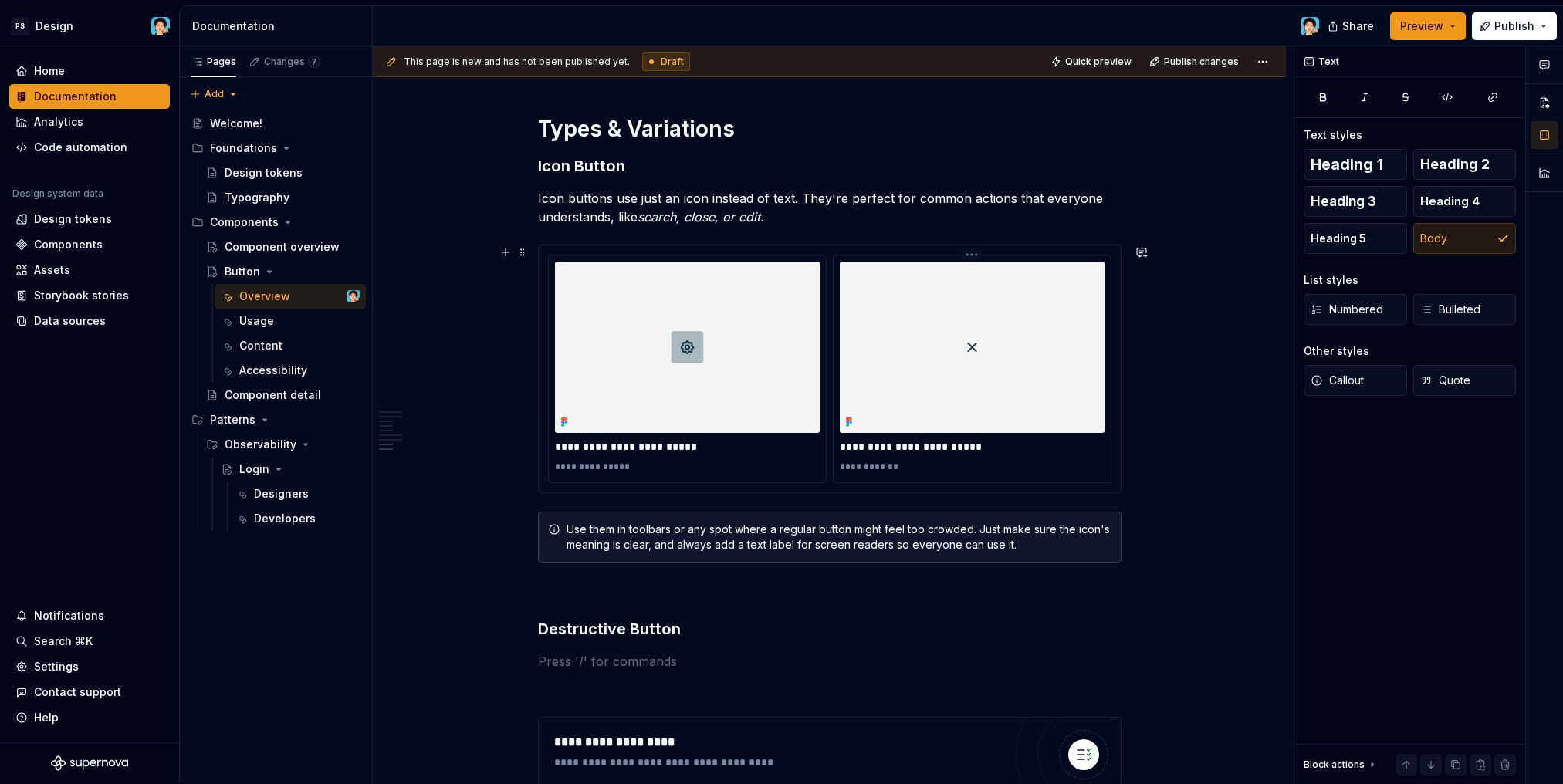
scroll to position [2570, 0]
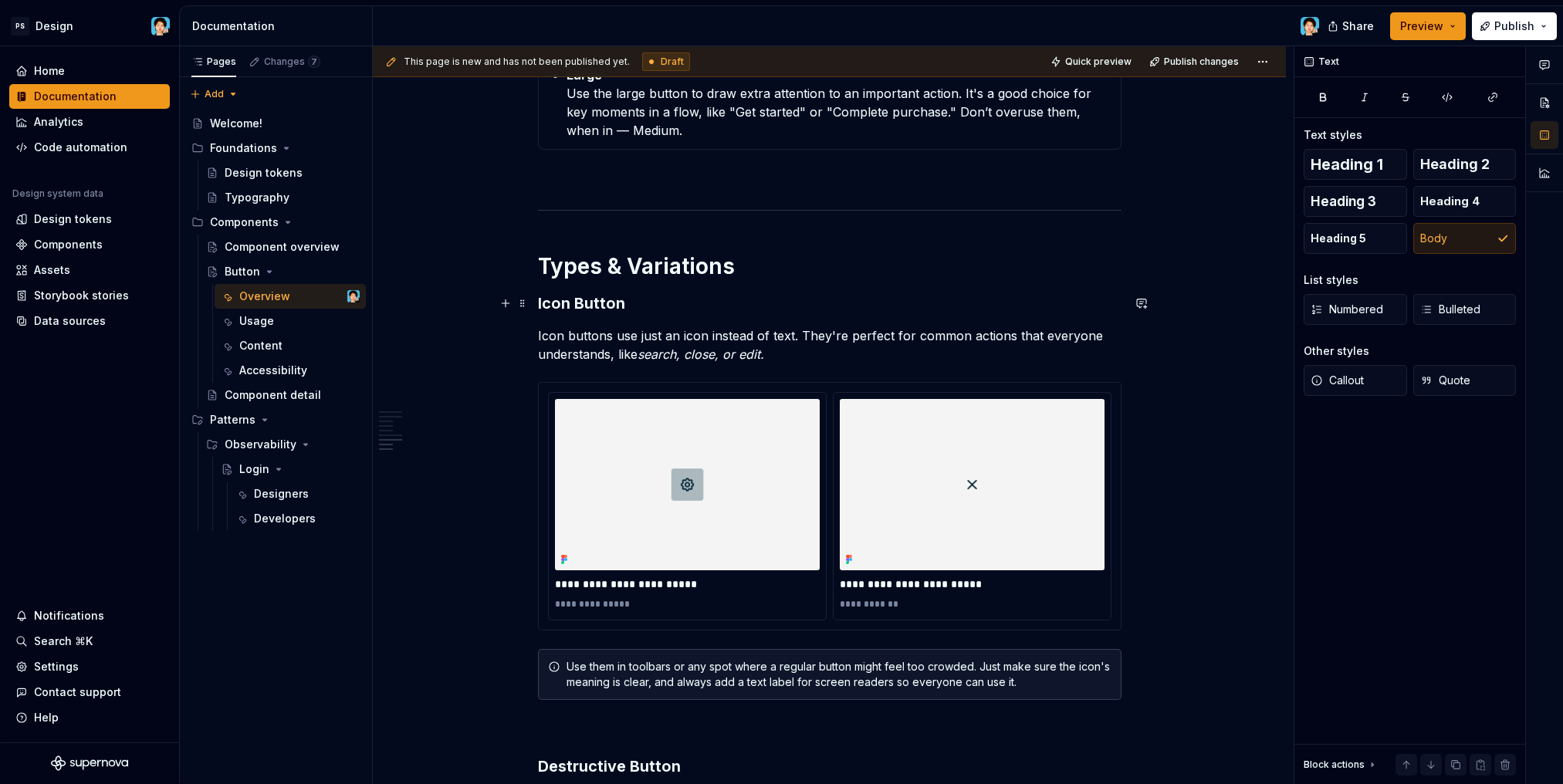
click at [753, 294] on h3 "Icon Button" at bounding box center [830, 303] width 584 height 21
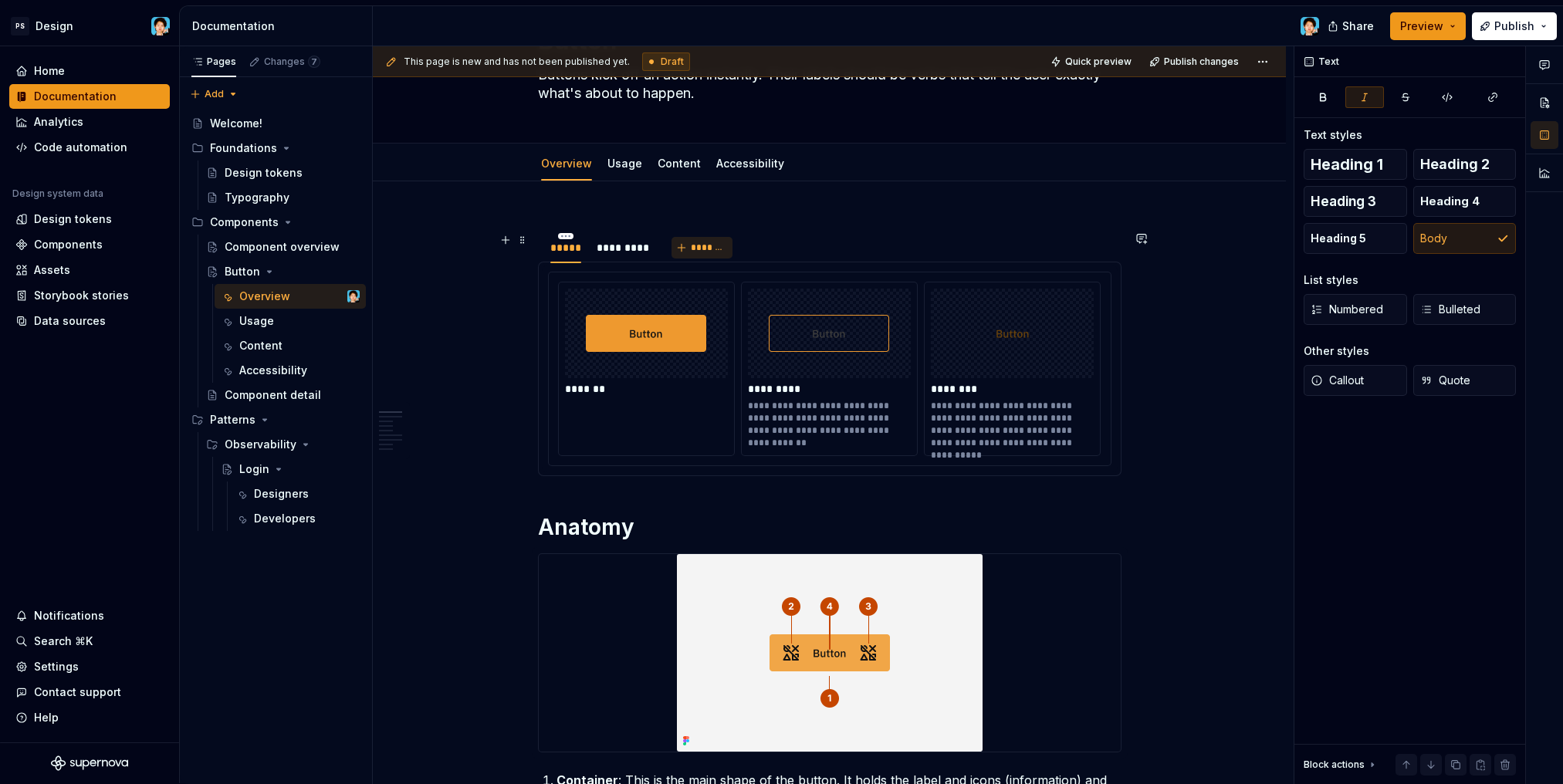
scroll to position [0, 0]
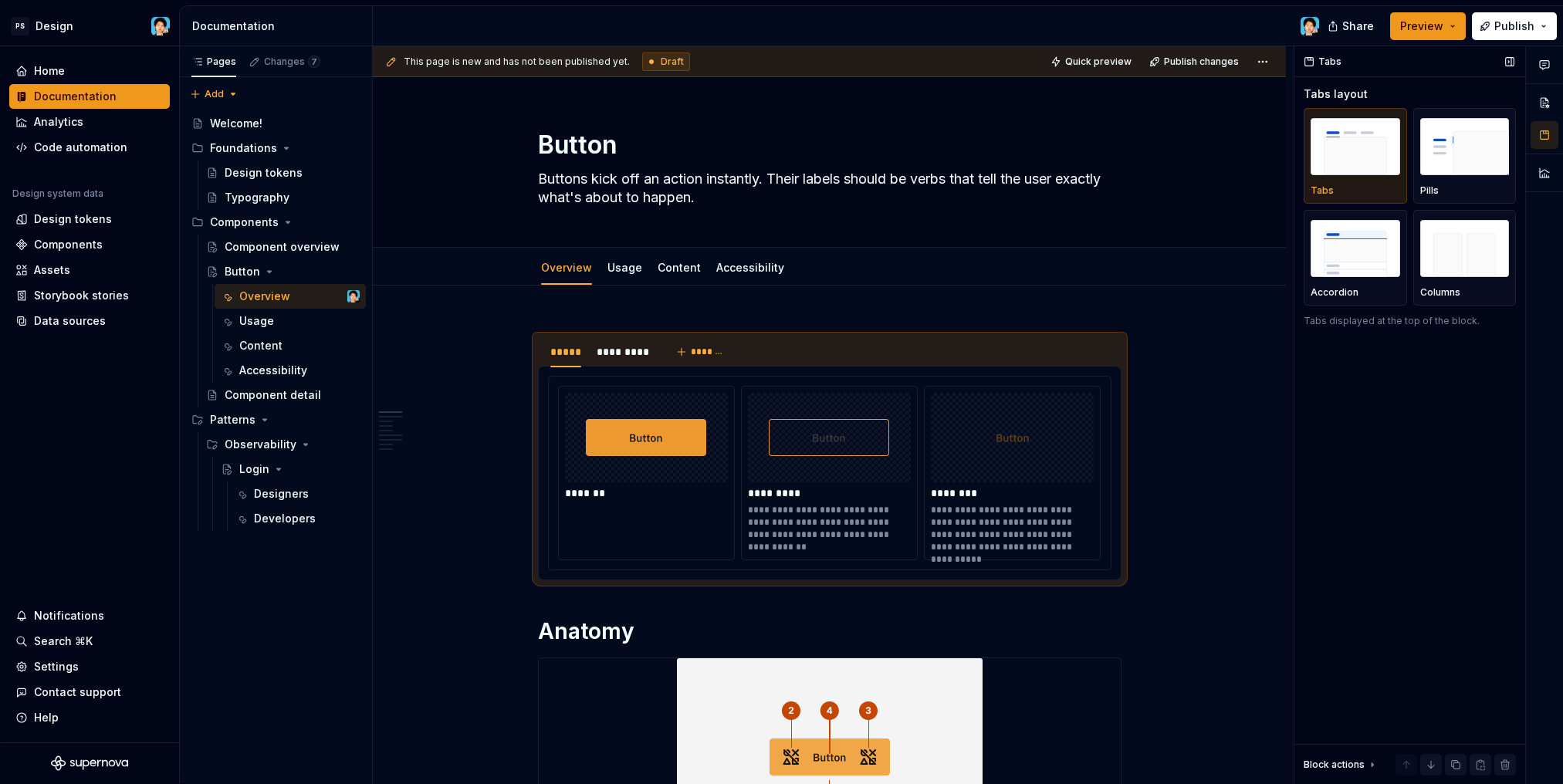
click at [1418, 547] on div "Tabs Tabs layout Tabs Pills Accordion Columns Tabs displayed at the top of the …" at bounding box center [1409, 415] width 230 height 737
click at [602, 268] on div "Usage" at bounding box center [625, 268] width 47 height 24
click at [615, 264] on link "Usage" at bounding box center [624, 268] width 35 height 13
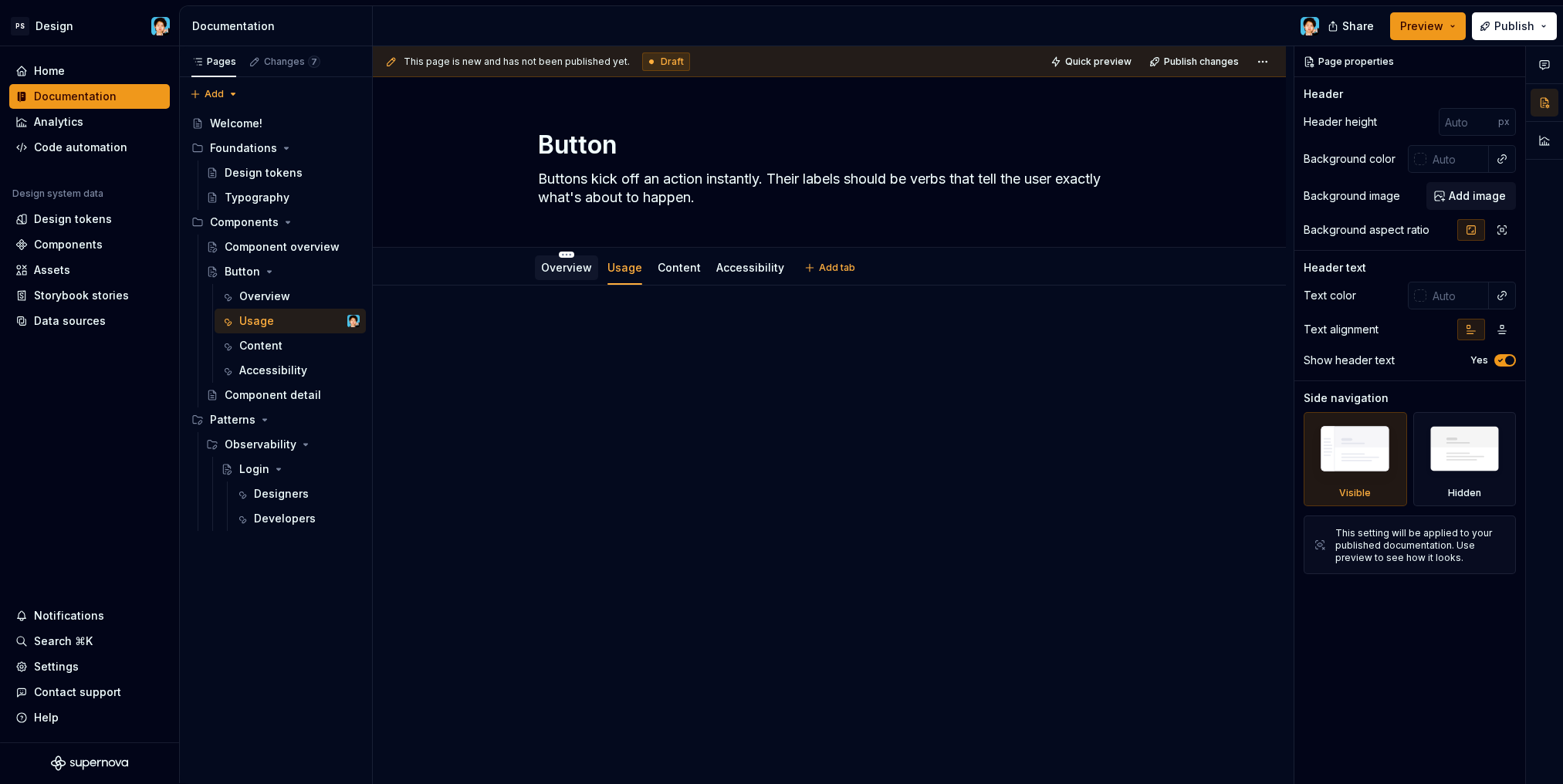
click at [576, 270] on link "Overview" at bounding box center [566, 268] width 51 height 13
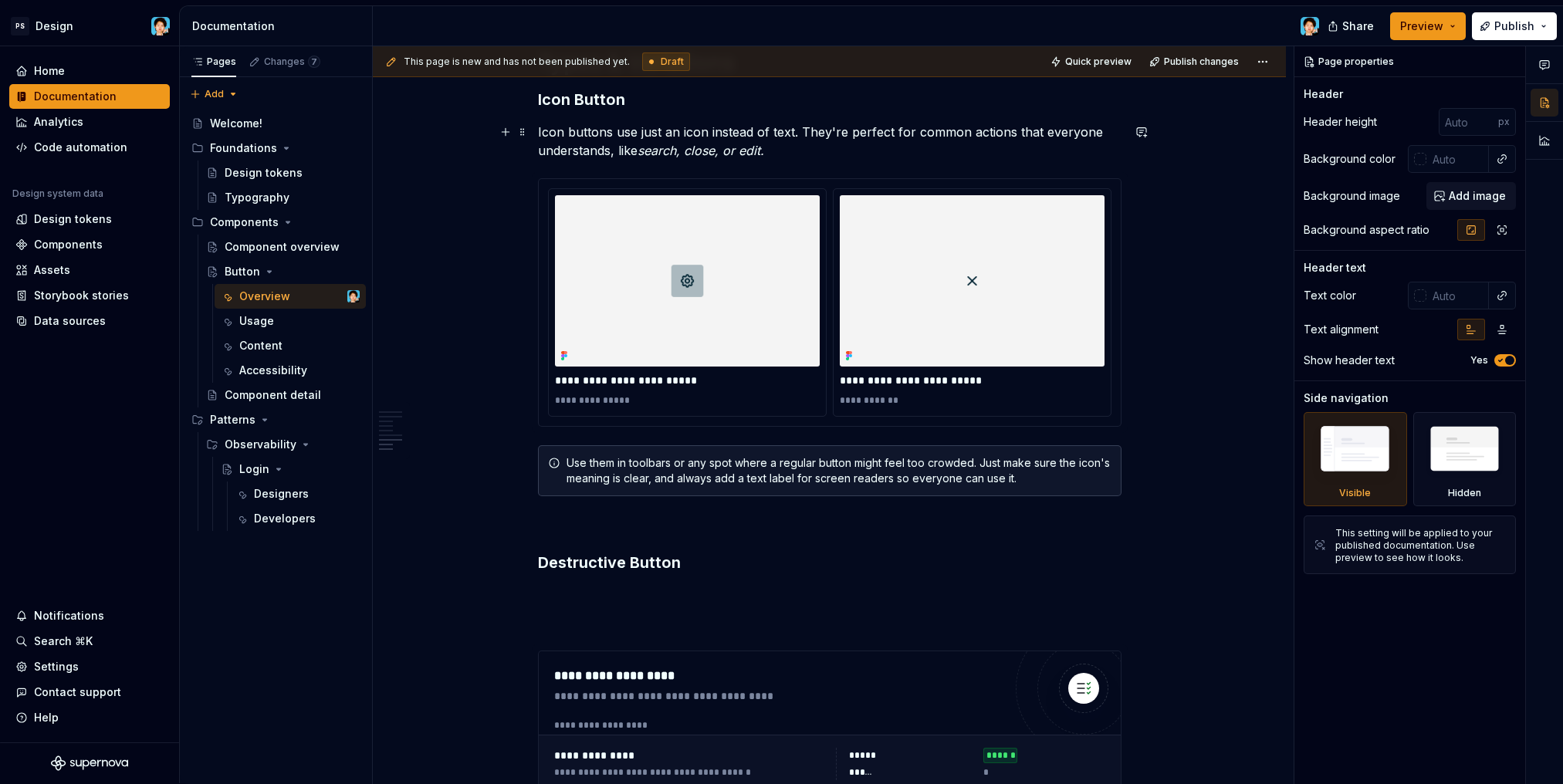
scroll to position [3149, 0]
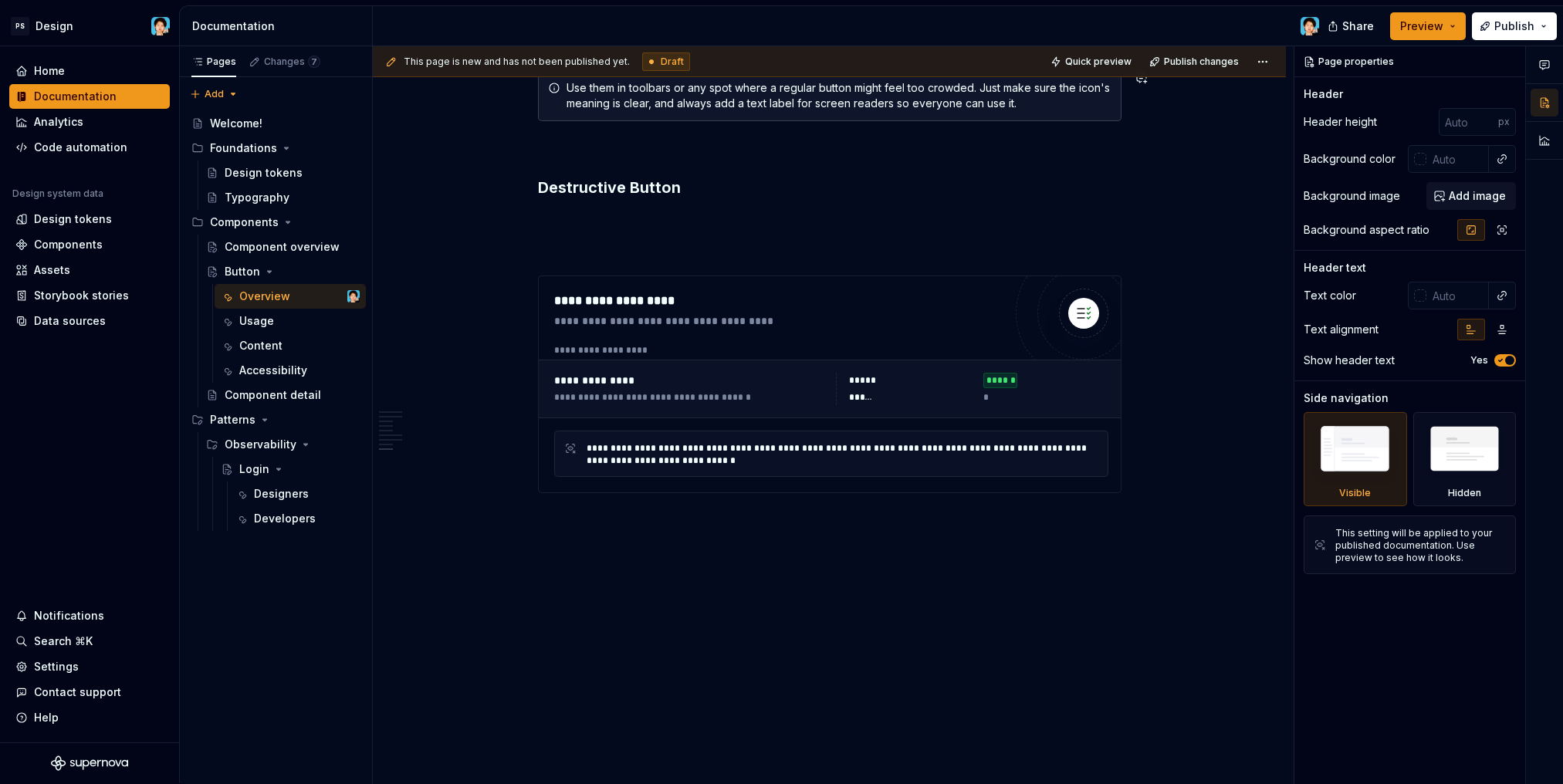
type textarea "*"
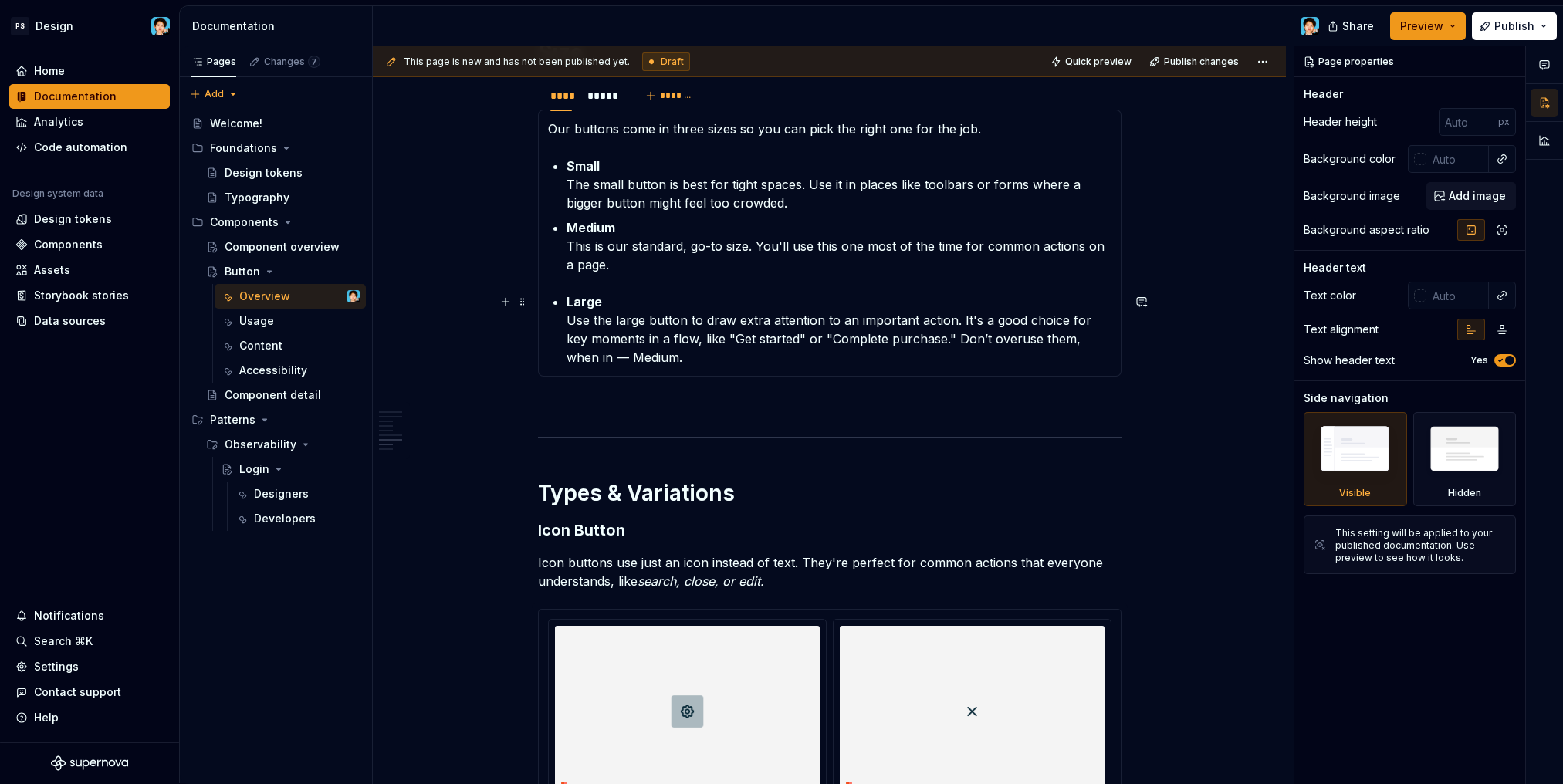
scroll to position [2477, 0]
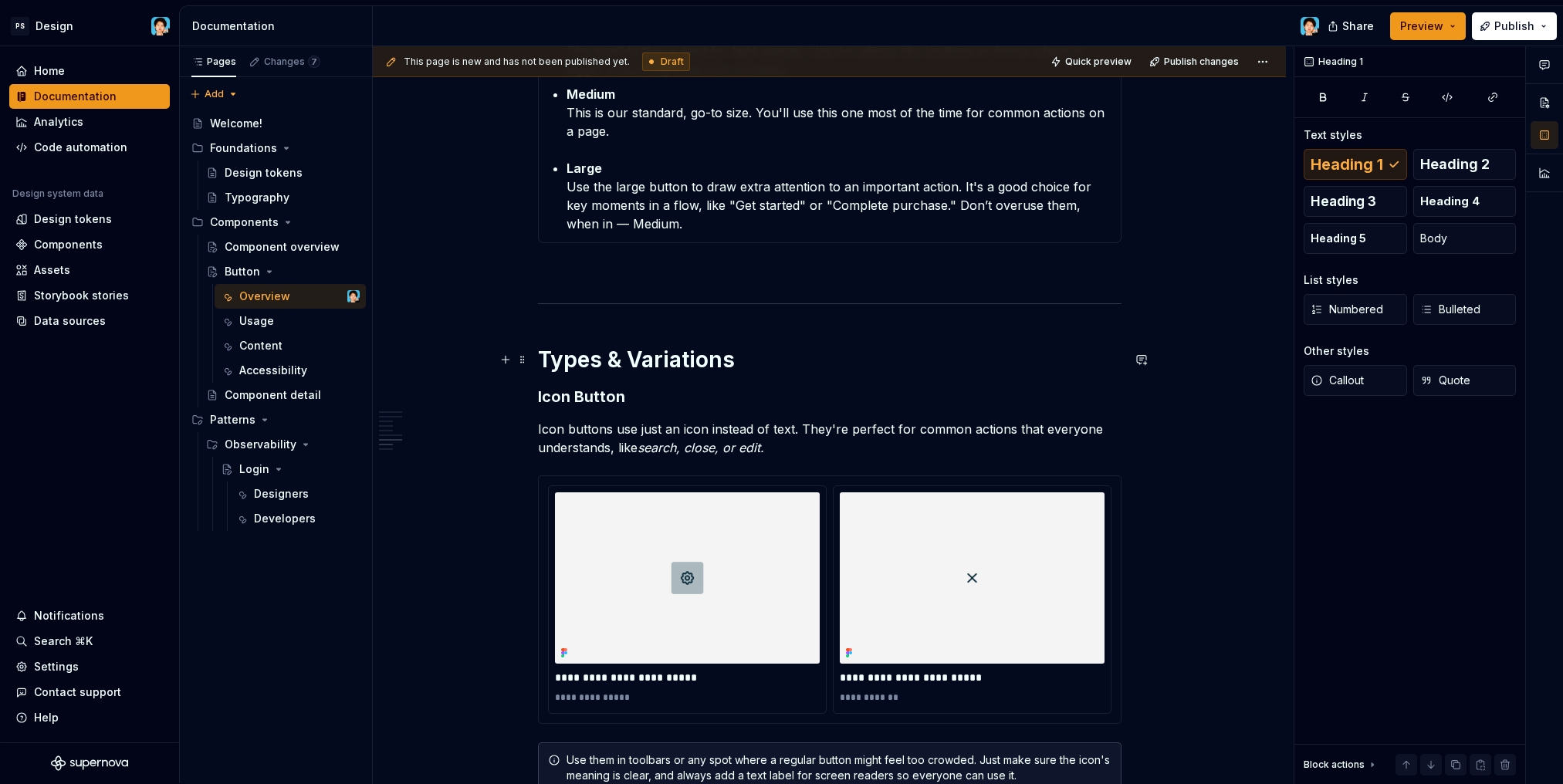
click at [773, 368] on h1 "Types & Variations" at bounding box center [830, 360] width 584 height 28
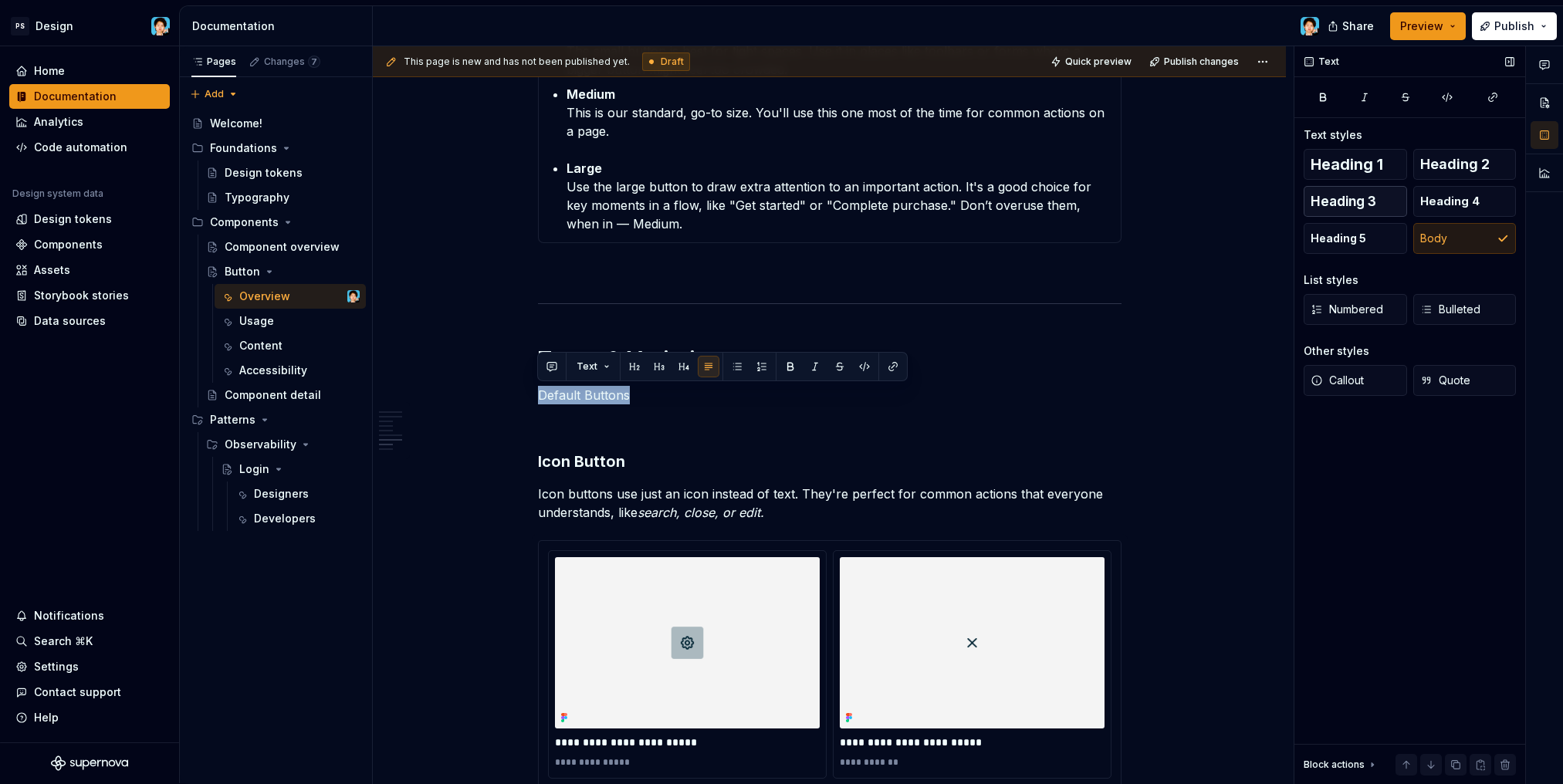
click at [1387, 206] on button "Heading 3" at bounding box center [1355, 200] width 104 height 31
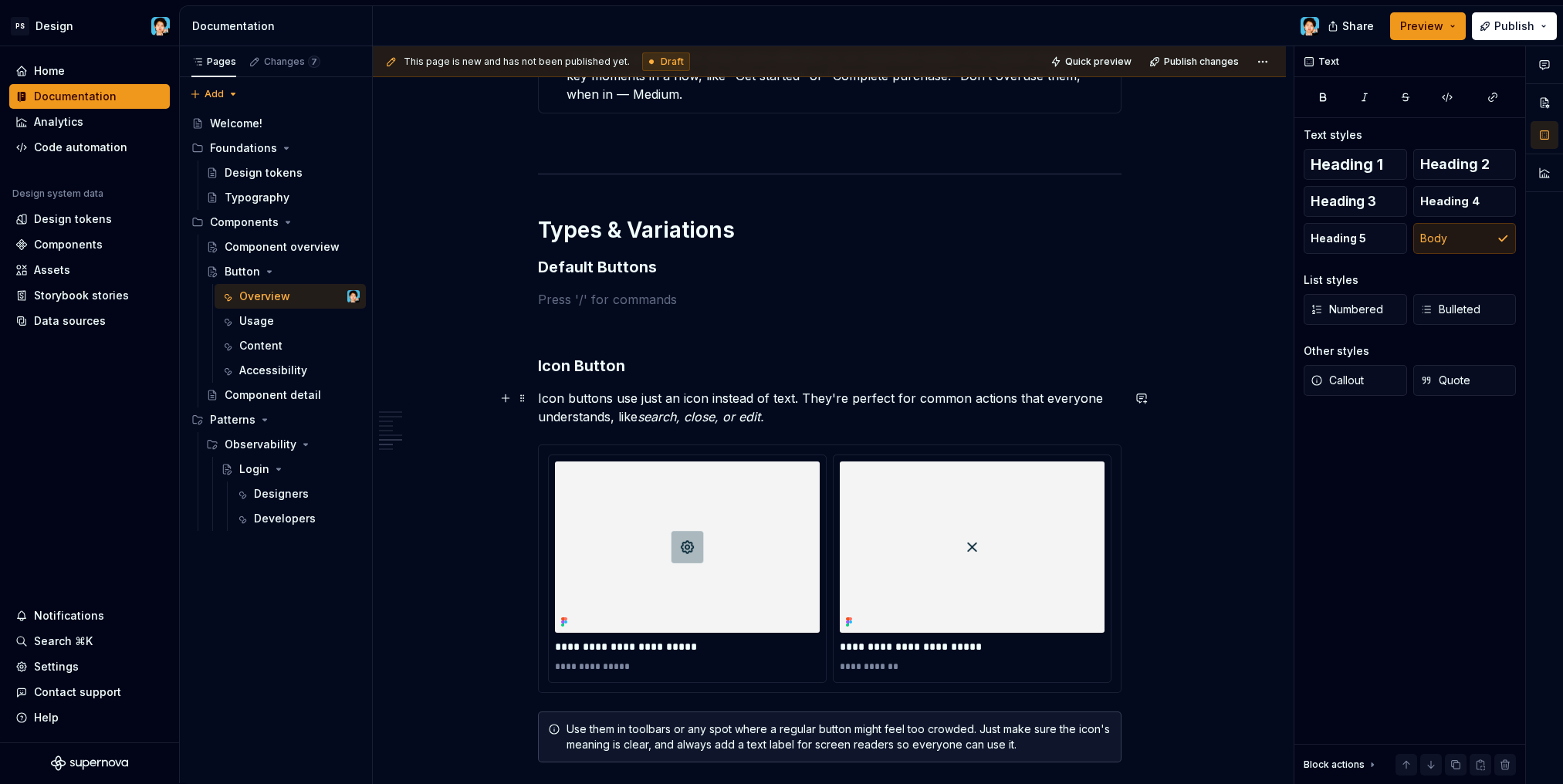
scroll to position [2606, 0]
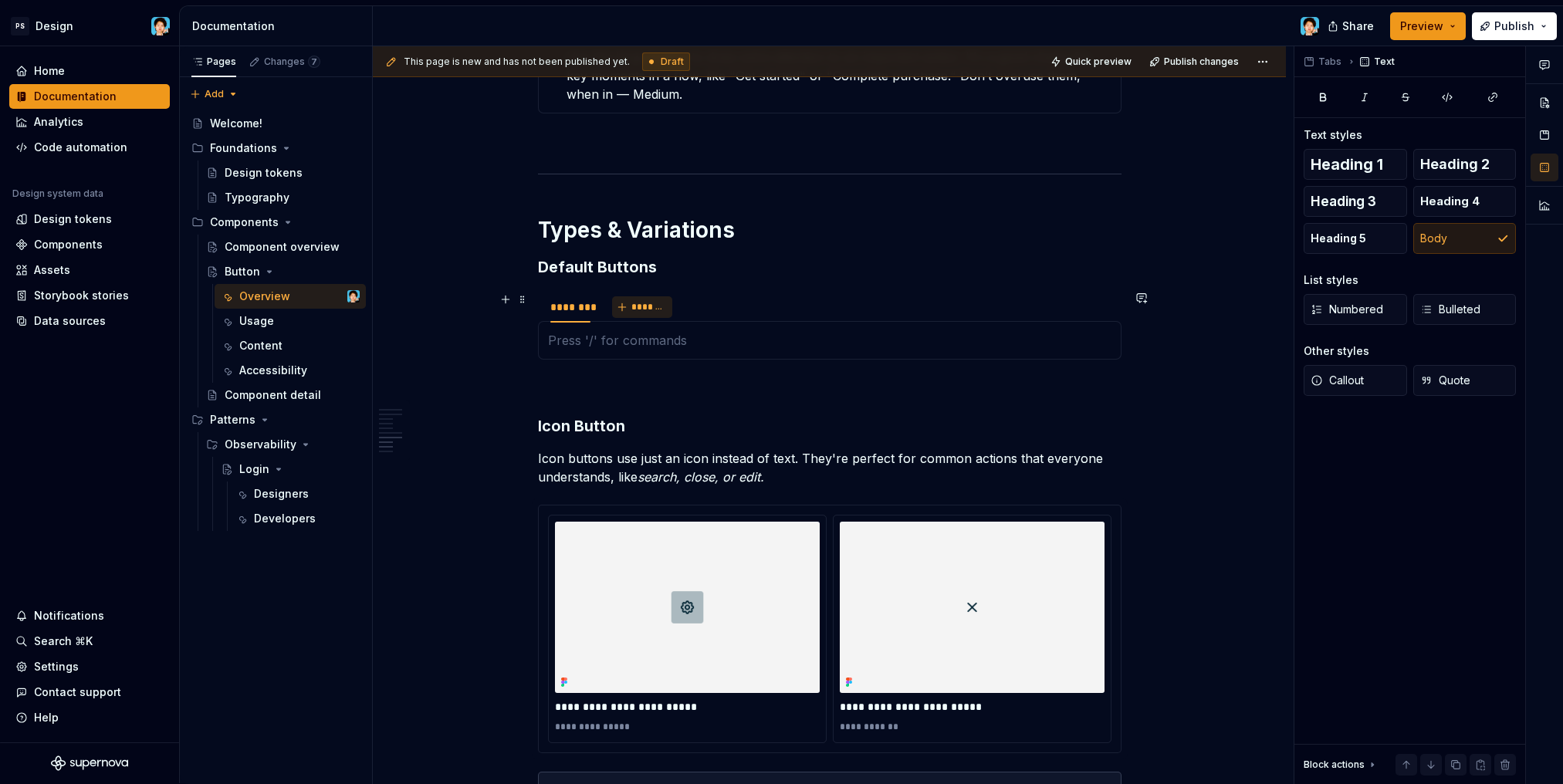
type textarea "*"
click at [643, 312] on span "*******" at bounding box center [648, 307] width 35 height 12
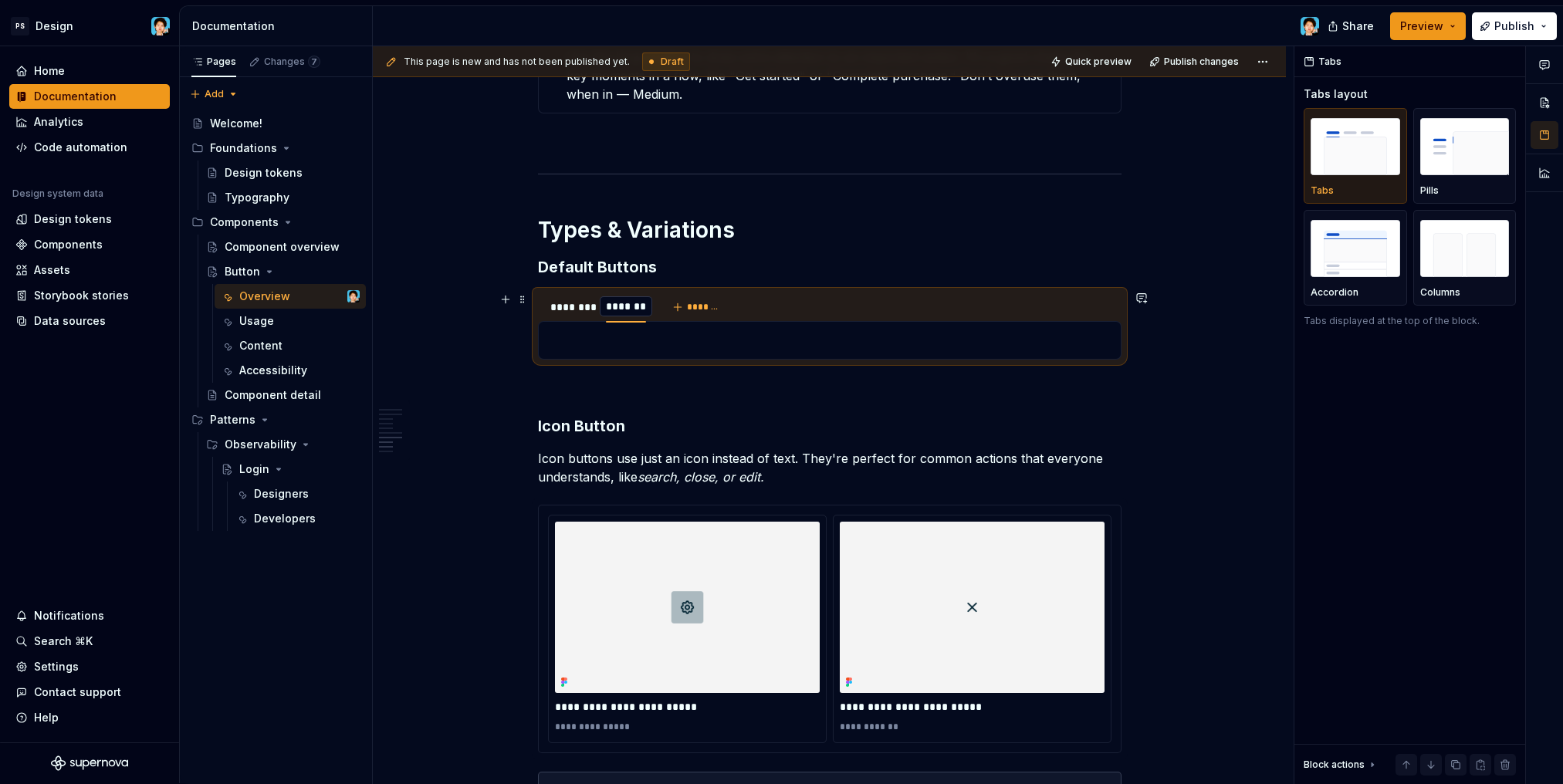
scroll to position [0, 1]
click at [1451, 280] on div "button" at bounding box center [1464, 249] width 90 height 63
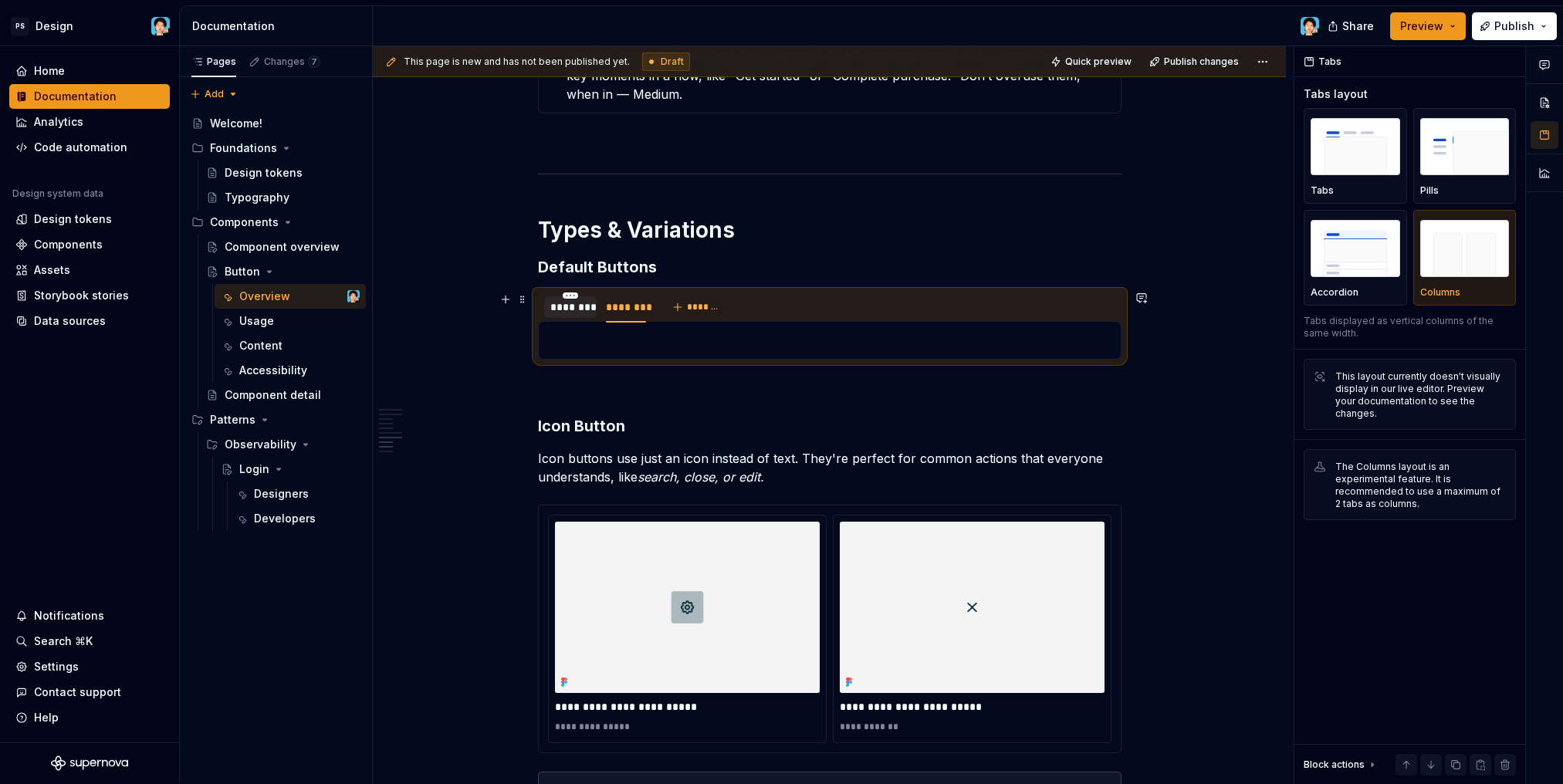
click at [567, 312] on div "********" at bounding box center [570, 307] width 40 height 16
type input "*"
type input "****"
click at [608, 310] on div "********" at bounding box center [608, 307] width 40 height 16
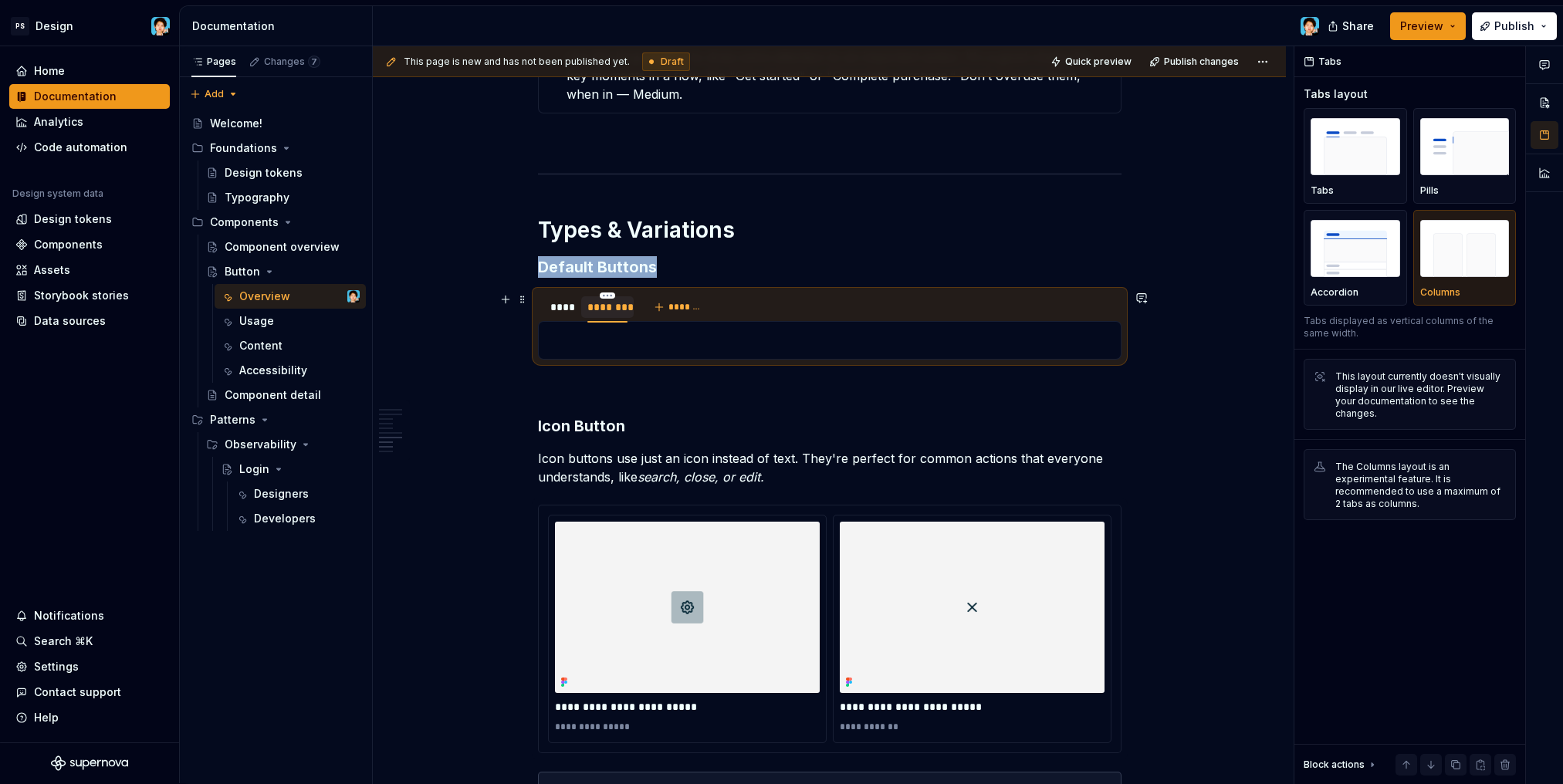
click at [608, 310] on div "********" at bounding box center [607, 307] width 40 height 16
type input "*****"
click at [602, 331] on div at bounding box center [830, 339] width 584 height 38
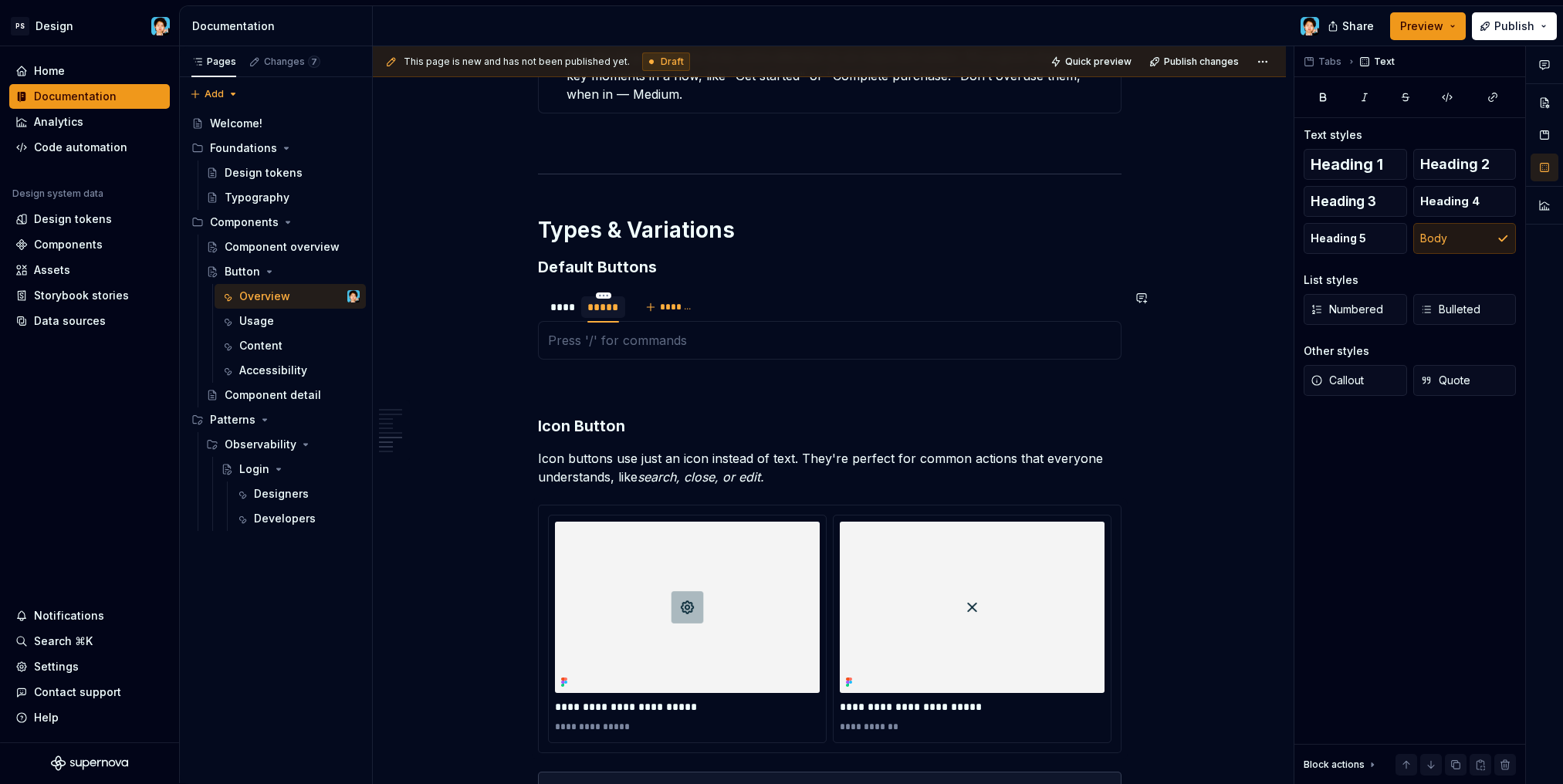
click at [676, 342] on p at bounding box center [829, 340] width 563 height 19
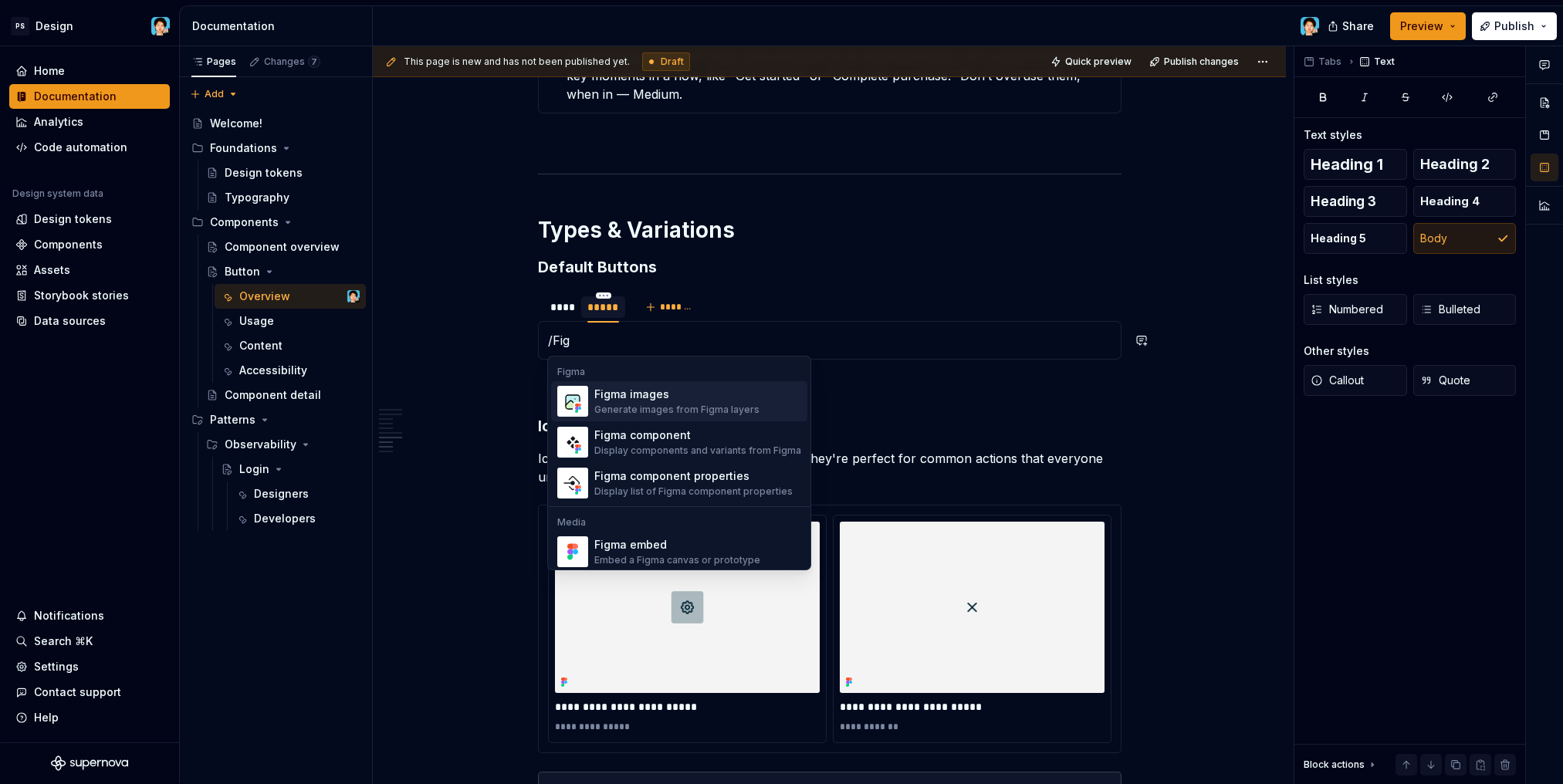
click at [672, 405] on div "Generate images from Figma layers" at bounding box center [676, 409] width 165 height 12
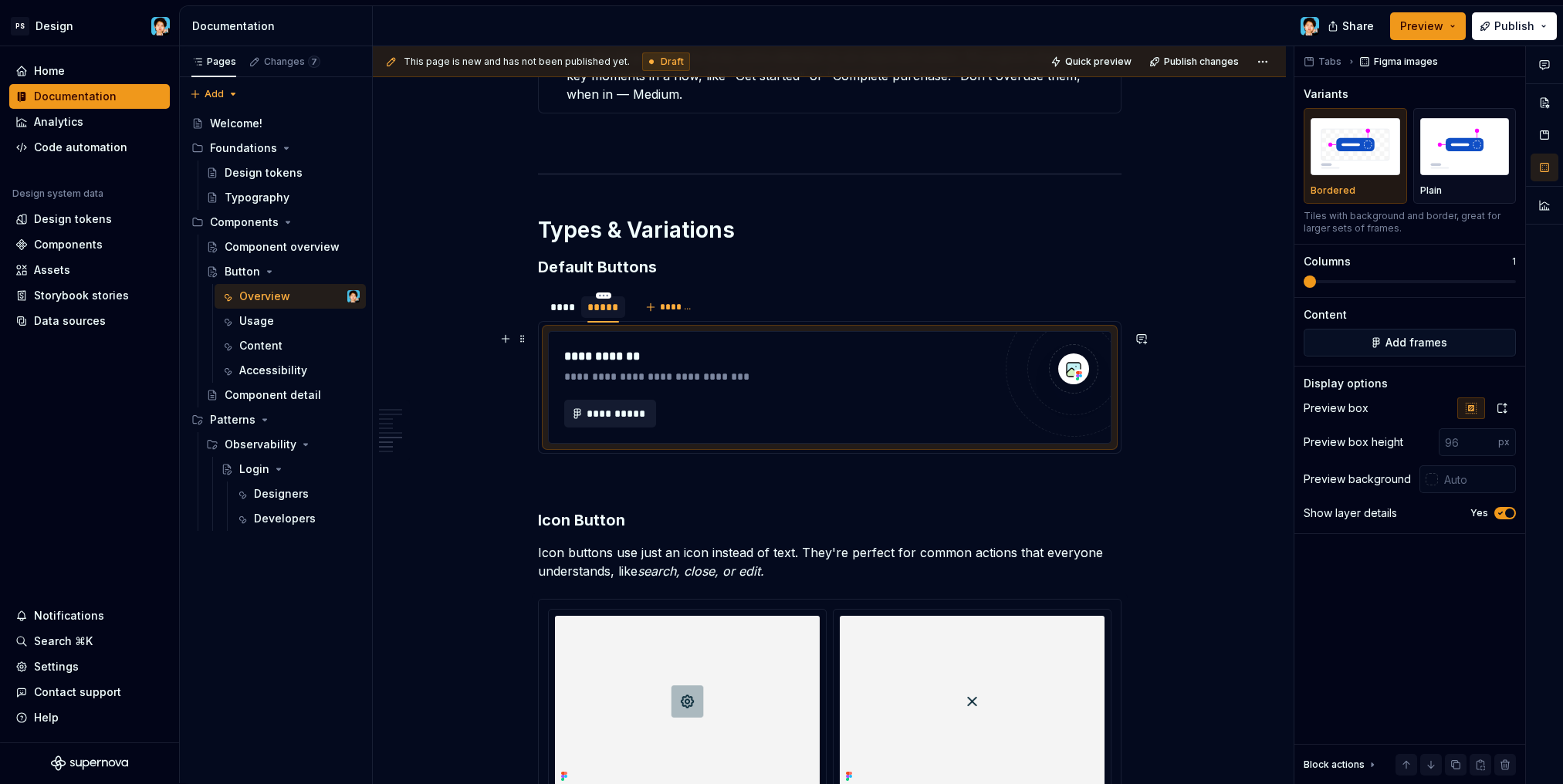
click at [618, 409] on span "**********" at bounding box center [616, 413] width 61 height 16
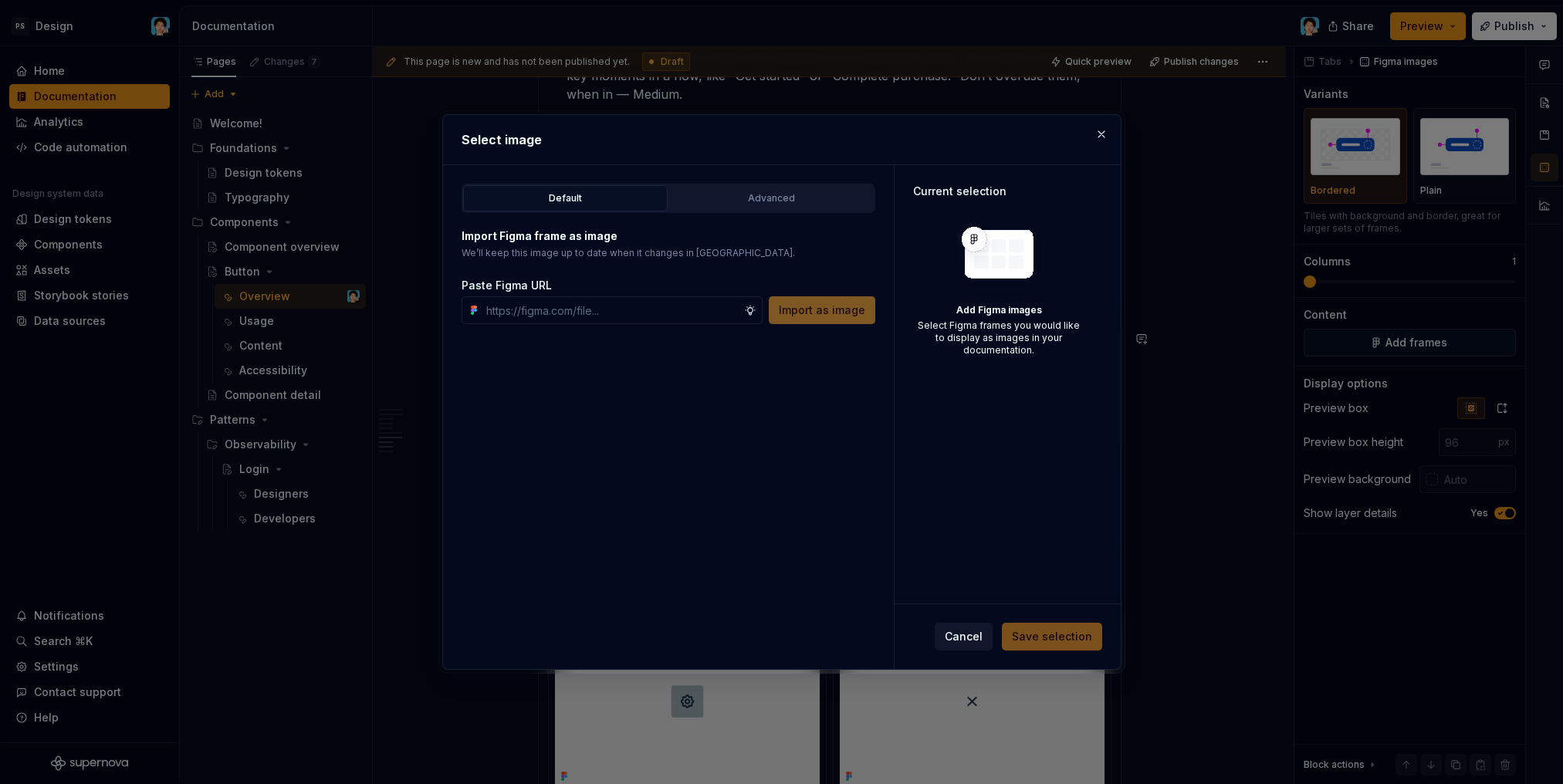
type textarea "*"
type input "[URL][DOMAIN_NAME]"
type textarea "*"
type input "[URL][DOMAIN_NAME]"
click at [811, 312] on span "Import as image" at bounding box center [822, 309] width 87 height 16
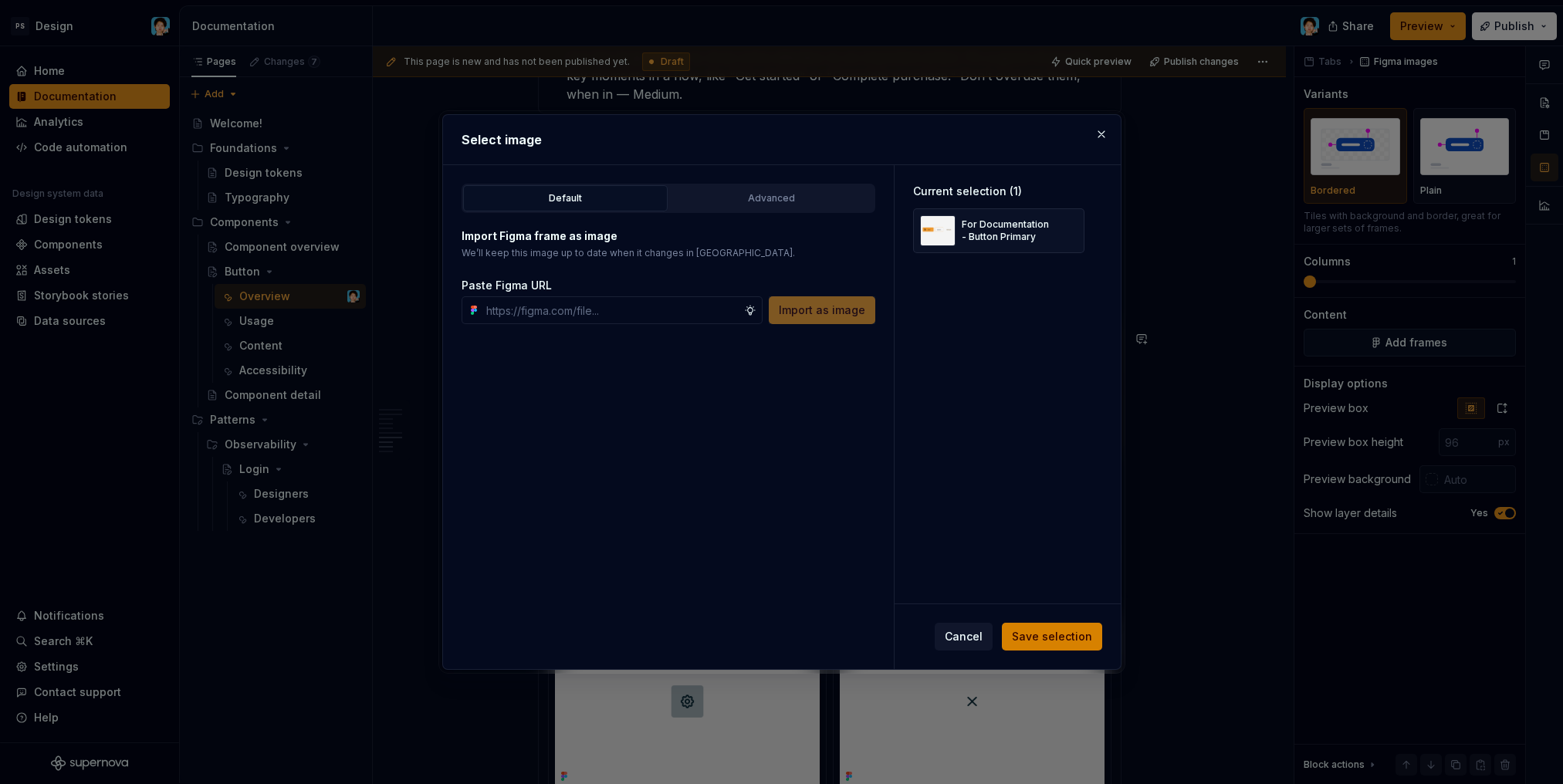
click at [1053, 640] on span "Save selection" at bounding box center [1052, 636] width 80 height 16
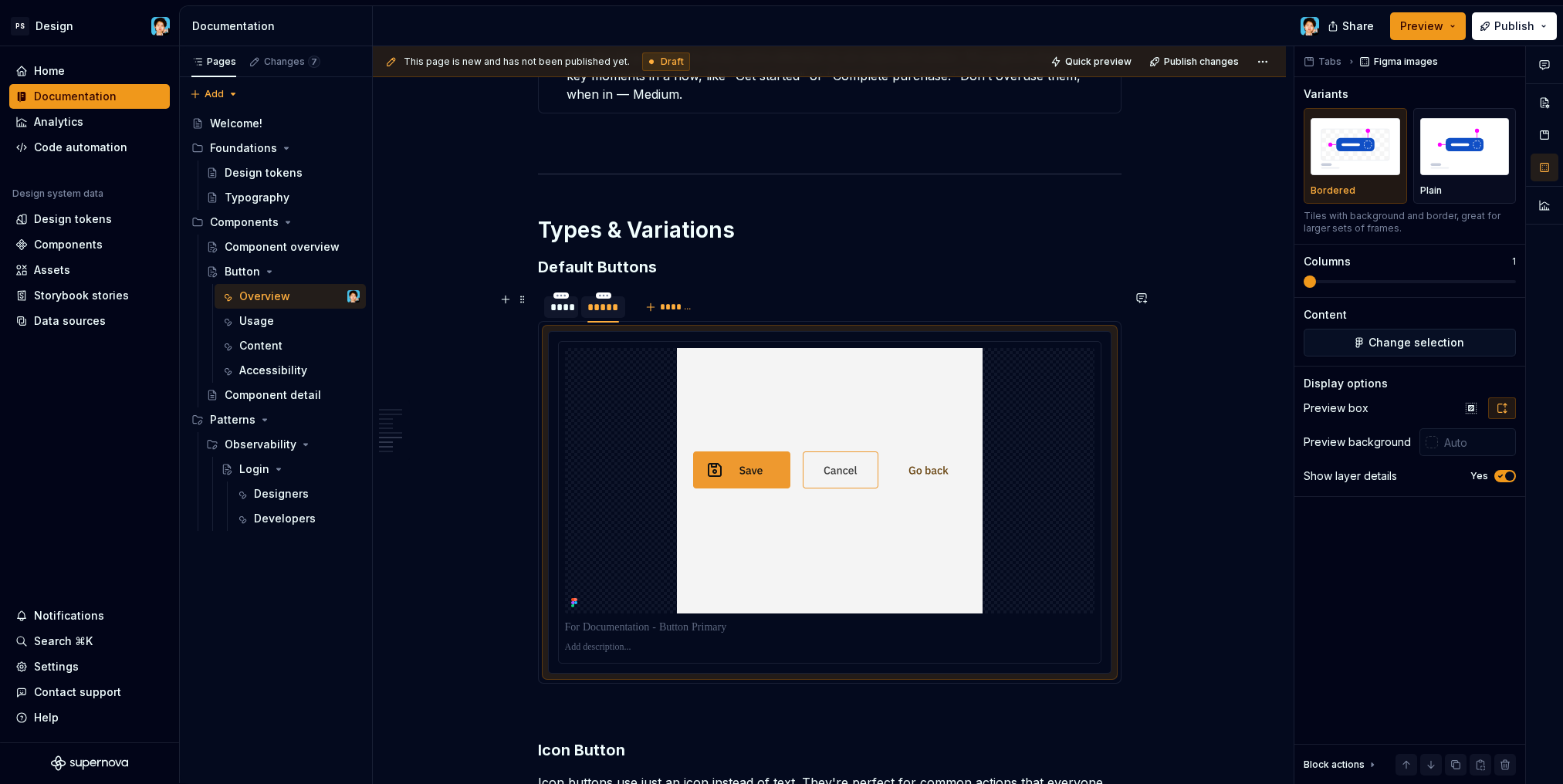
click at [560, 305] on div "****" at bounding box center [561, 307] width 22 height 16
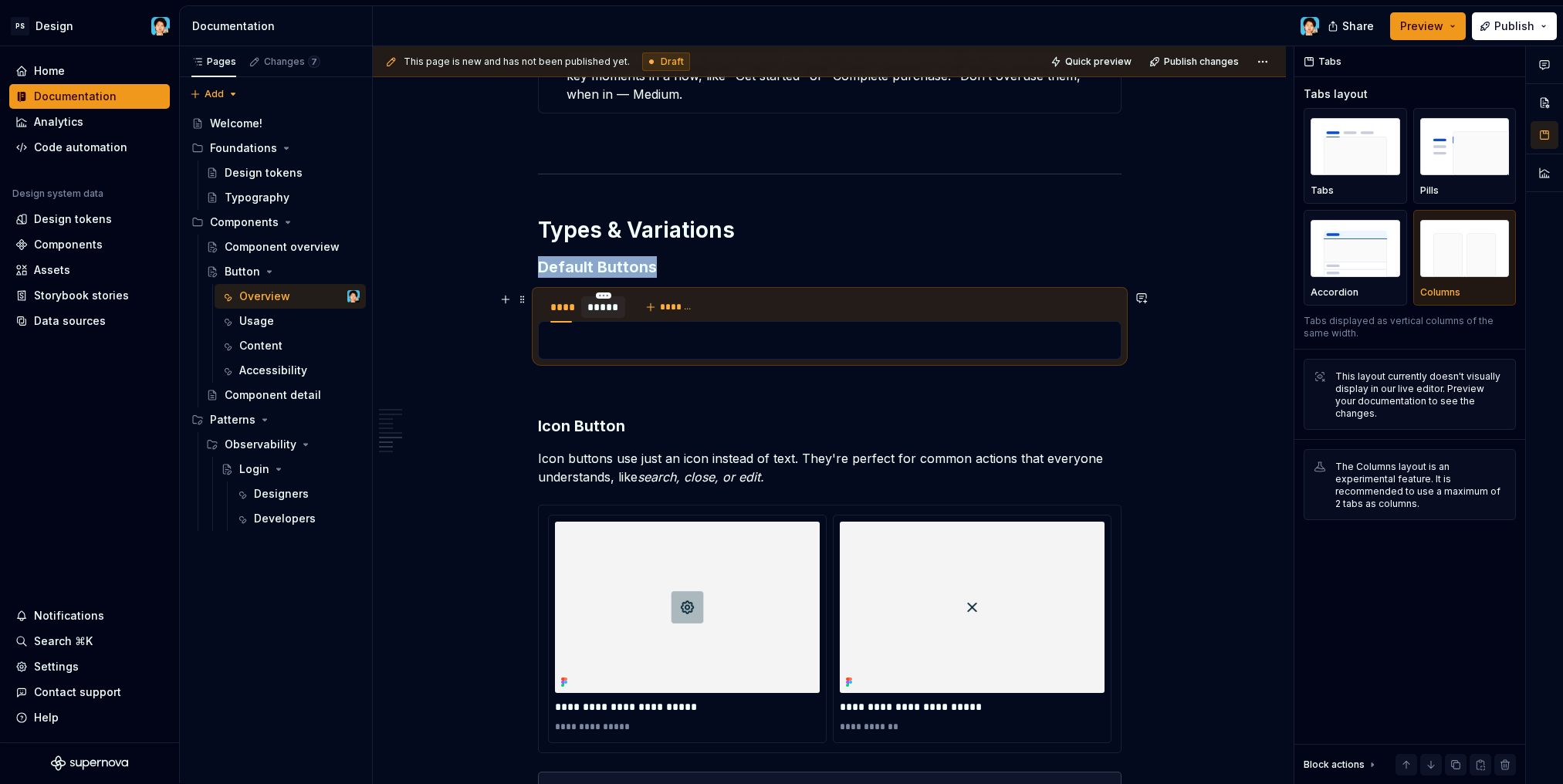
click at [613, 310] on div "*****" at bounding box center [603, 307] width 32 height 16
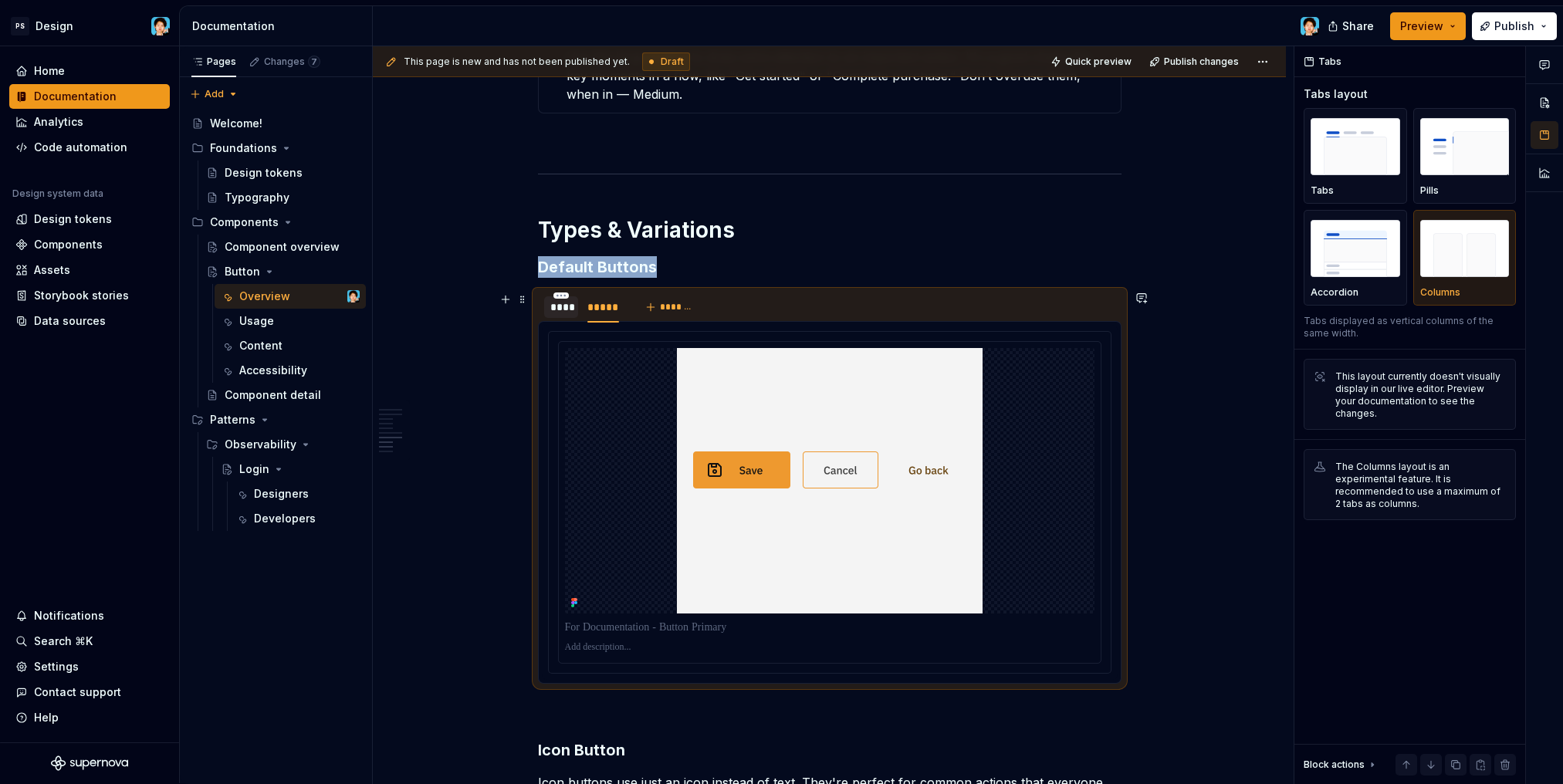
click at [568, 310] on div "****" at bounding box center [561, 307] width 22 height 16
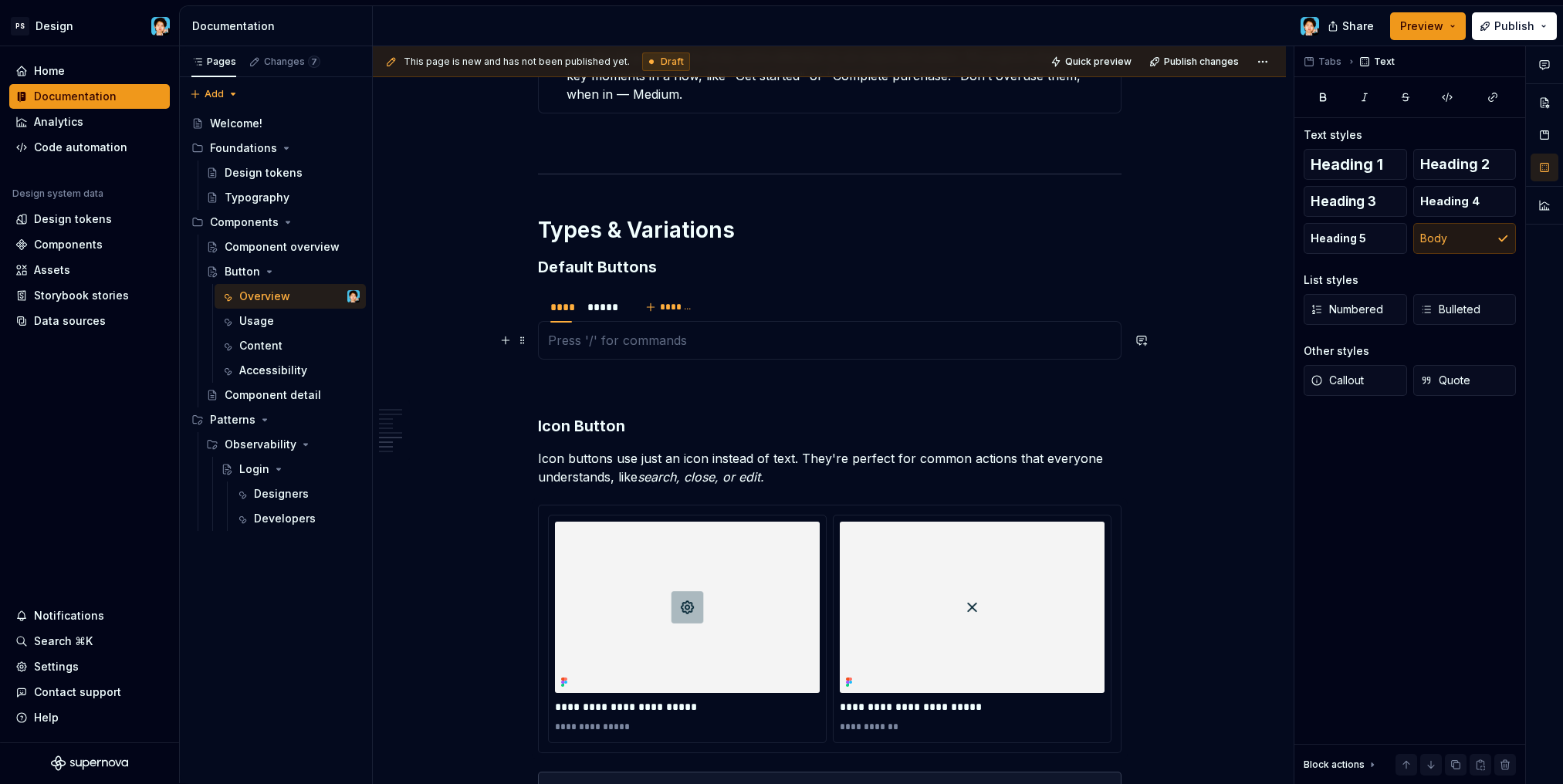
click at [609, 338] on p at bounding box center [829, 340] width 563 height 19
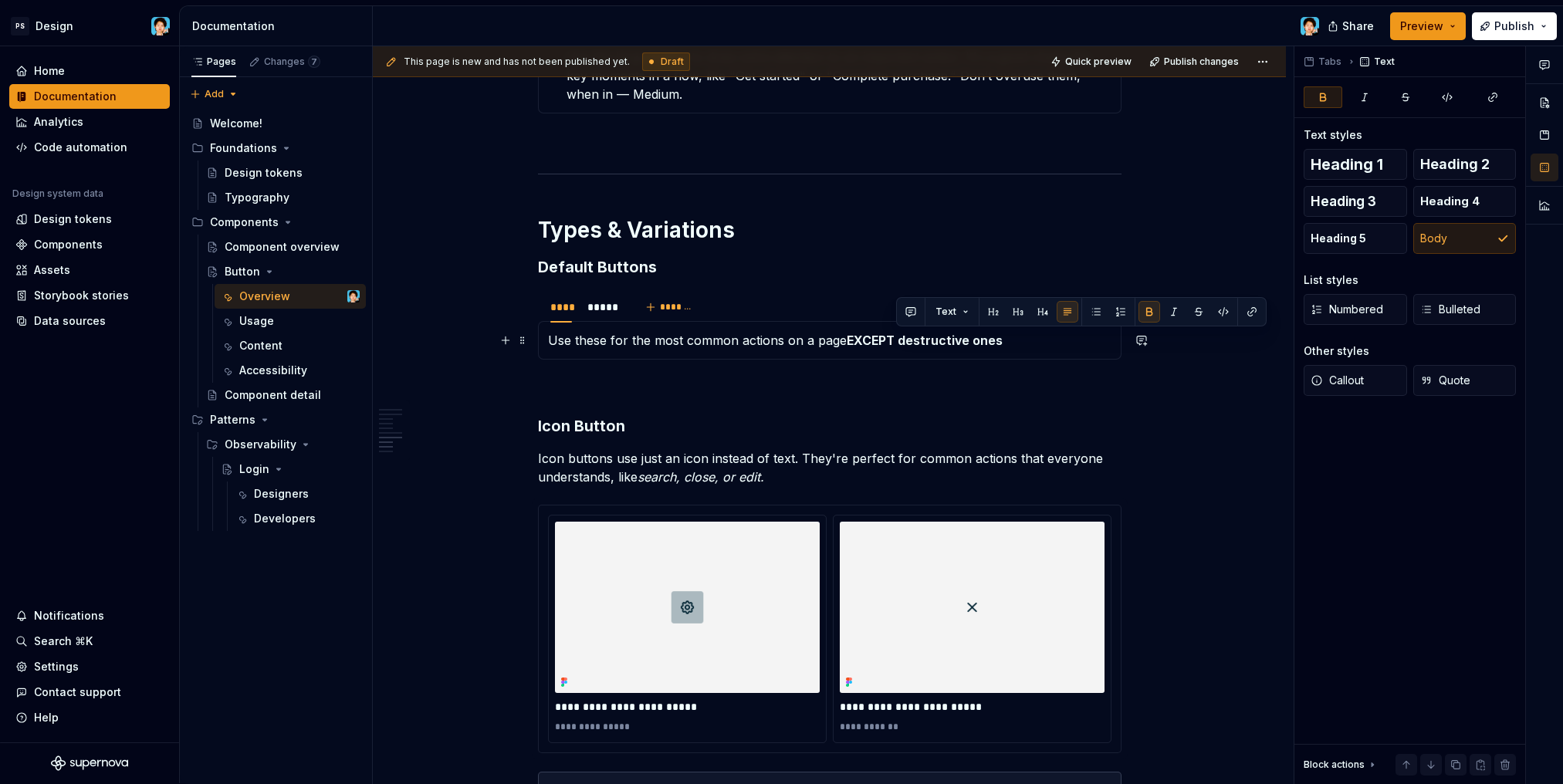
click at [1017, 340] on p "Use these for the most common actions on a page EXCEPT destructive ones" at bounding box center [829, 340] width 563 height 19
click at [896, 342] on strong "EXCEPT destructive ones" at bounding box center [924, 340] width 156 height 16
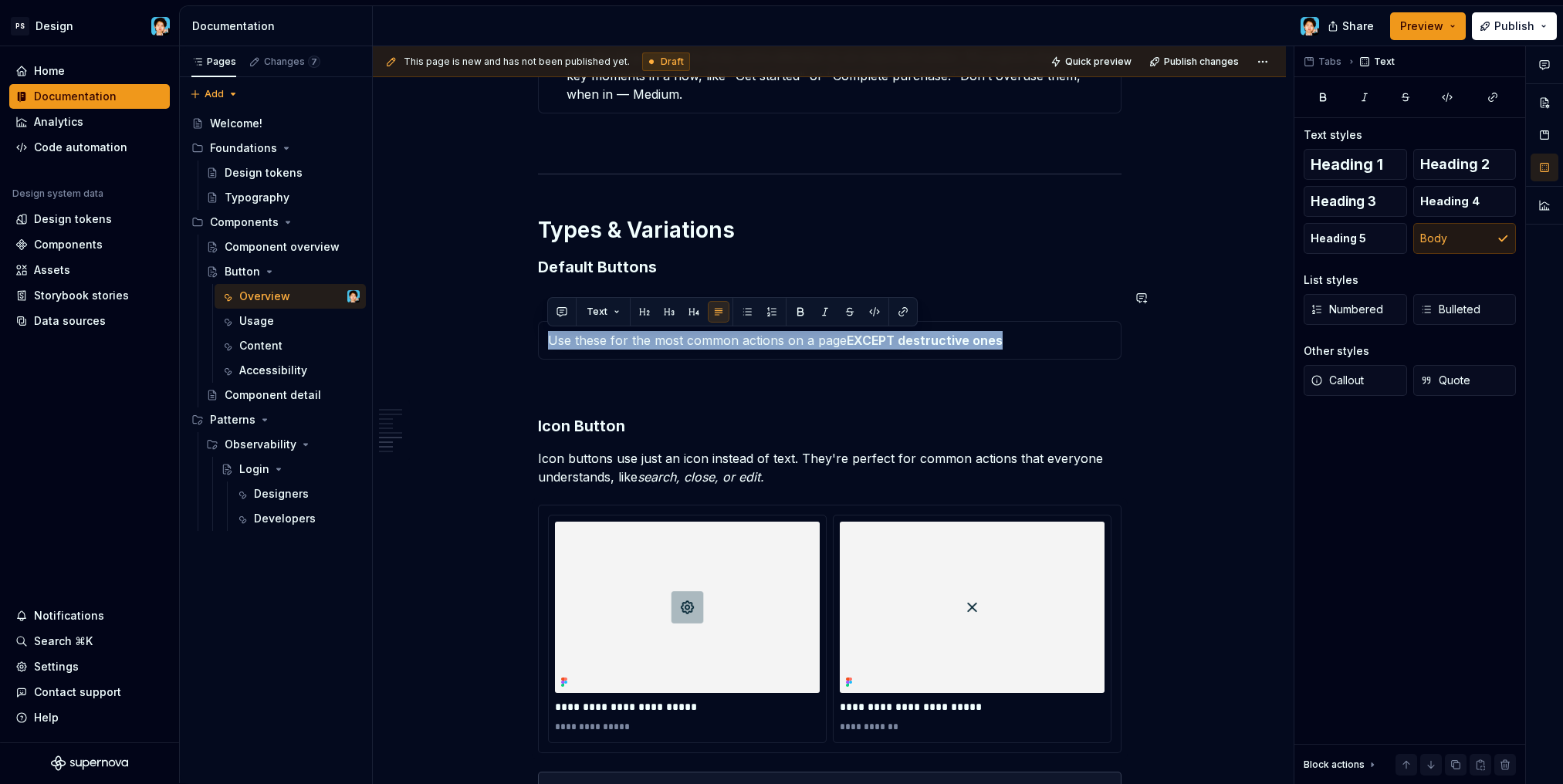
copy p "Use these for the most common actions on a page EXCEPT destructive ones"
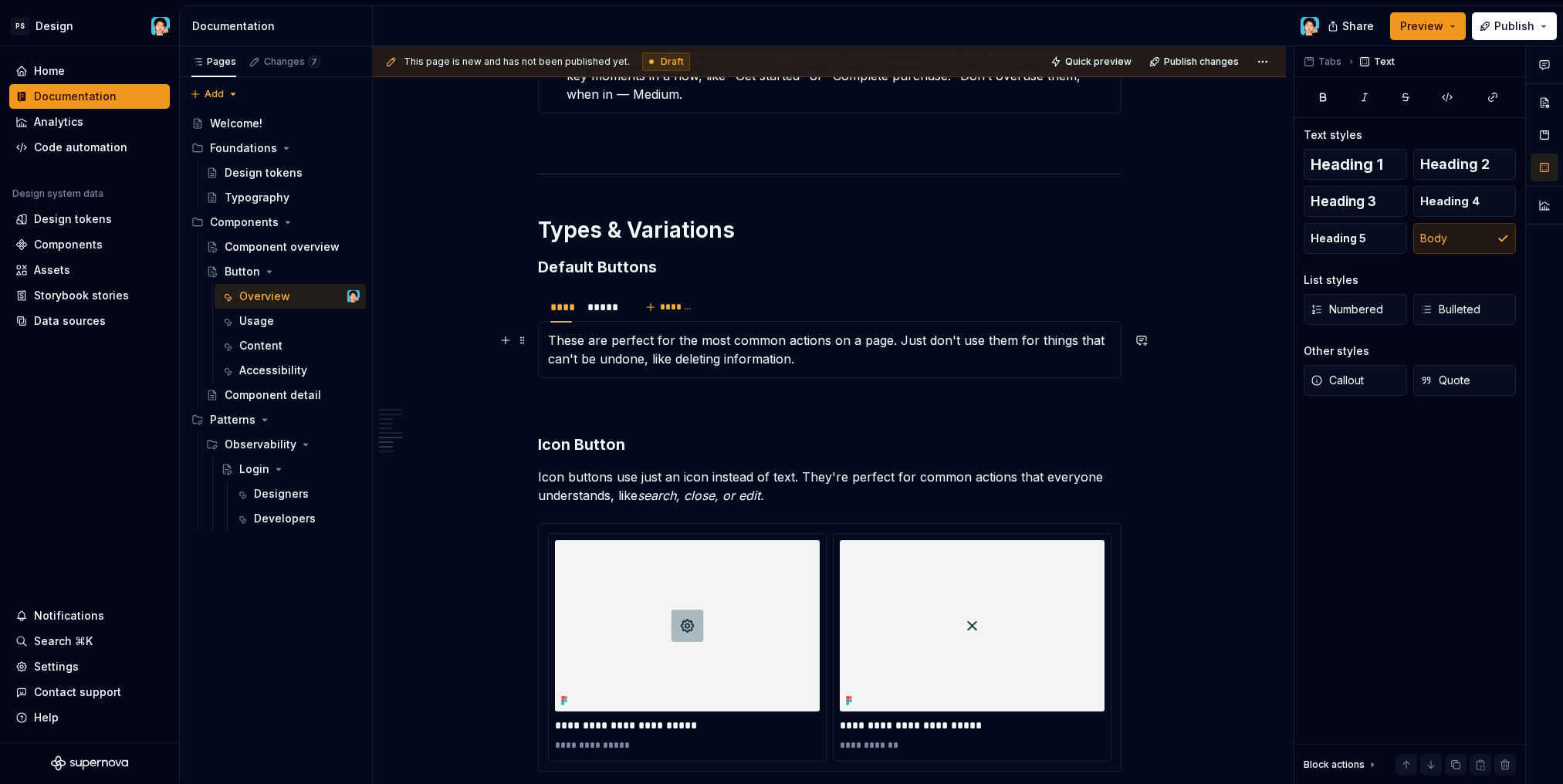
click at [633, 333] on p "These are perfect for the most common actions on a page. Just don't use them fo…" at bounding box center [829, 350] width 563 height 37
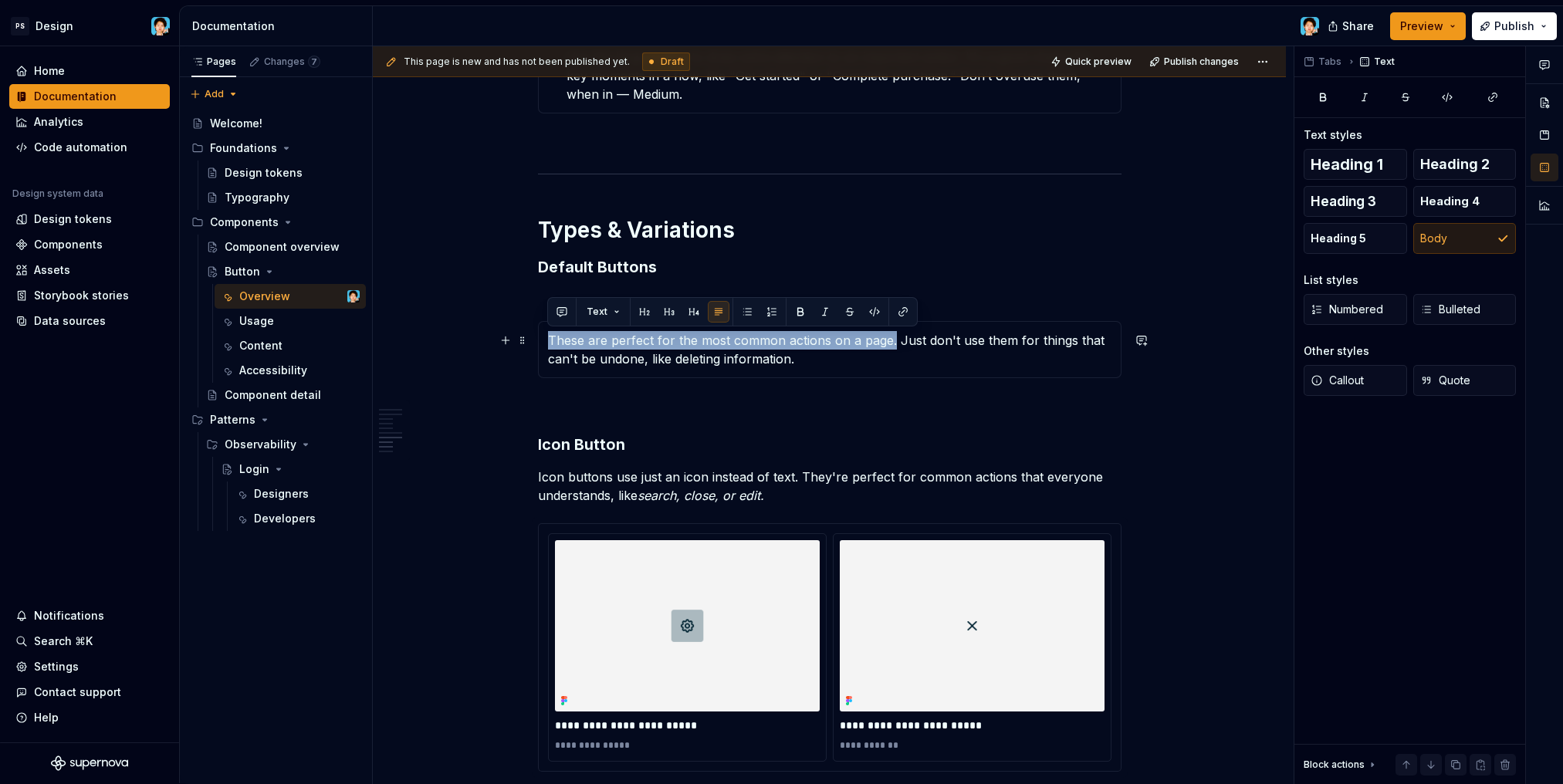
drag, startPoint x: 888, startPoint y: 337, endPoint x: 484, endPoint y: 342, distance: 404.0
click at [699, 353] on p "These are perfect for the most common actions on a page. Just don't use them fo…" at bounding box center [829, 350] width 563 height 37
drag, startPoint x: 691, startPoint y: 341, endPoint x: 519, endPoint y: 346, distance: 172.1
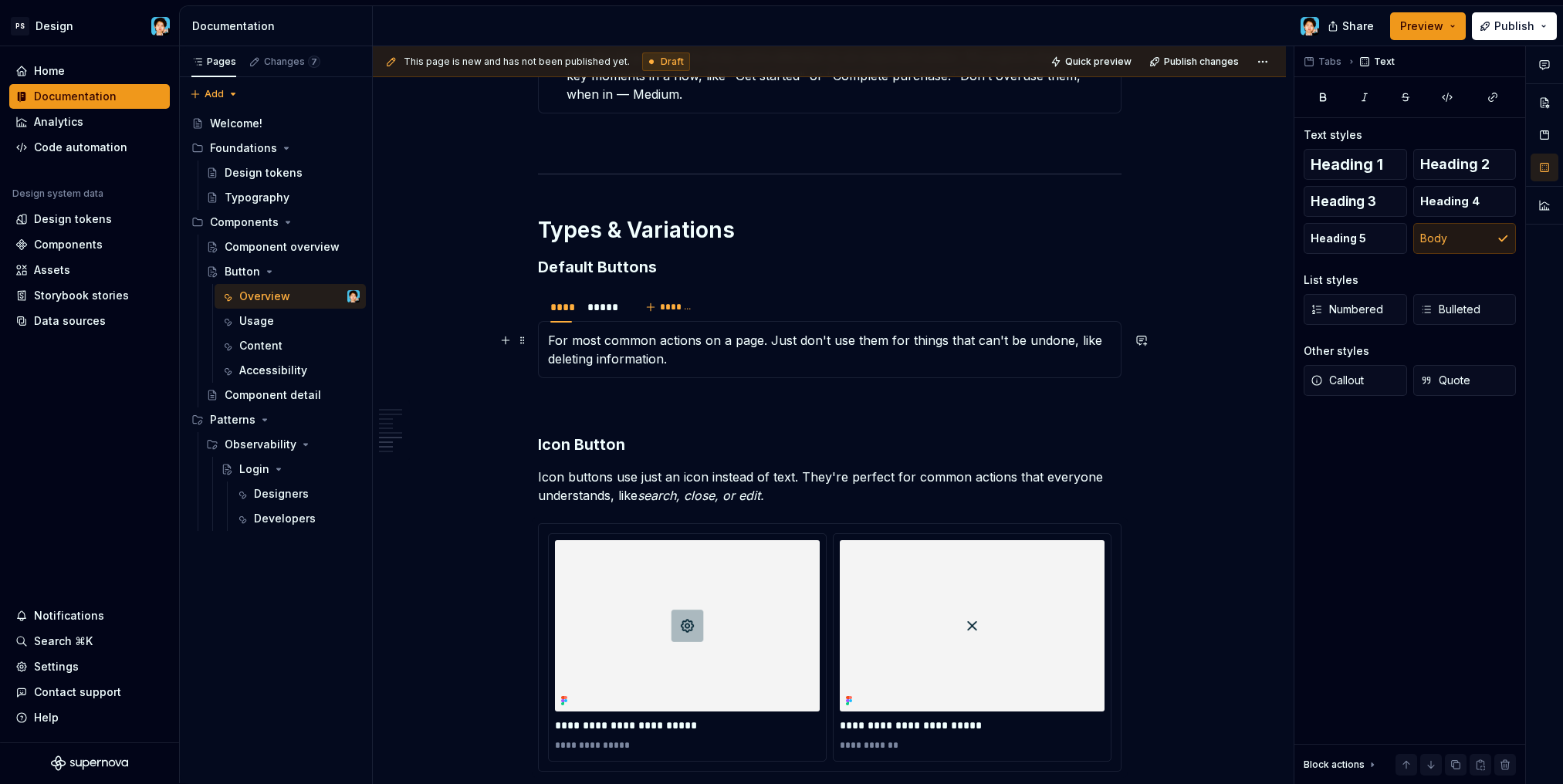
click at [804, 354] on p "For most common actions on a page. Just don't use them for things that can't be…" at bounding box center [829, 350] width 563 height 37
click at [769, 341] on p "For most common actions on a page. Just don't use them for things that can't be…" at bounding box center [829, 350] width 563 height 37
drag, startPoint x: 767, startPoint y: 339, endPoint x: 807, endPoint y: 342, distance: 40.1
click at [807, 342] on p "For most common actions on a page. Just don't use them for things that can't be…" at bounding box center [829, 350] width 563 height 37
click at [844, 355] on p "For most common actions on a page. Just don't use them for things that can't be…" at bounding box center [829, 350] width 563 height 37
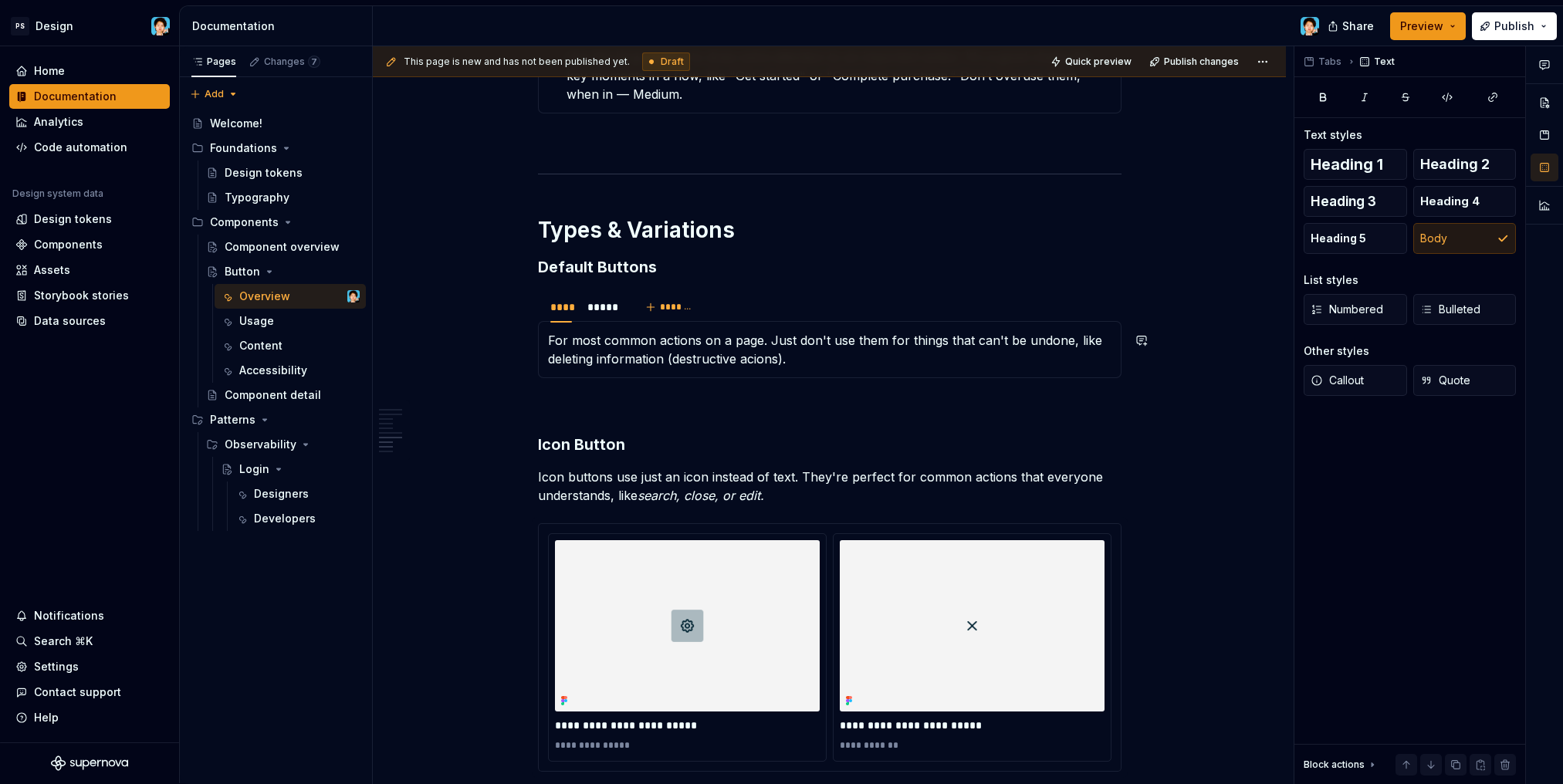
drag, startPoint x: 843, startPoint y: 355, endPoint x: 908, endPoint y: 360, distance: 65.2
click at [915, 360] on p "For most common actions on a page. Just don't use them for things that can't be…" at bounding box center [829, 350] width 563 height 37
click at [795, 338] on p "For most common actions on a page. Just don't use them for things that can't be…" at bounding box center [829, 350] width 563 height 37
click at [863, 357] on p "For most common actions on a page. Don't use them for things that can't be undo…" at bounding box center [829, 350] width 563 height 37
drag, startPoint x: 999, startPoint y: 342, endPoint x: 1038, endPoint y: 342, distance: 39.0
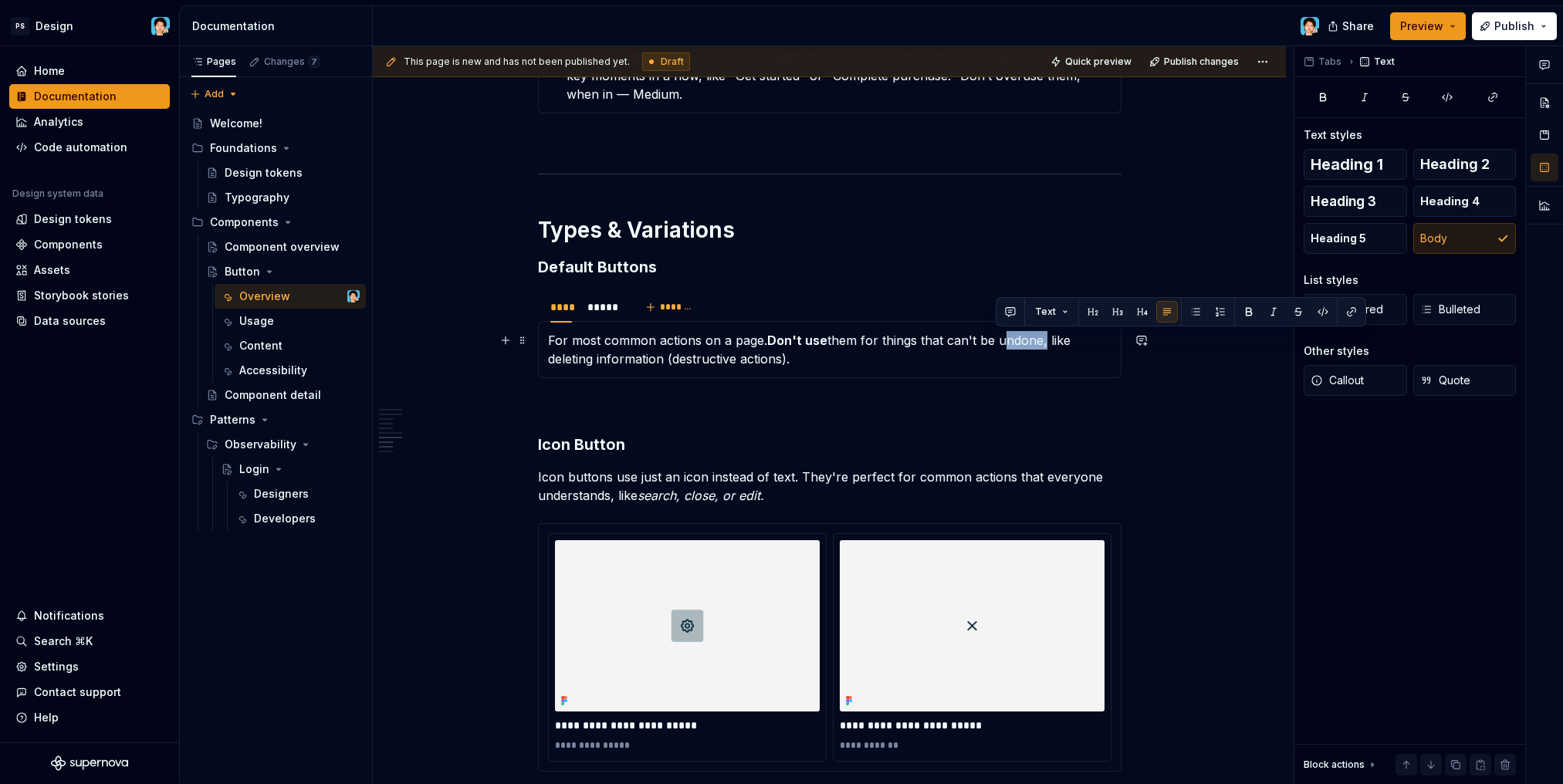
click at [1038, 342] on p "For most common actions on a page. Don't use them for things that can't be undo…" at bounding box center [829, 350] width 563 height 37
click at [1268, 309] on button "button" at bounding box center [1273, 311] width 21 height 21
click at [1026, 360] on p "For most common actions on a page. Don't use them for things that can't be undo…" at bounding box center [829, 350] width 563 height 37
click at [611, 314] on div "*****" at bounding box center [603, 307] width 32 height 16
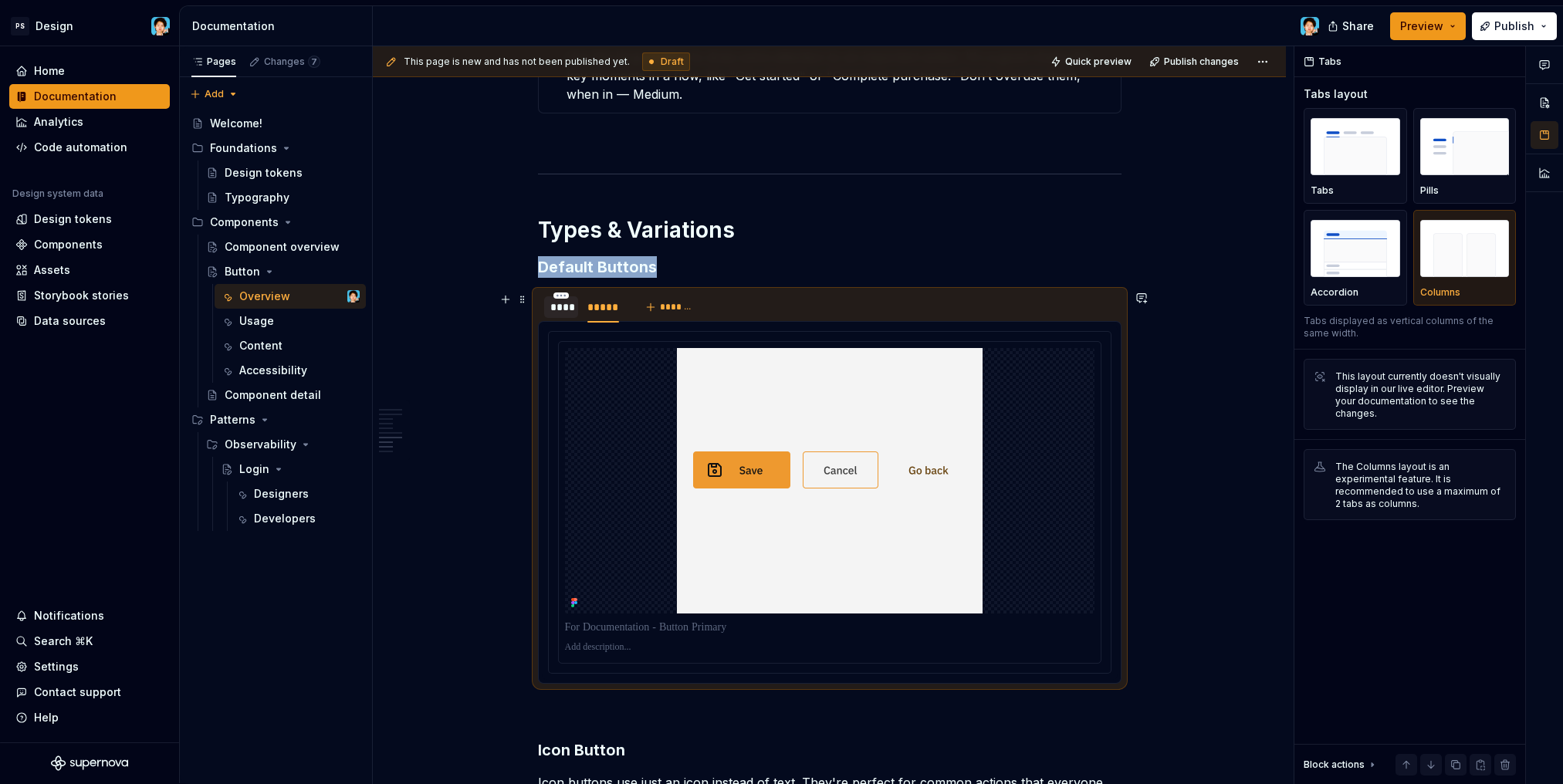
click at [552, 313] on div "****" at bounding box center [561, 307] width 22 height 16
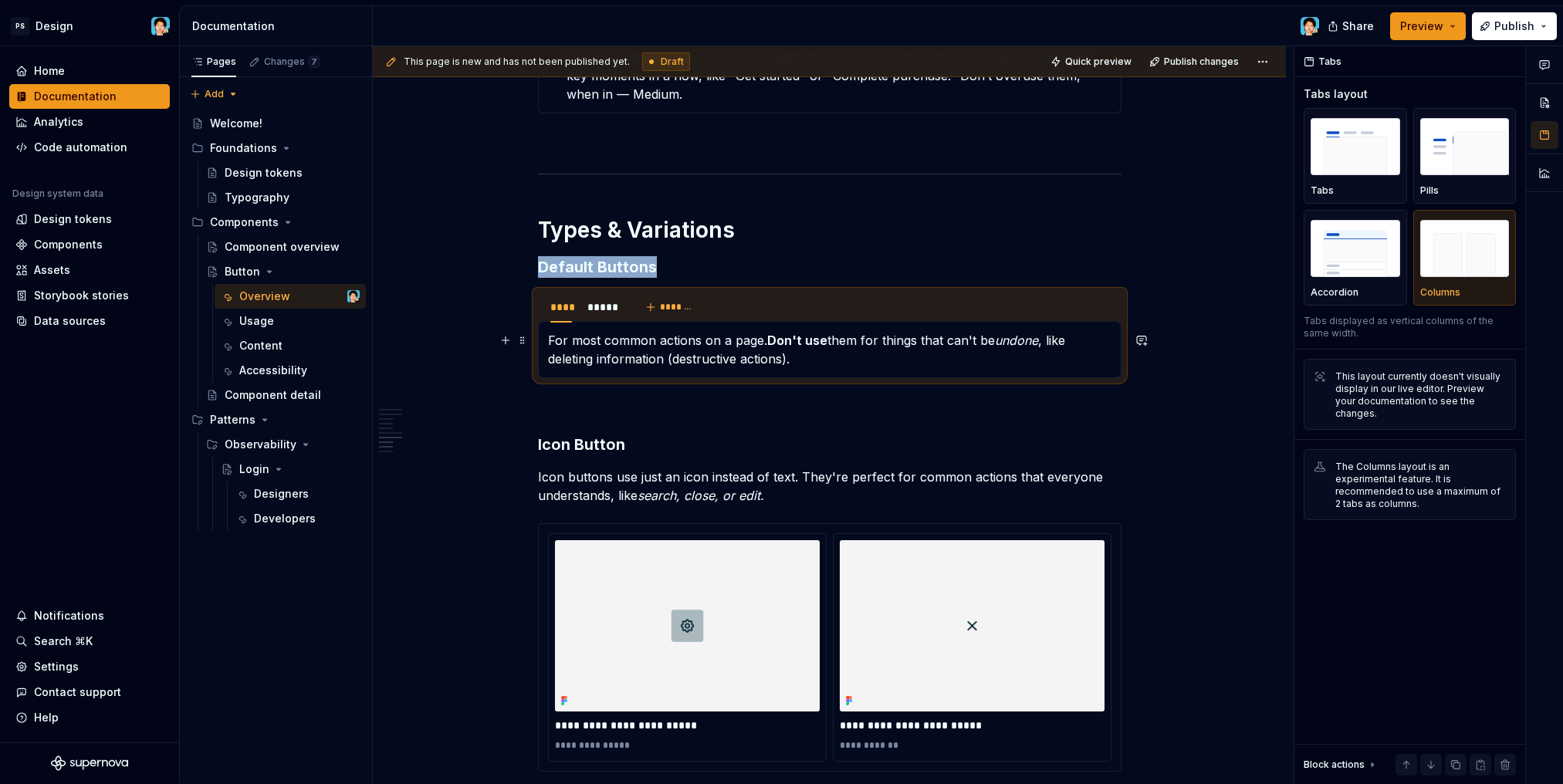
click at [815, 360] on p "For most common actions on a page. Don't use them for things that can't be undo…" at bounding box center [829, 350] width 563 height 37
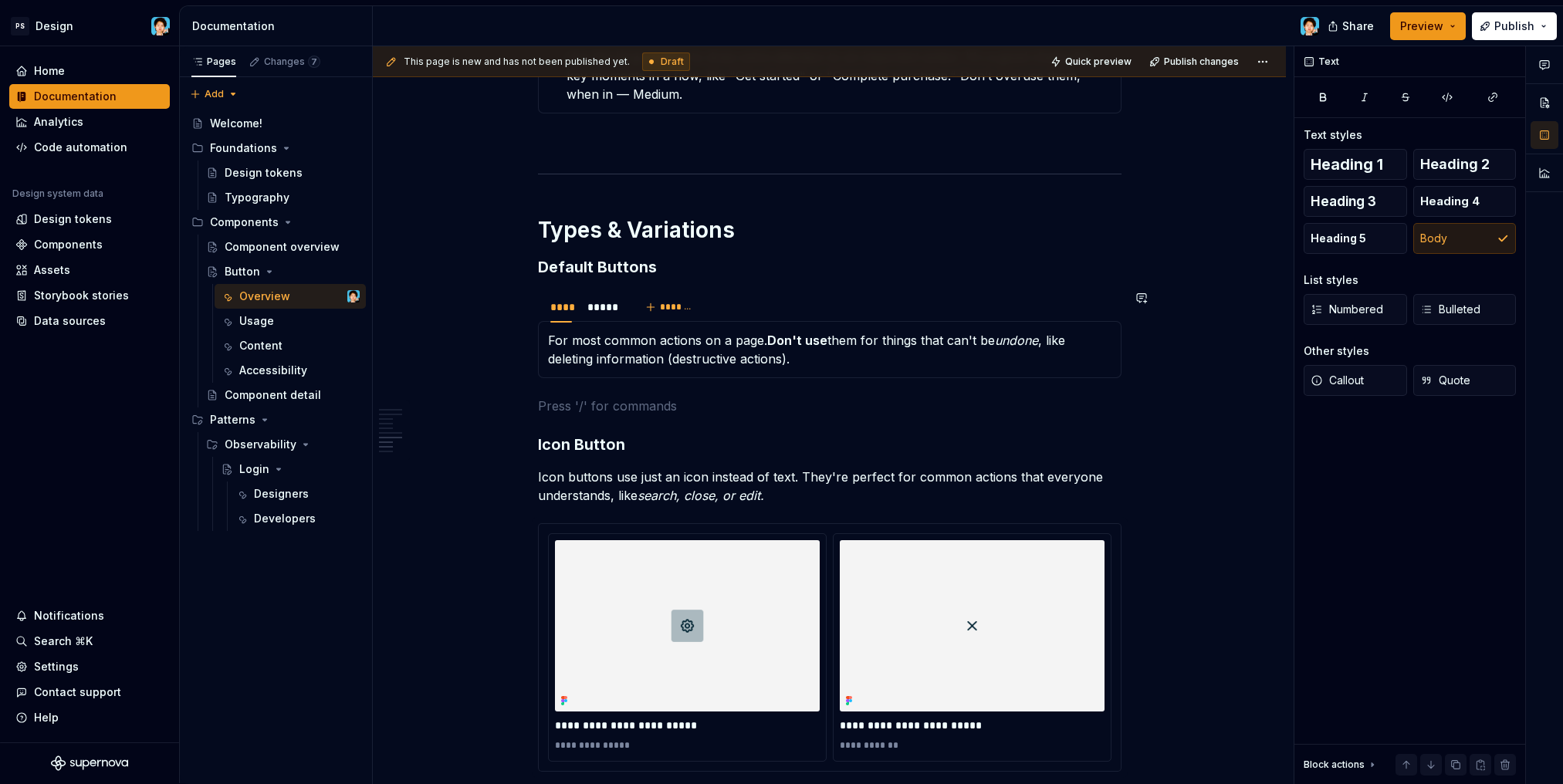
click at [1089, 63] on span "Quick preview" at bounding box center [1098, 62] width 66 height 12
click at [603, 318] on div "*****" at bounding box center [602, 307] width 44 height 24
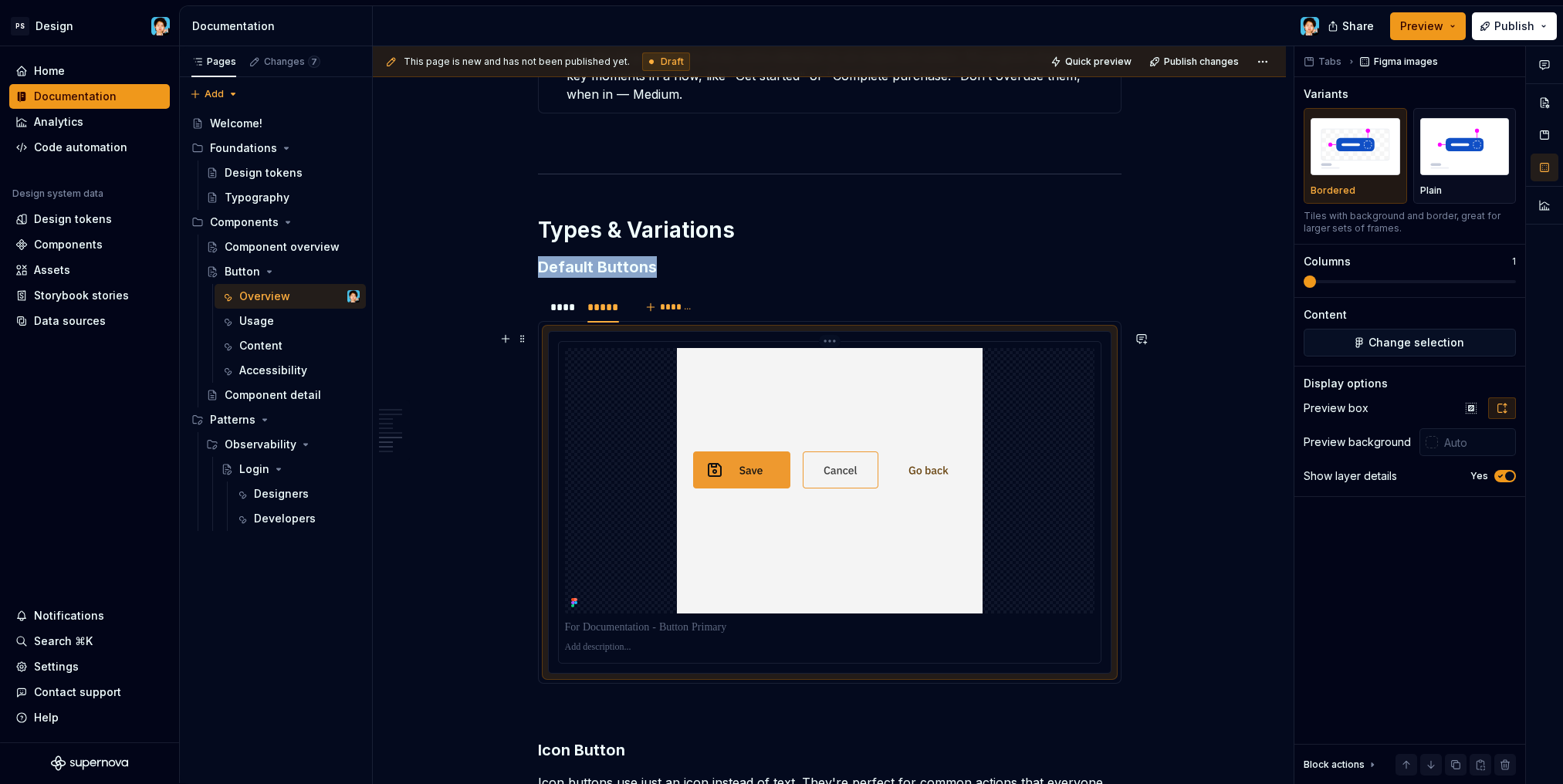
click at [811, 422] on img at bounding box center [830, 480] width 306 height 266
click at [1482, 407] on button "button" at bounding box center [1471, 407] width 28 height 21
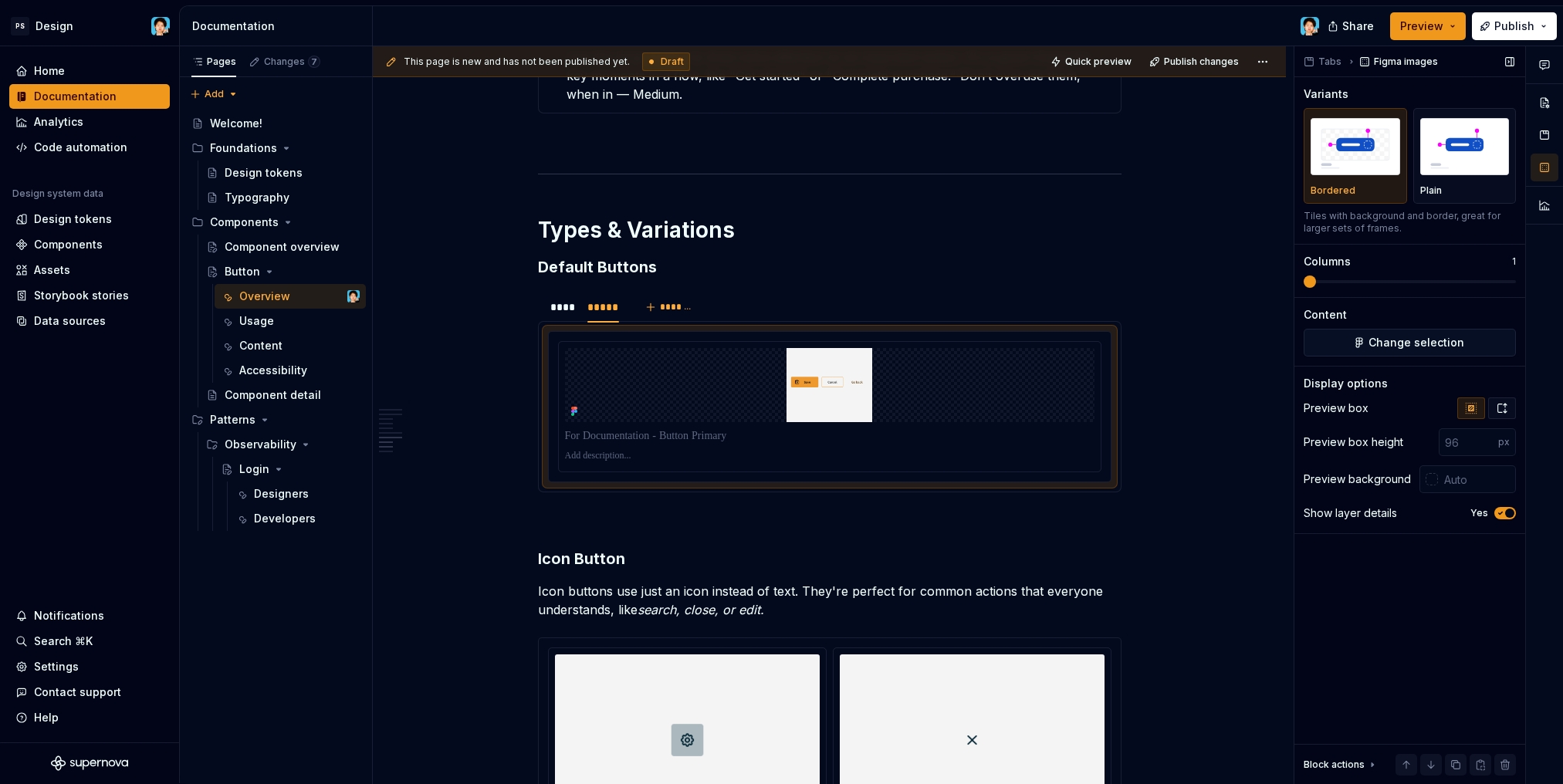
click at [1503, 406] on icon "button" at bounding box center [1501, 407] width 12 height 12
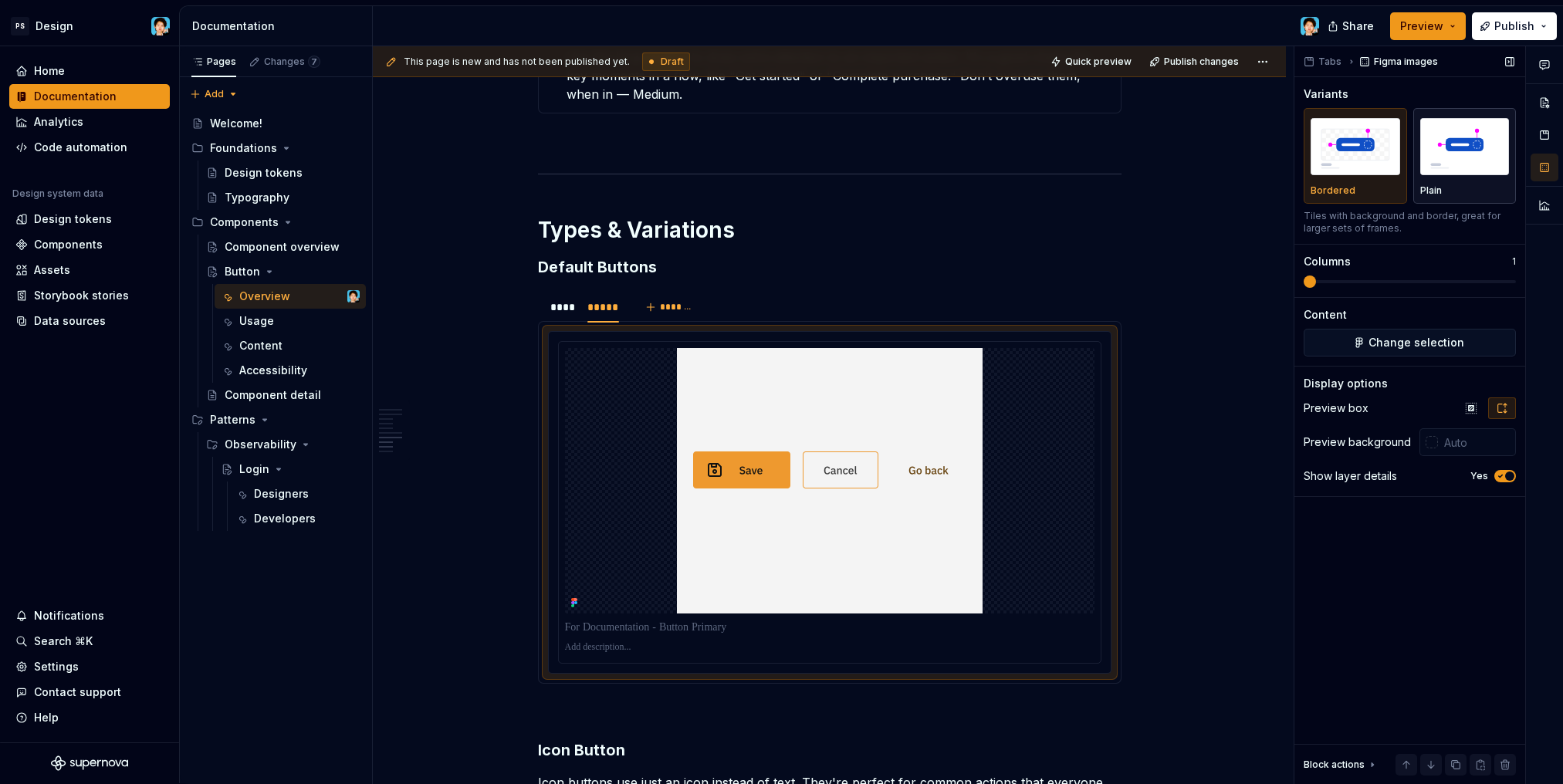
click at [1454, 165] on img "button" at bounding box center [1464, 146] width 90 height 56
click at [561, 308] on div "****" at bounding box center [561, 307] width 22 height 16
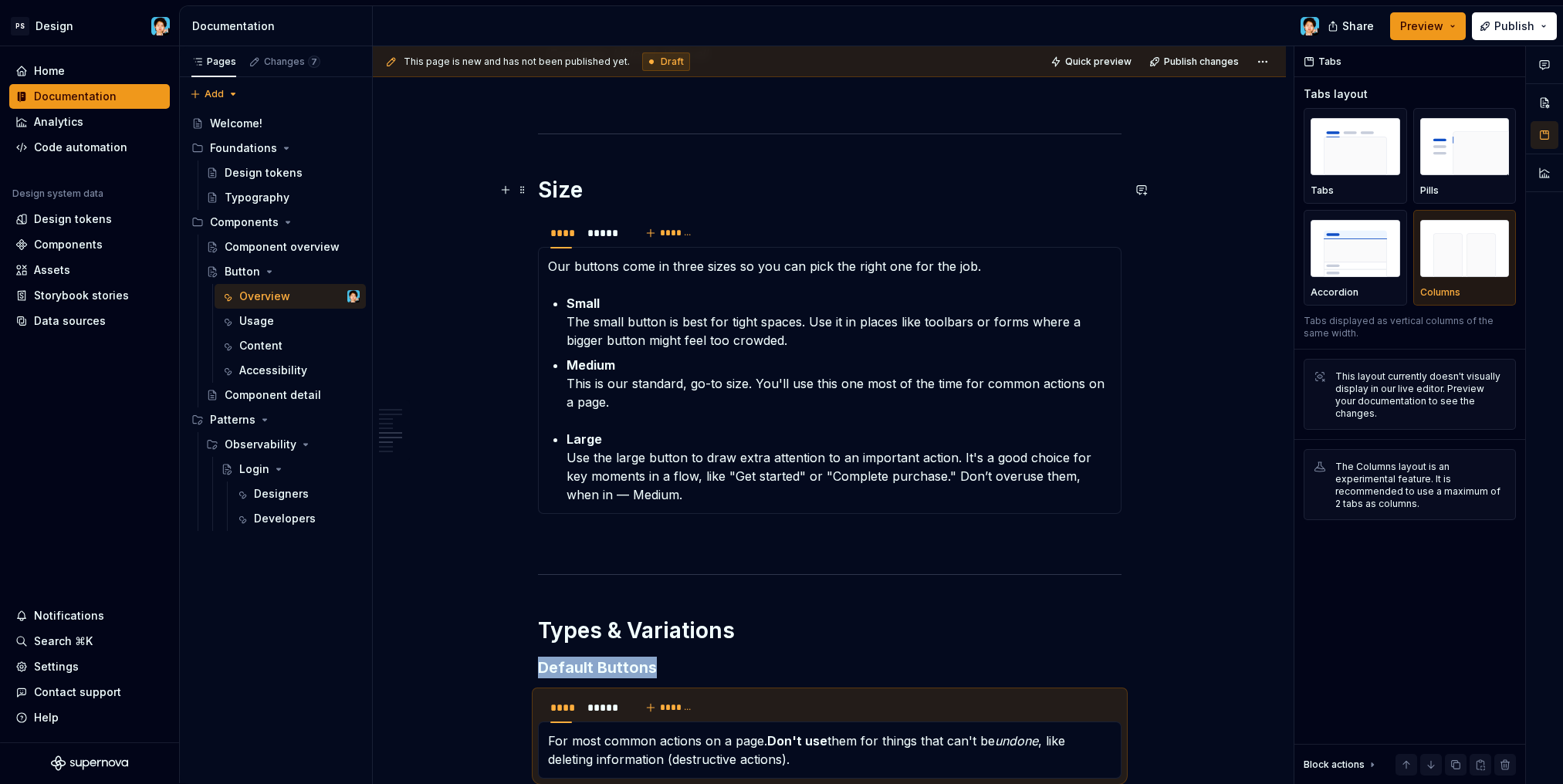
scroll to position [2206, 0]
click at [600, 238] on div "*****" at bounding box center [603, 233] width 32 height 16
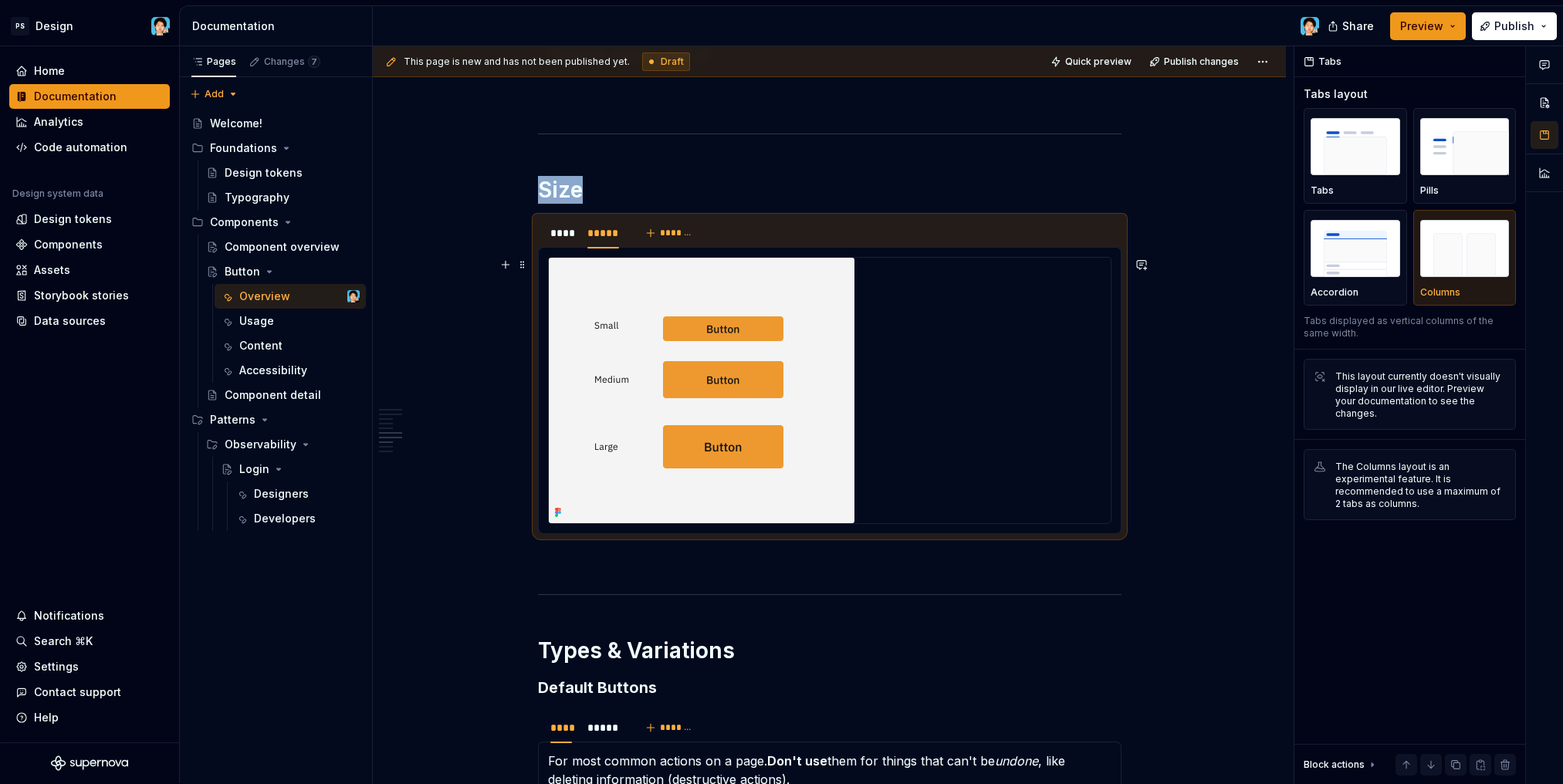
click at [750, 337] on img at bounding box center [701, 390] width 306 height 266
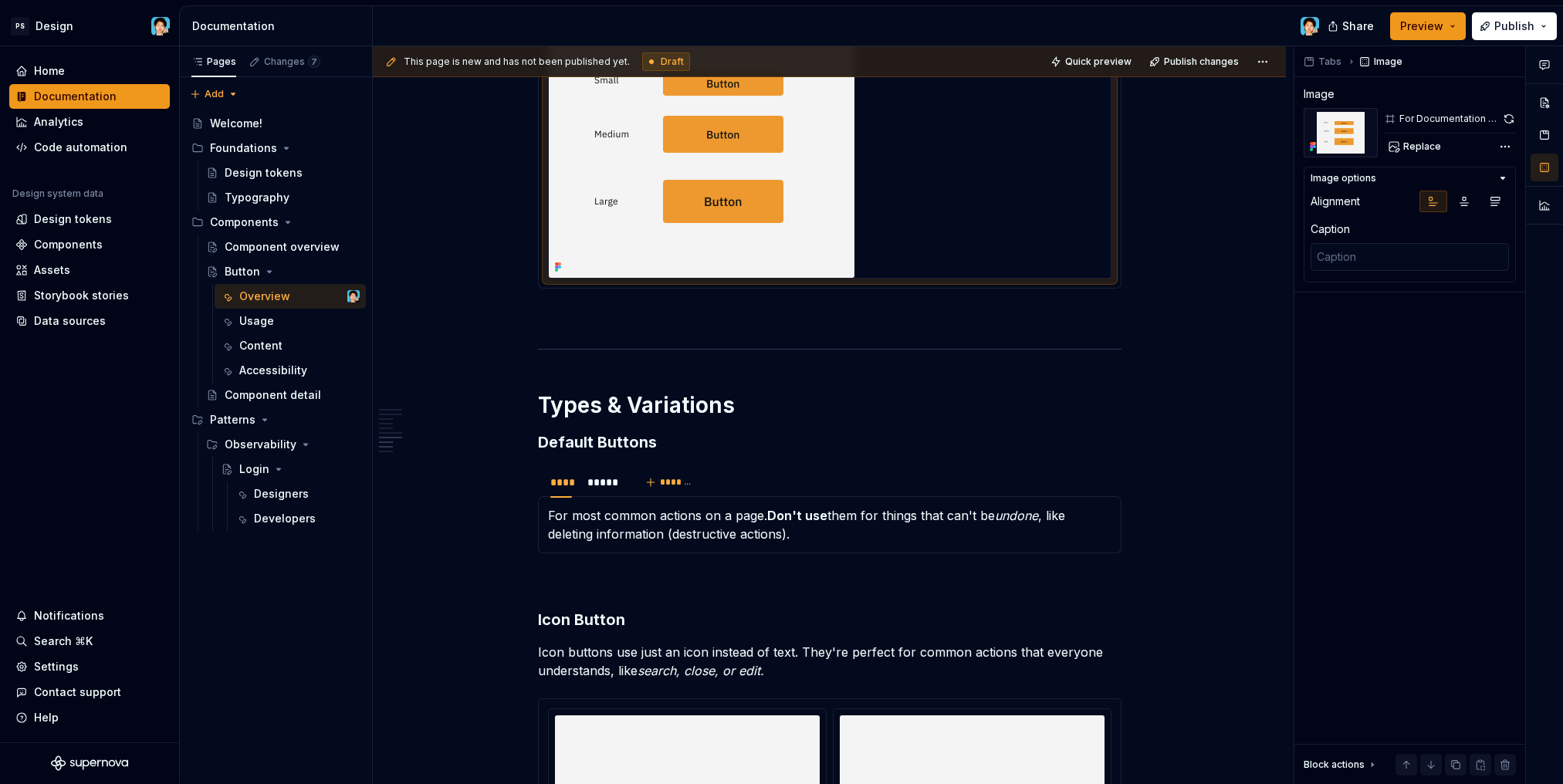
scroll to position [2477, 0]
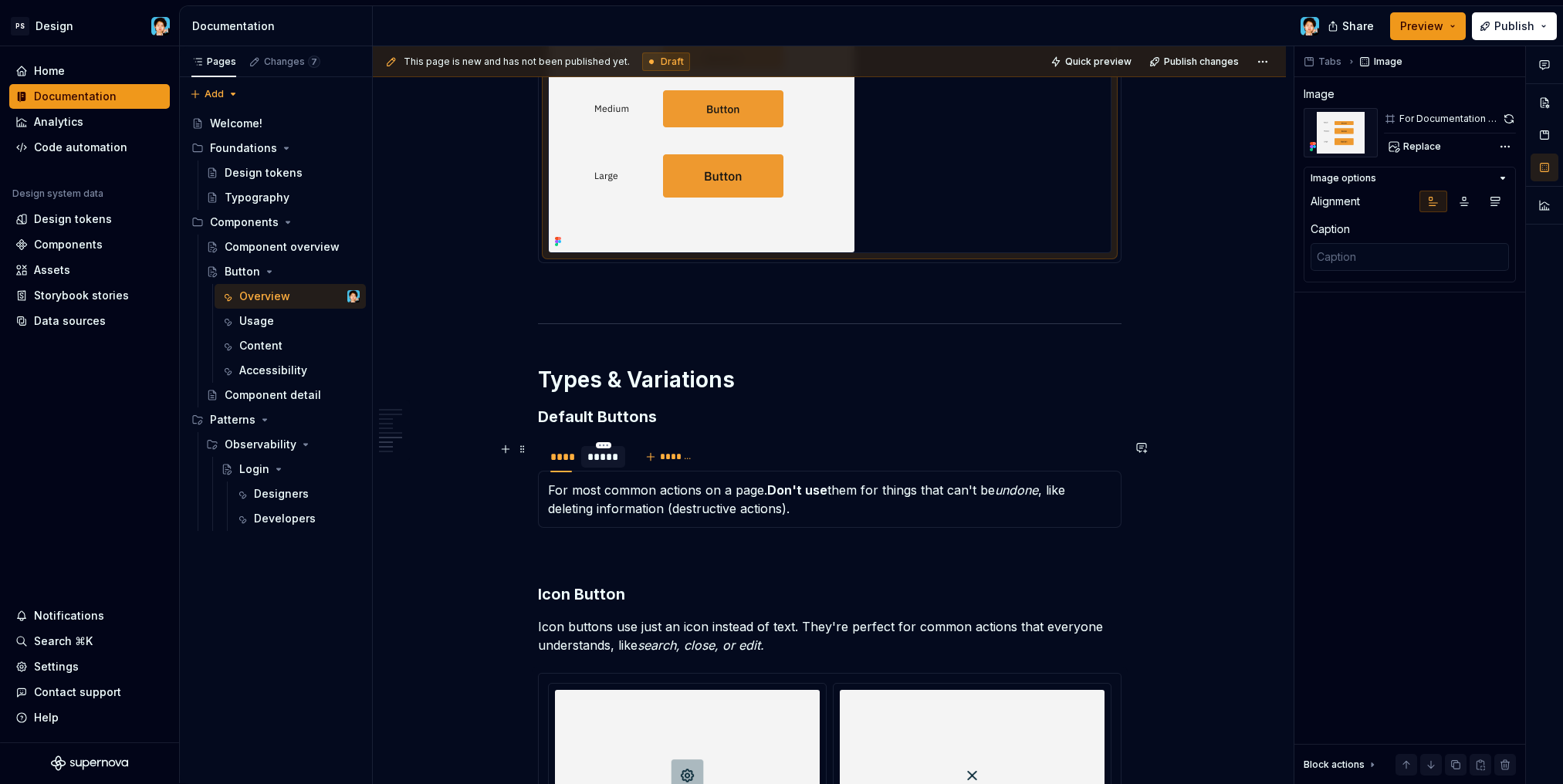
click at [614, 457] on div "*****" at bounding box center [603, 457] width 32 height 16
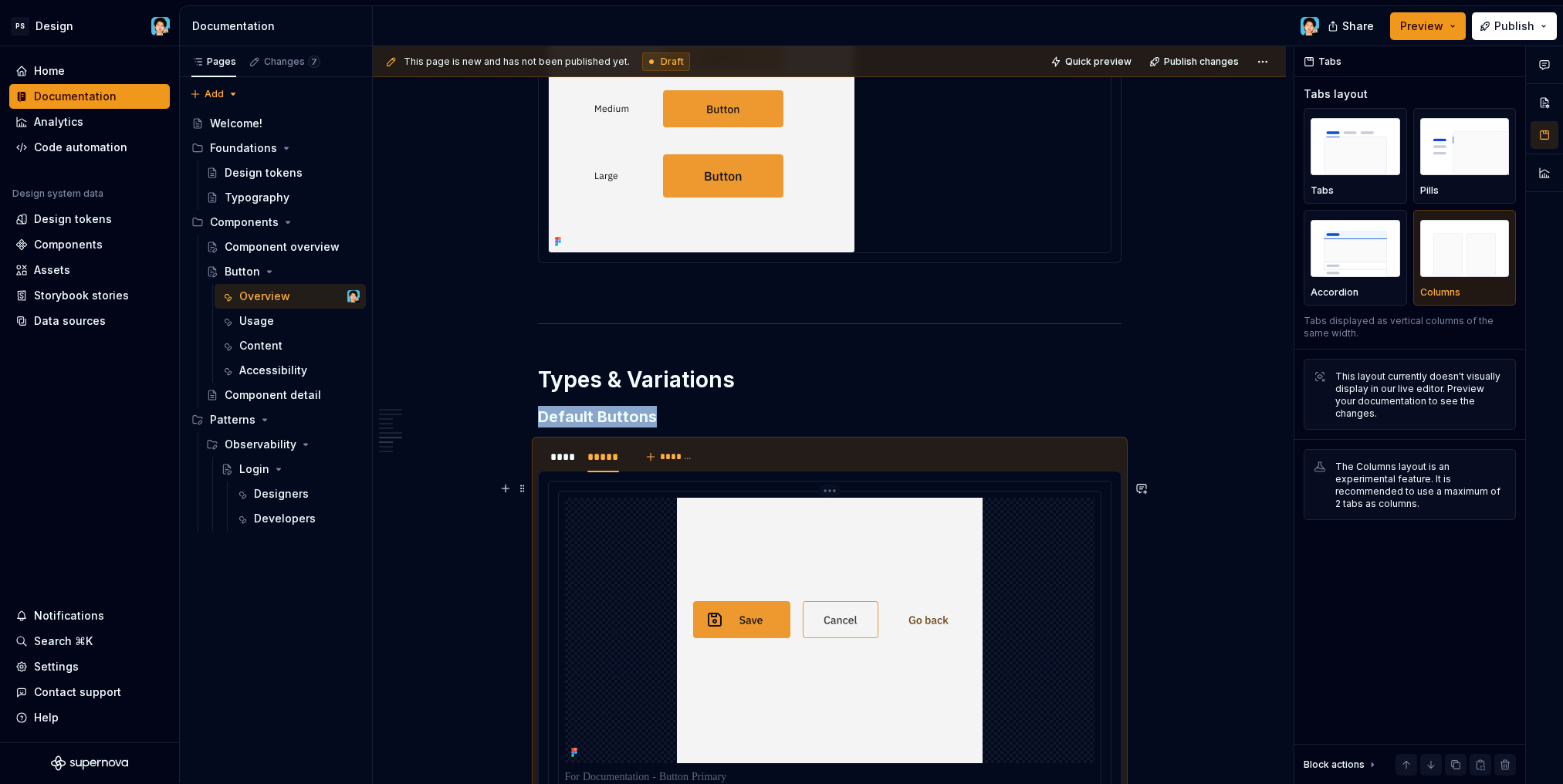
click at [756, 531] on img at bounding box center [830, 630] width 306 height 266
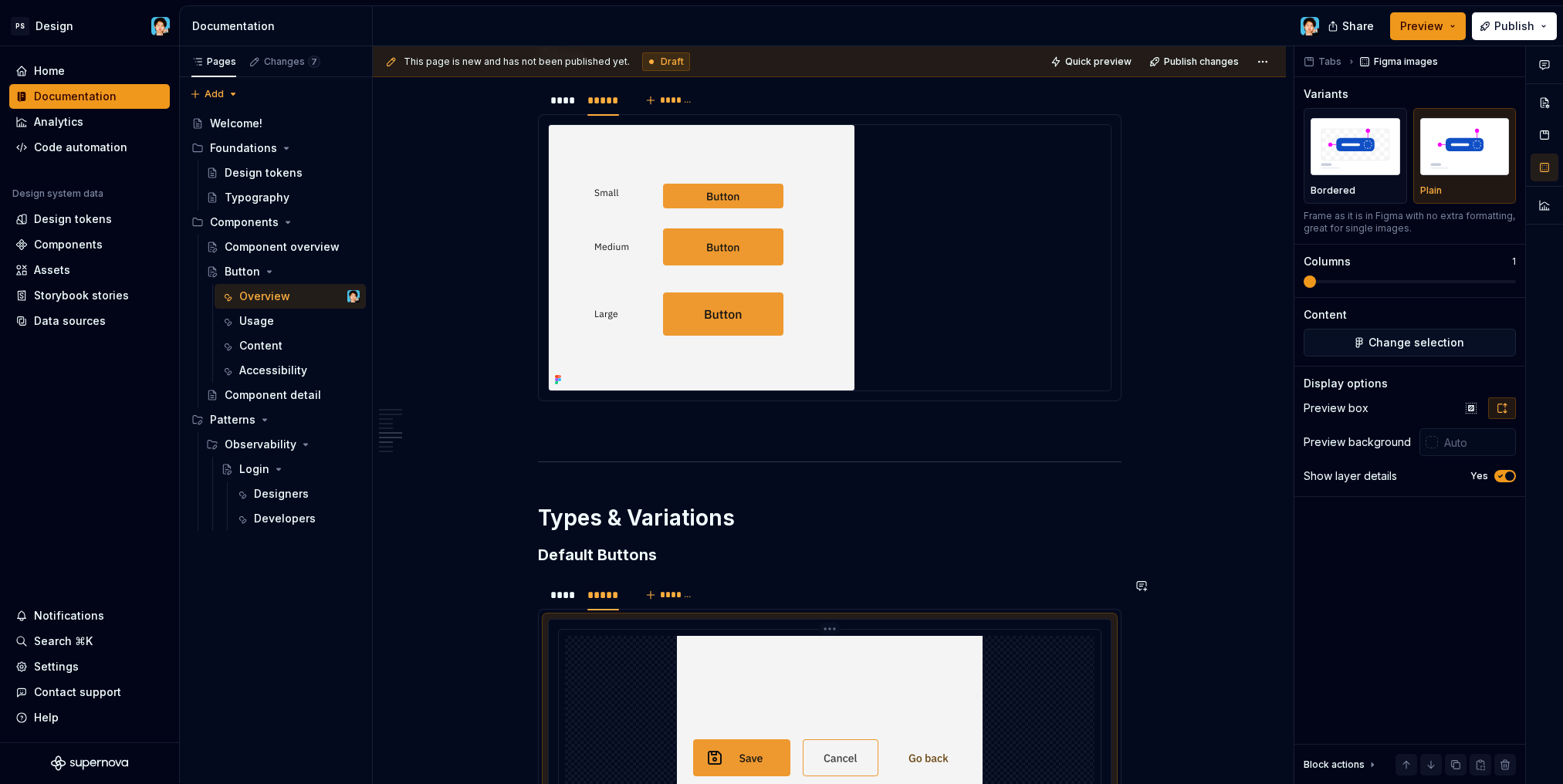
scroll to position [2188, 0]
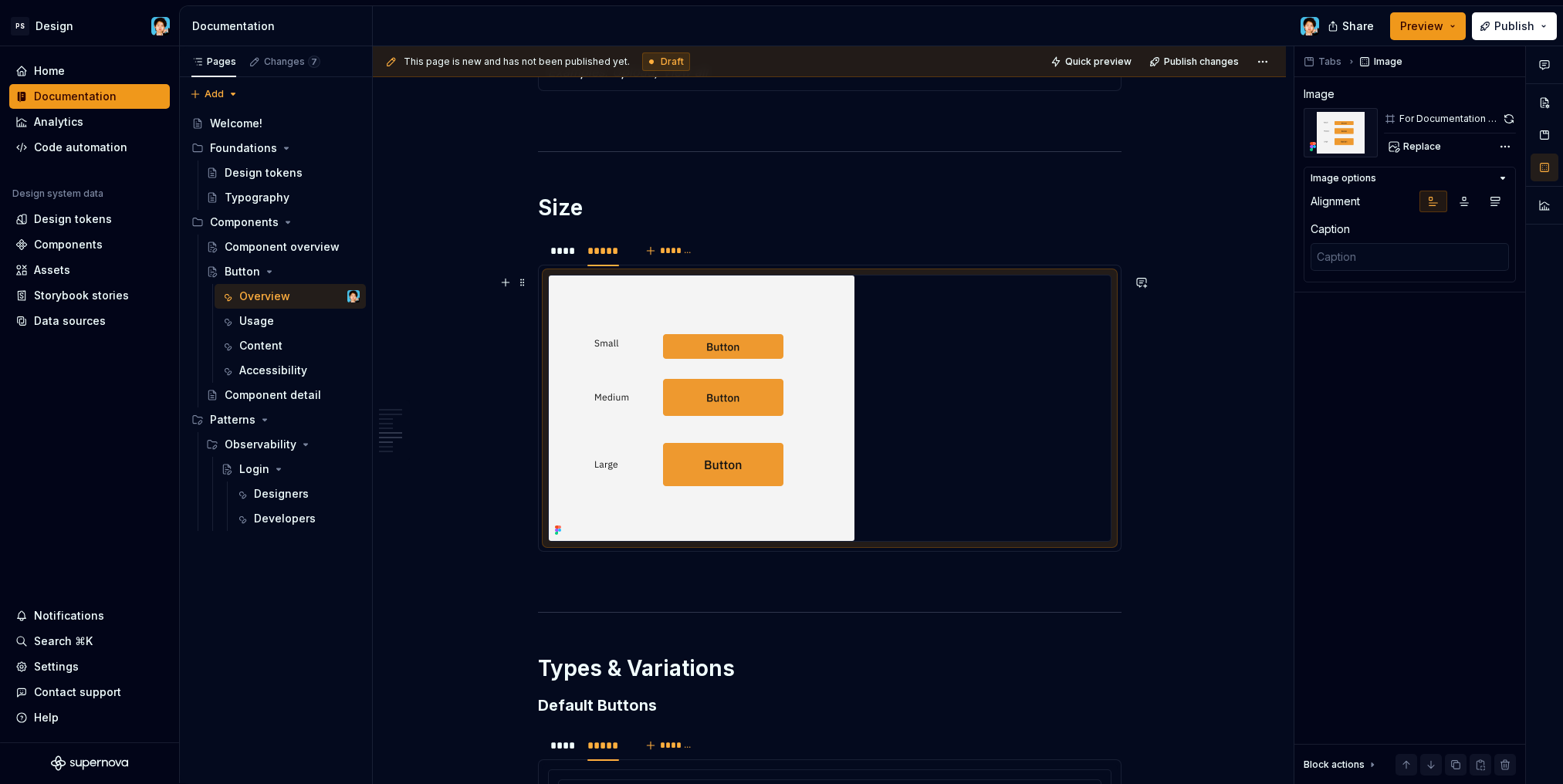
click at [712, 395] on img at bounding box center [701, 407] width 306 height 266
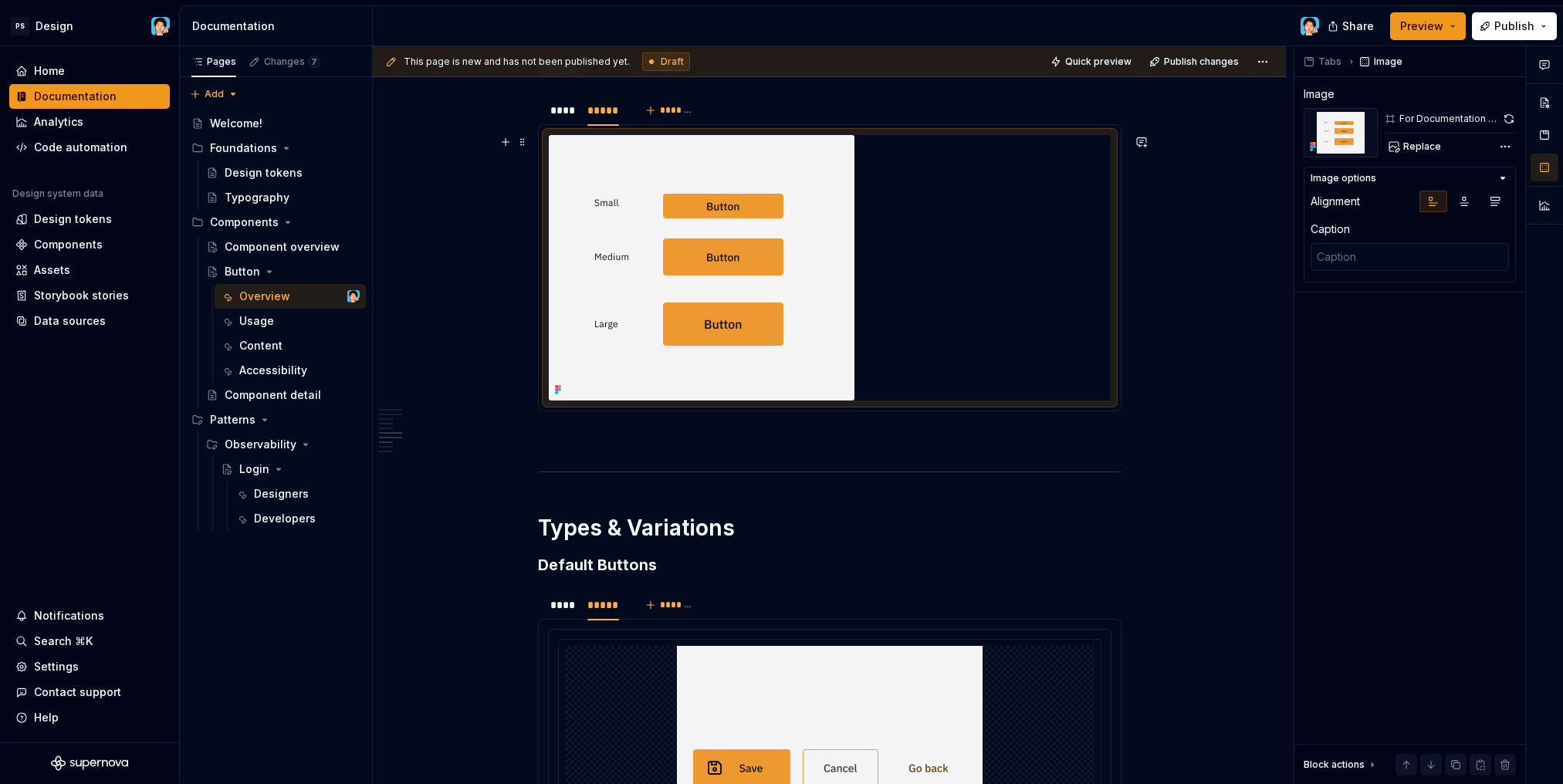
scroll to position [2482, 0]
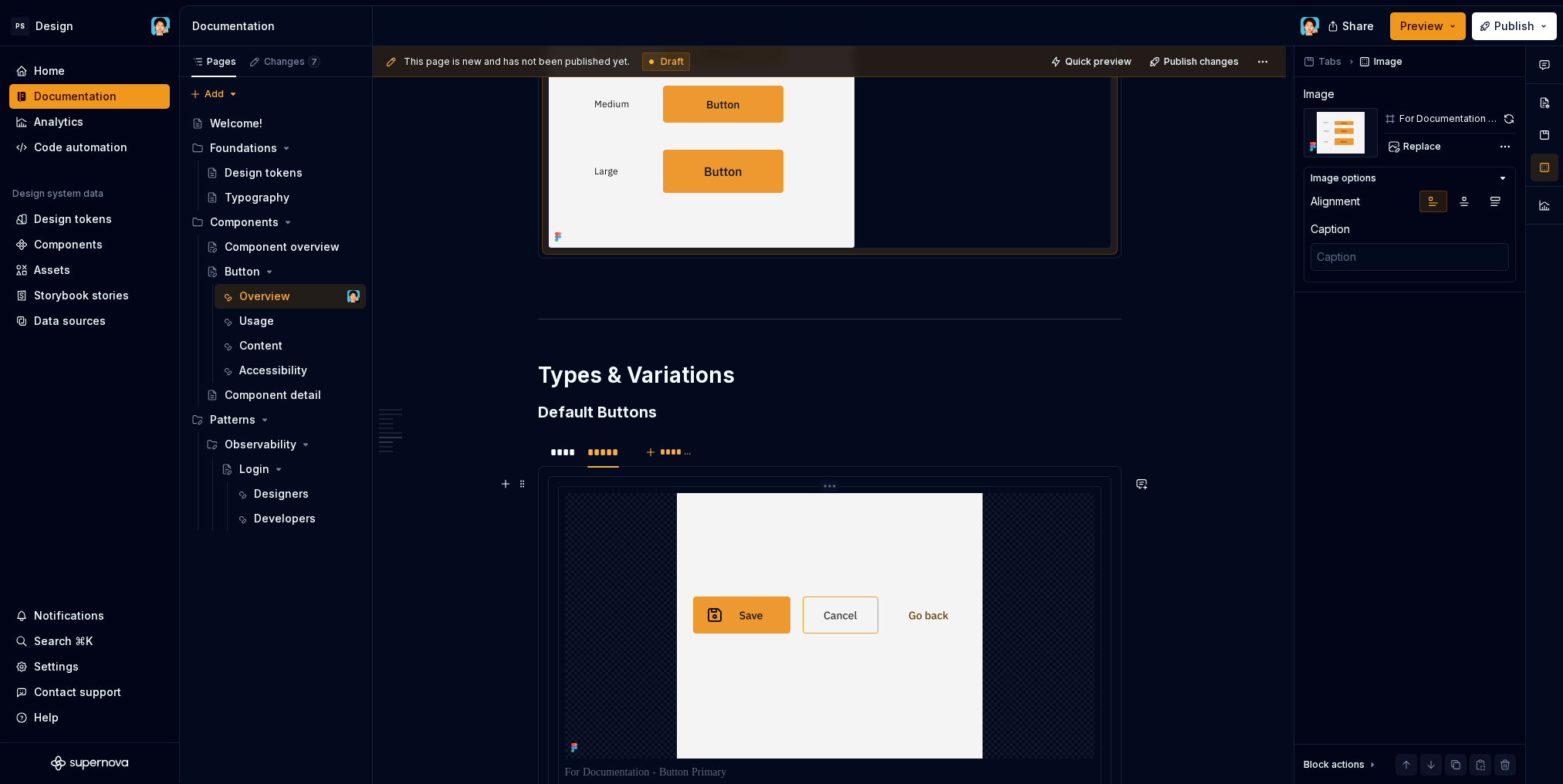
click at [804, 557] on img at bounding box center [830, 626] width 306 height 266
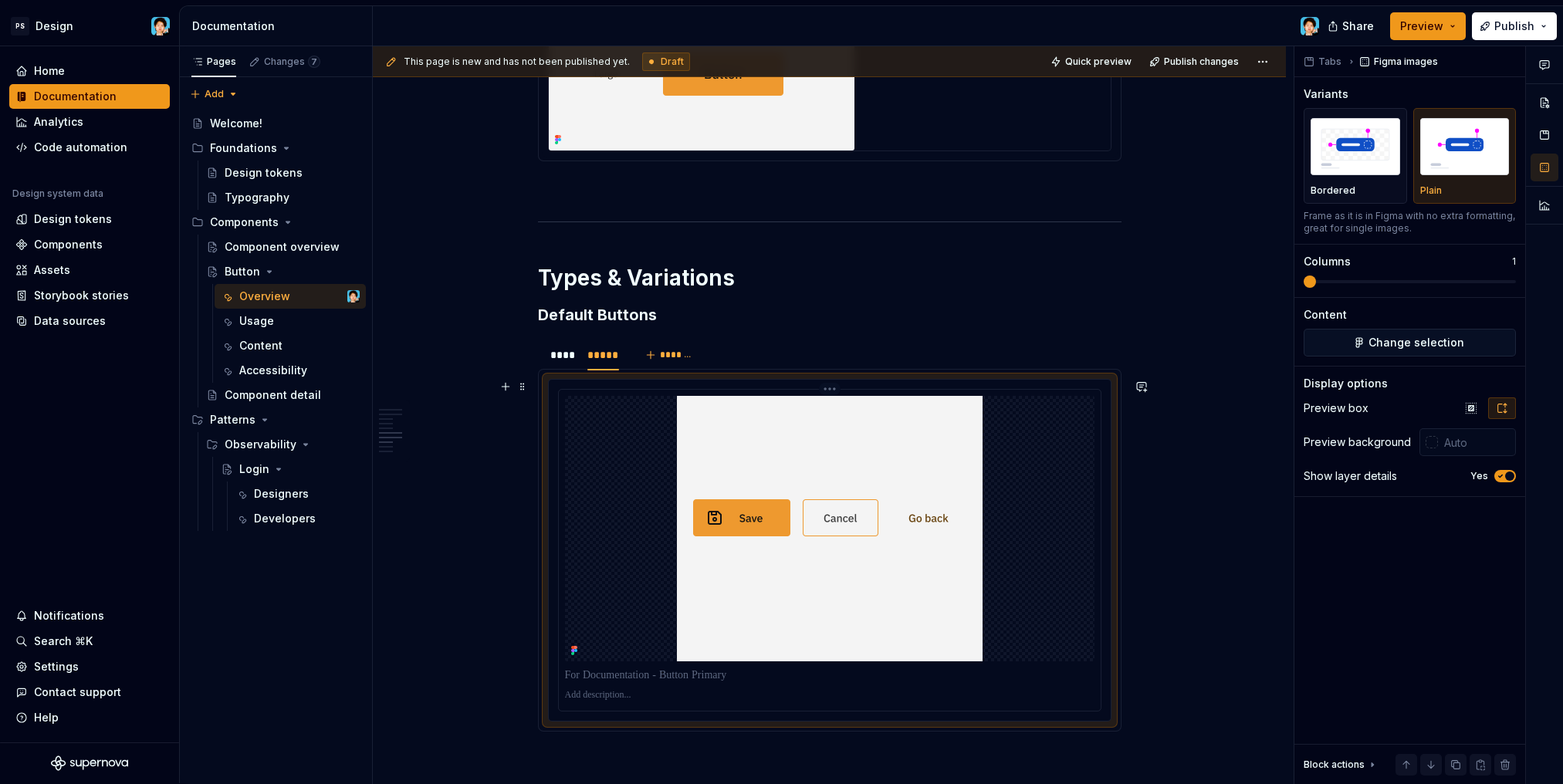
scroll to position [2058, 0]
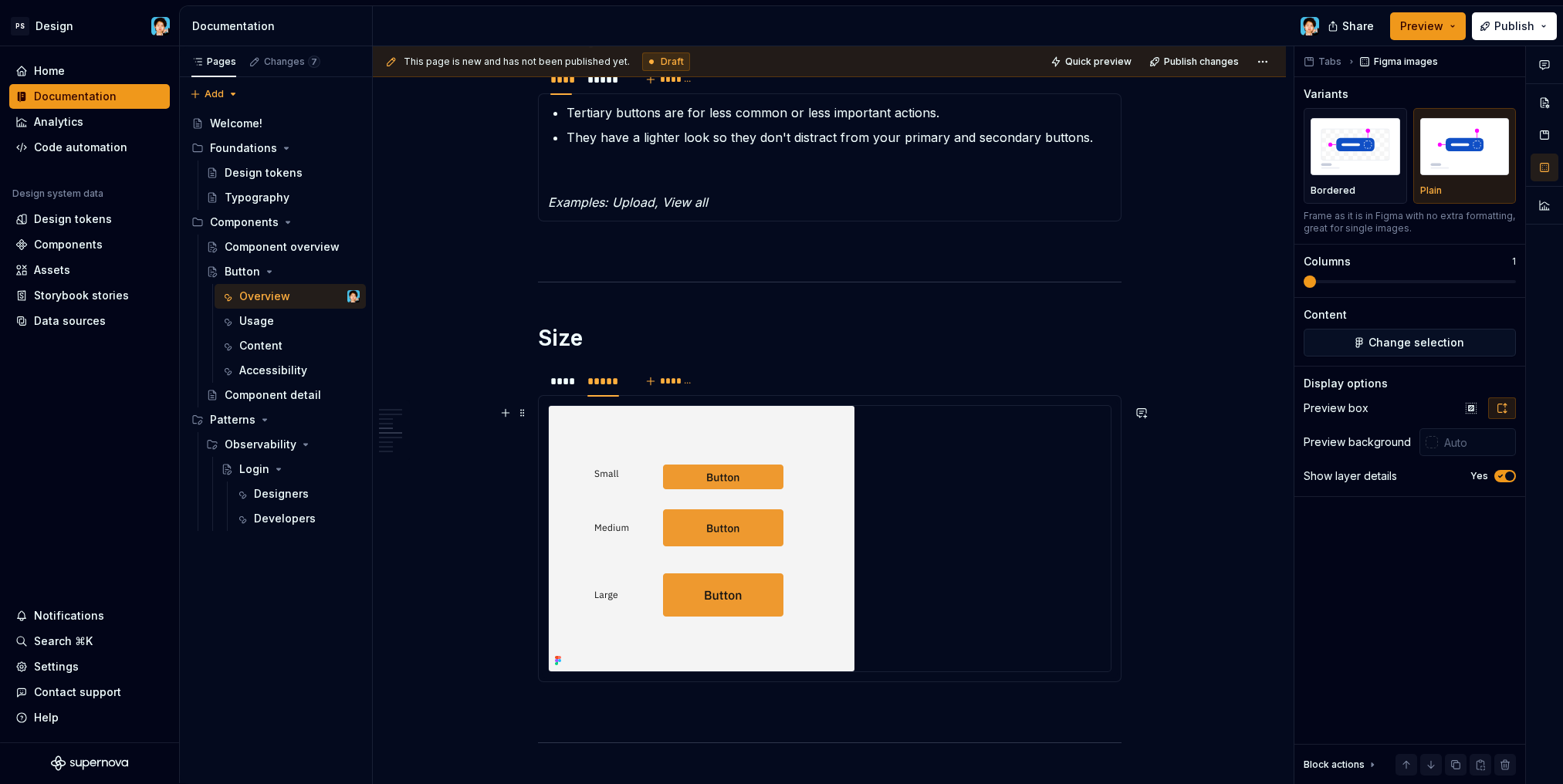
click at [754, 462] on img at bounding box center [701, 538] width 306 height 266
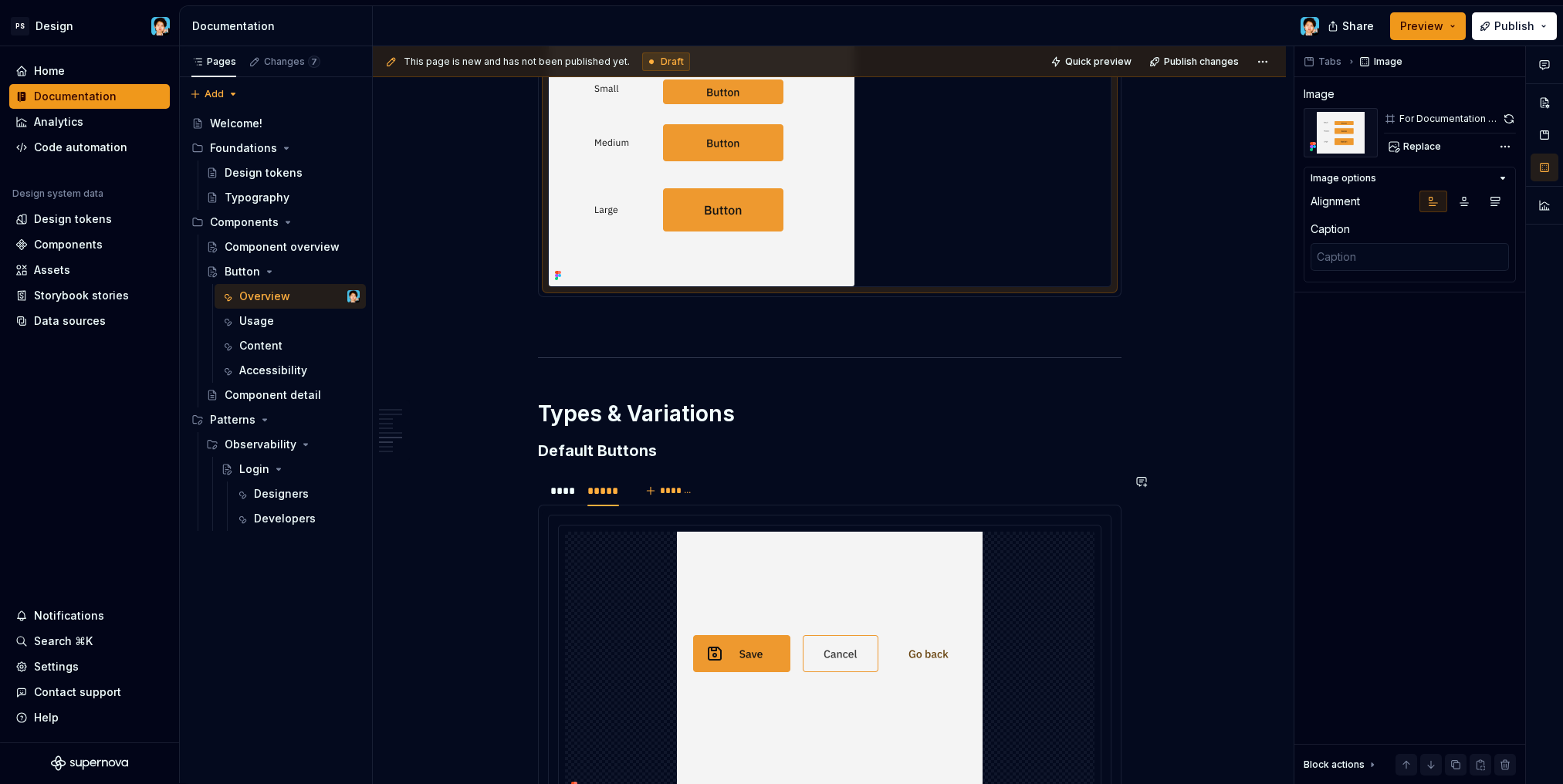
scroll to position [2572, 0]
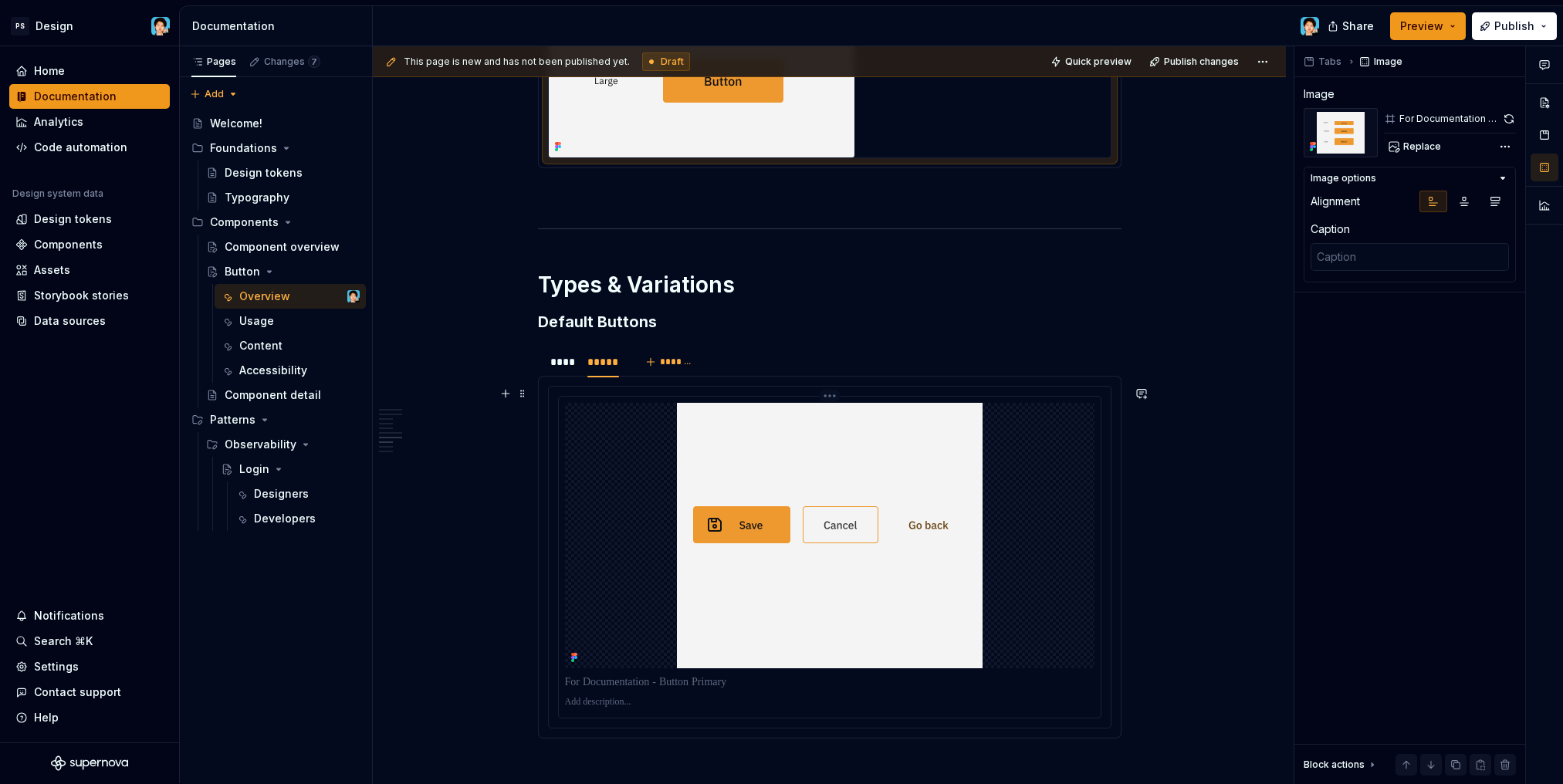
click at [769, 516] on img at bounding box center [830, 535] width 306 height 266
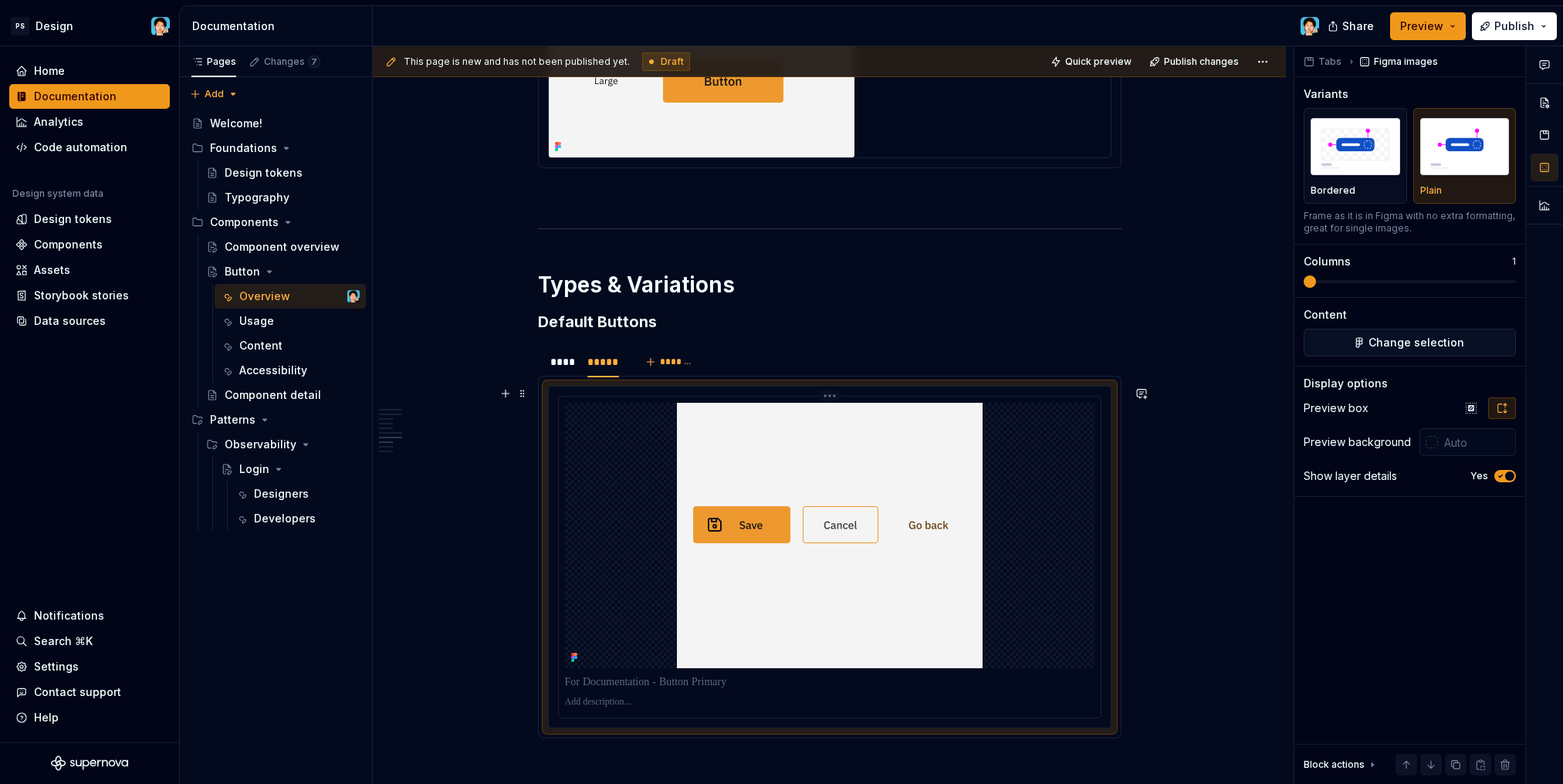
click at [765, 485] on img at bounding box center [830, 535] width 306 height 266
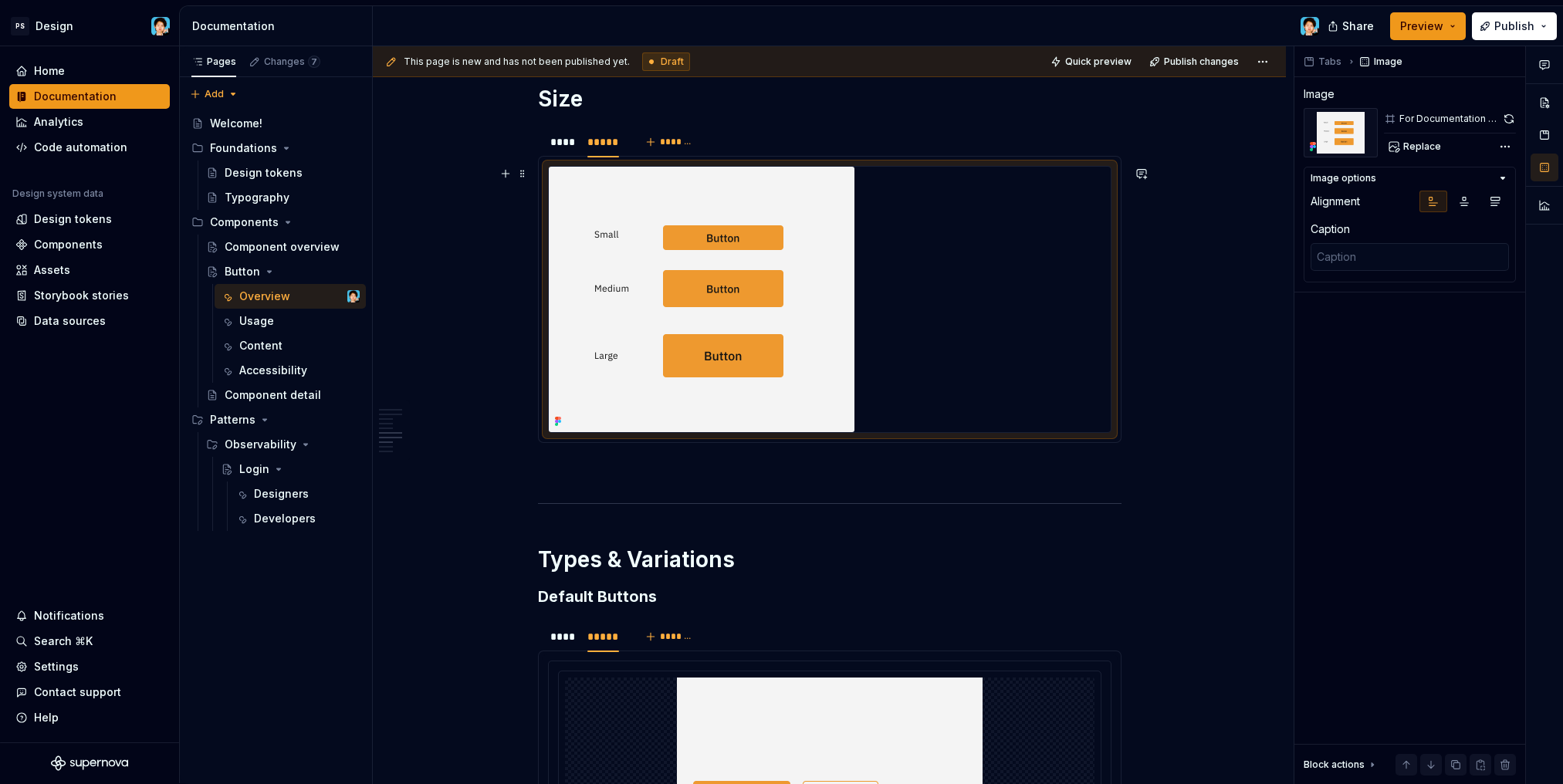
click at [722, 351] on img at bounding box center [701, 299] width 306 height 266
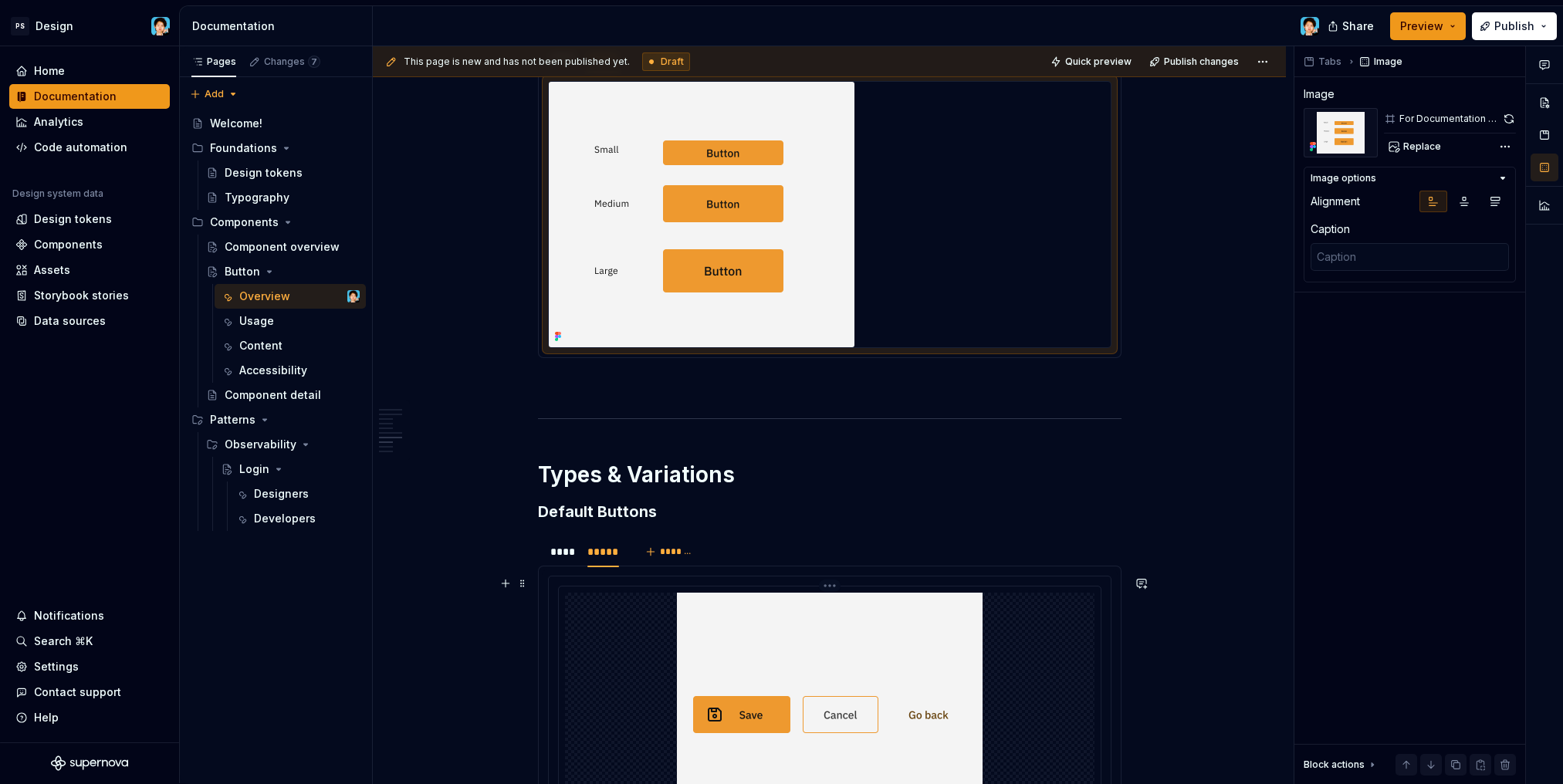
scroll to position [2197, 0]
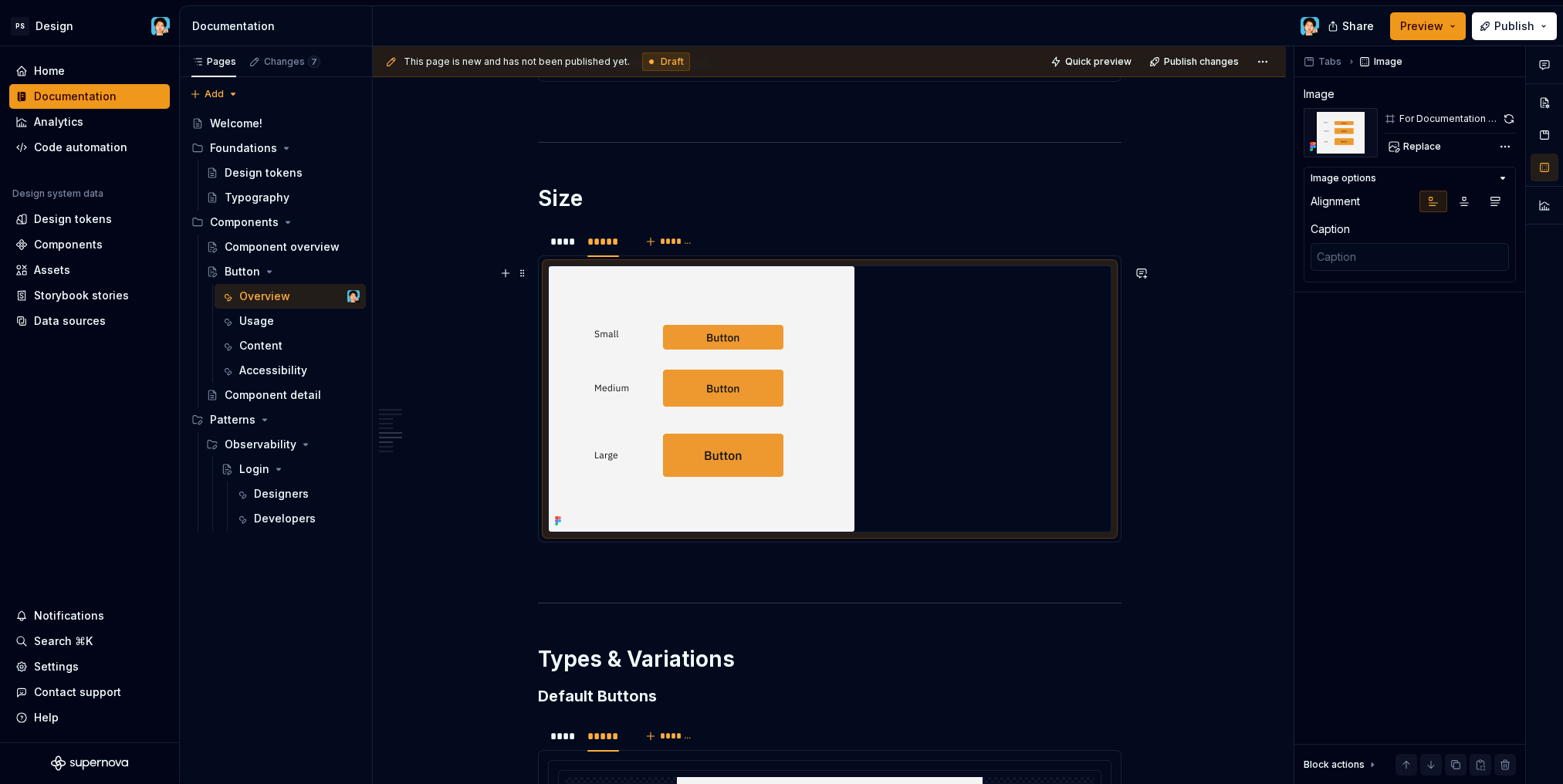
click at [721, 352] on img at bounding box center [701, 398] width 306 height 266
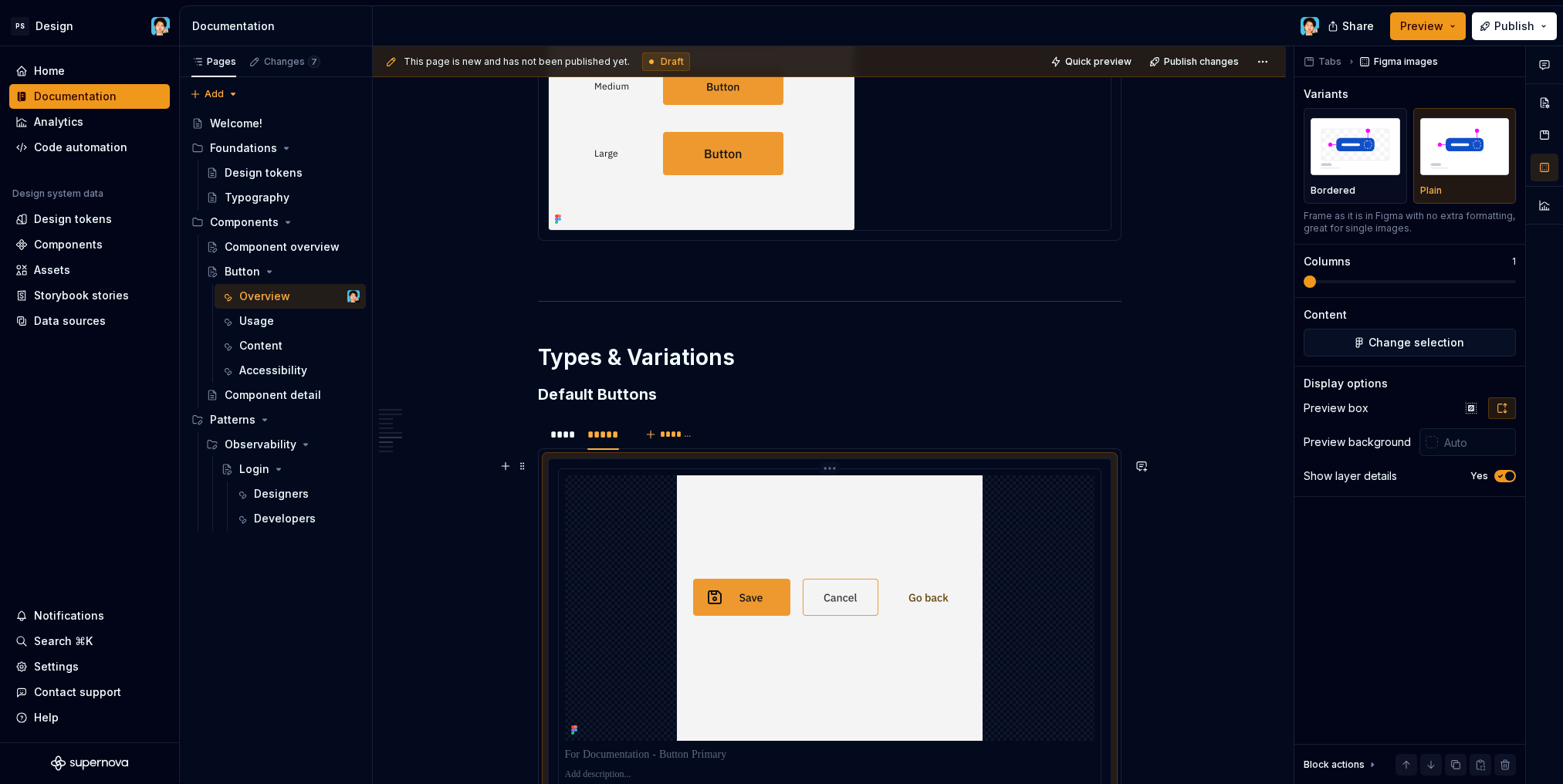
click at [807, 516] on img at bounding box center [830, 608] width 306 height 266
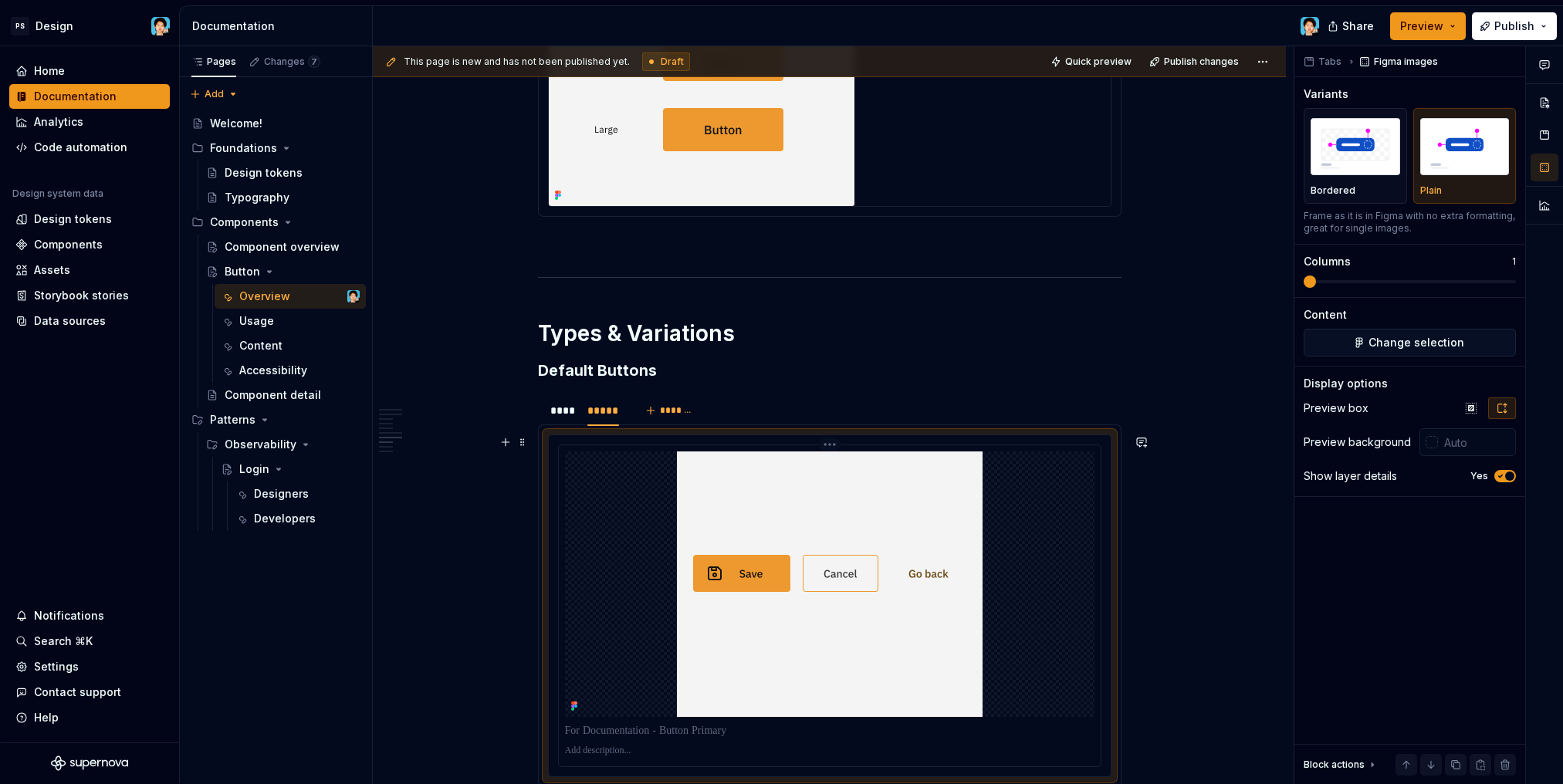
scroll to position [2604, 0]
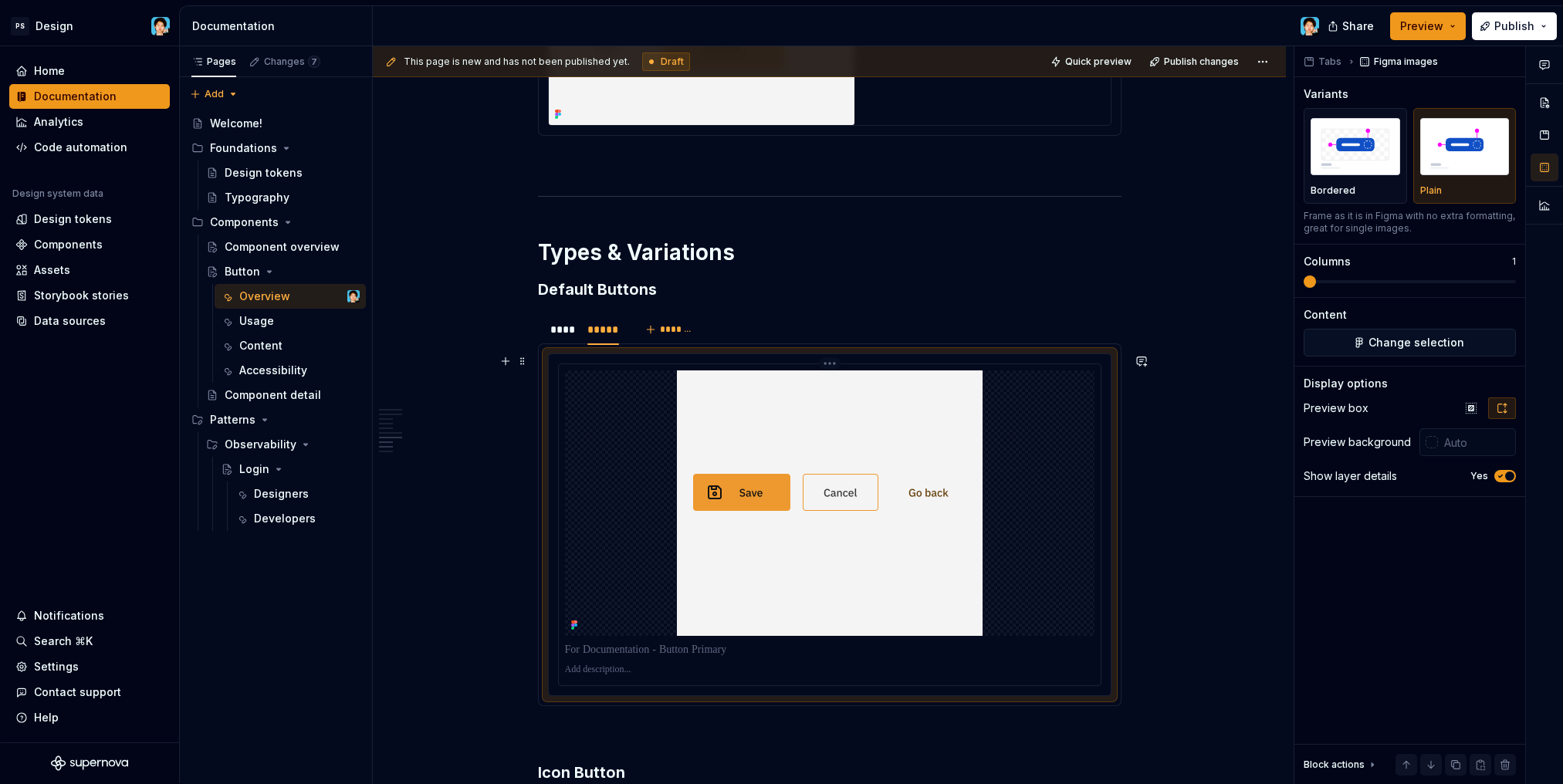
click at [803, 498] on img at bounding box center [830, 502] width 306 height 266
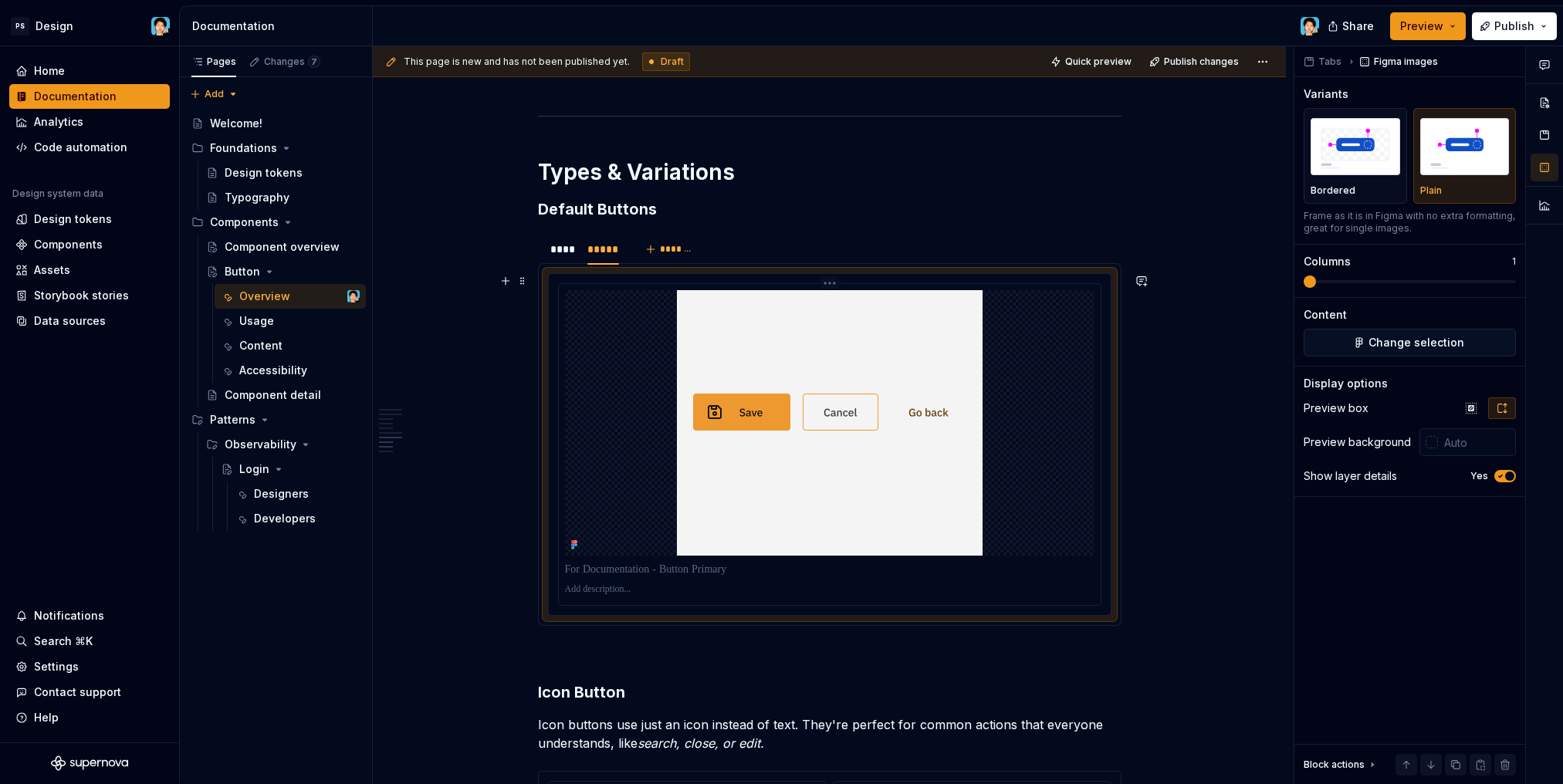
scroll to position [2615, 0]
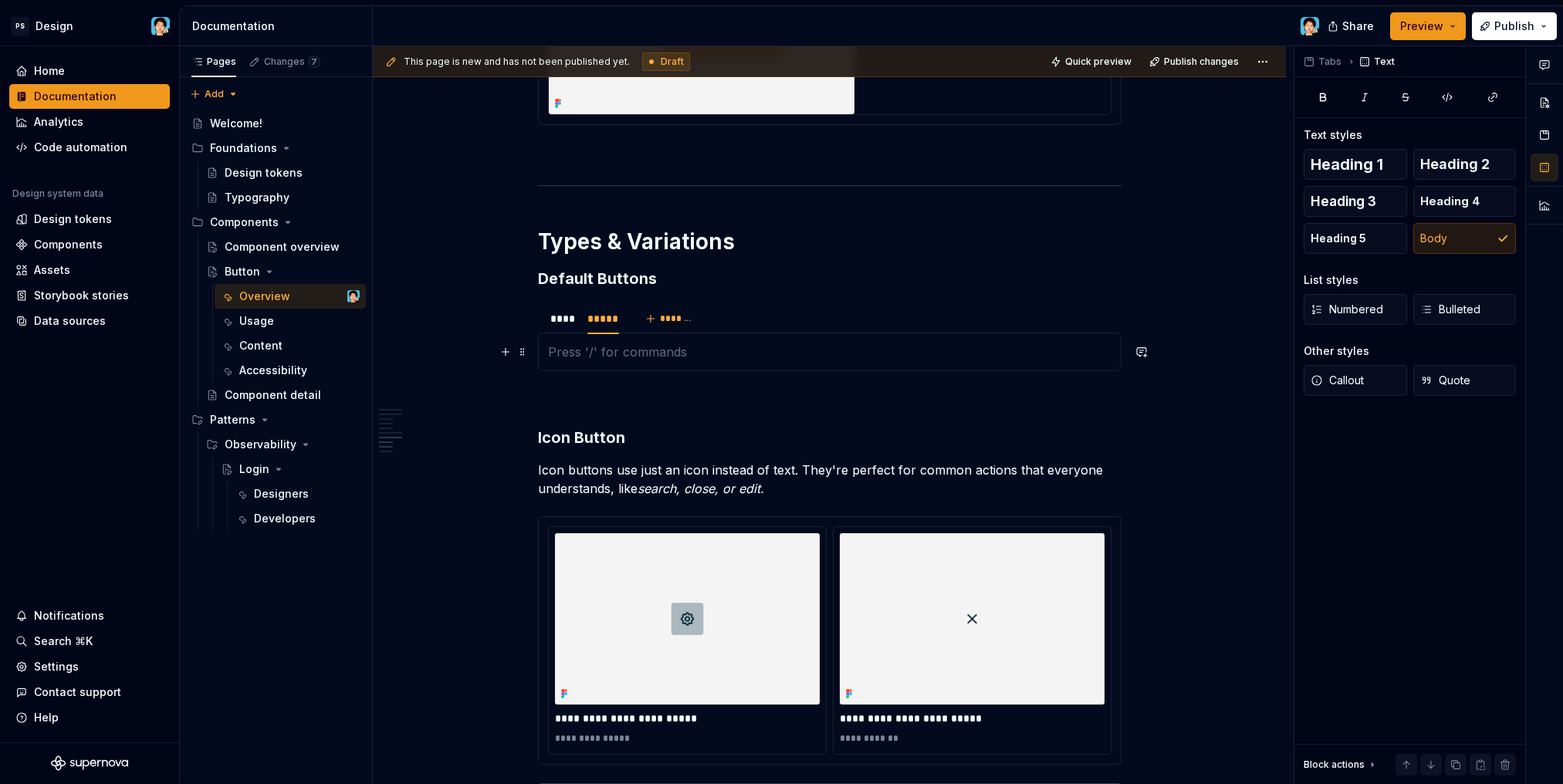
click at [725, 349] on p at bounding box center [829, 351] width 563 height 19
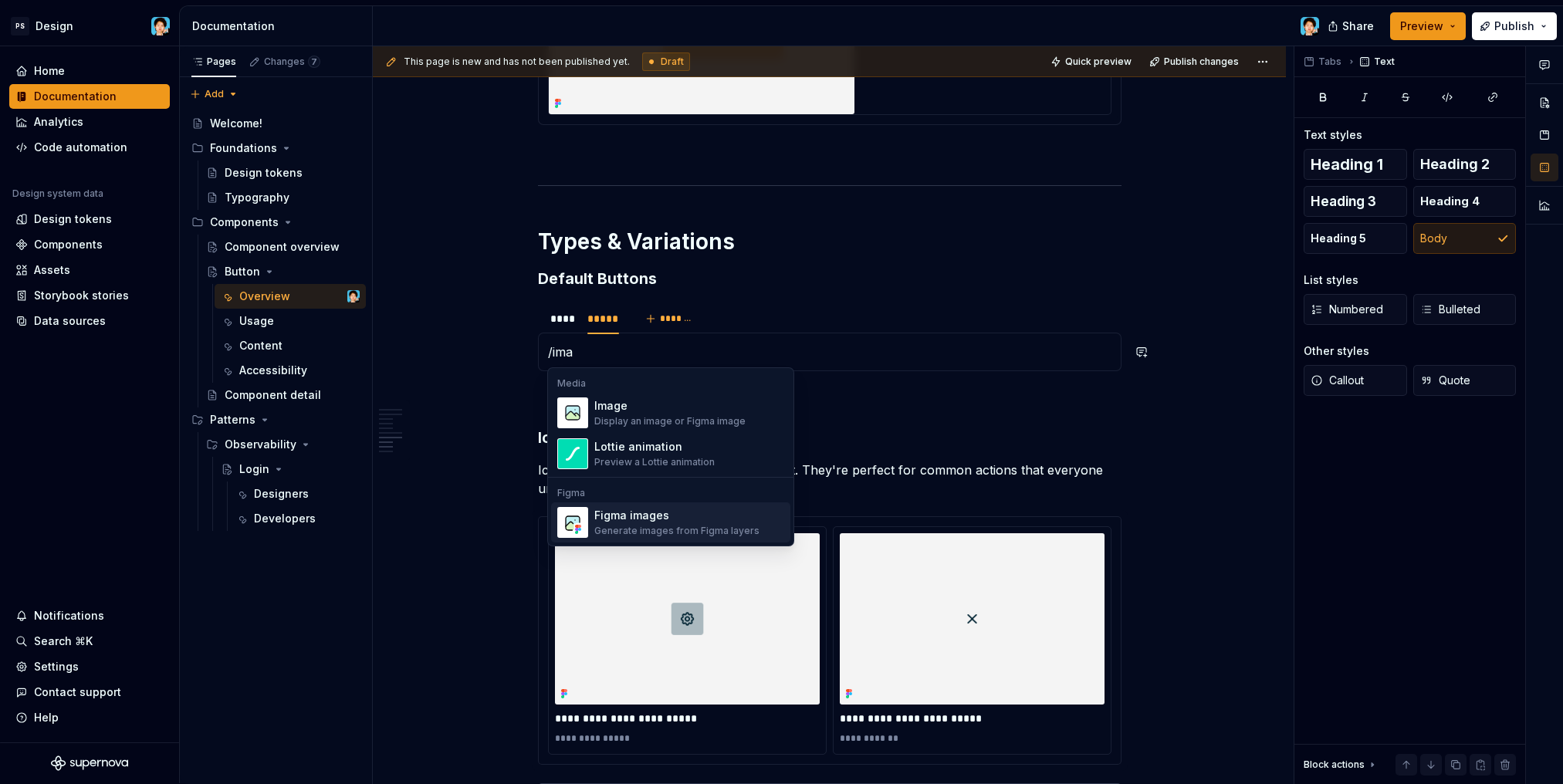
click at [693, 525] on div "Generate images from Figma layers" at bounding box center [676, 530] width 165 height 12
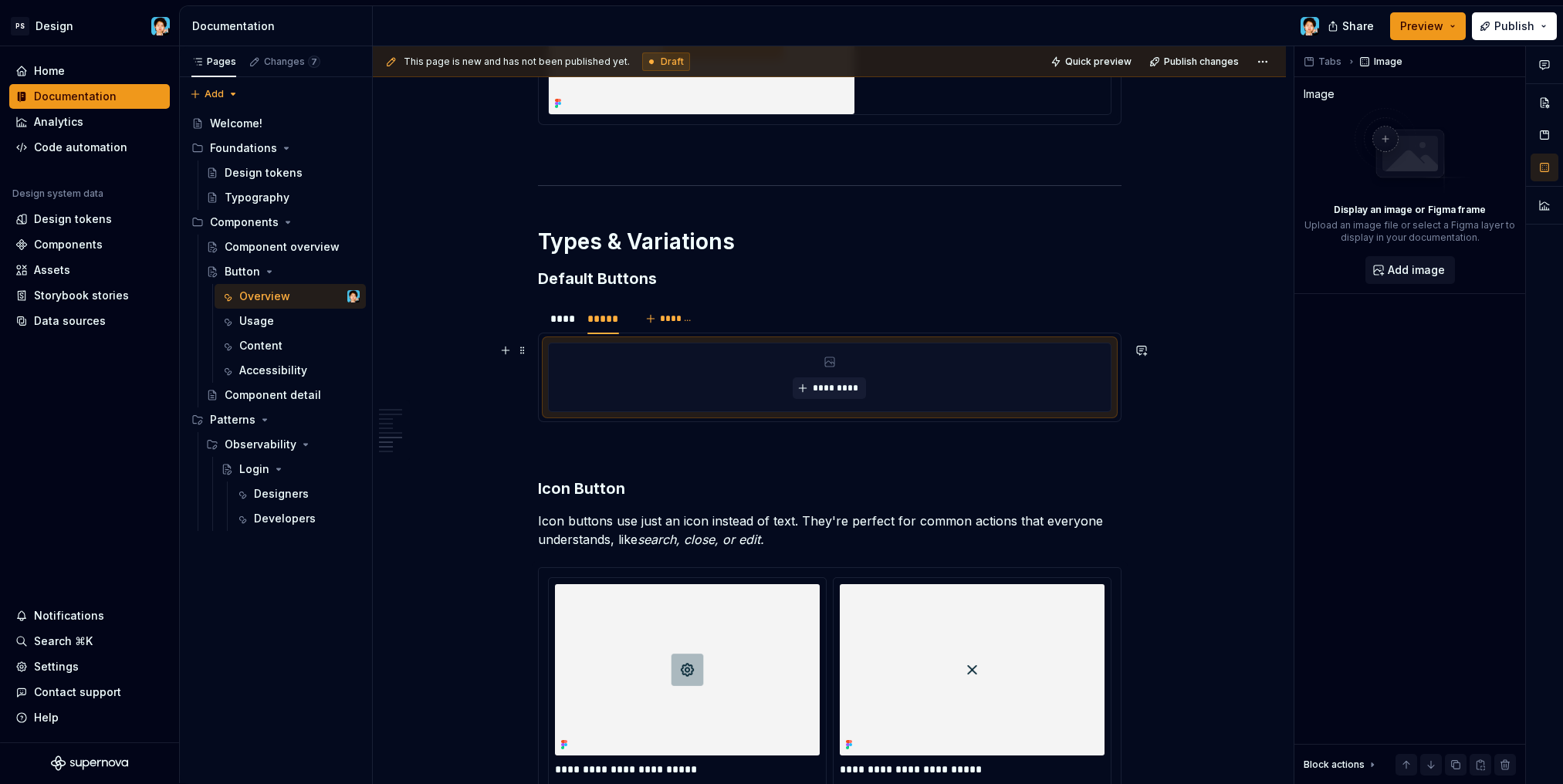
click at [868, 382] on div "*********" at bounding box center [829, 377] width 561 height 68
click at [861, 387] on button "*********" at bounding box center [829, 388] width 74 height 21
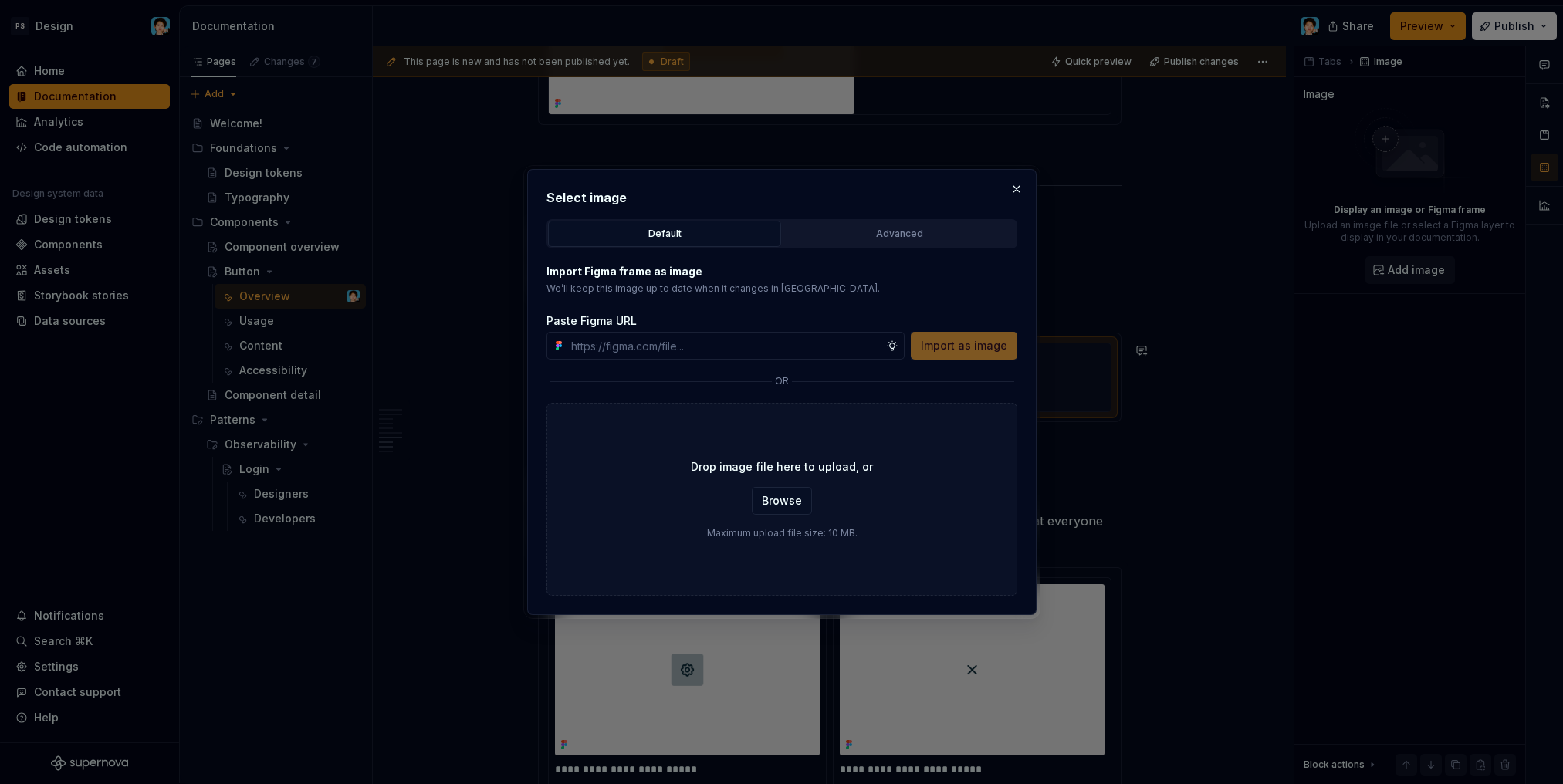
type textarea "*"
type input "These are perfect for the most common actions on a page. Just don't use them fo…"
paste input "[URL][DOMAIN_NAME]"
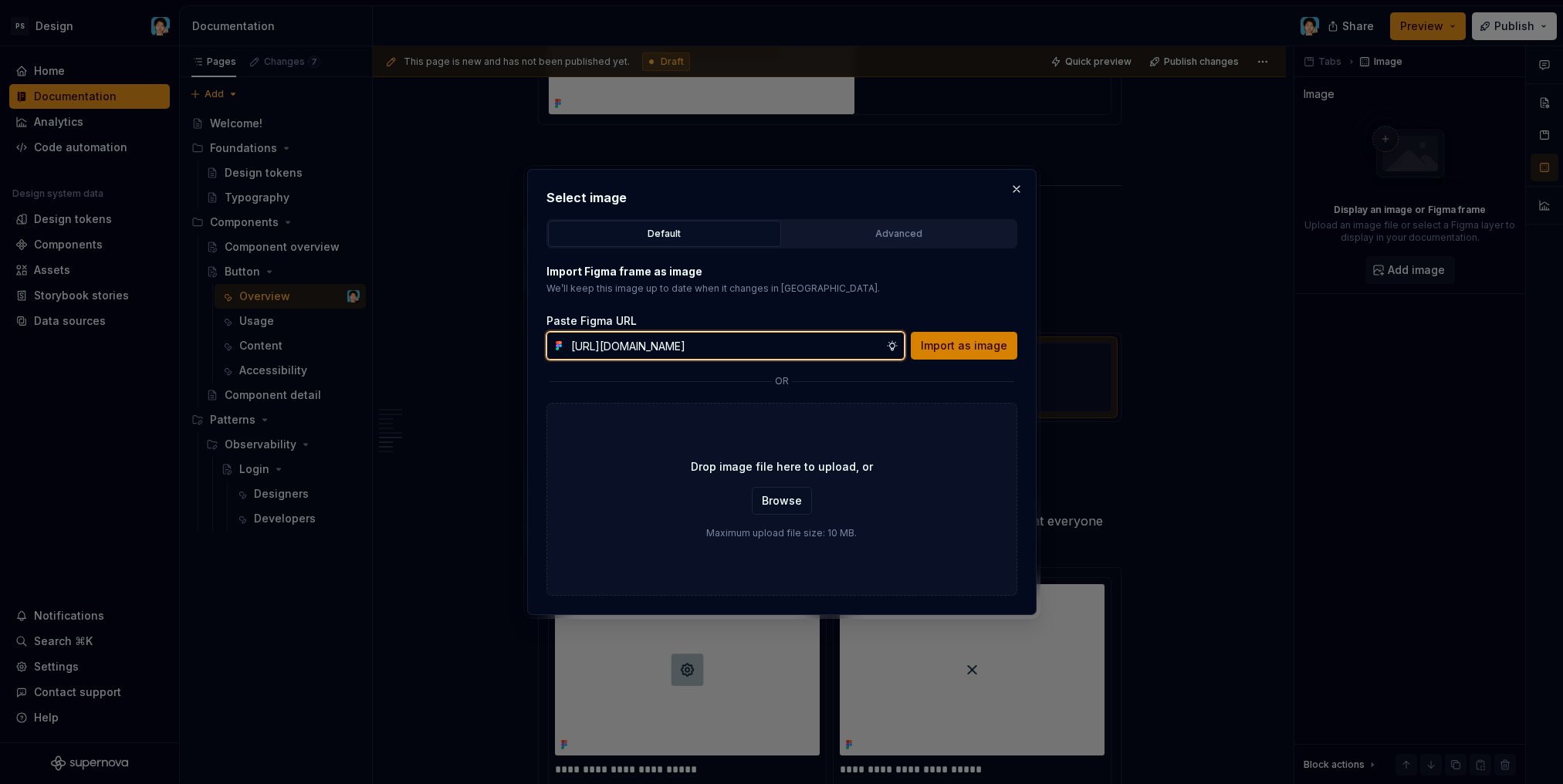
type input "[URL][DOMAIN_NAME]"
click at [975, 347] on span "Import as image" at bounding box center [963, 345] width 87 height 16
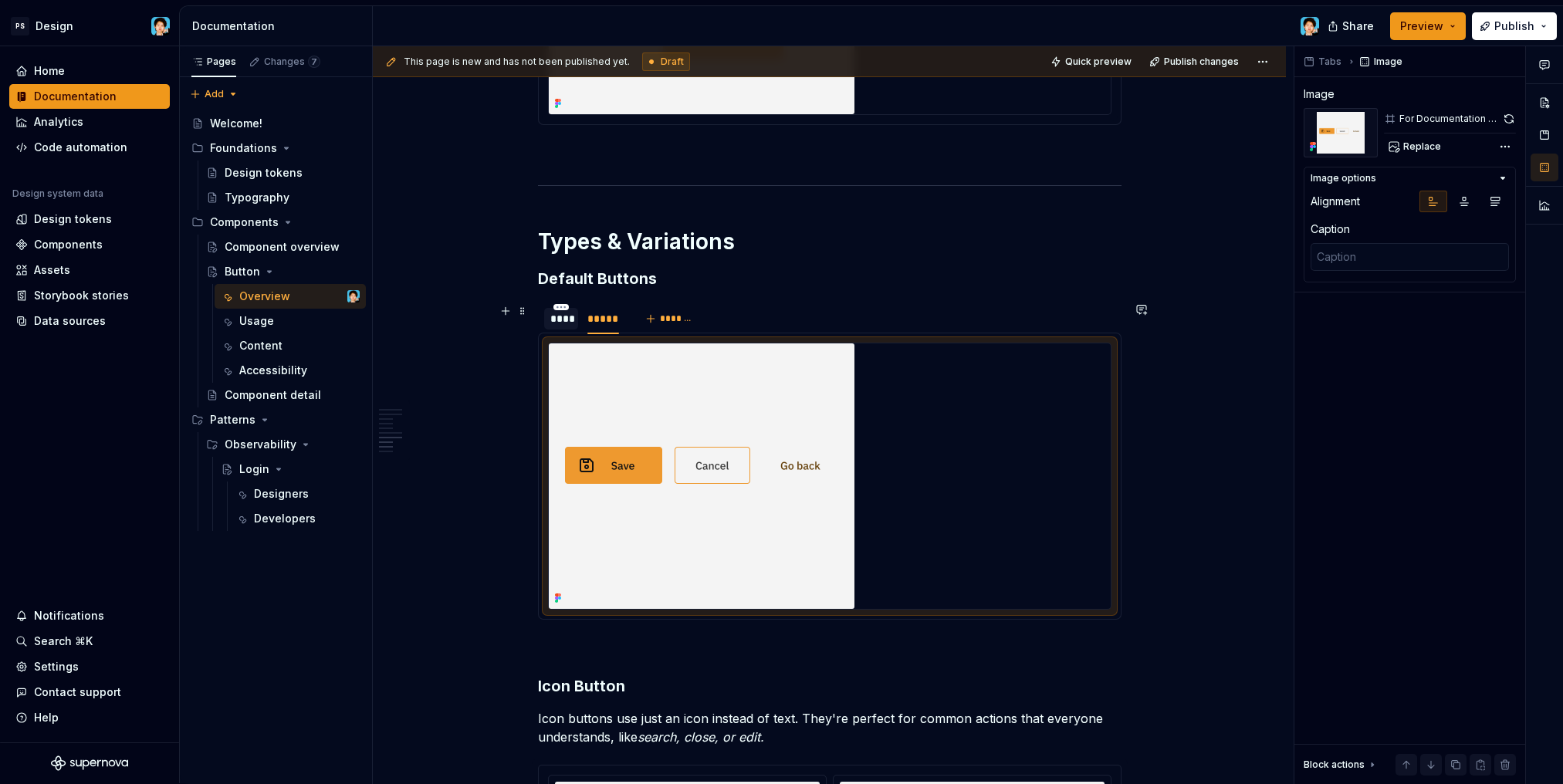
click at [555, 328] on div "****" at bounding box center [560, 318] width 35 height 21
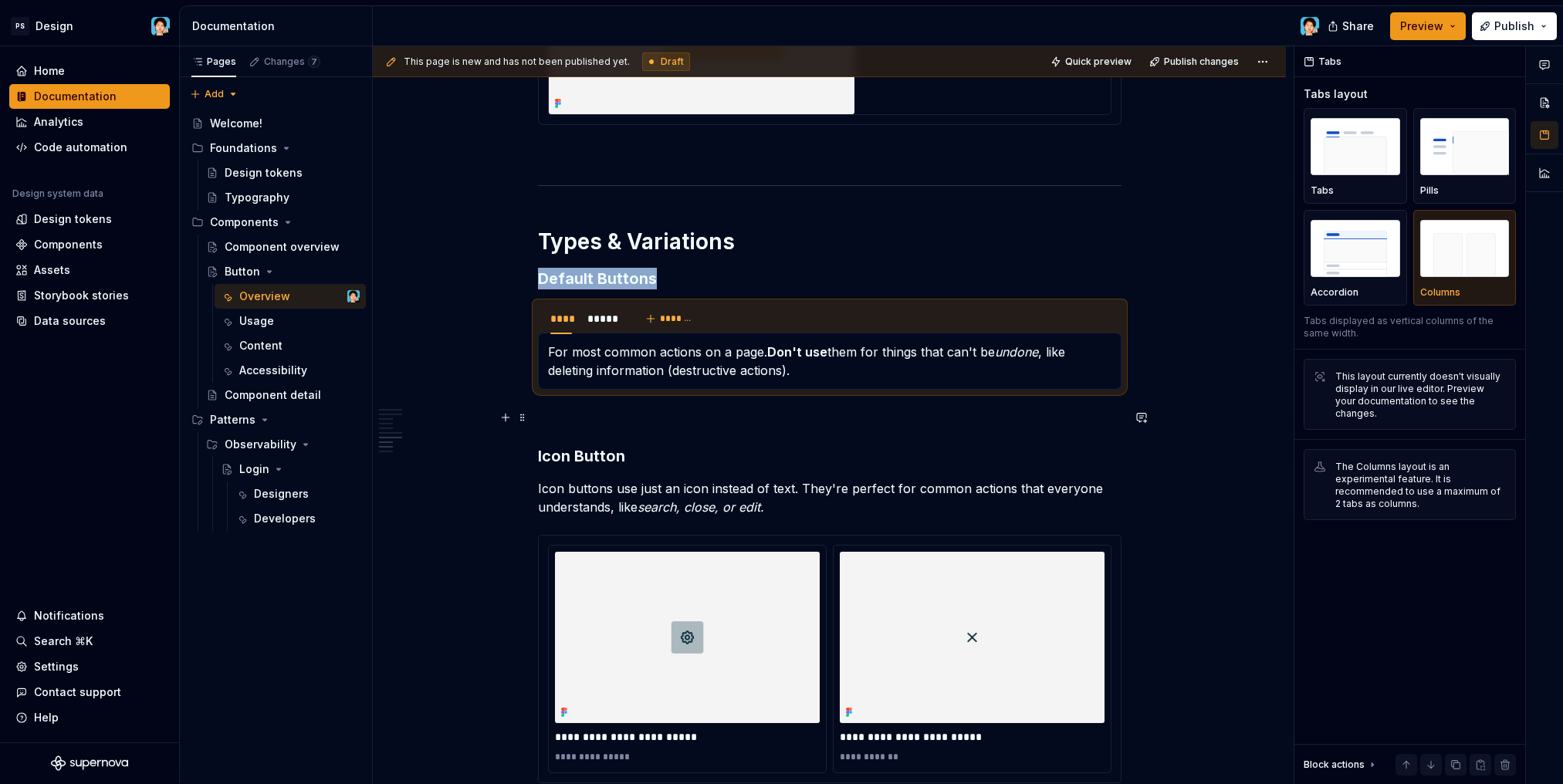
click at [754, 423] on p at bounding box center [830, 418] width 584 height 19
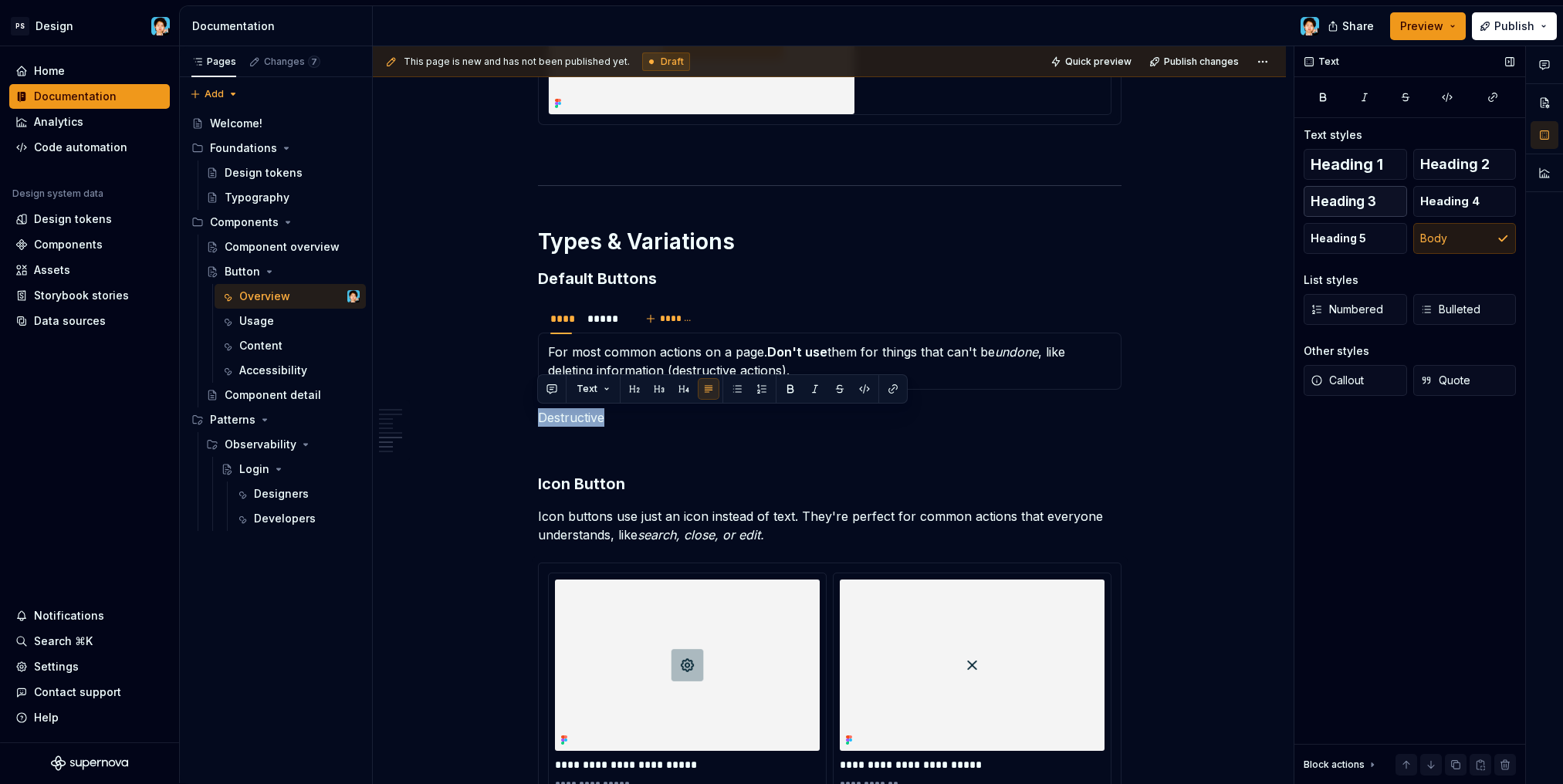
click at [1384, 201] on button "Heading 3" at bounding box center [1355, 200] width 104 height 31
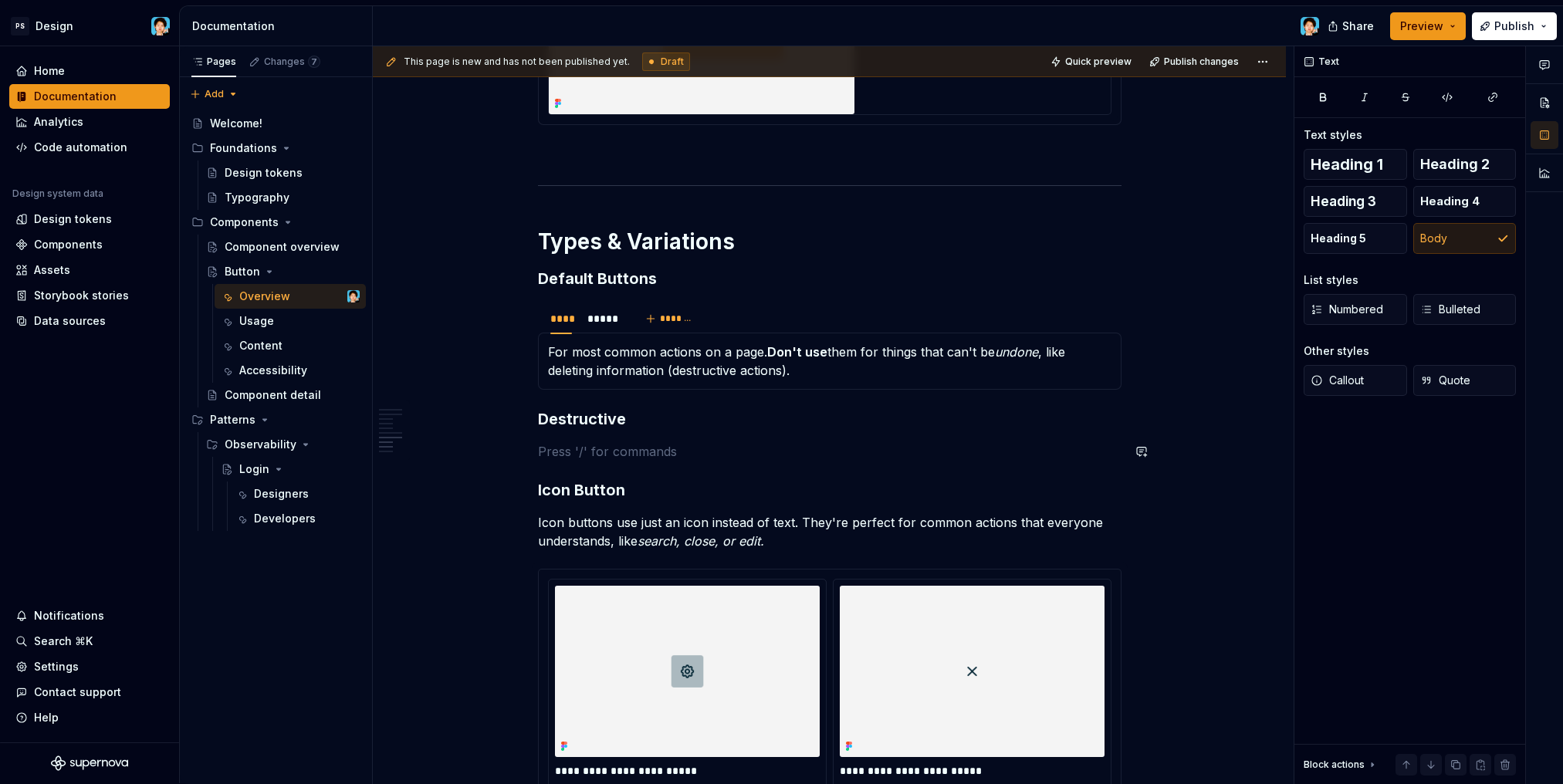
click at [670, 422] on h3 "Destructive" at bounding box center [830, 419] width 584 height 21
click at [541, 420] on h3 "Destructive Buttons" at bounding box center [830, 419] width 584 height 21
click at [595, 277] on h3 "Default Buttons" at bounding box center [830, 278] width 584 height 21
click at [538, 414] on h3 "Destructive Buttons" at bounding box center [830, 419] width 584 height 21
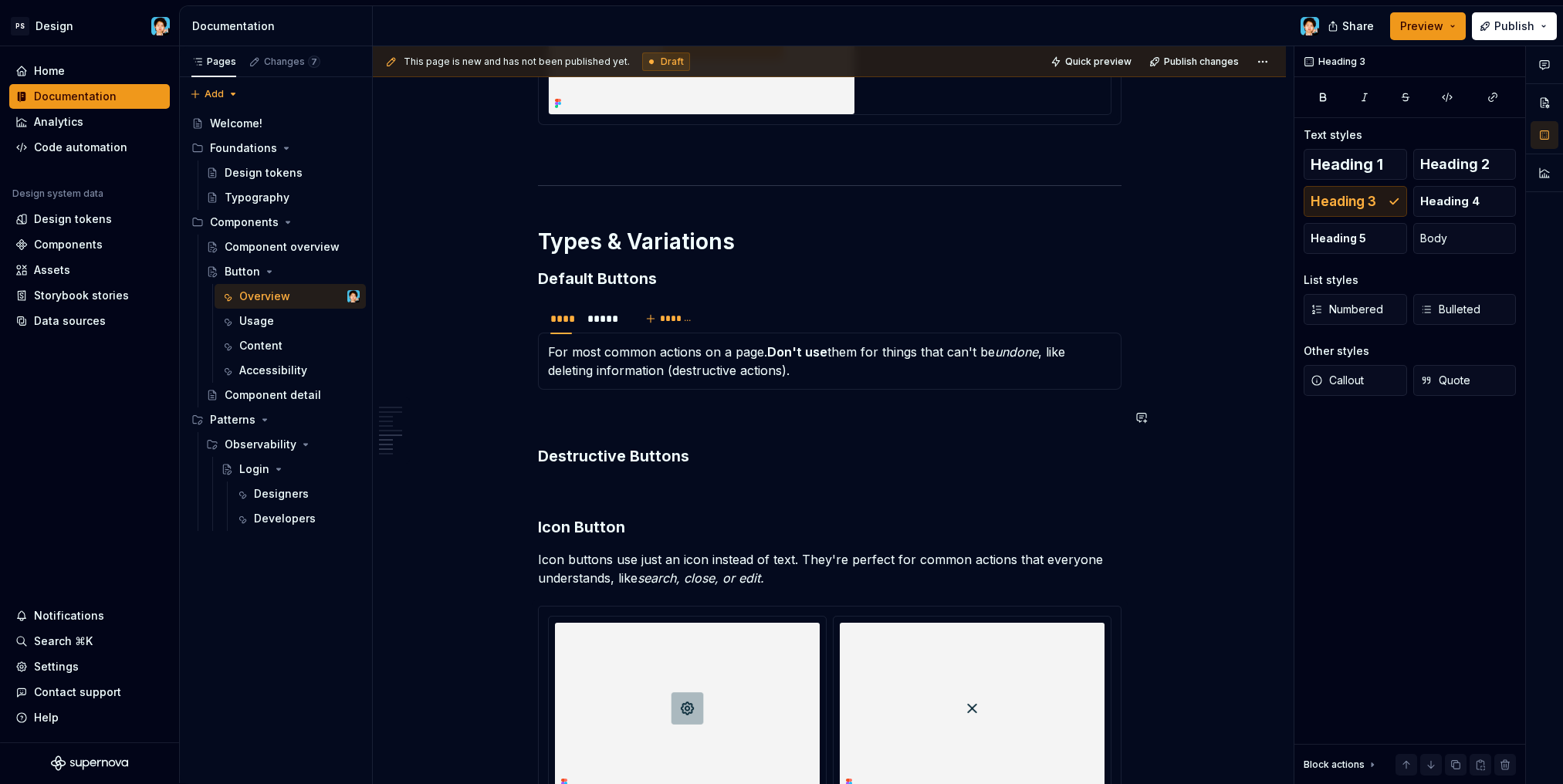
click at [699, 449] on h3 "Destructive Buttons" at bounding box center [830, 455] width 584 height 21
click at [574, 530] on h3 "Icon Button" at bounding box center [830, 527] width 584 height 21
click at [586, 409] on p at bounding box center [830, 418] width 584 height 19
click at [583, 489] on p at bounding box center [830, 488] width 584 height 19
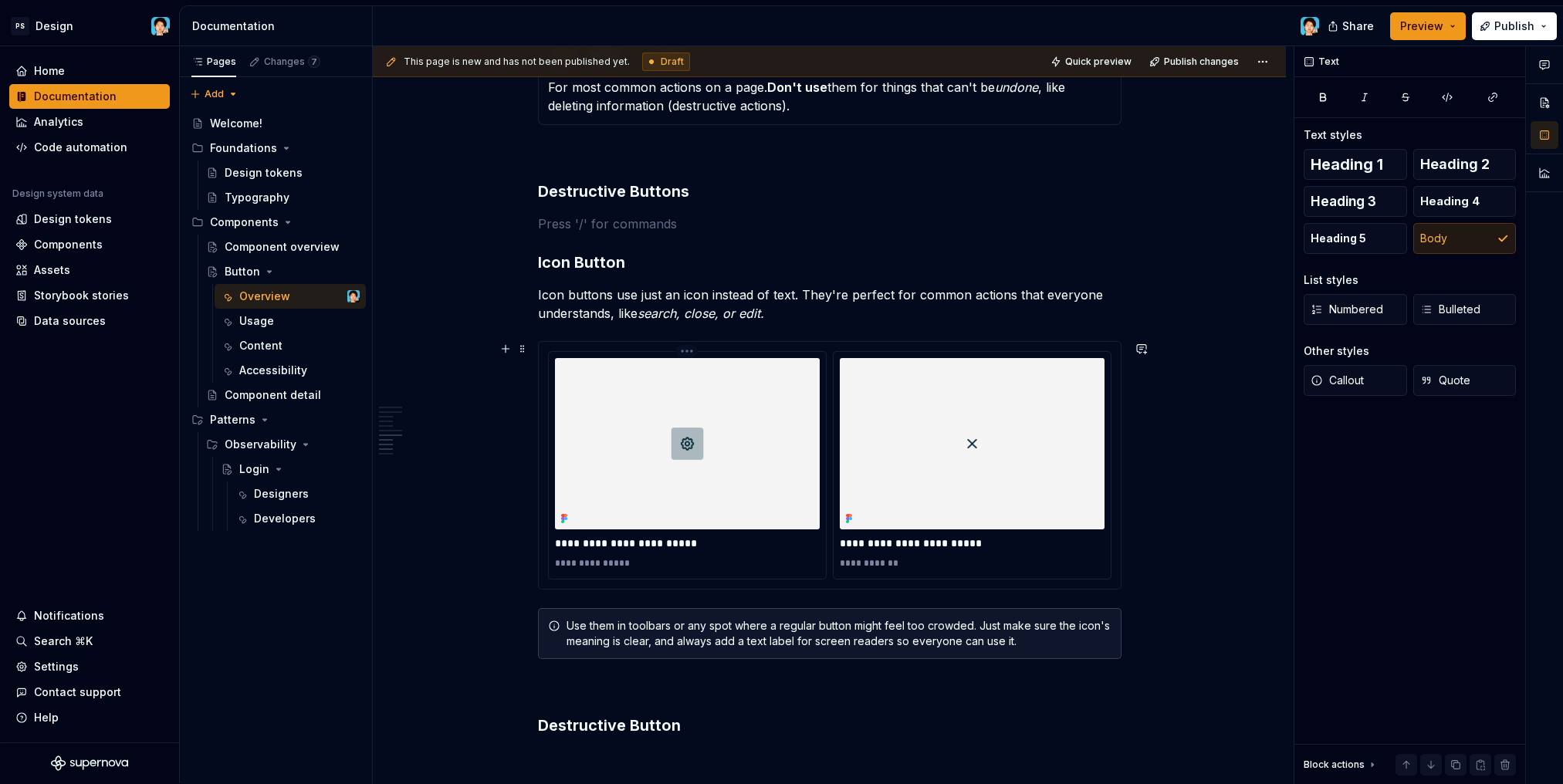
scroll to position [2567, 0]
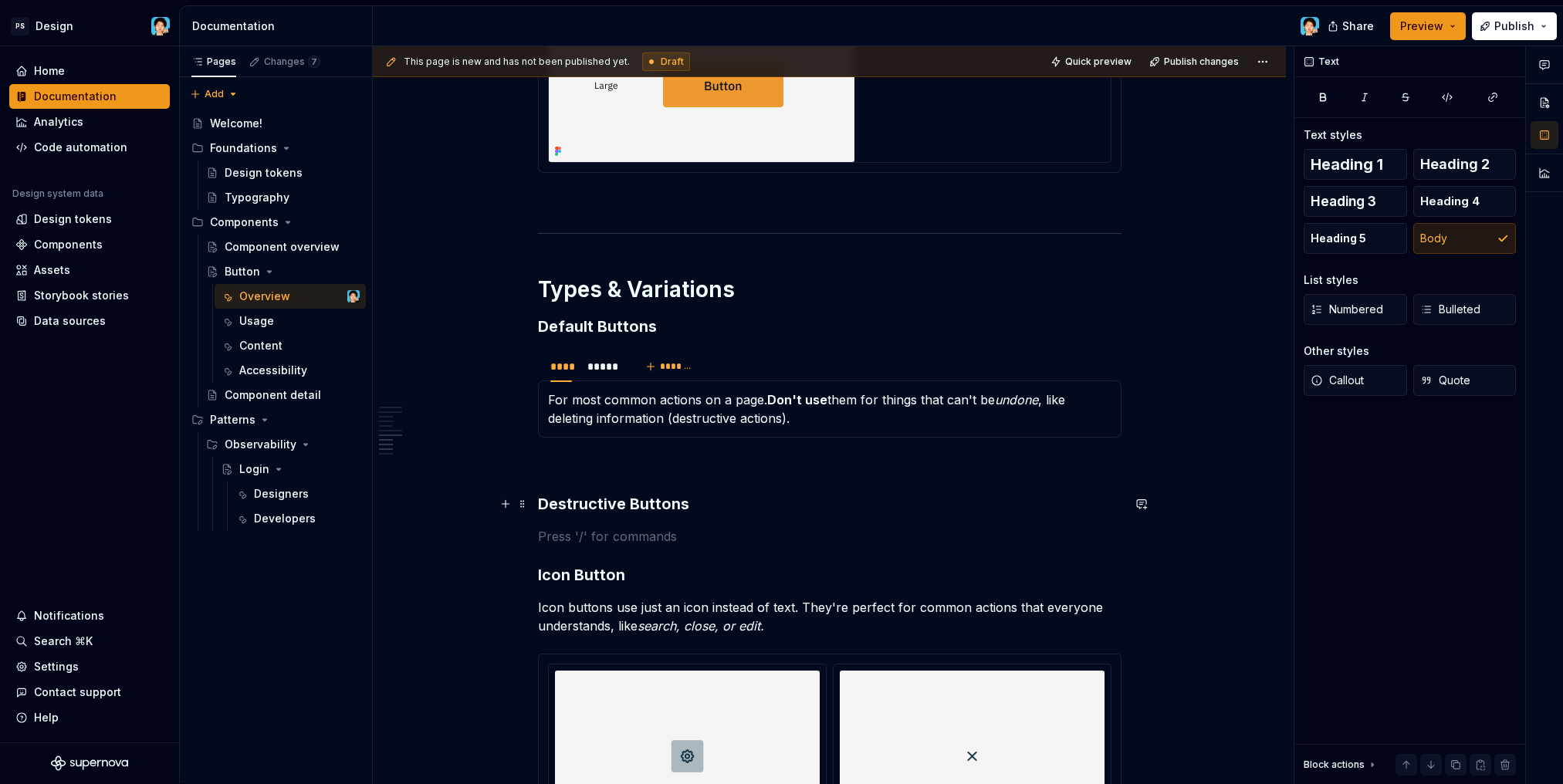
click at [717, 501] on h3 "Destructive Buttons" at bounding box center [830, 503] width 584 height 21
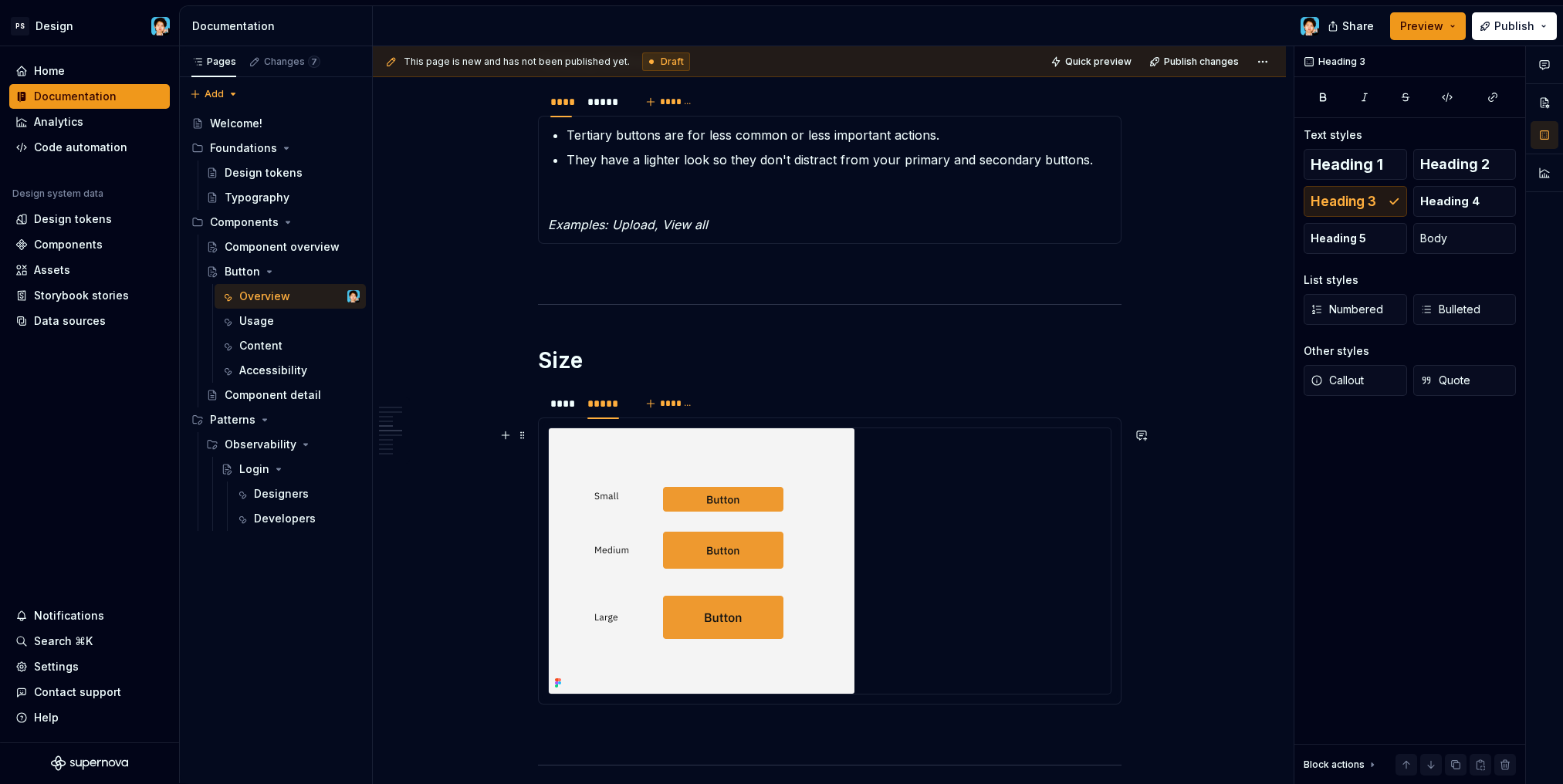
scroll to position [1825, 0]
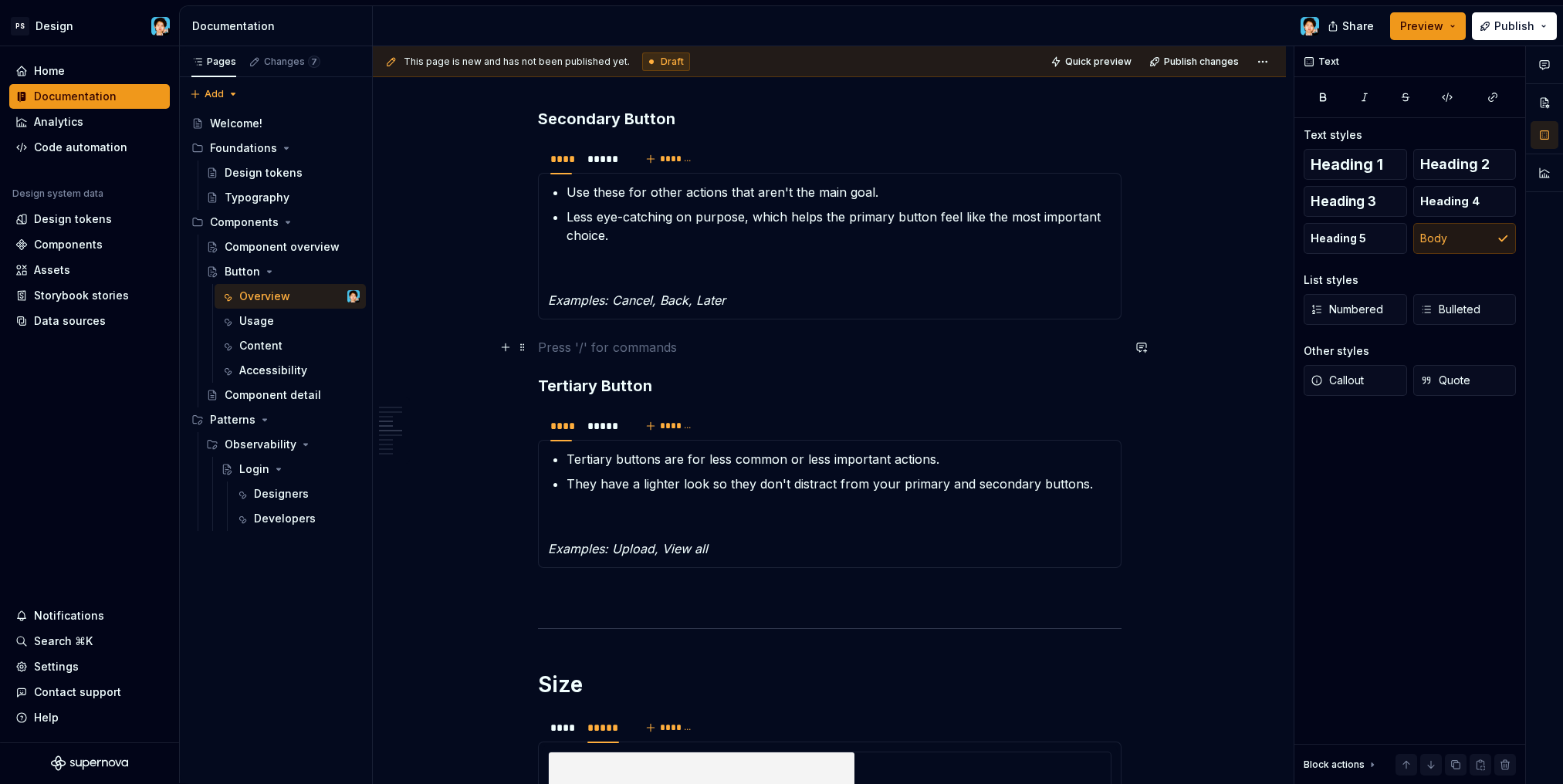
click at [588, 342] on p at bounding box center [830, 347] width 584 height 19
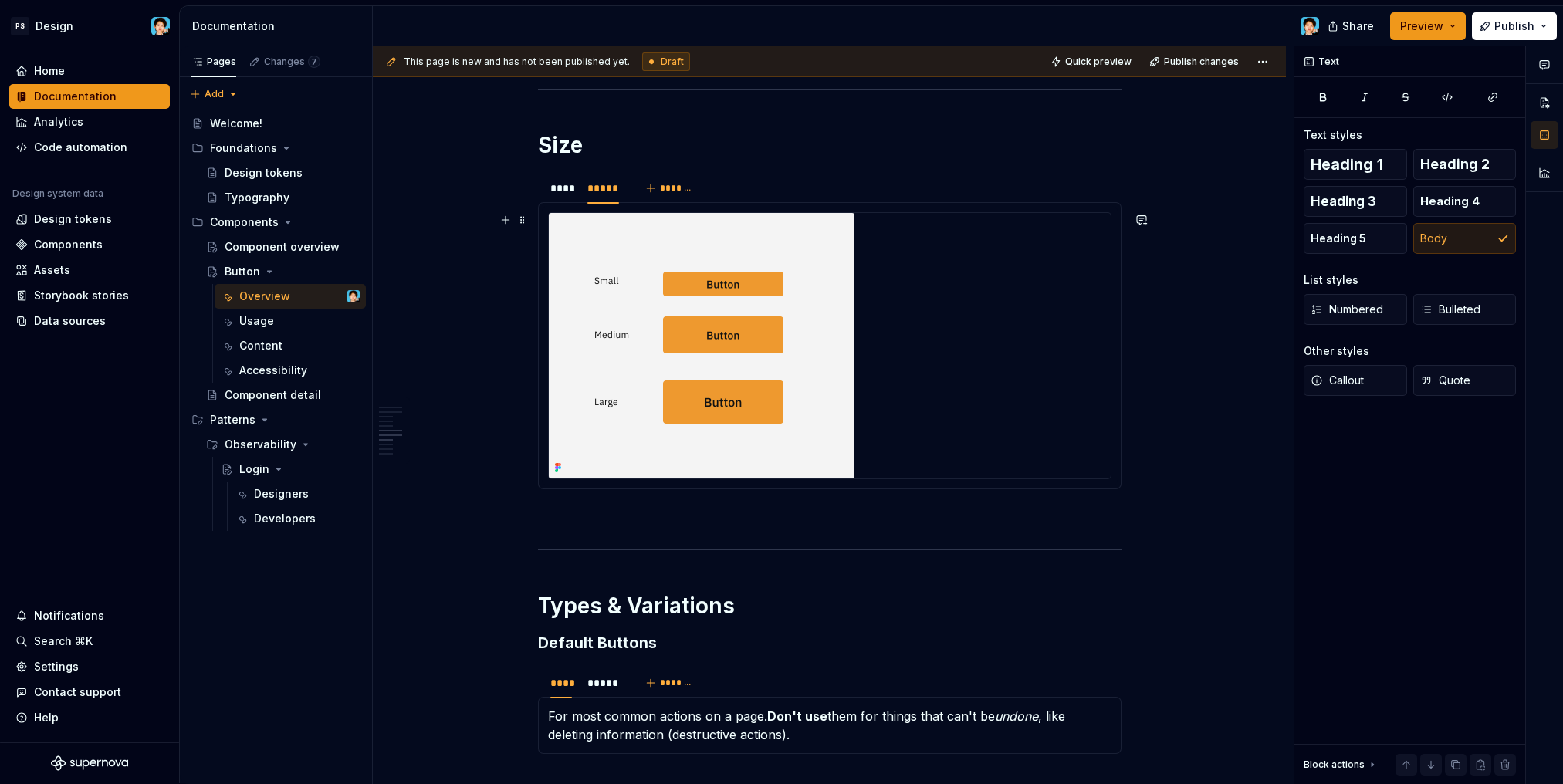
scroll to position [2547, 0]
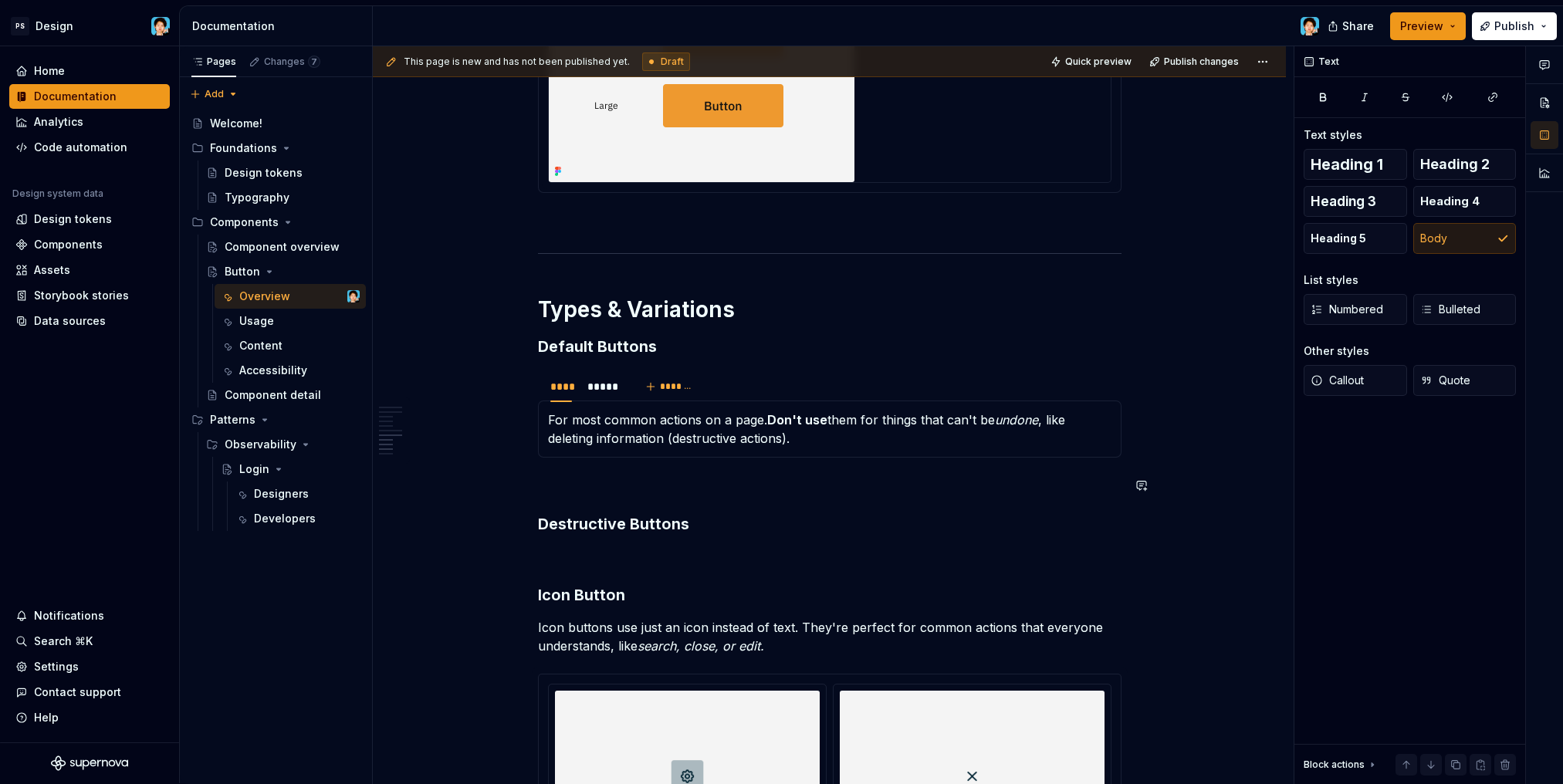
click at [699, 520] on h3 "Destructive Buttons" at bounding box center [830, 523] width 584 height 21
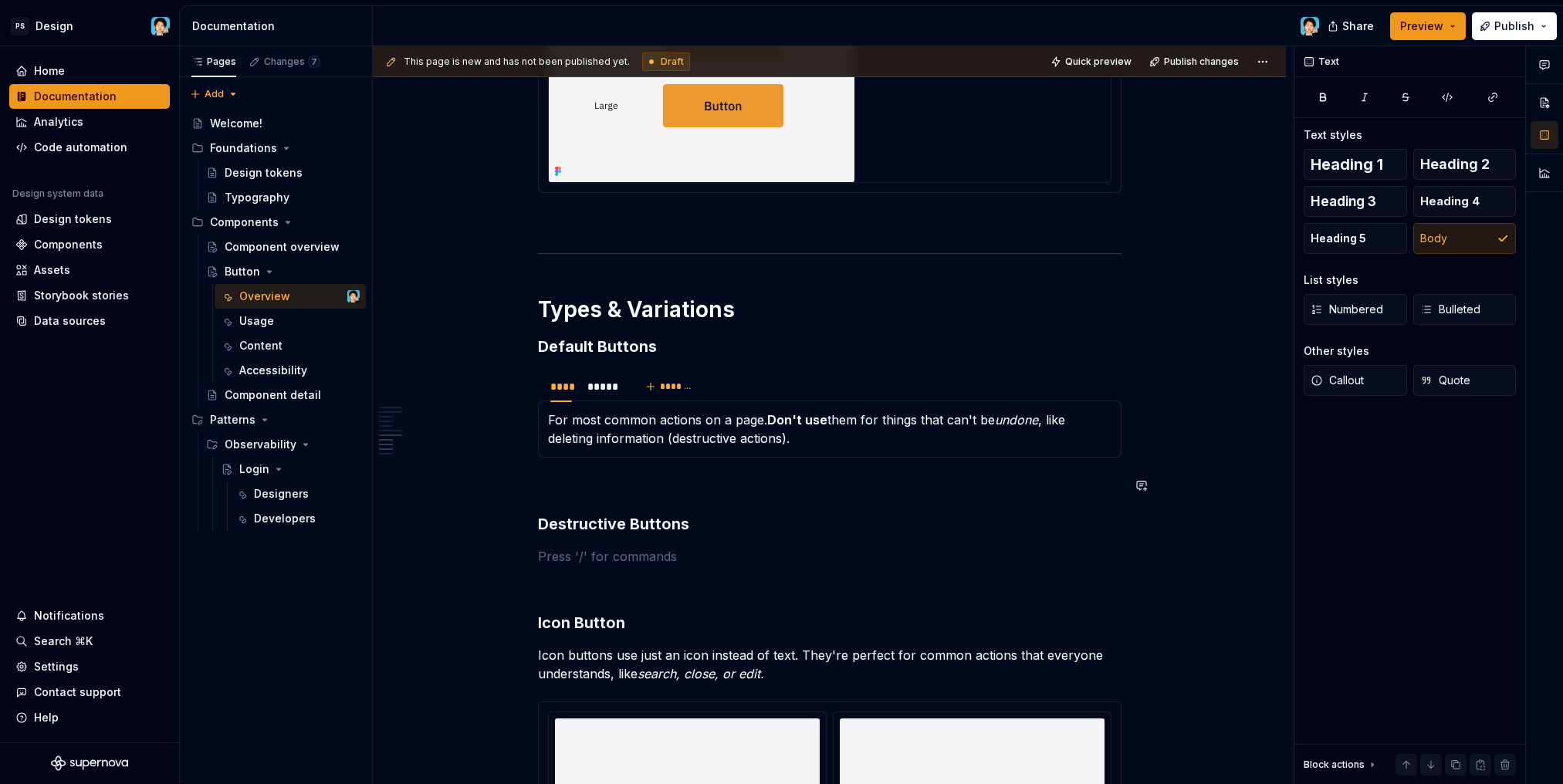
scroll to position [2678, 0]
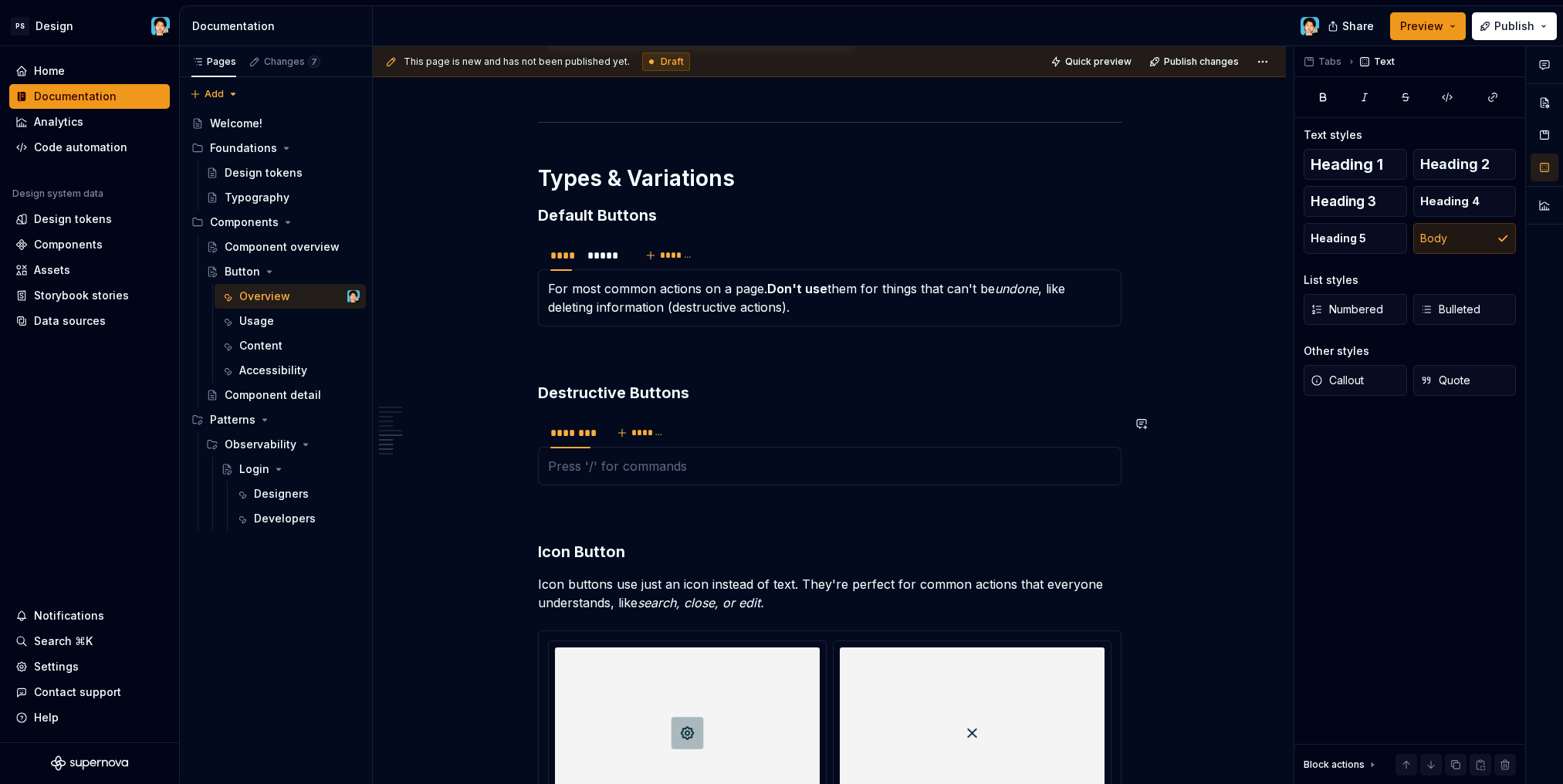
type textarea "*"
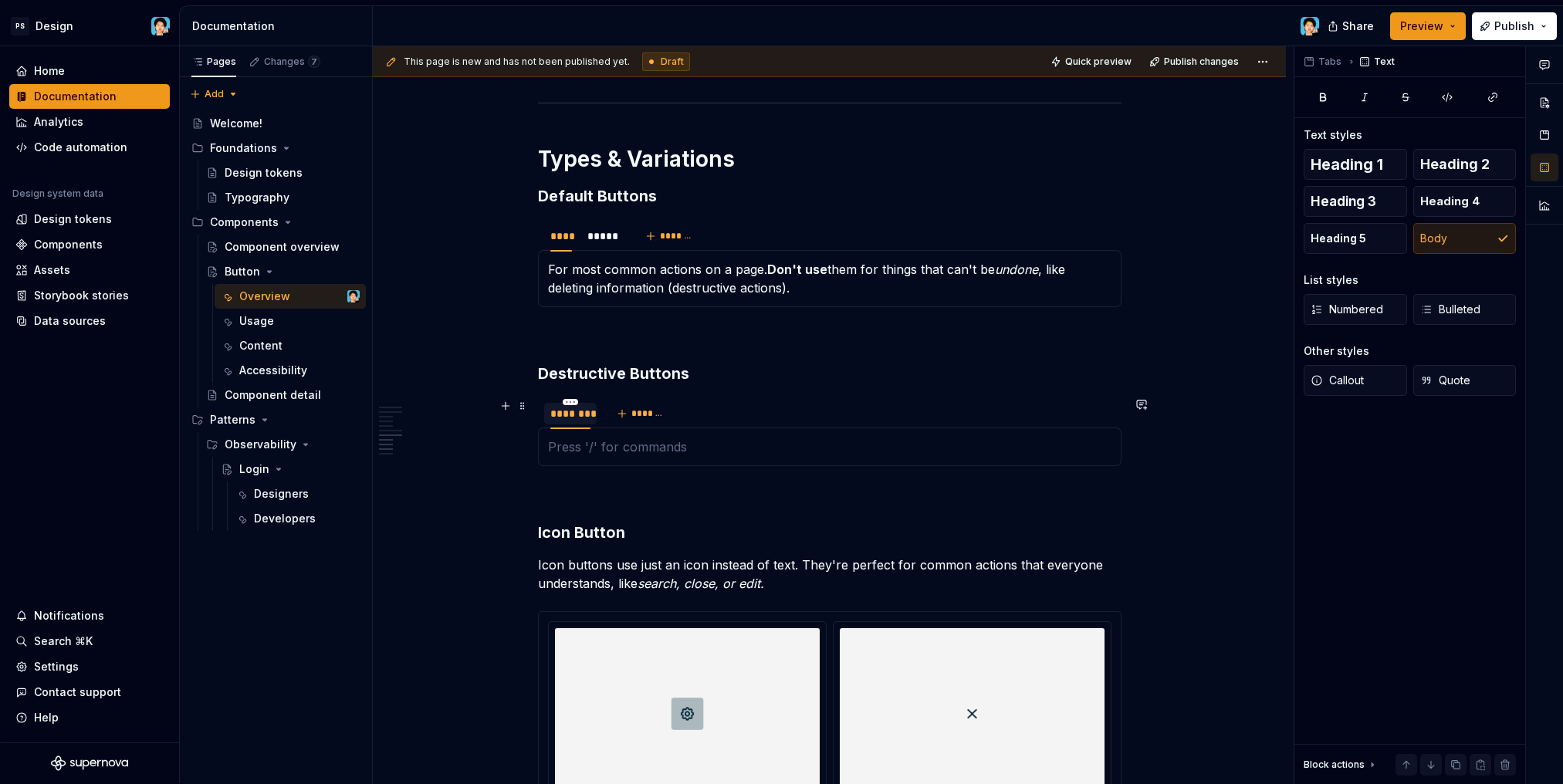
click at [581, 415] on div "********" at bounding box center [570, 413] width 40 height 16
click at [582, 415] on div "********" at bounding box center [570, 413] width 40 height 16
type input "****"
click at [611, 414] on button "*******" at bounding box center [624, 413] width 61 height 21
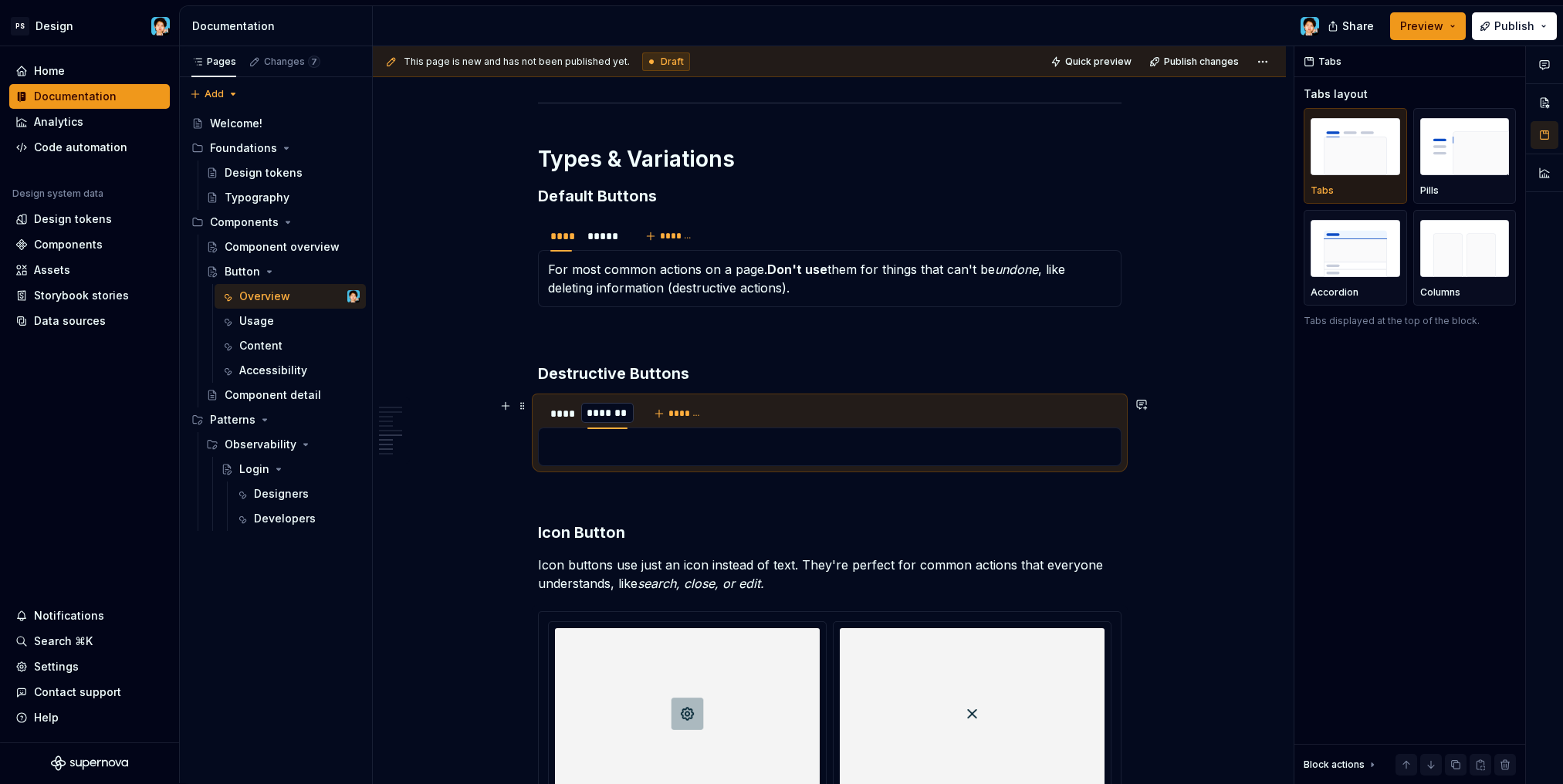
type input "*"
click at [596, 458] on div at bounding box center [830, 446] width 584 height 38
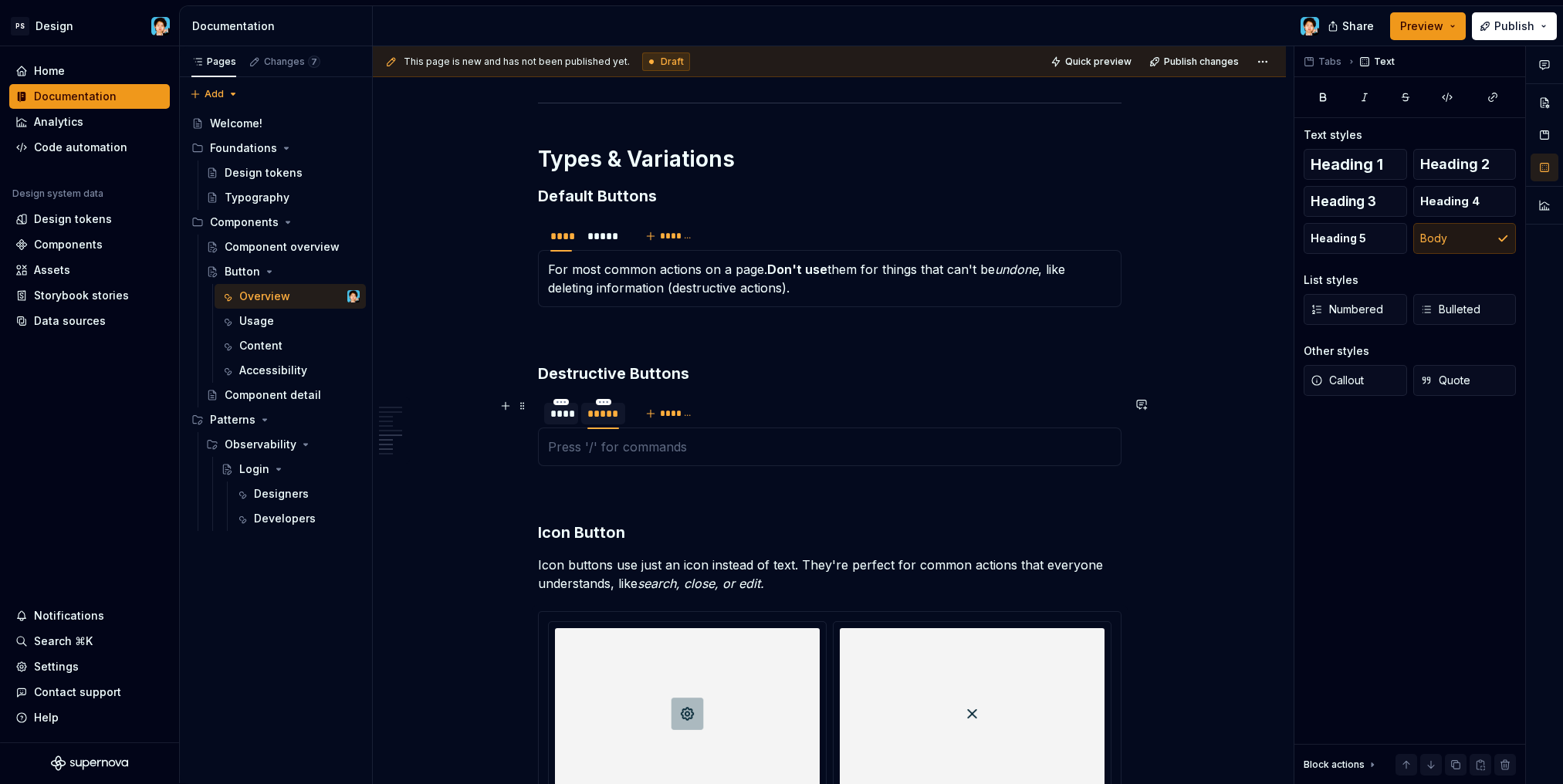
click at [567, 416] on div "****" at bounding box center [561, 413] width 22 height 16
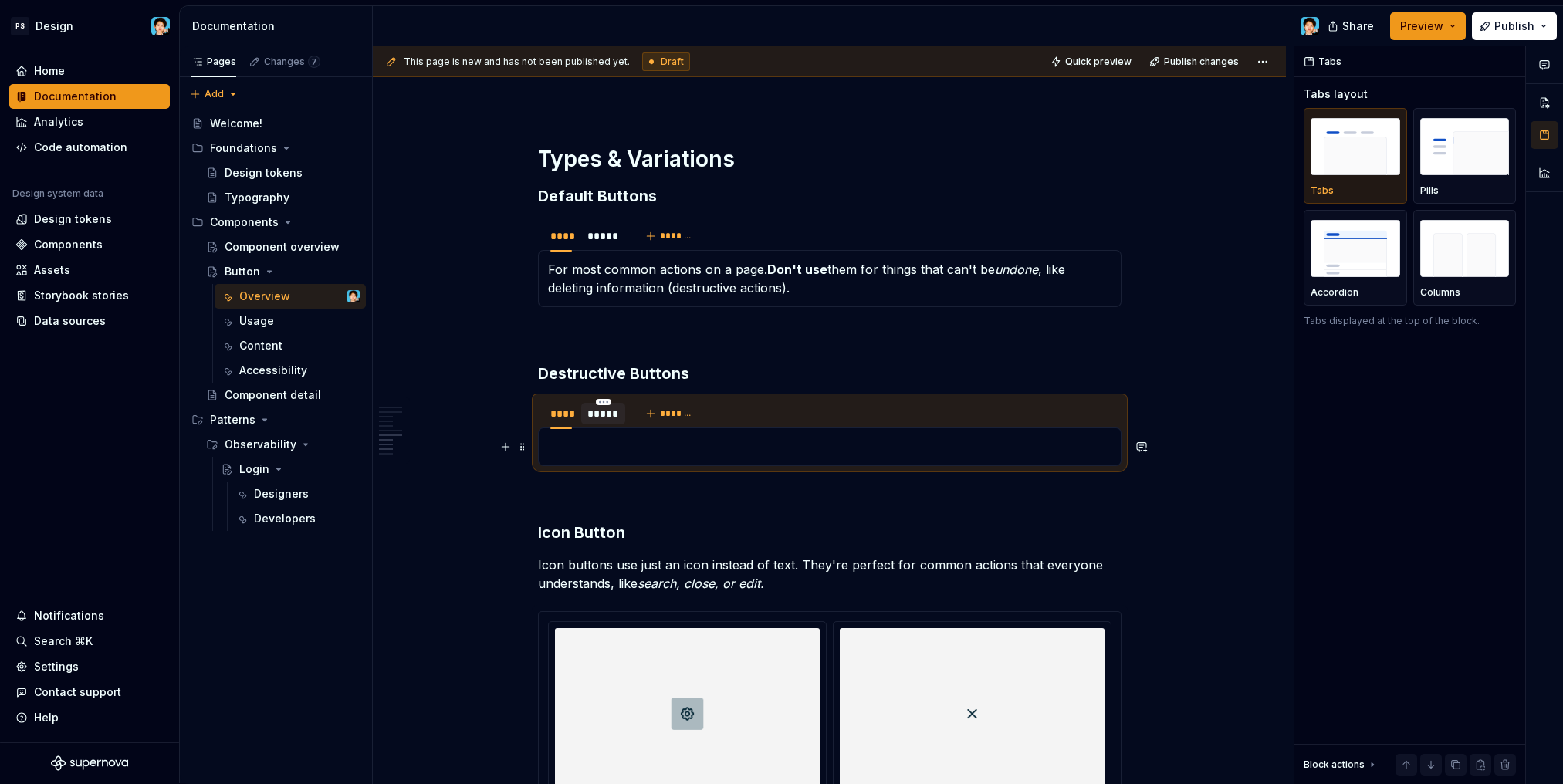
click at [602, 444] on p at bounding box center [829, 447] width 563 height 19
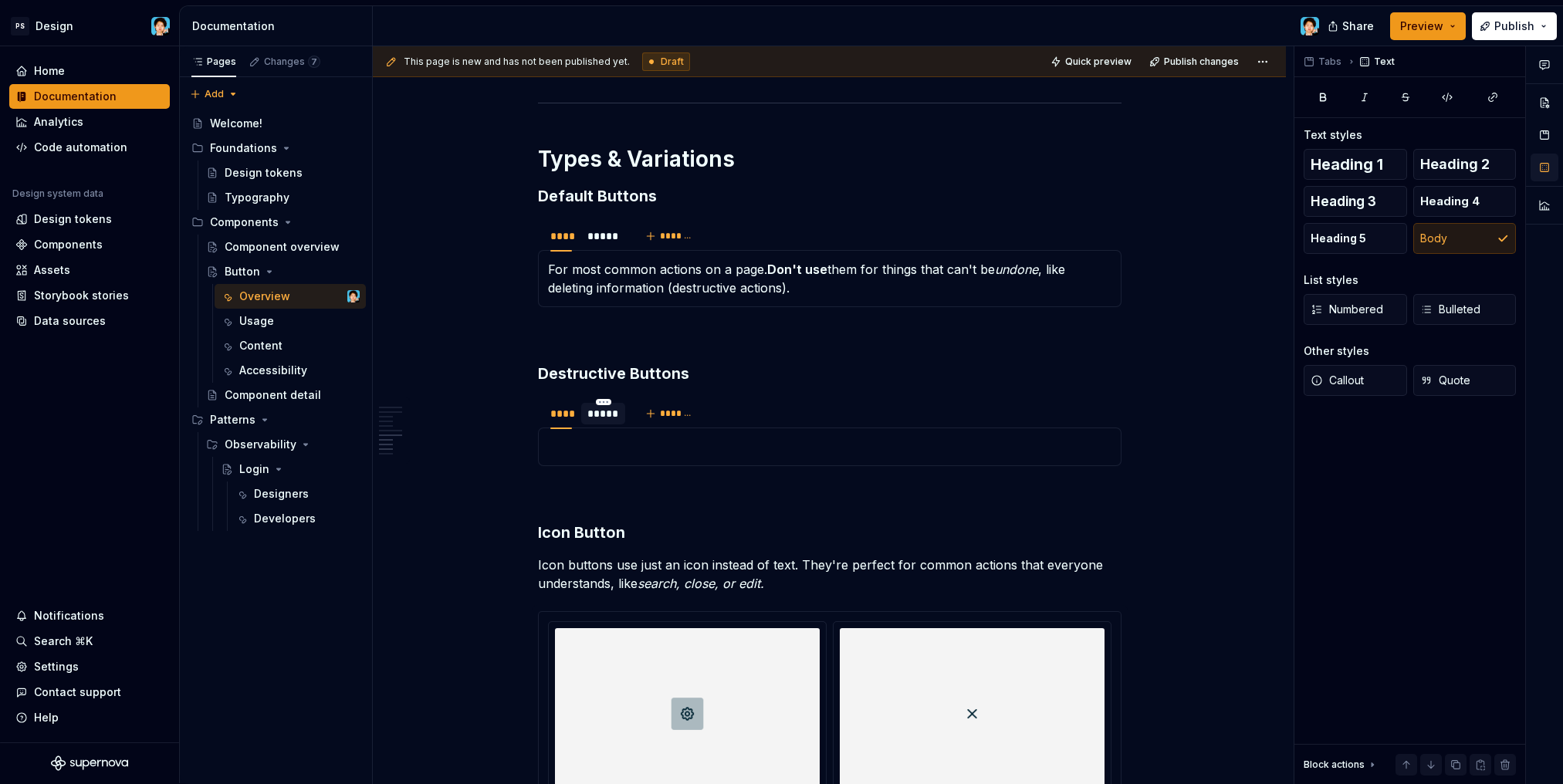
type textarea "*"
